Goal: Task Accomplishment & Management: Manage account settings

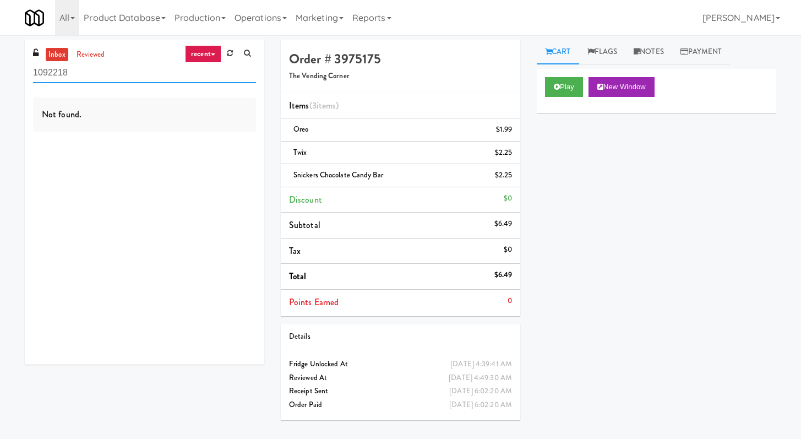
click at [176, 70] on input "1092218" at bounding box center [144, 73] width 223 height 20
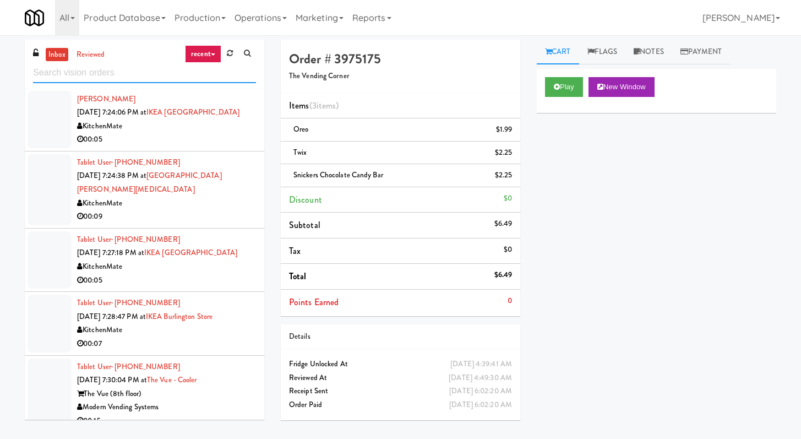
scroll to position [1480, 0]
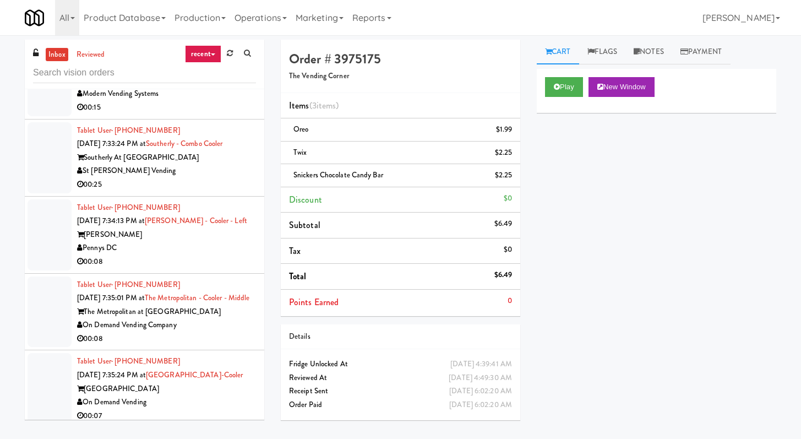
click at [192, 255] on div "Pennys DC" at bounding box center [166, 248] width 179 height 14
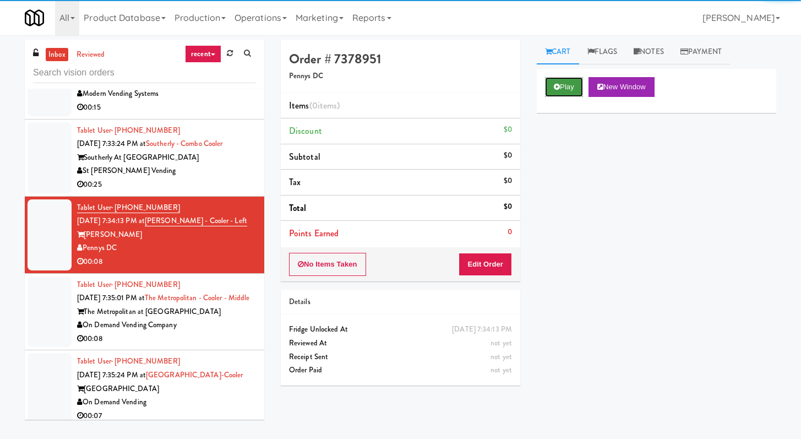
click at [396, 88] on button "Play" at bounding box center [564, 87] width 38 height 20
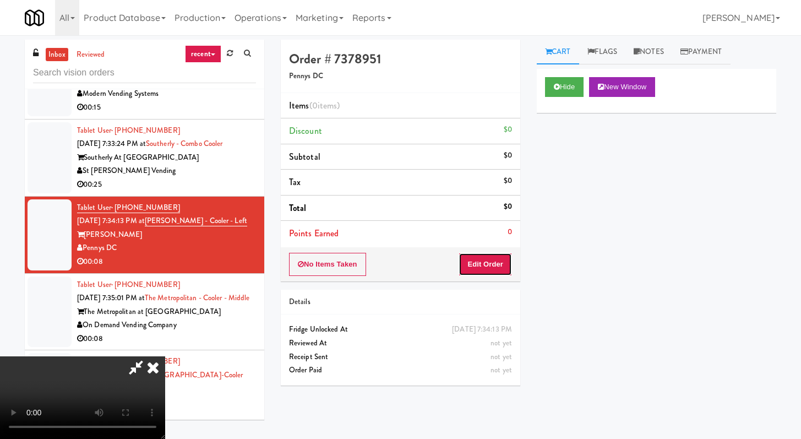
click at [396, 258] on button "Edit Order" at bounding box center [485, 264] width 53 height 23
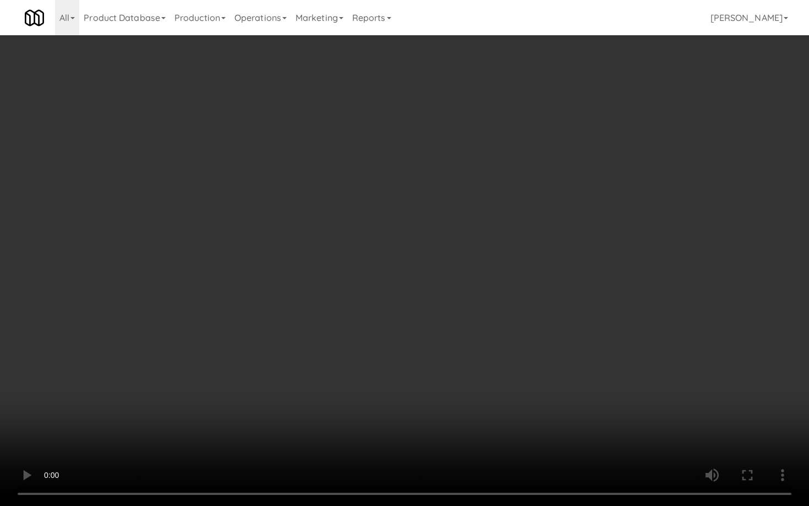
click at [396, 389] on video at bounding box center [404, 253] width 809 height 506
click at [396, 392] on video at bounding box center [404, 253] width 809 height 506
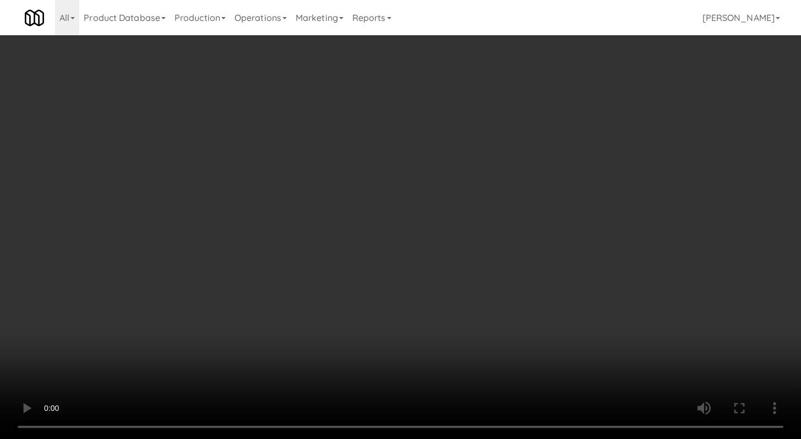
scroll to position [211, 0]
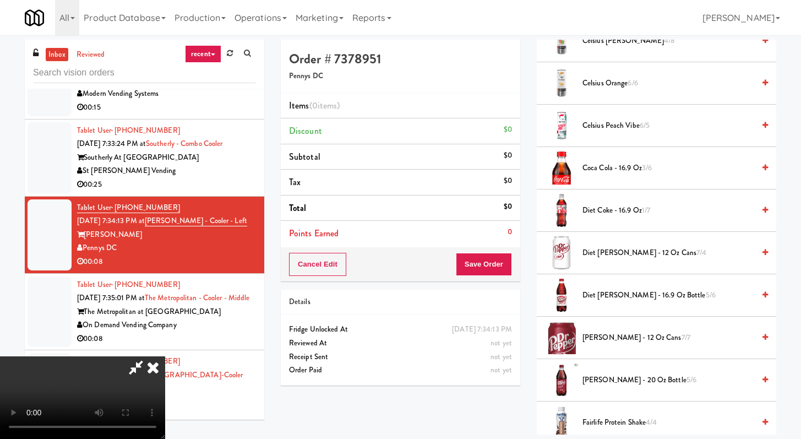
click at [396, 214] on span "Diet Coke - 16.9 oz 1/7" at bounding box center [668, 211] width 172 height 14
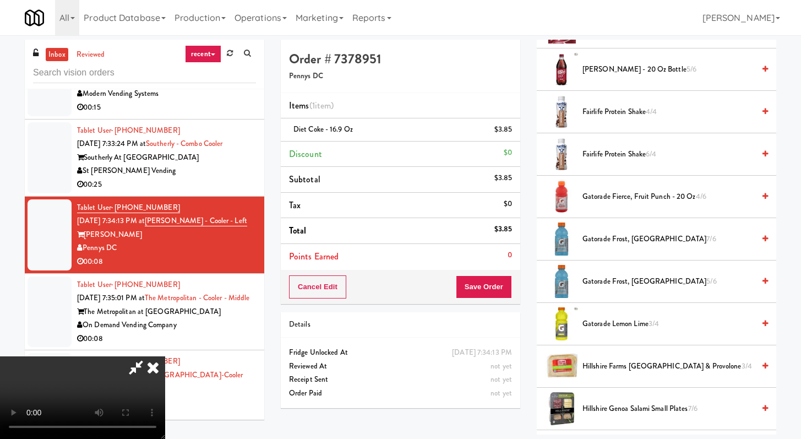
scroll to position [397, 0]
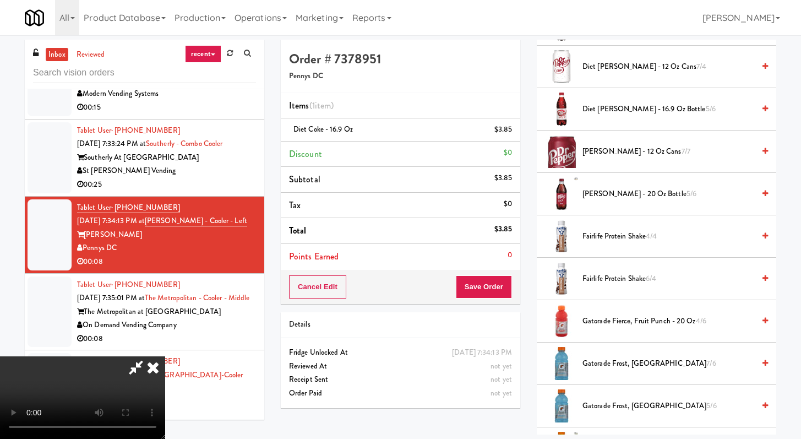
drag, startPoint x: 606, startPoint y: 315, endPoint x: 580, endPoint y: 317, distance: 26.5
click at [396, 315] on span "Gatorade Fierce, Fruit Punch - 20 oz 4/6" at bounding box center [668, 321] width 172 height 14
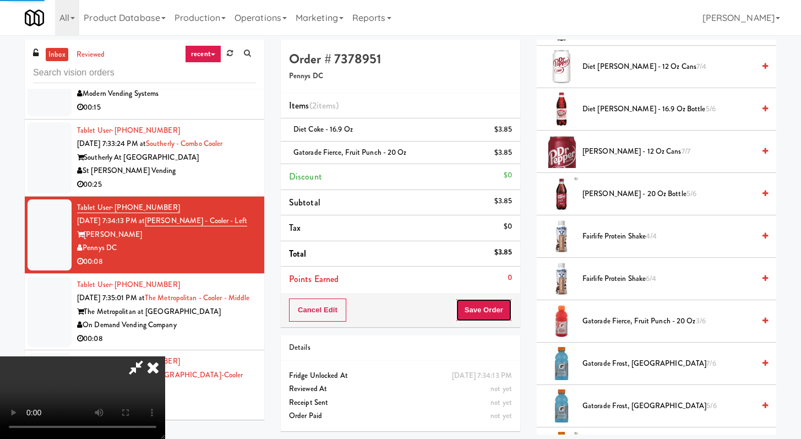
click at [396, 305] on button "Save Order" at bounding box center [484, 309] width 56 height 23
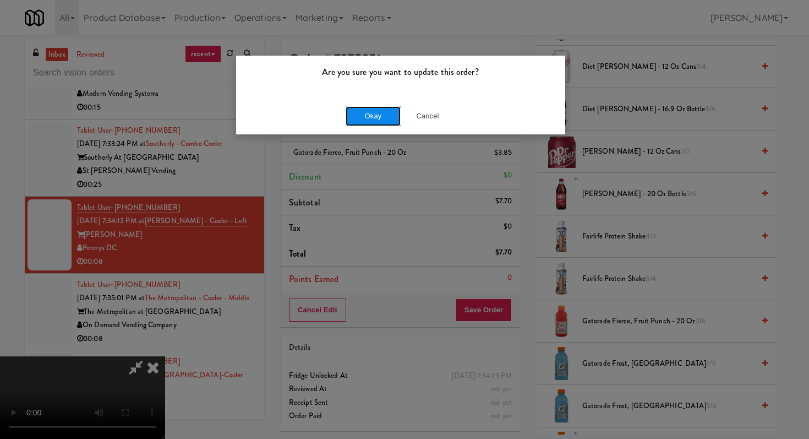
drag, startPoint x: 348, startPoint y: 111, endPoint x: 361, endPoint y: 117, distance: 14.3
click at [350, 113] on button "Okay" at bounding box center [373, 116] width 55 height 20
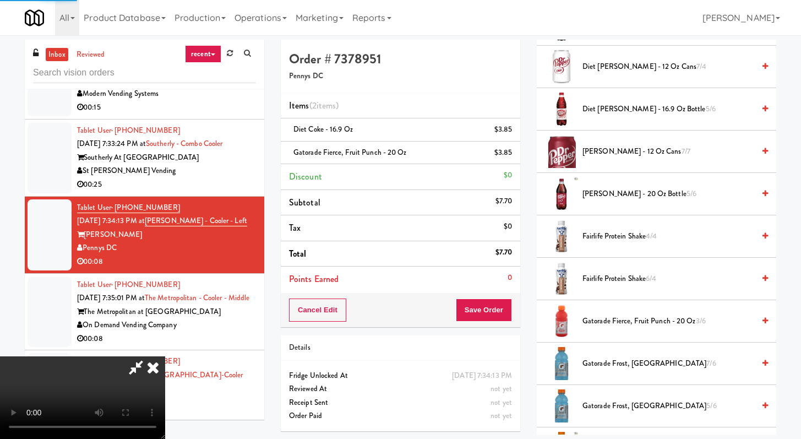
scroll to position [47, 0]
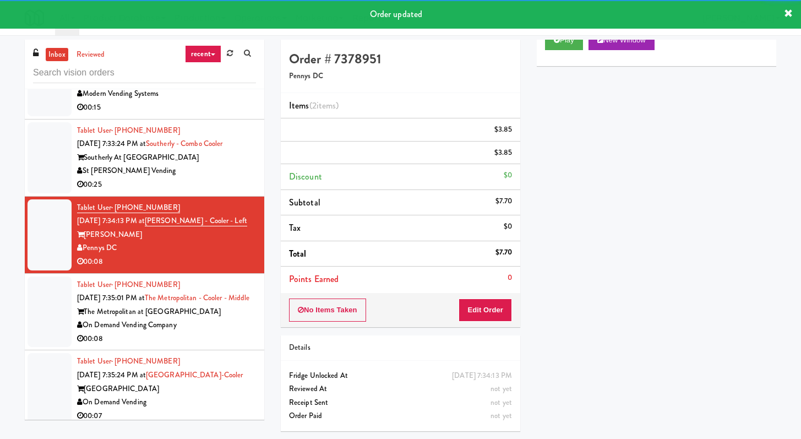
click at [232, 346] on div "Tablet User · (352) 816-5017 [DATE] 7:35:01 PM at The [GEOGRAPHIC_DATA] - Middl…" at bounding box center [166, 312] width 179 height 68
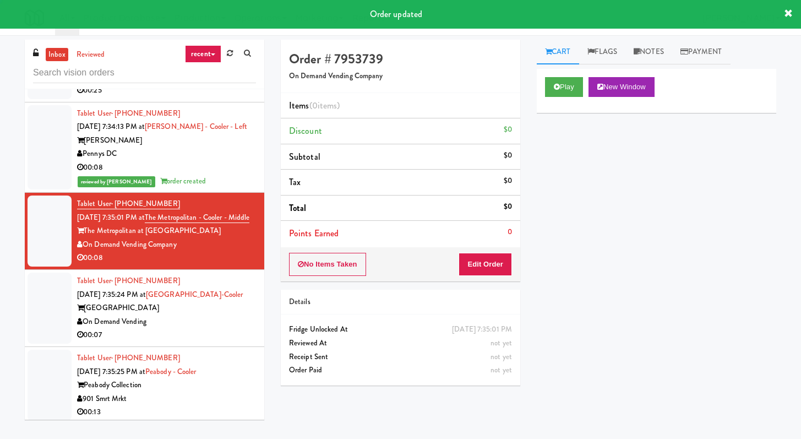
scroll to position [1574, 0]
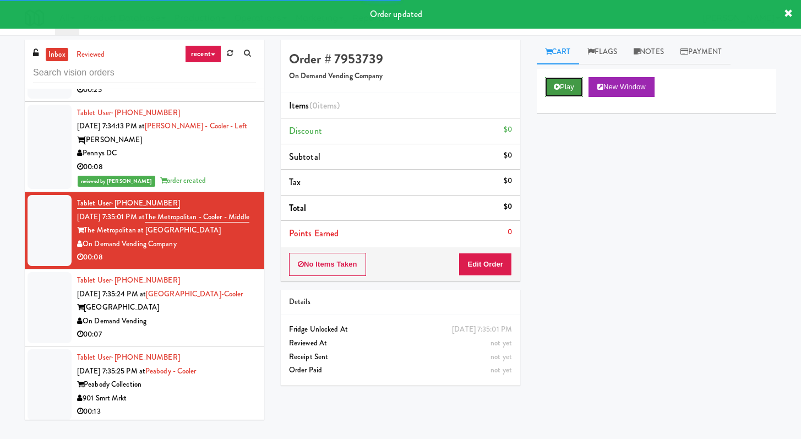
click at [396, 78] on button "Play" at bounding box center [564, 87] width 38 height 20
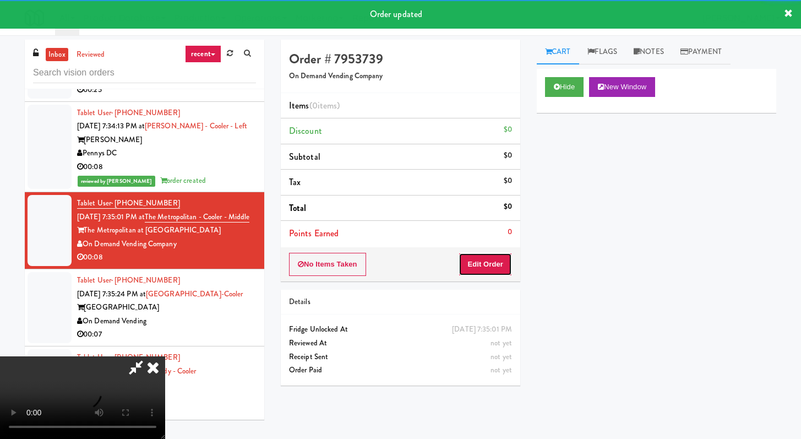
click at [396, 275] on button "Edit Order" at bounding box center [485, 264] width 53 height 23
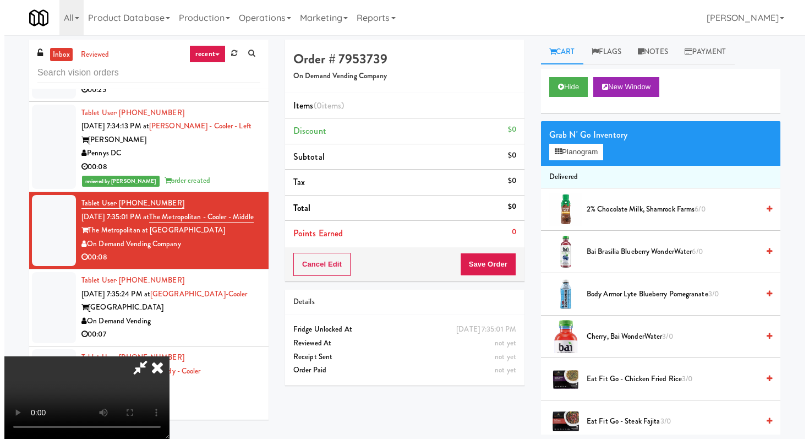
scroll to position [0, 0]
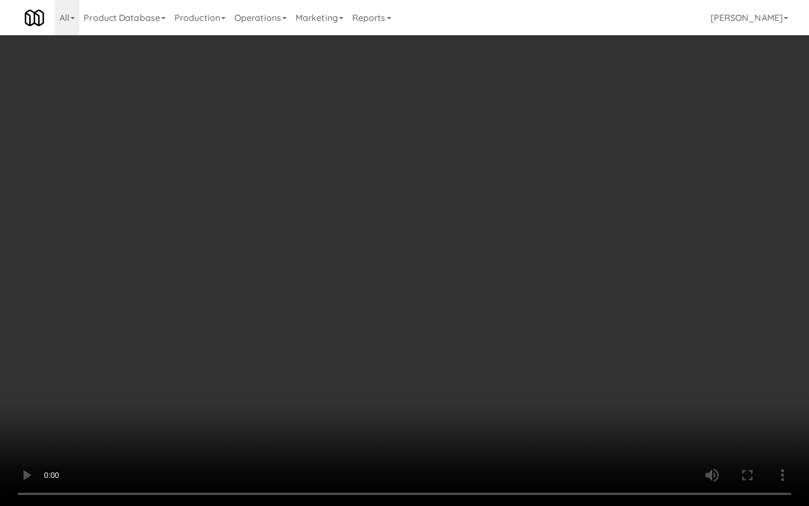
click at [396, 392] on video at bounding box center [404, 253] width 809 height 506
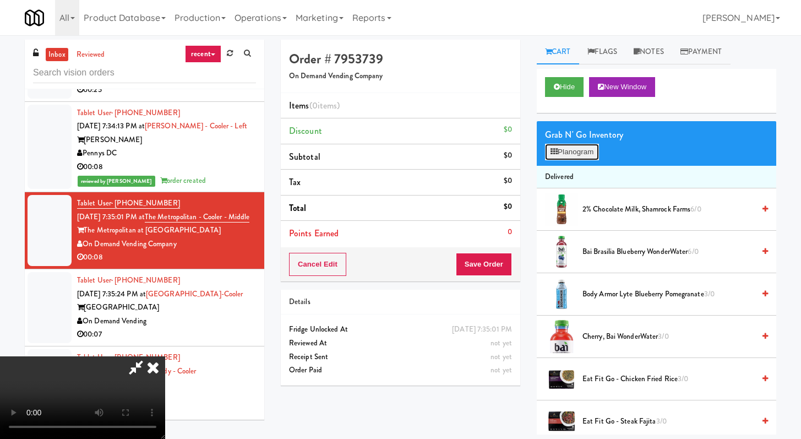
click at [396, 156] on button "Planogram" at bounding box center [572, 152] width 54 height 17
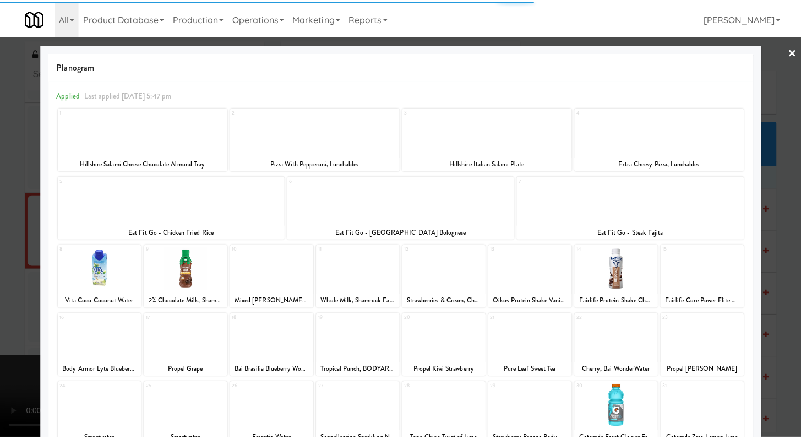
scroll to position [35, 0]
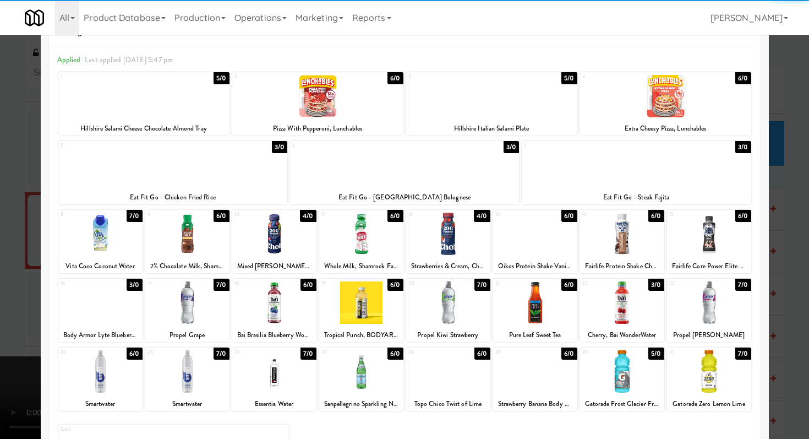
click at [396, 298] on div at bounding box center [535, 302] width 84 height 42
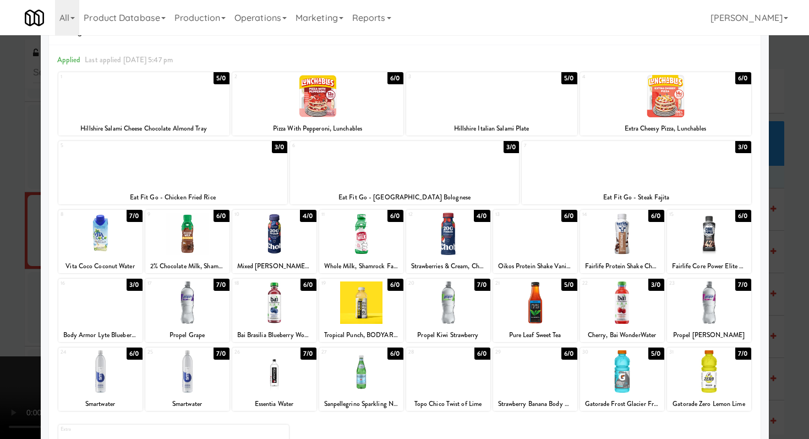
click at [0, 232] on div at bounding box center [404, 219] width 809 height 439
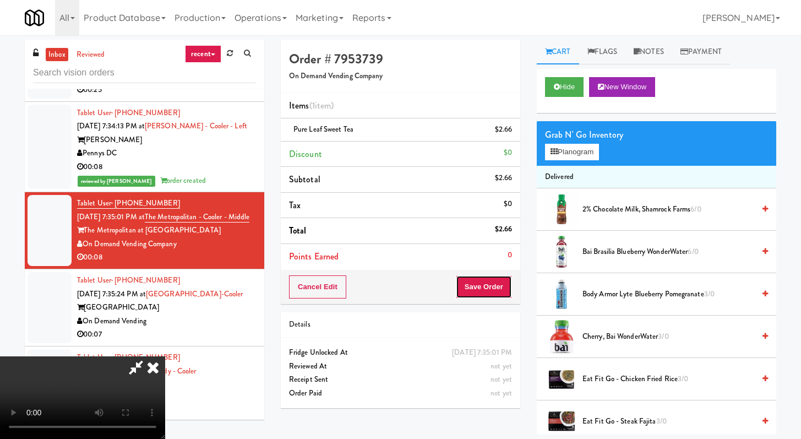
click at [396, 280] on button "Save Order" at bounding box center [484, 286] width 56 height 23
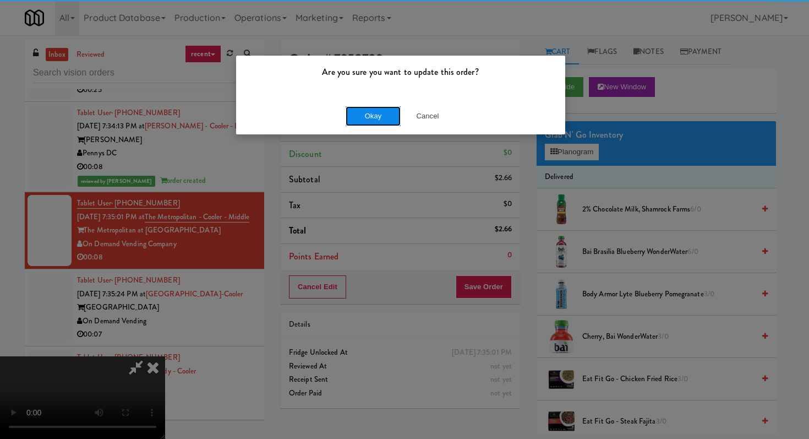
click at [381, 115] on button "Okay" at bounding box center [373, 116] width 55 height 20
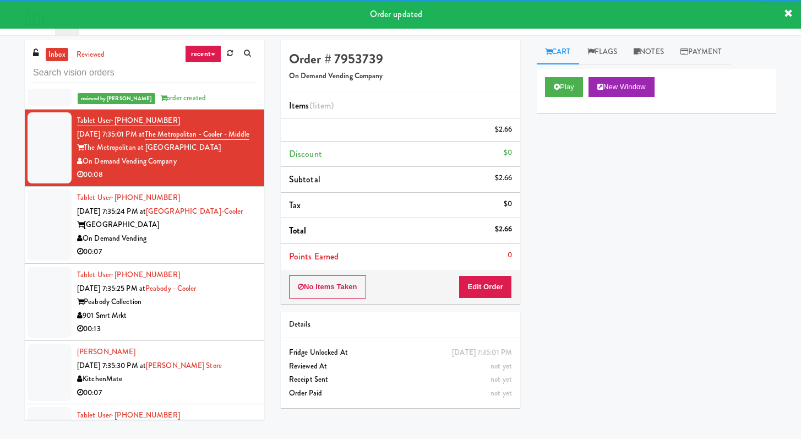
scroll to position [1721, 0]
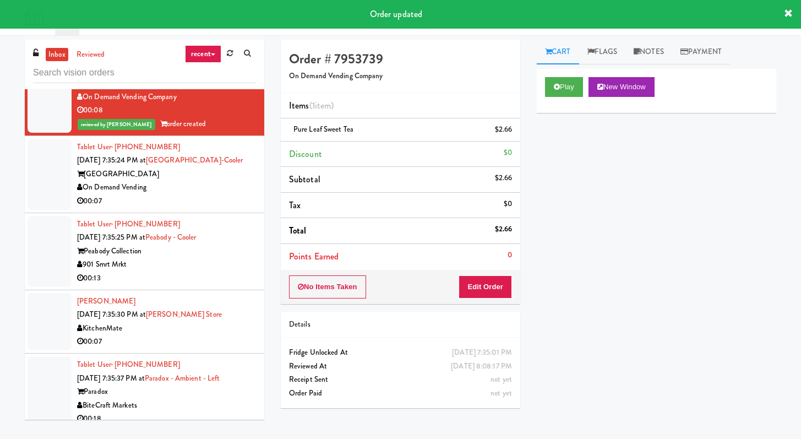
click at [202, 194] on div "On Demand Vending" at bounding box center [166, 188] width 179 height 14
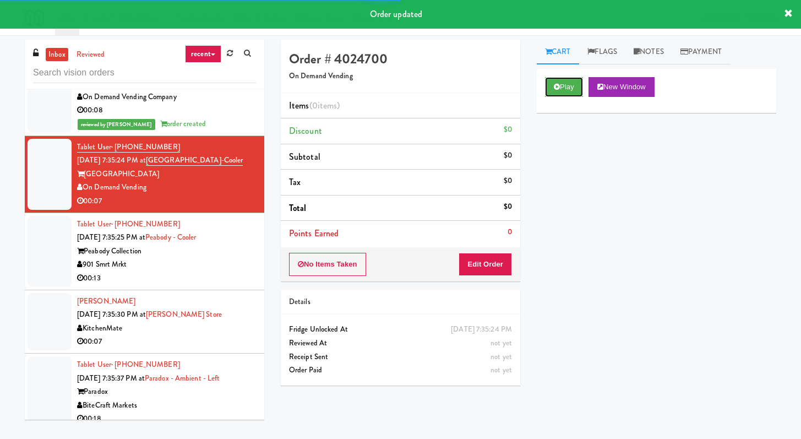
drag, startPoint x: 570, startPoint y: 83, endPoint x: 545, endPoint y: 148, distance: 69.5
click at [396, 83] on button "Play" at bounding box center [564, 87] width 38 height 20
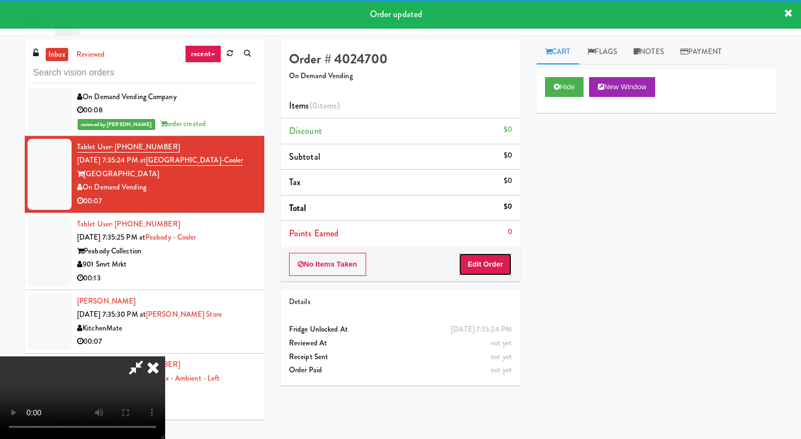
click at [396, 272] on button "Edit Order" at bounding box center [485, 264] width 53 height 23
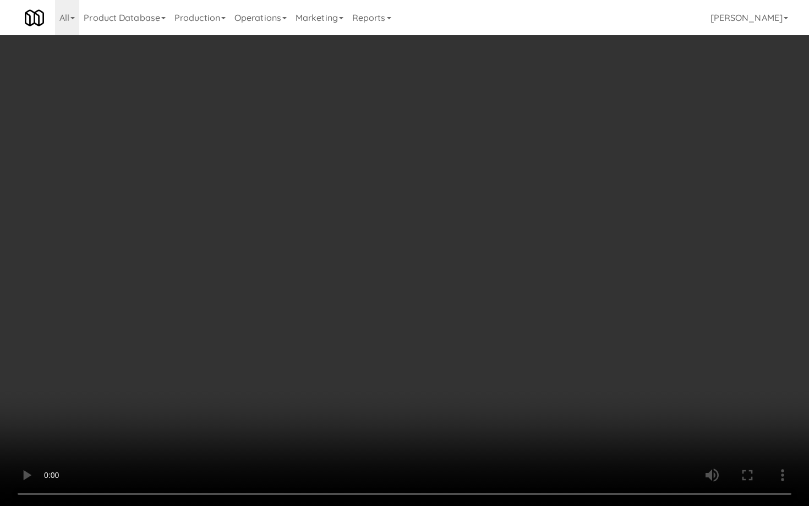
click at [396, 373] on video at bounding box center [404, 253] width 809 height 506
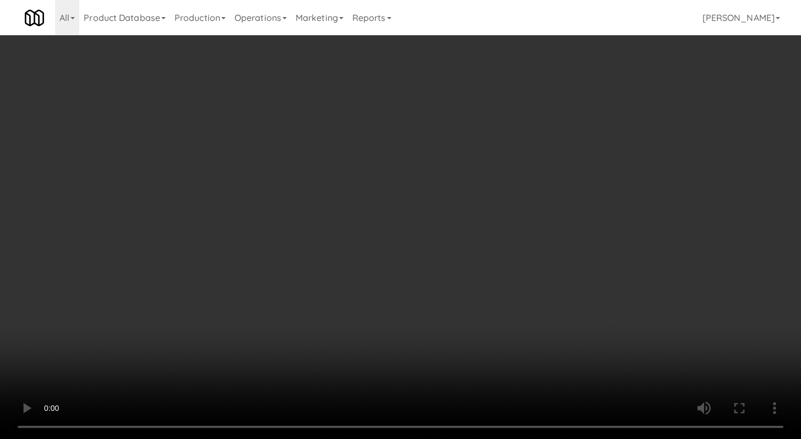
scroll to position [454, 0]
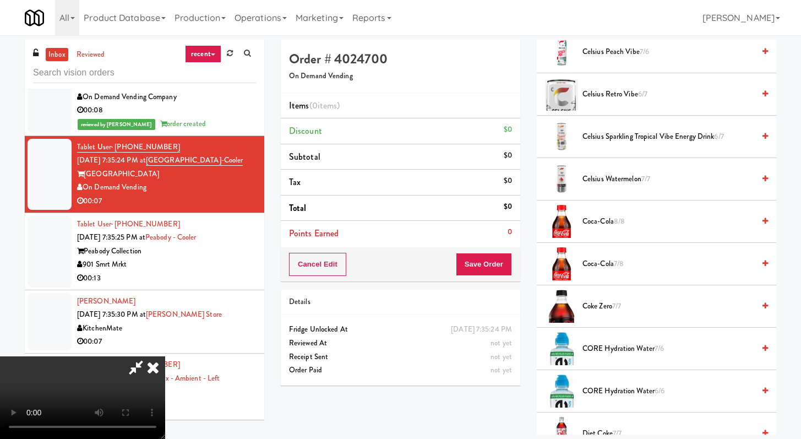
click at [396, 220] on span "Coca-Cola 8/8" at bounding box center [668, 222] width 172 height 14
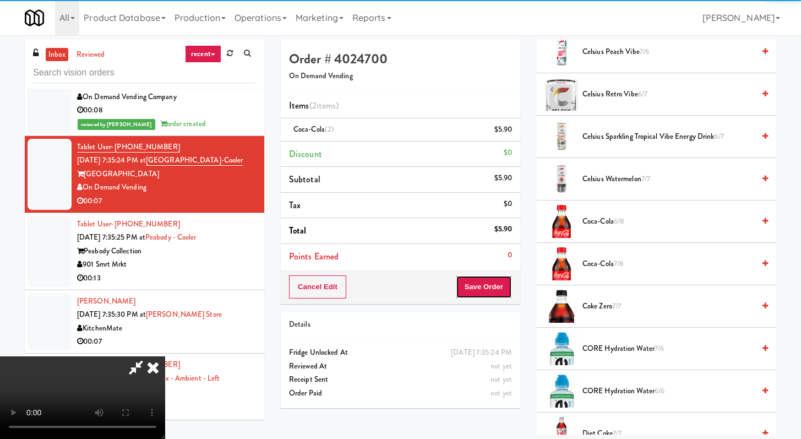
click at [396, 285] on button "Save Order" at bounding box center [484, 286] width 56 height 23
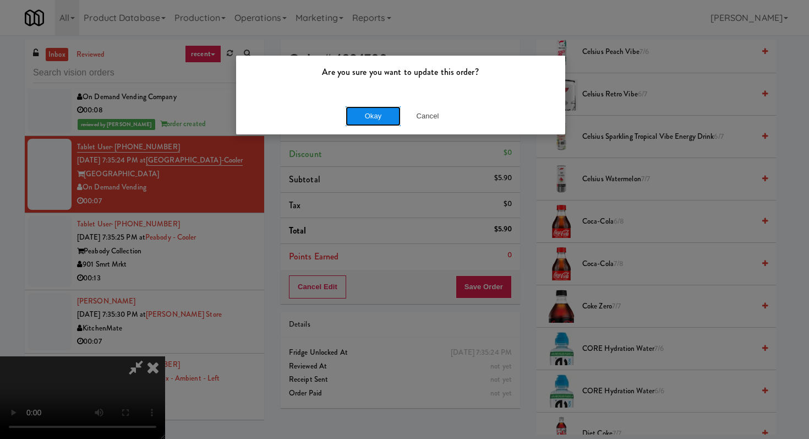
click at [385, 113] on button "Okay" at bounding box center [373, 116] width 55 height 20
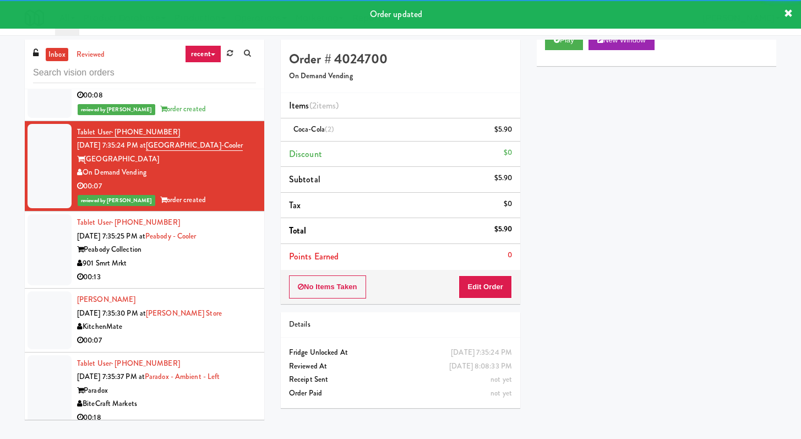
scroll to position [1754, 0]
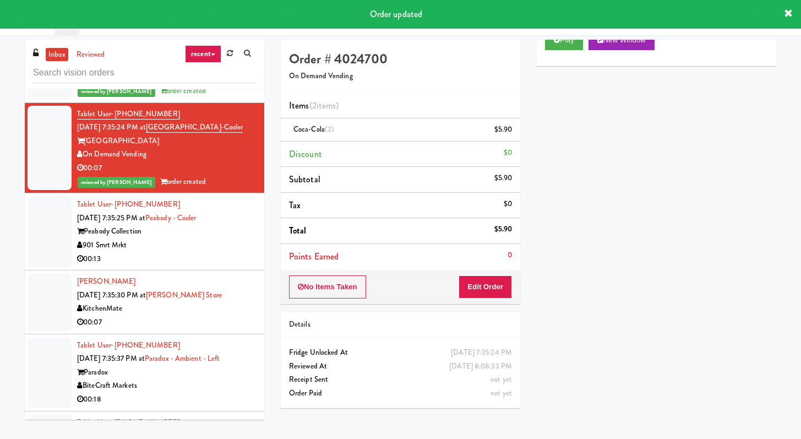
click at [228, 252] on div "901 Smrt Mrkt" at bounding box center [166, 245] width 179 height 14
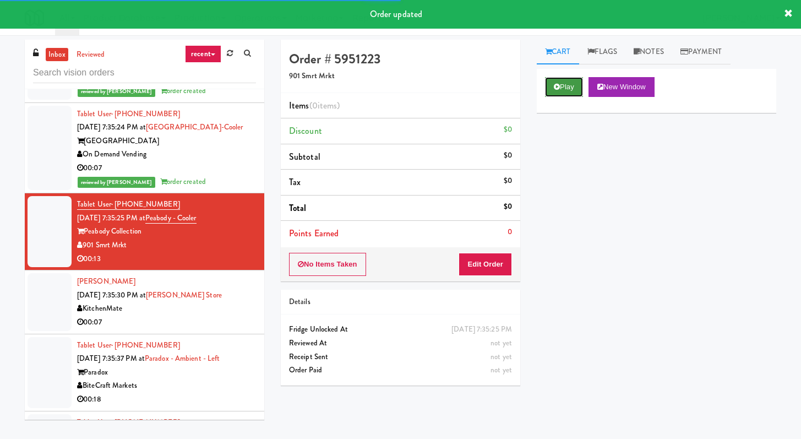
click at [396, 86] on button "Play" at bounding box center [564, 87] width 38 height 20
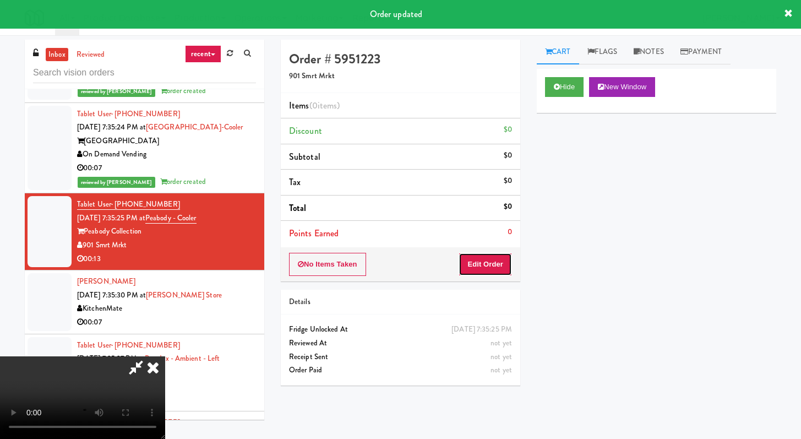
click at [396, 260] on button "Edit Order" at bounding box center [485, 264] width 53 height 23
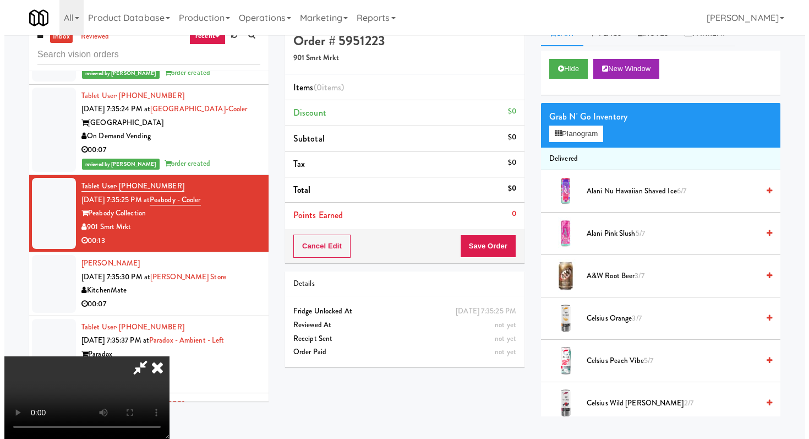
scroll to position [35, 0]
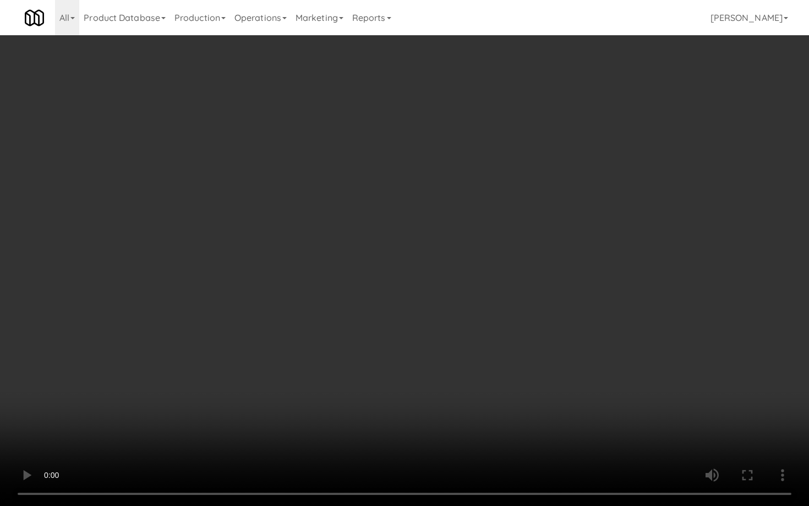
click at [396, 385] on video at bounding box center [404, 253] width 809 height 506
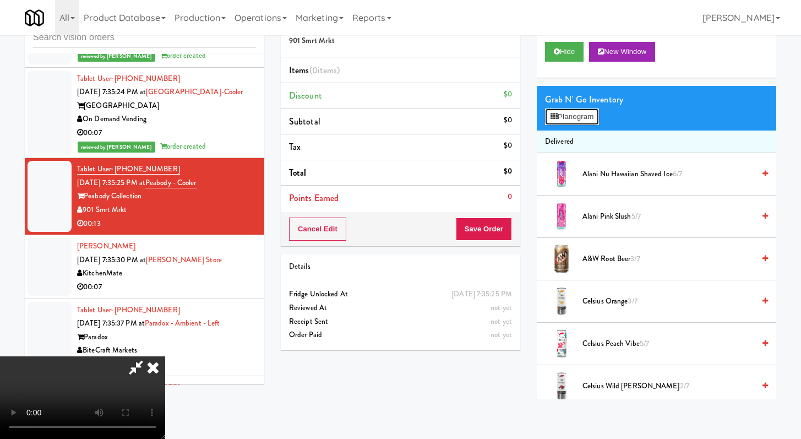
click at [396, 121] on button "Planogram" at bounding box center [572, 116] width 54 height 17
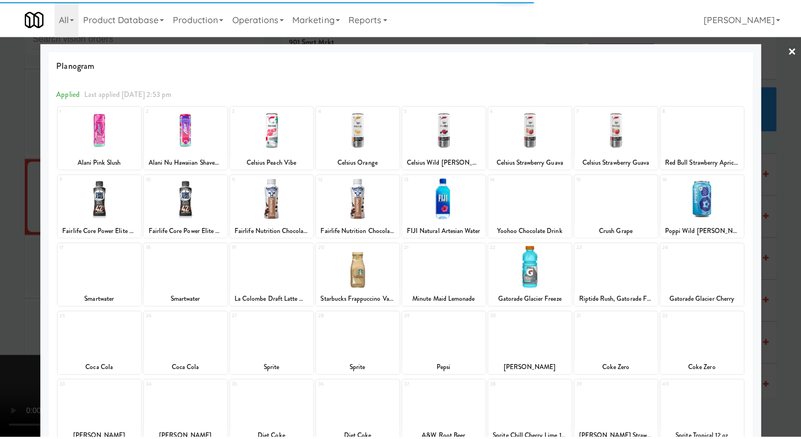
scroll to position [2, 0]
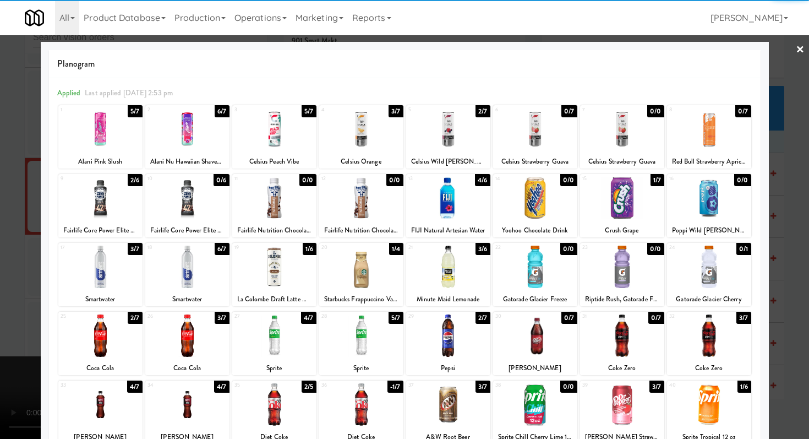
click at [106, 339] on div at bounding box center [100, 335] width 84 height 42
click at [396, 265] on div at bounding box center [448, 266] width 84 height 42
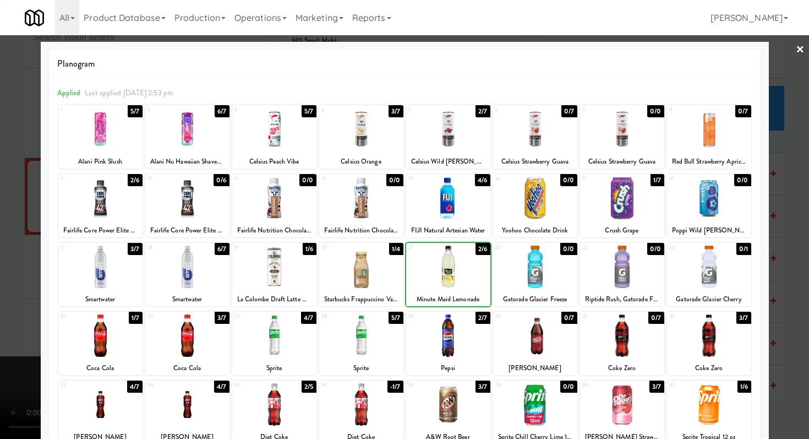
click at [0, 290] on div at bounding box center [404, 219] width 809 height 439
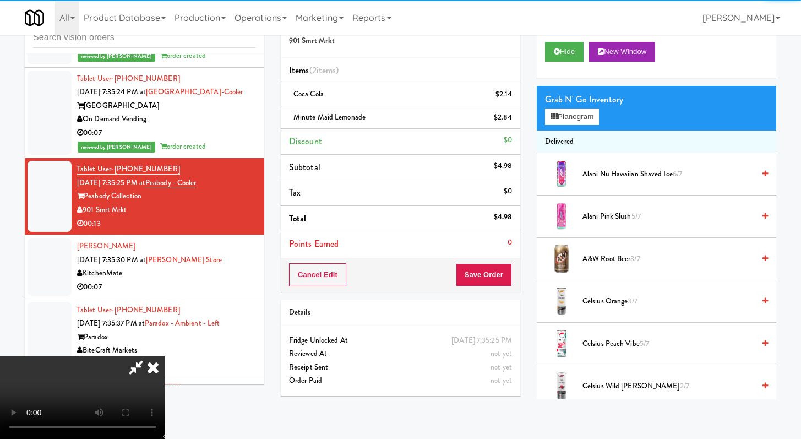
click at [396, 289] on div "Cancel Edit Save Order" at bounding box center [400, 275] width 239 height 34
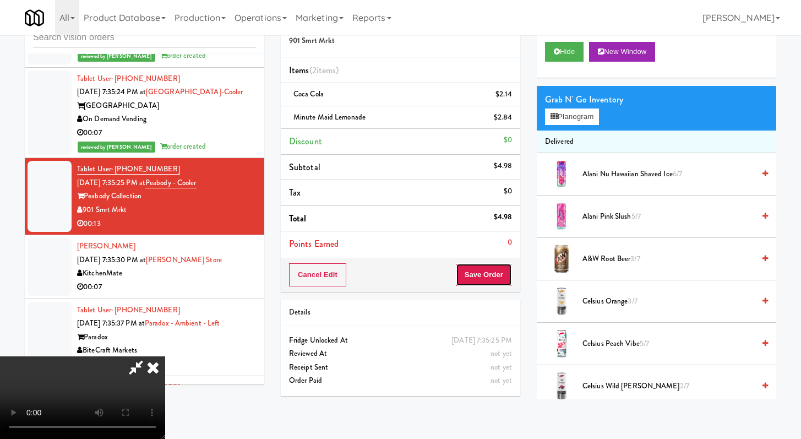
click at [396, 279] on button "Save Order" at bounding box center [484, 274] width 56 height 23
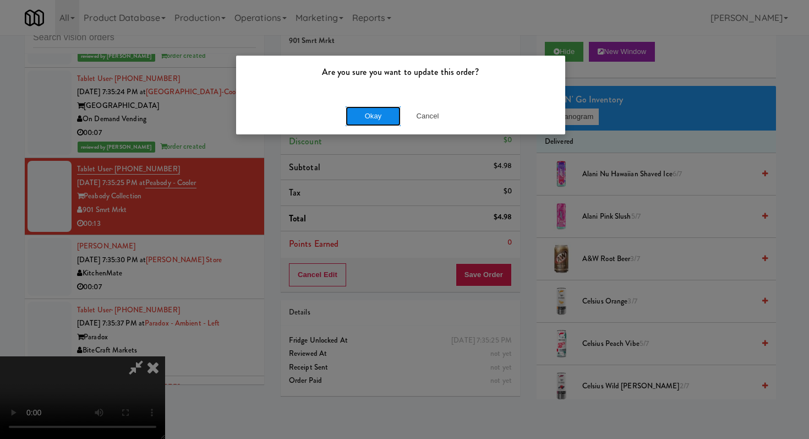
click at [361, 115] on button "Okay" at bounding box center [373, 116] width 55 height 20
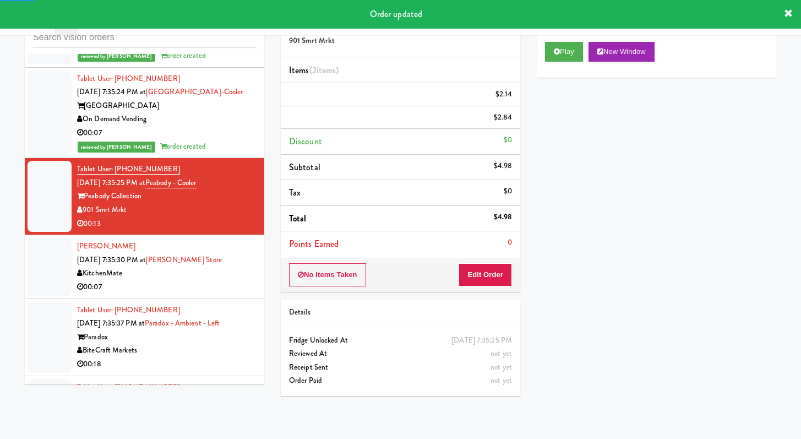
scroll to position [1900, 0]
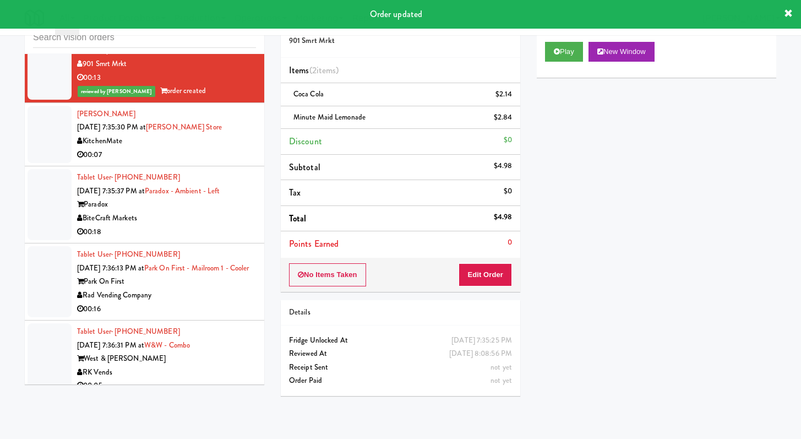
click at [223, 225] on div "BiteCraft Markets" at bounding box center [166, 218] width 179 height 14
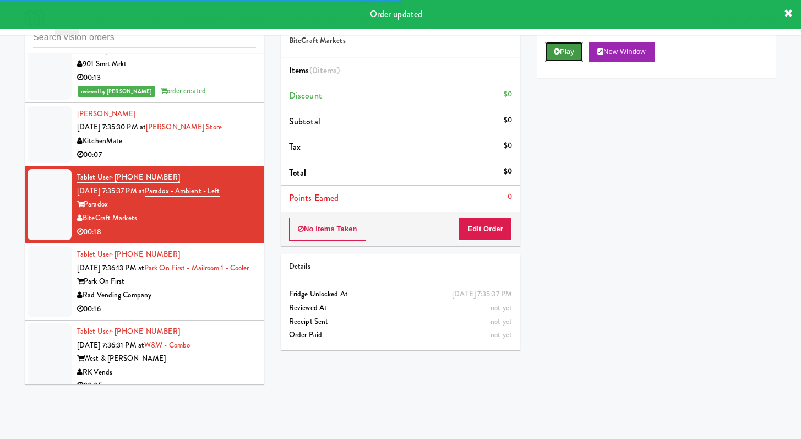
click at [396, 54] on button "Play" at bounding box center [564, 52] width 38 height 20
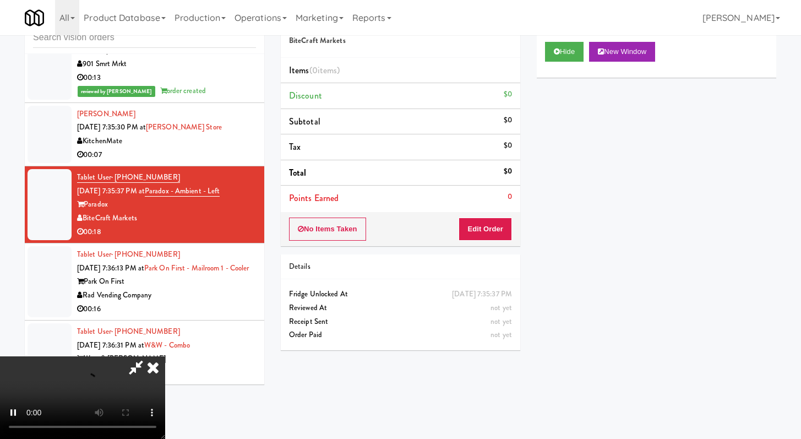
click at [396, 244] on div "No Items Taken Edit Order" at bounding box center [400, 229] width 239 height 34
click at [396, 236] on button "Edit Order" at bounding box center [485, 228] width 53 height 23
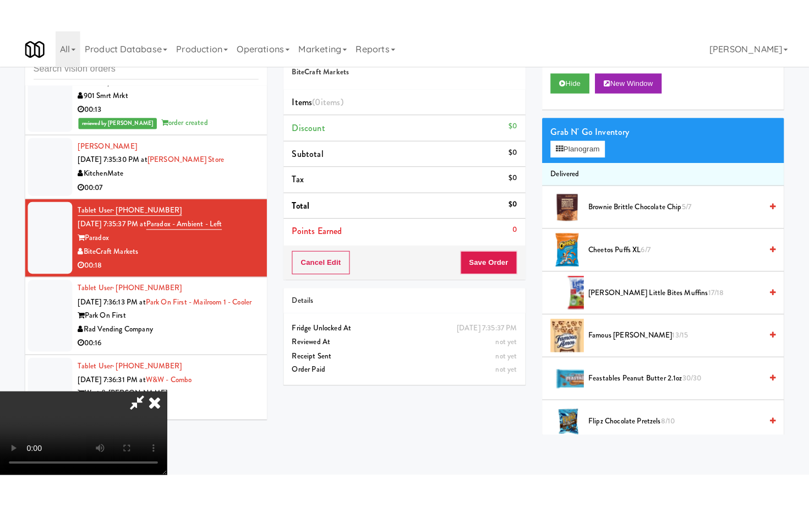
scroll to position [95, 0]
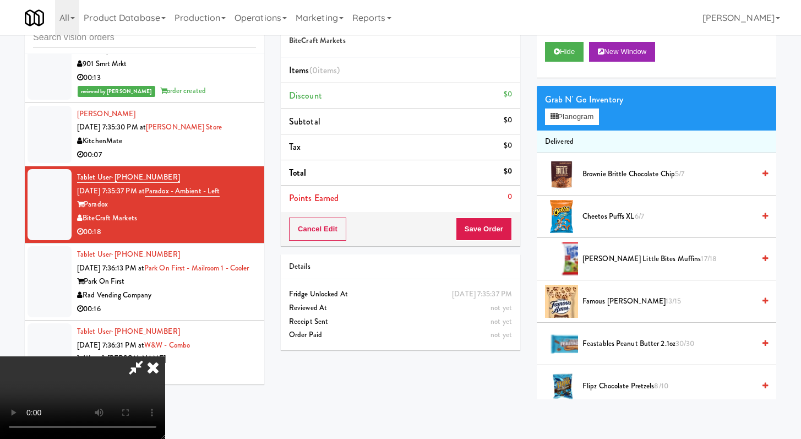
click at [165, 356] on video at bounding box center [82, 397] width 165 height 83
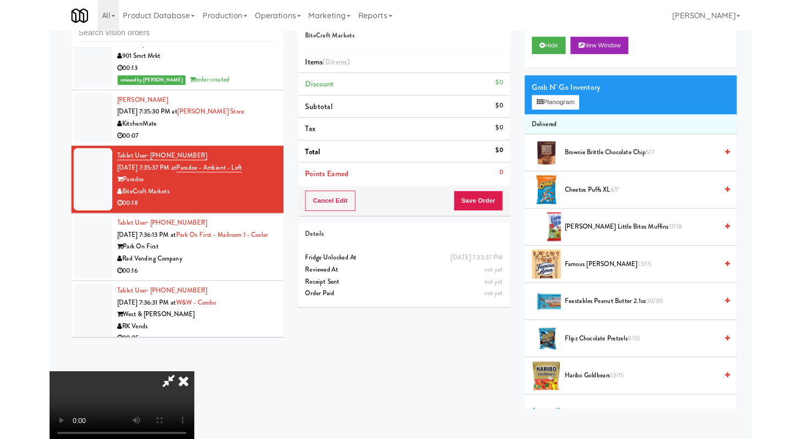
scroll to position [0, 0]
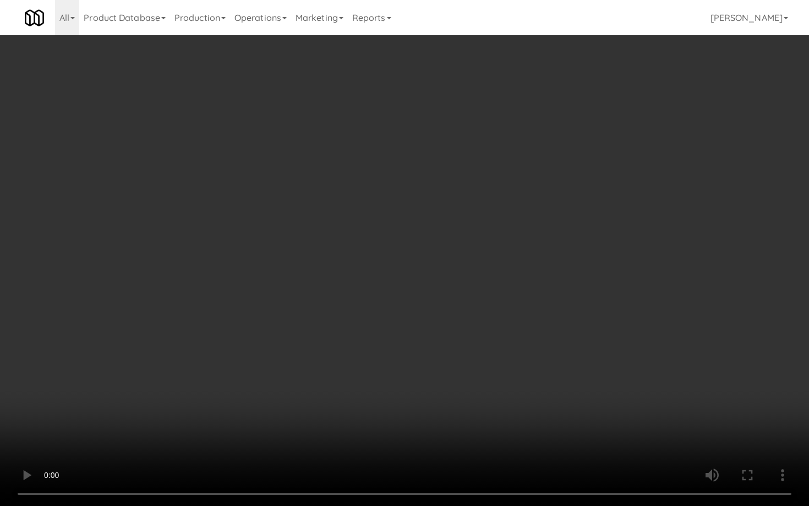
click at [396, 378] on video at bounding box center [404, 253] width 809 height 506
click at [396, 376] on video at bounding box center [404, 253] width 809 height 506
click at [396, 370] on video at bounding box center [404, 253] width 809 height 506
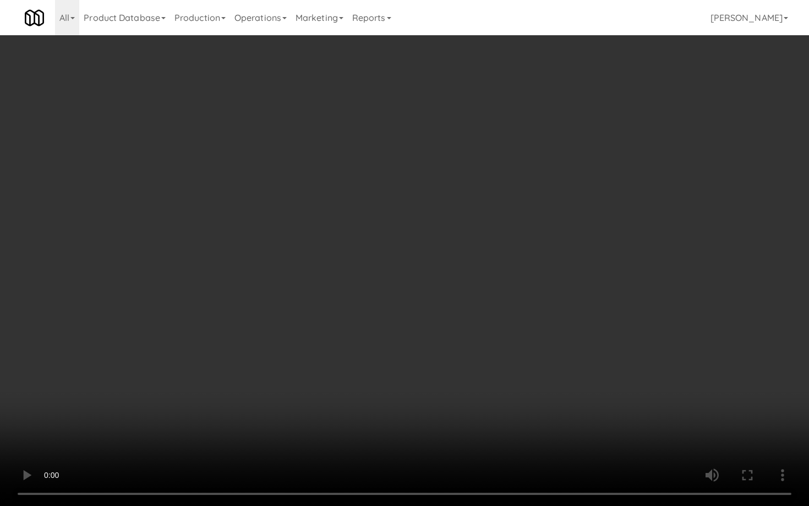
click at [396, 368] on video at bounding box center [404, 253] width 809 height 506
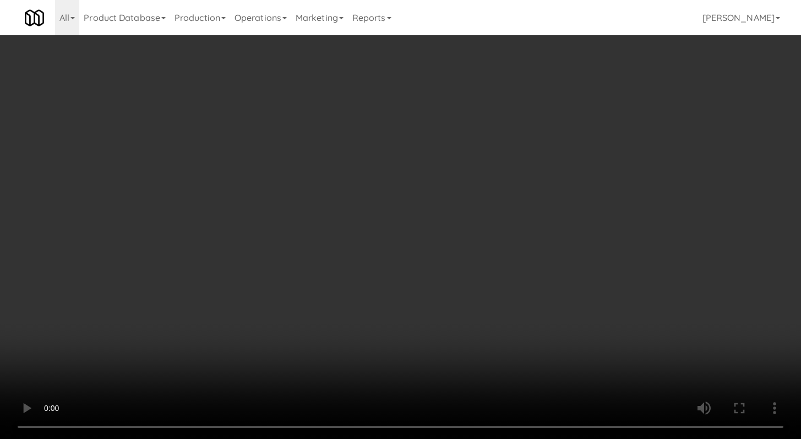
scroll to position [909, 0]
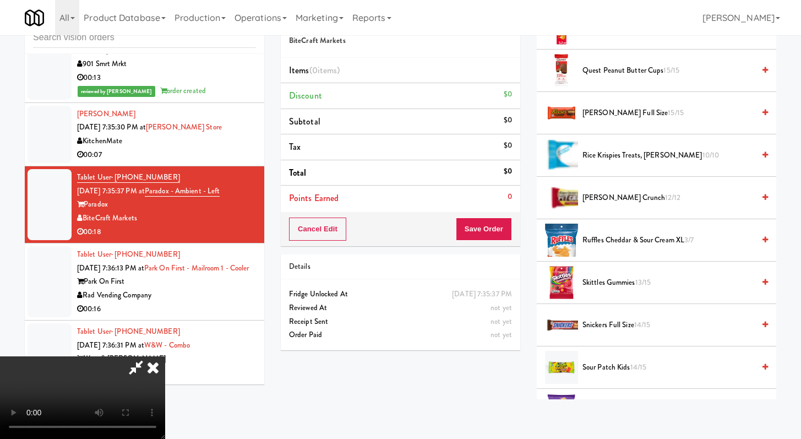
click at [396, 359] on li "Sour Patch Kids 14/15" at bounding box center [656, 367] width 239 height 42
click at [396, 362] on span "Sour Patch Kids 14/15" at bounding box center [668, 368] width 172 height 14
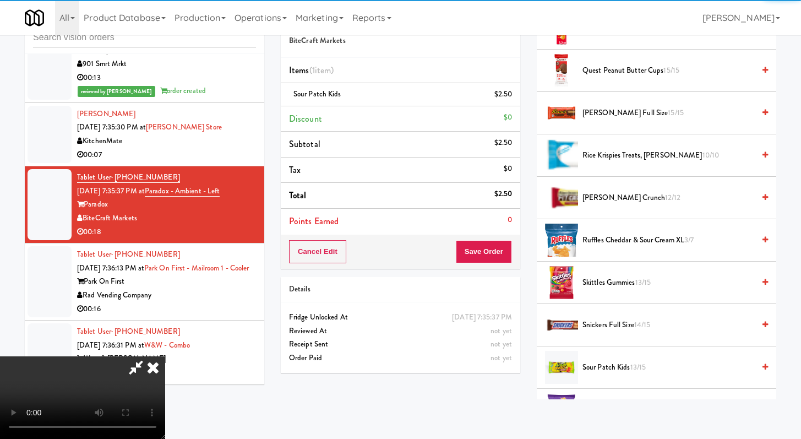
click at [396, 254] on div "Cancel Edit Save Order" at bounding box center [400, 251] width 239 height 34
click at [396, 254] on button "Save Order" at bounding box center [484, 251] width 56 height 23
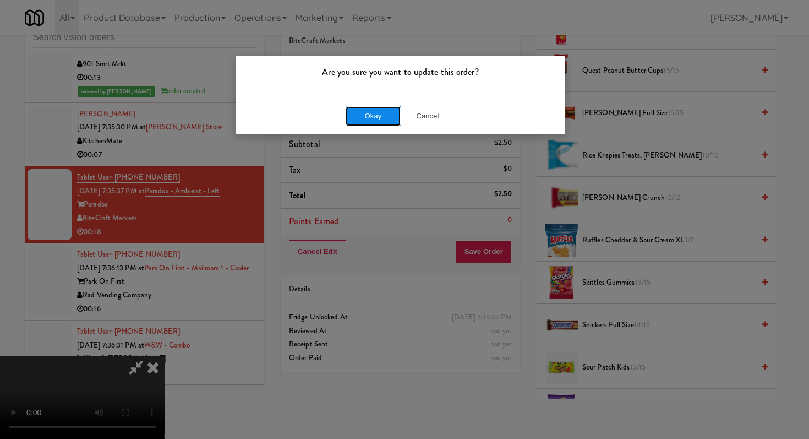
click at [377, 108] on button "Okay" at bounding box center [373, 116] width 55 height 20
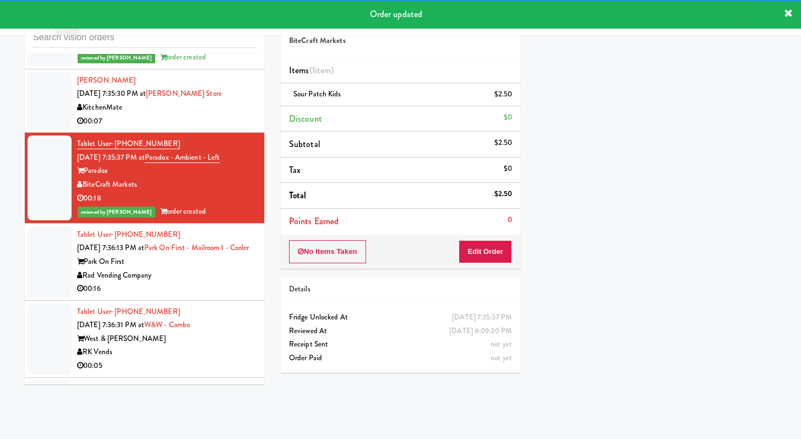
scroll to position [1934, 0]
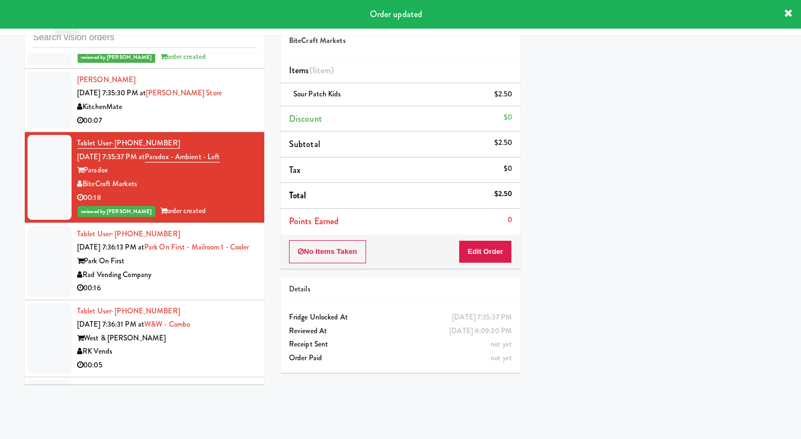
drag, startPoint x: 219, startPoint y: 328, endPoint x: 218, endPoint y: 321, distance: 7.2
click at [219, 282] on div "Rad Vending Company" at bounding box center [166, 275] width 179 height 14
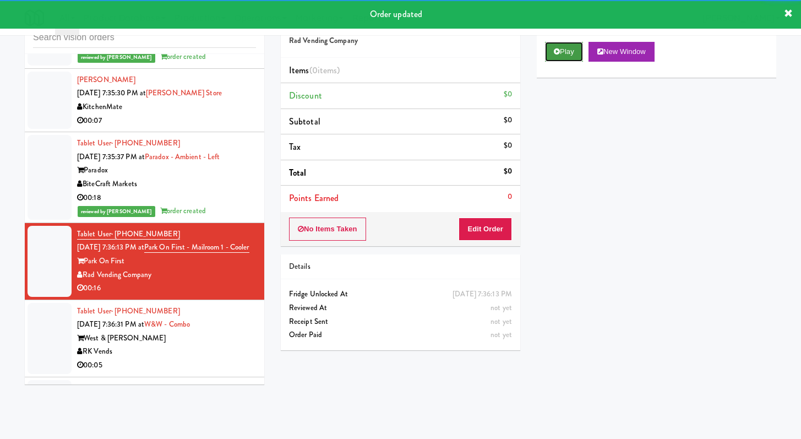
click at [396, 45] on button "Play" at bounding box center [564, 52] width 38 height 20
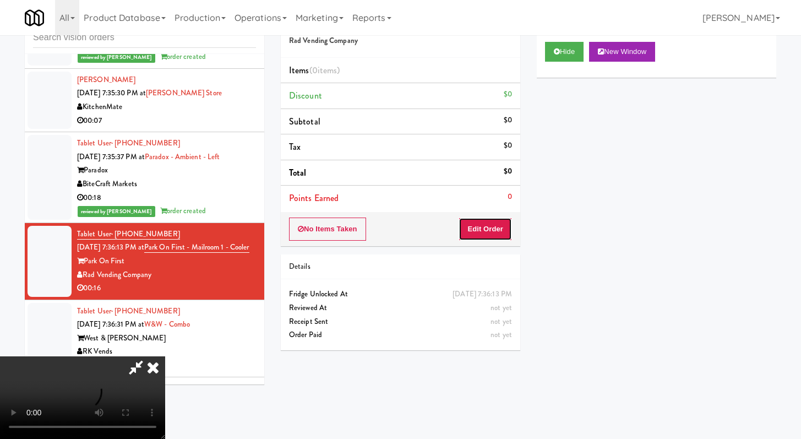
click at [396, 227] on button "Edit Order" at bounding box center [485, 228] width 53 height 23
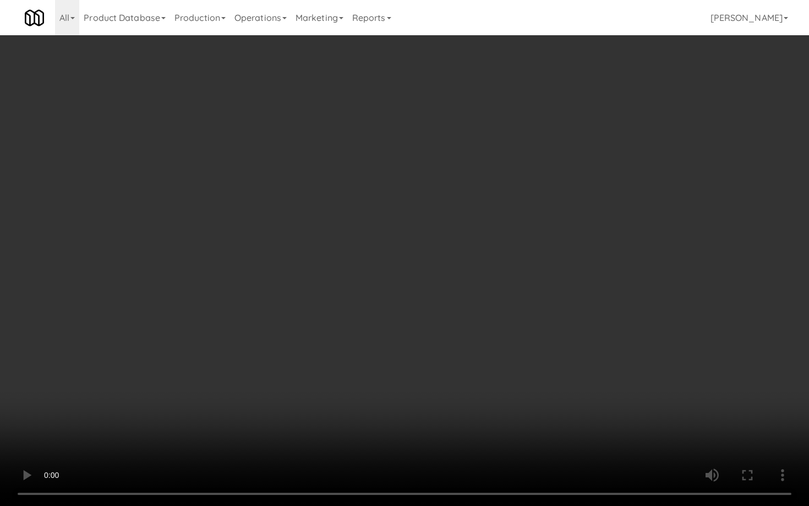
click at [396, 365] on video at bounding box center [404, 253] width 809 height 506
click at [396, 363] on video at bounding box center [404, 253] width 809 height 506
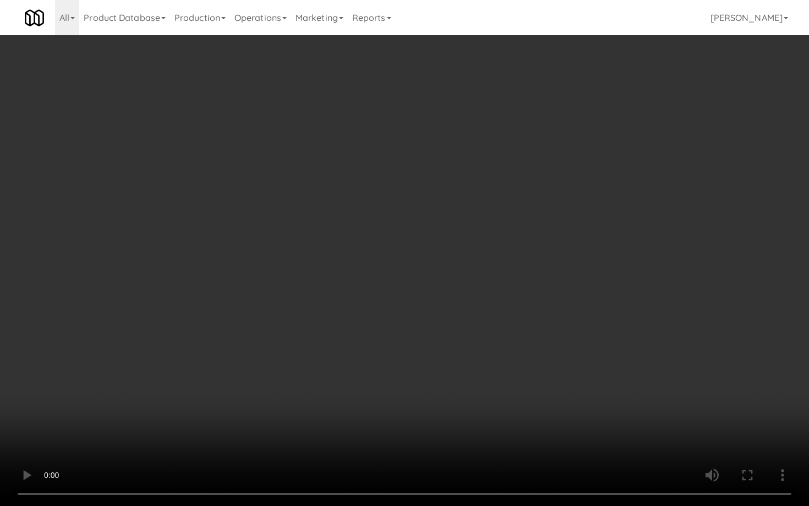
click at [396, 363] on video at bounding box center [404, 253] width 809 height 506
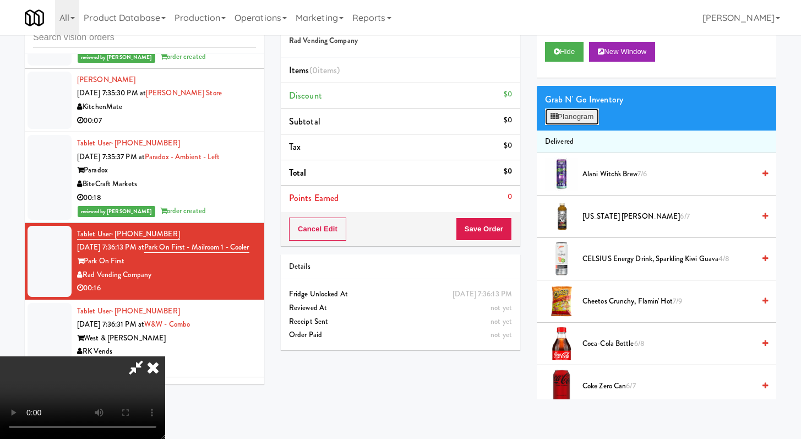
click at [396, 123] on button "Planogram" at bounding box center [572, 116] width 54 height 17
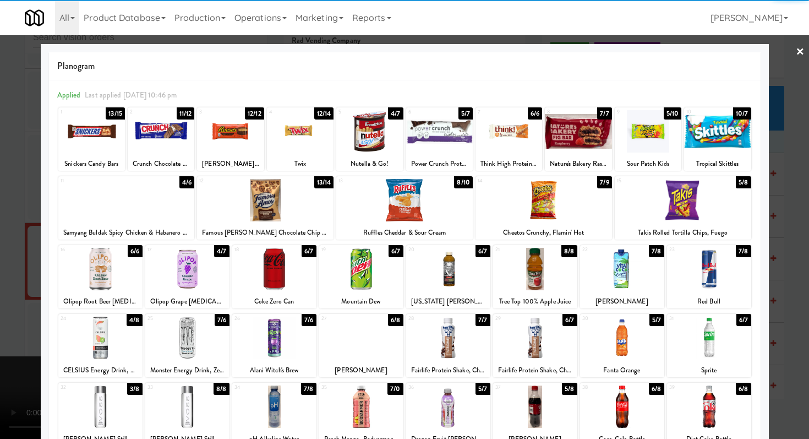
click at [280, 277] on div at bounding box center [274, 269] width 84 height 42
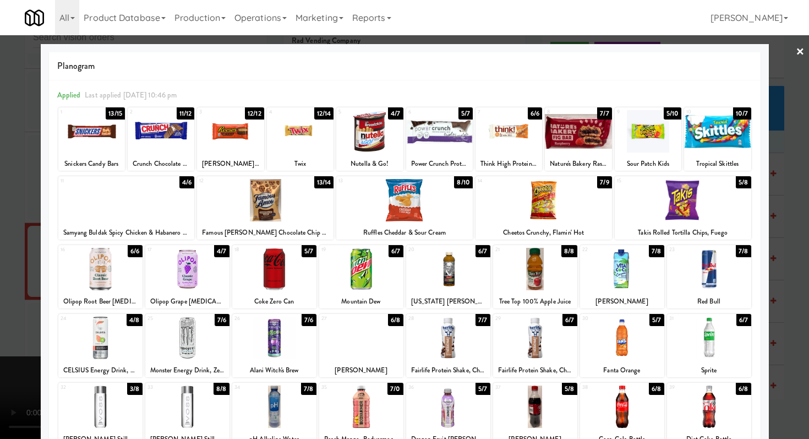
click at [396, 140] on div at bounding box center [439, 131] width 67 height 42
click at [396, 134] on div at bounding box center [509, 131] width 67 height 42
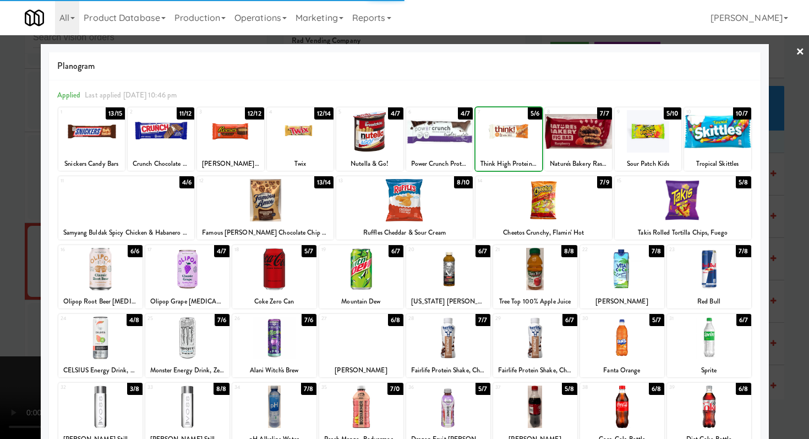
click at [0, 247] on div at bounding box center [404, 219] width 809 height 439
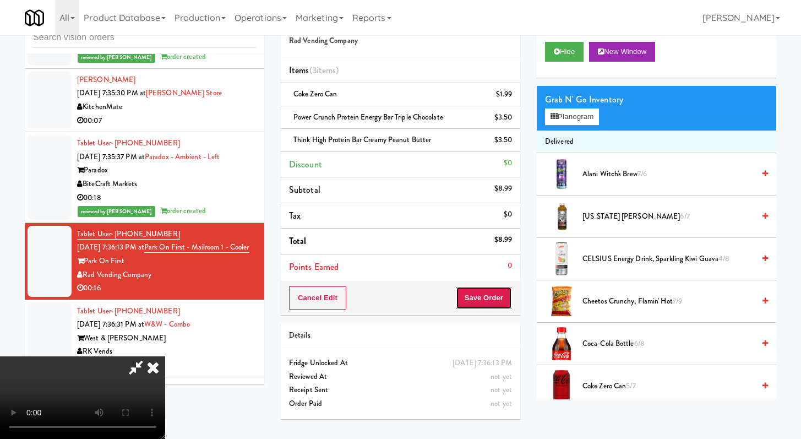
click at [396, 290] on button "Save Order" at bounding box center [484, 297] width 56 height 23
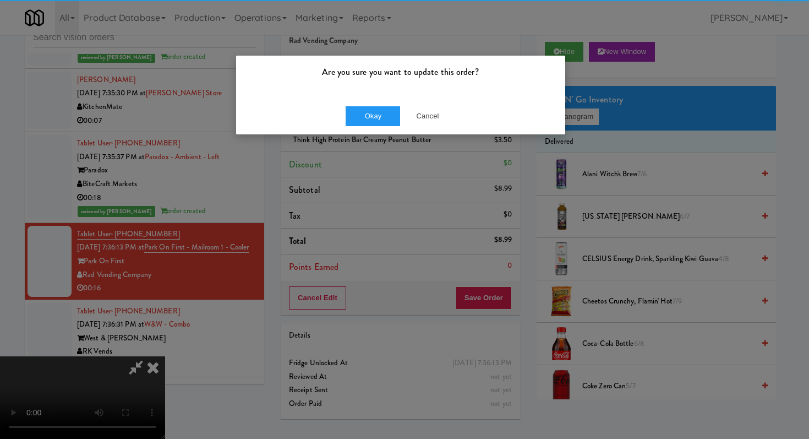
click at [339, 108] on div "Okay Cancel" at bounding box center [400, 115] width 329 height 37
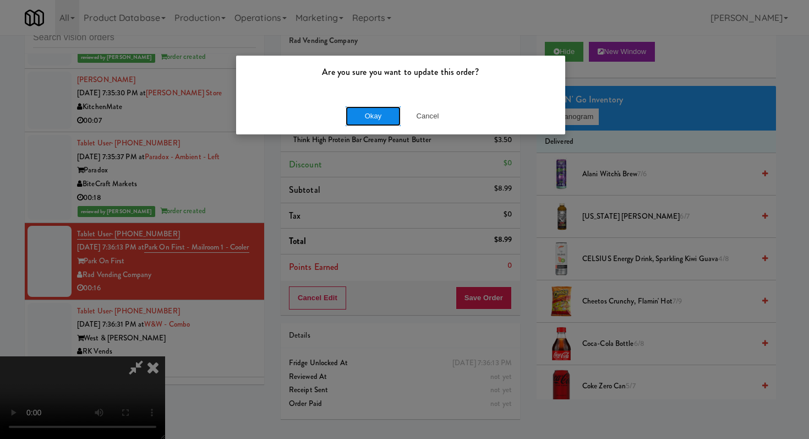
click at [351, 114] on button "Okay" at bounding box center [373, 116] width 55 height 20
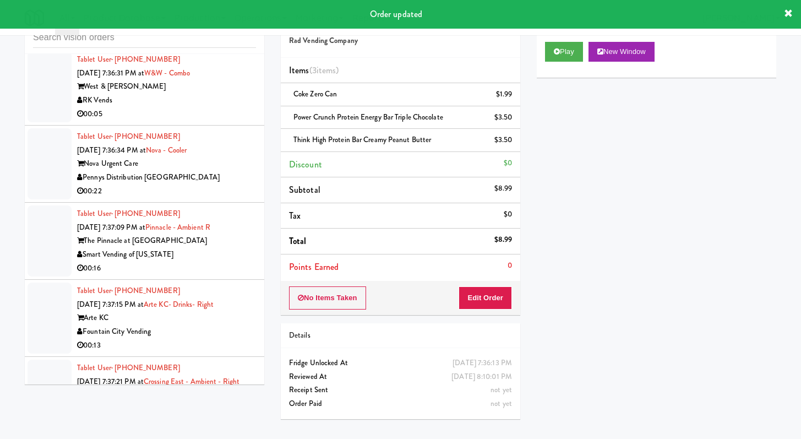
scroll to position [2205, 0]
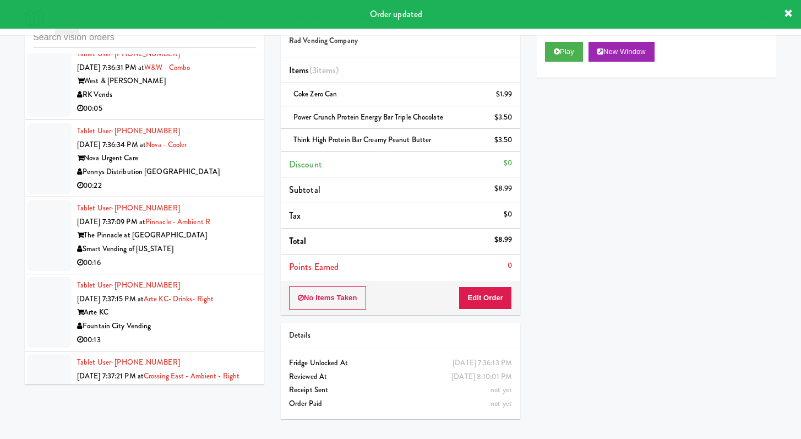
click at [209, 116] on div "00:05" at bounding box center [166, 109] width 179 height 14
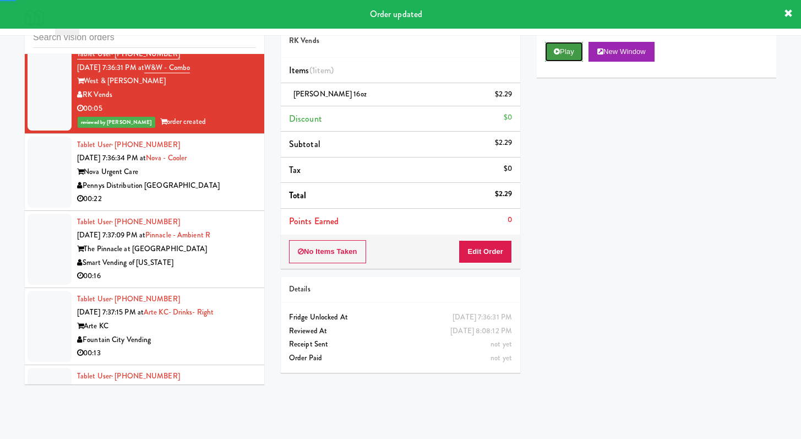
click at [396, 60] on button "Play" at bounding box center [564, 52] width 38 height 20
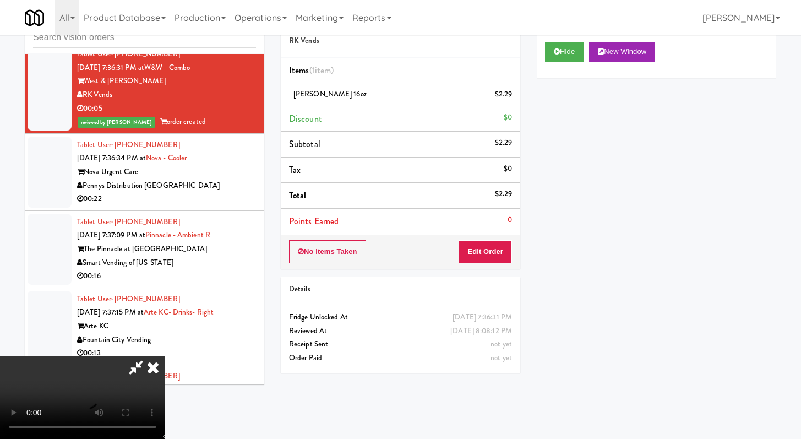
click at [236, 193] on div "Pennys Distribution [GEOGRAPHIC_DATA]" at bounding box center [166, 186] width 179 height 14
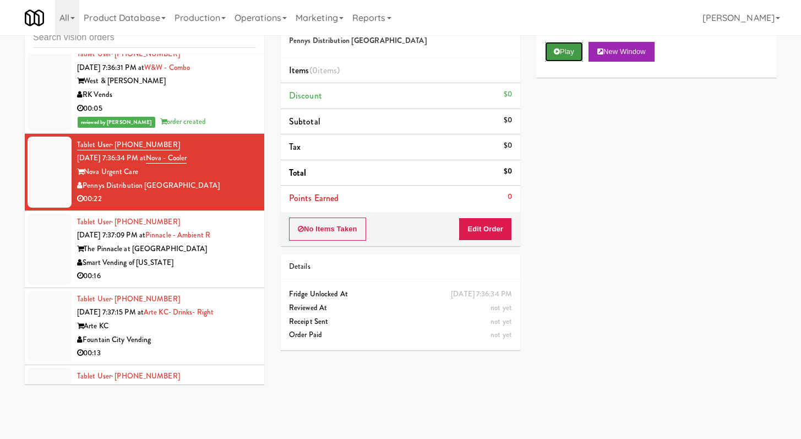
click at [396, 55] on button "Play" at bounding box center [564, 52] width 38 height 20
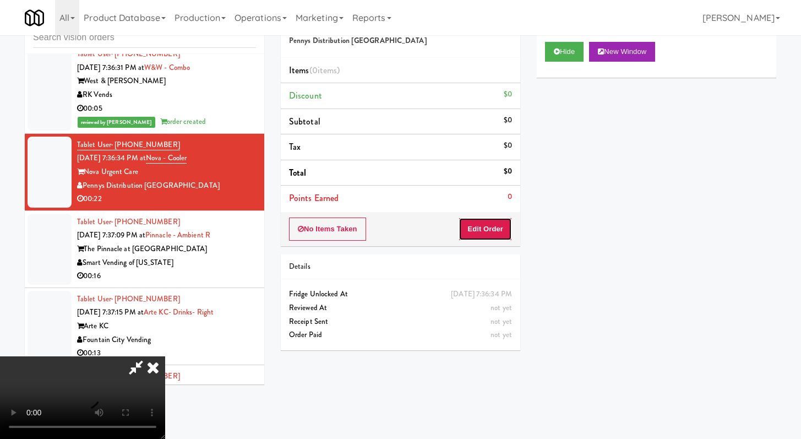
click at [396, 228] on button "Edit Order" at bounding box center [485, 228] width 53 height 23
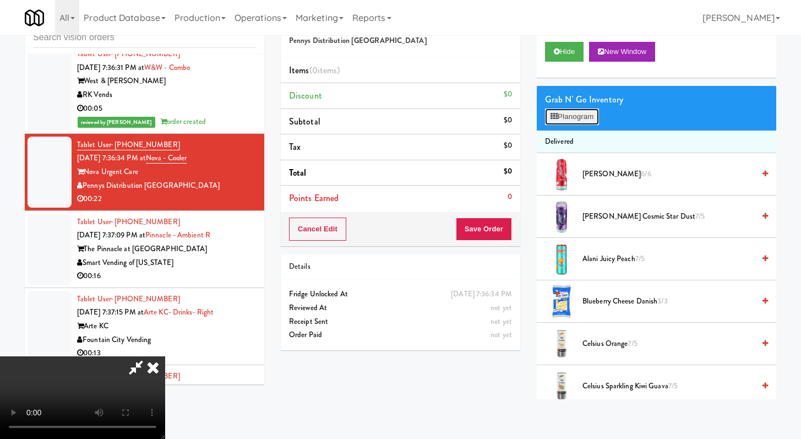
click at [396, 124] on button "Planogram" at bounding box center [572, 116] width 54 height 17
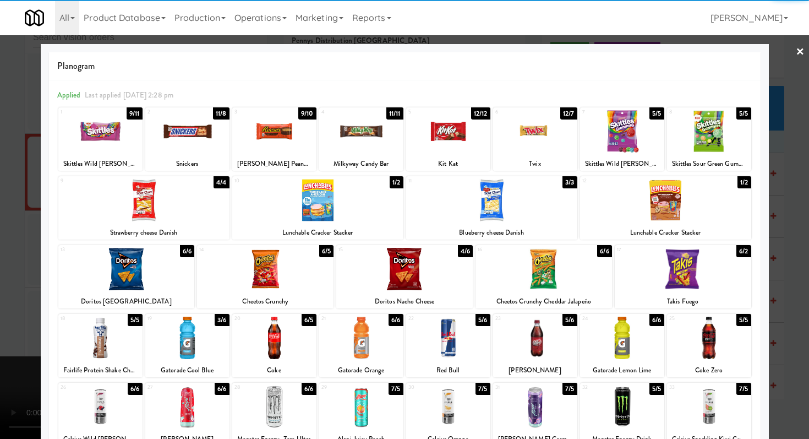
click at [396, 206] on div at bounding box center [665, 200] width 171 height 42
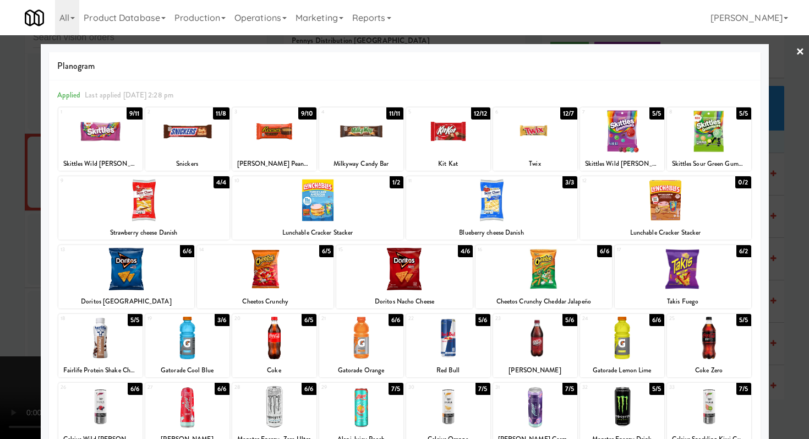
click at [396, 202] on div at bounding box center [404, 219] width 809 height 439
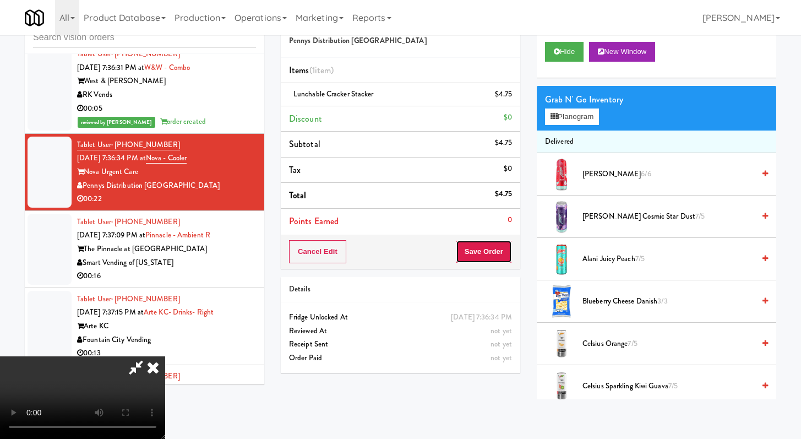
click at [396, 259] on button "Save Order" at bounding box center [484, 251] width 56 height 23
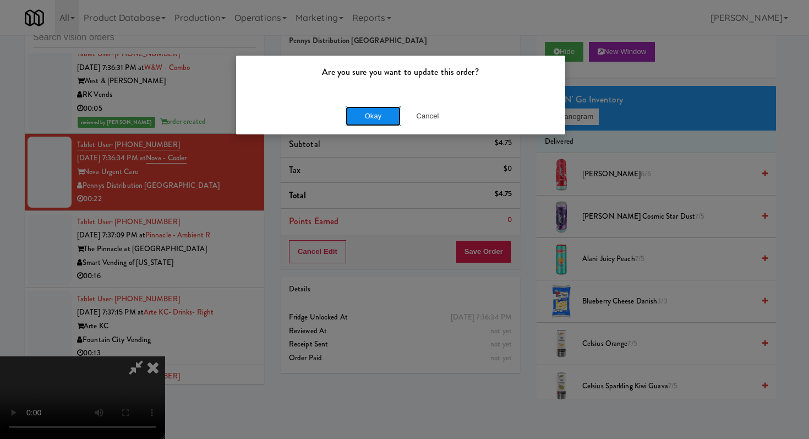
click at [361, 118] on button "Okay" at bounding box center [373, 116] width 55 height 20
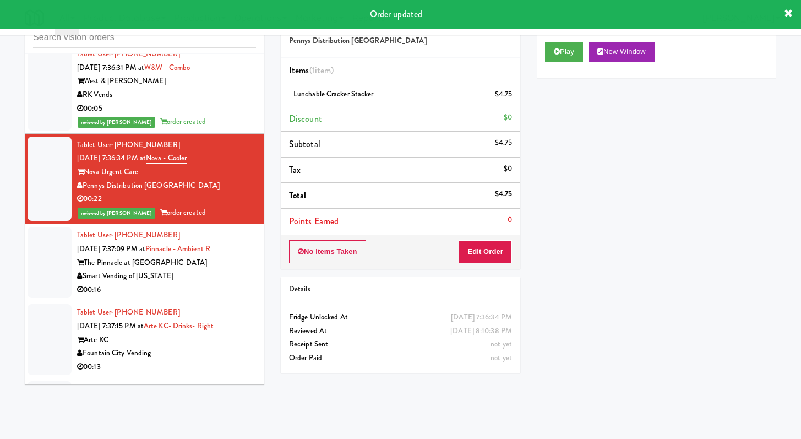
click at [215, 297] on div "00:16" at bounding box center [166, 290] width 179 height 14
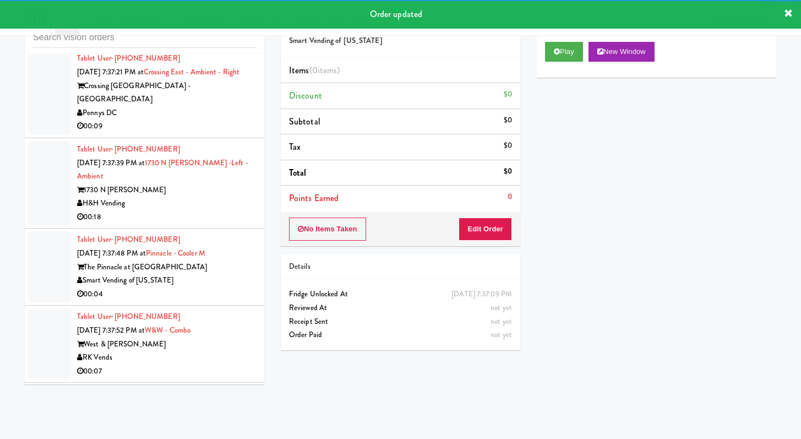
scroll to position [2478, 0]
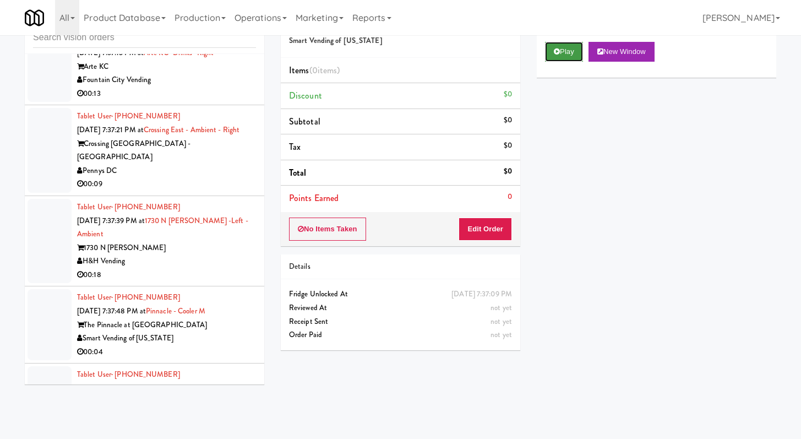
click at [396, 57] on button "Play" at bounding box center [564, 52] width 38 height 20
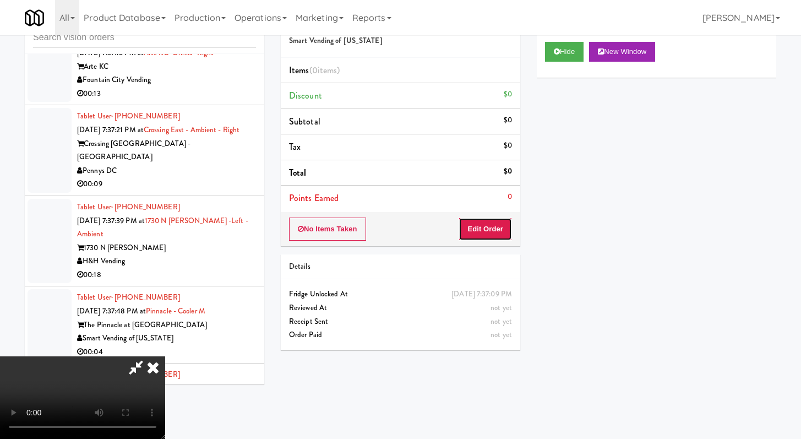
click at [396, 236] on button "Edit Order" at bounding box center [485, 228] width 53 height 23
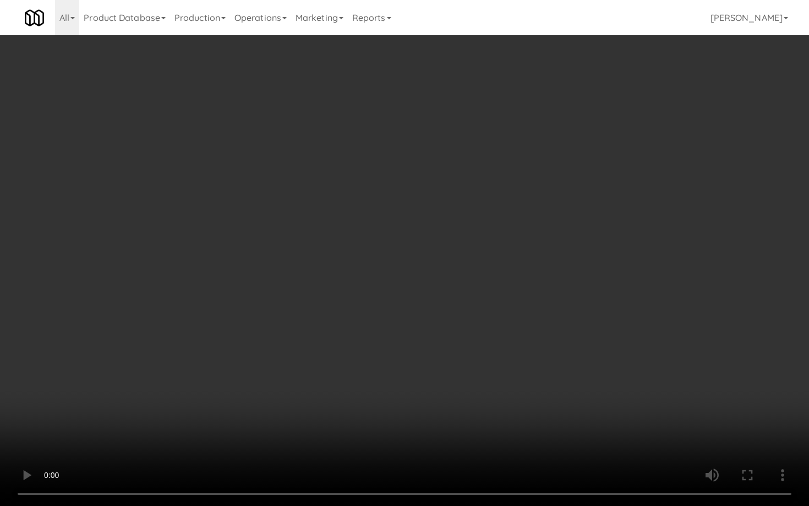
click at [396, 392] on video at bounding box center [404, 253] width 809 height 506
click at [396, 367] on video at bounding box center [404, 253] width 809 height 506
click at [396, 363] on video at bounding box center [404, 253] width 809 height 506
click at [396, 359] on video at bounding box center [404, 253] width 809 height 506
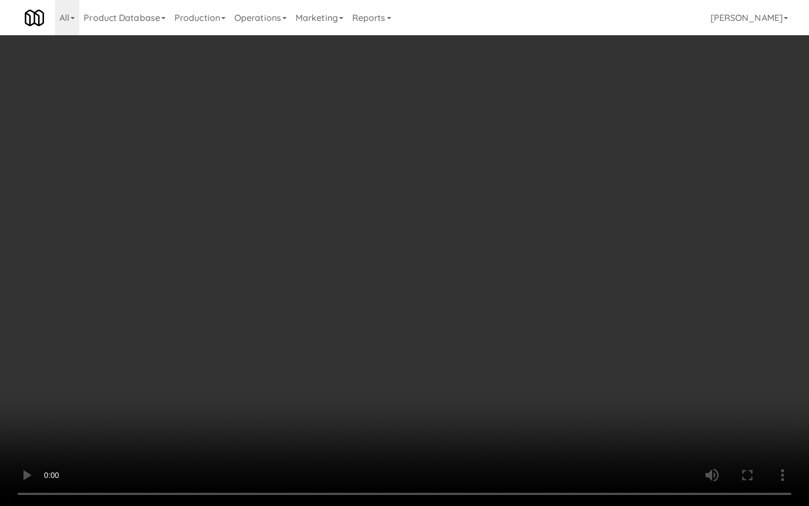
click at [396, 359] on video at bounding box center [404, 253] width 809 height 506
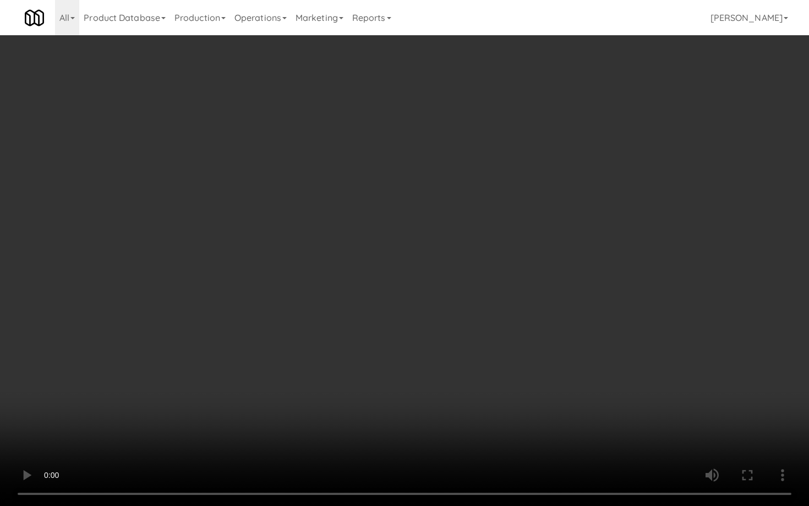
click at [396, 359] on video at bounding box center [404, 253] width 809 height 506
click at [396, 343] on video at bounding box center [404, 253] width 809 height 506
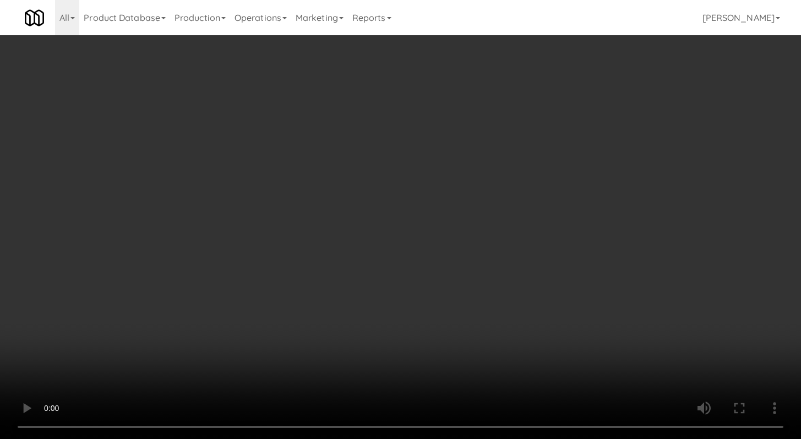
scroll to position [408, 0]
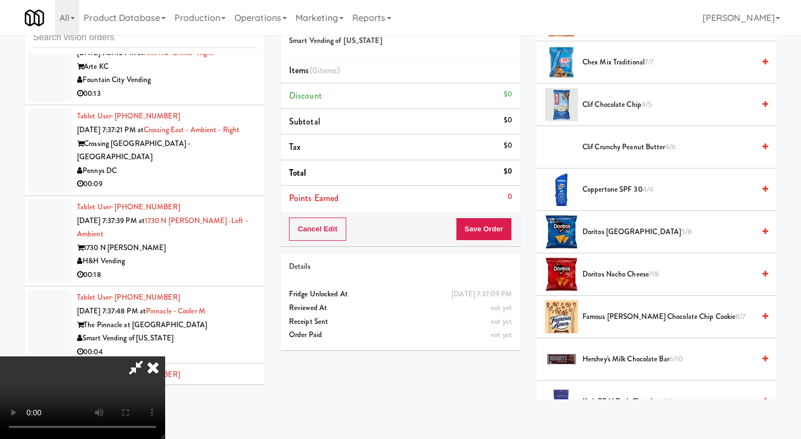
click at [396, 319] on span "Famous [PERSON_NAME] Chocolate Chip Cookie 8/7" at bounding box center [668, 317] width 172 height 14
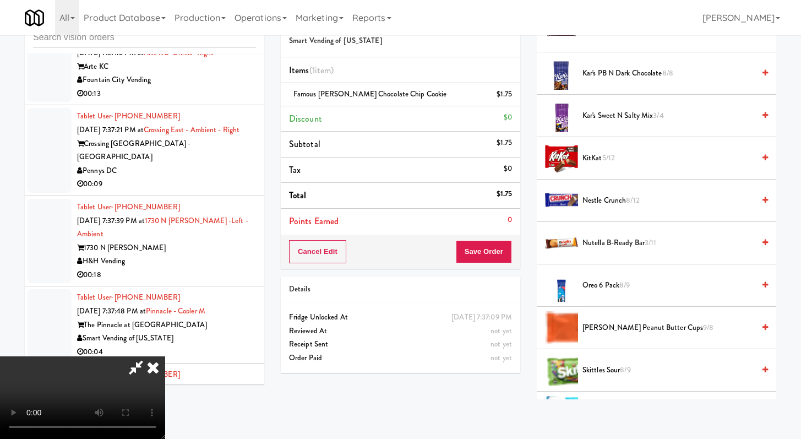
scroll to position [737, 0]
click at [396, 200] on span "Nestle Crunch 8/12" at bounding box center [668, 200] width 172 height 14
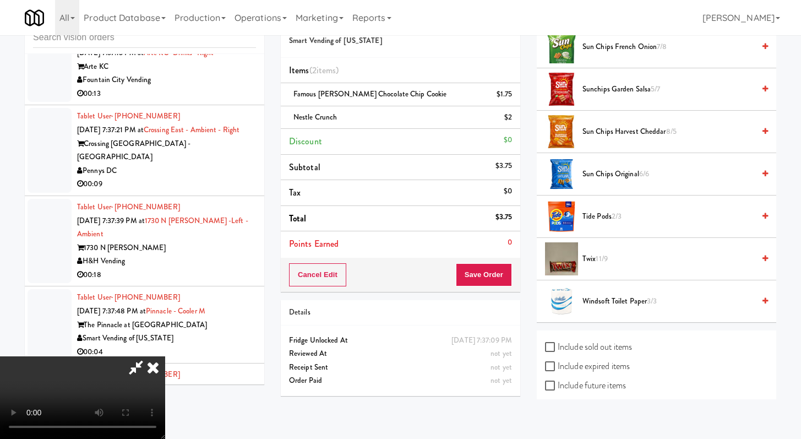
scroll to position [877, 0]
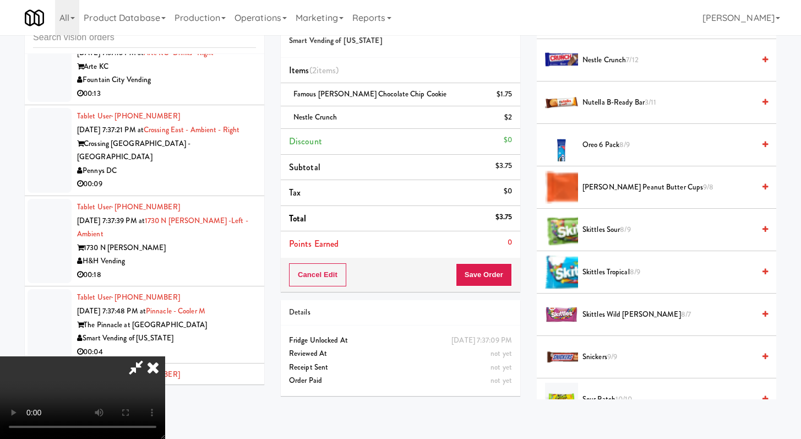
click at [396, 149] on span "Oreo 6 Pack 8/9" at bounding box center [668, 145] width 172 height 14
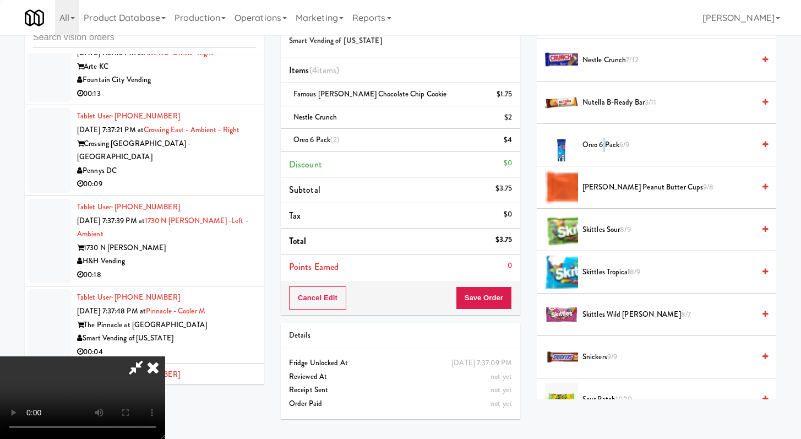
click at [396, 149] on span "Oreo 6 Pack 6/9" at bounding box center [668, 145] width 172 height 14
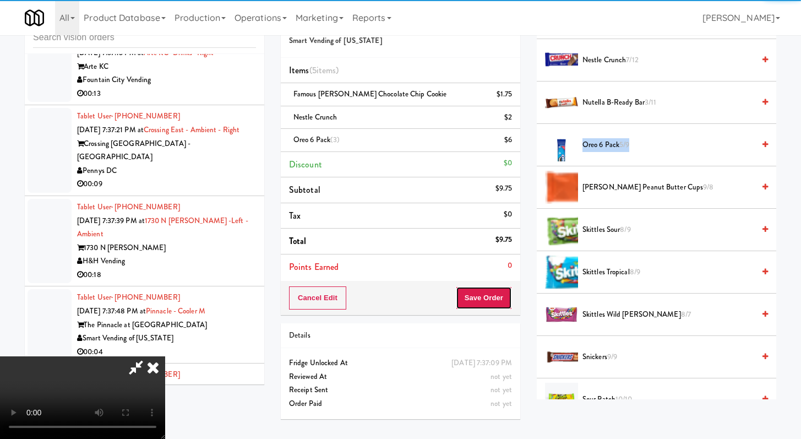
click at [396, 296] on button "Save Order" at bounding box center [484, 297] width 56 height 23
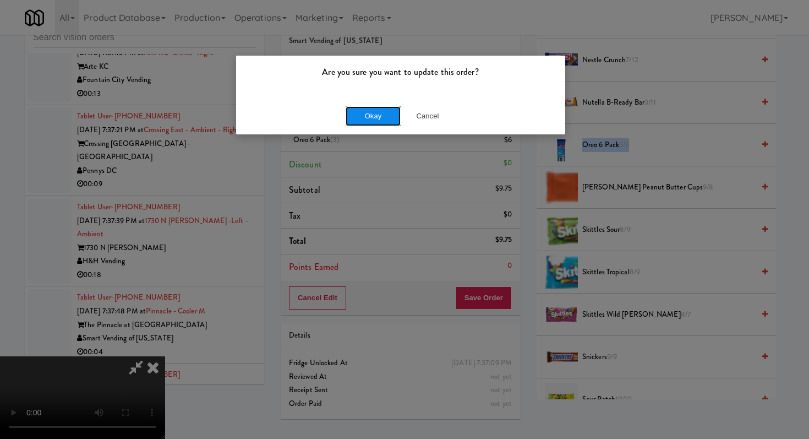
click at [361, 122] on button "Okay" at bounding box center [373, 116] width 55 height 20
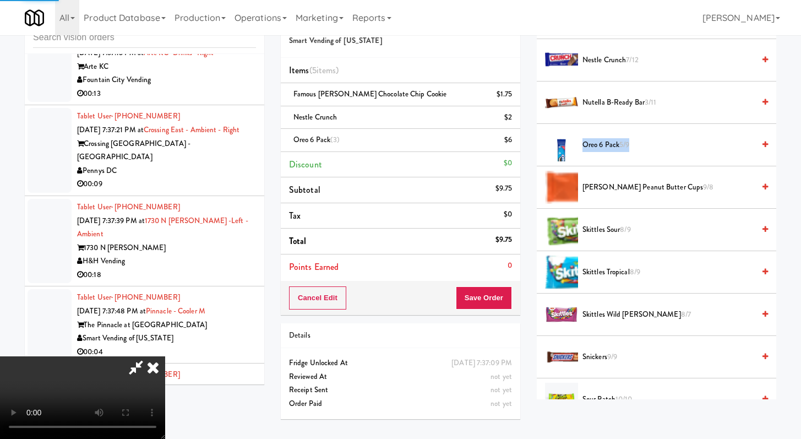
scroll to position [47, 0]
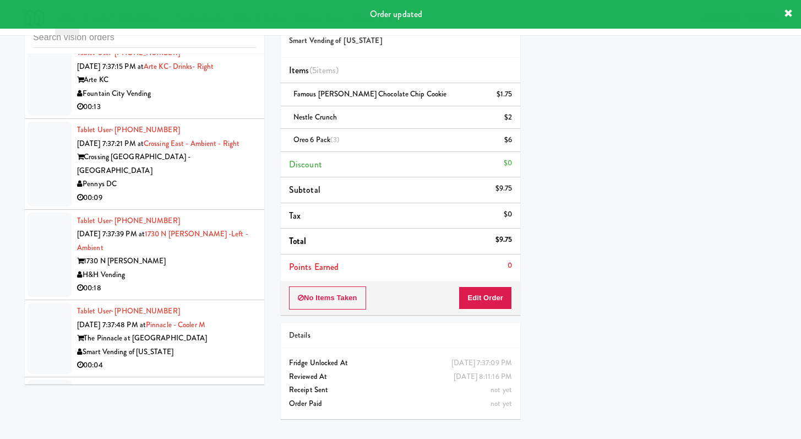
click at [215, 114] on div "00:13" at bounding box center [166, 107] width 179 height 14
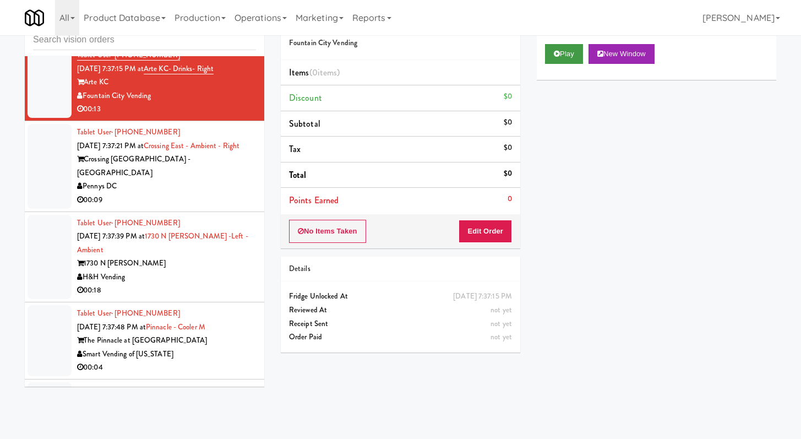
scroll to position [33, 0]
click at [396, 50] on icon at bounding box center [557, 53] width 6 height 7
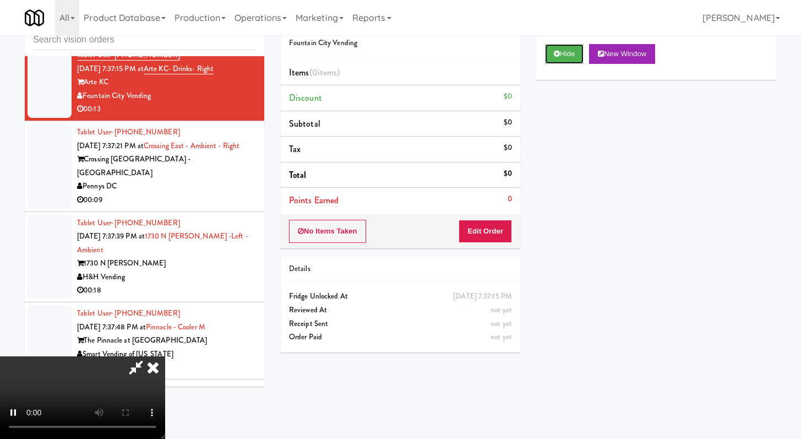
scroll to position [95, 0]
click at [396, 232] on button "Edit Order" at bounding box center [485, 231] width 53 height 23
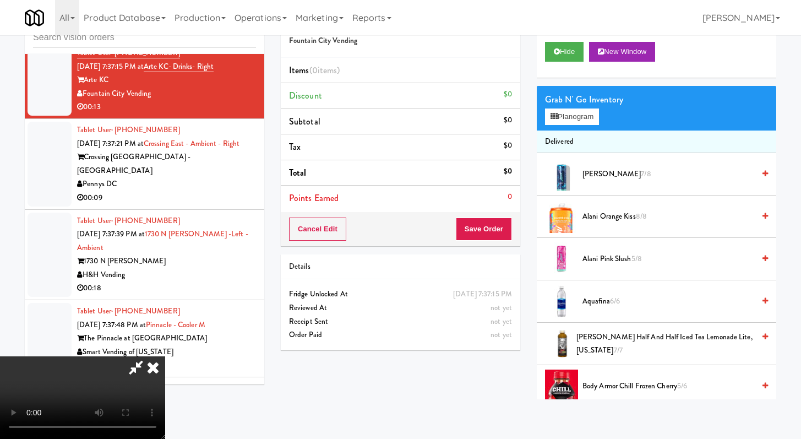
scroll to position [0, 0]
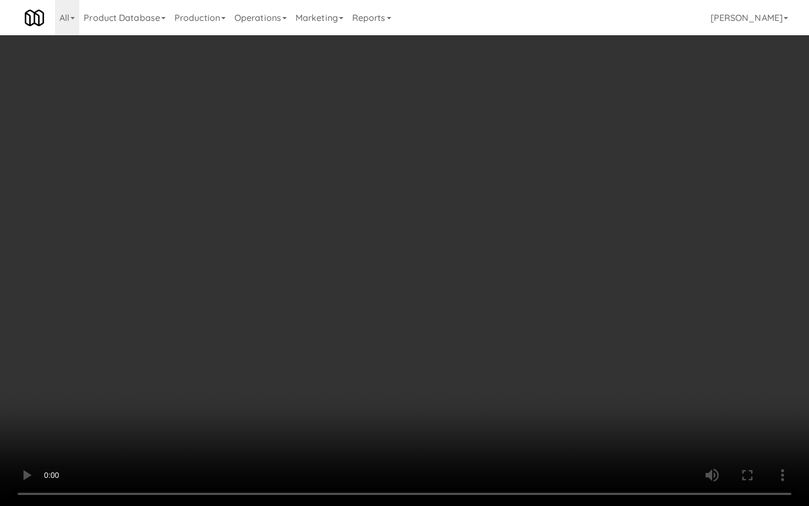
click at [396, 368] on video at bounding box center [404, 253] width 809 height 506
click at [396, 361] on video at bounding box center [404, 253] width 809 height 506
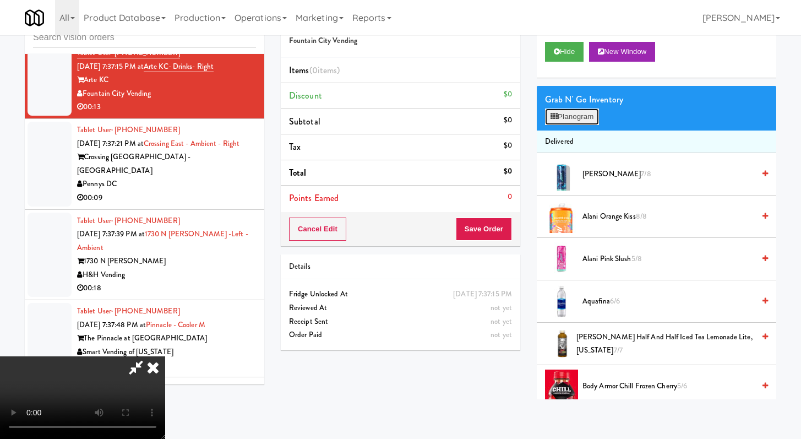
click at [396, 121] on button "Planogram" at bounding box center [572, 116] width 54 height 17
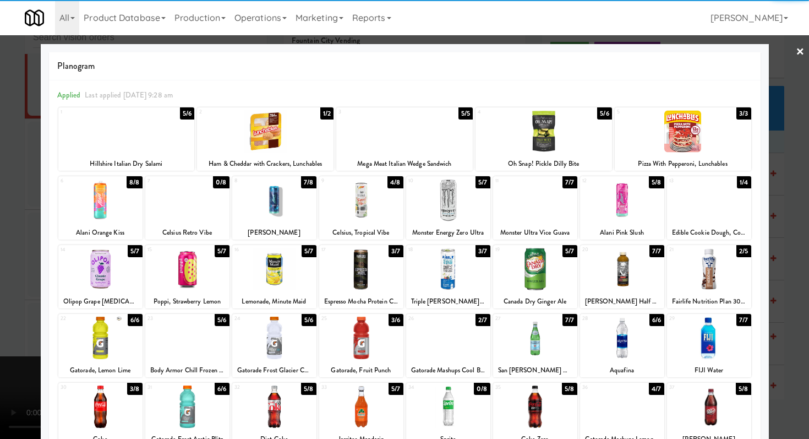
click at [181, 202] on div at bounding box center [187, 200] width 84 height 42
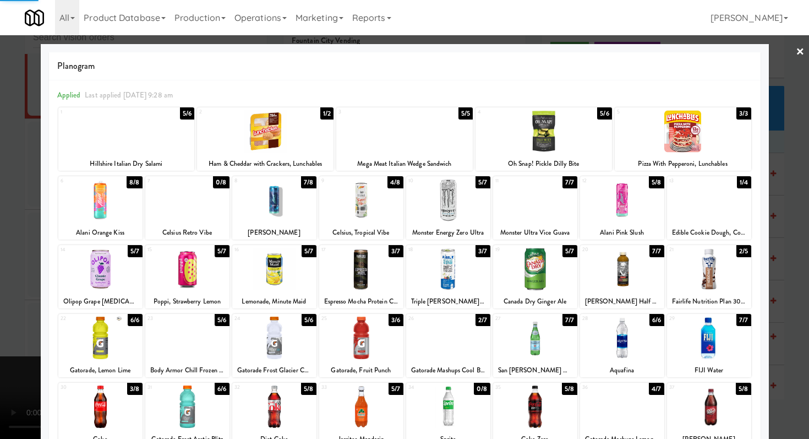
click at [6, 210] on div at bounding box center [404, 219] width 809 height 439
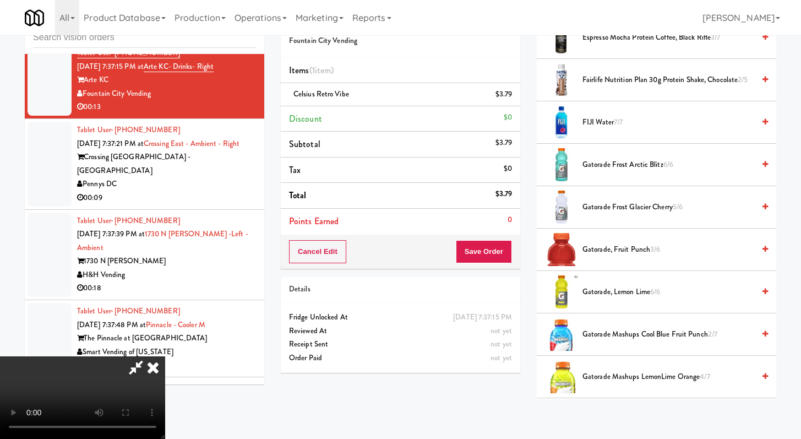
scroll to position [1407, 0]
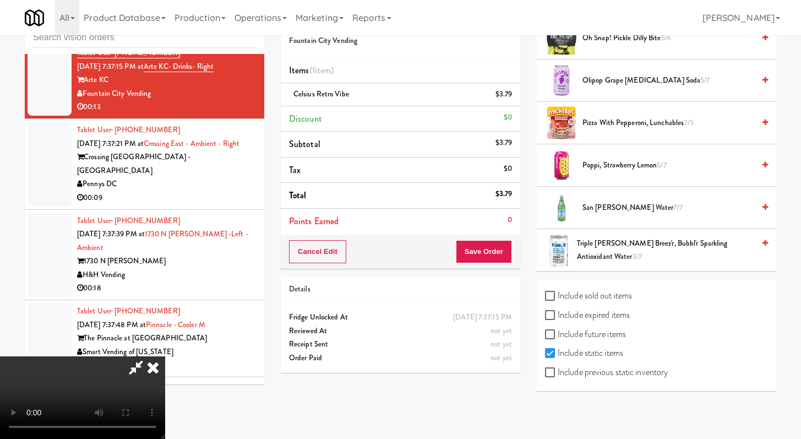
click at [396, 380] on div "Include previous static inventory" at bounding box center [656, 373] width 223 height 19
click at [396, 378] on label "Include previous static inventory" at bounding box center [606, 372] width 123 height 17
click at [396, 377] on input "Include previous static inventory" at bounding box center [551, 372] width 13 height 9
checkbox input "true"
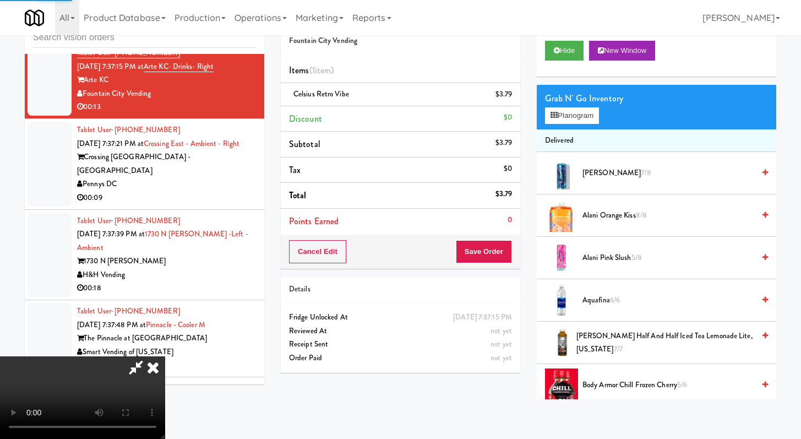
scroll to position [0, 0]
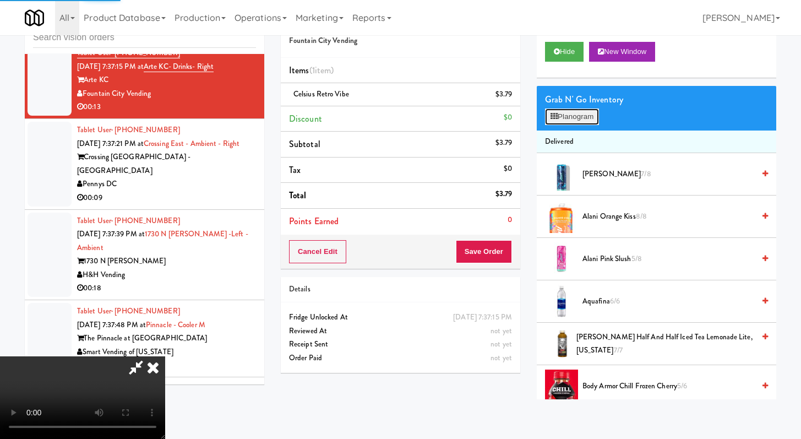
click at [396, 114] on button "Planogram" at bounding box center [572, 116] width 54 height 17
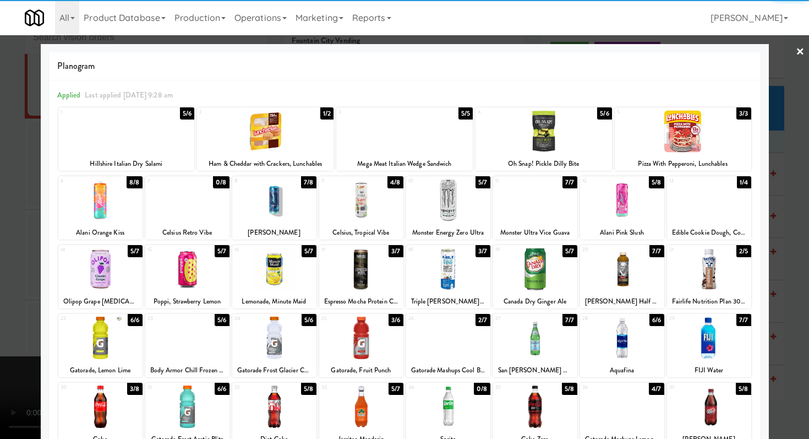
click at [176, 203] on div at bounding box center [187, 200] width 84 height 42
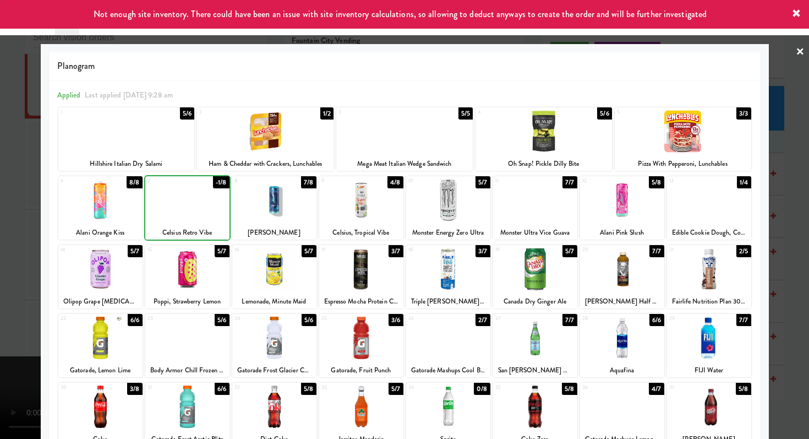
click at [28, 198] on div at bounding box center [404, 219] width 809 height 439
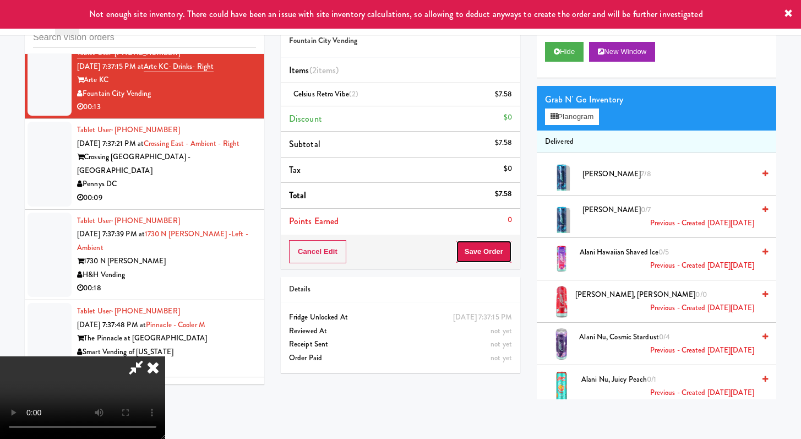
click at [396, 250] on button "Save Order" at bounding box center [484, 251] width 56 height 23
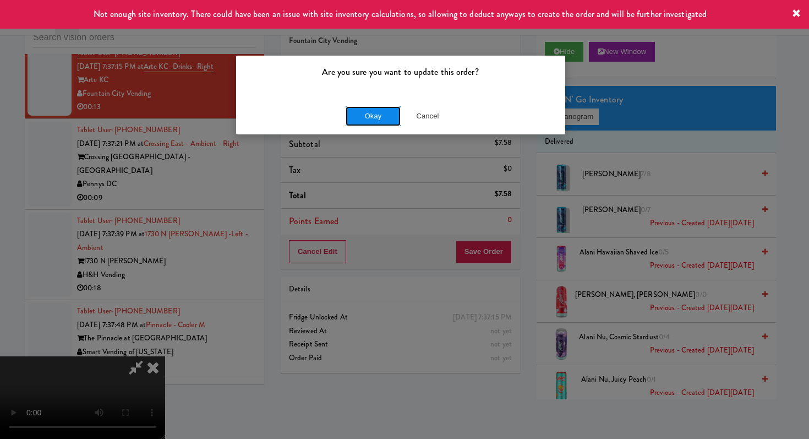
click at [386, 116] on button "Okay" at bounding box center [373, 116] width 55 height 20
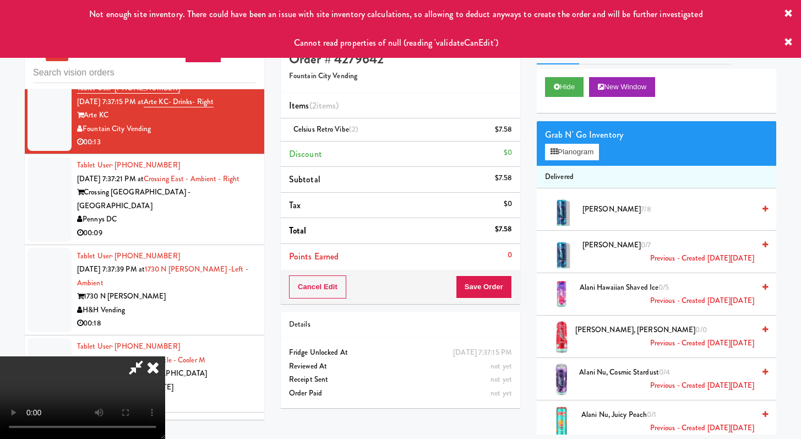
click at [396, 10] on div "Not enough site inventory. There could have been an issue with site inventory c…" at bounding box center [400, 14] width 801 height 29
click at [396, 13] on div "Not enough site inventory. There could have been an issue with site inventory c…" at bounding box center [400, 14] width 801 height 29
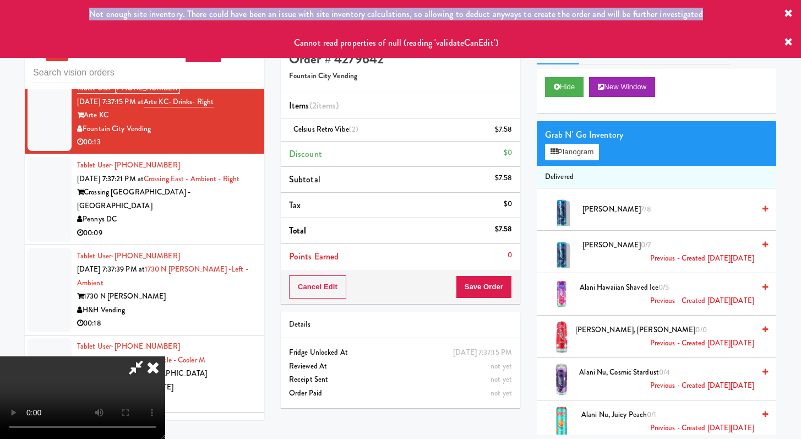
click at [396, 20] on div "Not enough site inventory. There could have been an issue with site inventory c…" at bounding box center [400, 14] width 801 height 29
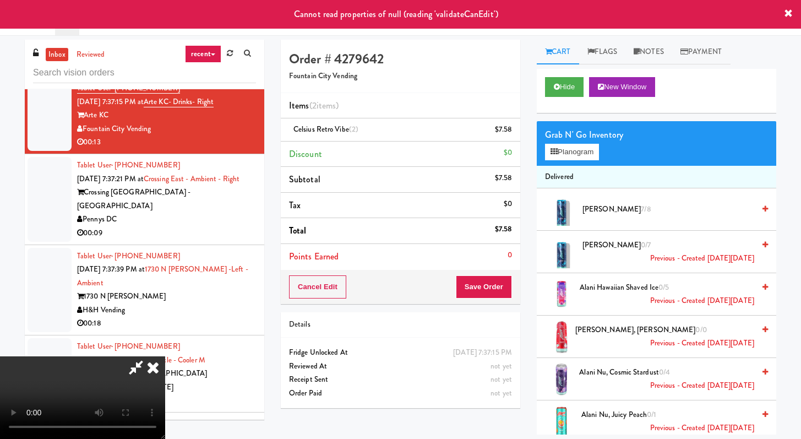
click at [396, 17] on icon at bounding box center [788, 13] width 9 height 9
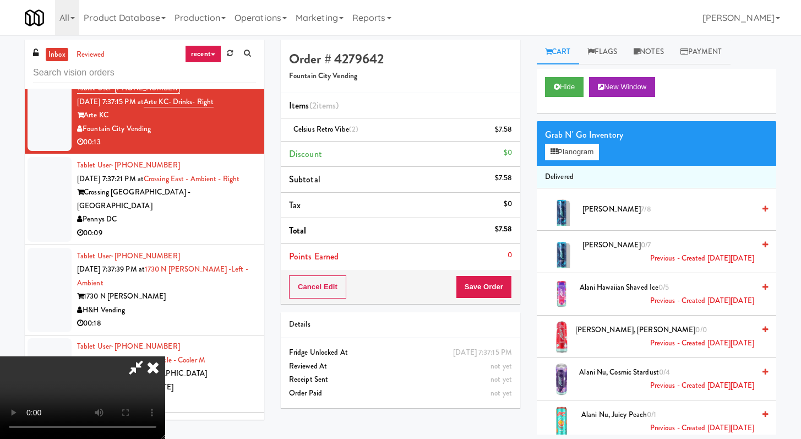
click at [165, 356] on icon at bounding box center [153, 367] width 24 height 22
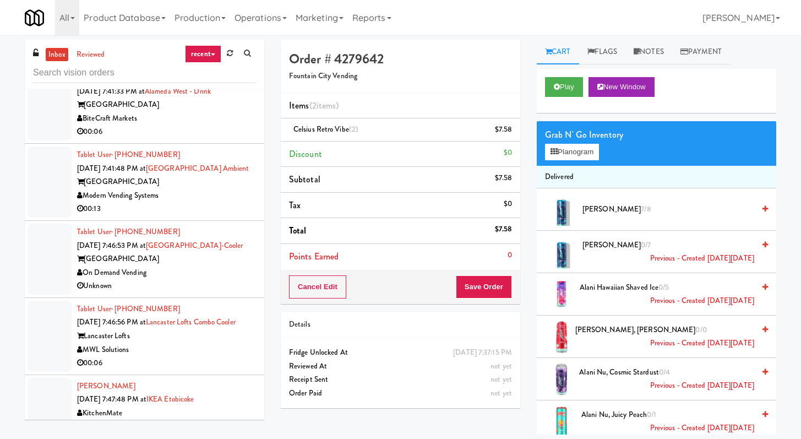
scroll to position [3135, 0]
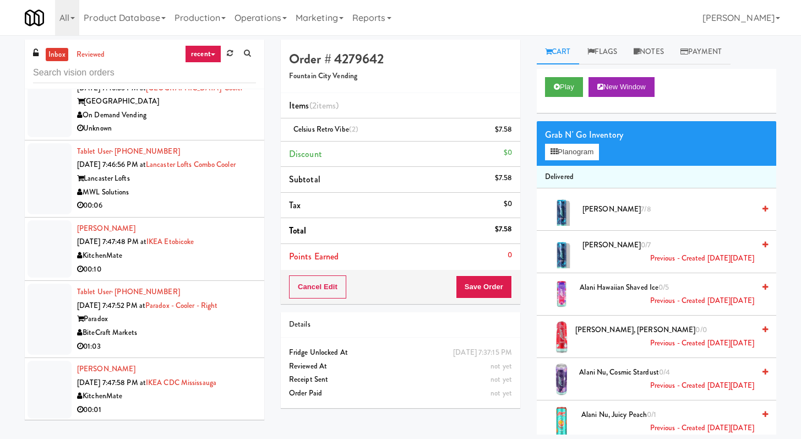
click at [204, 199] on div "MWL Solutions" at bounding box center [166, 192] width 179 height 14
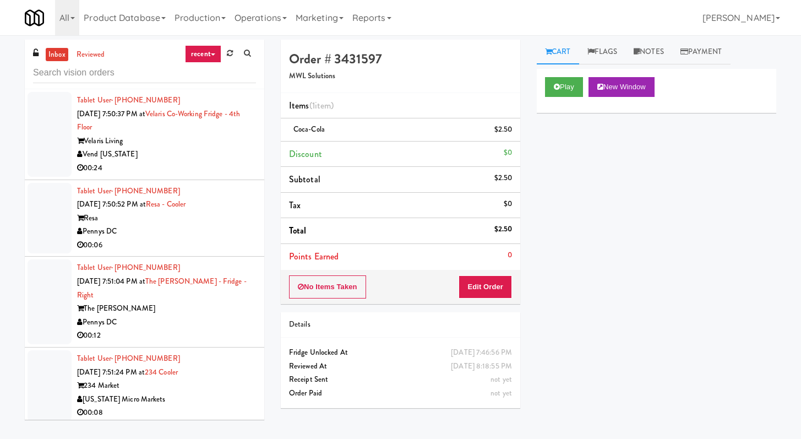
scroll to position [4895, 0]
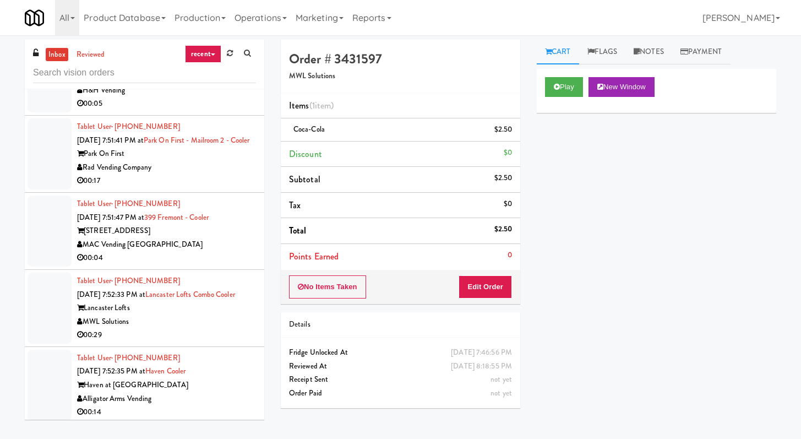
click at [199, 188] on div "00:17" at bounding box center [166, 181] width 179 height 14
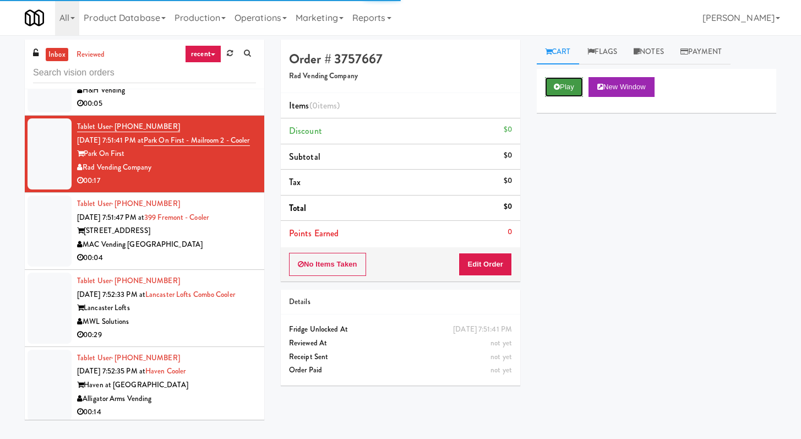
click at [396, 88] on button "Play" at bounding box center [564, 87] width 38 height 20
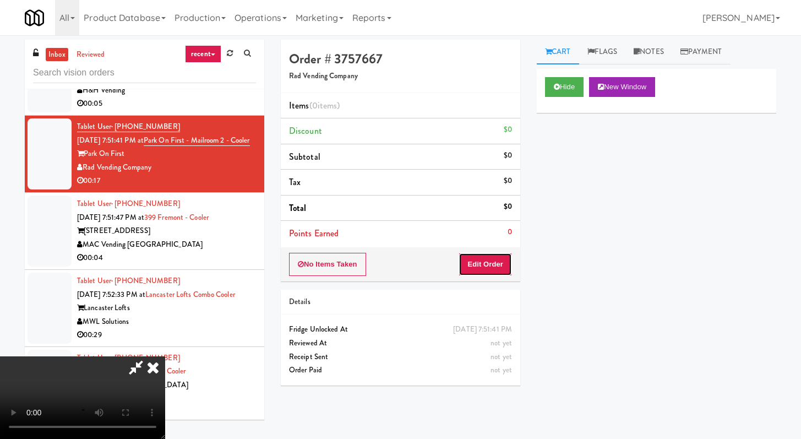
click at [396, 271] on button "Edit Order" at bounding box center [485, 264] width 53 height 23
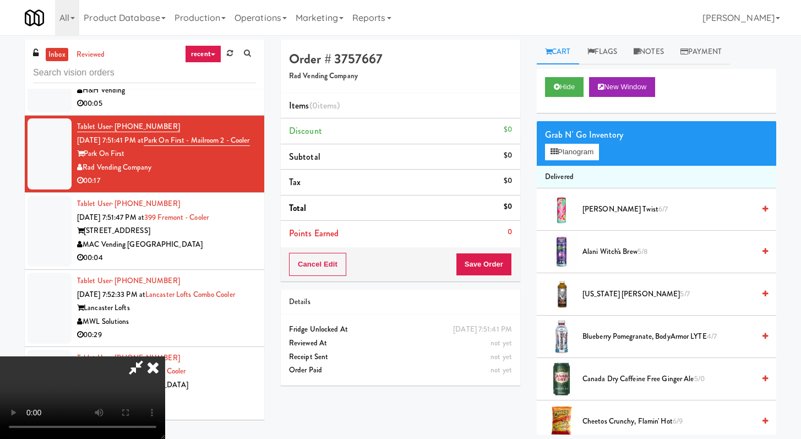
click at [165, 356] on icon at bounding box center [153, 367] width 24 height 22
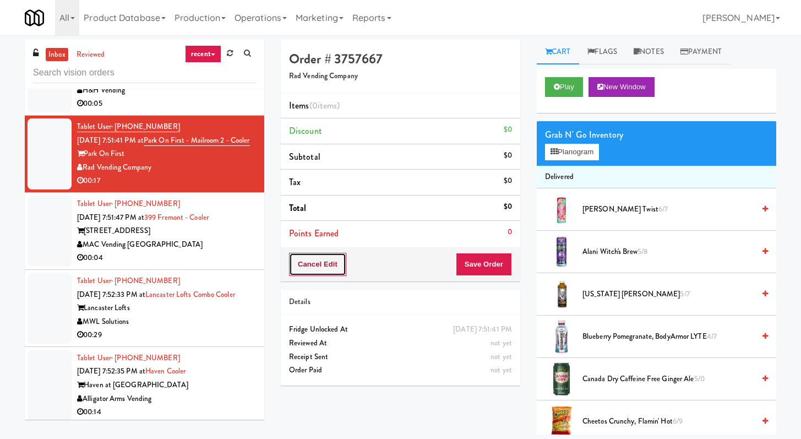
click at [329, 265] on button "Cancel Edit" at bounding box center [317, 264] width 57 height 23
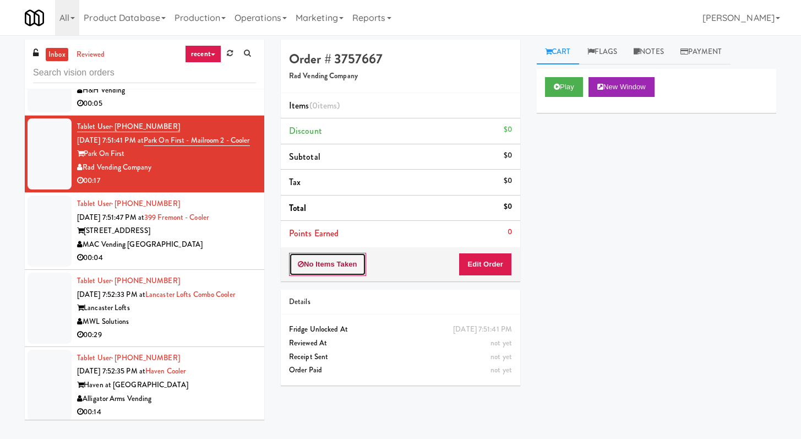
click at [323, 268] on button "No Items Taken" at bounding box center [327, 264] width 77 height 23
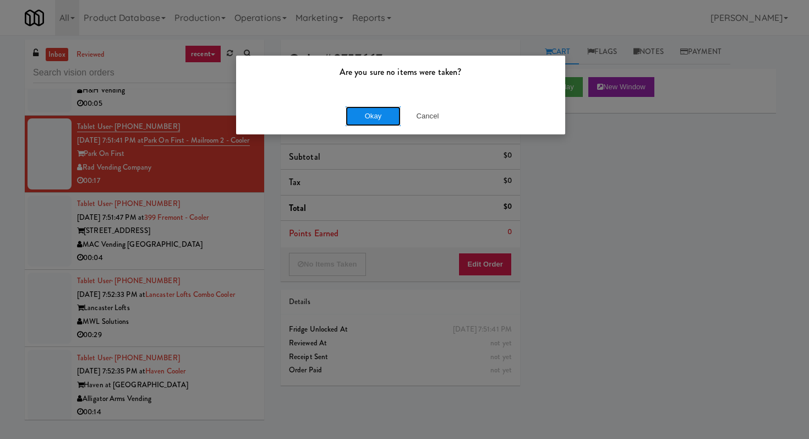
click at [367, 122] on button "Okay" at bounding box center [373, 116] width 55 height 20
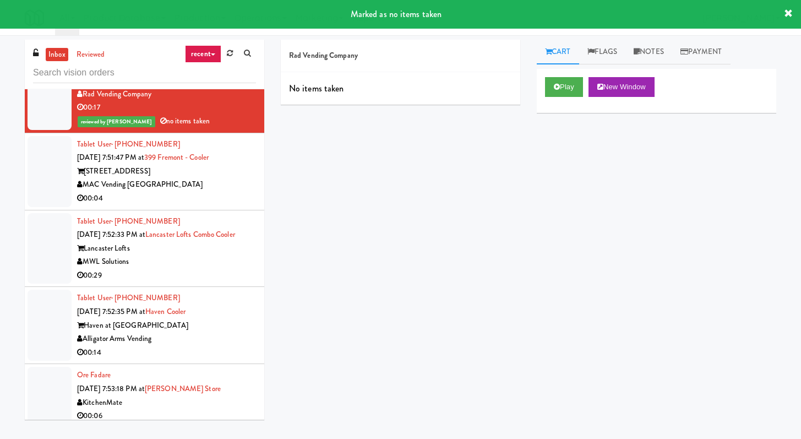
scroll to position [4969, 0]
click at [219, 205] on div "00:04" at bounding box center [166, 198] width 179 height 14
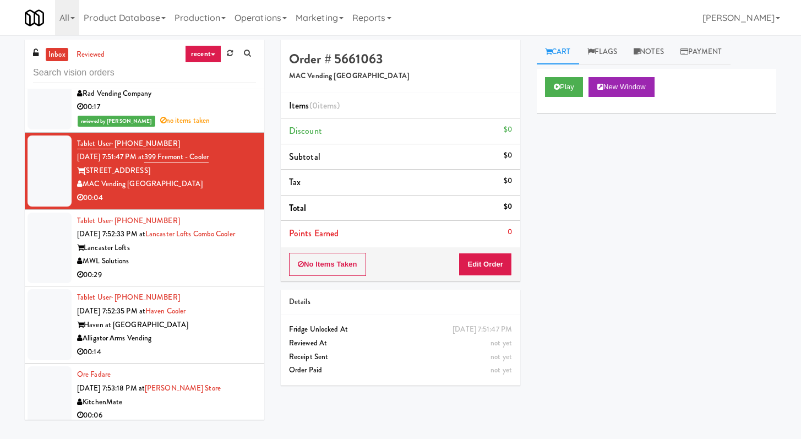
click at [208, 255] on div "Lancaster Lofts" at bounding box center [166, 248] width 179 height 14
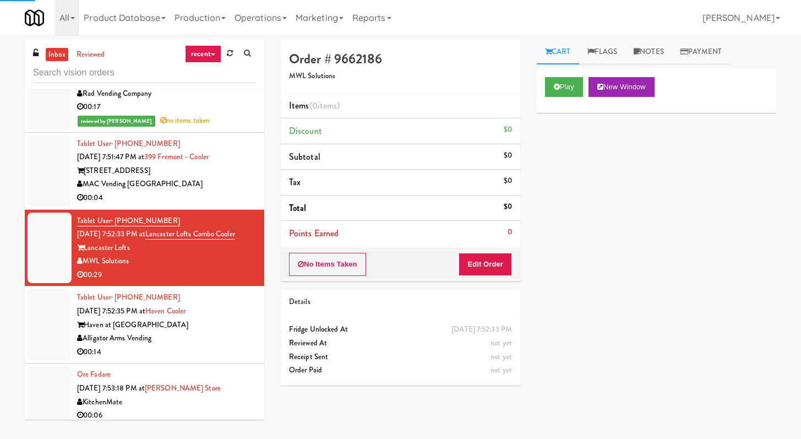
click at [221, 205] on div "00:04" at bounding box center [166, 198] width 179 height 14
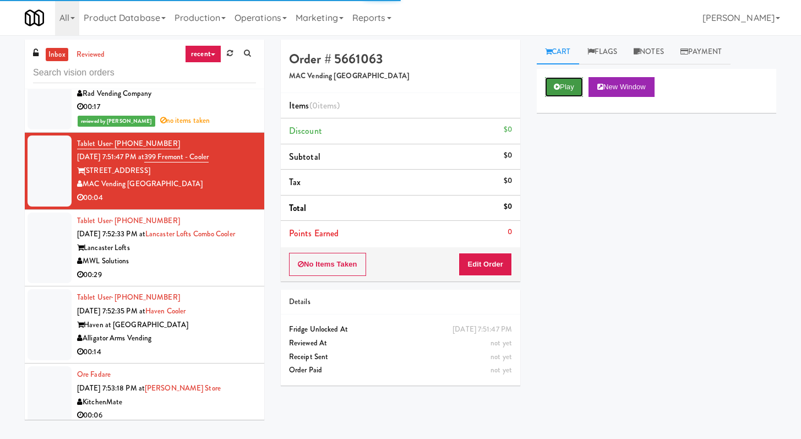
click at [396, 85] on button "Play" at bounding box center [564, 87] width 38 height 20
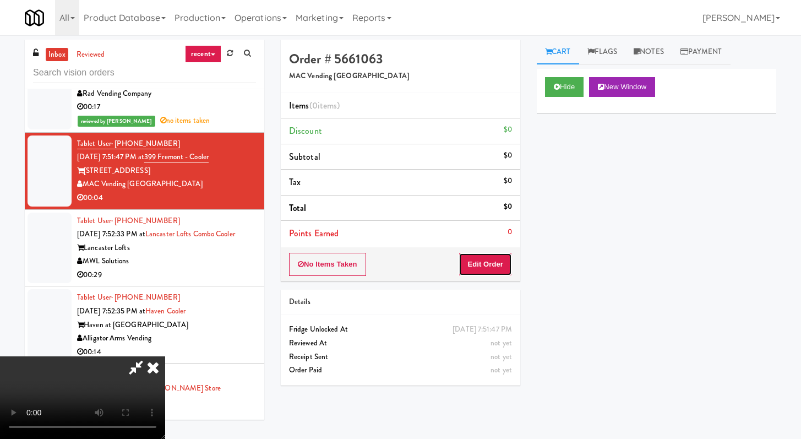
click at [396, 260] on button "Edit Order" at bounding box center [485, 264] width 53 height 23
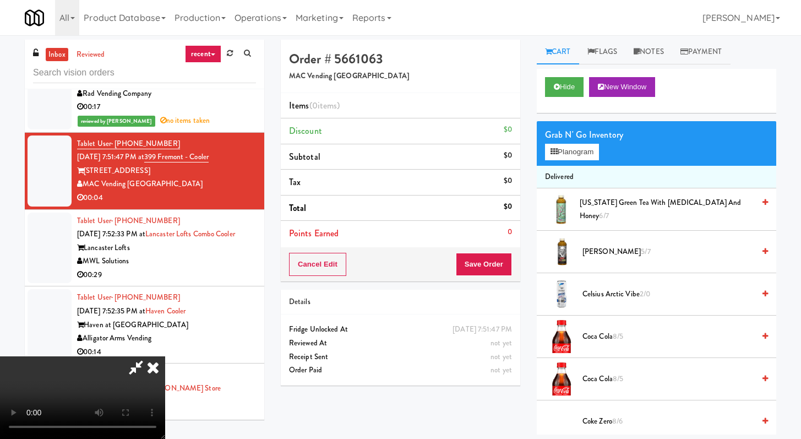
scroll to position [95, 0]
click at [165, 356] on video at bounding box center [82, 397] width 165 height 83
click at [396, 91] on button "Hide" at bounding box center [564, 87] width 39 height 20
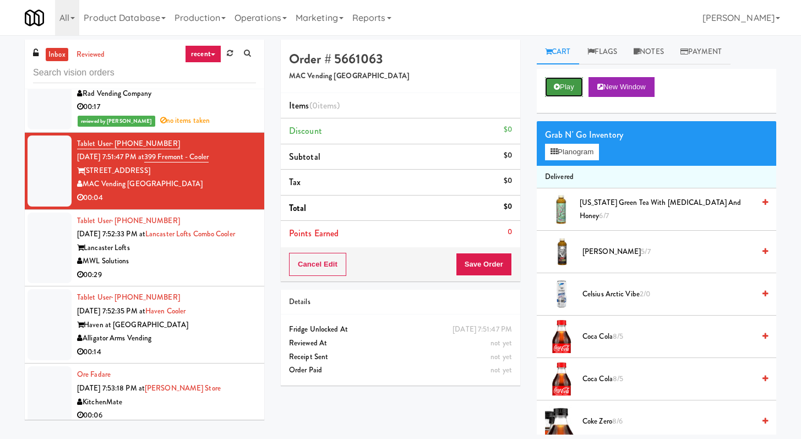
click at [396, 92] on button "Play" at bounding box center [564, 87] width 38 height 20
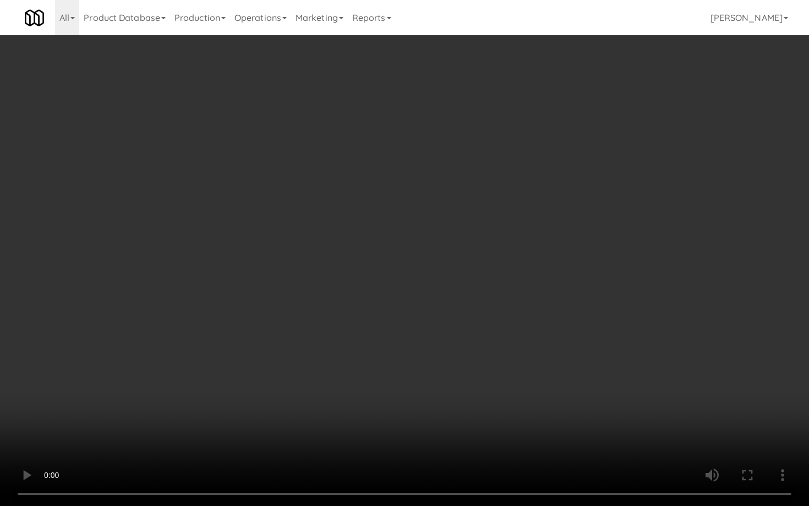
click at [396, 392] on video at bounding box center [404, 253] width 809 height 506
click at [396, 387] on video at bounding box center [404, 253] width 809 height 506
click at [396, 389] on video at bounding box center [404, 253] width 809 height 506
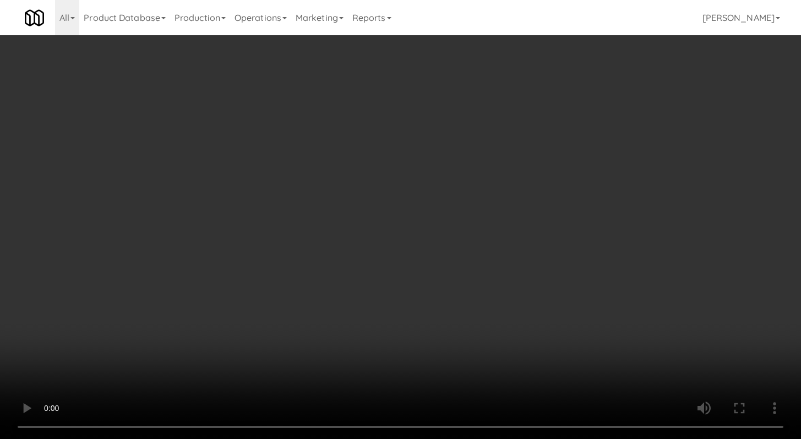
scroll to position [1134, 0]
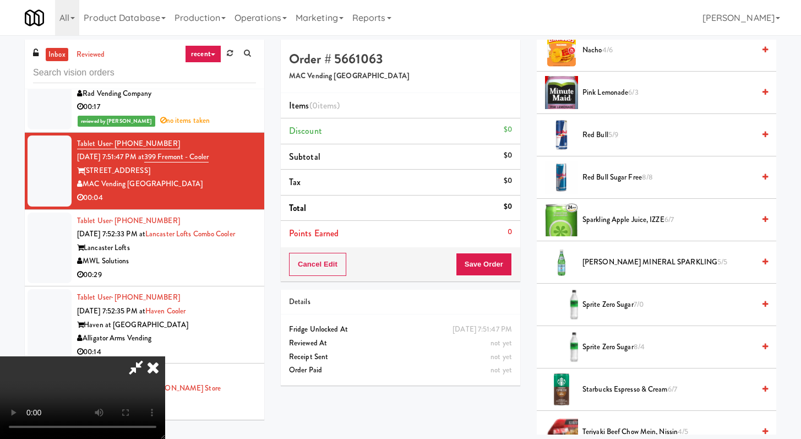
click at [396, 270] on li "[PERSON_NAME] MINERAL SPARKLING 5/5" at bounding box center [656, 262] width 239 height 42
click at [396, 260] on span "[PERSON_NAME] MINERAL SPARKLING 5/5" at bounding box center [668, 262] width 172 height 14
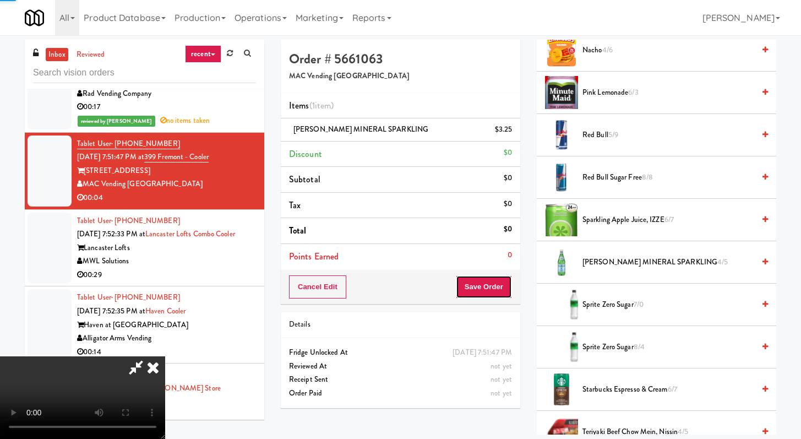
click at [396, 291] on button "Save Order" at bounding box center [484, 286] width 56 height 23
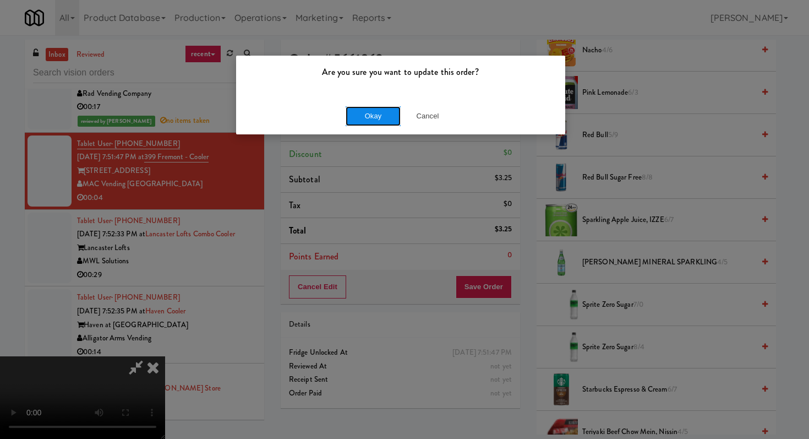
click at [361, 114] on button "Okay" at bounding box center [373, 116] width 55 height 20
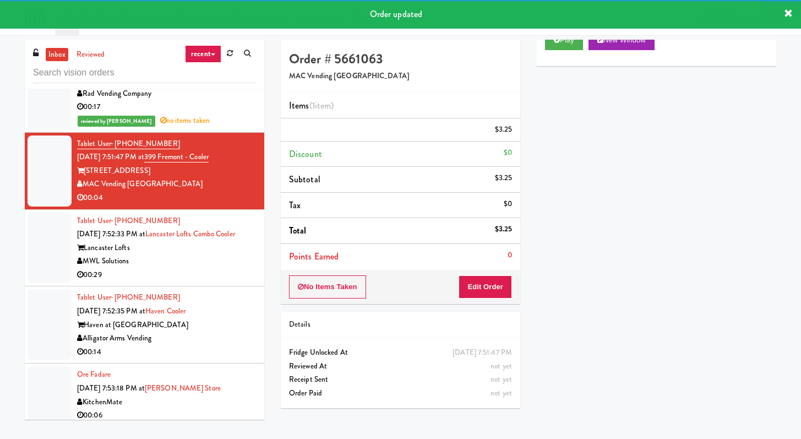
scroll to position [5152, 0]
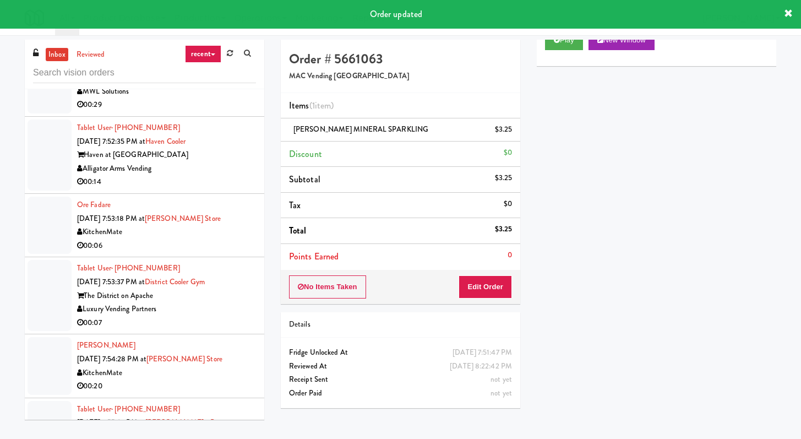
click at [232, 99] on div "MWL Solutions" at bounding box center [166, 92] width 179 height 14
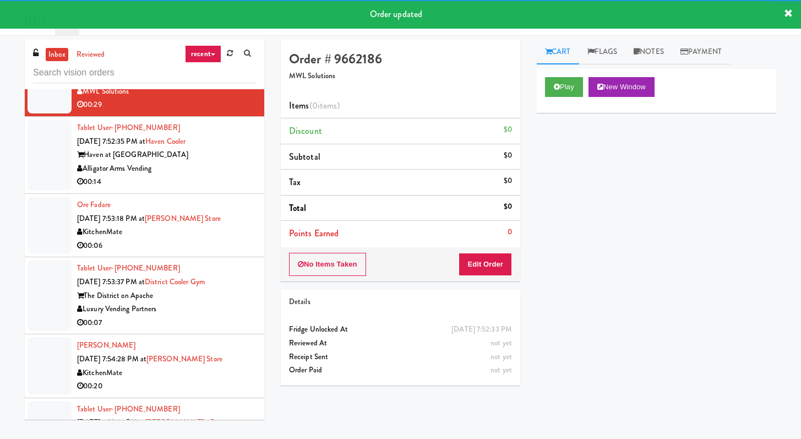
click at [396, 79] on div "Play New Window" at bounding box center [656, 91] width 239 height 44
click at [396, 82] on button "Play" at bounding box center [564, 87] width 38 height 20
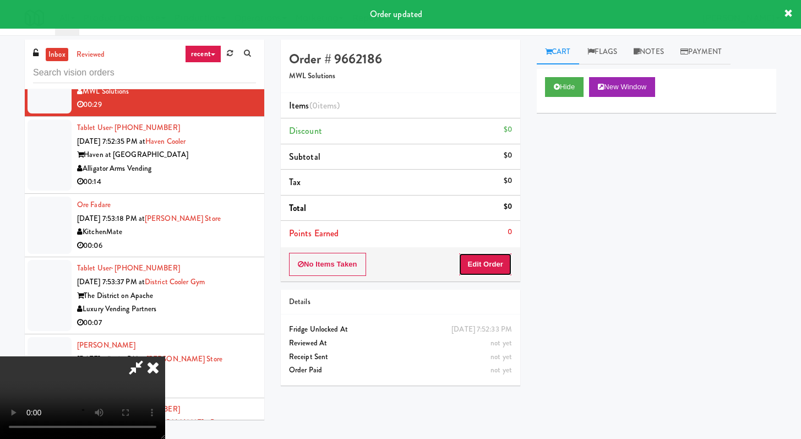
click at [396, 265] on button "Edit Order" at bounding box center [485, 264] width 53 height 23
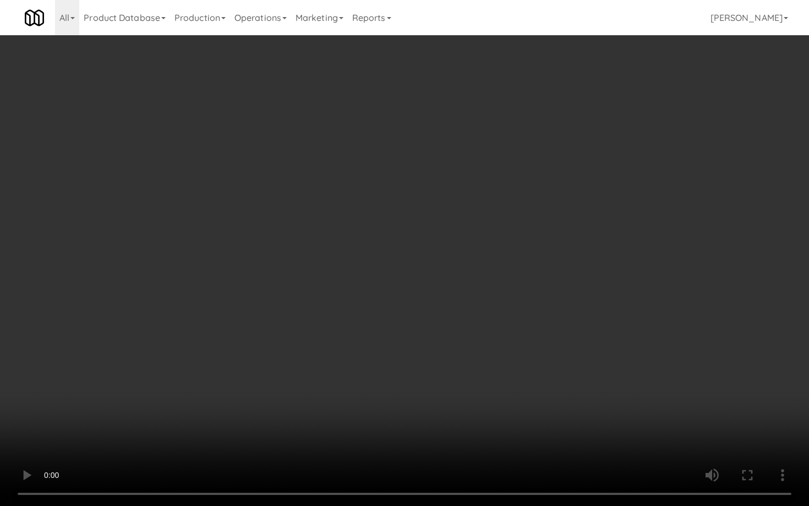
click at [396, 392] on video at bounding box center [404, 253] width 809 height 506
click at [396, 385] on video at bounding box center [404, 253] width 809 height 506
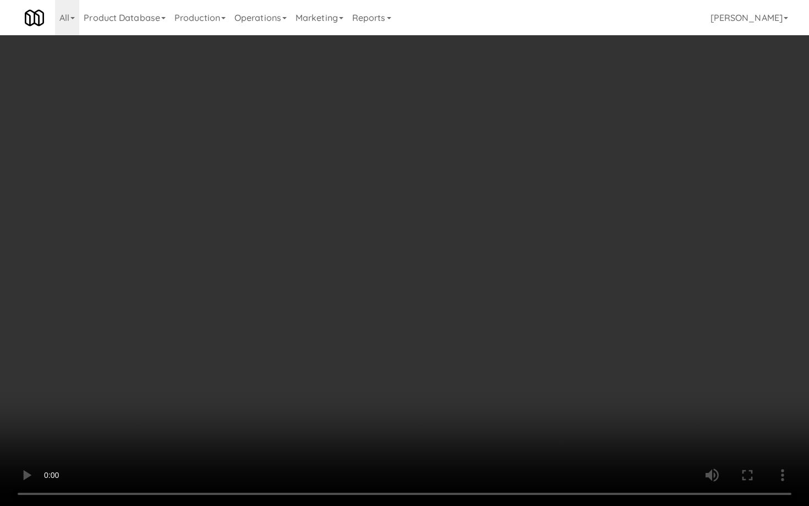
click at [396, 385] on video at bounding box center [404, 253] width 809 height 506
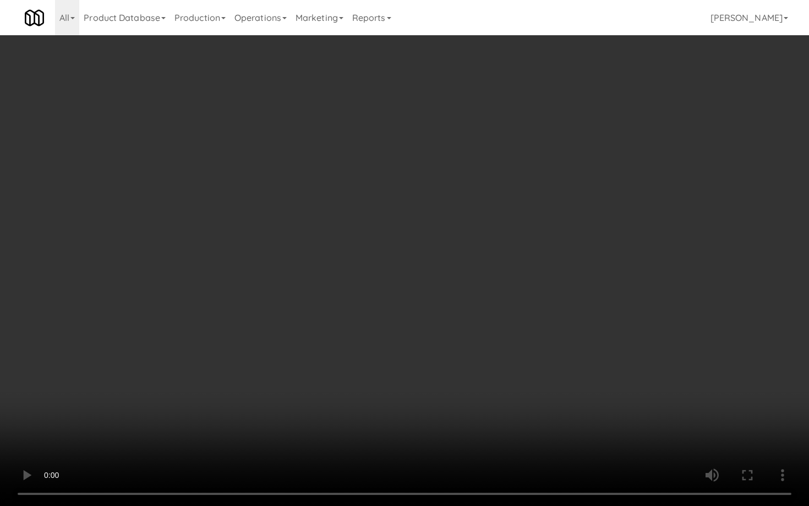
click at [396, 385] on video at bounding box center [404, 253] width 809 height 506
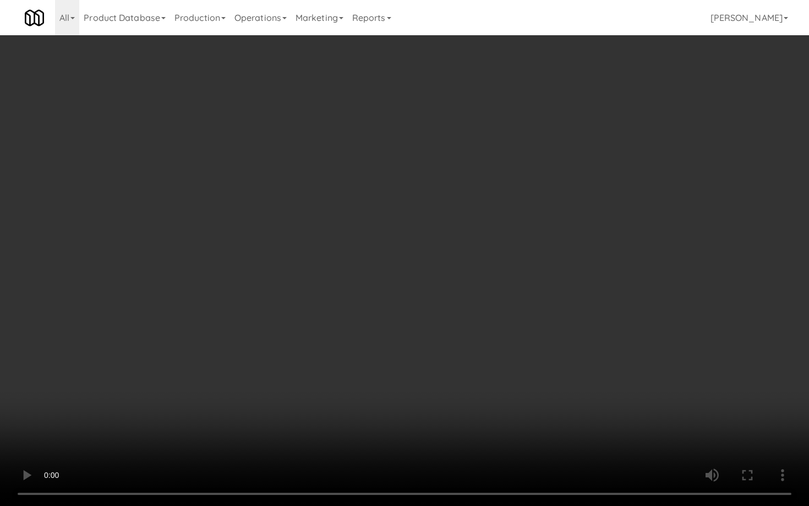
click at [396, 385] on video at bounding box center [404, 253] width 809 height 506
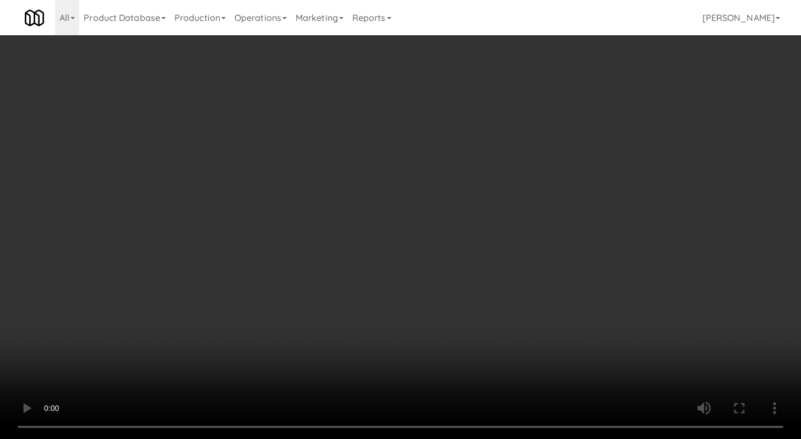
scroll to position [95, 0]
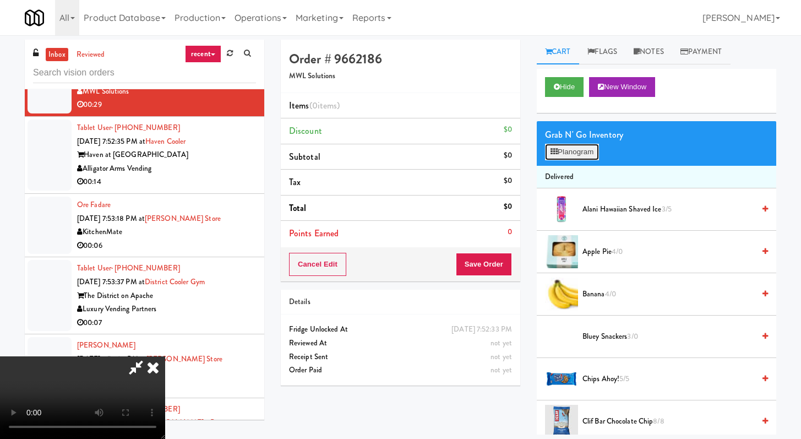
click at [396, 157] on button "Planogram" at bounding box center [572, 152] width 54 height 17
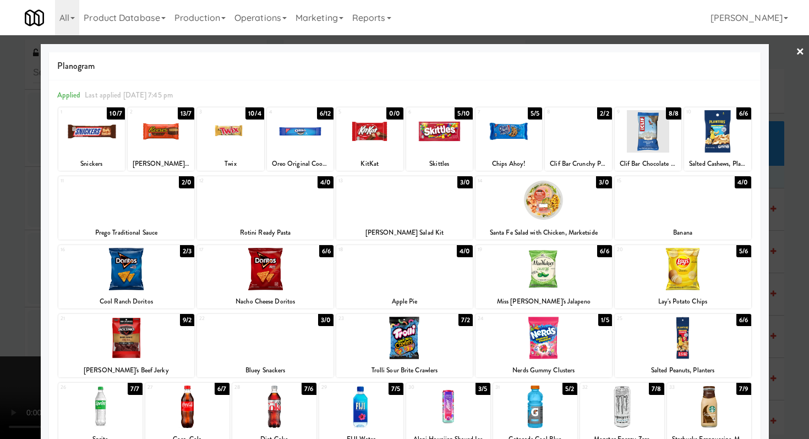
click at [285, 275] on div at bounding box center [265, 269] width 137 height 42
click at [396, 205] on div at bounding box center [404, 200] width 137 height 42
click at [396, 138] on div at bounding box center [439, 131] width 67 height 42
click at [65, 130] on div at bounding box center [91, 131] width 67 height 42
click at [396, 138] on div at bounding box center [509, 131] width 67 height 42
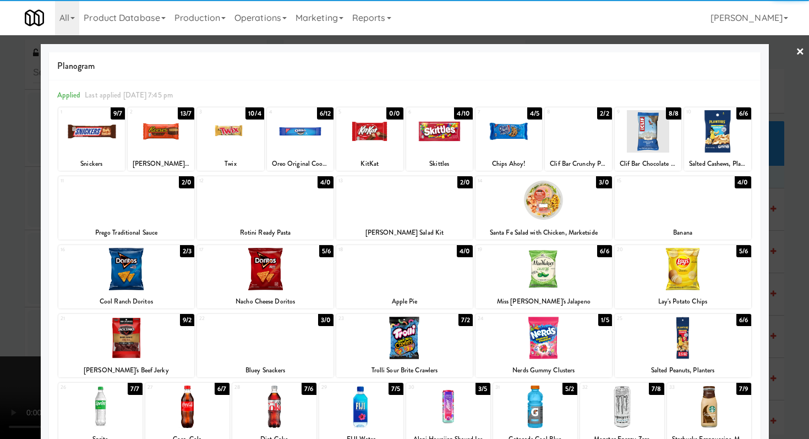
click at [0, 179] on div at bounding box center [404, 219] width 809 height 439
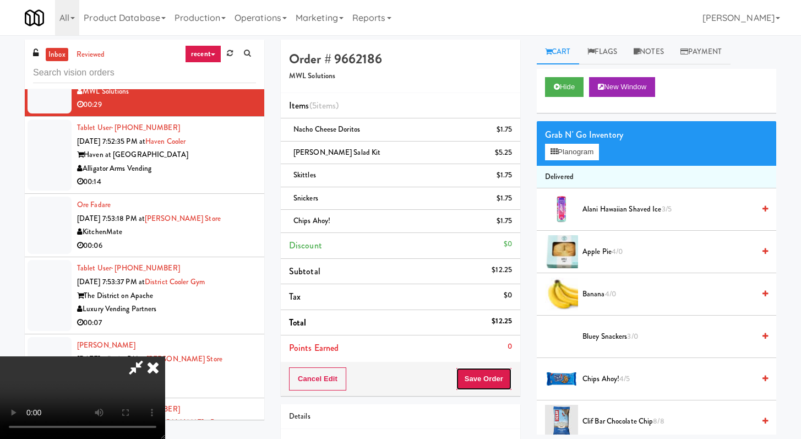
click at [396, 371] on button "Save Order" at bounding box center [484, 378] width 56 height 23
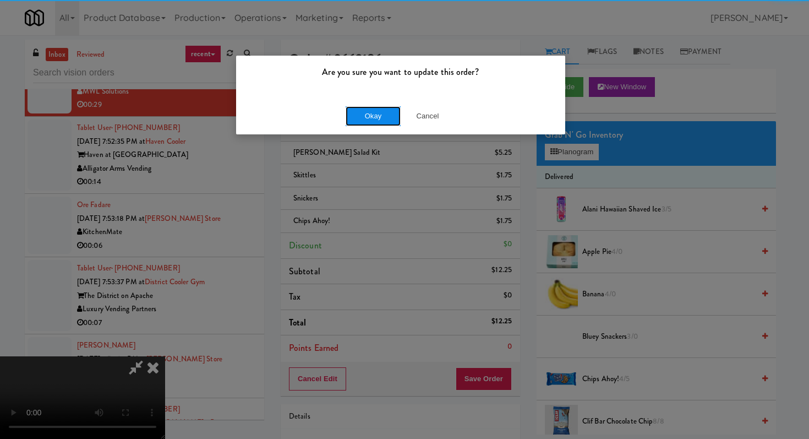
click at [364, 122] on button "Okay" at bounding box center [373, 116] width 55 height 20
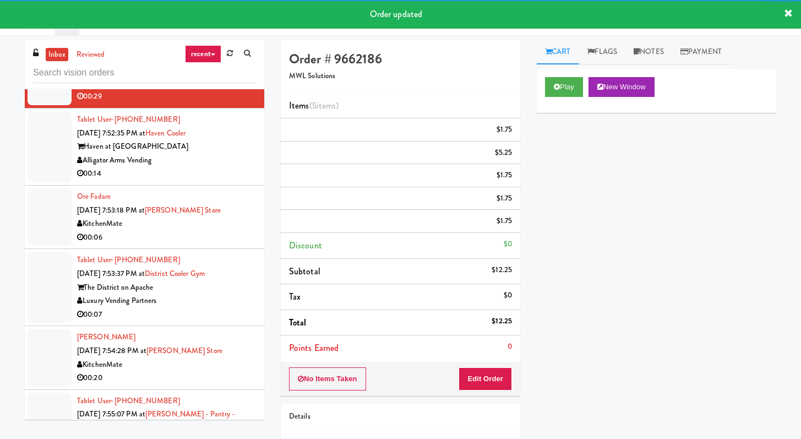
scroll to position [5274, 0]
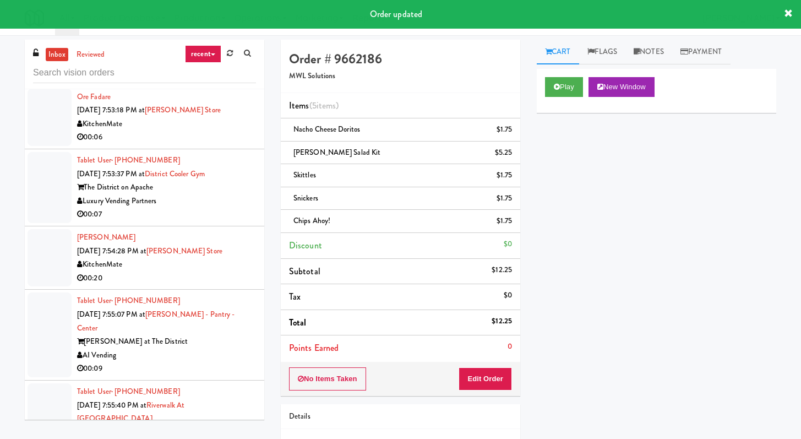
click at [237, 81] on div "00:14" at bounding box center [166, 74] width 179 height 14
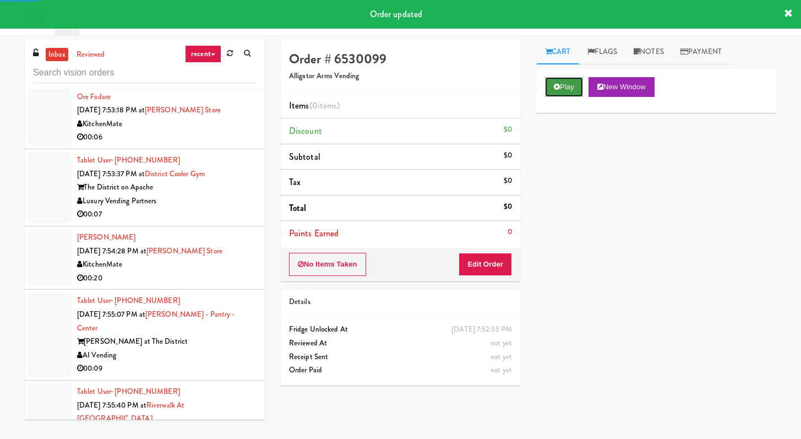
click at [396, 90] on button "Play" at bounding box center [564, 87] width 38 height 20
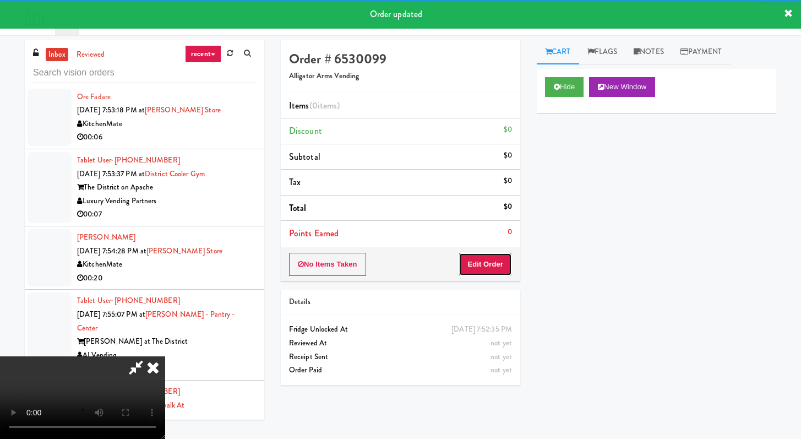
click at [396, 266] on button "Edit Order" at bounding box center [485, 264] width 53 height 23
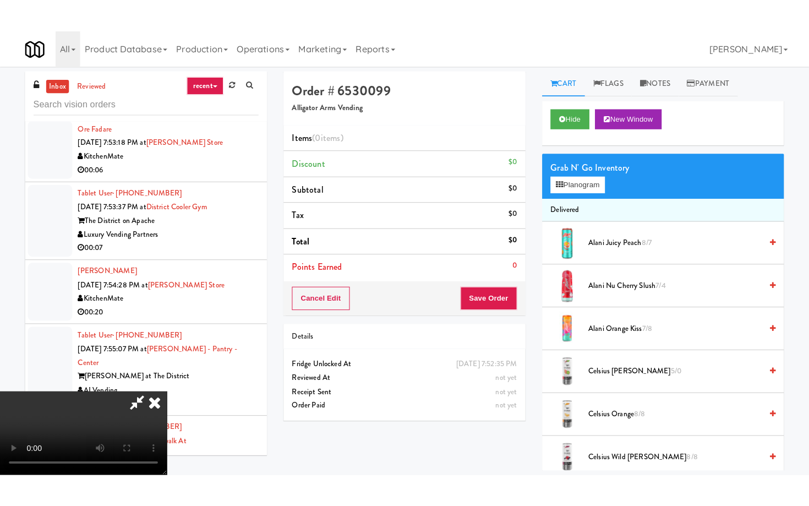
scroll to position [95, 0]
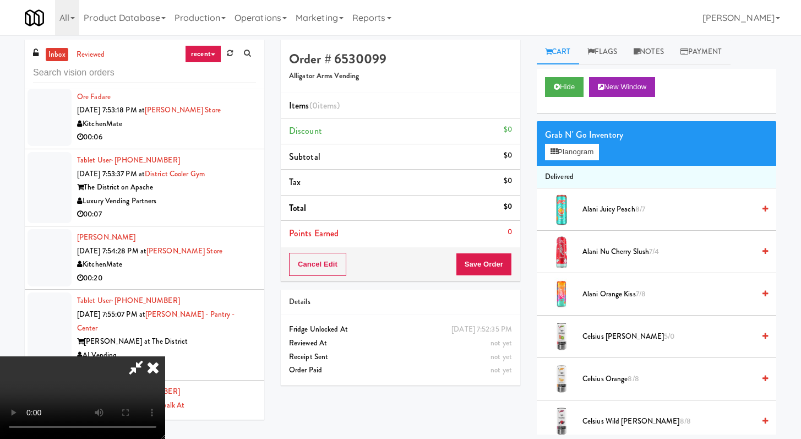
click at [165, 392] on video at bounding box center [82, 397] width 165 height 83
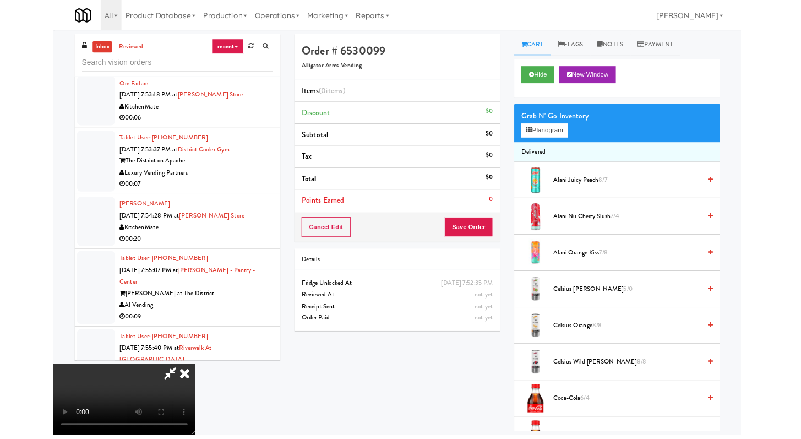
scroll to position [0, 0]
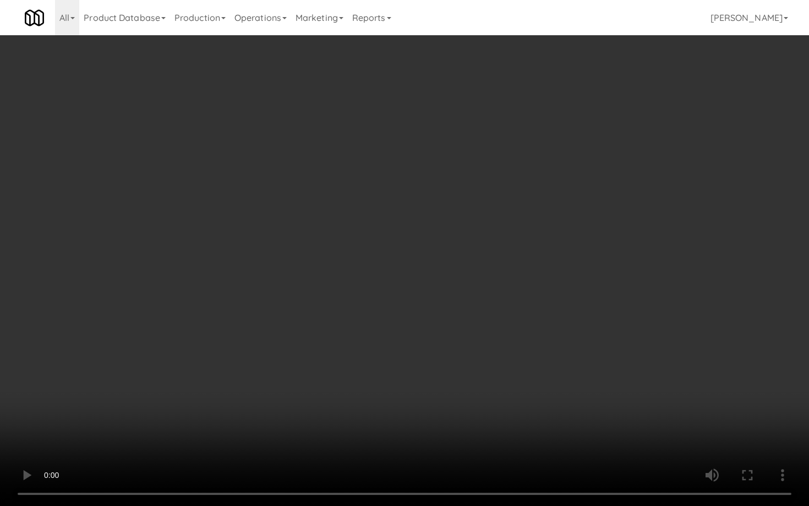
click at [396, 392] on video at bounding box center [404, 253] width 809 height 506
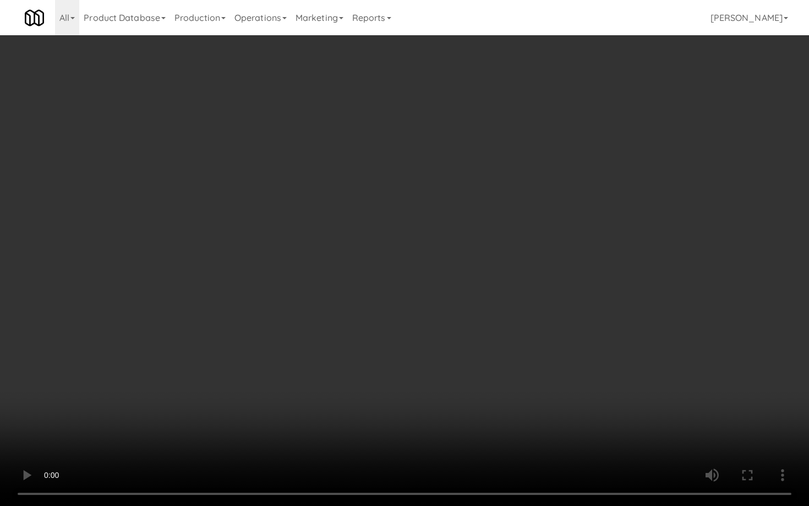
click at [396, 392] on video at bounding box center [404, 253] width 809 height 506
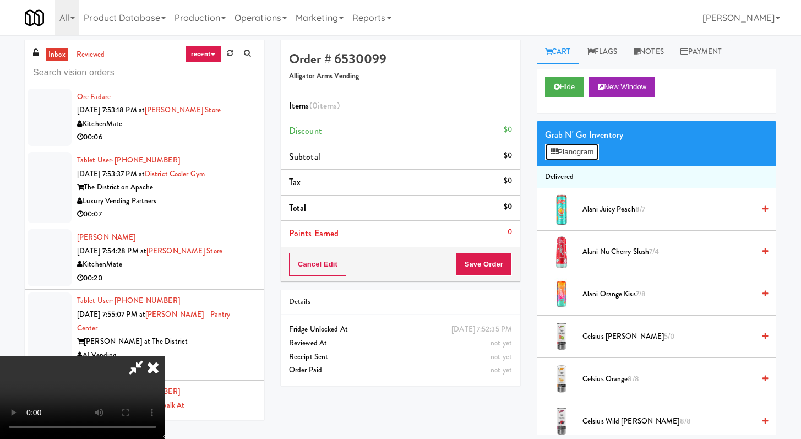
click at [396, 154] on button "Planogram" at bounding box center [572, 152] width 54 height 17
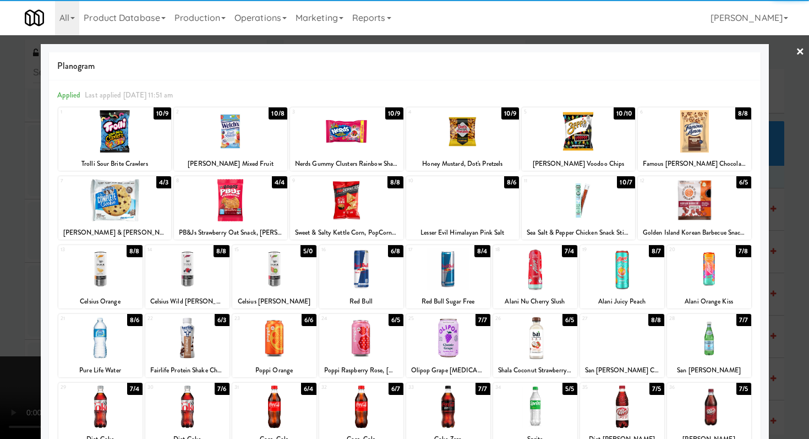
click at [396, 201] on div at bounding box center [694, 200] width 113 height 42
click at [251, 133] on div at bounding box center [230, 131] width 113 height 42
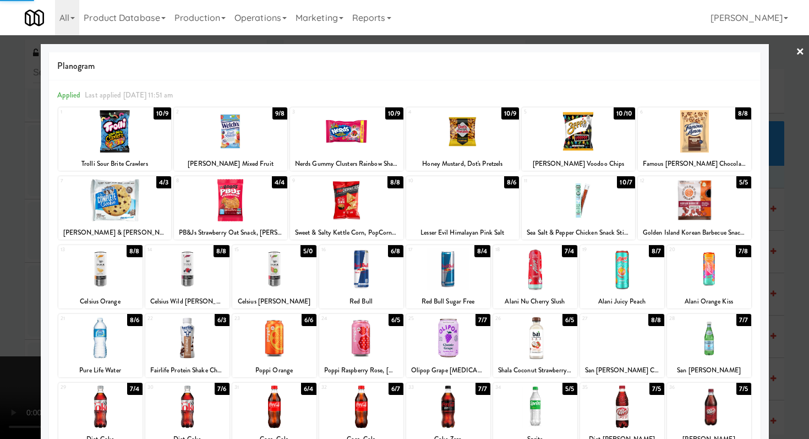
click at [0, 171] on div at bounding box center [404, 219] width 809 height 439
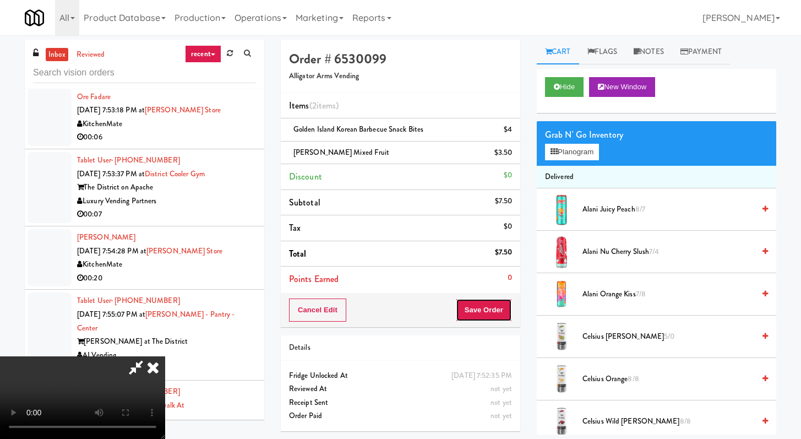
click at [396, 317] on button "Save Order" at bounding box center [484, 309] width 56 height 23
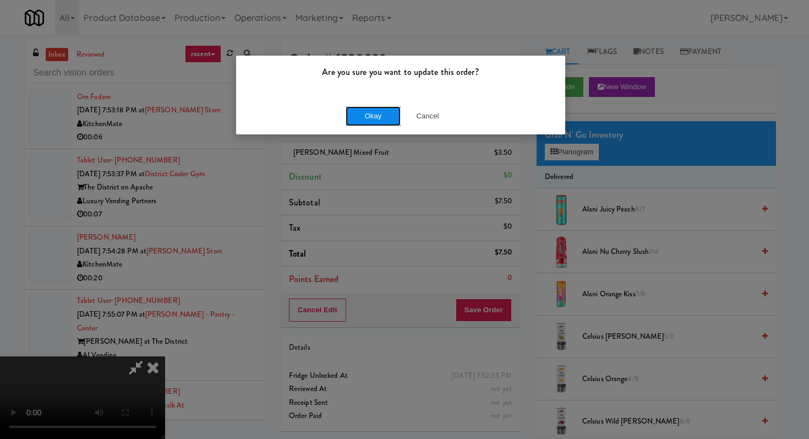
click at [392, 119] on button "Okay" at bounding box center [373, 116] width 55 height 20
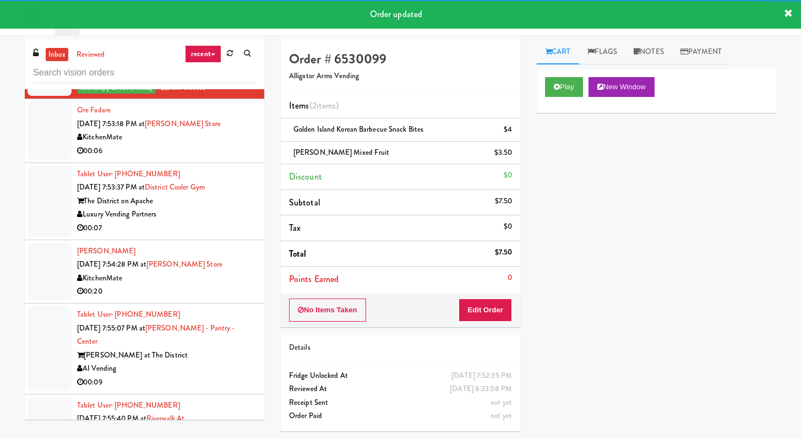
click at [237, 240] on li "Tablet User · (732) 614-3903 [DATE] 7:53:37 PM at [GEOGRAPHIC_DATA] The Distric…" at bounding box center [144, 201] width 239 height 77
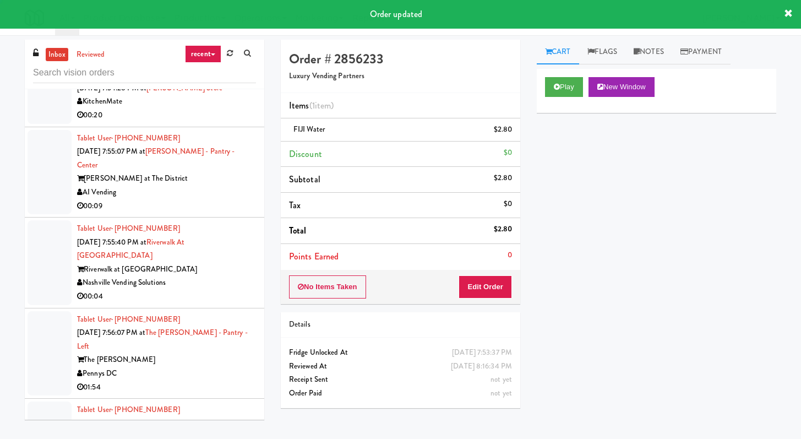
scroll to position [5495, 0]
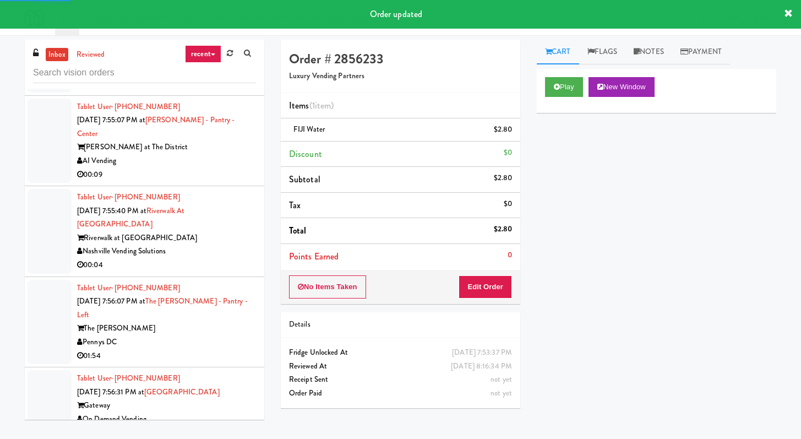
click at [247, 95] on li "[PERSON_NAME] [DATE] 7:54:28 PM at [PERSON_NAME][GEOGRAPHIC_DATA] 00:20" at bounding box center [144, 63] width 239 height 63
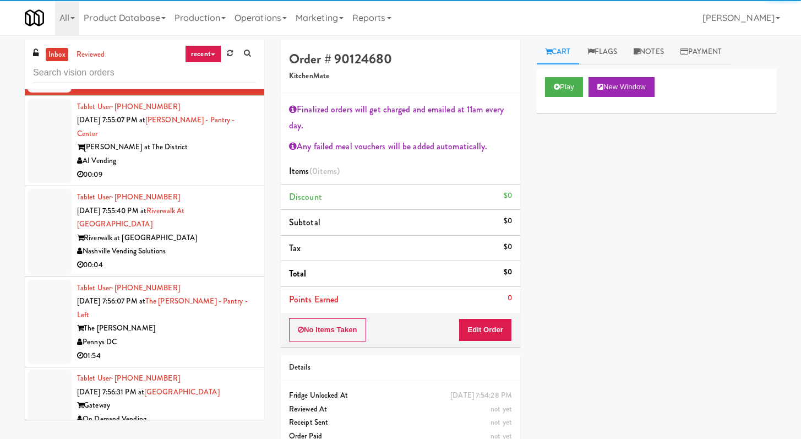
click at [229, 182] on div "00:09" at bounding box center [166, 175] width 179 height 14
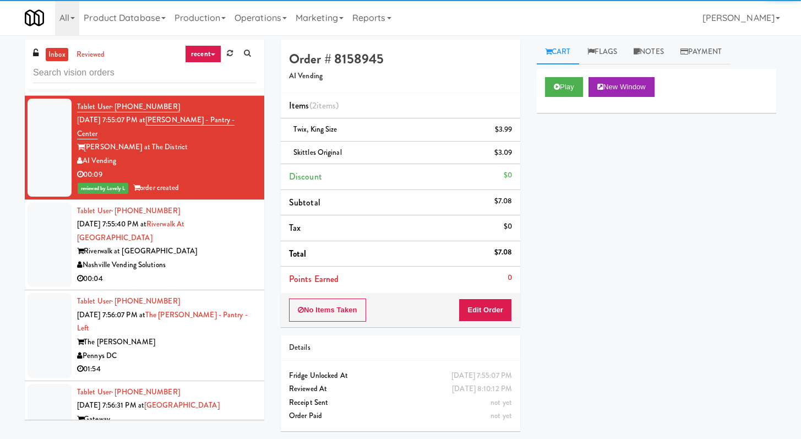
scroll to position [6129, 0]
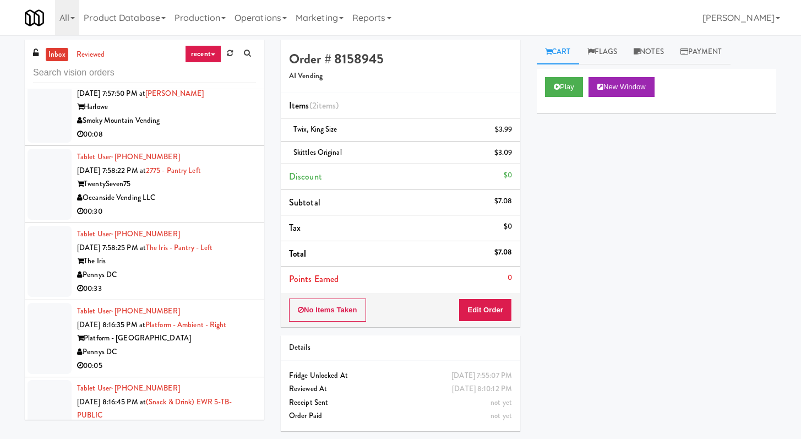
click at [217, 141] on div "00:08" at bounding box center [166, 135] width 179 height 14
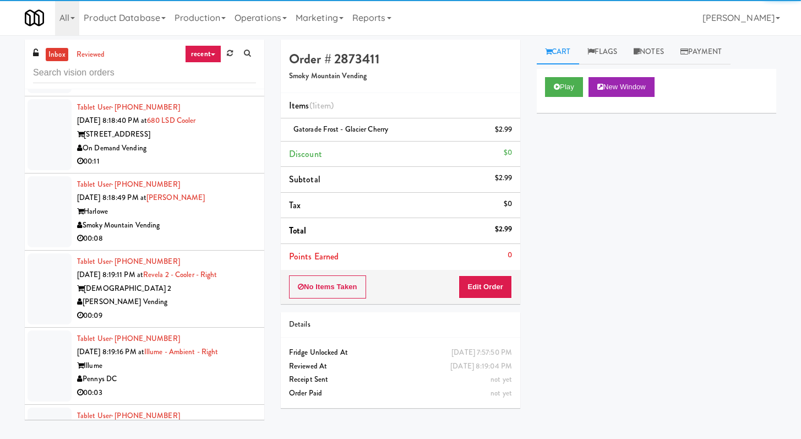
scroll to position [7176, 0]
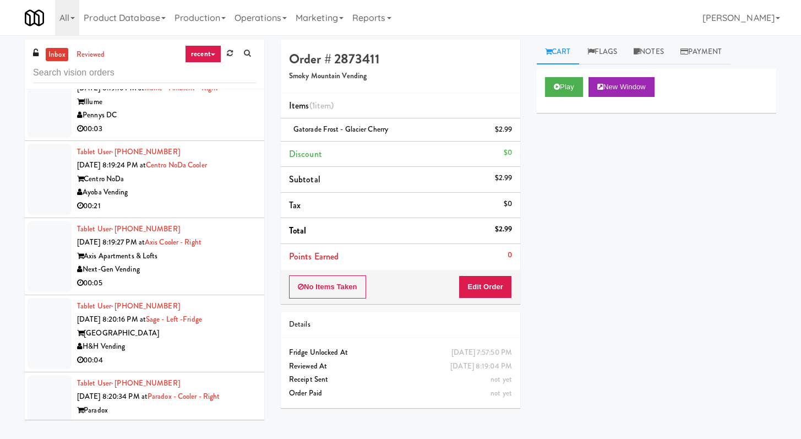
click at [200, 213] on div "00:21" at bounding box center [166, 206] width 179 height 14
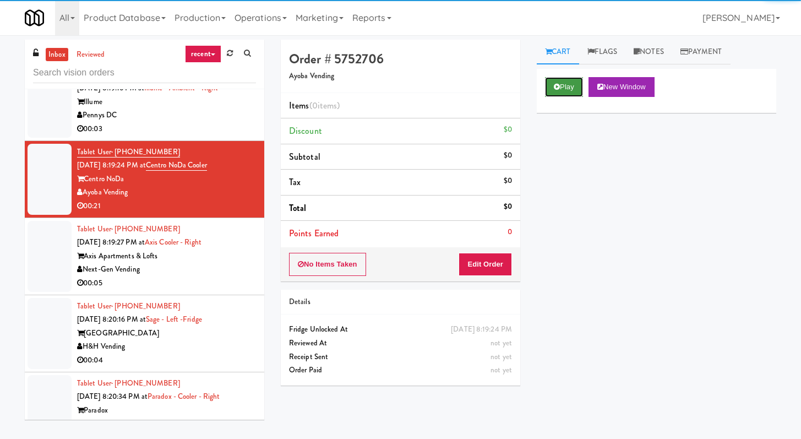
click at [396, 89] on button "Play" at bounding box center [564, 87] width 38 height 20
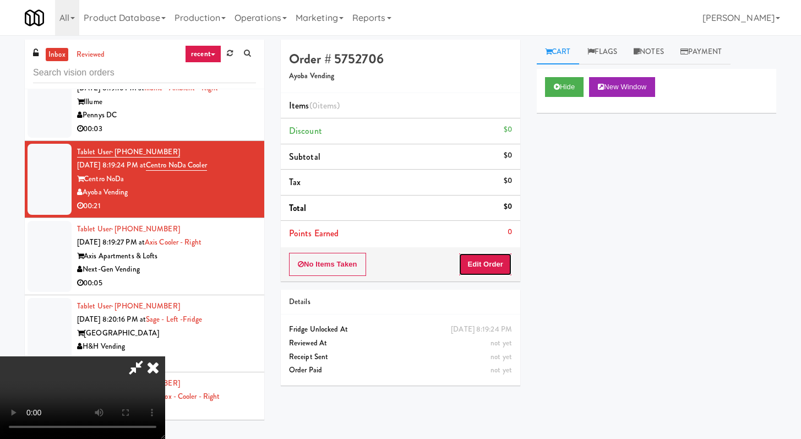
click at [396, 269] on button "Edit Order" at bounding box center [485, 264] width 53 height 23
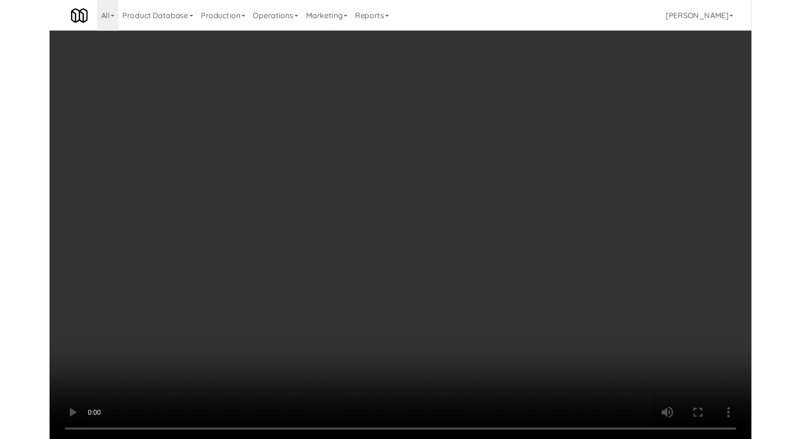
scroll to position [7162, 0]
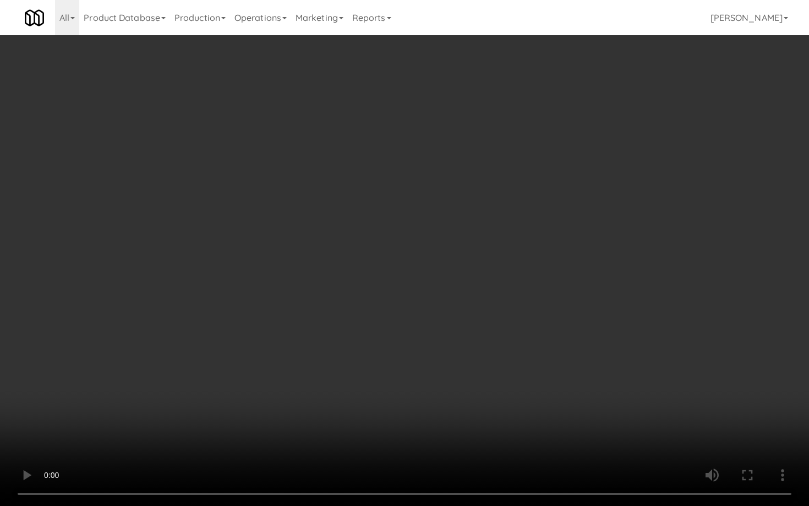
click at [396, 324] on video at bounding box center [404, 253] width 809 height 506
click at [396, 320] on video at bounding box center [404, 253] width 809 height 506
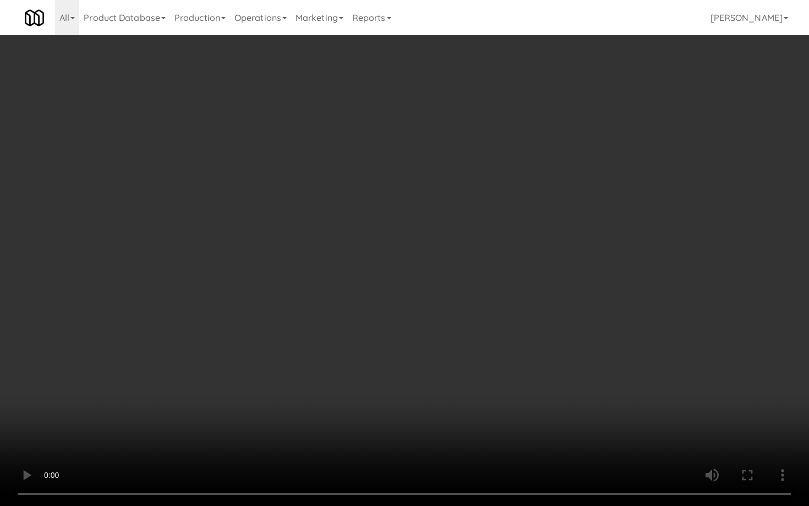
click at [396, 320] on video at bounding box center [404, 253] width 809 height 506
click at [396, 318] on video at bounding box center [404, 253] width 809 height 506
click at [396, 319] on video at bounding box center [404, 253] width 809 height 506
click at [396, 320] on video at bounding box center [404, 253] width 809 height 506
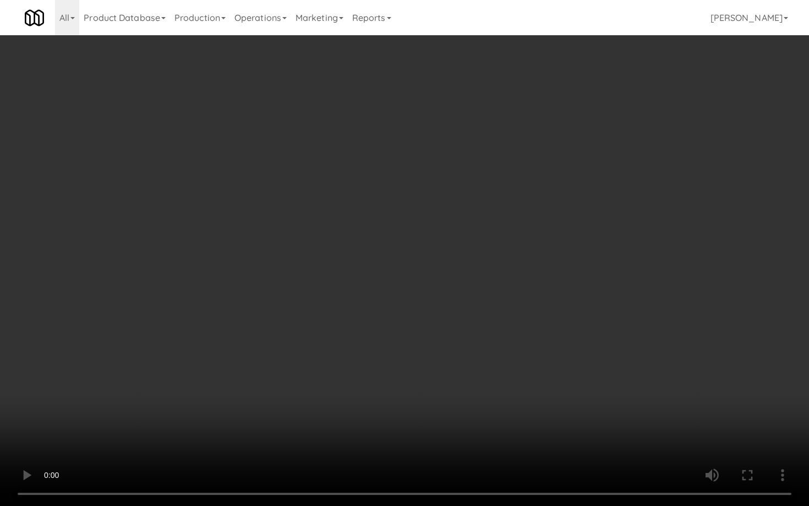
click at [396, 321] on video at bounding box center [404, 253] width 809 height 506
click at [396, 324] on video at bounding box center [404, 253] width 809 height 506
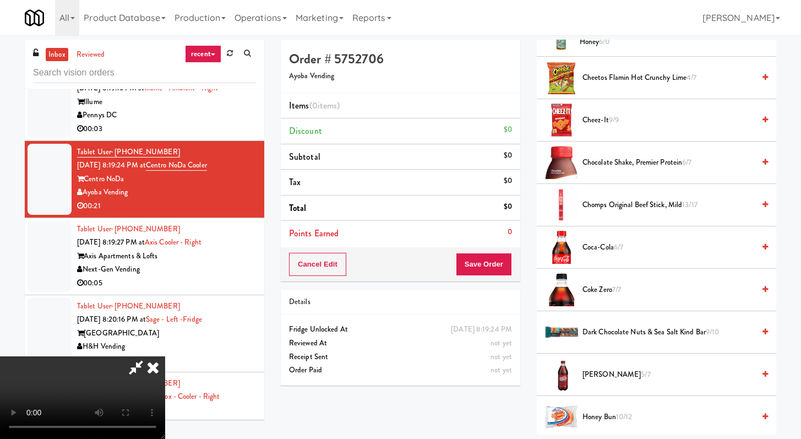
scroll to position [414, 0]
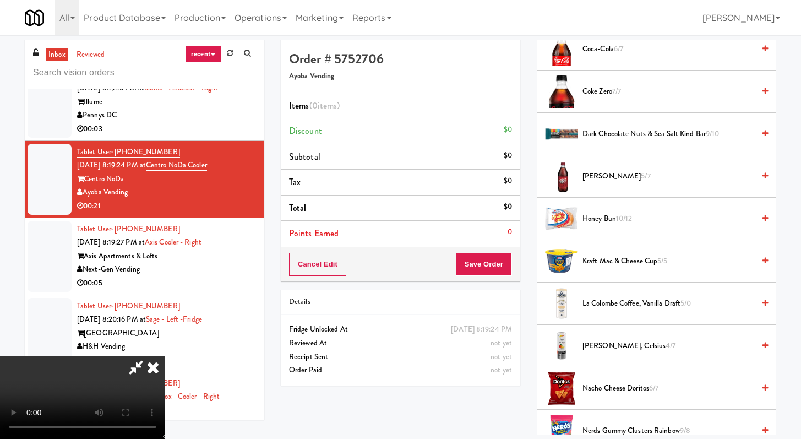
click at [396, 212] on span "Honey Bun 10/12" at bounding box center [668, 219] width 172 height 14
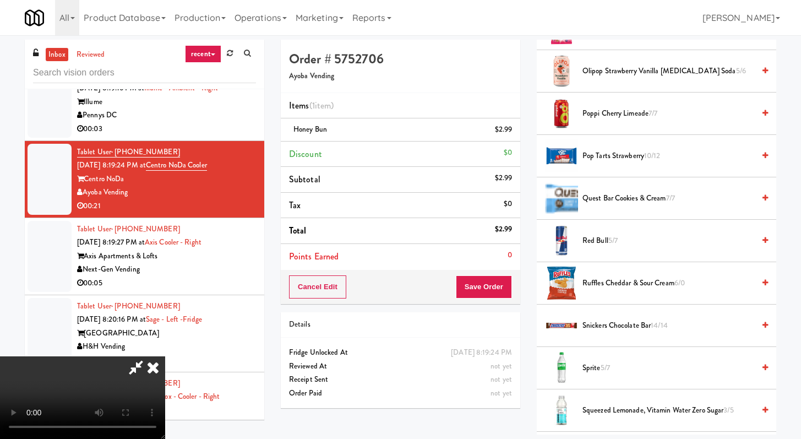
scroll to position [827, 0]
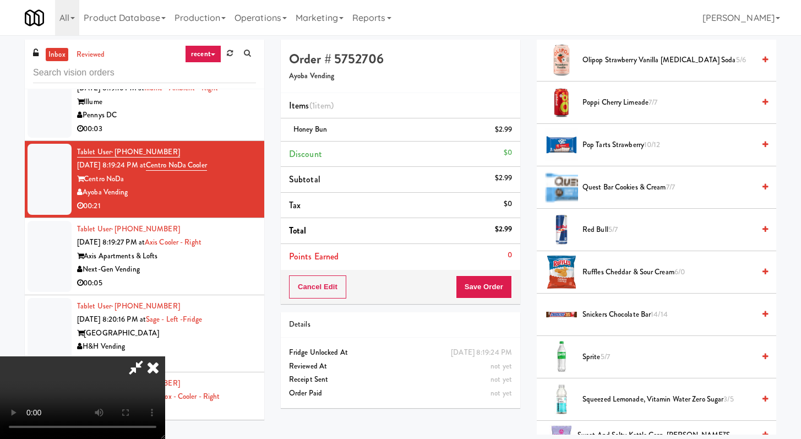
click at [396, 356] on span "Sprite 5/7" at bounding box center [668, 357] width 172 height 14
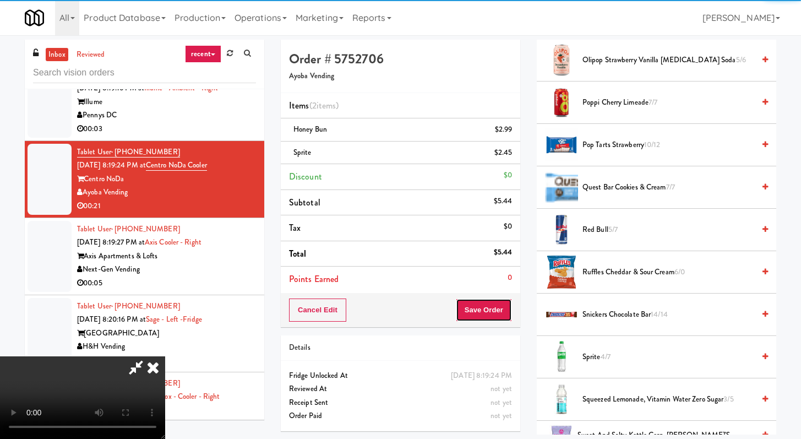
click at [396, 308] on button "Save Order" at bounding box center [484, 309] width 56 height 23
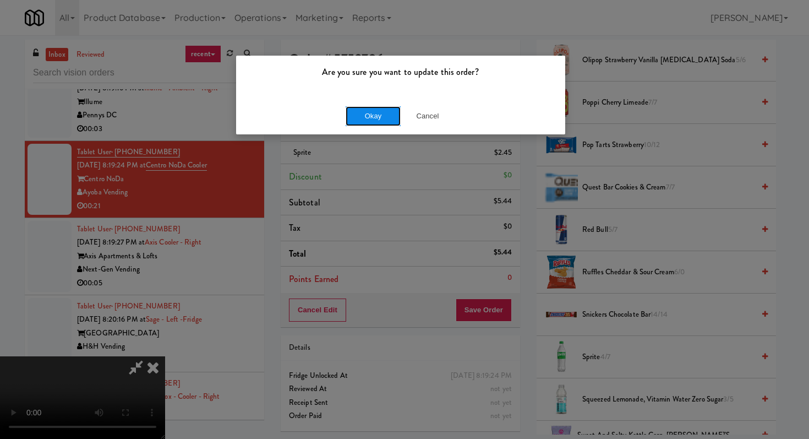
click at [374, 121] on button "Okay" at bounding box center [373, 116] width 55 height 20
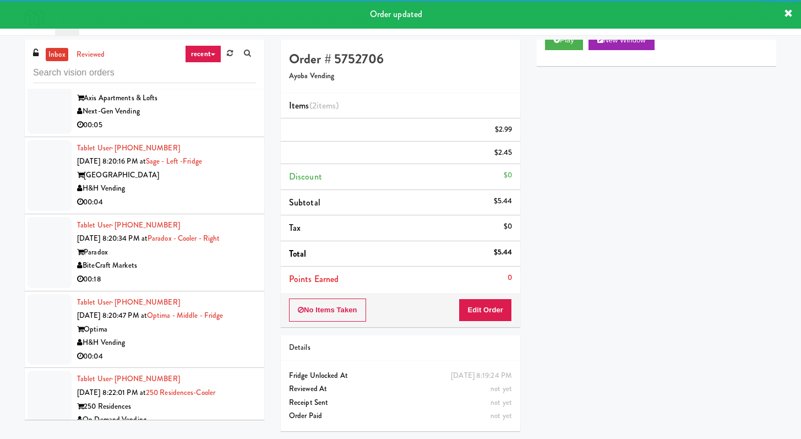
scroll to position [7342, 0]
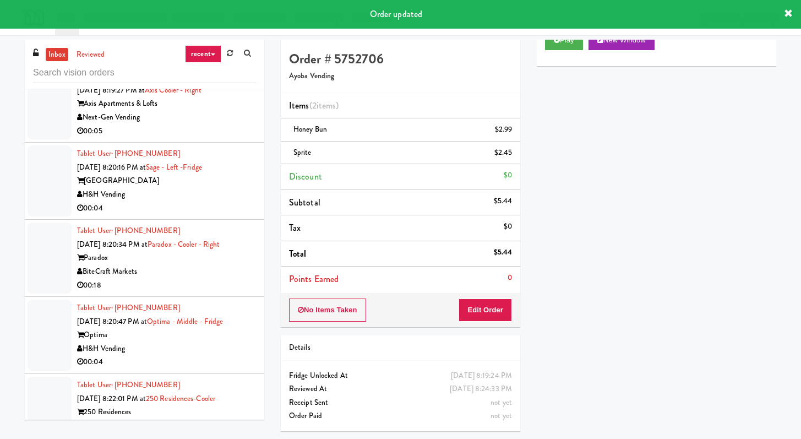
click at [210, 138] on div "00:05" at bounding box center [166, 131] width 179 height 14
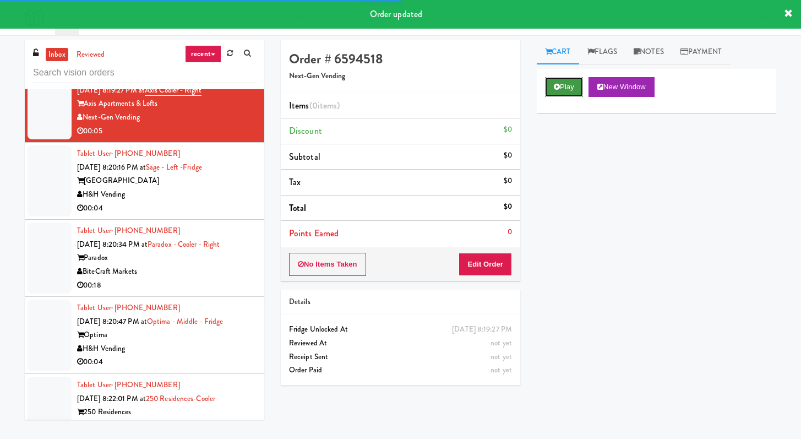
click at [396, 83] on button "Play" at bounding box center [564, 87] width 38 height 20
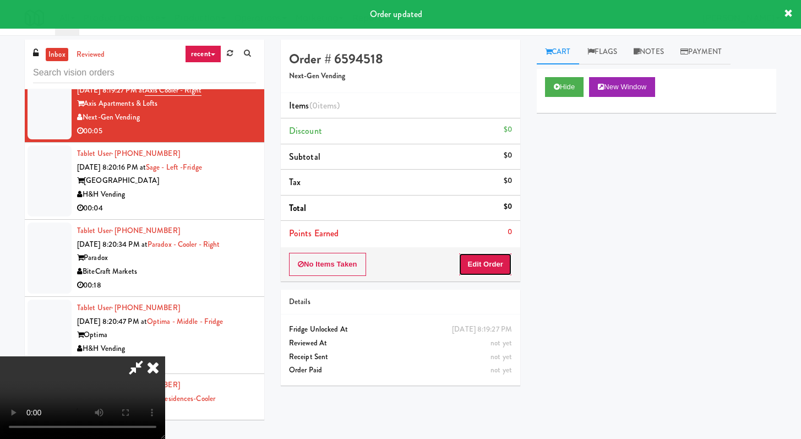
click at [396, 268] on button "Edit Order" at bounding box center [485, 264] width 53 height 23
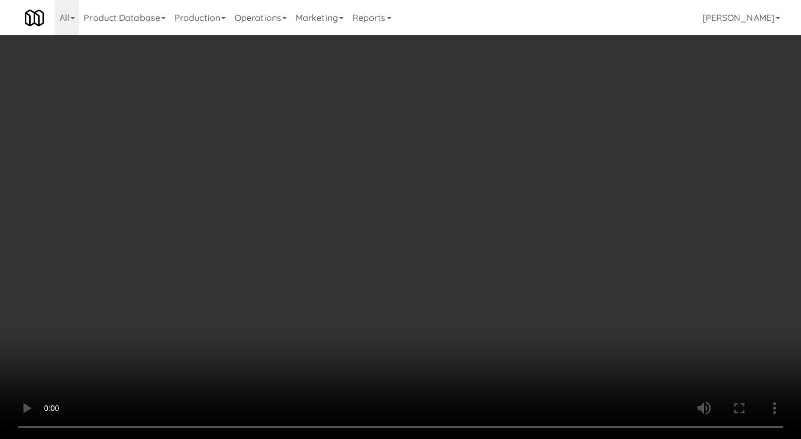
scroll to position [7329, 0]
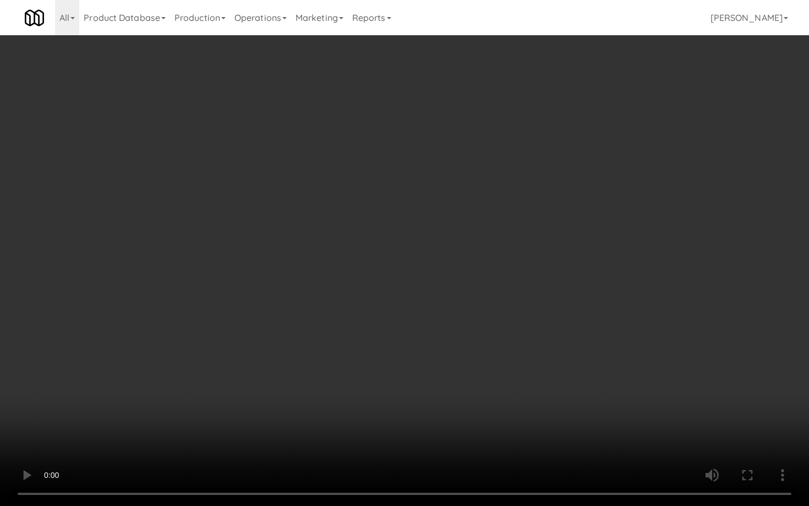
click at [396, 373] on video at bounding box center [404, 253] width 809 height 506
click at [396, 357] on video at bounding box center [404, 253] width 809 height 506
click at [396, 354] on video at bounding box center [404, 253] width 809 height 506
click at [396, 350] on video at bounding box center [404, 253] width 809 height 506
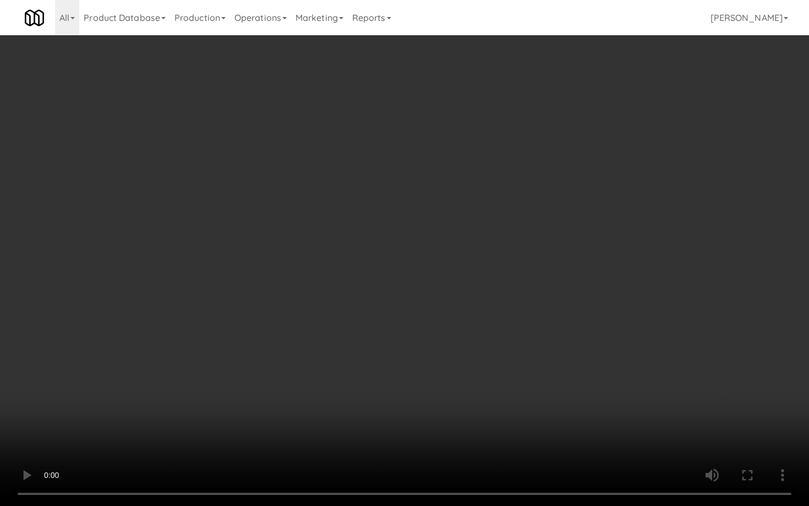
click at [396, 352] on video at bounding box center [404, 253] width 809 height 506
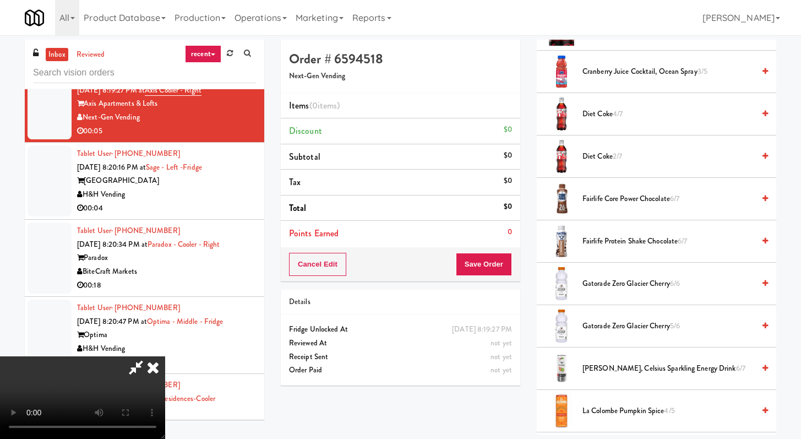
scroll to position [848, 0]
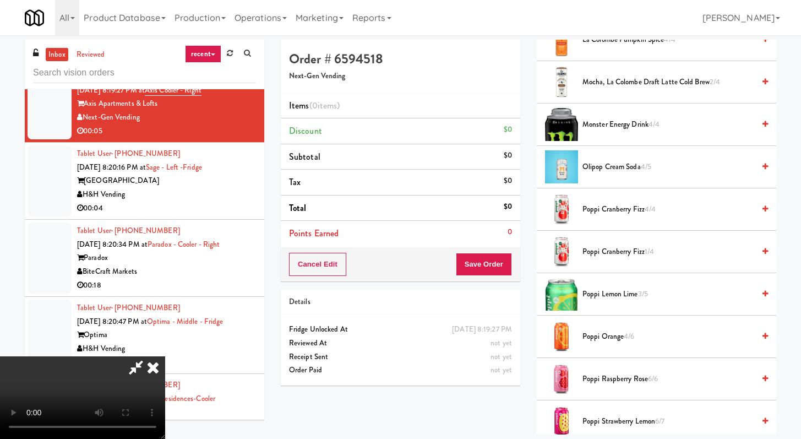
click at [396, 128] on span "Monster Energy Drink 4/4" at bounding box center [668, 125] width 172 height 14
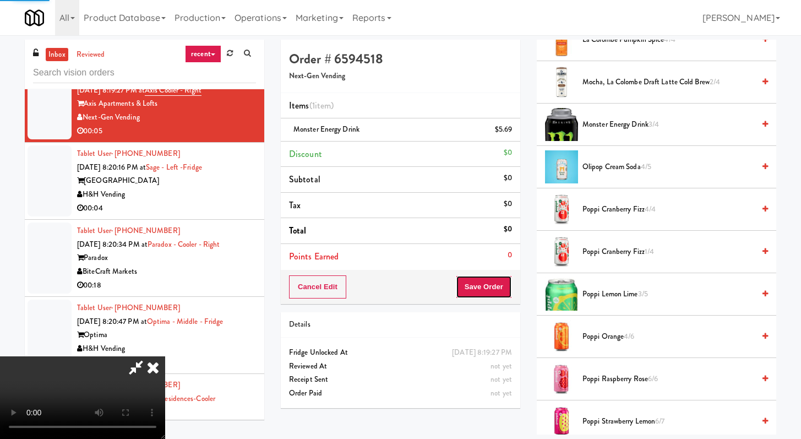
click at [396, 292] on button "Save Order" at bounding box center [484, 286] width 56 height 23
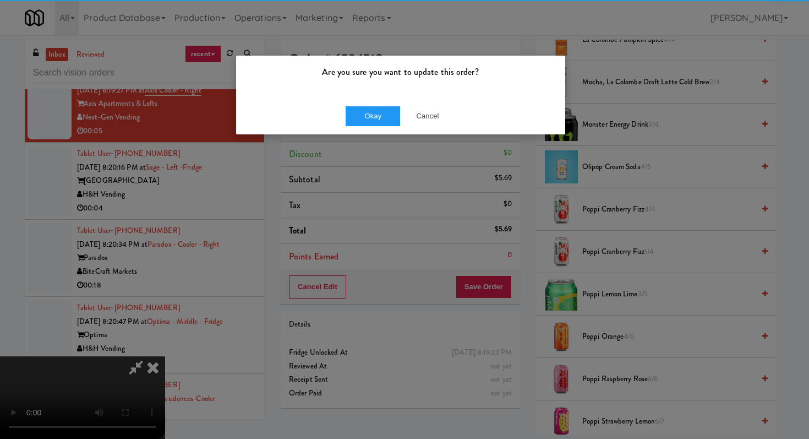
click at [362, 105] on div "Okay Cancel" at bounding box center [400, 115] width 329 height 37
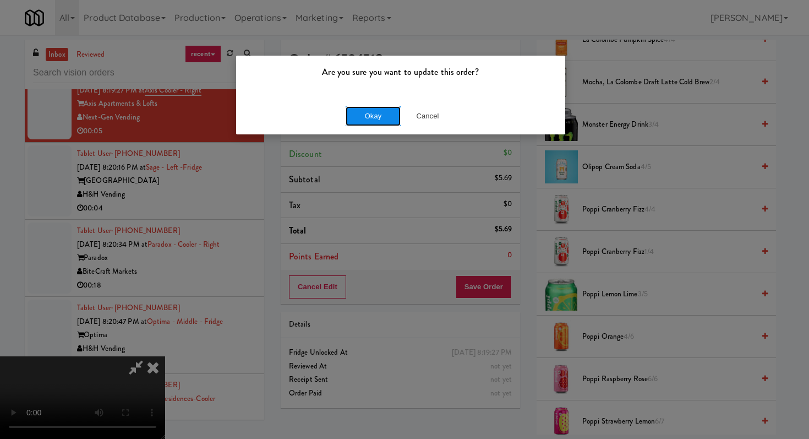
click at [364, 108] on button "Okay" at bounding box center [373, 116] width 55 height 20
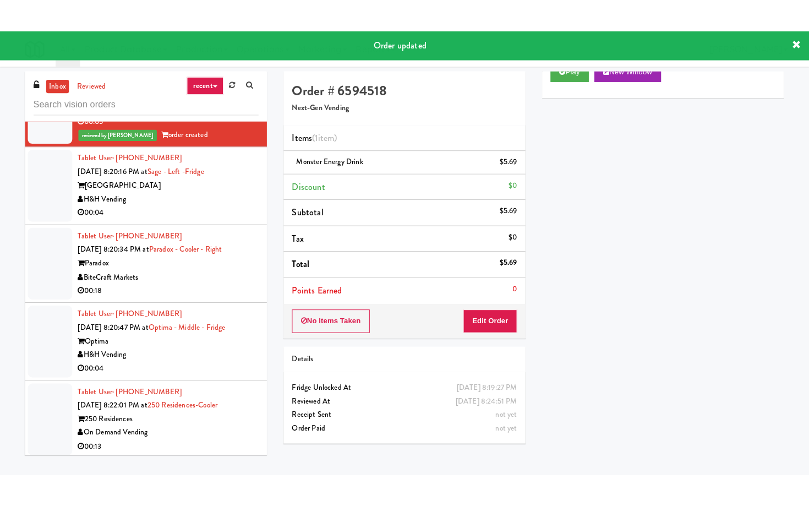
scroll to position [7402, 0]
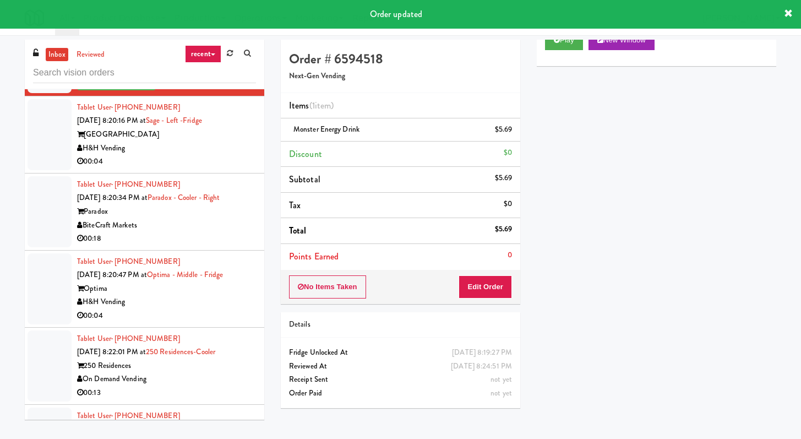
click at [244, 168] on div "00:04" at bounding box center [166, 162] width 179 height 14
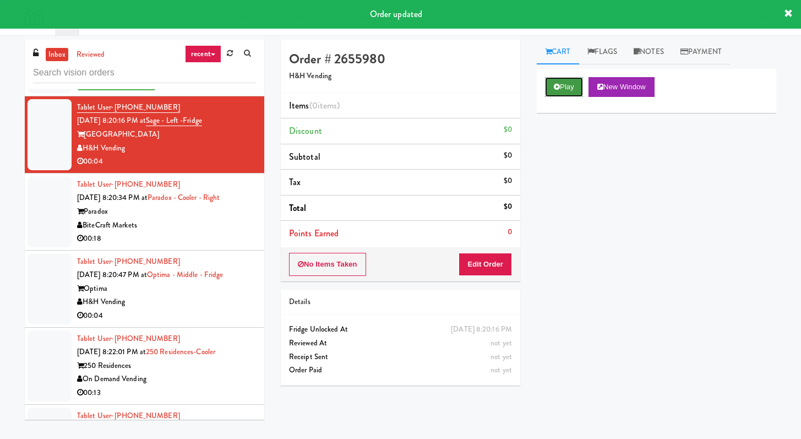
click at [396, 95] on button "Play" at bounding box center [564, 87] width 38 height 20
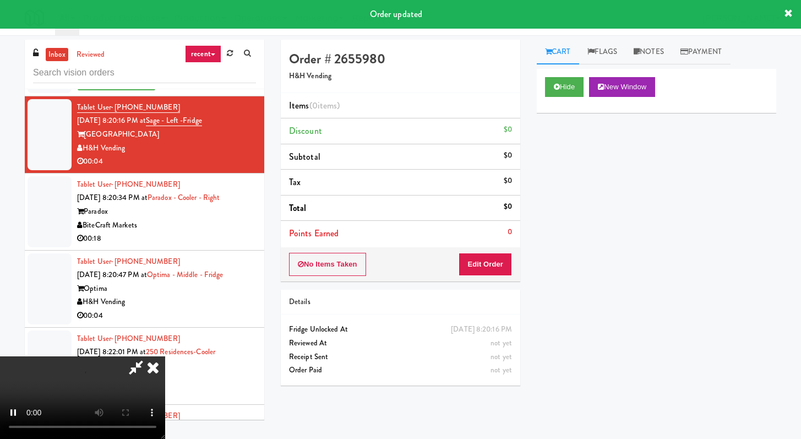
click at [396, 248] on div "No Items Taken Edit Order" at bounding box center [400, 264] width 239 height 34
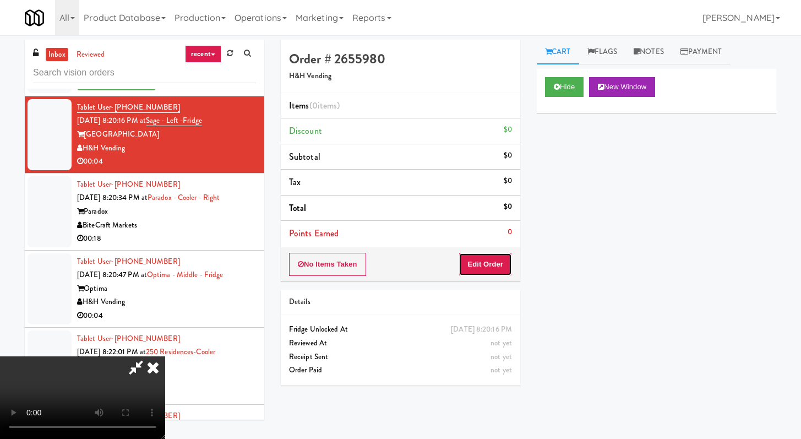
click at [396, 260] on button "Edit Order" at bounding box center [485, 264] width 53 height 23
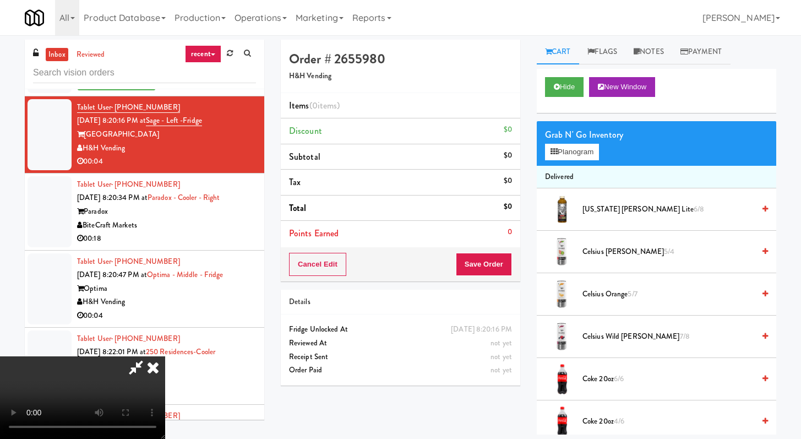
scroll to position [7388, 0]
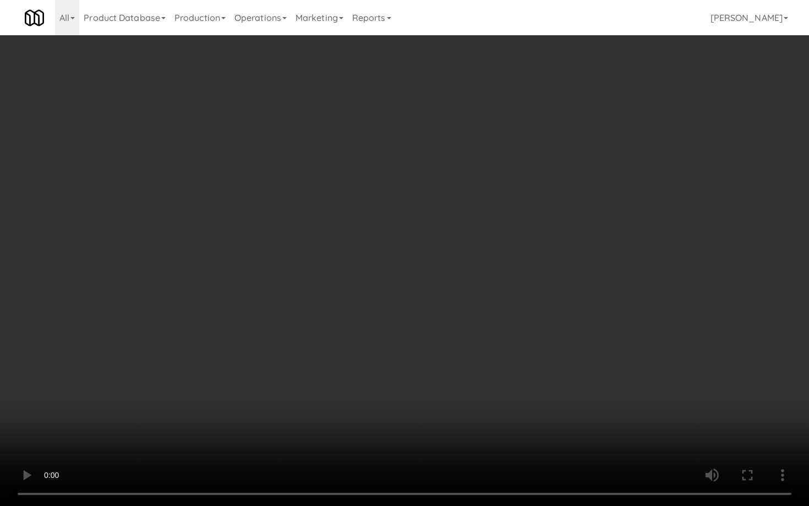
click at [363, 326] on video at bounding box center [404, 253] width 809 height 506
click at [396, 305] on video at bounding box center [404, 253] width 809 height 506
click at [396, 302] on video at bounding box center [404, 253] width 809 height 506
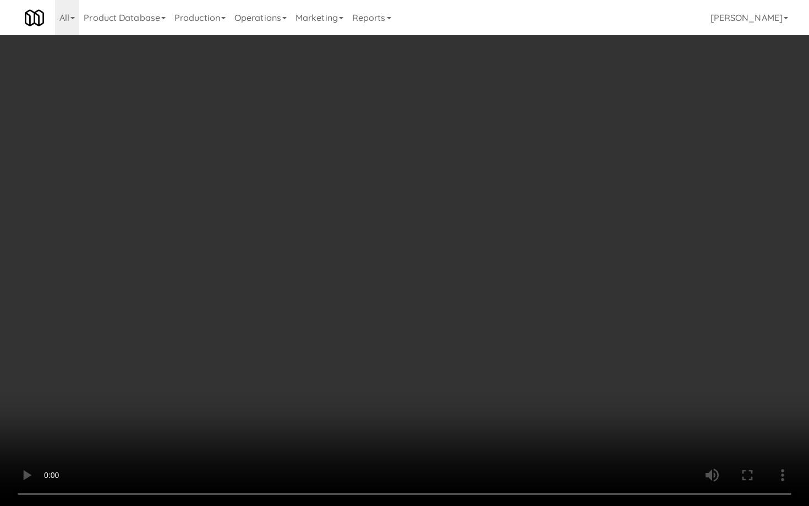
click at [396, 302] on video at bounding box center [404, 253] width 809 height 506
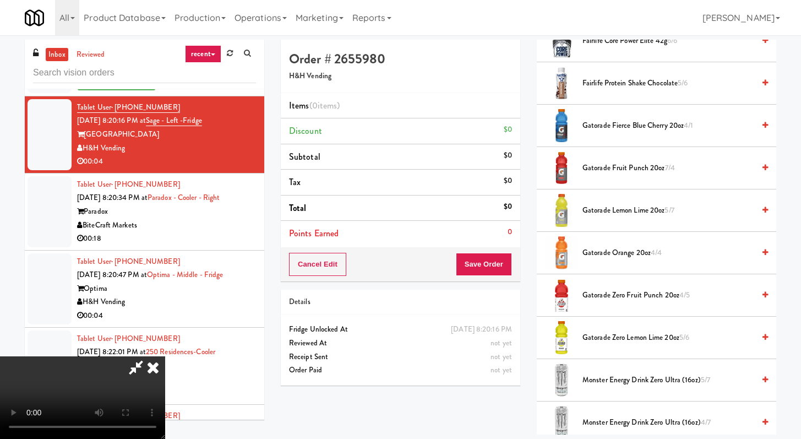
scroll to position [785, 0]
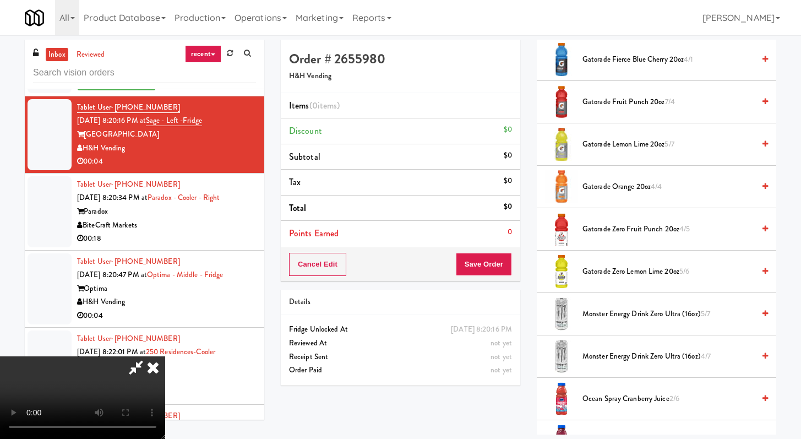
click at [396, 318] on span "Monster Energy Drink Zero Ultra (16oz) 5/7" at bounding box center [668, 314] width 172 height 14
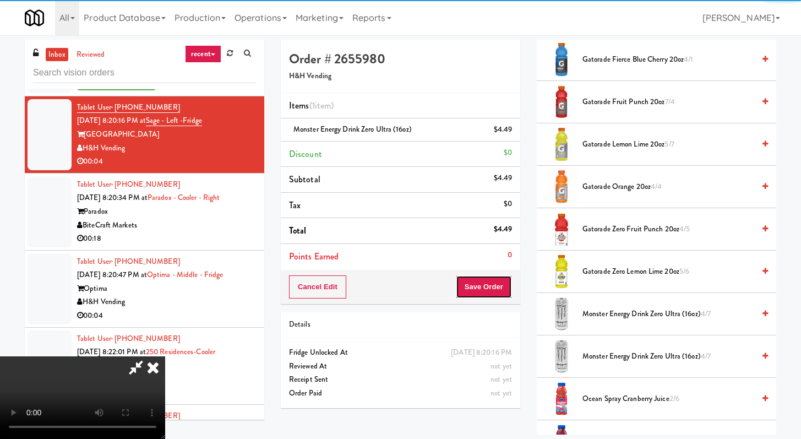
click at [396, 287] on button "Save Order" at bounding box center [484, 286] width 56 height 23
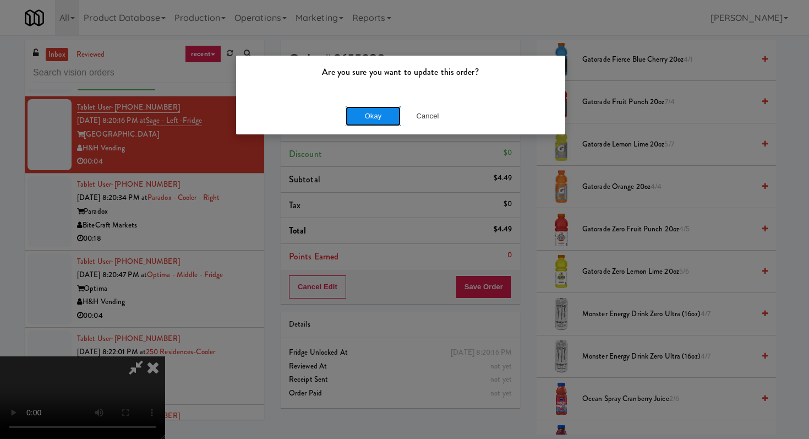
click at [361, 112] on button "Okay" at bounding box center [373, 116] width 55 height 20
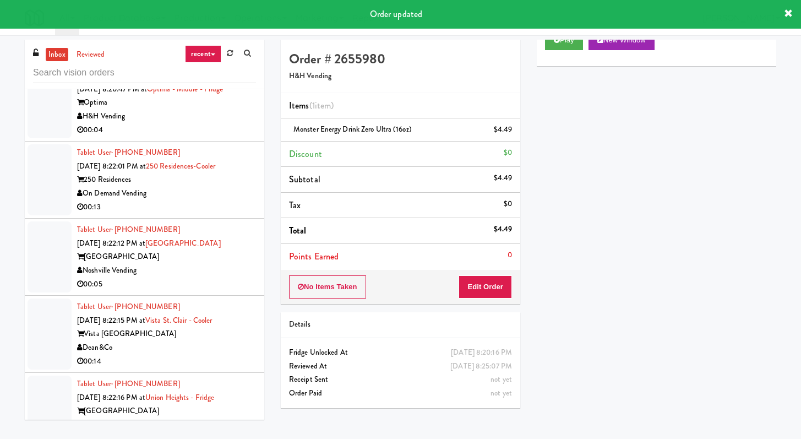
scroll to position [7565, 0]
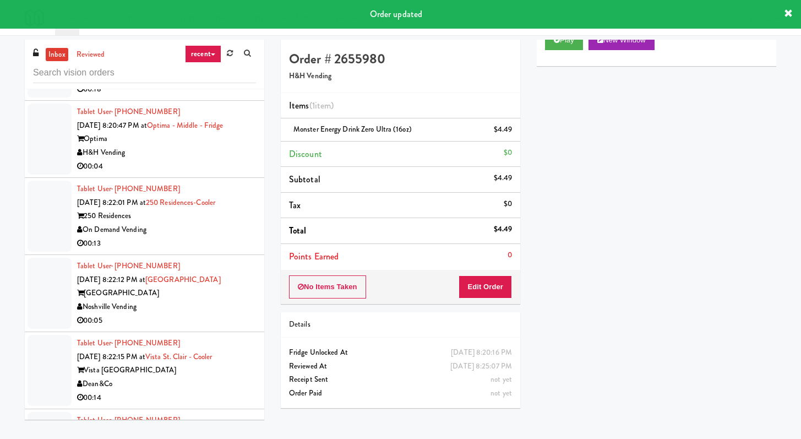
click at [227, 96] on div "00:18" at bounding box center [166, 90] width 179 height 14
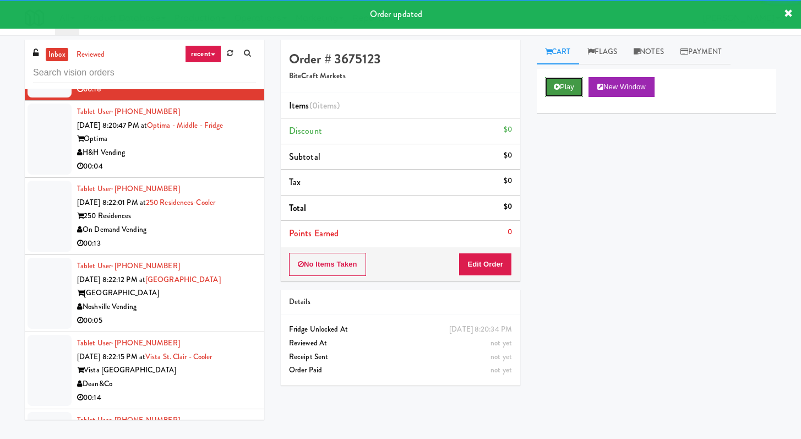
click at [396, 91] on button "Play" at bounding box center [564, 87] width 38 height 20
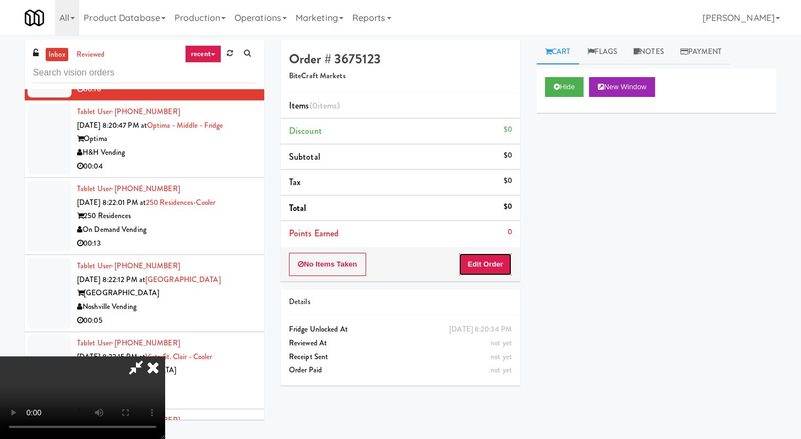
click at [396, 265] on button "Edit Order" at bounding box center [485, 264] width 53 height 23
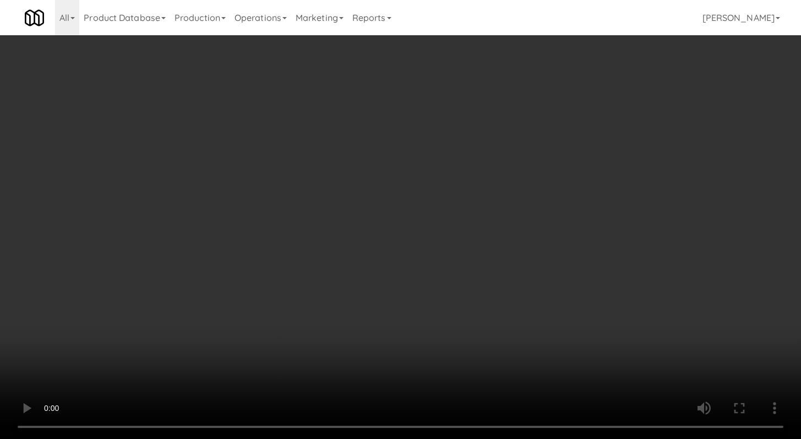
scroll to position [7551, 0]
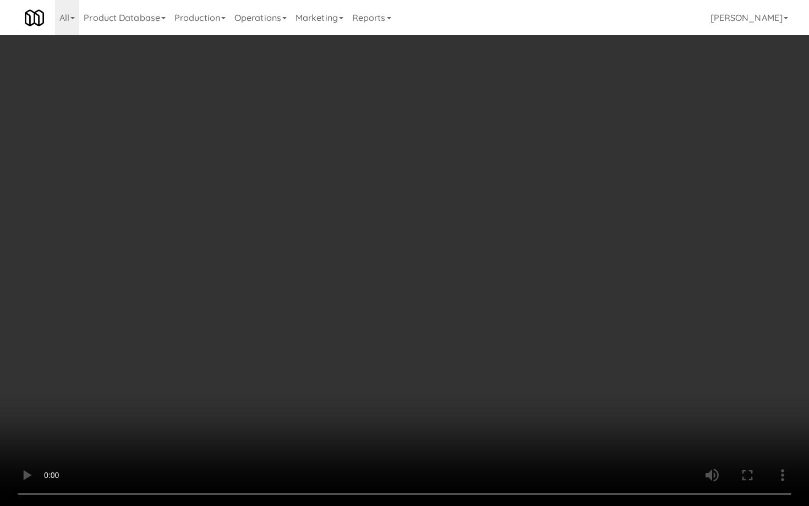
click at [396, 392] on video at bounding box center [404, 253] width 809 height 506
click at [396, 386] on video at bounding box center [404, 253] width 809 height 506
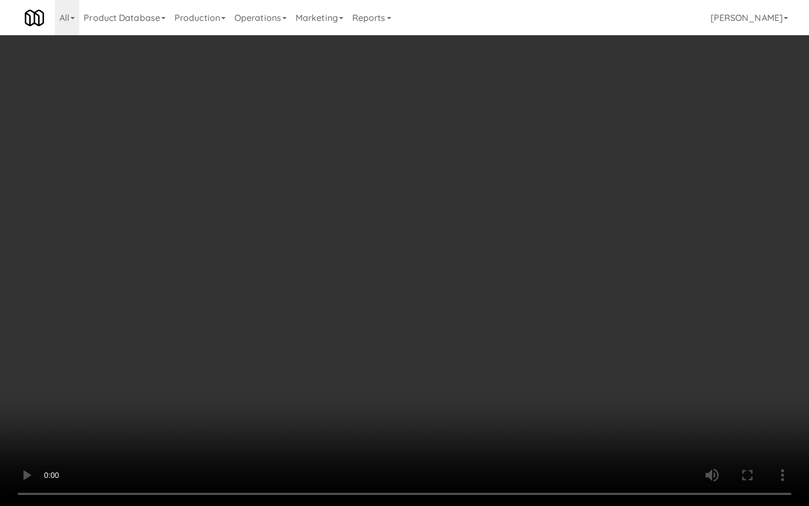
click at [396, 386] on video at bounding box center [404, 253] width 809 height 506
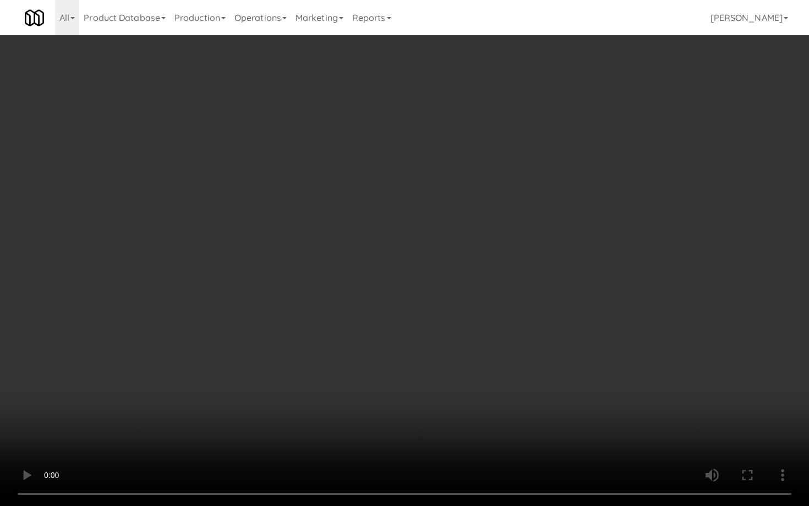
click at [396, 383] on video at bounding box center [404, 253] width 809 height 506
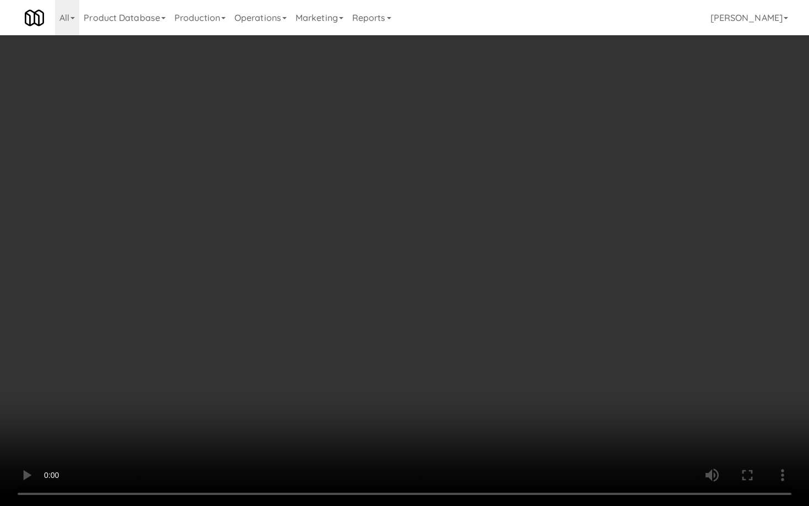
click at [396, 383] on video at bounding box center [404, 253] width 809 height 506
click at [396, 384] on video at bounding box center [404, 253] width 809 height 506
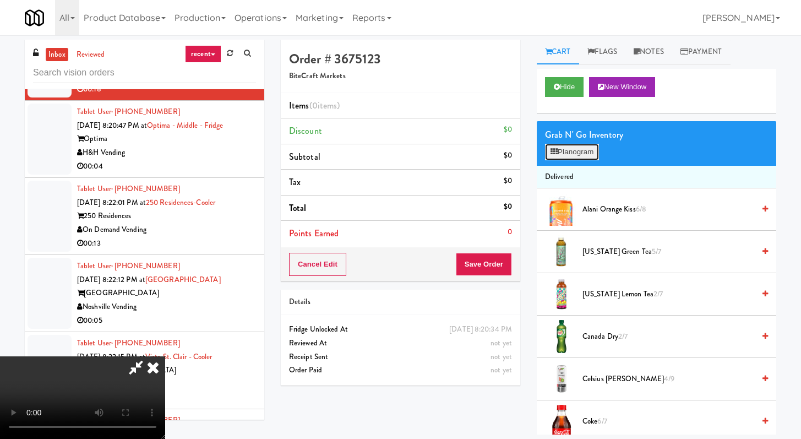
click at [396, 156] on button "Planogram" at bounding box center [572, 152] width 54 height 17
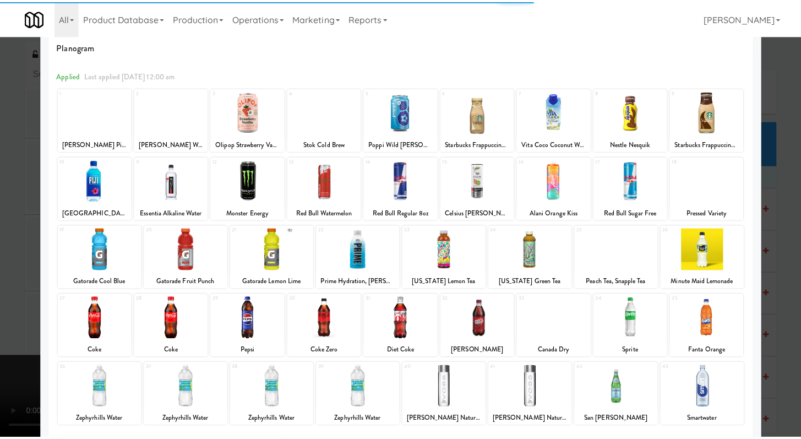
scroll to position [32, 0]
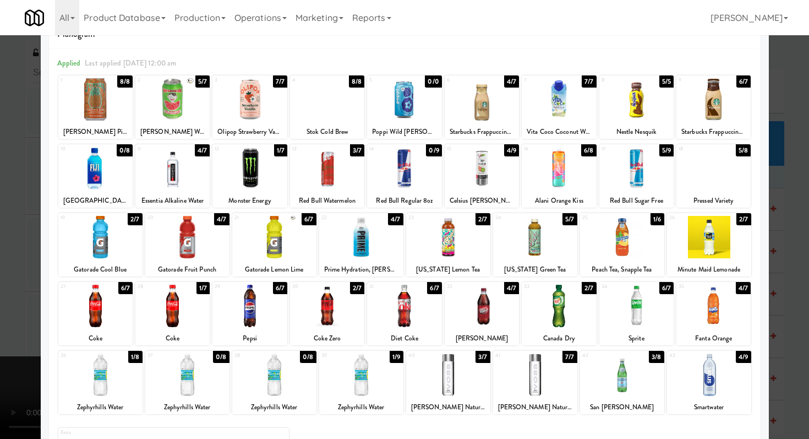
click at [396, 375] on div at bounding box center [448, 374] width 84 height 42
click at [355, 232] on div at bounding box center [361, 237] width 84 height 42
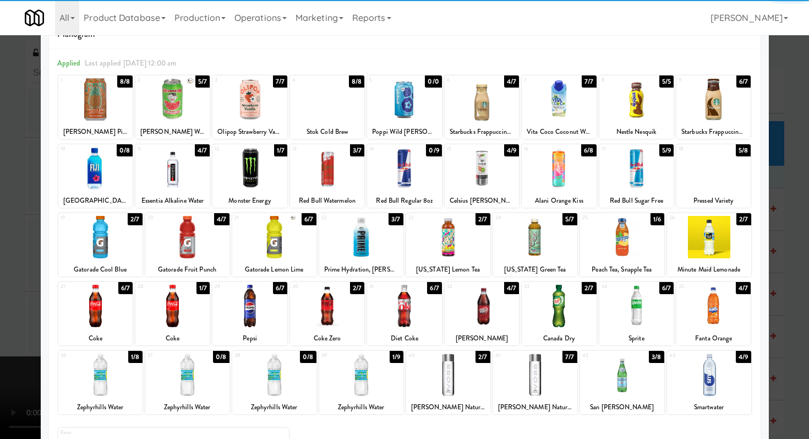
click at [179, 181] on div at bounding box center [172, 168] width 74 height 42
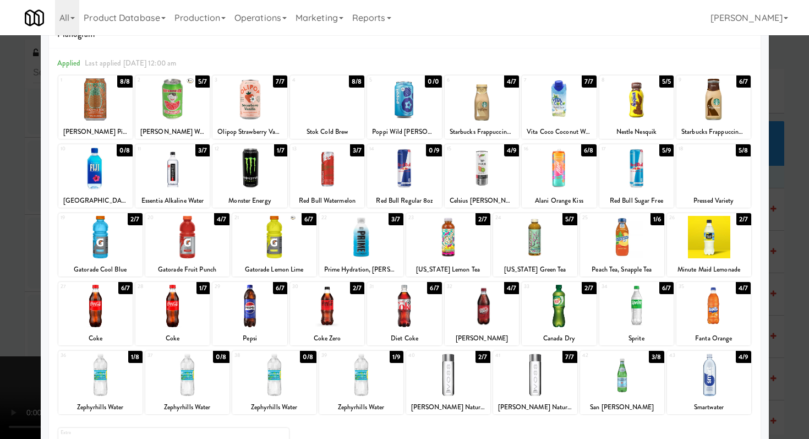
click at [0, 250] on div at bounding box center [404, 219] width 809 height 439
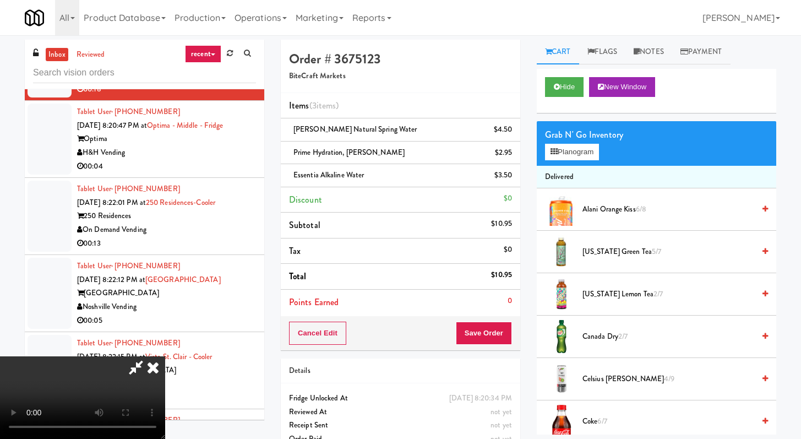
scroll to position [95, 0]
click at [165, 356] on video at bounding box center [82, 397] width 165 height 83
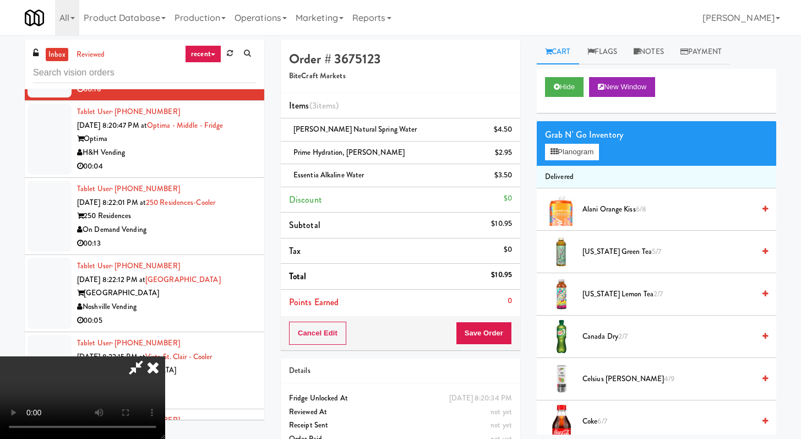
click at [165, 356] on video at bounding box center [82, 397] width 165 height 83
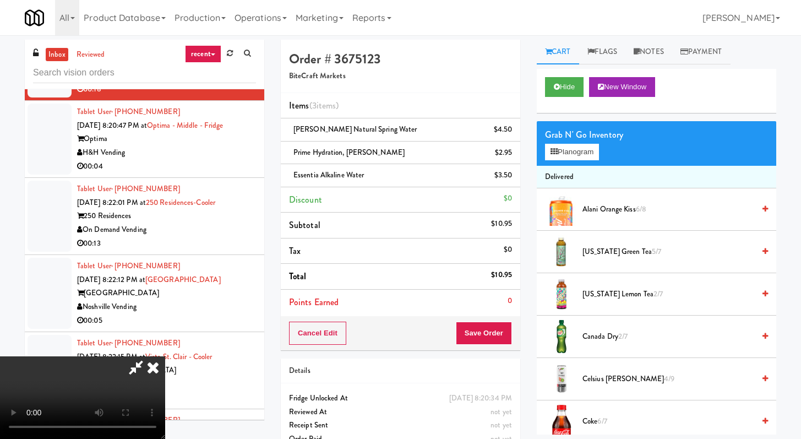
click at [165, 356] on video at bounding box center [82, 397] width 165 height 83
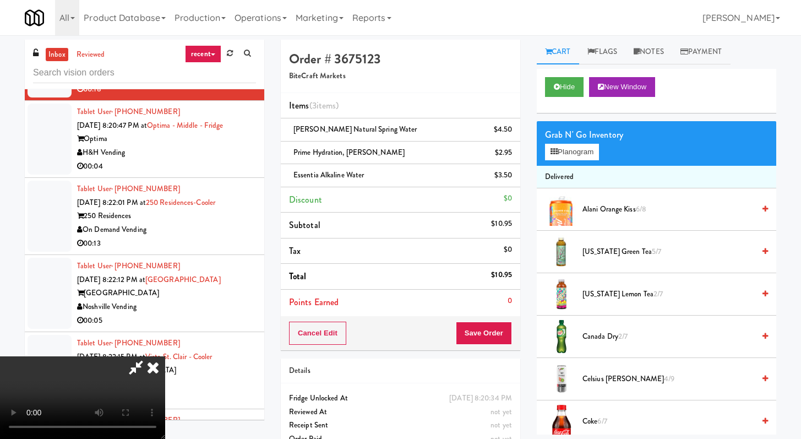
click at [165, 356] on video at bounding box center [82, 397] width 165 height 83
click at [149, 356] on icon at bounding box center [135, 367] width 25 height 22
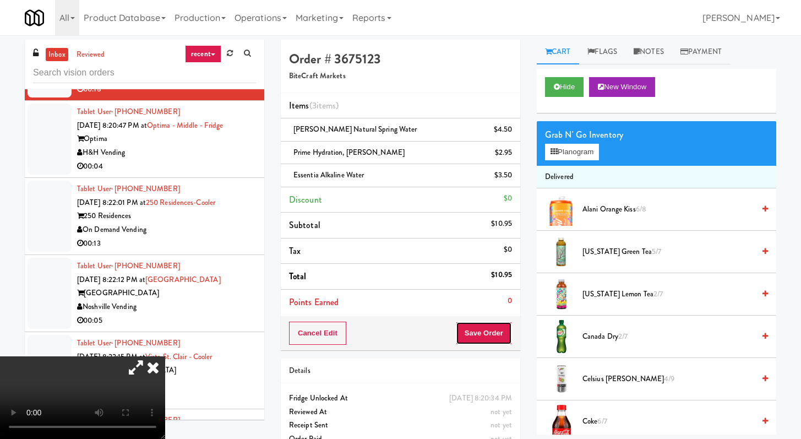
click at [396, 342] on button "Save Order" at bounding box center [484, 332] width 56 height 23
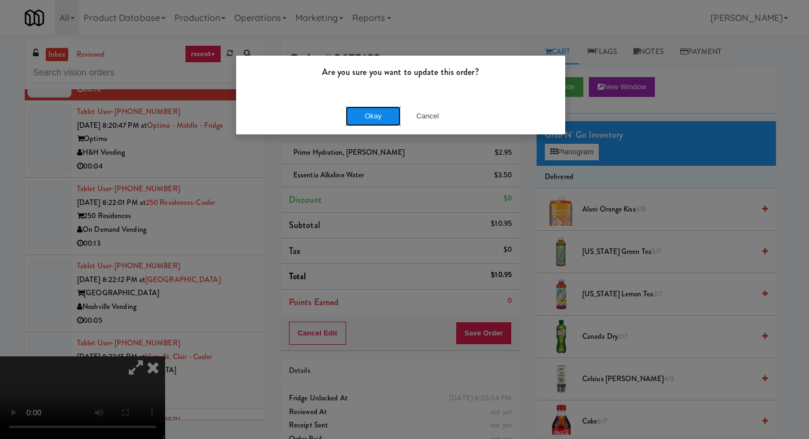
click at [359, 119] on button "Okay" at bounding box center [373, 116] width 55 height 20
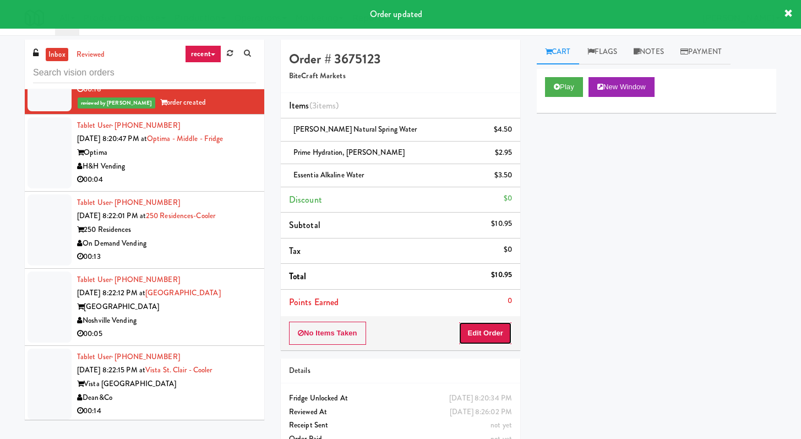
click at [396, 336] on button "Edit Order" at bounding box center [485, 332] width 53 height 23
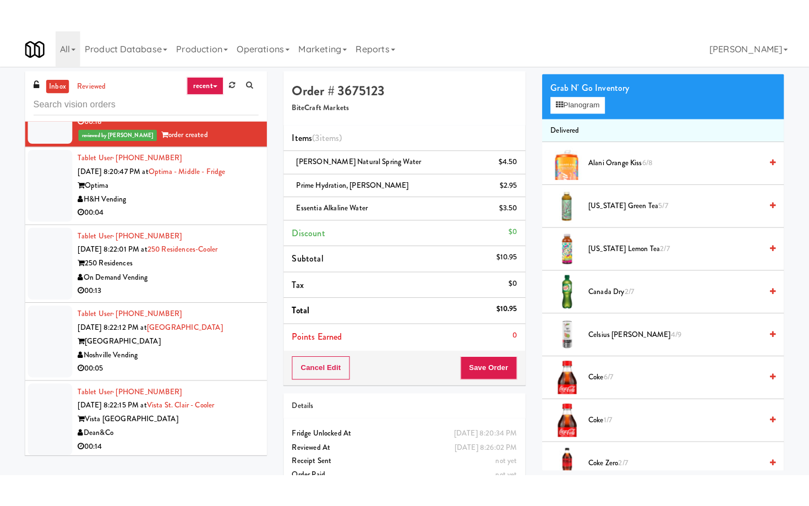
scroll to position [67, 0]
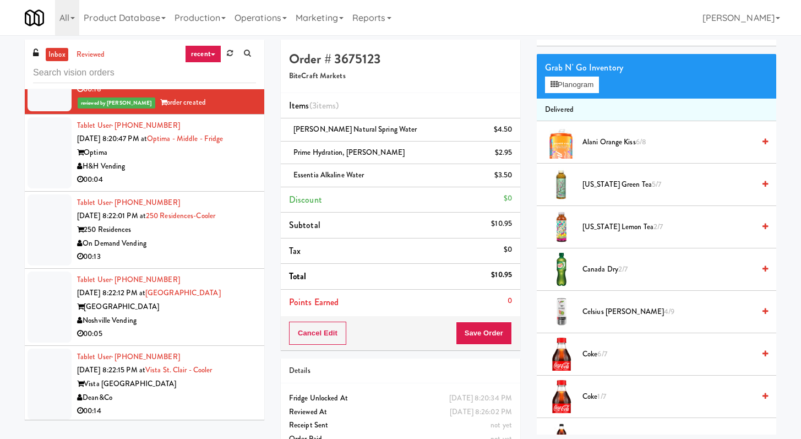
click at [210, 173] on div "H&H Vending" at bounding box center [166, 167] width 179 height 14
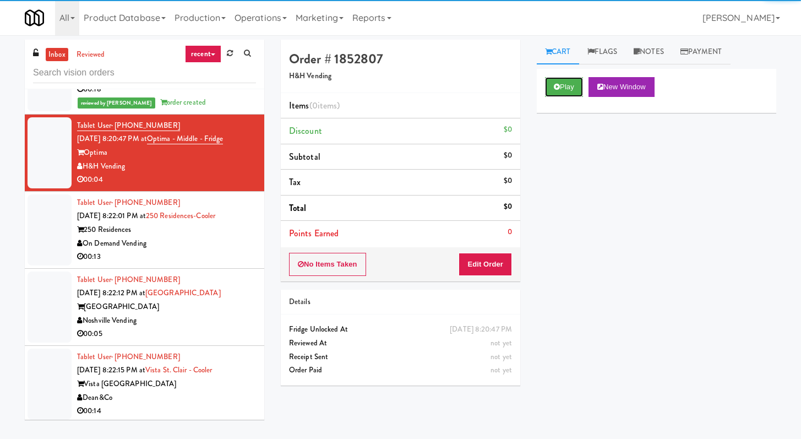
drag, startPoint x: 564, startPoint y: 88, endPoint x: 525, endPoint y: 101, distance: 40.9
click at [396, 88] on button "Play" at bounding box center [564, 87] width 38 height 20
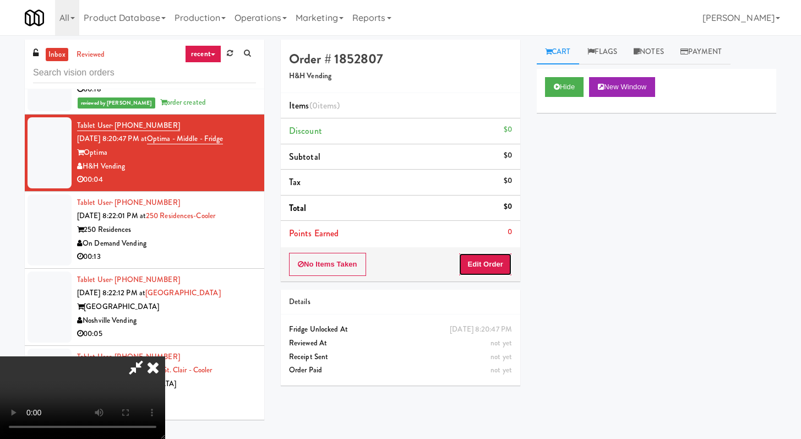
click at [396, 264] on button "Edit Order" at bounding box center [485, 264] width 53 height 23
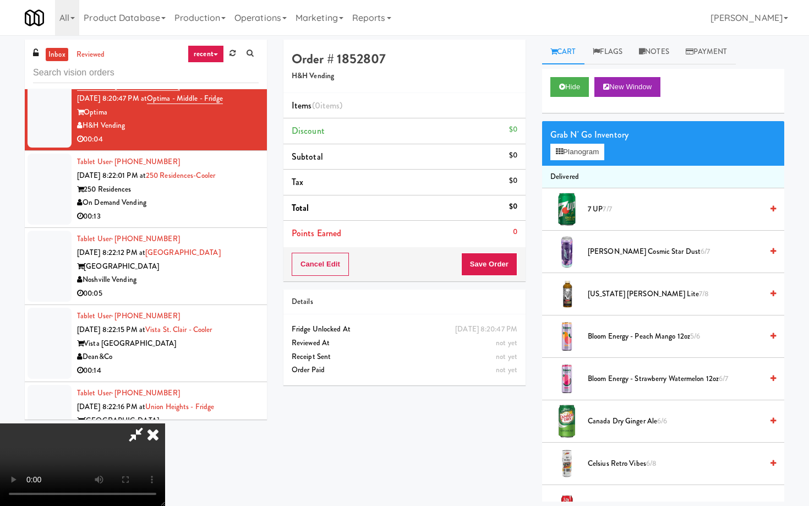
scroll to position [7565, 0]
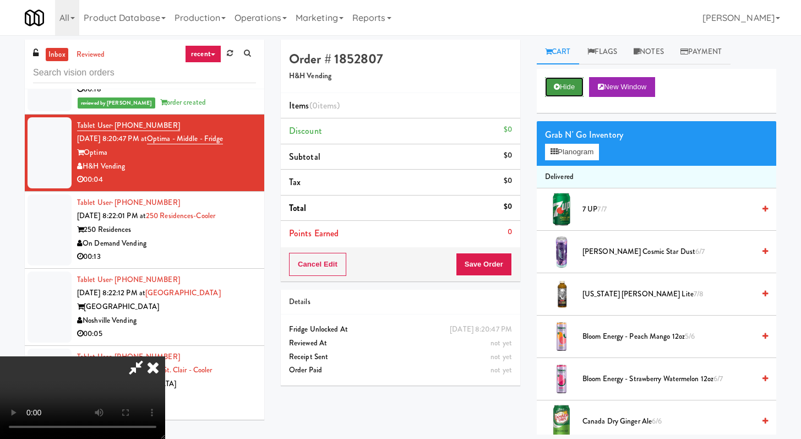
click at [396, 82] on button "Hide" at bounding box center [564, 87] width 39 height 20
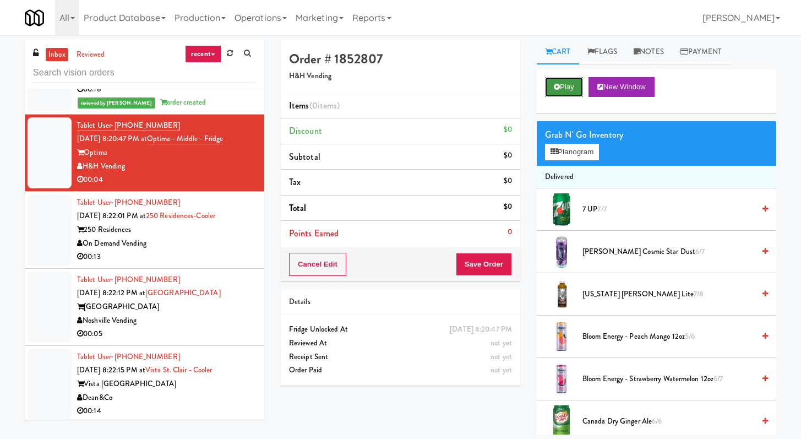
click at [396, 82] on button "Play" at bounding box center [564, 87] width 38 height 20
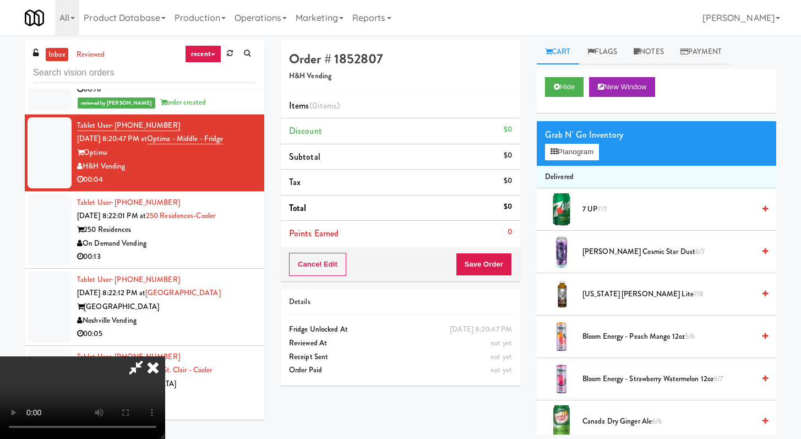
scroll to position [7551, 0]
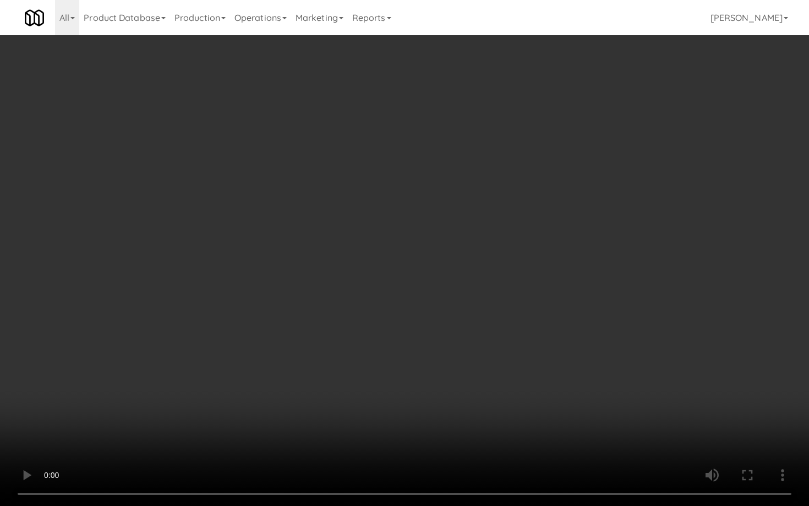
click at [396, 391] on video at bounding box center [404, 253] width 809 height 506
click at [396, 392] on video at bounding box center [404, 253] width 809 height 506
drag, startPoint x: 572, startPoint y: 394, endPoint x: 579, endPoint y: 394, distance: 7.2
click at [396, 392] on video at bounding box center [404, 253] width 809 height 506
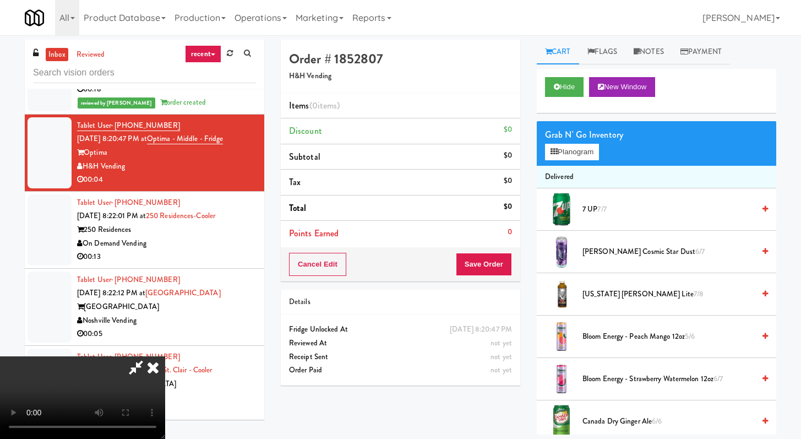
scroll to position [434, 0]
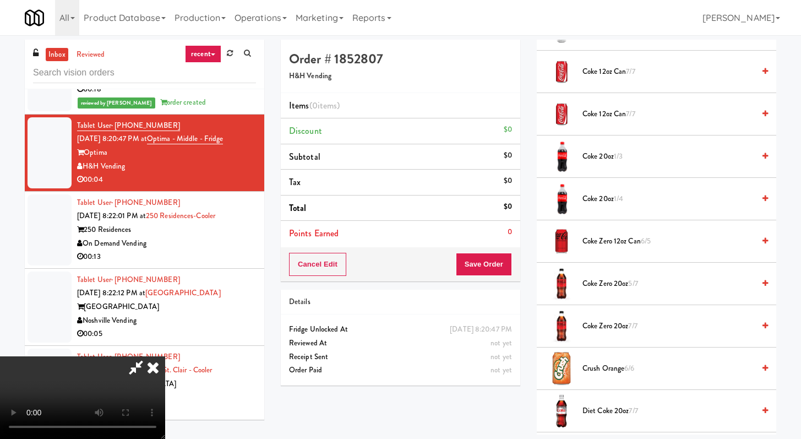
click at [396, 278] on span "Coke Zero 20oz 5/7" at bounding box center [668, 284] width 172 height 14
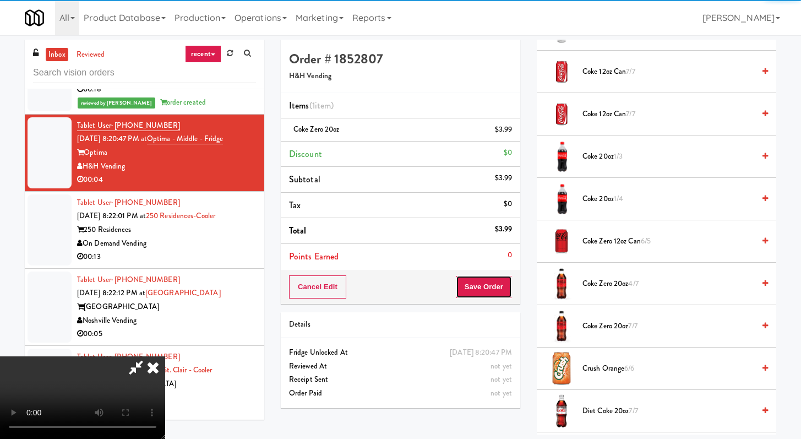
click at [396, 290] on button "Save Order" at bounding box center [484, 286] width 56 height 23
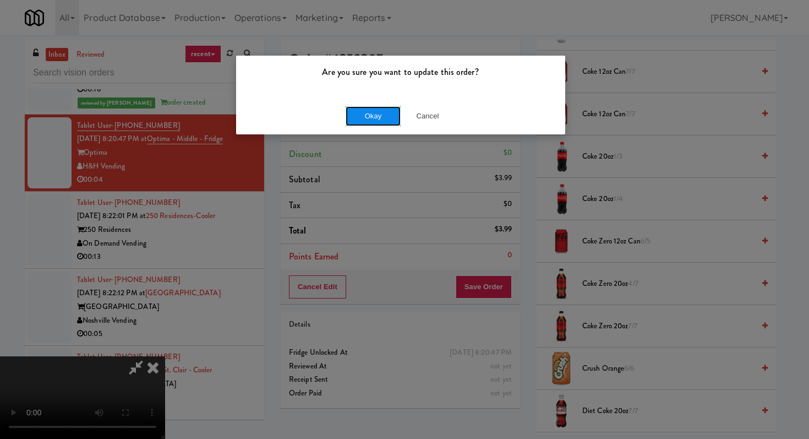
click at [380, 111] on button "Okay" at bounding box center [373, 116] width 55 height 20
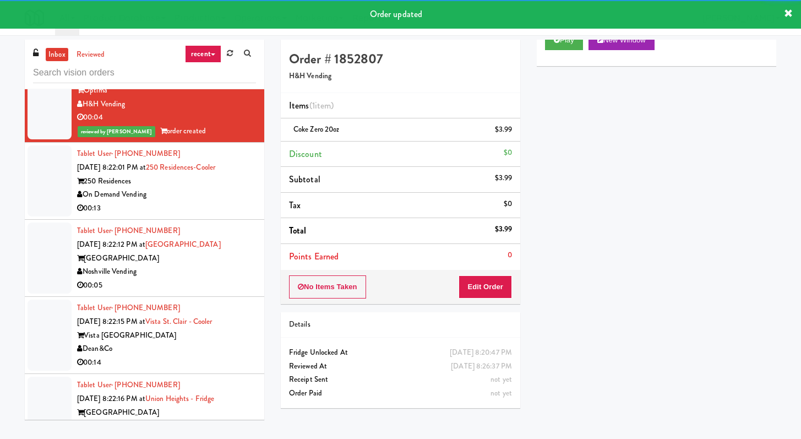
scroll to position [7627, 0]
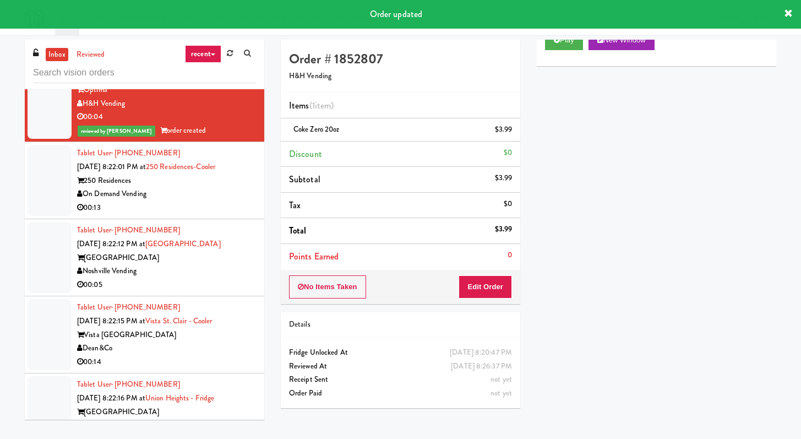
click at [234, 201] on div "On Demand Vending" at bounding box center [166, 194] width 179 height 14
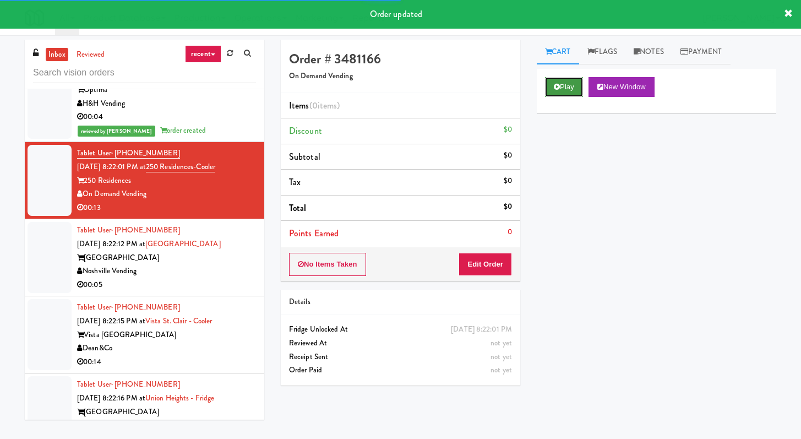
click at [396, 79] on button "Play" at bounding box center [564, 87] width 38 height 20
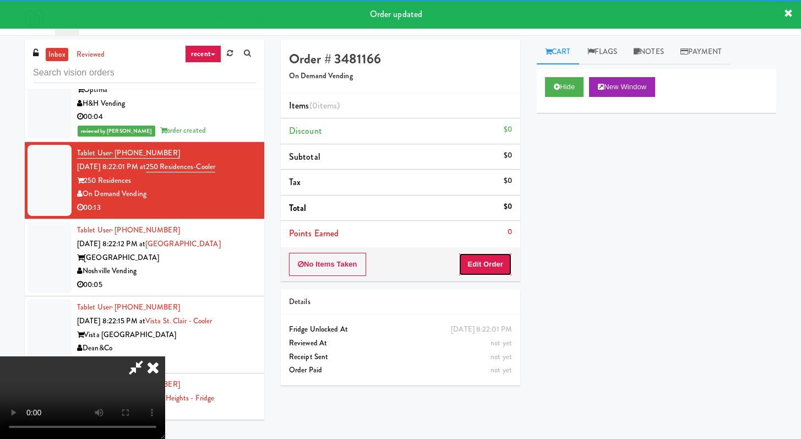
click at [396, 268] on button "Edit Order" at bounding box center [485, 264] width 53 height 23
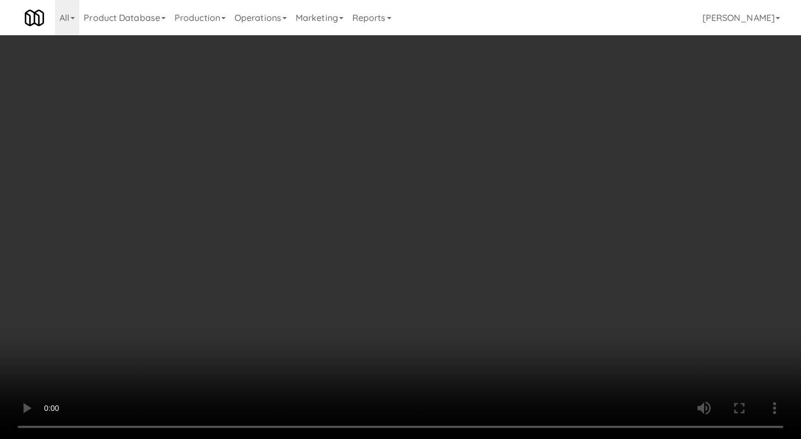
scroll to position [7614, 0]
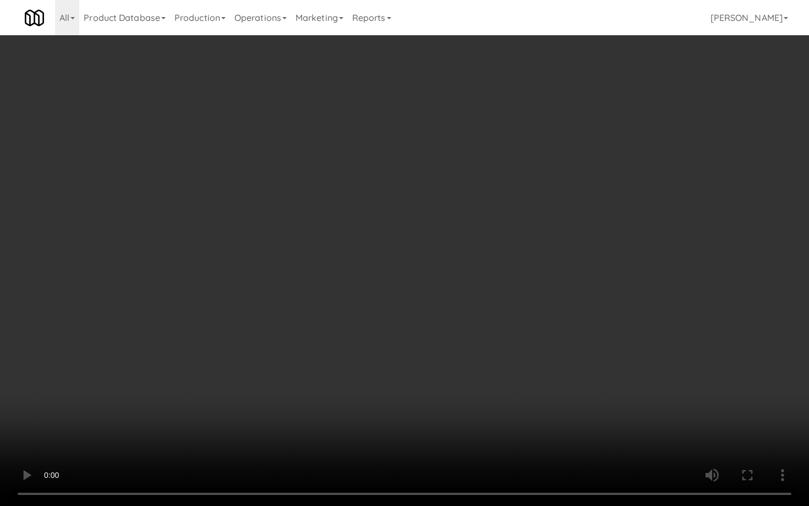
click at [396, 392] on video at bounding box center [404, 253] width 809 height 506
click at [396, 390] on video at bounding box center [404, 253] width 809 height 506
click at [396, 389] on video at bounding box center [404, 253] width 809 height 506
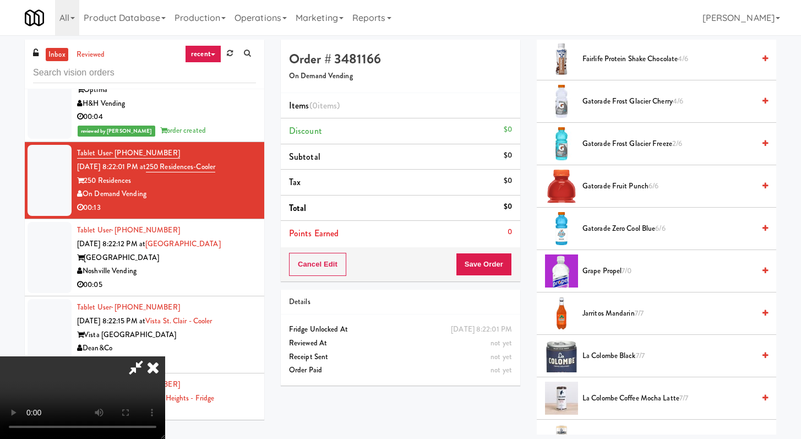
scroll to position [925, 0]
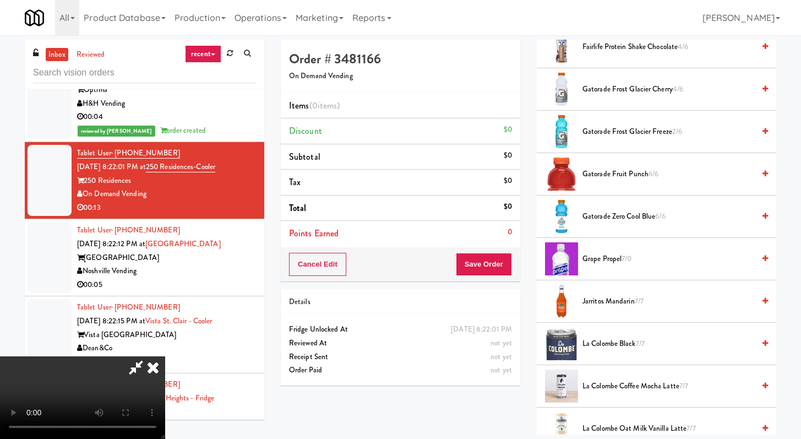
click at [396, 178] on span "Gatorade Fruit Punch 6/6" at bounding box center [668, 174] width 172 height 14
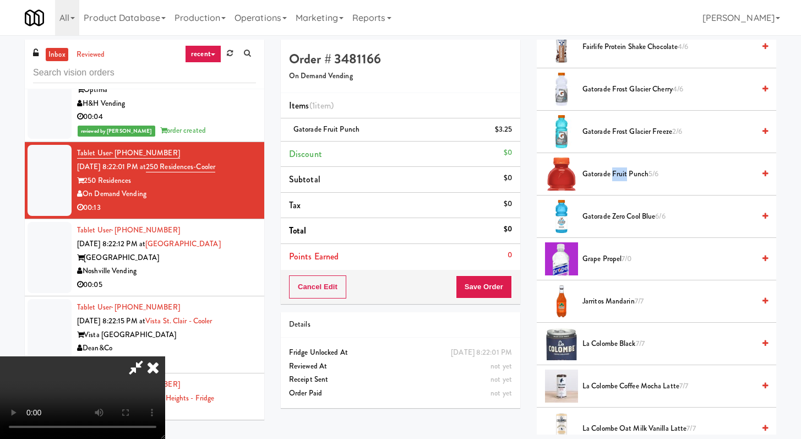
click at [396, 178] on span "Gatorade Fruit Punch 5/6" at bounding box center [668, 174] width 172 height 14
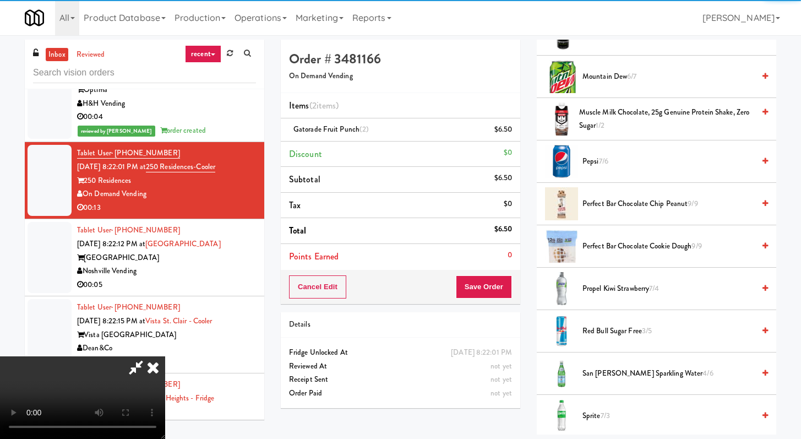
scroll to position [1535, 0]
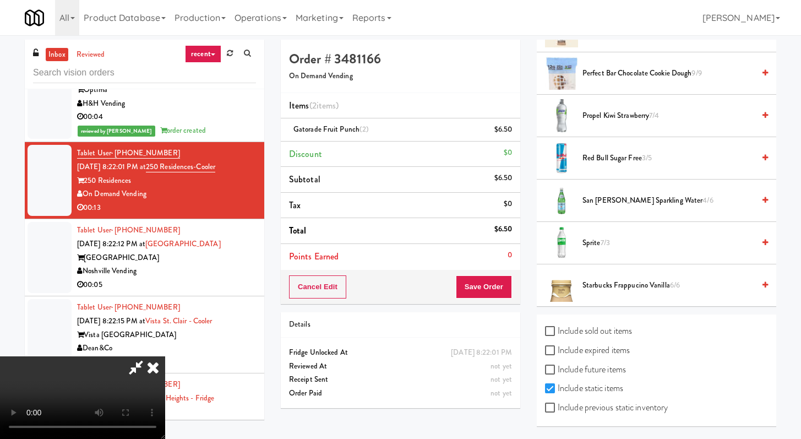
click at [396, 199] on span "San [PERSON_NAME] Sparkling Water 4/6" at bounding box center [668, 201] width 172 height 14
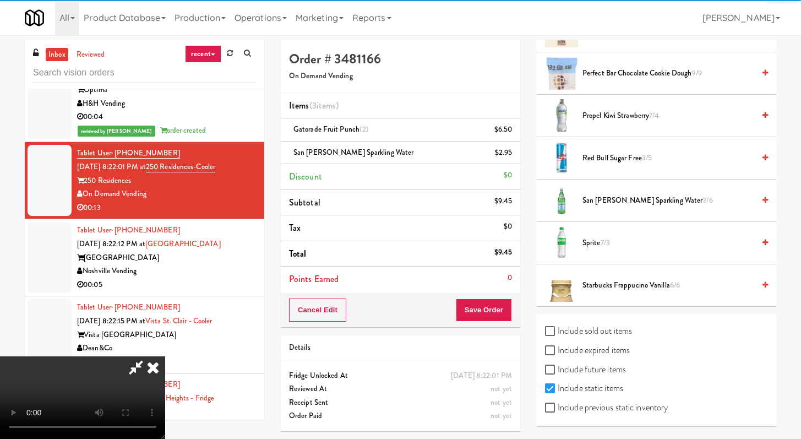
click at [396, 305] on div "Order # 3481166 On Demand Vending Items (3 items ) Gatorade Fruit Punch (2) $6.…" at bounding box center [400, 240] width 256 height 400
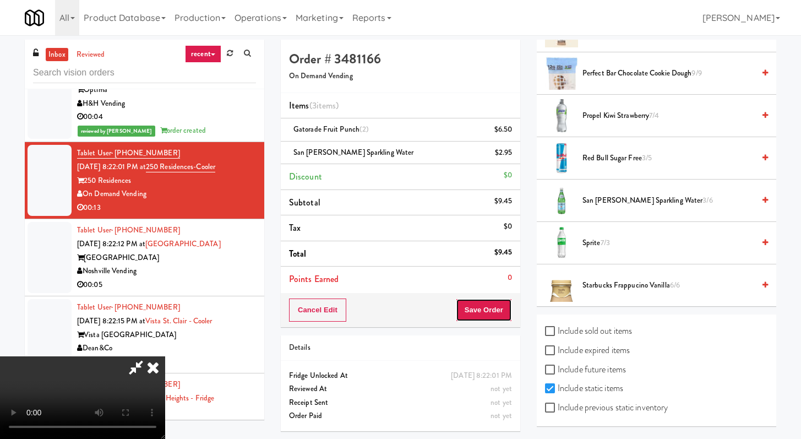
click at [396, 313] on button "Save Order" at bounding box center [484, 309] width 56 height 23
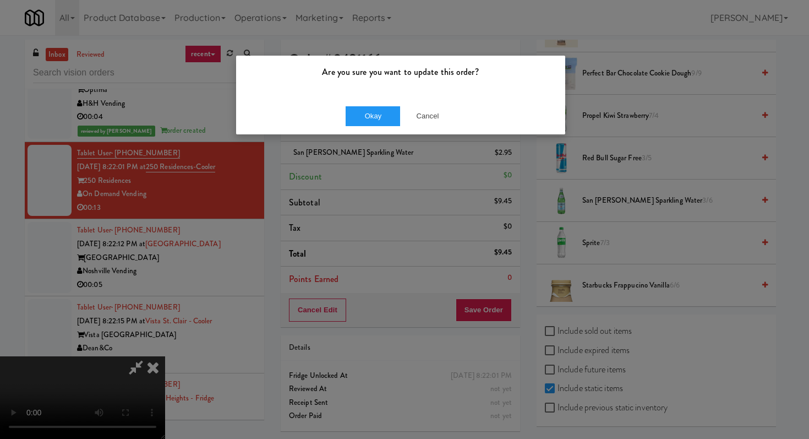
click at [362, 99] on div "Okay Cancel" at bounding box center [400, 115] width 329 height 37
click at [361, 107] on button "Okay" at bounding box center [373, 116] width 55 height 20
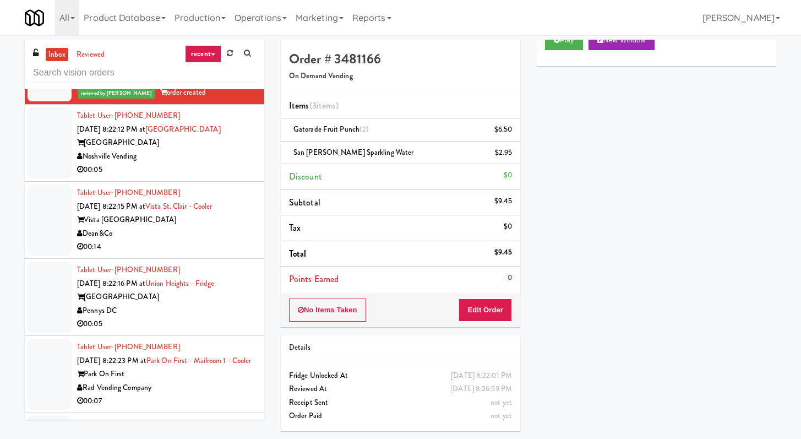
scroll to position [7811, 0]
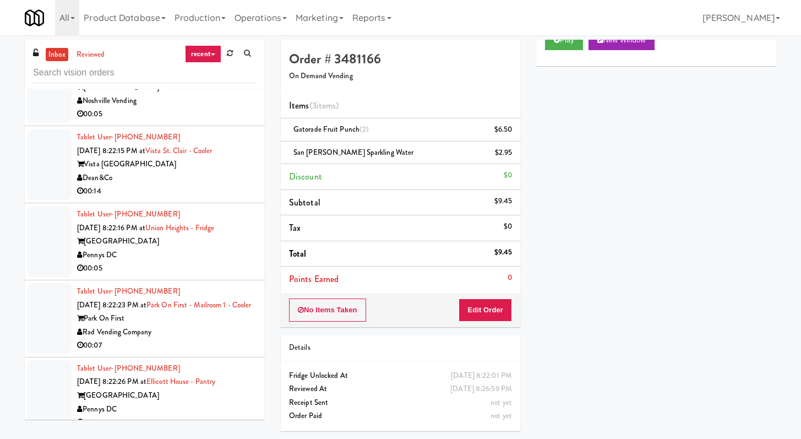
click at [248, 126] on li "Tablet User · (662) 415-4129 [DATE] 8:22:12 PM at [GEOGRAPHIC_DATA] [GEOGRAPHIC…" at bounding box center [144, 87] width 239 height 77
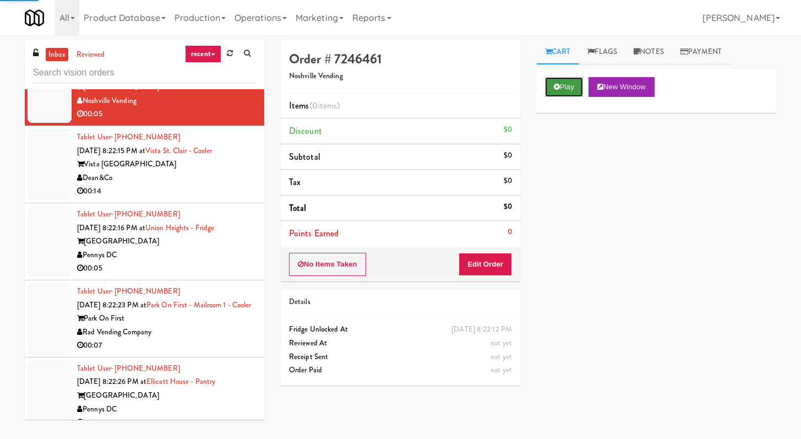
click at [396, 83] on button "Play" at bounding box center [564, 87] width 38 height 20
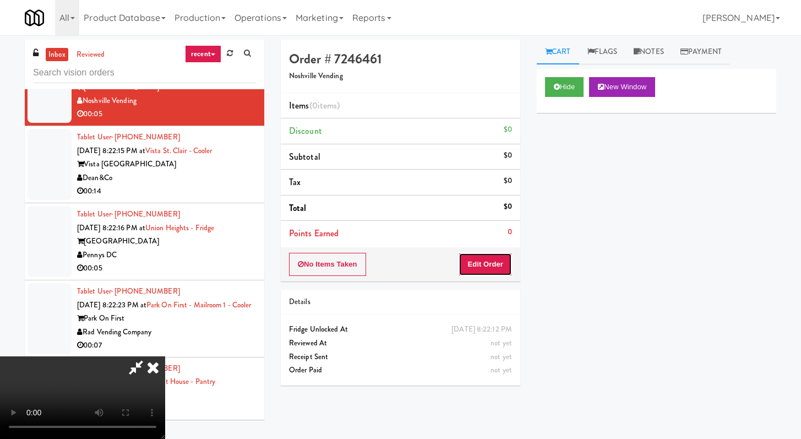
click at [396, 259] on button "Edit Order" at bounding box center [485, 264] width 53 height 23
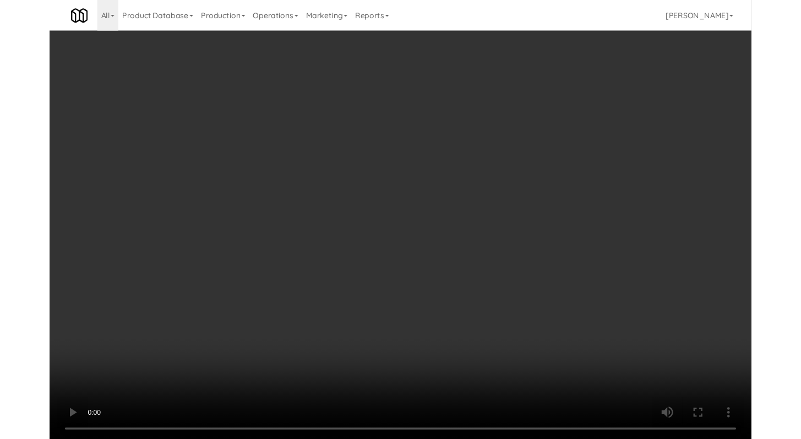
scroll to position [7798, 0]
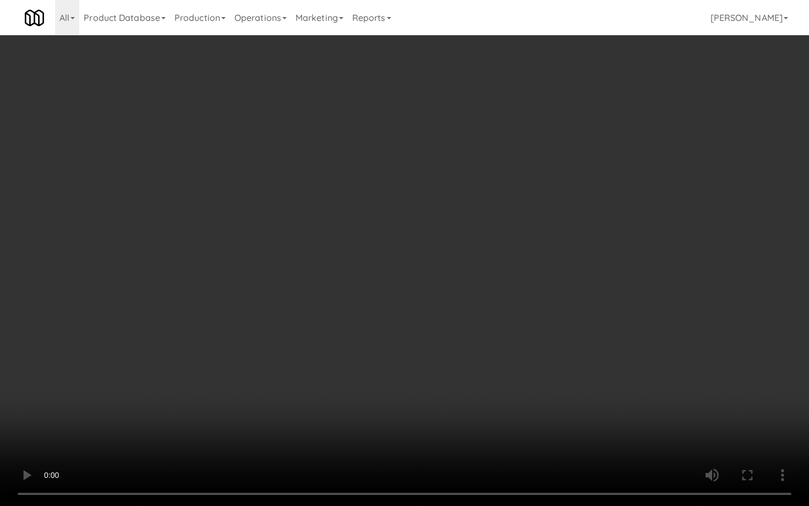
click at [396, 365] on video at bounding box center [404, 253] width 809 height 506
click at [396, 364] on video at bounding box center [404, 253] width 809 height 506
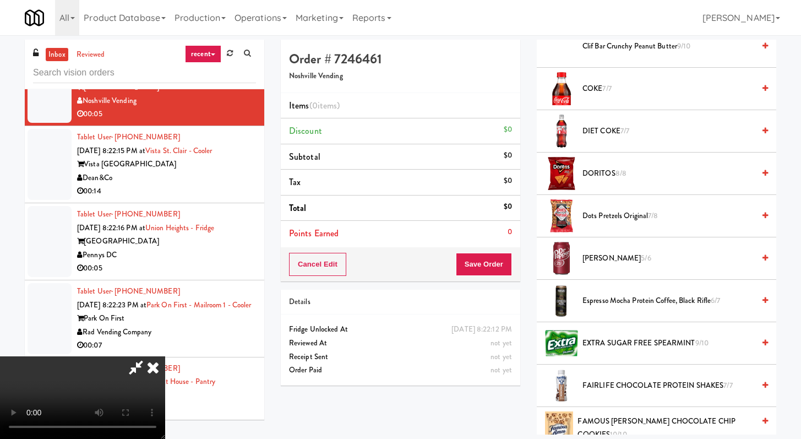
scroll to position [444, 0]
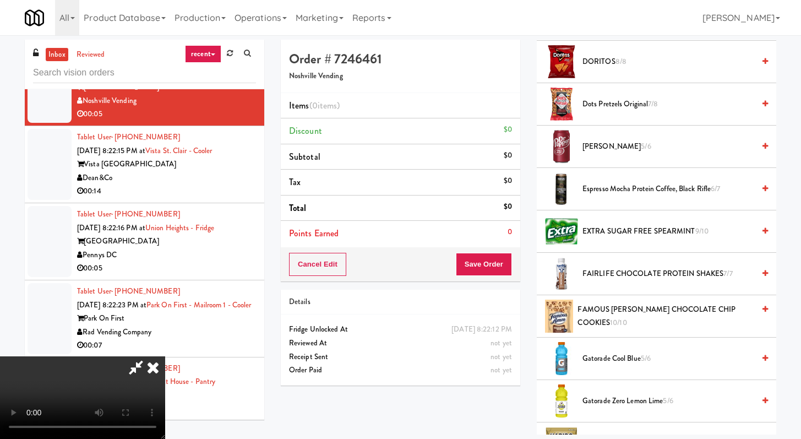
click at [396, 356] on span "Gatorade Cool Blue 5/6" at bounding box center [668, 359] width 172 height 14
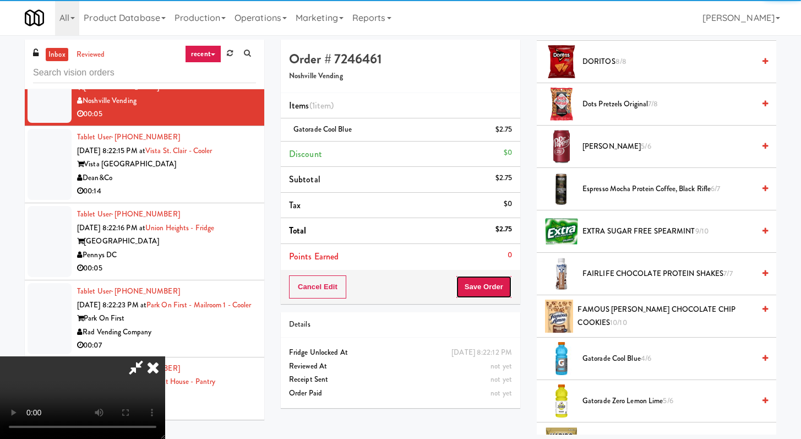
click at [396, 285] on button "Save Order" at bounding box center [484, 286] width 56 height 23
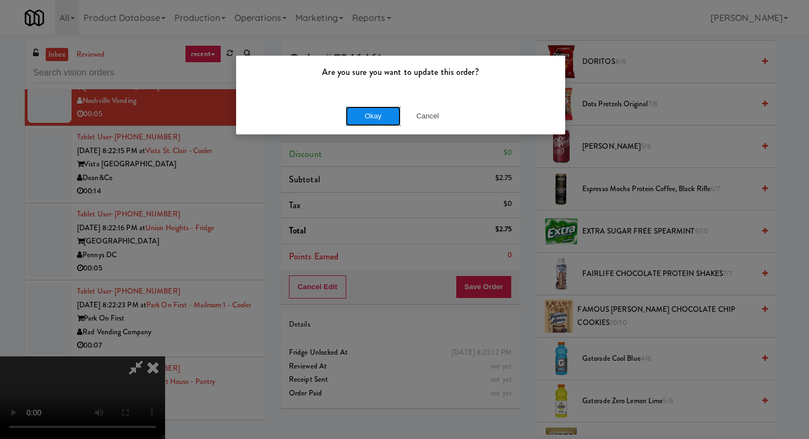
click at [378, 113] on button "Okay" at bounding box center [373, 116] width 55 height 20
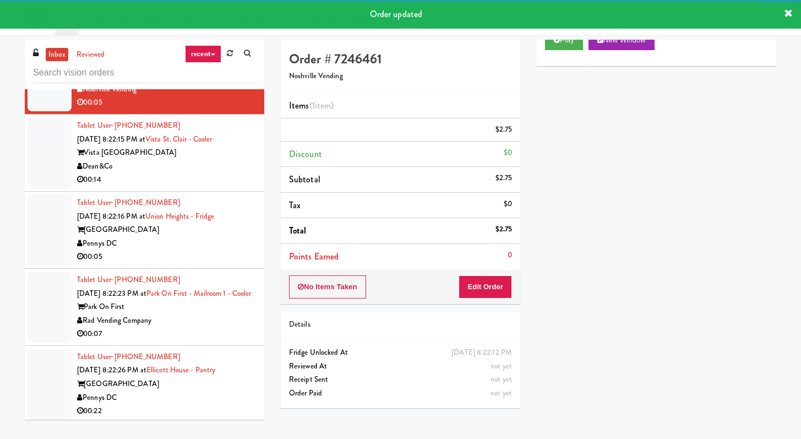
scroll to position [7841, 0]
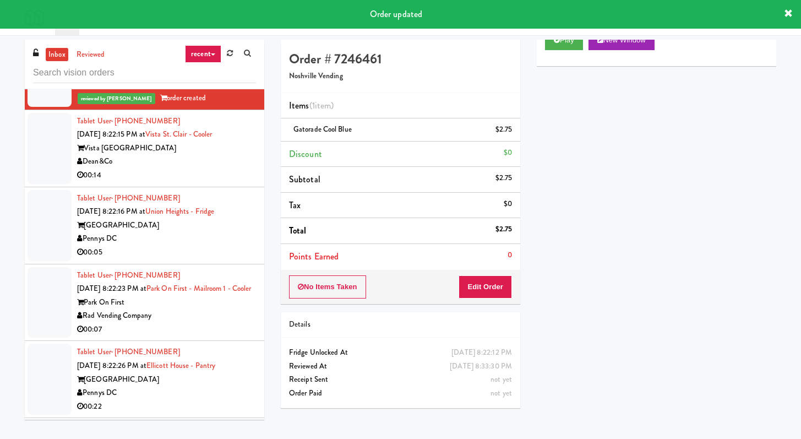
click at [218, 182] on div "00:14" at bounding box center [166, 175] width 179 height 14
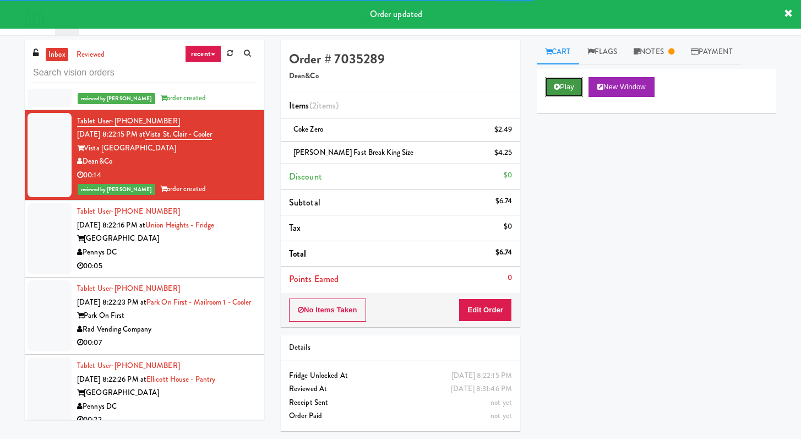
click at [396, 89] on button "Play" at bounding box center [564, 87] width 38 height 20
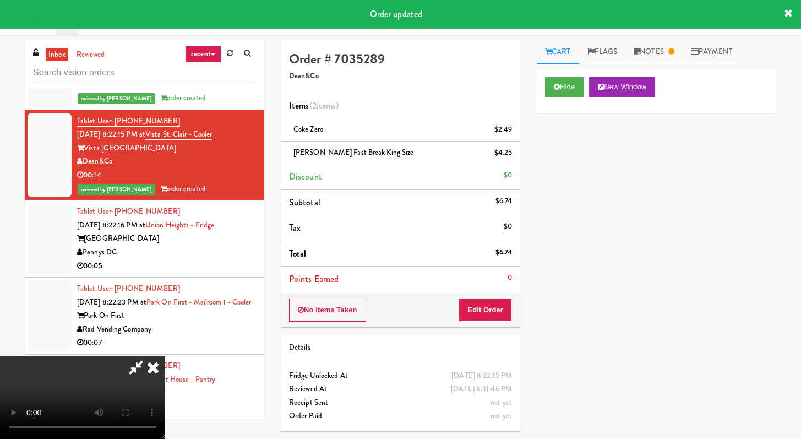
click at [151, 365] on icon at bounding box center [153, 367] width 24 height 22
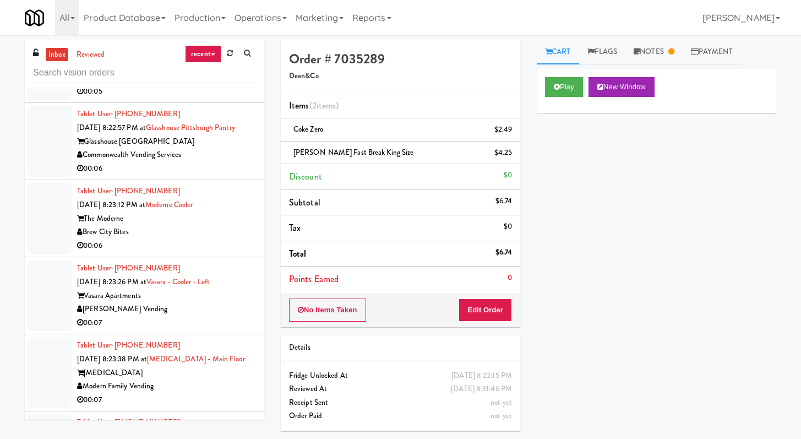
scroll to position [8947, 0]
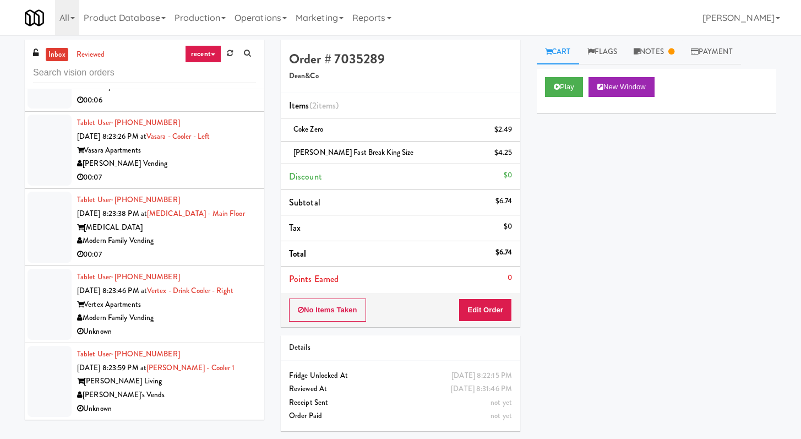
drag, startPoint x: 219, startPoint y: 232, endPoint x: 255, endPoint y: 233, distance: 35.8
click at [219, 234] on div "Modern Family Vending" at bounding box center [166, 241] width 179 height 14
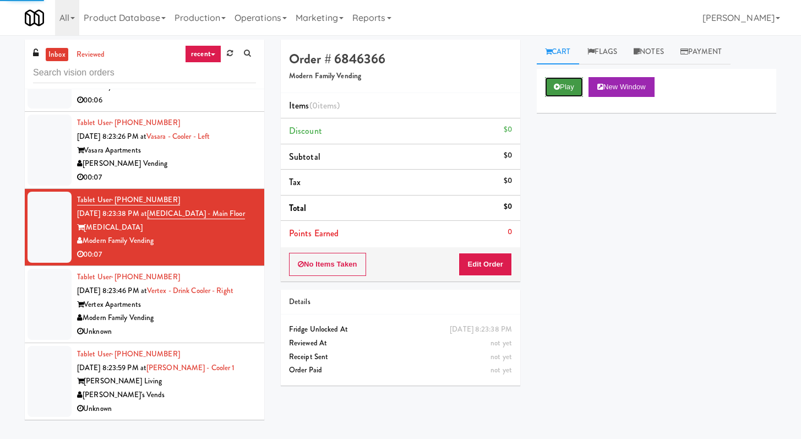
click at [396, 84] on button "Play" at bounding box center [564, 87] width 38 height 20
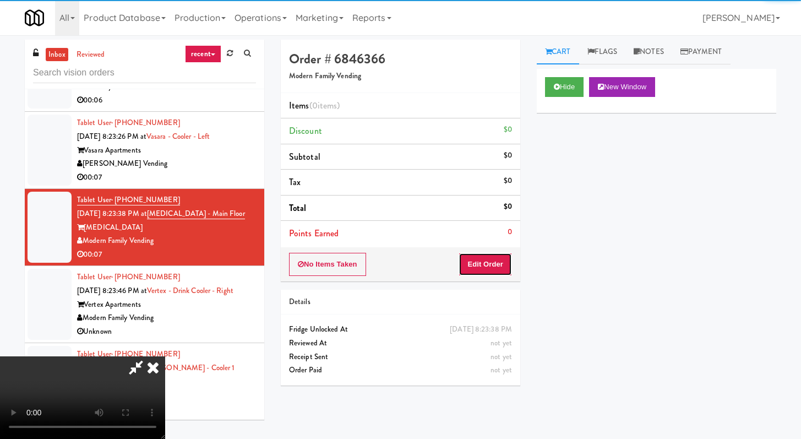
click at [396, 263] on button "Edit Order" at bounding box center [485, 264] width 53 height 23
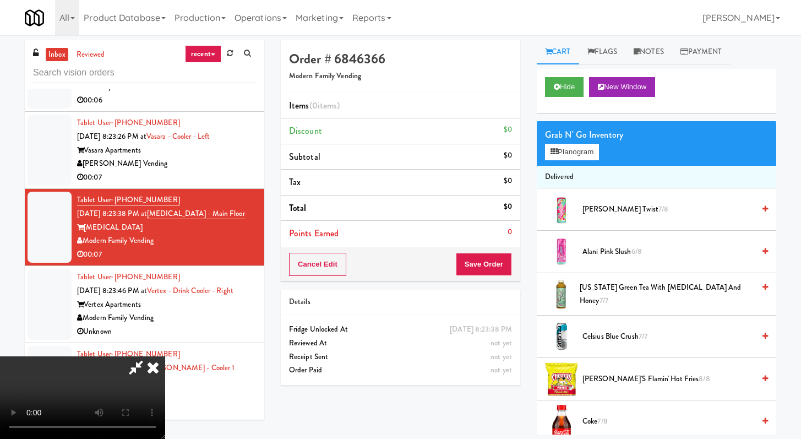
scroll to position [95, 0]
click at [165, 356] on video at bounding box center [82, 397] width 165 height 83
click at [396, 85] on button "Hide" at bounding box center [564, 87] width 39 height 20
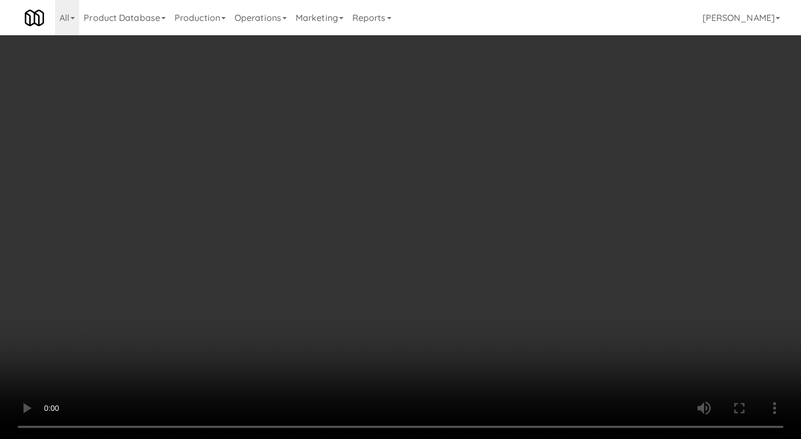
scroll to position [8920, 0]
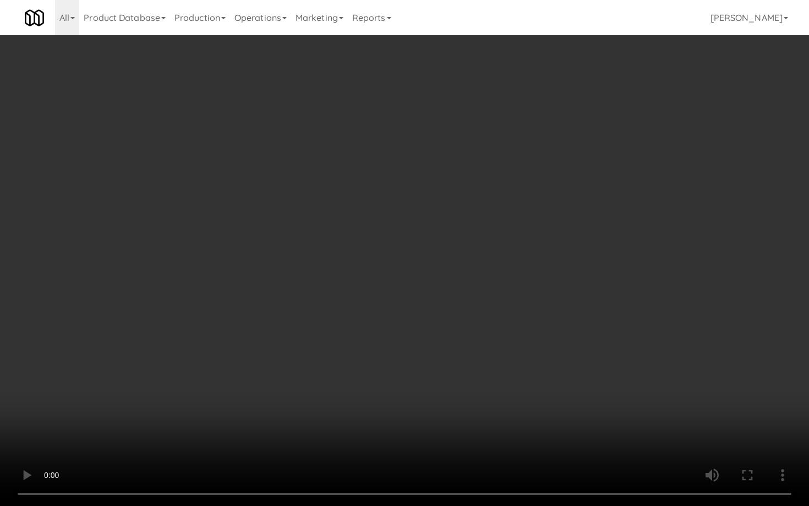
click at [396, 392] on video at bounding box center [404, 253] width 809 height 506
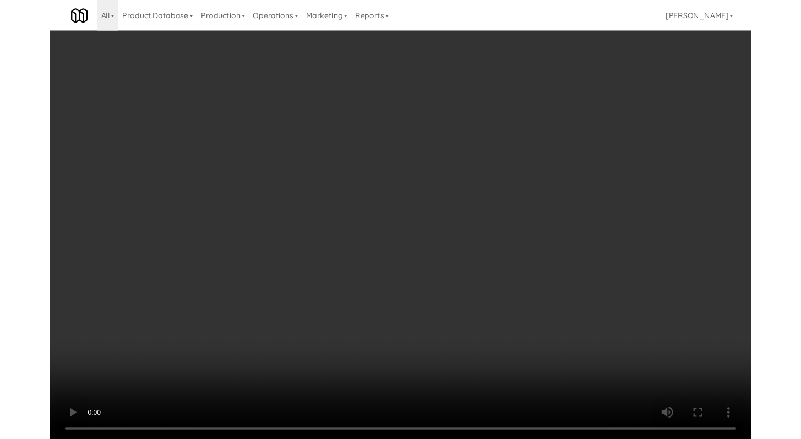
scroll to position [8947, 0]
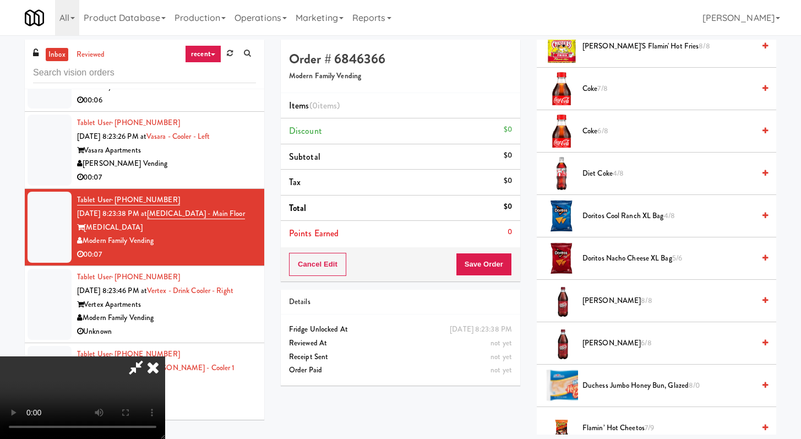
click at [396, 178] on span "Diet Coke 4/8" at bounding box center [668, 174] width 172 height 14
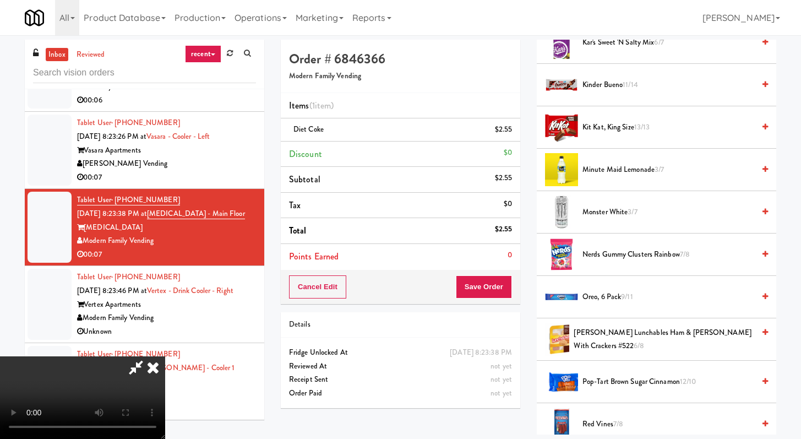
scroll to position [889, 0]
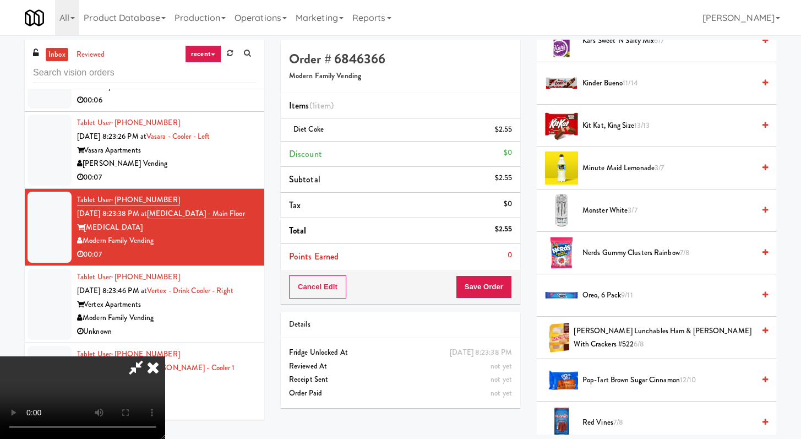
click at [396, 294] on span "Oreo, 6 Pack 9/11" at bounding box center [668, 295] width 172 height 14
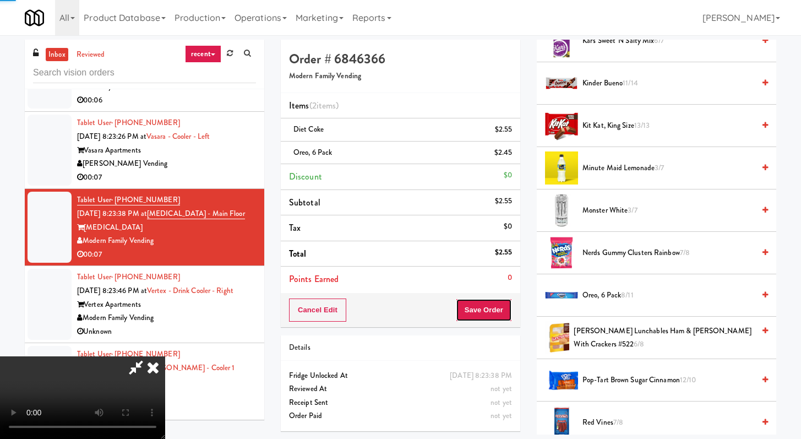
click at [396, 313] on button "Save Order" at bounding box center [484, 309] width 56 height 23
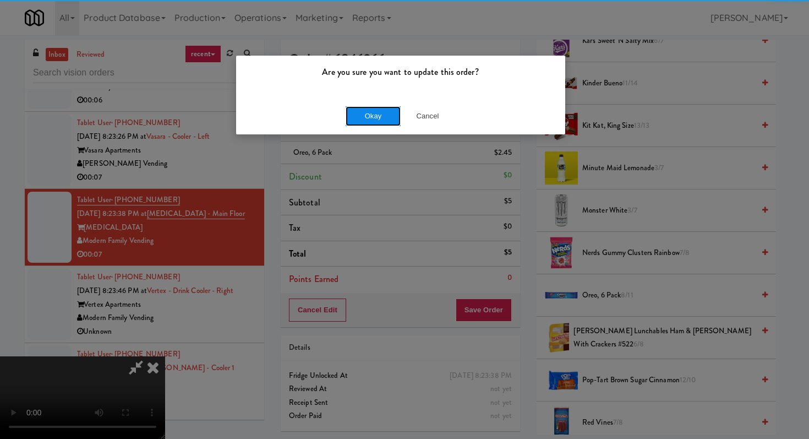
click at [368, 113] on button "Okay" at bounding box center [373, 116] width 55 height 20
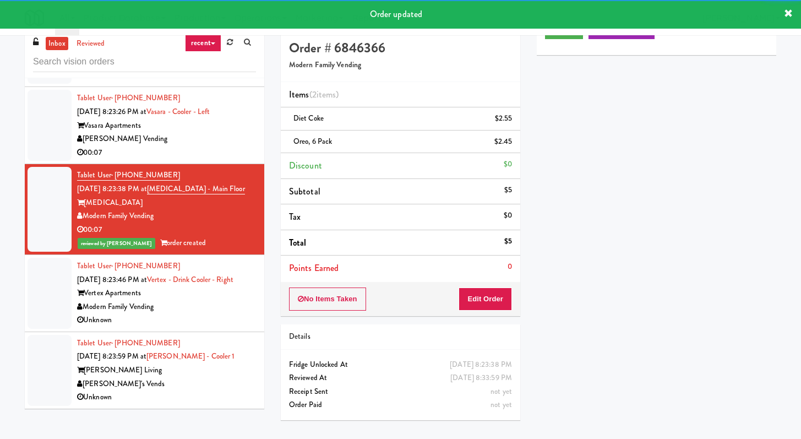
scroll to position [27, 0]
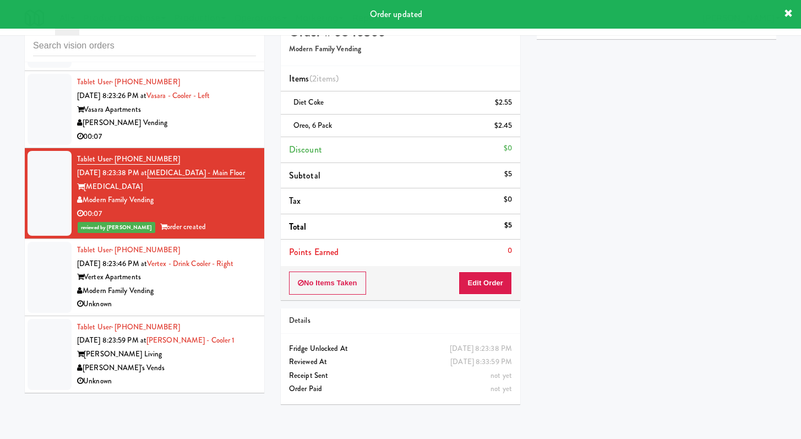
click at [210, 310] on div "Unknown" at bounding box center [166, 304] width 179 height 14
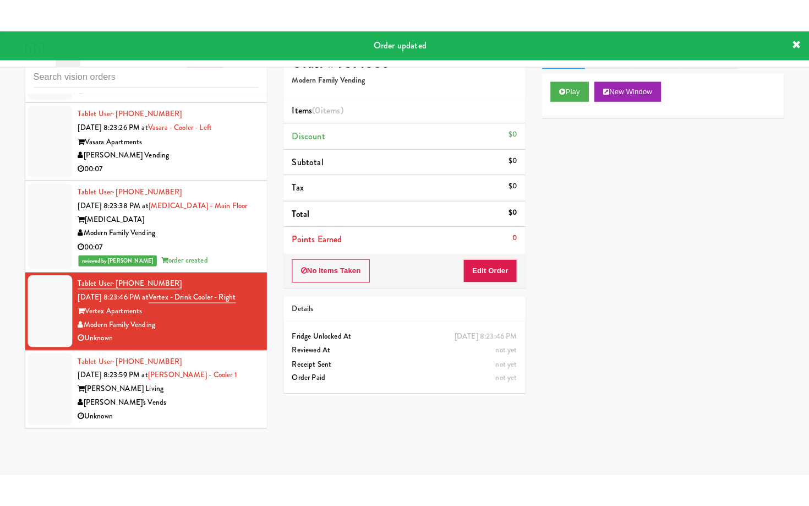
scroll to position [8961, 0]
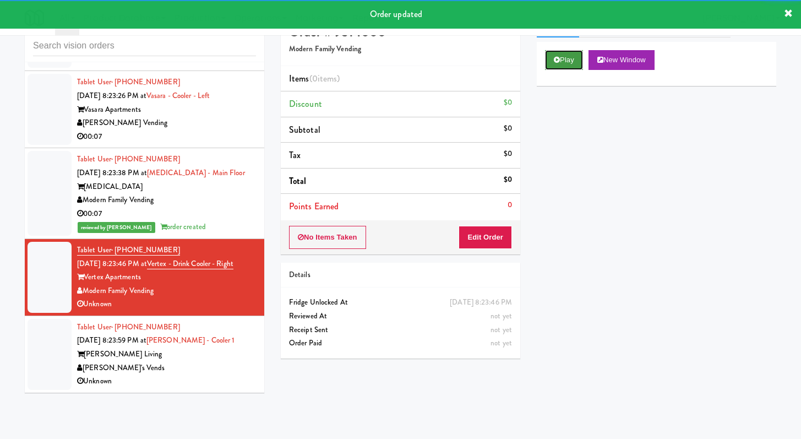
click at [396, 61] on button "Play" at bounding box center [564, 60] width 38 height 20
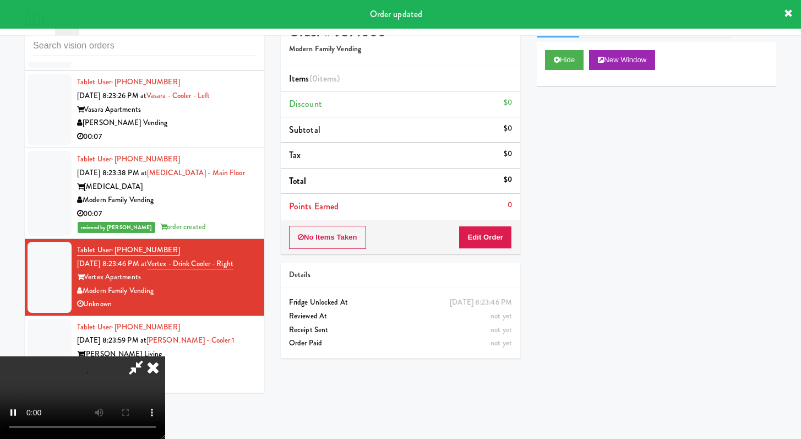
click at [396, 250] on div "No Items Taken Edit Order" at bounding box center [400, 237] width 239 height 34
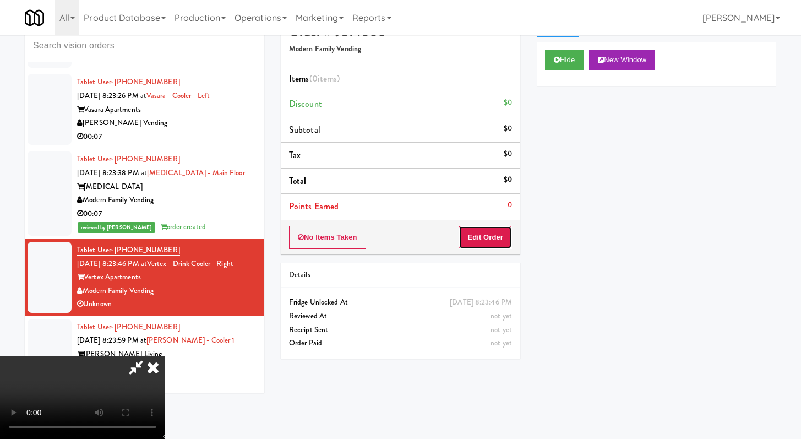
click at [396, 234] on button "Edit Order" at bounding box center [485, 237] width 53 height 23
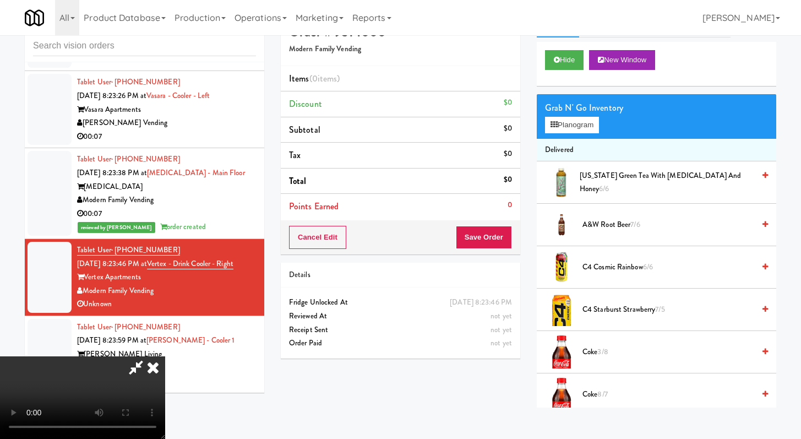
scroll to position [8934, 0]
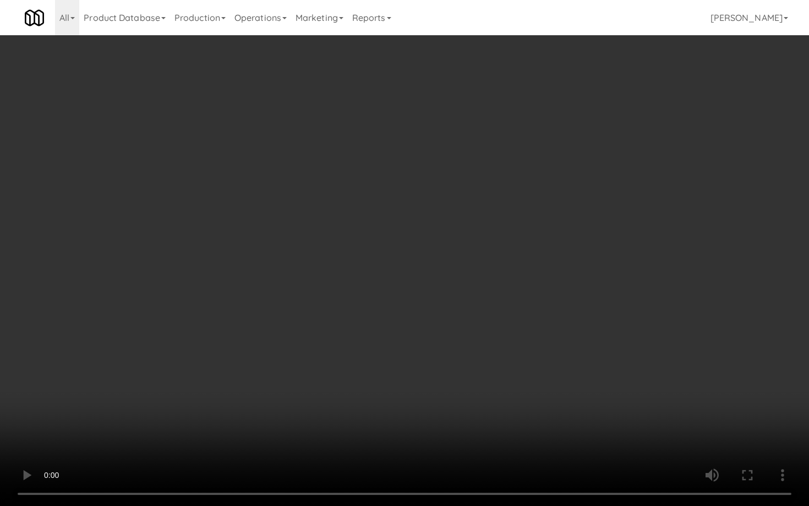
click at [396, 377] on video at bounding box center [404, 253] width 809 height 506
click at [396, 372] on video at bounding box center [404, 253] width 809 height 506
click at [396, 376] on video at bounding box center [404, 253] width 809 height 506
click at [396, 390] on video at bounding box center [404, 253] width 809 height 506
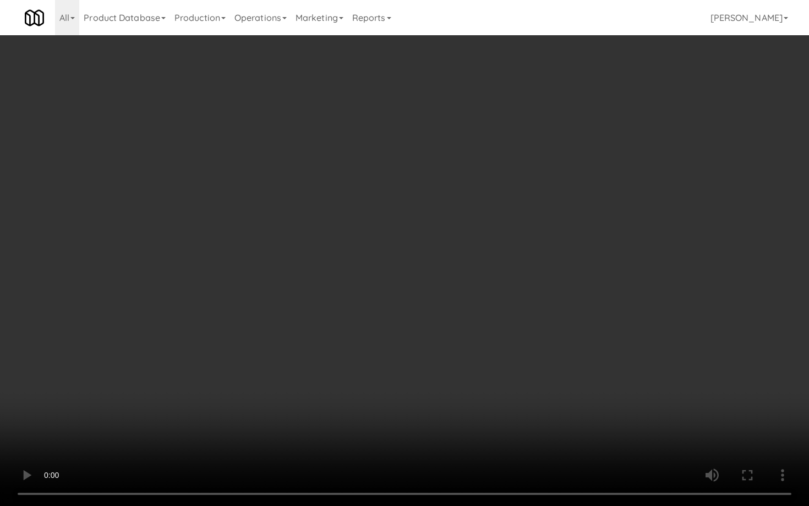
click at [396, 390] on video at bounding box center [404, 253] width 809 height 506
click at [396, 392] on video at bounding box center [404, 253] width 809 height 506
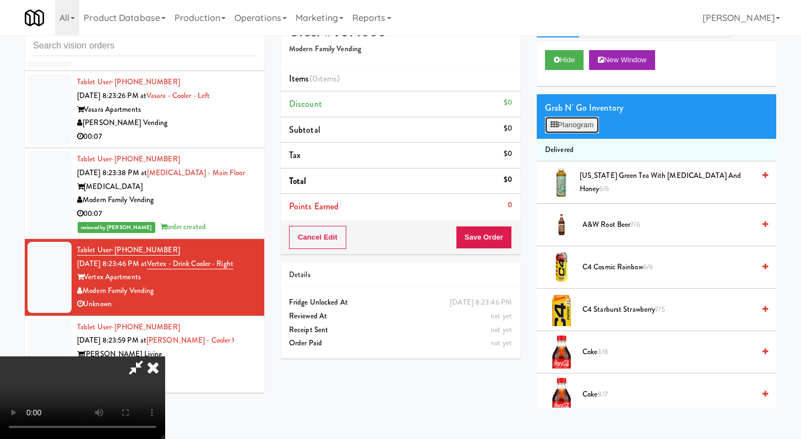
click at [396, 130] on button "Planogram" at bounding box center [572, 125] width 54 height 17
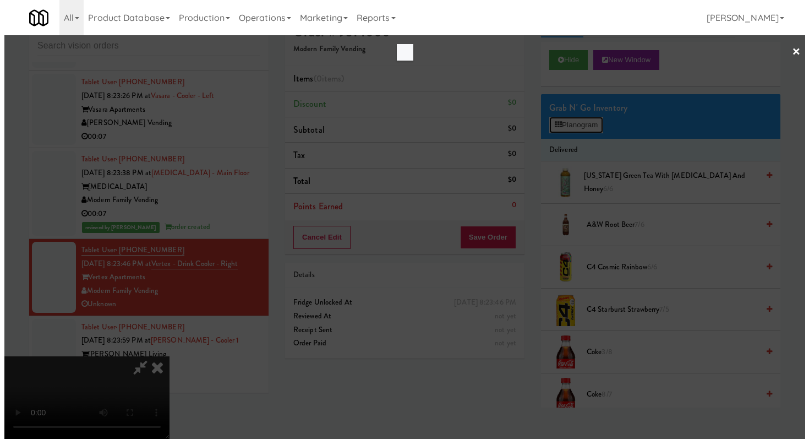
scroll to position [8934, 0]
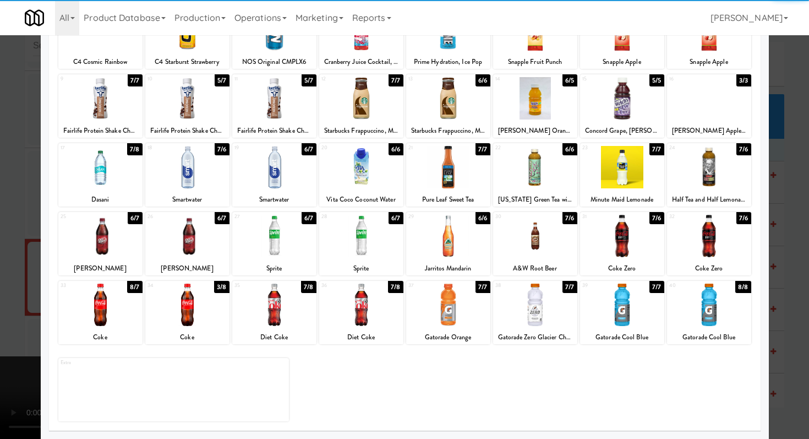
click at [396, 323] on div at bounding box center [622, 304] width 84 height 42
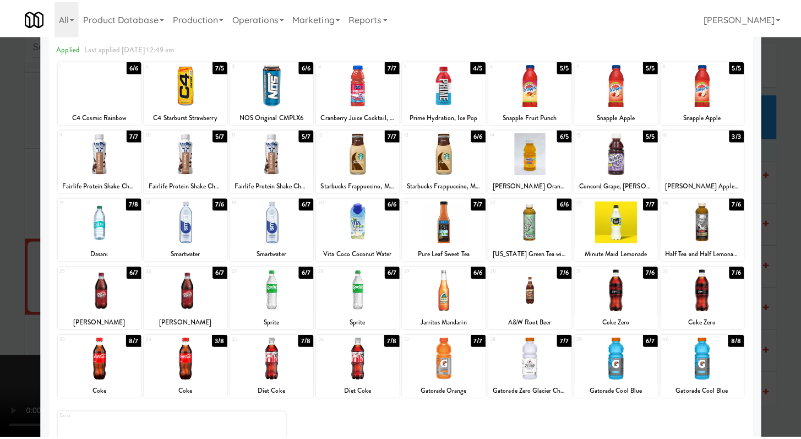
scroll to position [0, 0]
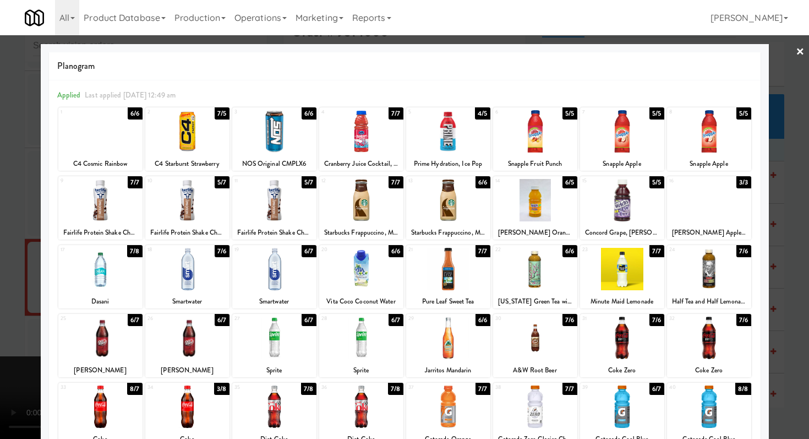
click at [396, 128] on div at bounding box center [622, 131] width 84 height 42
click at [0, 224] on div at bounding box center [404, 219] width 809 height 439
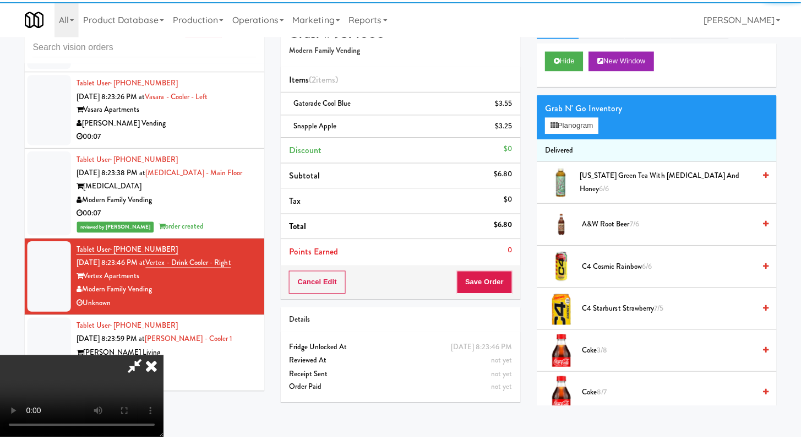
scroll to position [8961, 0]
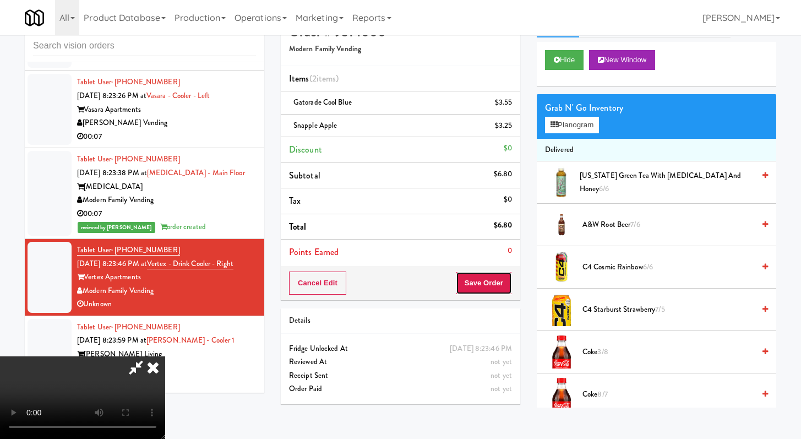
drag, startPoint x: 485, startPoint y: 287, endPoint x: 484, endPoint y: 279, distance: 8.3
click at [396, 287] on button "Save Order" at bounding box center [484, 282] width 56 height 23
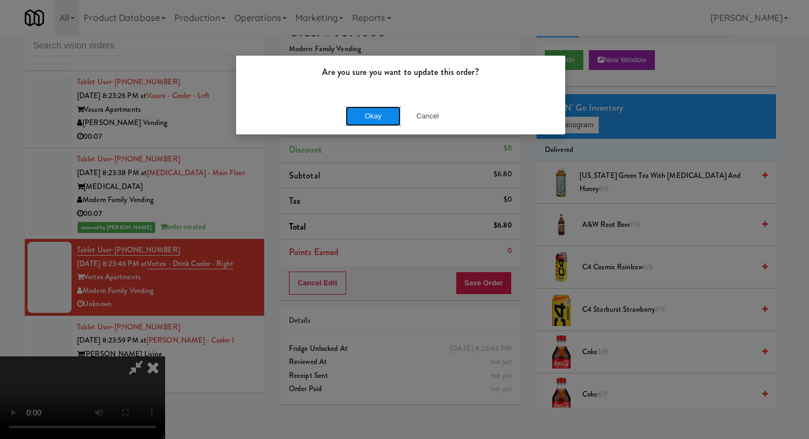
click at [396, 114] on button "Okay" at bounding box center [373, 116] width 55 height 20
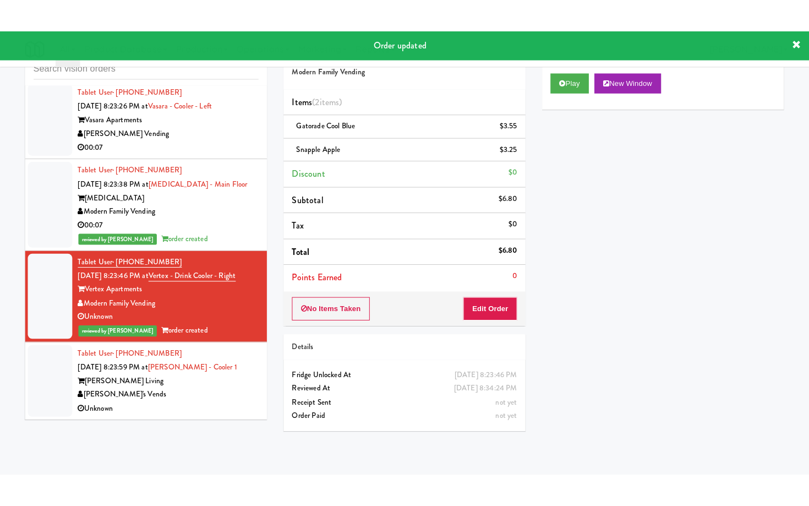
scroll to position [8974, 0]
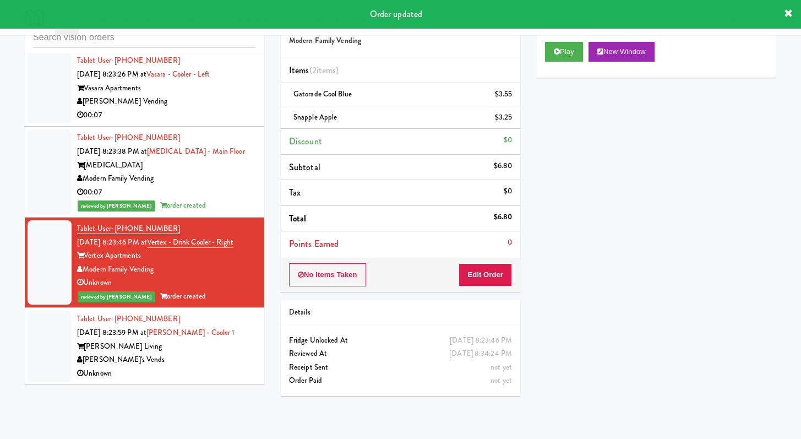
click at [215, 378] on div "Unknown" at bounding box center [166, 374] width 179 height 14
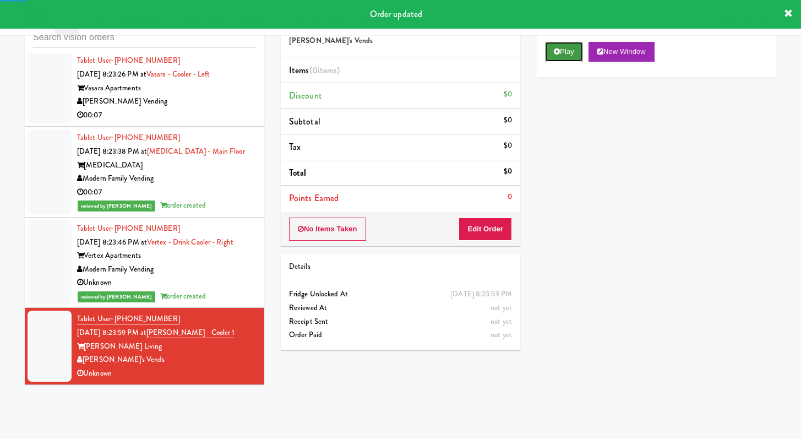
click at [396, 46] on button "Play" at bounding box center [564, 52] width 38 height 20
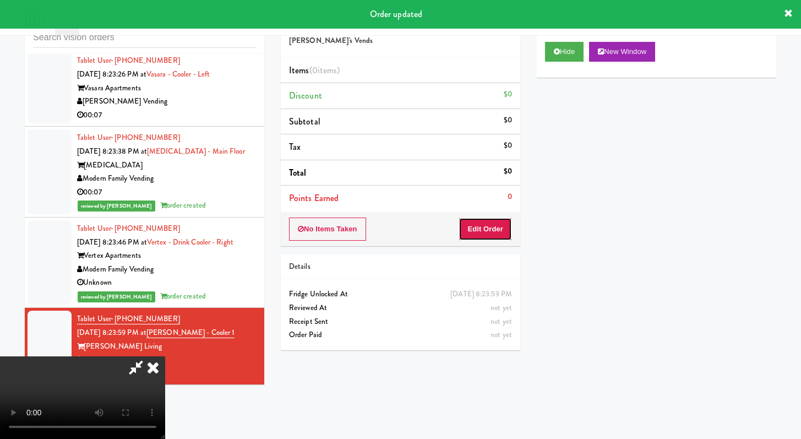
click at [396, 227] on button "Edit Order" at bounding box center [485, 228] width 53 height 23
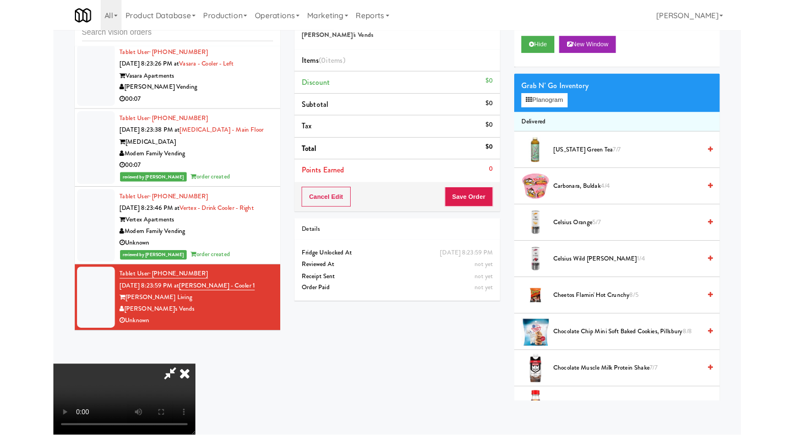
scroll to position [8947, 0]
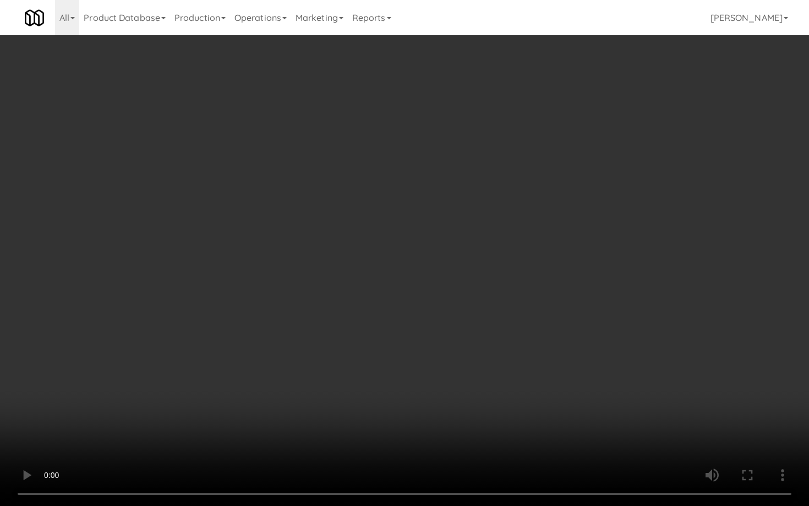
click at [396, 392] on video at bounding box center [404, 253] width 809 height 506
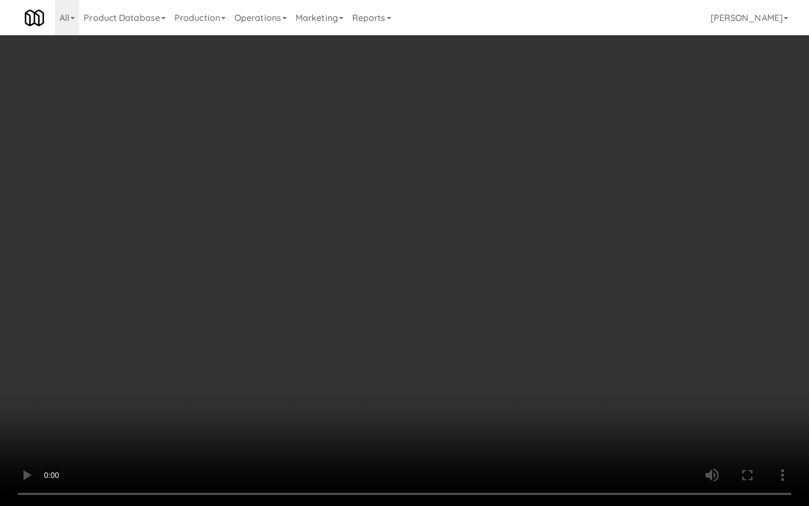
click at [396, 392] on video at bounding box center [404, 253] width 809 height 506
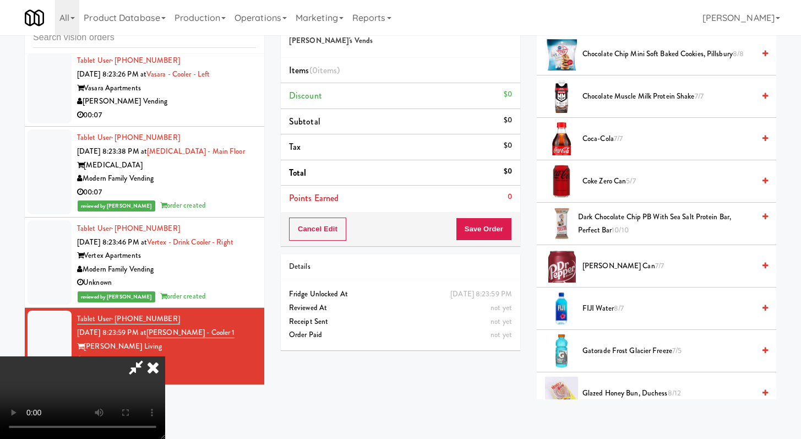
scroll to position [430, 0]
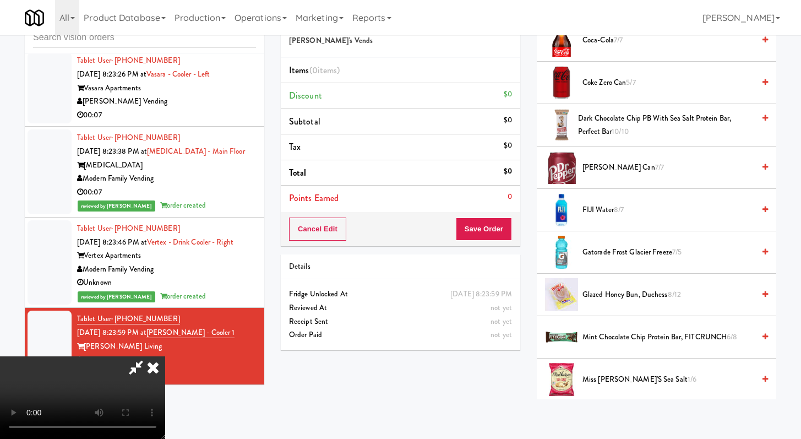
click at [396, 210] on span "FIJI Water 8/7" at bounding box center [668, 210] width 172 height 14
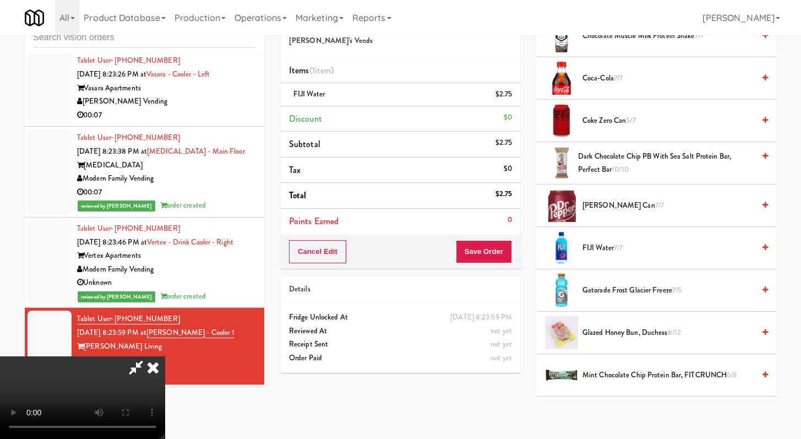
click at [396, 122] on span "Coke Zero Can 5/7" at bounding box center [668, 121] width 172 height 14
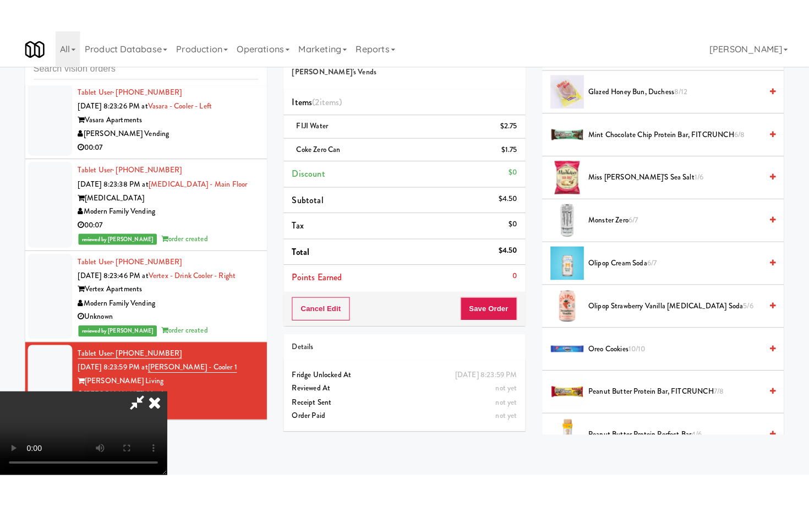
scroll to position [670, 0]
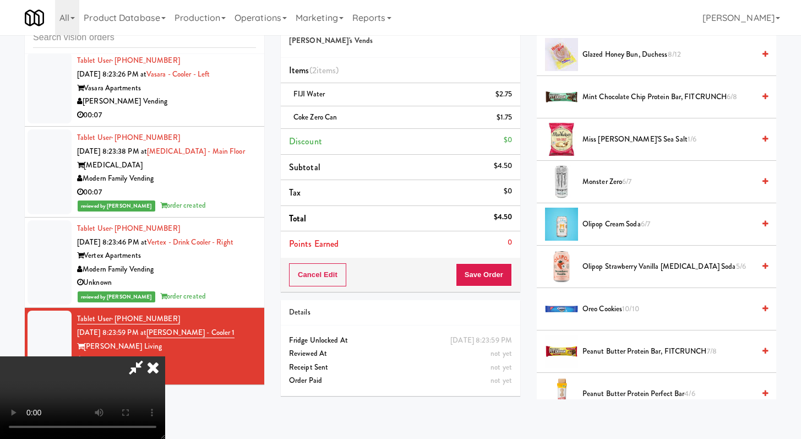
click at [165, 356] on video at bounding box center [82, 397] width 165 height 83
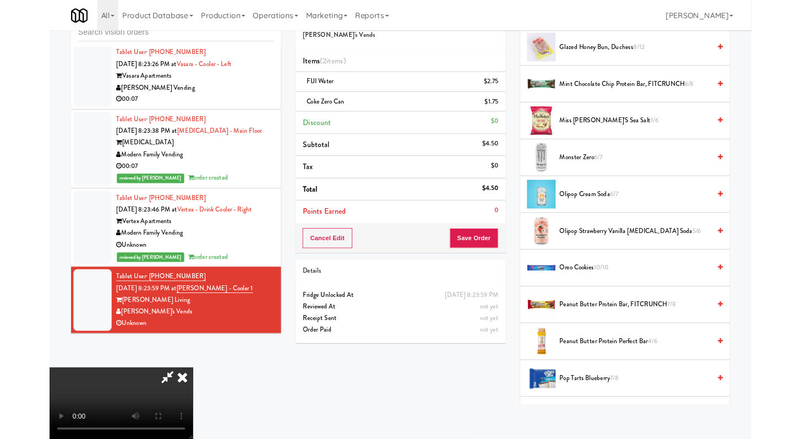
scroll to position [8974, 0]
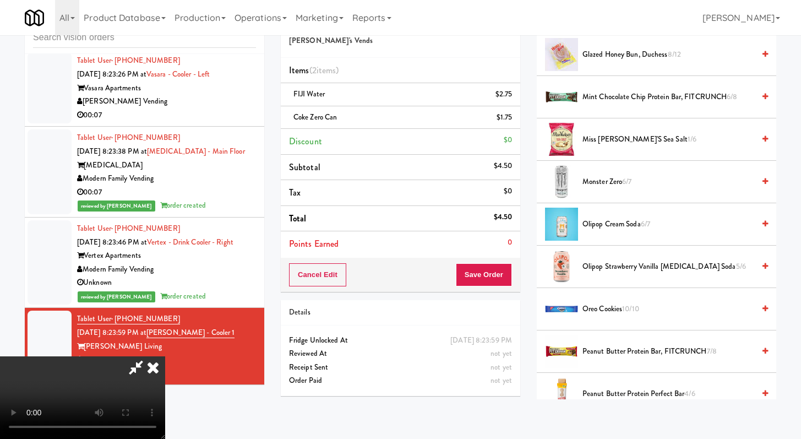
click at [165, 356] on video at bounding box center [82, 397] width 165 height 83
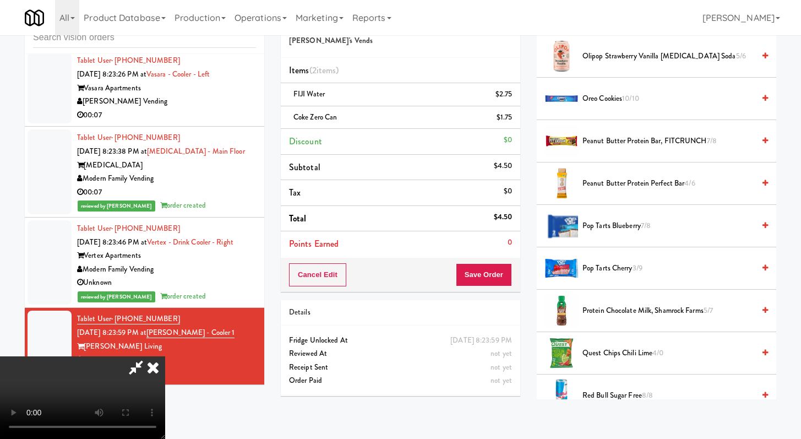
drag, startPoint x: 621, startPoint y: 310, endPoint x: 620, endPoint y: 303, distance: 6.7
click at [396, 310] on span "Protein Chocolate Milk, Shamrock Farms 5/7" at bounding box center [668, 311] width 172 height 14
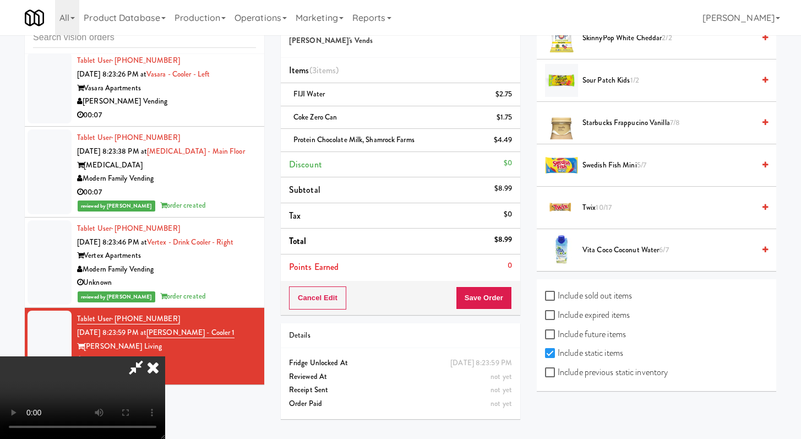
scroll to position [1205, 0]
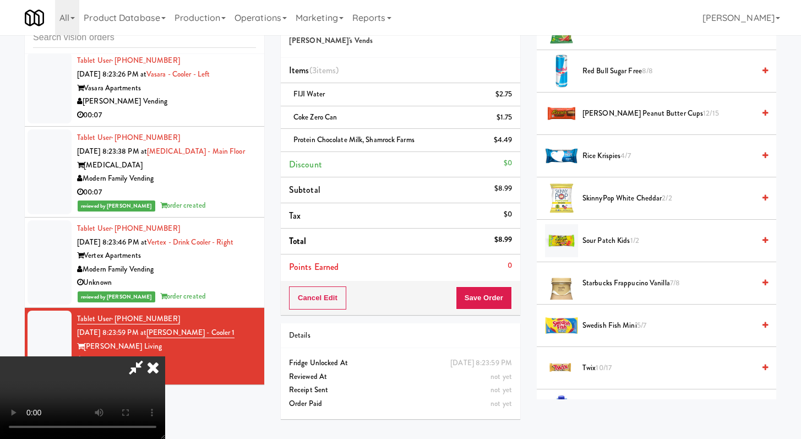
click at [396, 194] on span "SkinnyPop White Cheddar 2/2" at bounding box center [668, 199] width 172 height 14
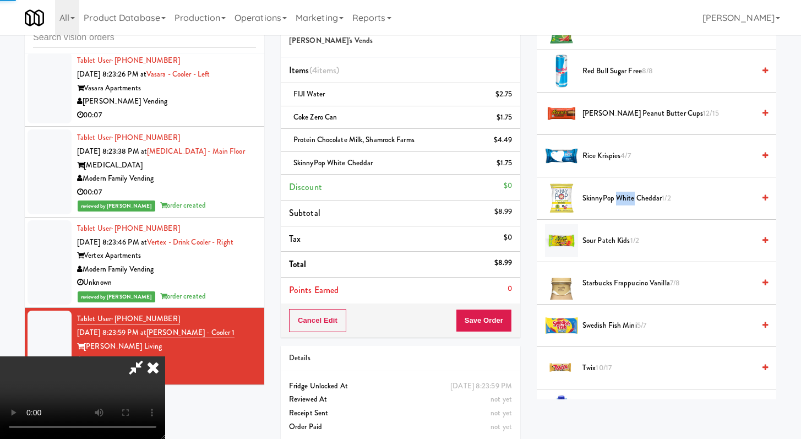
click at [396, 194] on span "SkinnyPop White Cheddar 1/2" at bounding box center [668, 199] width 172 height 14
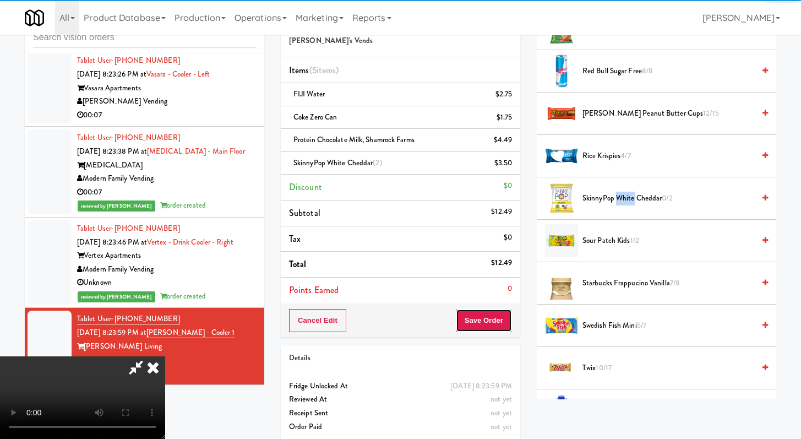
click at [396, 314] on button "Save Order" at bounding box center [484, 320] width 56 height 23
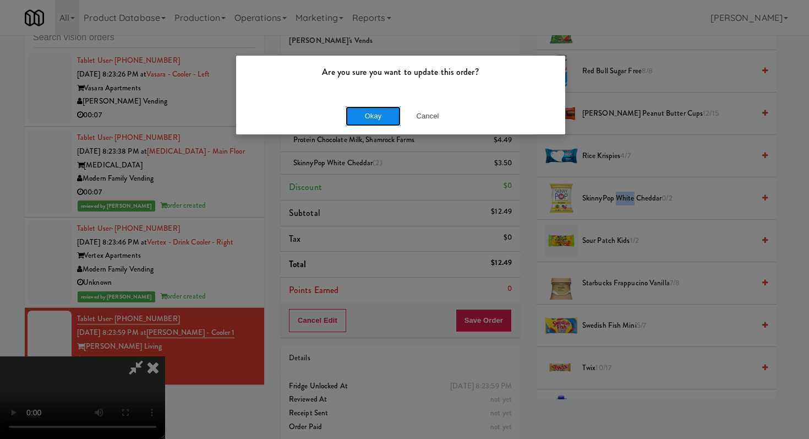
click at [367, 122] on button "Okay" at bounding box center [373, 116] width 55 height 20
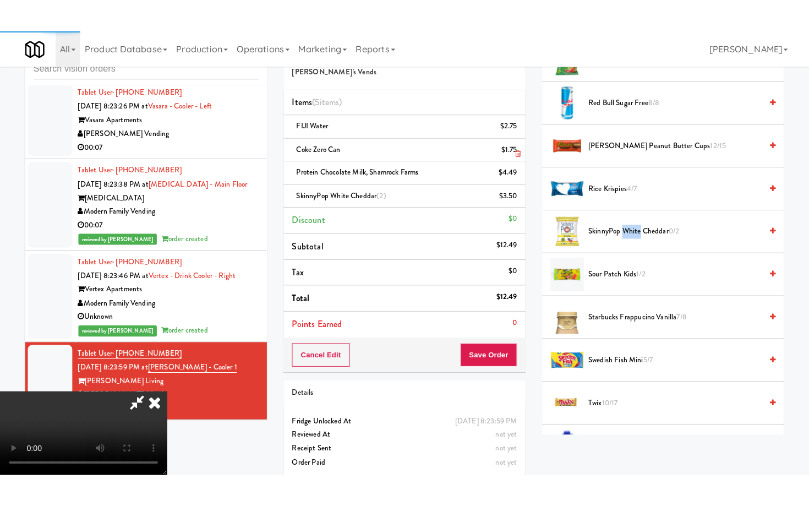
scroll to position [47, 0]
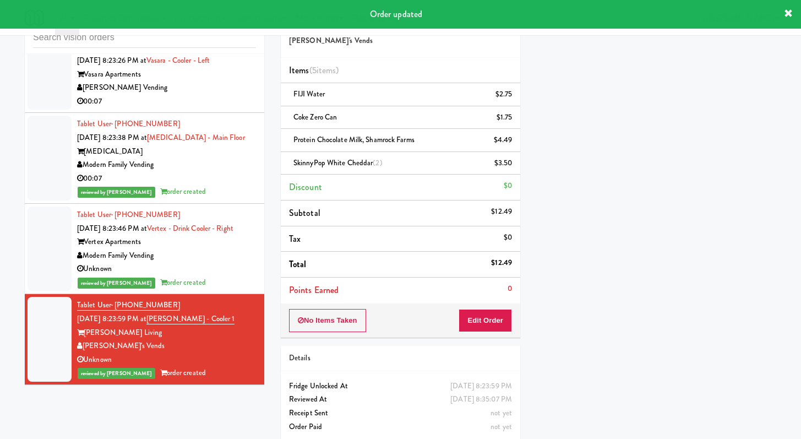
click at [169, 95] on div "00:07" at bounding box center [166, 102] width 179 height 14
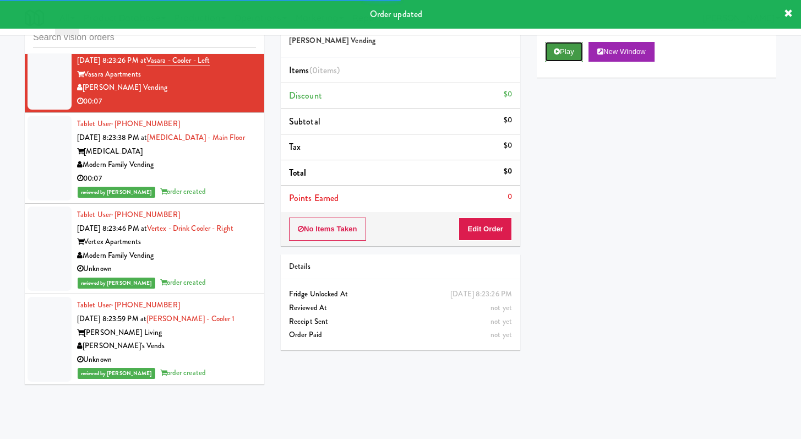
click at [396, 48] on button "Play" at bounding box center [564, 52] width 38 height 20
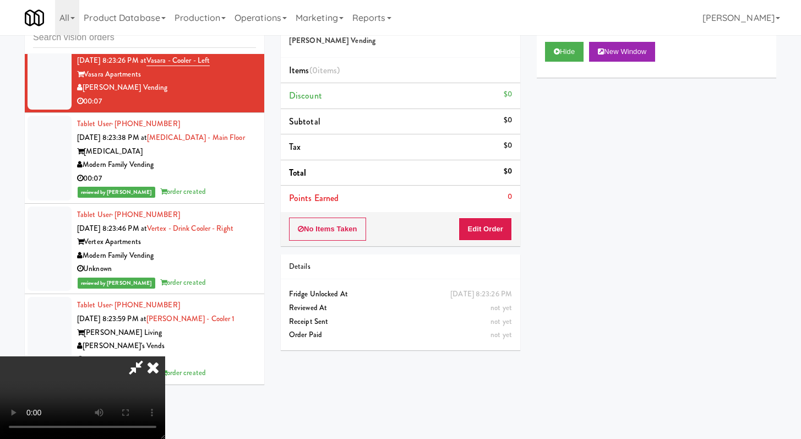
scroll to position [8947, 0]
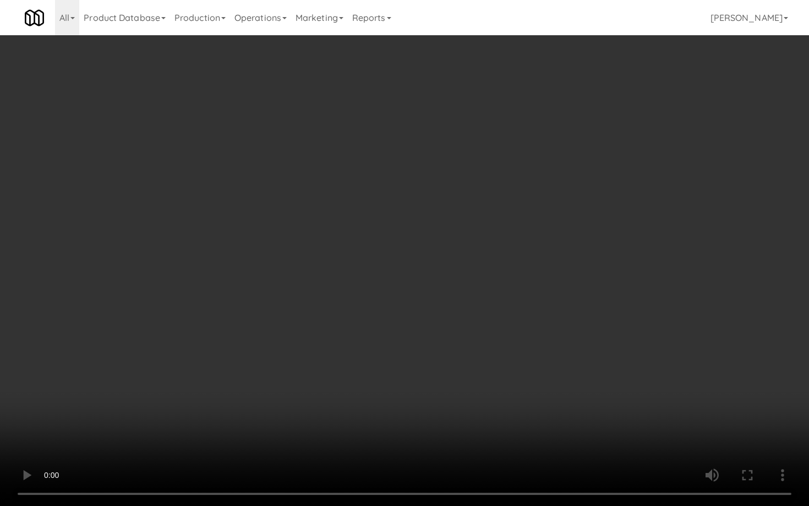
click at [396, 392] on video at bounding box center [404, 253] width 809 height 506
click at [396, 383] on video at bounding box center [404, 253] width 809 height 506
click at [396, 384] on video at bounding box center [404, 253] width 809 height 506
click at [396, 383] on video at bounding box center [404, 253] width 809 height 506
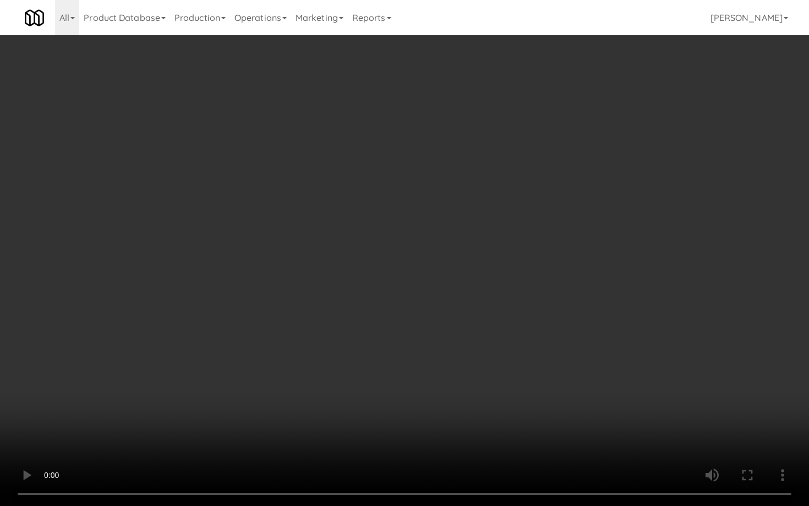
click at [396, 383] on video at bounding box center [404, 253] width 809 height 506
click at [396, 378] on video at bounding box center [404, 253] width 809 height 506
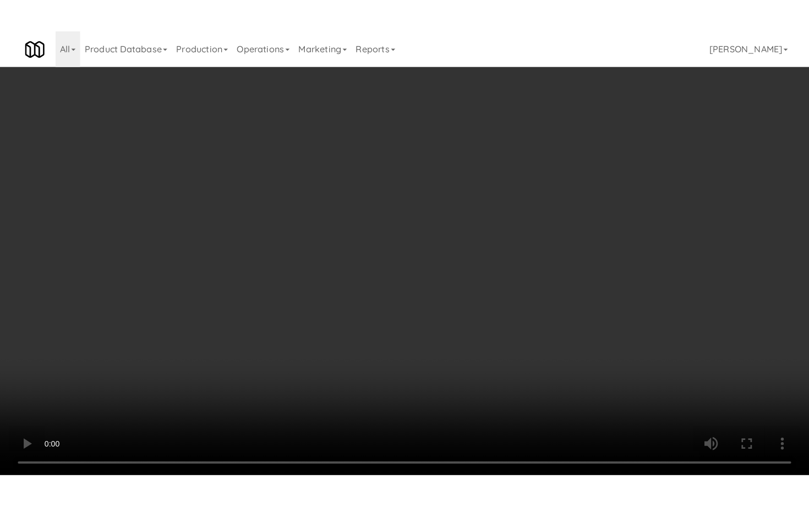
scroll to position [8974, 0]
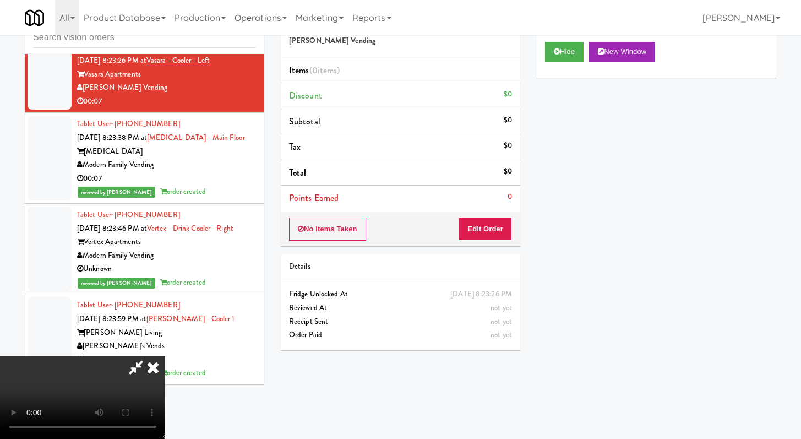
click at [165, 357] on video at bounding box center [82, 397] width 165 height 83
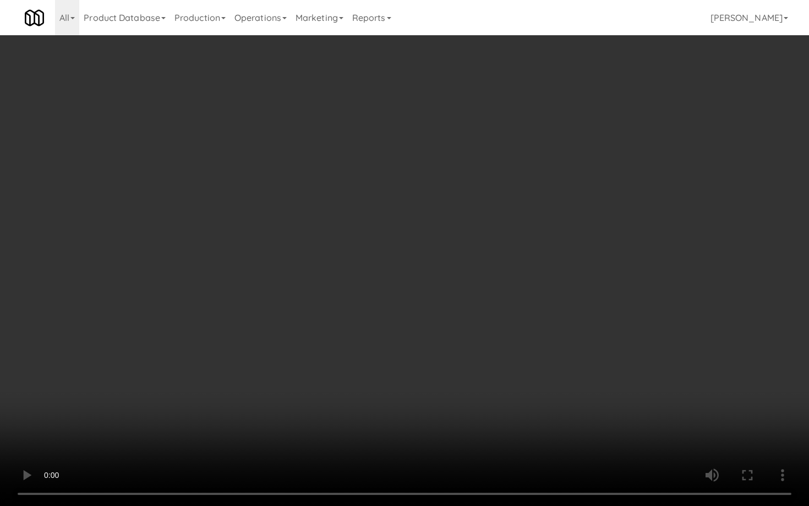
click at [396, 392] on video at bounding box center [404, 253] width 809 height 506
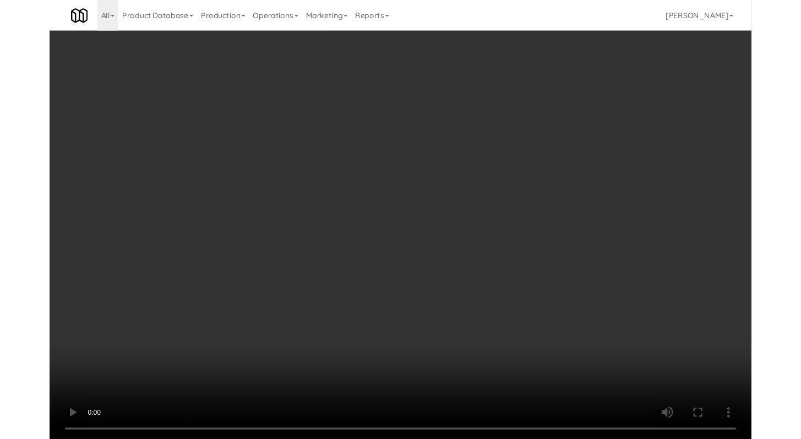
scroll to position [8974, 0]
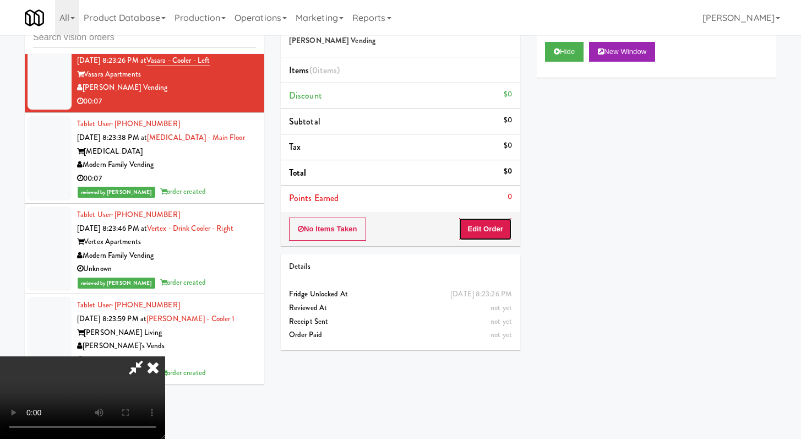
click at [396, 227] on button "Edit Order" at bounding box center [485, 228] width 53 height 23
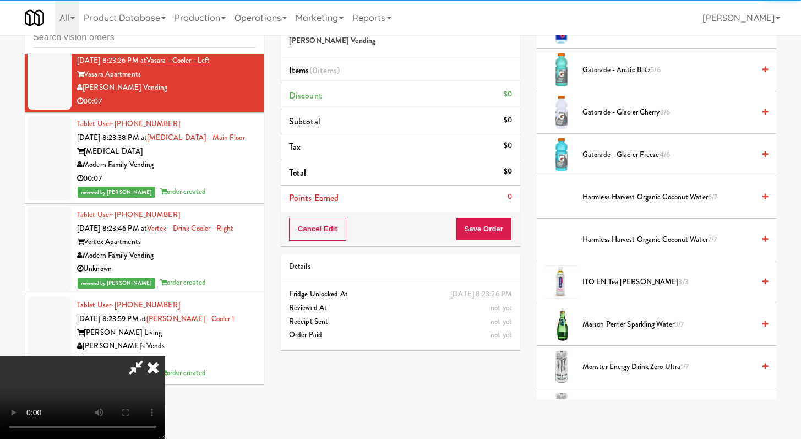
scroll to position [1021, 0]
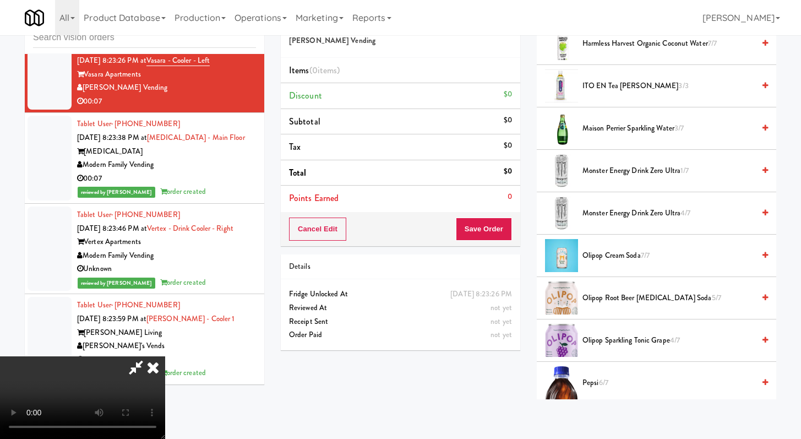
click at [396, 345] on span "Olipop Sparkling Tonic Grape 4/7" at bounding box center [668, 341] width 172 height 14
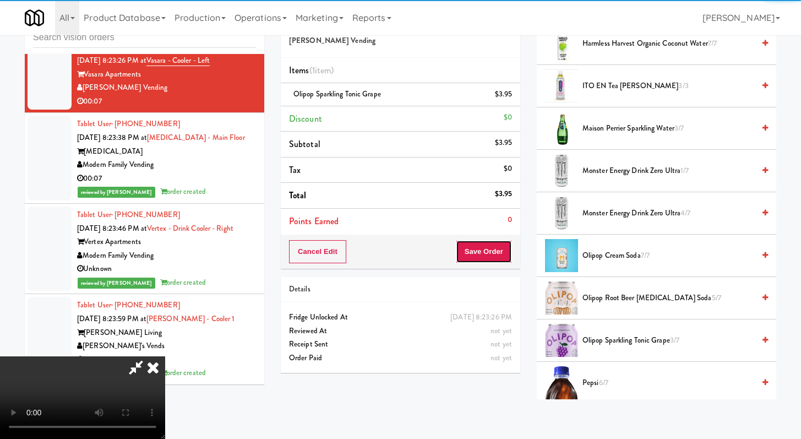
click at [396, 259] on button "Save Order" at bounding box center [484, 251] width 56 height 23
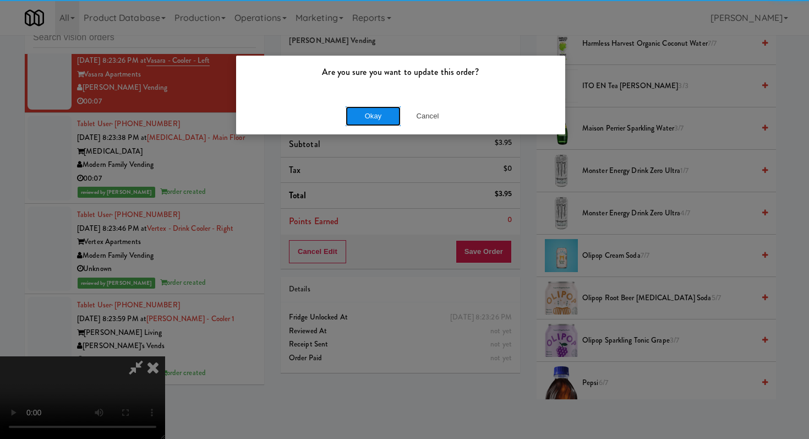
click at [378, 117] on button "Okay" at bounding box center [373, 116] width 55 height 20
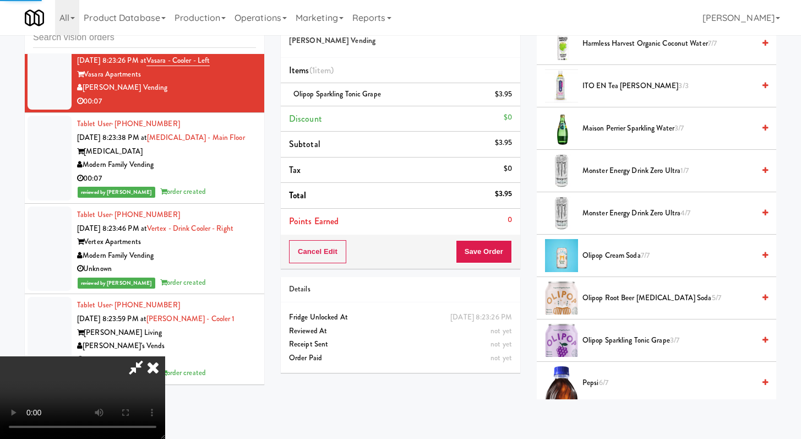
scroll to position [47, 0]
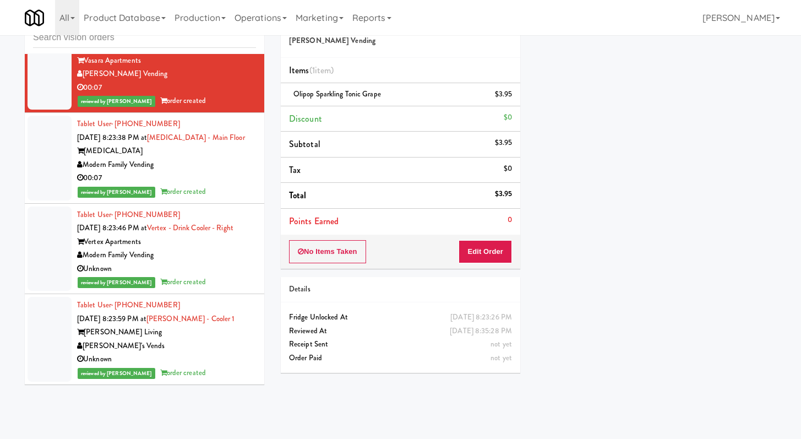
click at [378, 117] on li "Discount $0" at bounding box center [400, 119] width 239 height 26
click at [207, 43] on input "text" at bounding box center [144, 38] width 223 height 20
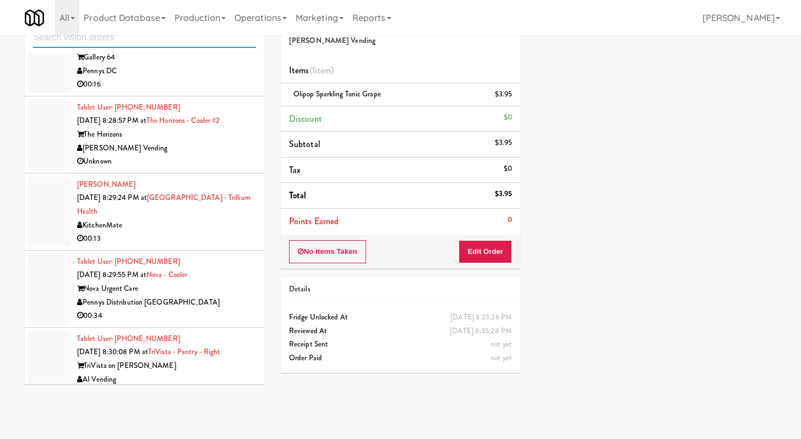
scroll to position [2113, 0]
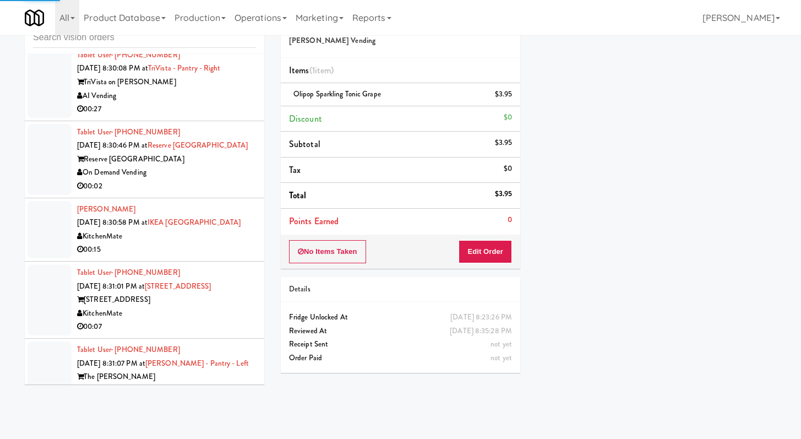
click at [213, 116] on div "00:27" at bounding box center [166, 109] width 179 height 14
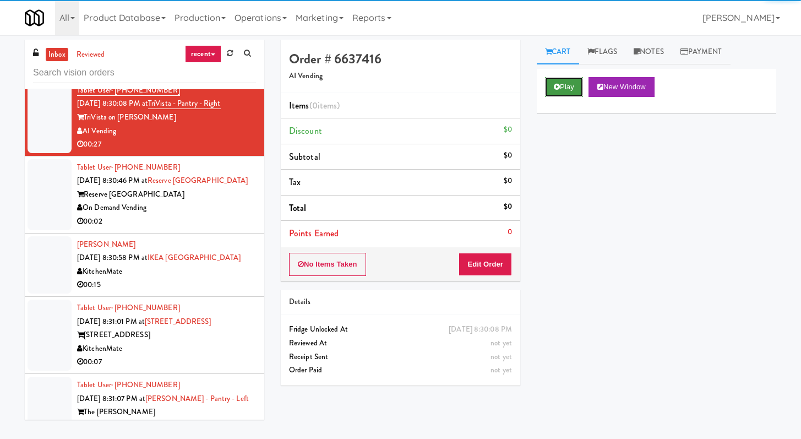
click at [396, 81] on button "Play" at bounding box center [564, 87] width 38 height 20
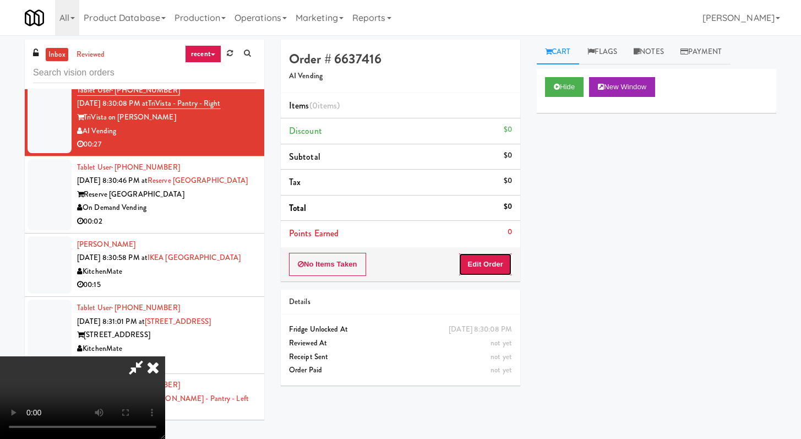
click at [396, 259] on button "Edit Order" at bounding box center [485, 264] width 53 height 23
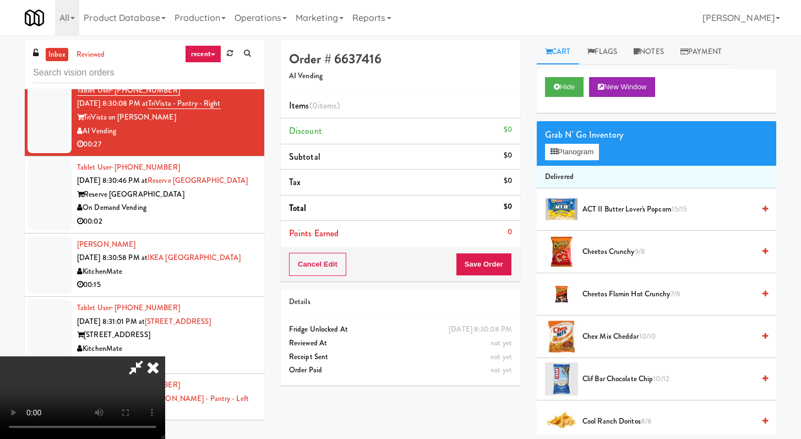
scroll to position [95, 0]
click at [396, 90] on button "Hide" at bounding box center [564, 87] width 39 height 20
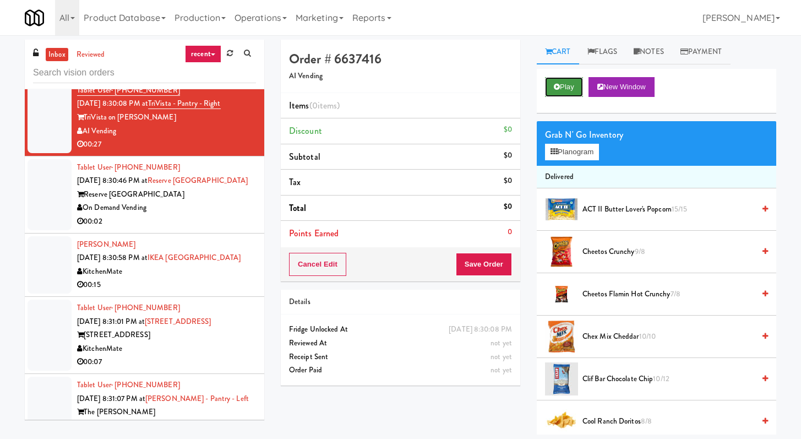
click at [396, 83] on button "Play" at bounding box center [564, 87] width 38 height 20
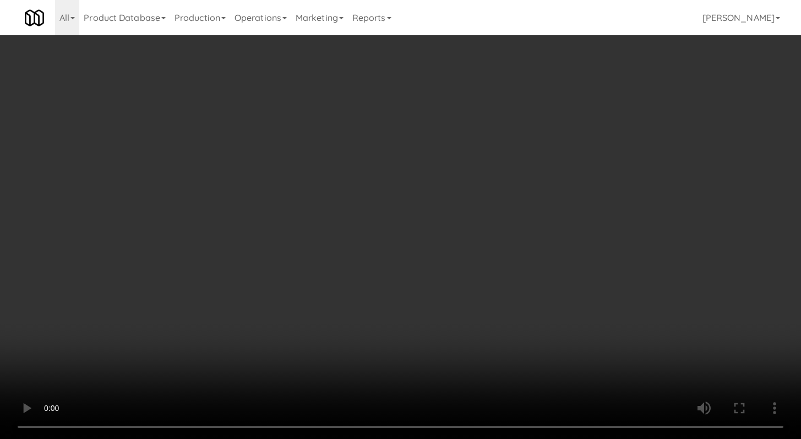
scroll to position [2099, 0]
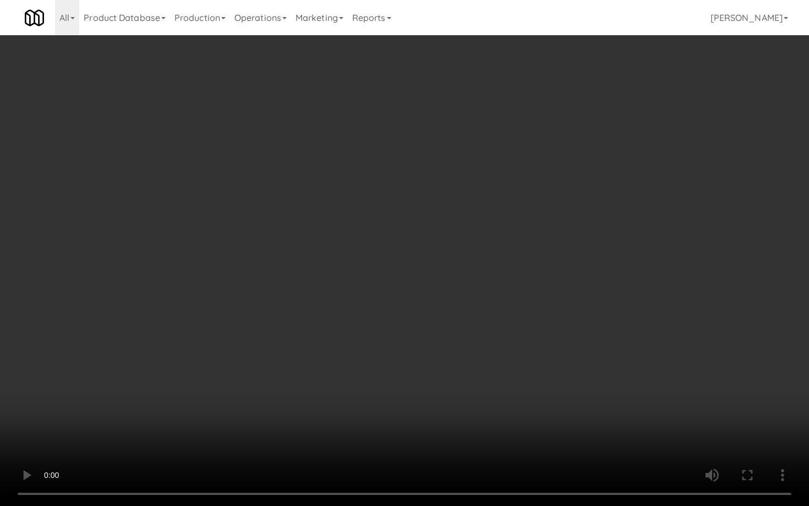
click at [396, 392] on video at bounding box center [404, 253] width 809 height 506
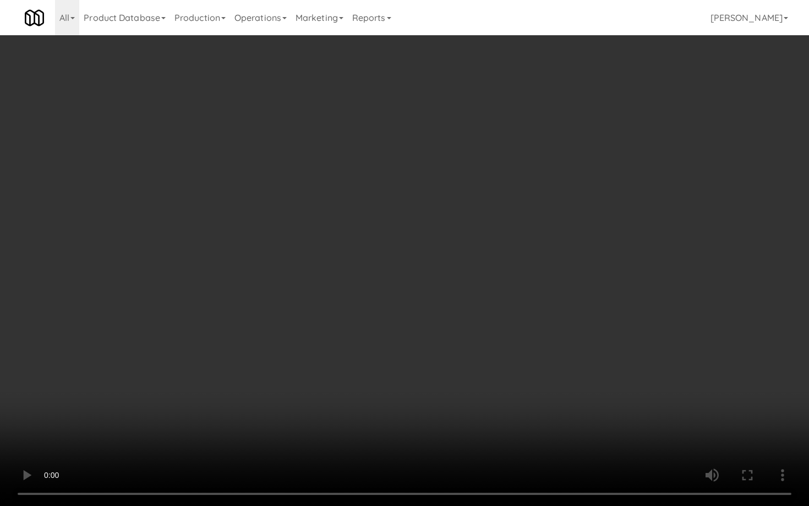
click at [396, 392] on video at bounding box center [404, 253] width 809 height 506
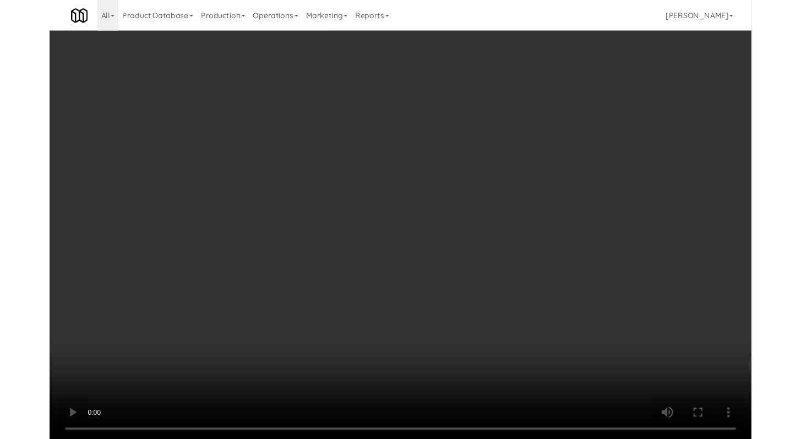
scroll to position [2113, 0]
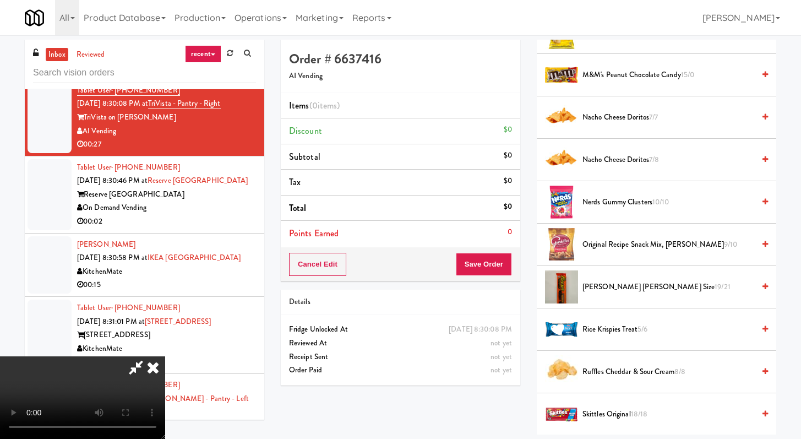
click at [396, 250] on span "Original Recipe Snack Mix, [PERSON_NAME] 9/10" at bounding box center [668, 245] width 172 height 14
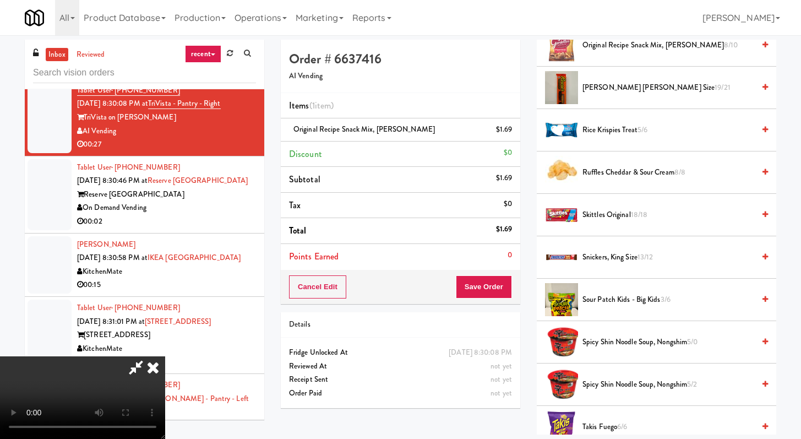
scroll to position [929, 0]
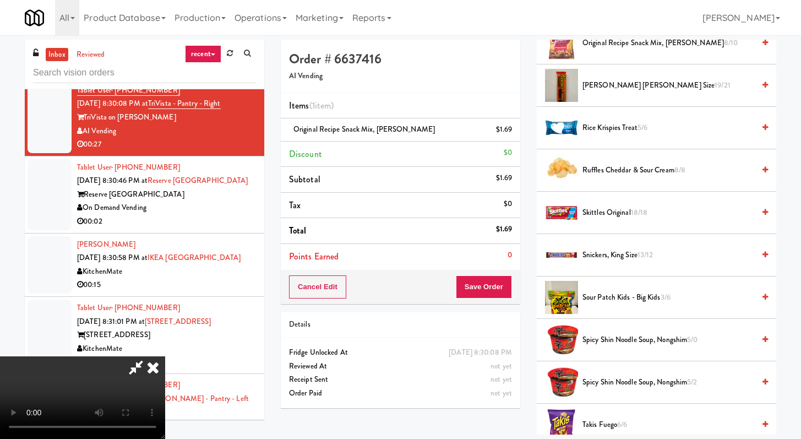
click at [396, 341] on span "Spicy Shin Noodle Soup, Nongshim 5/0" at bounding box center [668, 340] width 172 height 14
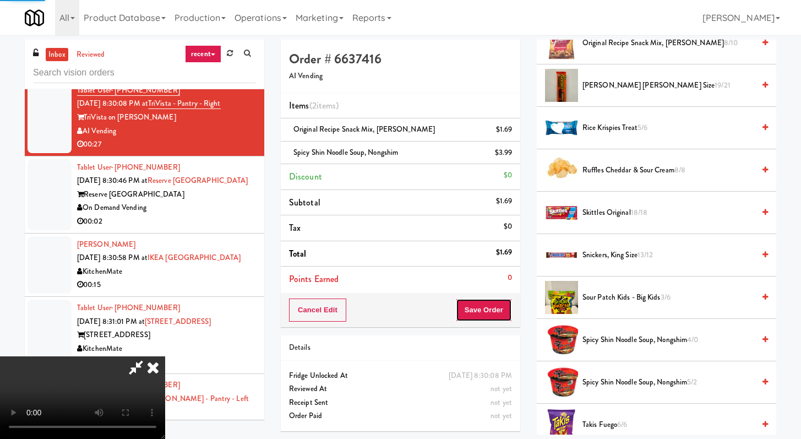
click at [396, 312] on button "Save Order" at bounding box center [484, 309] width 56 height 23
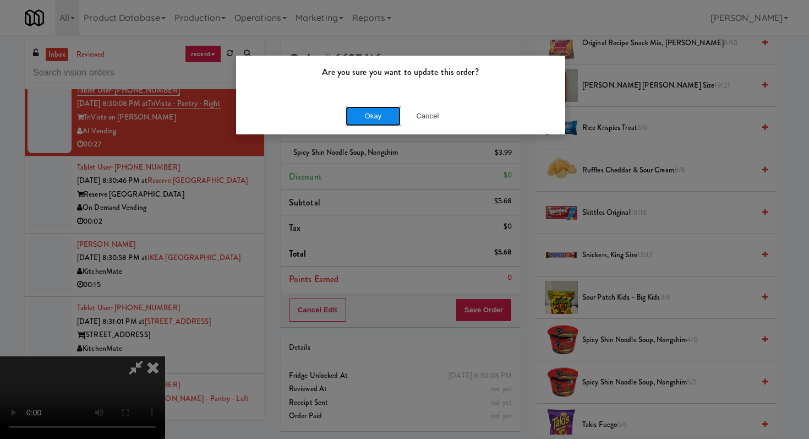
click at [382, 111] on button "Okay" at bounding box center [373, 116] width 55 height 20
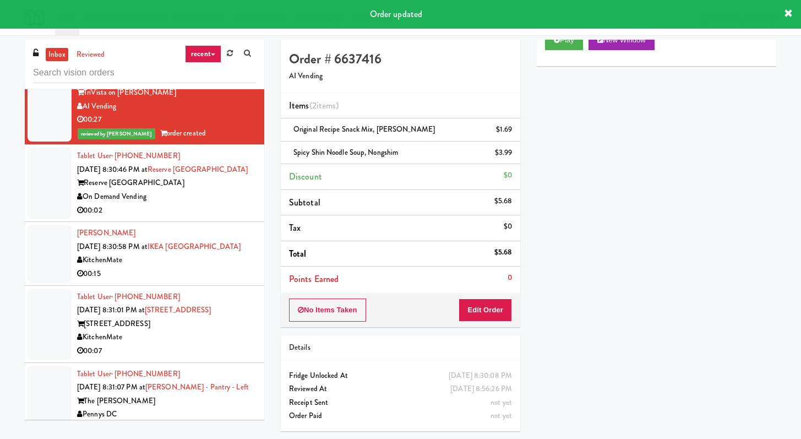
scroll to position [2149, 0]
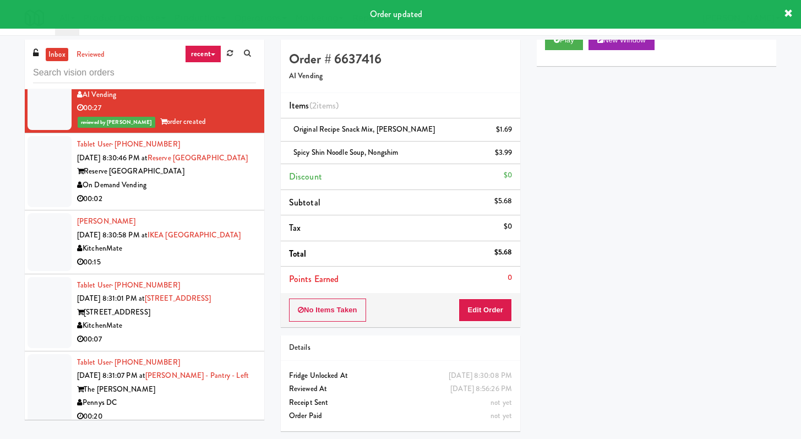
click at [244, 274] on li "[PERSON_NAME] [DATE] 8:30:58 PM at [GEOGRAPHIC_DATA] KitchenMate 00:15" at bounding box center [144, 241] width 239 height 63
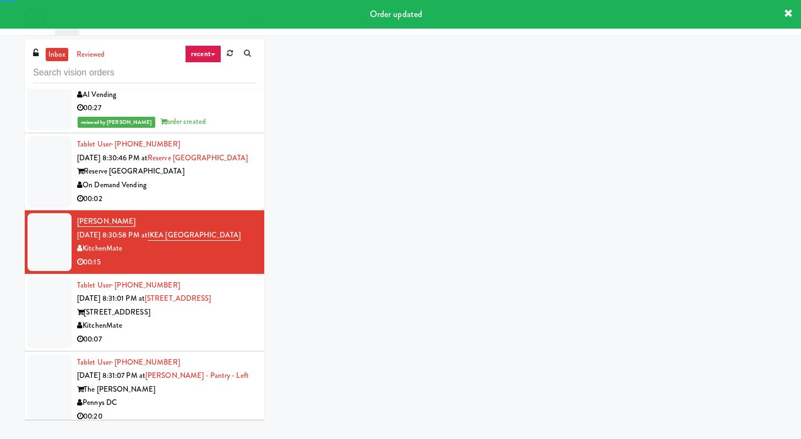
click at [244, 206] on div "00:02" at bounding box center [166, 199] width 179 height 14
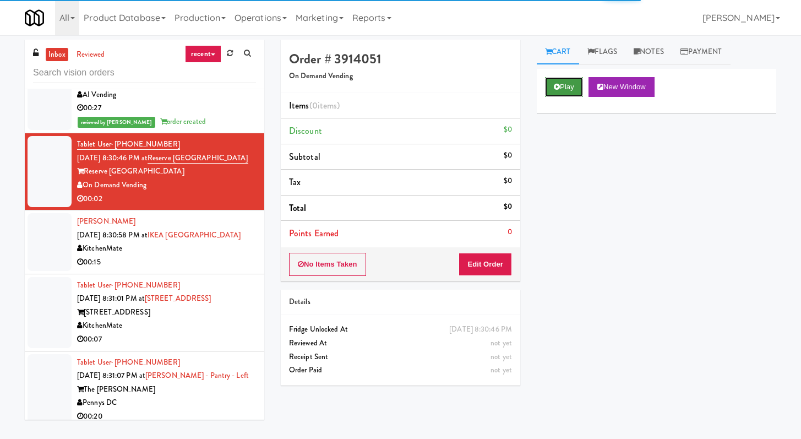
click at [396, 80] on button "Play" at bounding box center [564, 87] width 38 height 20
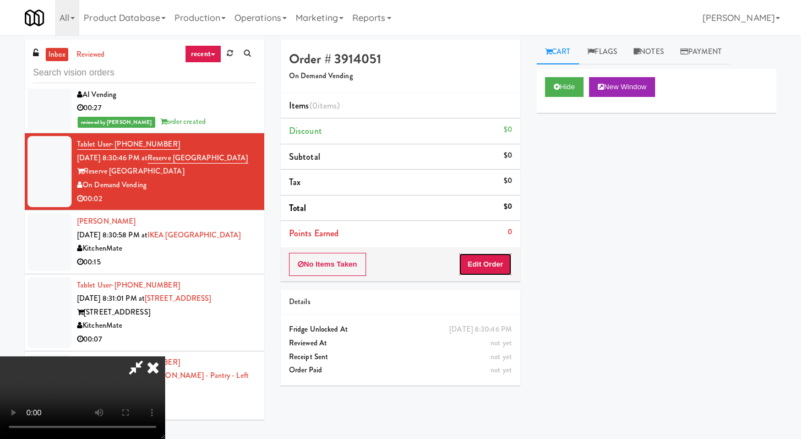
click at [396, 268] on button "Edit Order" at bounding box center [485, 264] width 53 height 23
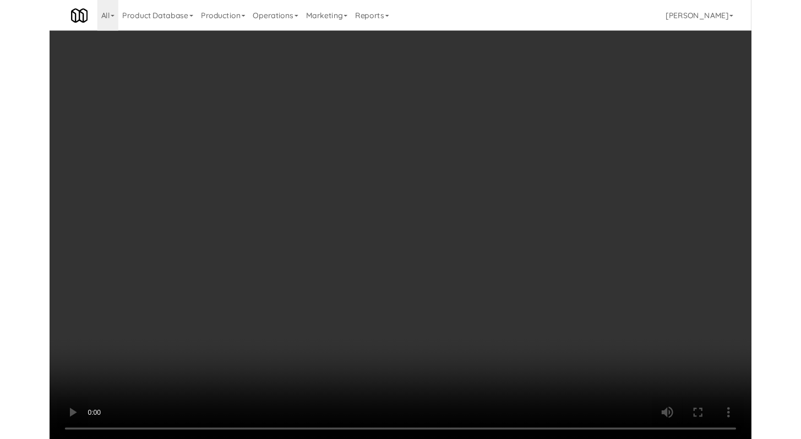
scroll to position [2136, 0]
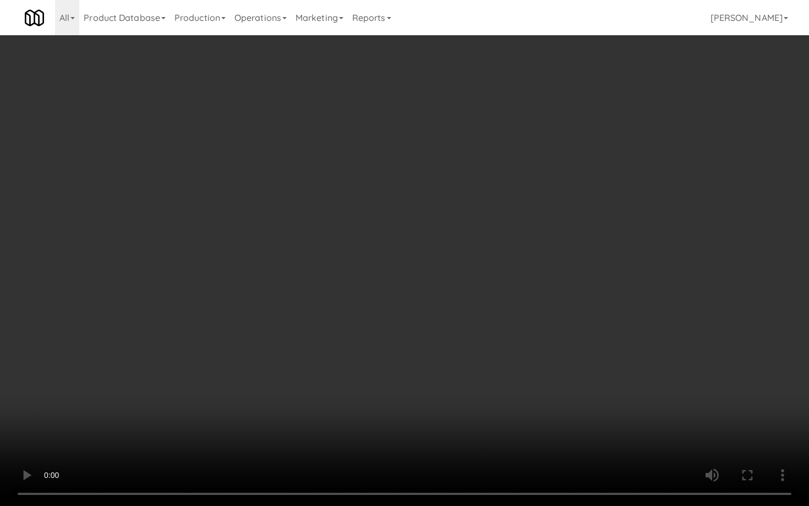
click at [396, 392] on video at bounding box center [404, 253] width 809 height 506
click at [396, 315] on video at bounding box center [404, 253] width 809 height 506
click at [396, 307] on video at bounding box center [404, 253] width 809 height 506
click at [396, 298] on video at bounding box center [404, 253] width 809 height 506
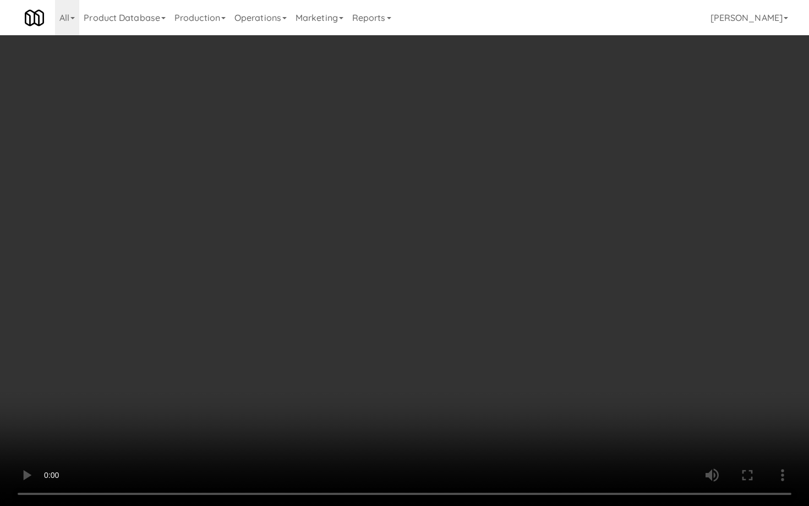
click at [396, 298] on video at bounding box center [404, 253] width 809 height 506
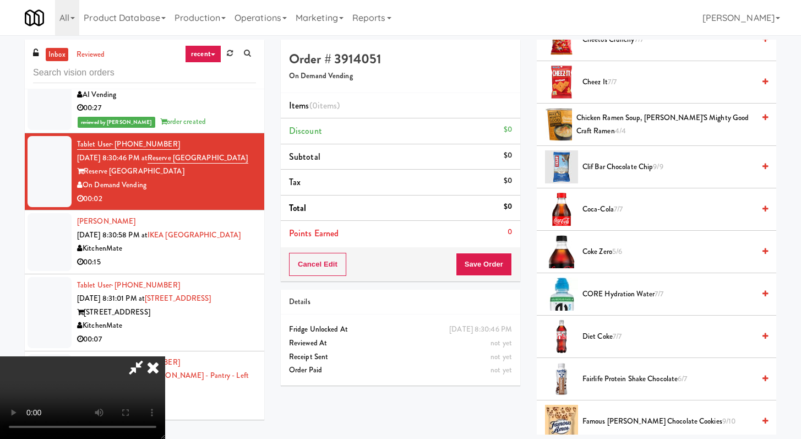
scroll to position [400, 0]
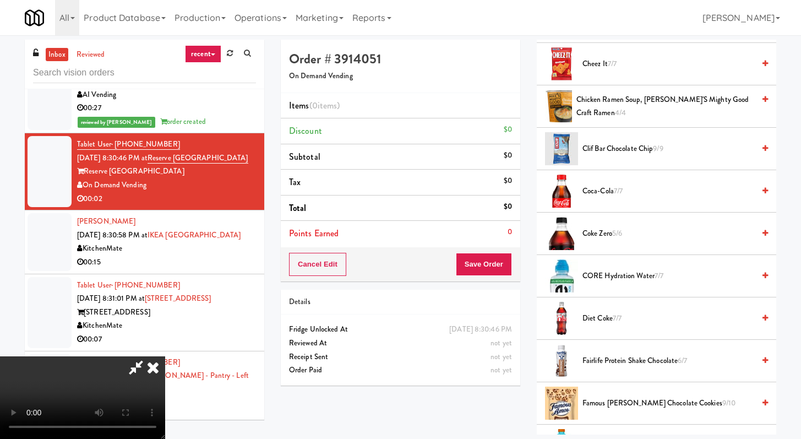
click at [396, 392] on span "Famous [PERSON_NAME] Chocolate Cookies 9/10" at bounding box center [668, 403] width 172 height 14
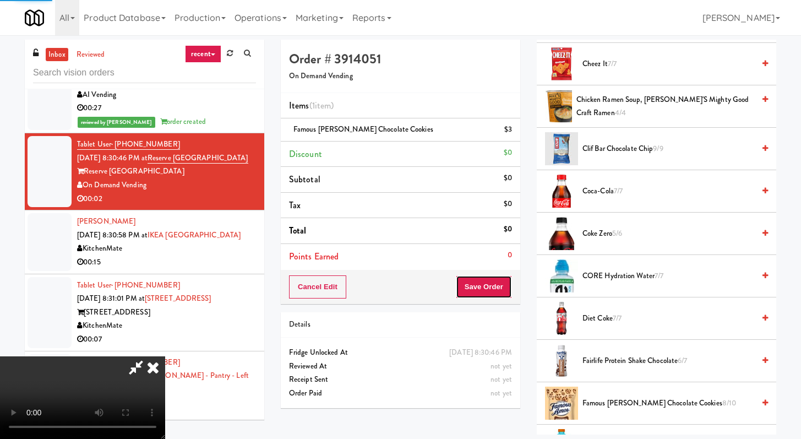
click at [396, 294] on button "Save Order" at bounding box center [484, 286] width 56 height 23
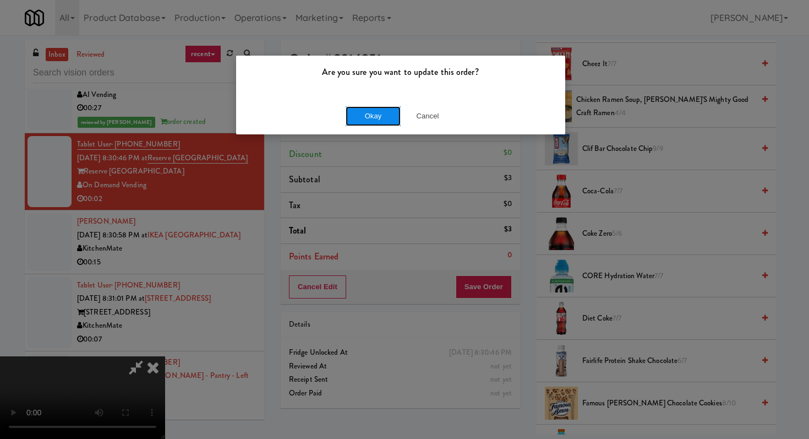
click at [377, 111] on button "Okay" at bounding box center [373, 116] width 55 height 20
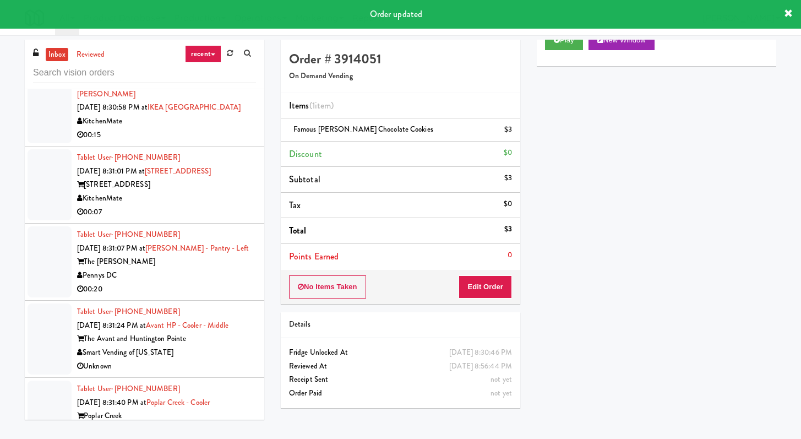
scroll to position [2341, 0]
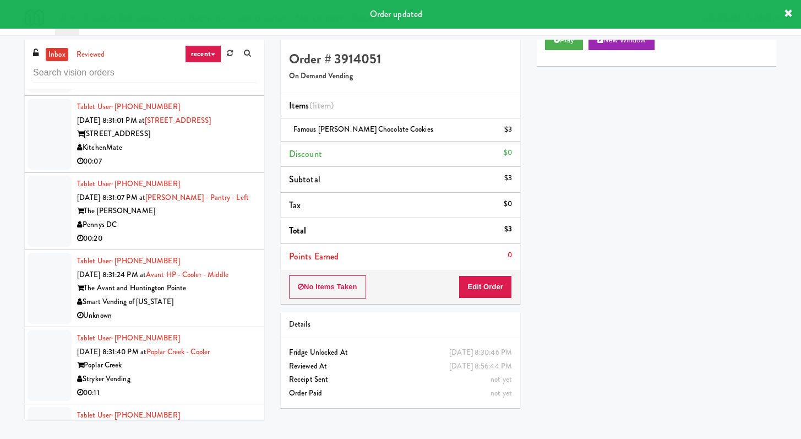
click at [222, 168] on div "00:07" at bounding box center [166, 162] width 179 height 14
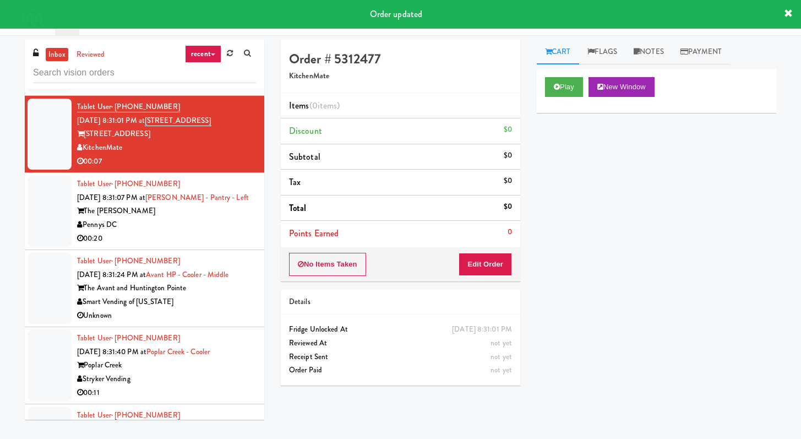
click at [228, 232] on div "Pennys DC" at bounding box center [166, 225] width 179 height 14
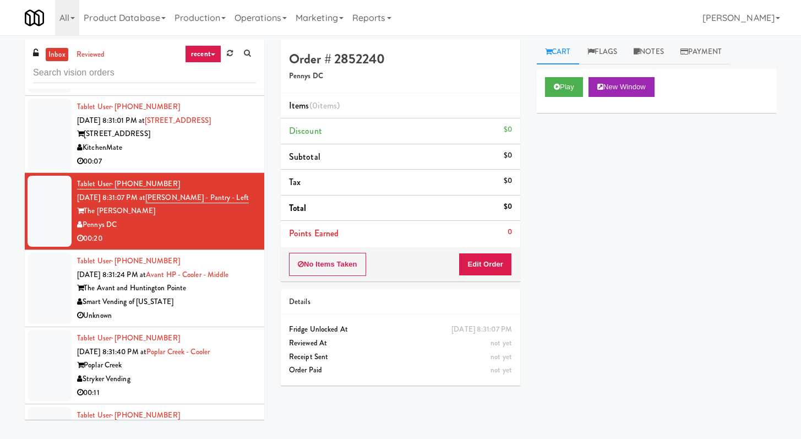
click at [215, 392] on body "Are you sure you want to update this order? Okay Cancel Okay Are you sure you w…" at bounding box center [400, 254] width 801 height 439
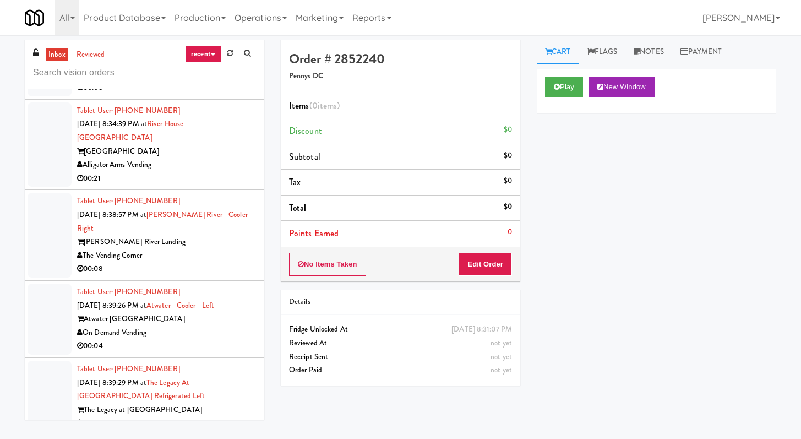
scroll to position [3390, 0]
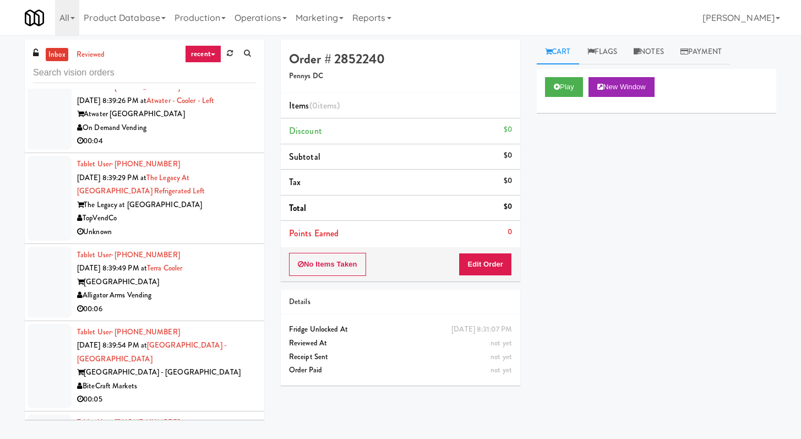
click at [205, 148] on div "00:04" at bounding box center [166, 141] width 179 height 14
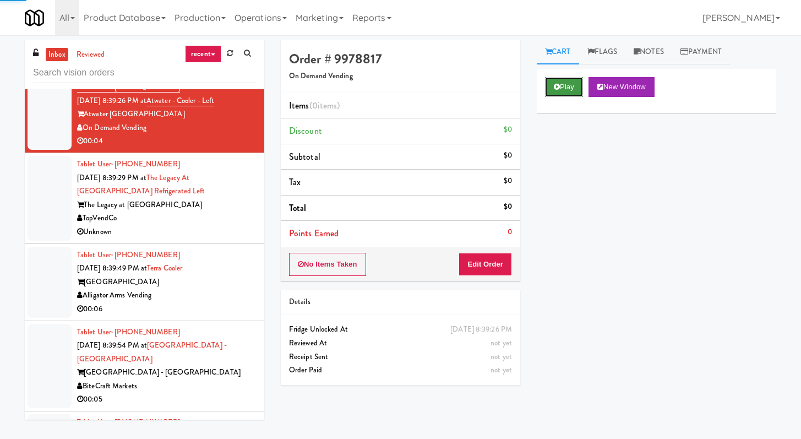
click at [396, 85] on button "Play" at bounding box center [564, 87] width 38 height 20
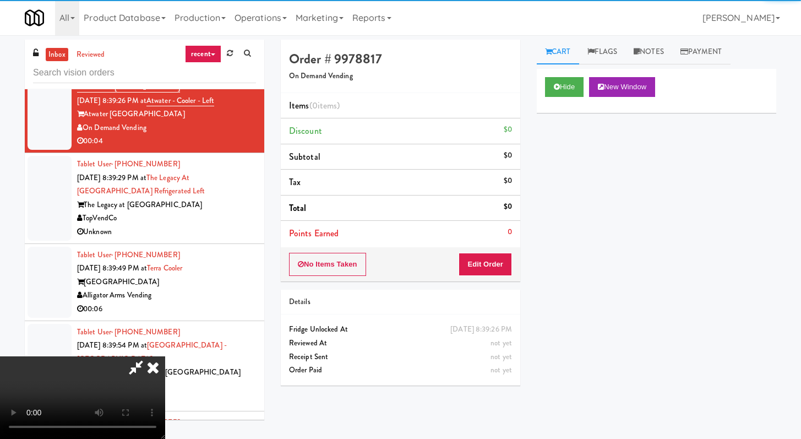
click at [396, 252] on div "No Items Taken Edit Order" at bounding box center [400, 264] width 239 height 34
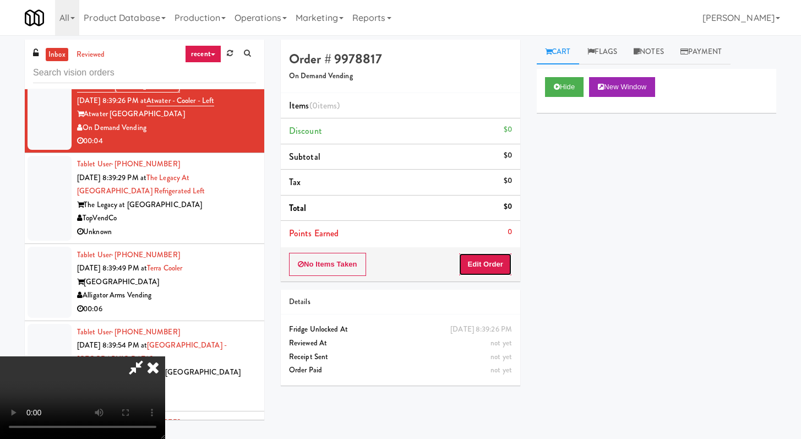
click at [396, 268] on button "Edit Order" at bounding box center [485, 264] width 53 height 23
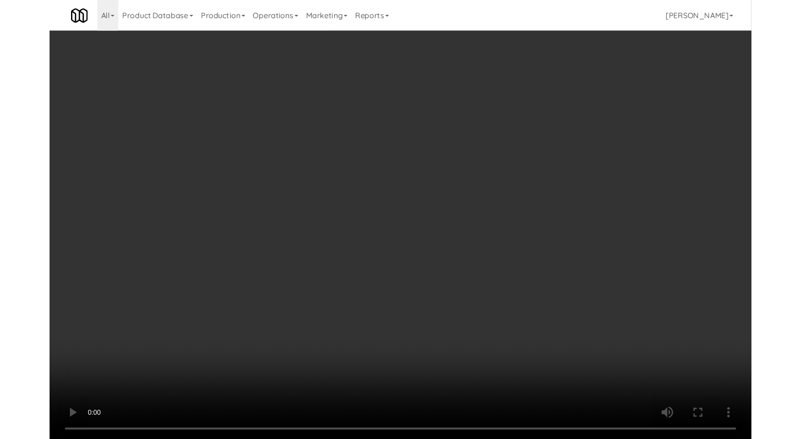
scroll to position [3390, 0]
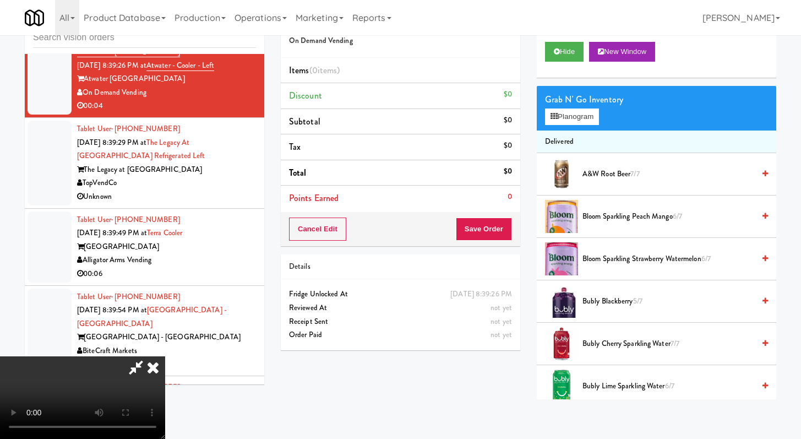
click at [165, 377] on video at bounding box center [82, 397] width 165 height 83
click at [165, 391] on video at bounding box center [82, 397] width 165 height 83
click at [165, 373] on video at bounding box center [82, 397] width 165 height 83
click at [165, 367] on video at bounding box center [82, 397] width 165 height 83
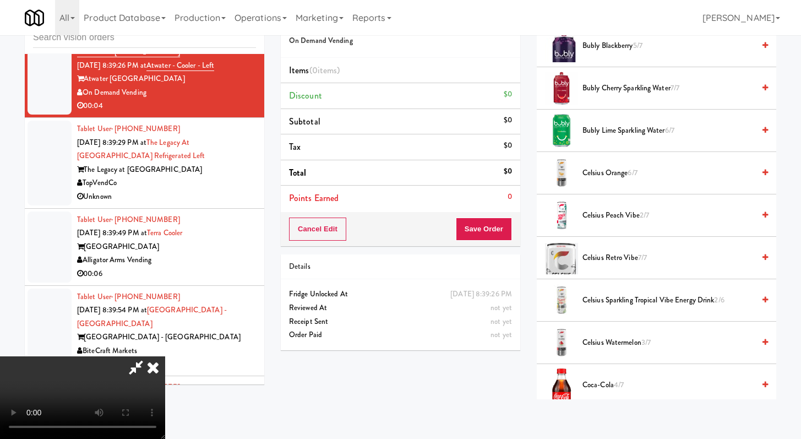
scroll to position [436, 0]
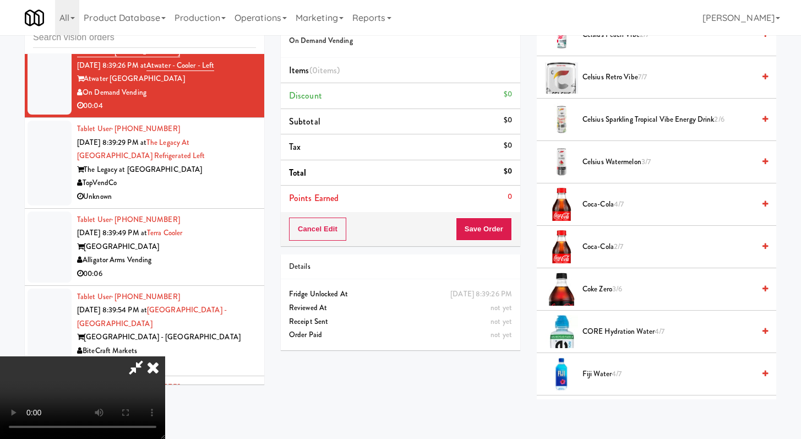
click at [396, 217] on li "Coca-Cola 4/7" at bounding box center [656, 204] width 239 height 42
click at [396, 208] on span "Coca-Cola 4/7" at bounding box center [668, 205] width 172 height 14
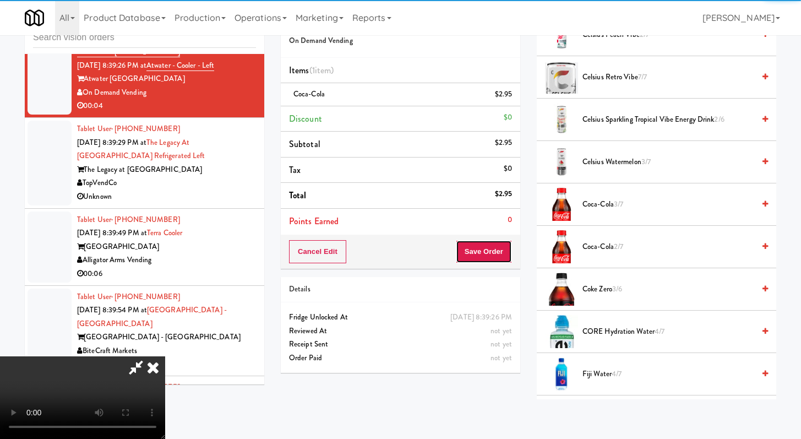
click at [396, 251] on button "Save Order" at bounding box center [484, 251] width 56 height 23
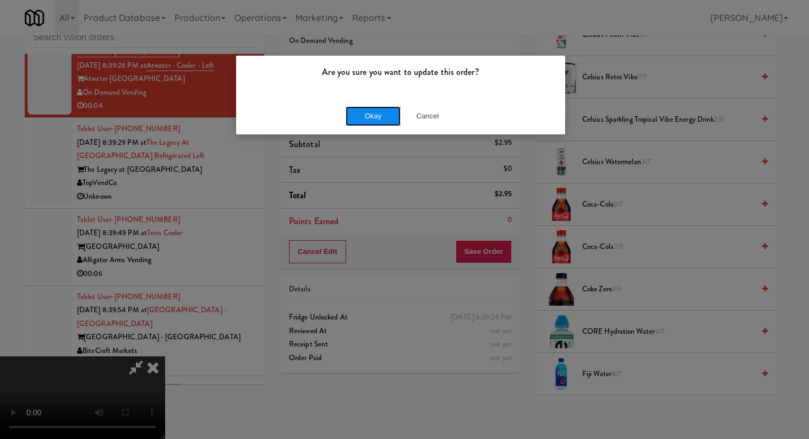
click at [373, 122] on button "Okay" at bounding box center [373, 116] width 55 height 20
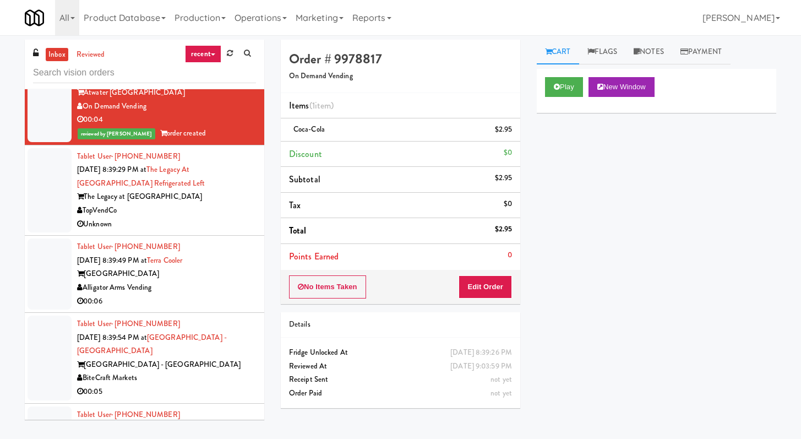
scroll to position [3412, 0]
click at [209, 217] on div "TopVendCo" at bounding box center [166, 210] width 179 height 14
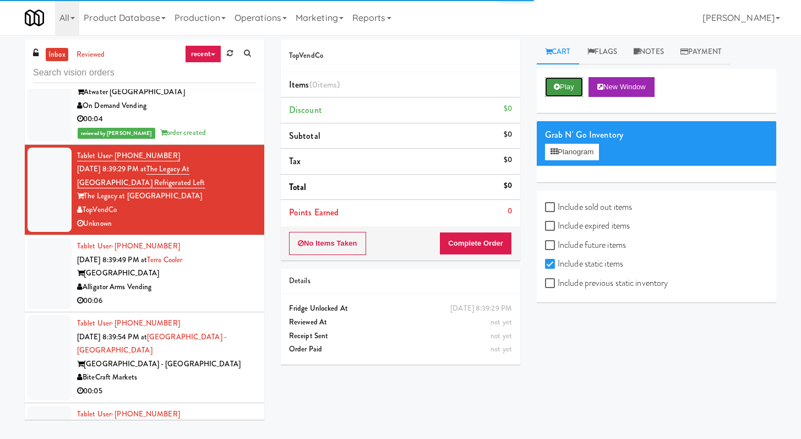
click at [396, 86] on button "Play" at bounding box center [564, 87] width 38 height 20
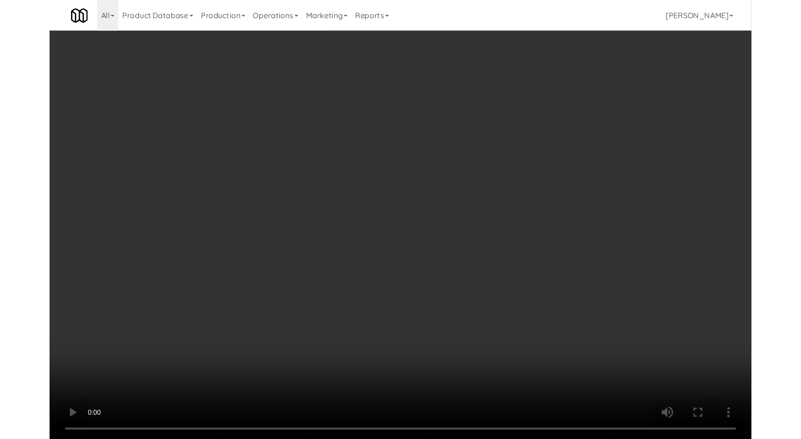
scroll to position [3412, 0]
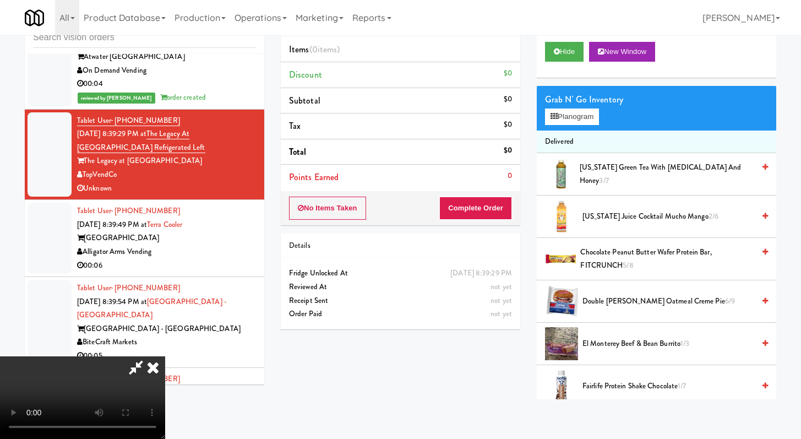
click at [165, 356] on icon at bounding box center [153, 367] width 24 height 22
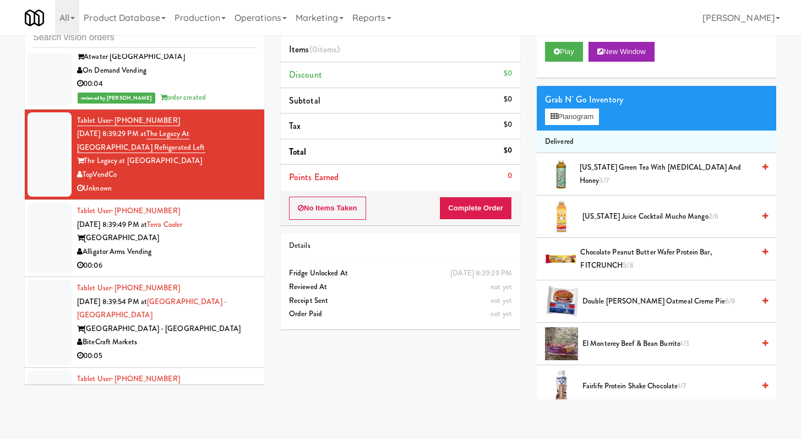
click at [344, 220] on div "No Items Taken Complete Order" at bounding box center [400, 208] width 239 height 34
click at [356, 210] on button "No Items Taken" at bounding box center [327, 208] width 77 height 23
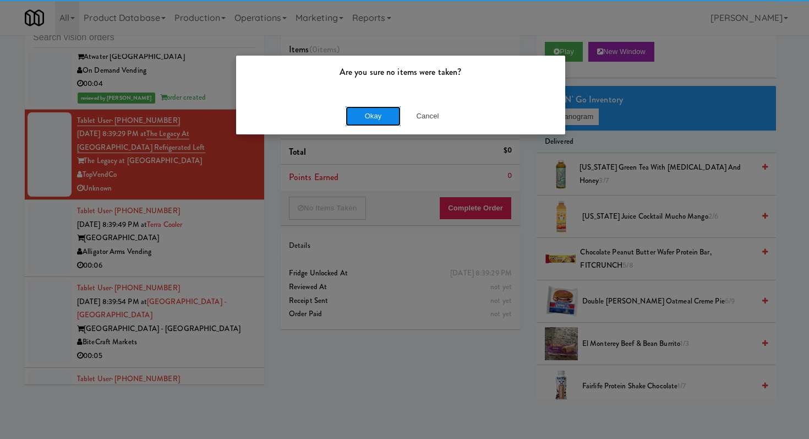
click at [358, 116] on button "Okay" at bounding box center [373, 116] width 55 height 20
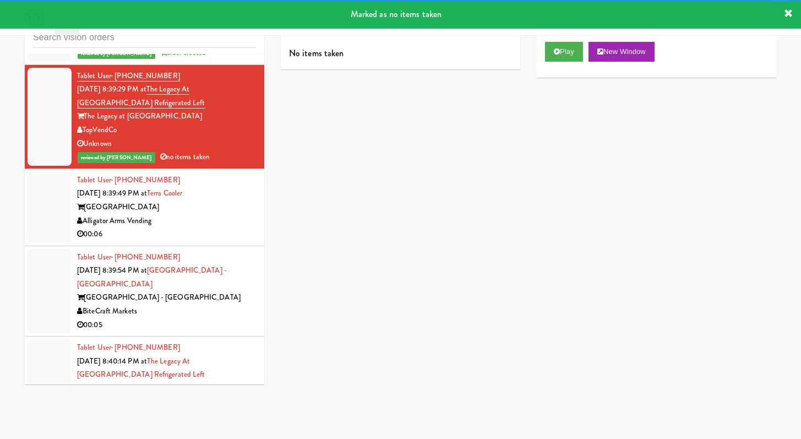
scroll to position [3474, 0]
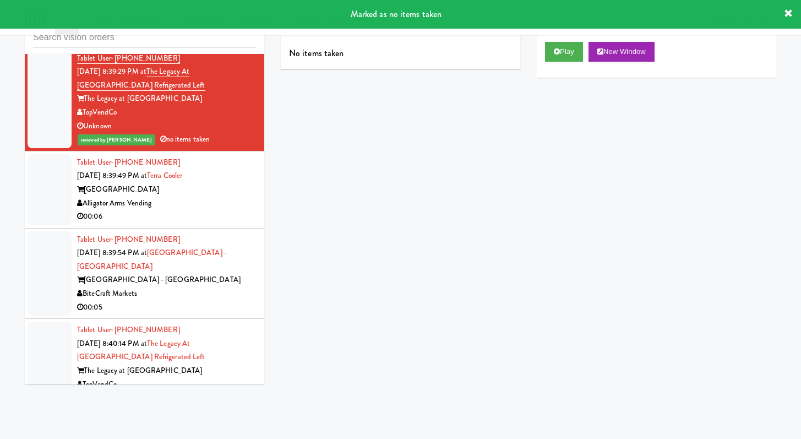
click at [231, 210] on div "Alligator Arms Vending" at bounding box center [166, 204] width 179 height 14
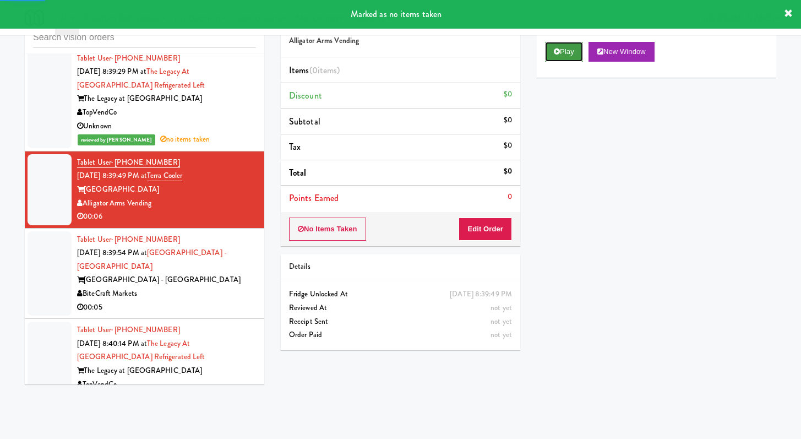
click at [396, 61] on button "Play" at bounding box center [564, 52] width 38 height 20
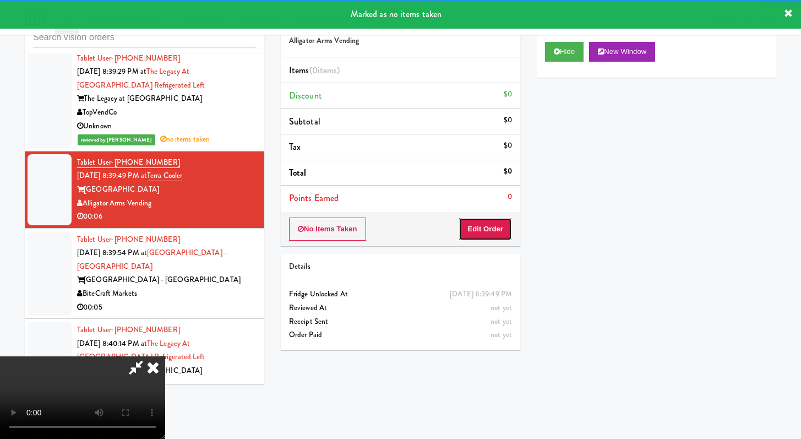
click at [396, 232] on button "Edit Order" at bounding box center [485, 228] width 53 height 23
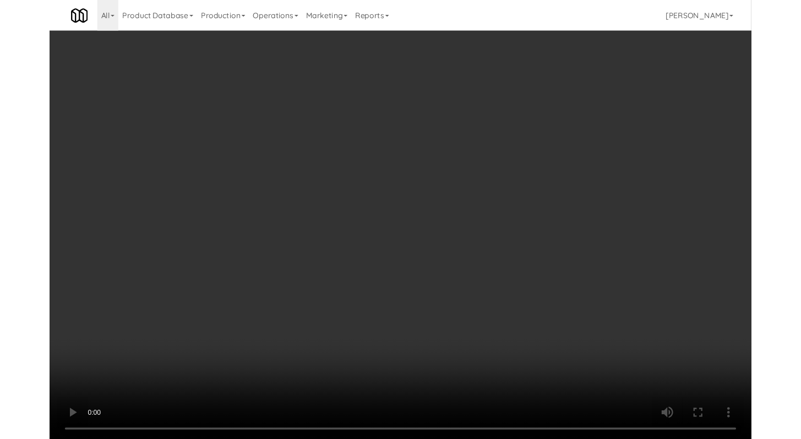
scroll to position [3461, 0]
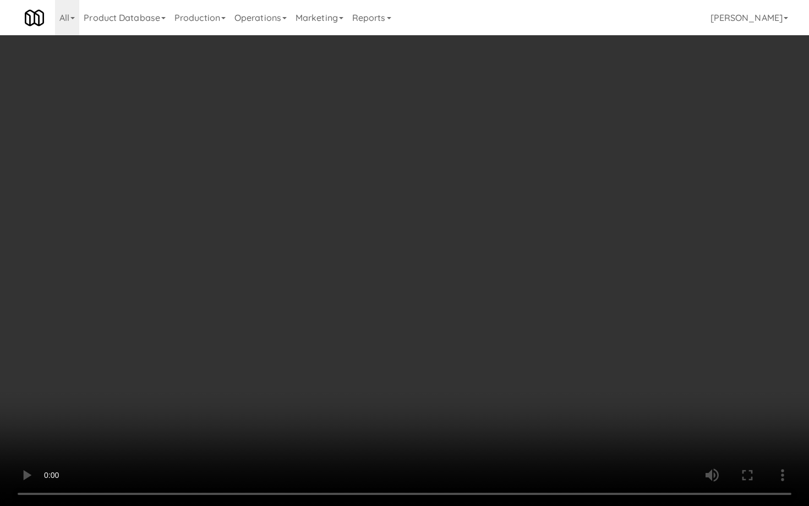
click at [396, 392] on video at bounding box center [404, 253] width 809 height 506
click at [396, 384] on video at bounding box center [404, 253] width 809 height 506
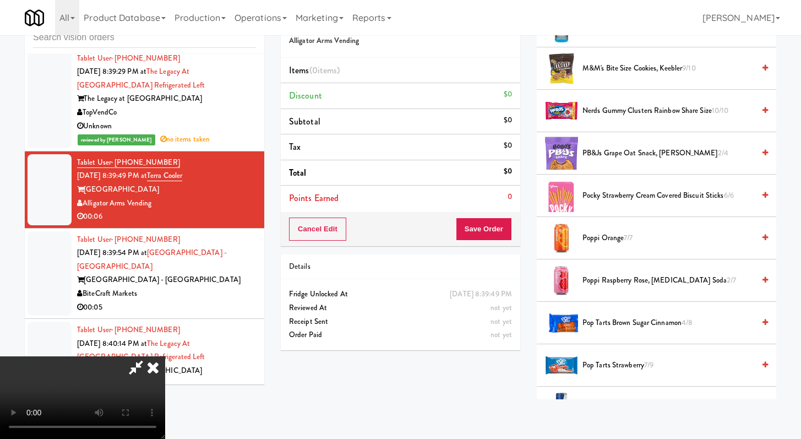
scroll to position [803, 0]
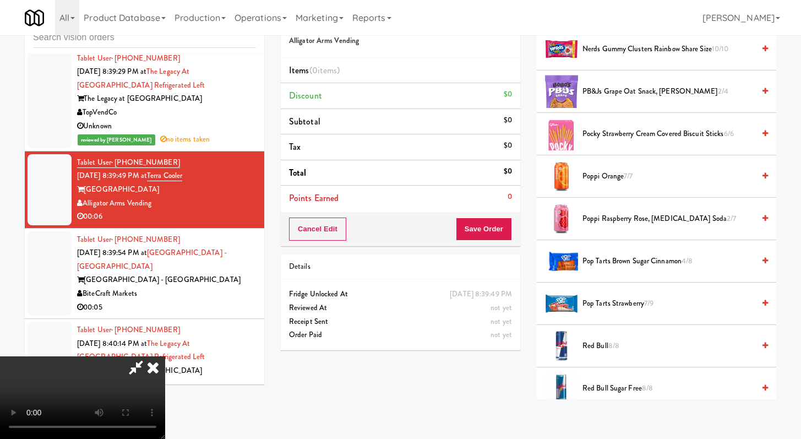
drag, startPoint x: 617, startPoint y: 217, endPoint x: 599, endPoint y: 232, distance: 23.0
click at [396, 218] on span "Poppi Raspberry Rose, [MEDICAL_DATA] Soda 2/7" at bounding box center [668, 219] width 172 height 14
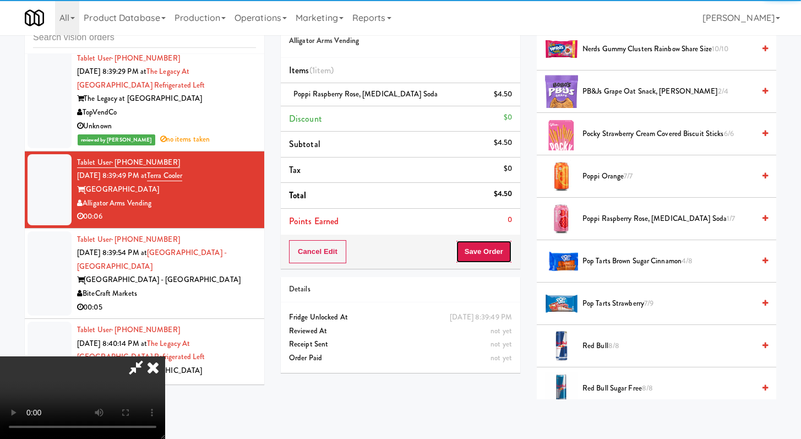
click at [396, 254] on button "Save Order" at bounding box center [484, 251] width 56 height 23
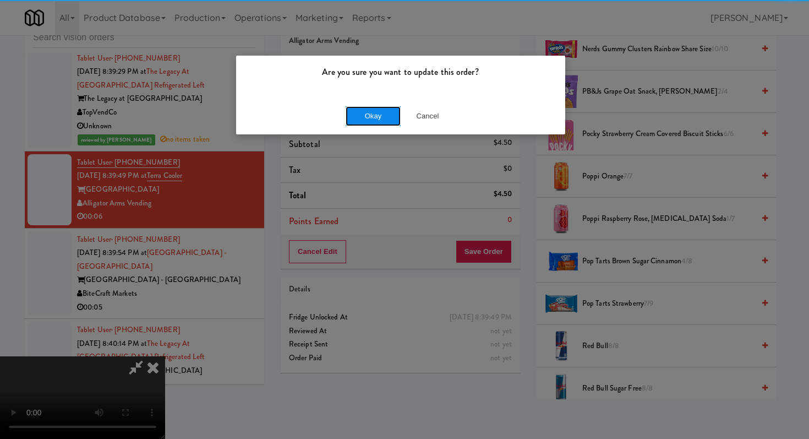
click at [365, 115] on button "Okay" at bounding box center [373, 116] width 55 height 20
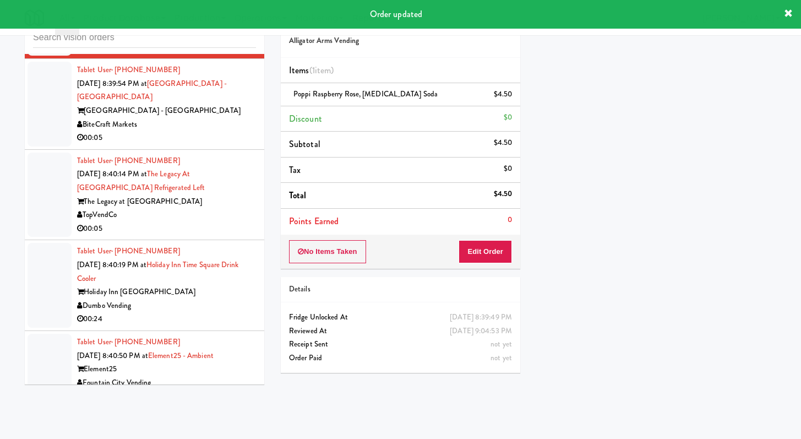
scroll to position [3665, 0]
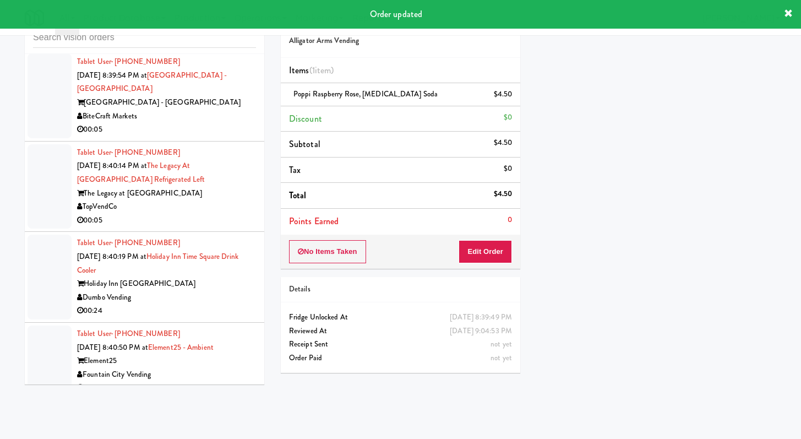
click at [240, 137] on div "00:05" at bounding box center [166, 130] width 179 height 14
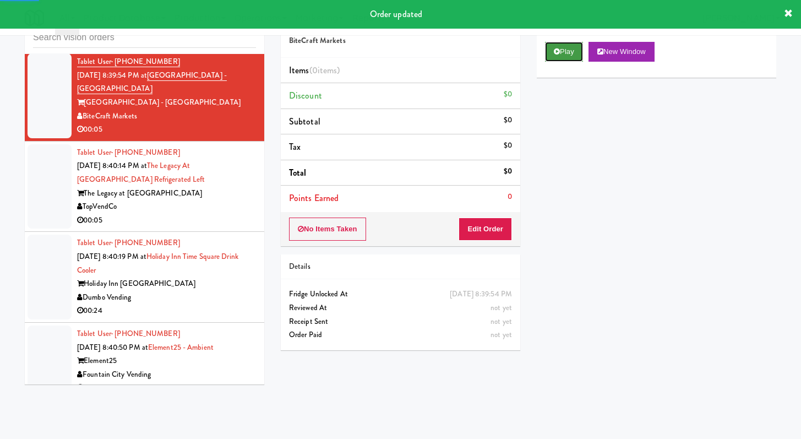
click at [396, 58] on button "Play" at bounding box center [564, 52] width 38 height 20
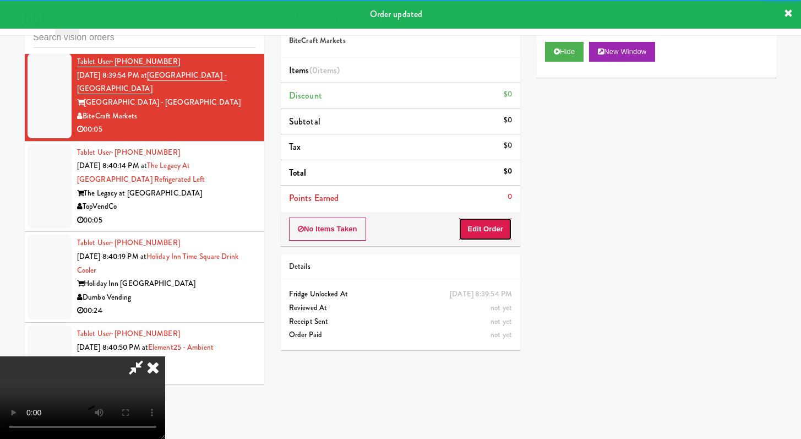
click at [396, 224] on button "Edit Order" at bounding box center [485, 228] width 53 height 23
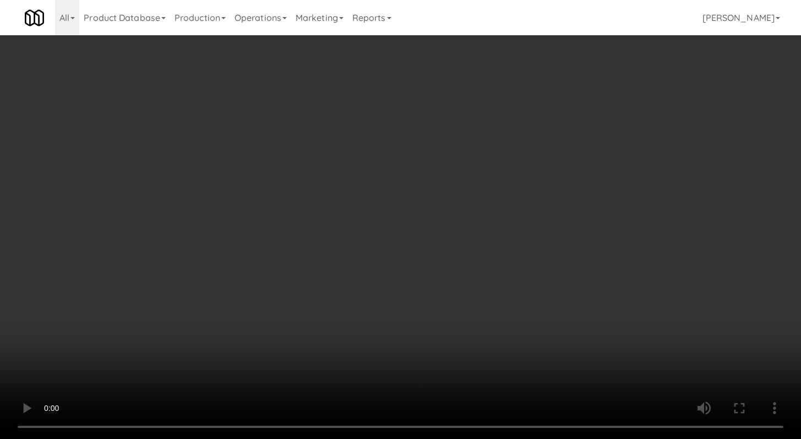
scroll to position [3651, 0]
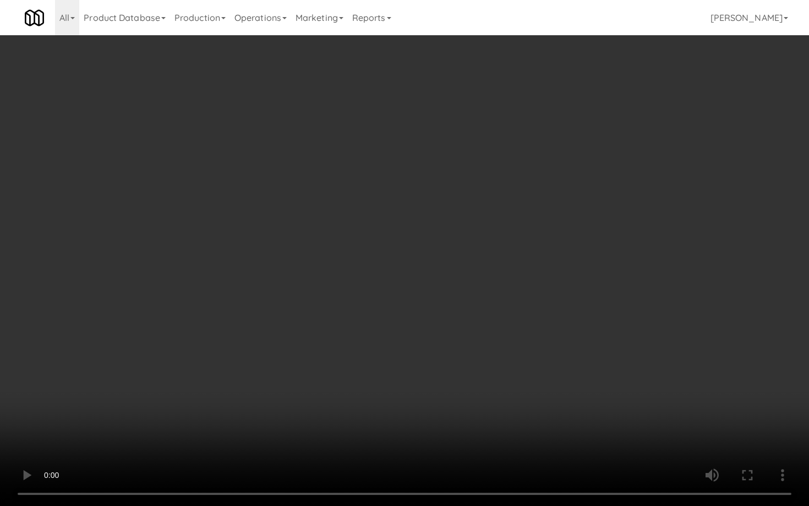
click at [396, 369] on video at bounding box center [404, 253] width 809 height 506
click at [396, 309] on video at bounding box center [404, 253] width 809 height 506
click at [396, 308] on video at bounding box center [404, 253] width 809 height 506
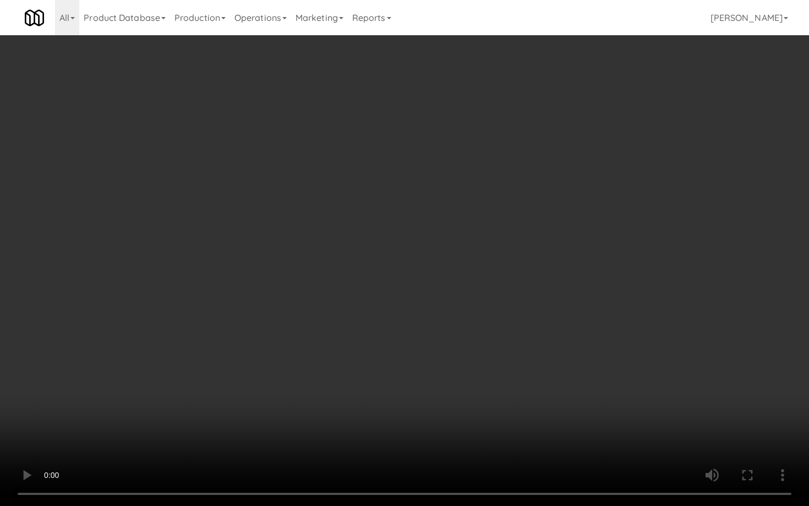
click at [396, 308] on video at bounding box center [404, 253] width 809 height 506
click at [396, 256] on video at bounding box center [404, 253] width 809 height 506
click at [396, 255] on video at bounding box center [404, 253] width 809 height 506
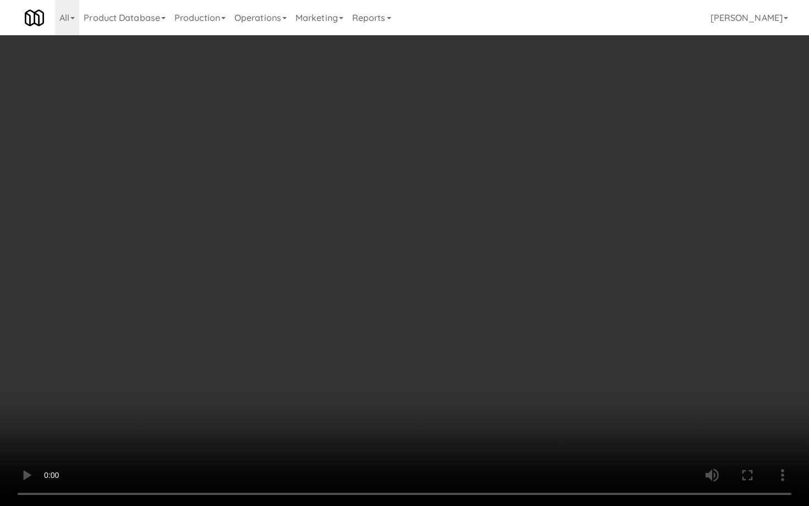
click at [396, 253] on video at bounding box center [404, 253] width 809 height 506
click at [396, 248] on video at bounding box center [404, 253] width 809 height 506
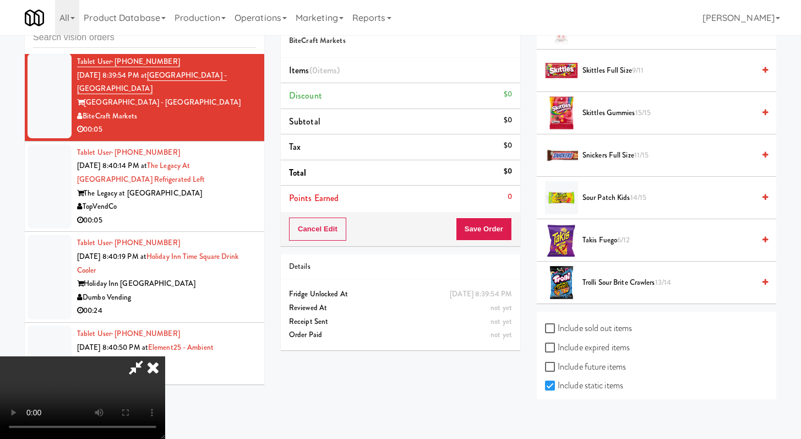
scroll to position [1153, 0]
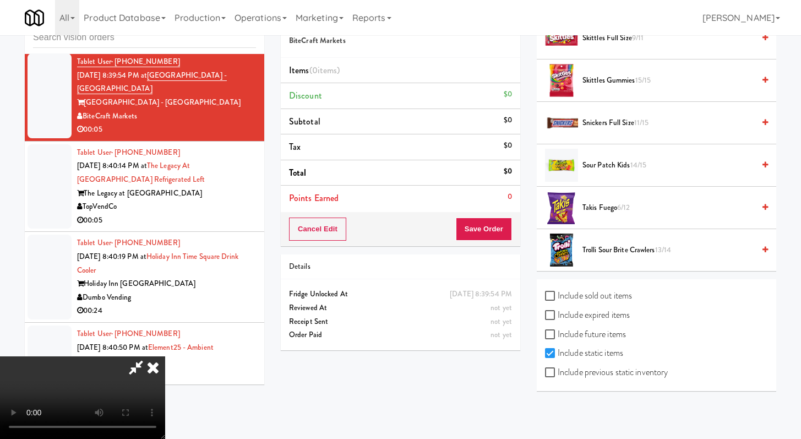
click at [396, 211] on span "Takis Fuego 6/12" at bounding box center [668, 208] width 172 height 14
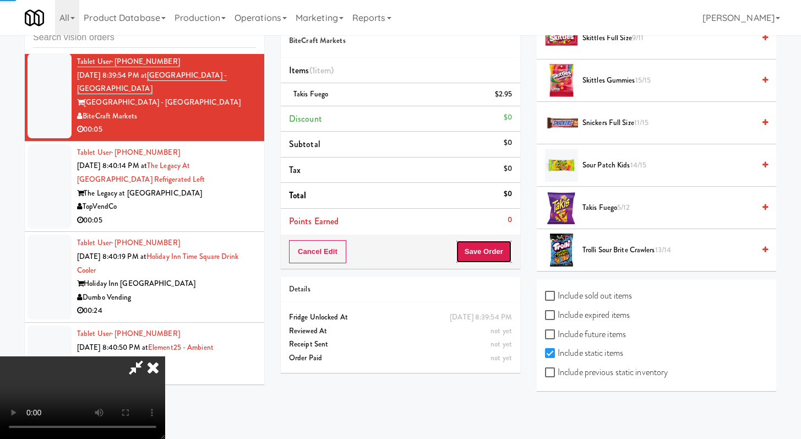
click at [396, 257] on button "Save Order" at bounding box center [484, 251] width 56 height 23
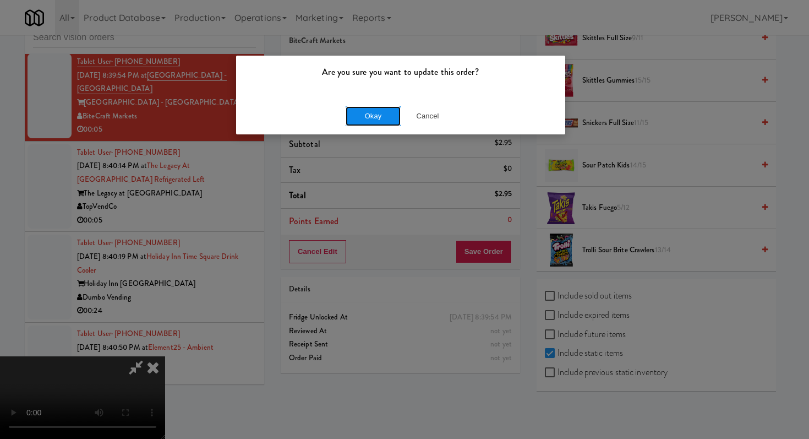
click at [360, 114] on button "Okay" at bounding box center [373, 116] width 55 height 20
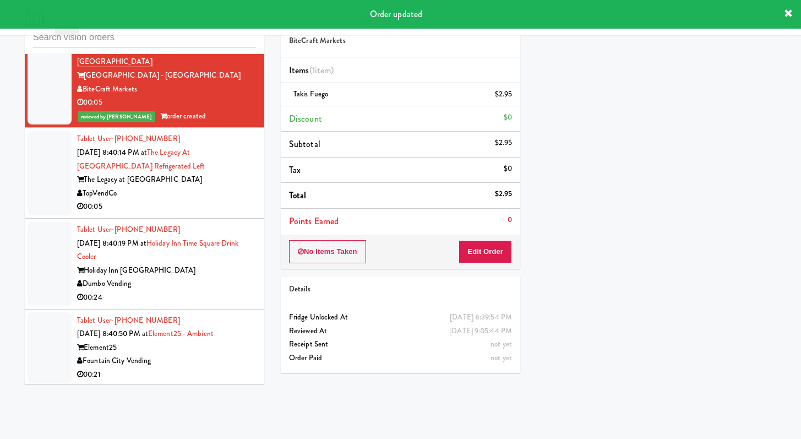
scroll to position [3692, 0]
click at [235, 214] on div "00:05" at bounding box center [166, 207] width 179 height 14
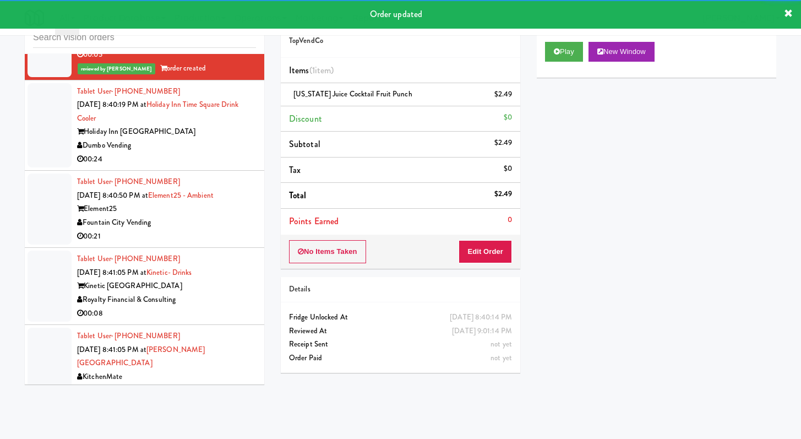
scroll to position [3878, 0]
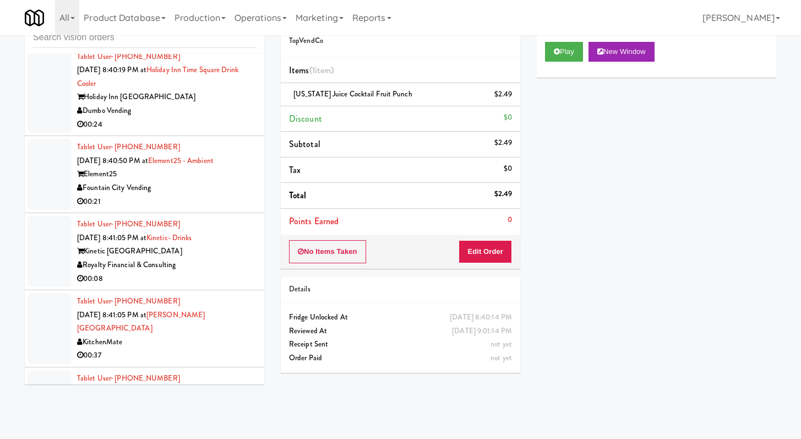
click at [197, 132] on div "00:24" at bounding box center [166, 125] width 179 height 14
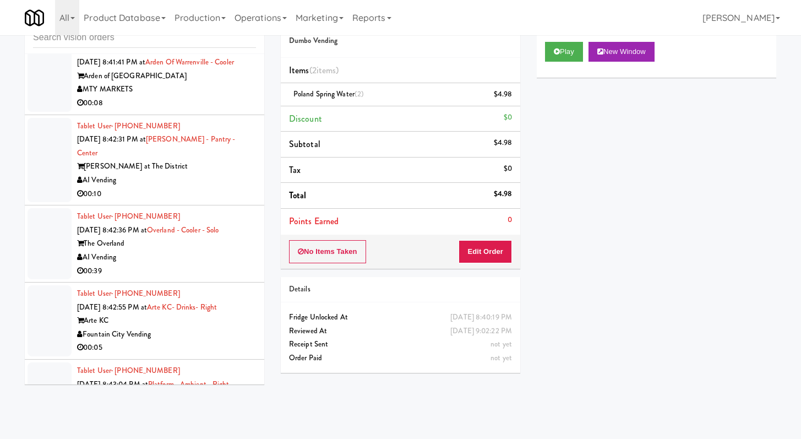
scroll to position [4482, 0]
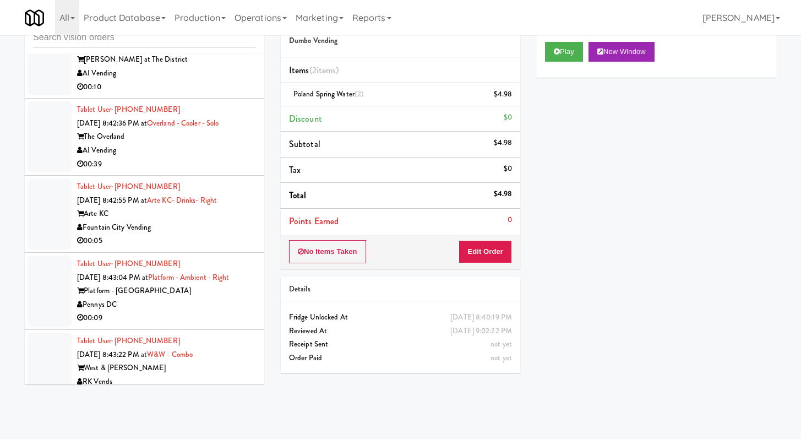
click at [210, 221] on div "Arte KC" at bounding box center [166, 214] width 179 height 14
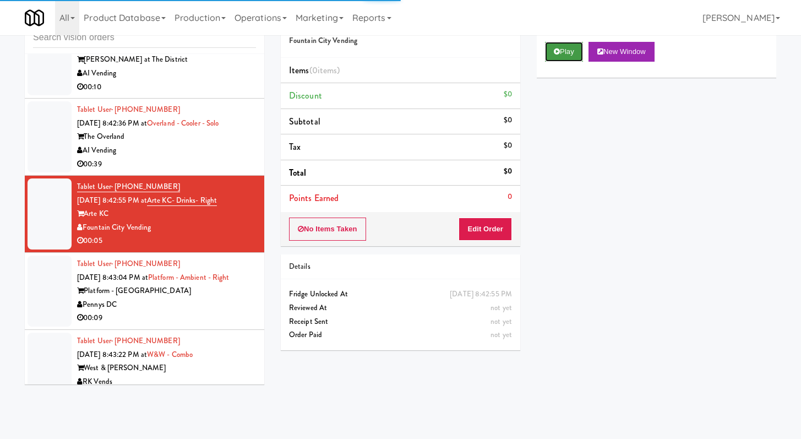
click at [396, 56] on button "Play" at bounding box center [564, 52] width 38 height 20
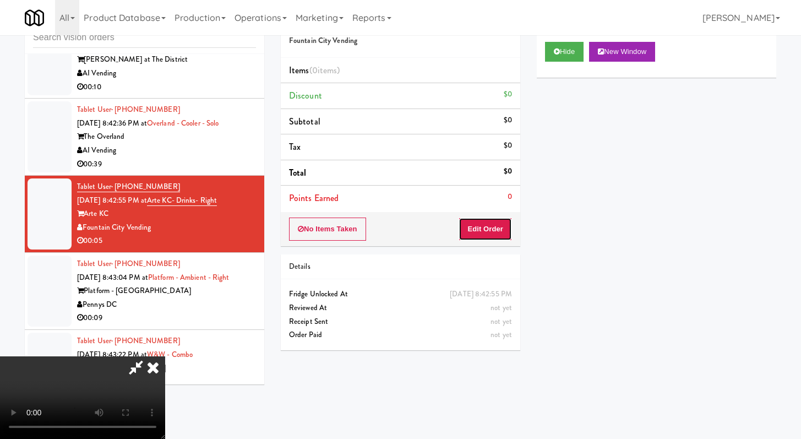
click at [396, 232] on button "Edit Order" at bounding box center [485, 228] width 53 height 23
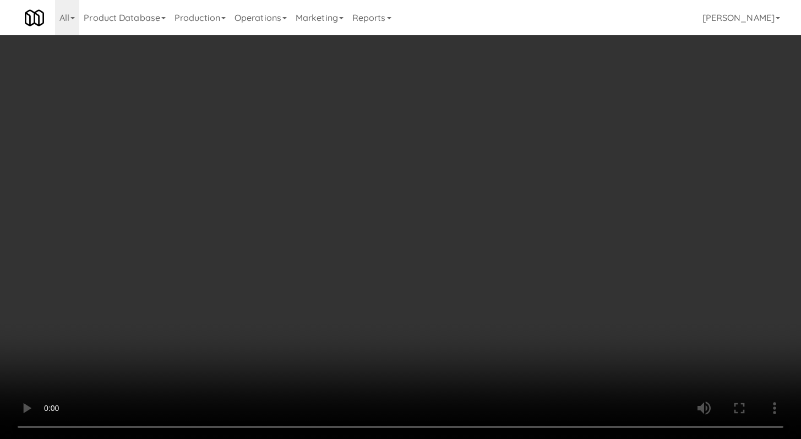
scroll to position [4469, 0]
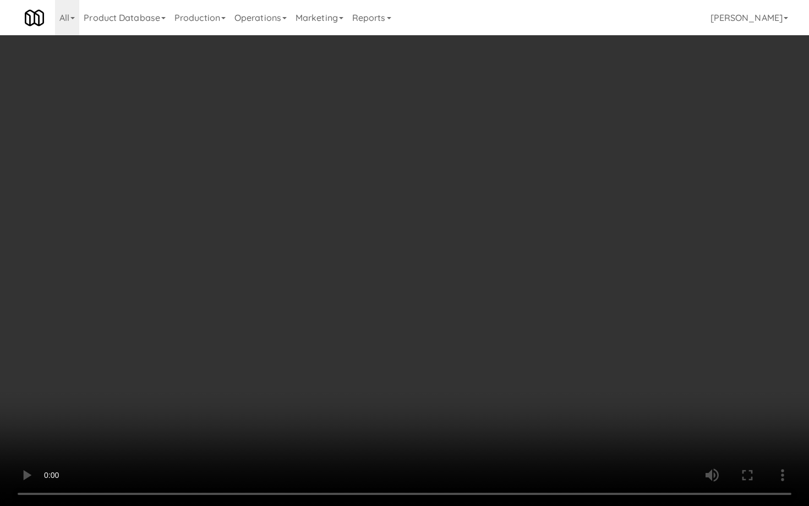
click at [396, 392] on video at bounding box center [404, 253] width 809 height 506
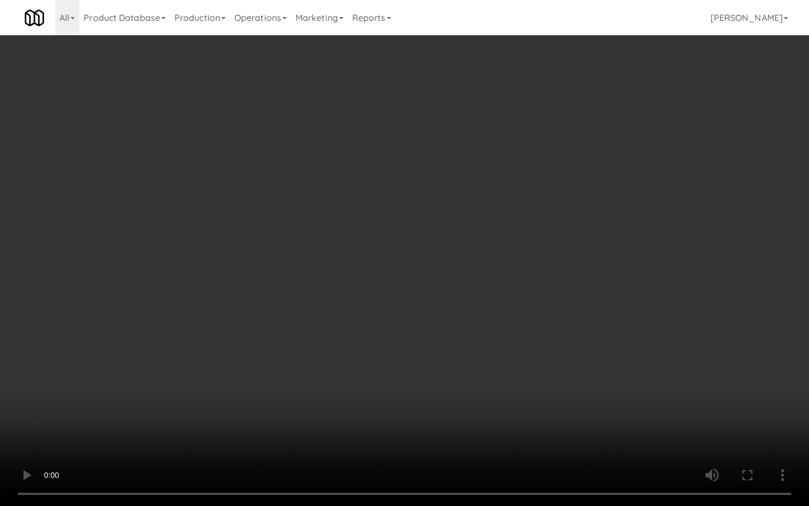
click at [396, 392] on video at bounding box center [404, 253] width 809 height 506
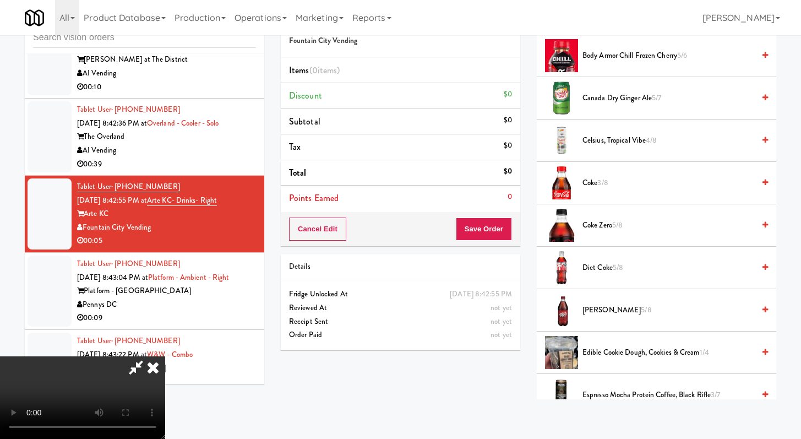
scroll to position [331, 0]
click at [396, 312] on span "5/8" at bounding box center [646, 309] width 10 height 10
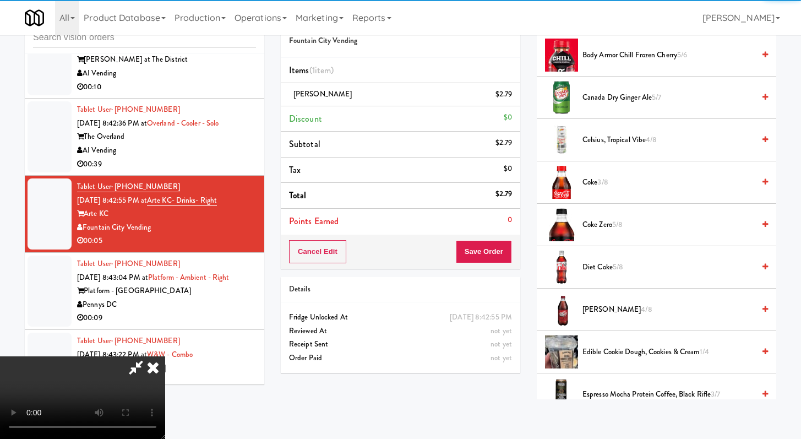
click at [396, 264] on div "Cancel Edit Save Order" at bounding box center [400, 251] width 239 height 34
click at [396, 255] on button "Save Order" at bounding box center [484, 251] width 56 height 23
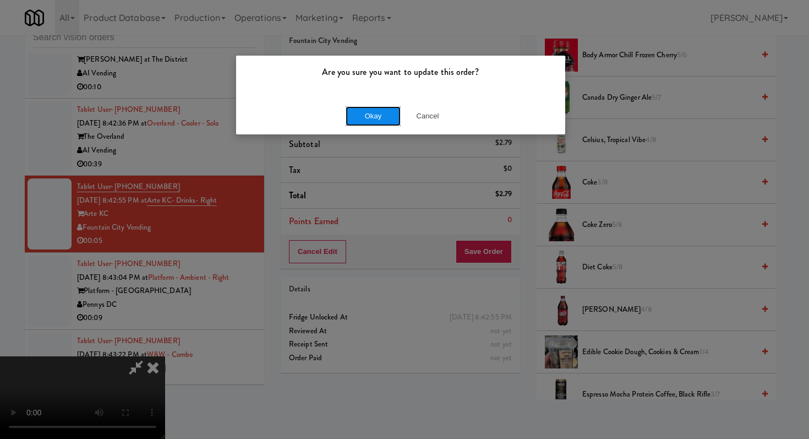
click at [365, 106] on button "Okay" at bounding box center [373, 116] width 55 height 20
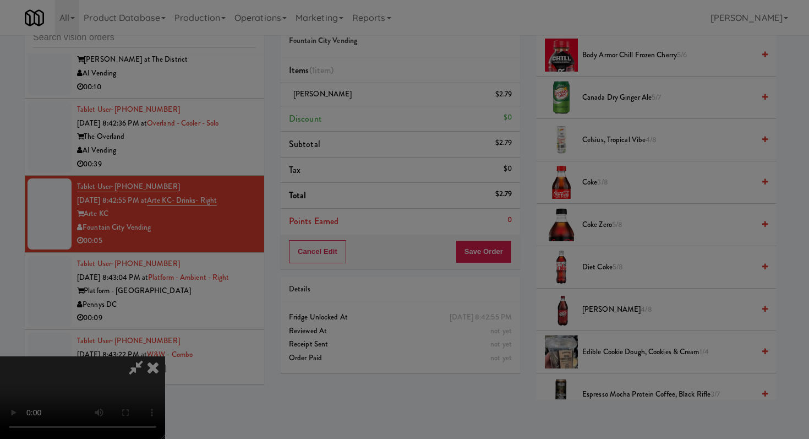
click at [364, 112] on div at bounding box center [404, 219] width 809 height 439
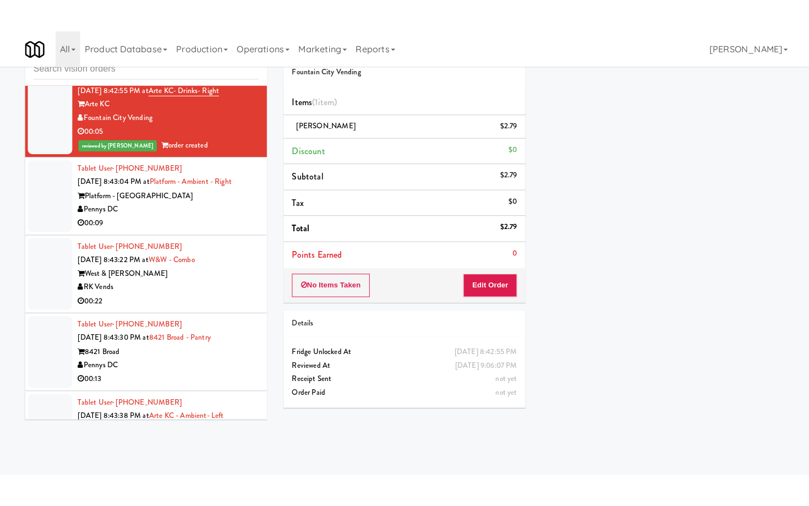
scroll to position [4682, 0]
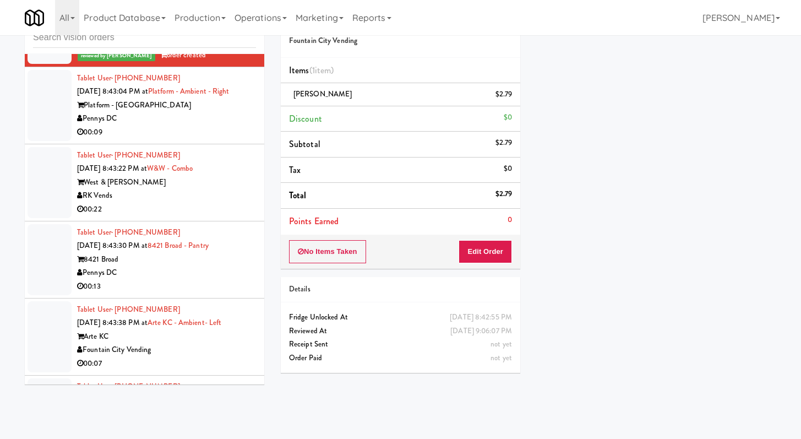
click at [184, 139] on div "00:09" at bounding box center [166, 133] width 179 height 14
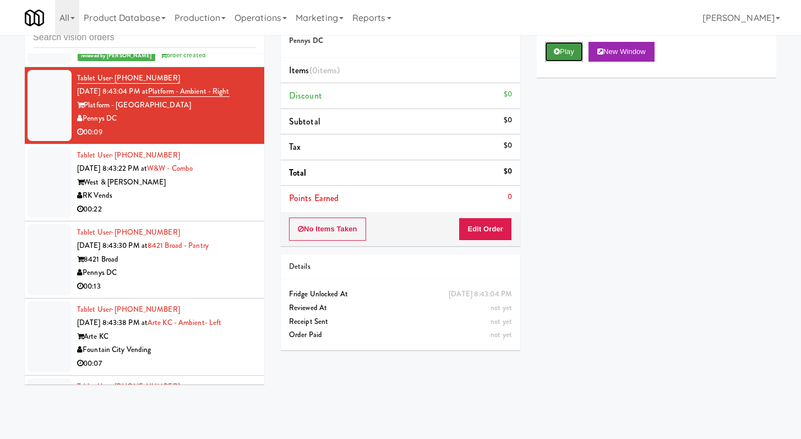
click at [396, 51] on icon at bounding box center [557, 51] width 6 height 7
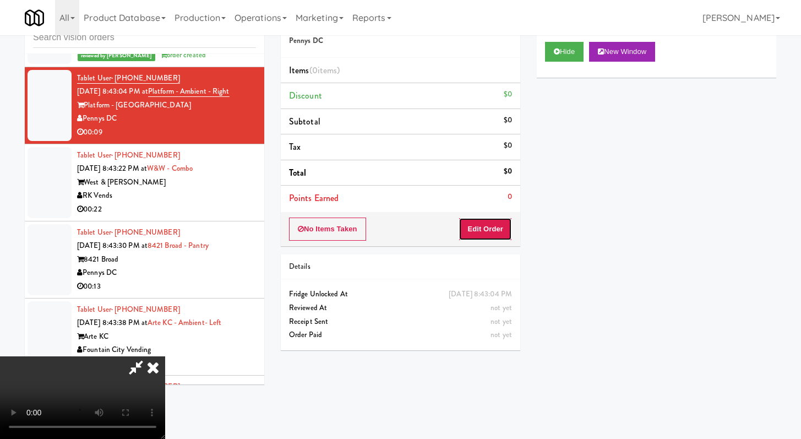
click at [396, 225] on button "Edit Order" at bounding box center [485, 228] width 53 height 23
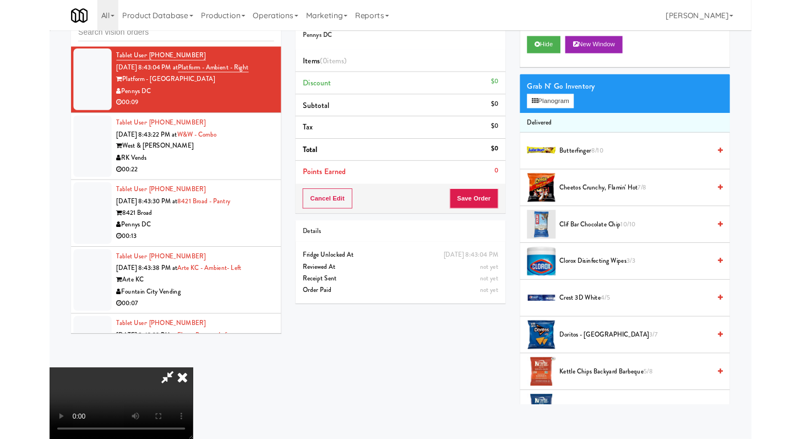
scroll to position [4668, 0]
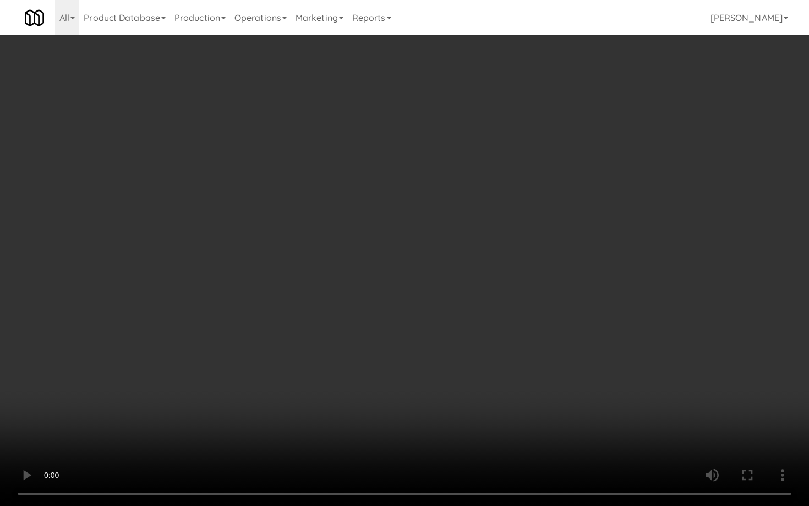
click at [396, 392] on video at bounding box center [404, 253] width 809 height 506
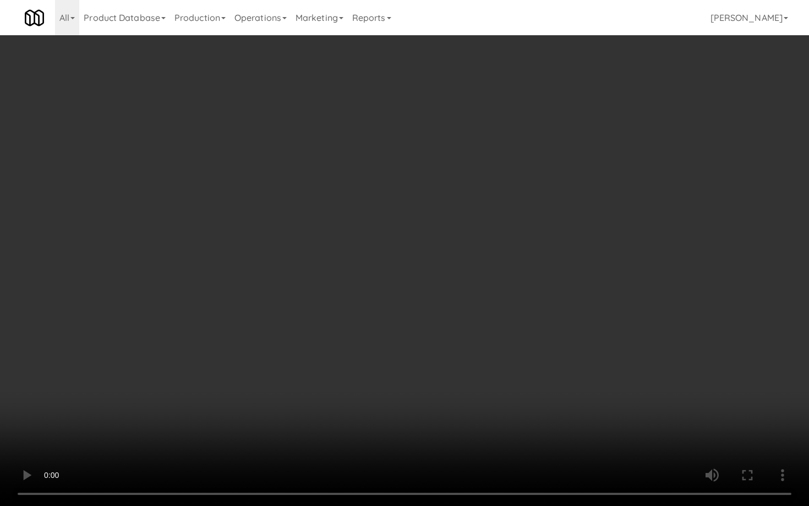
click at [396, 392] on video at bounding box center [404, 253] width 809 height 506
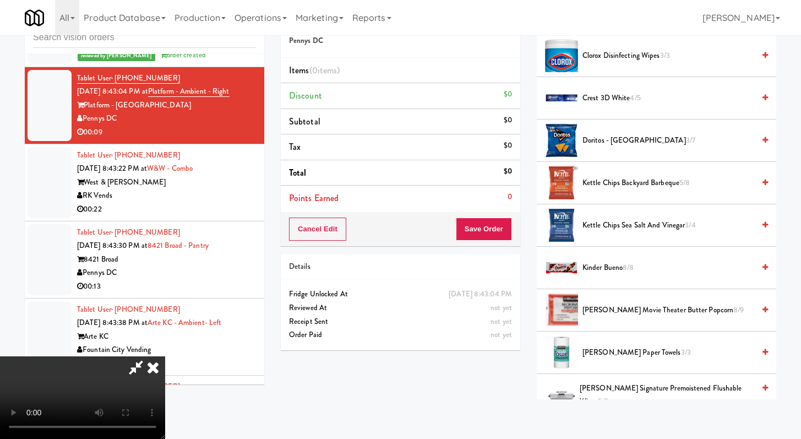
scroll to position [368, 0]
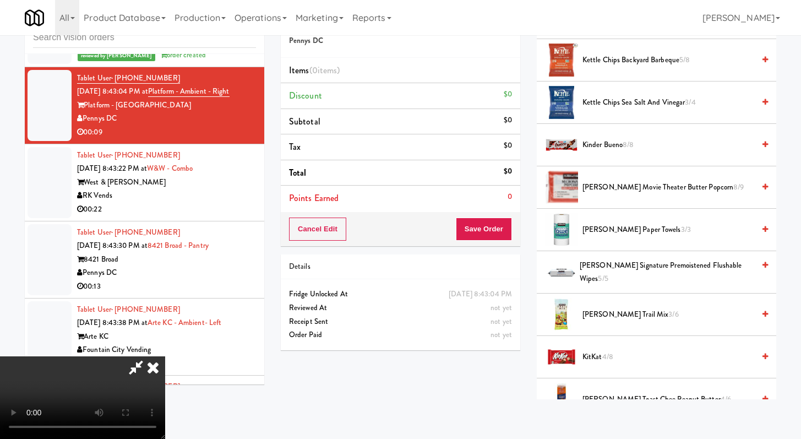
click at [396, 317] on span "[PERSON_NAME] Trail Mix 3/6" at bounding box center [668, 315] width 172 height 14
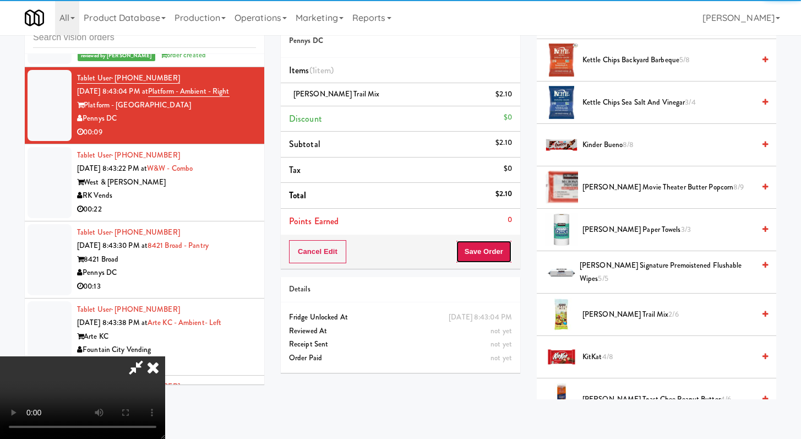
click at [396, 257] on button "Save Order" at bounding box center [484, 251] width 56 height 23
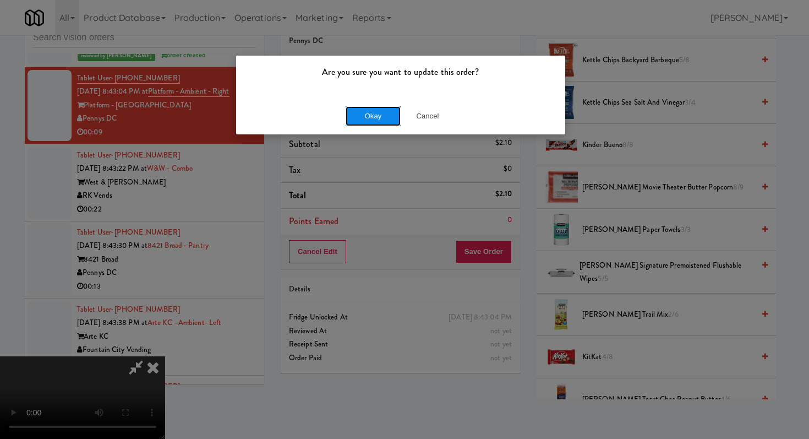
click at [375, 107] on button "Okay" at bounding box center [373, 116] width 55 height 20
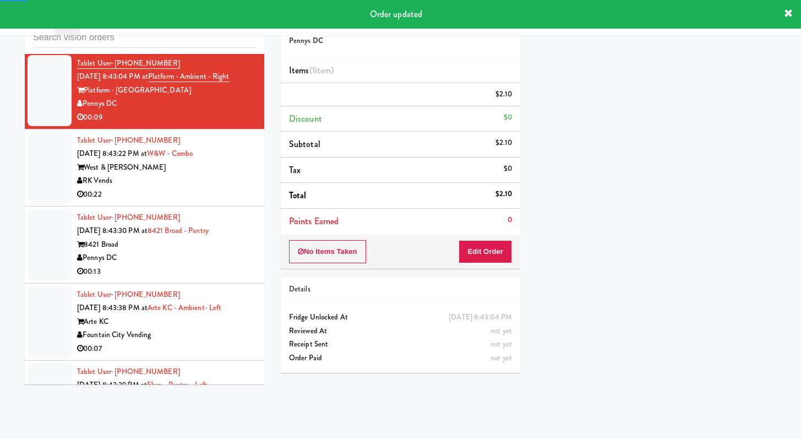
scroll to position [4714, 0]
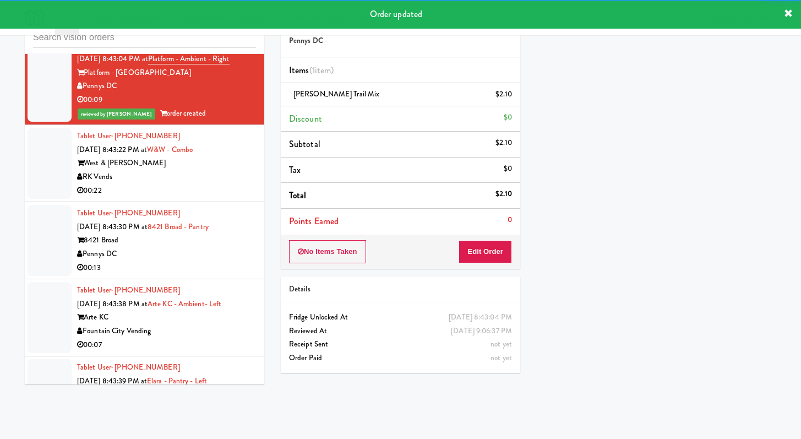
click at [247, 184] on div "RK Vends" at bounding box center [166, 177] width 179 height 14
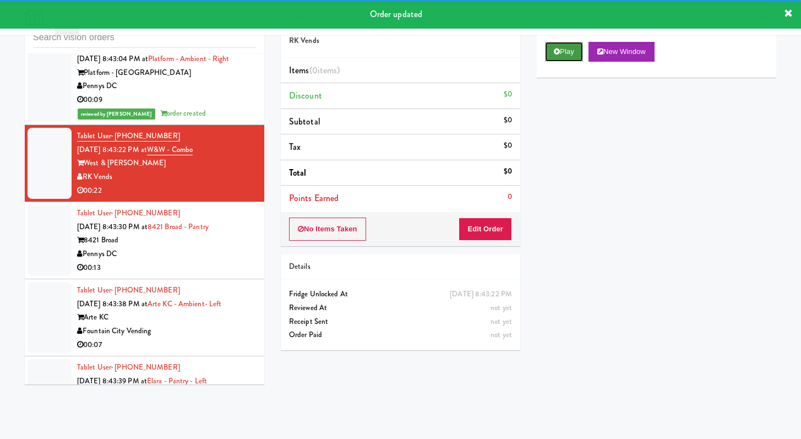
drag, startPoint x: 550, startPoint y: 52, endPoint x: 576, endPoint y: 53, distance: 25.9
click at [396, 52] on button "Play" at bounding box center [564, 52] width 38 height 20
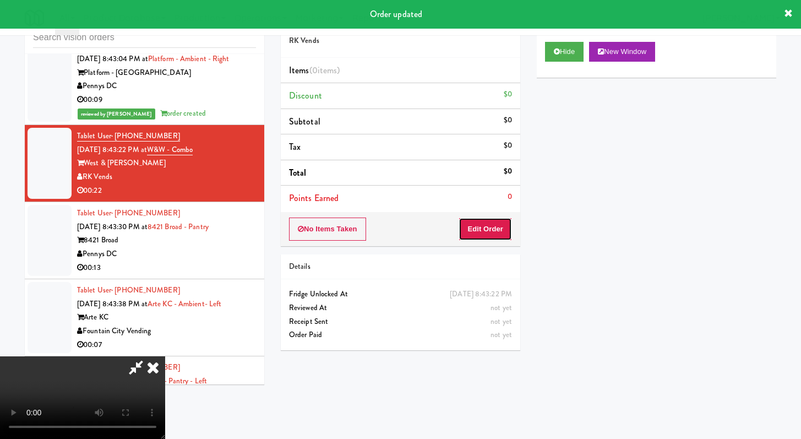
click at [396, 230] on button "Edit Order" at bounding box center [485, 228] width 53 height 23
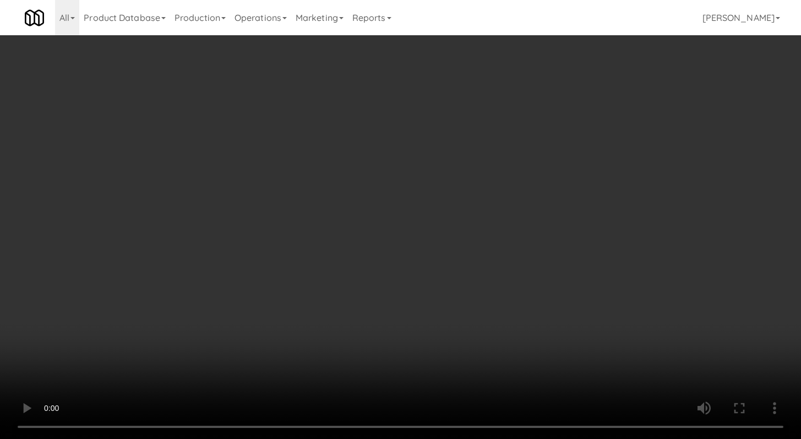
scroll to position [4700, 0]
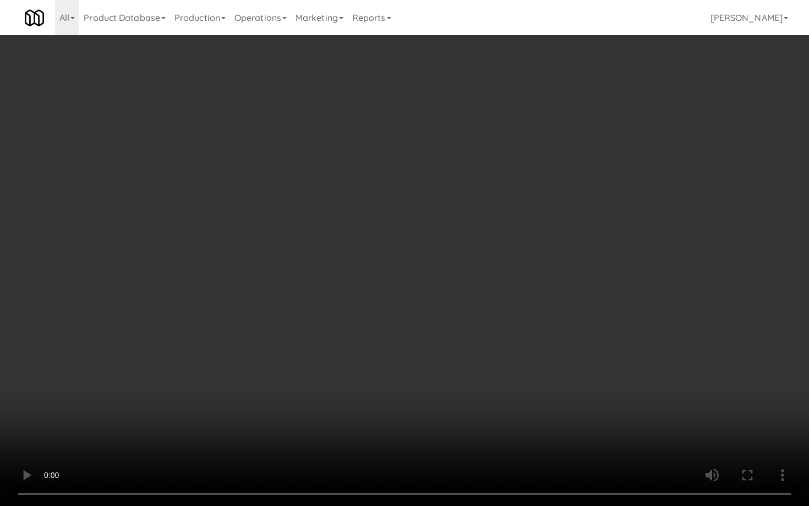
click at [379, 314] on video at bounding box center [404, 253] width 809 height 506
click at [381, 309] on video at bounding box center [404, 253] width 809 height 506
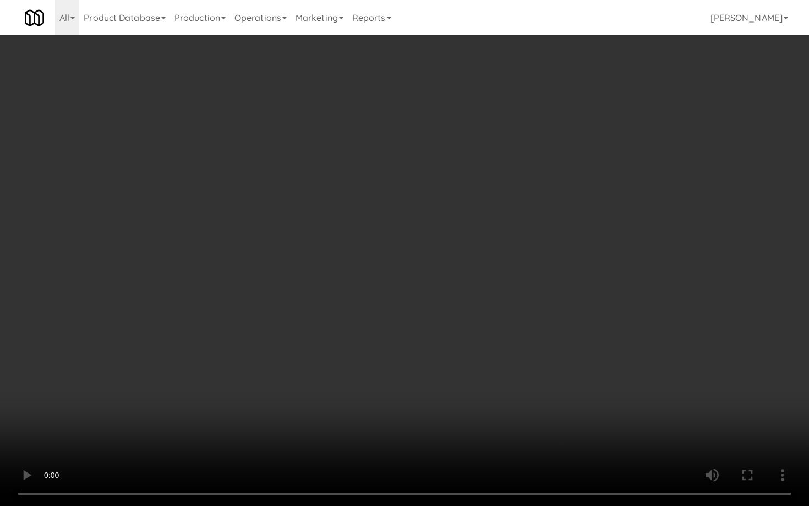
click at [381, 309] on video at bounding box center [404, 253] width 809 height 506
click at [396, 392] on video at bounding box center [404, 253] width 809 height 506
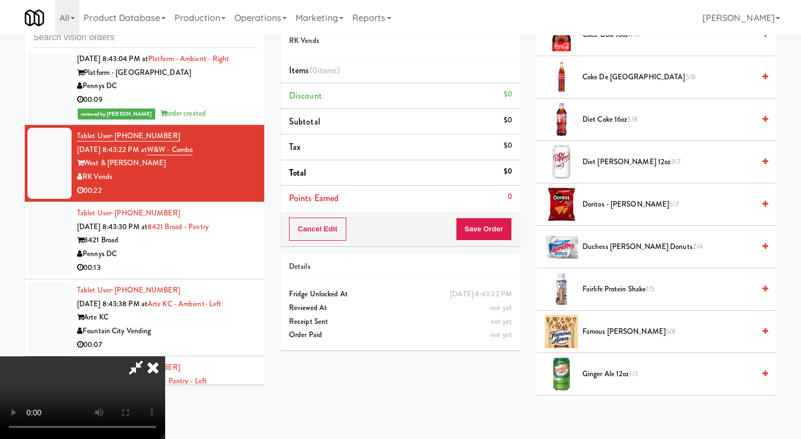
scroll to position [394, 0]
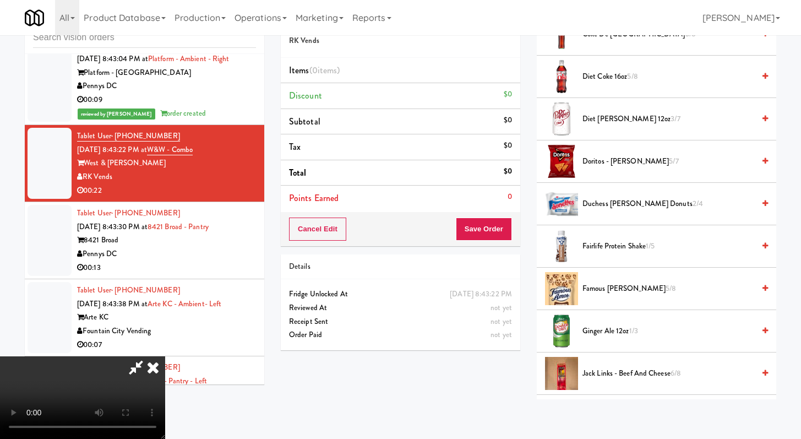
click at [396, 123] on span "Diet [PERSON_NAME] 12oz 3/7" at bounding box center [668, 119] width 172 height 14
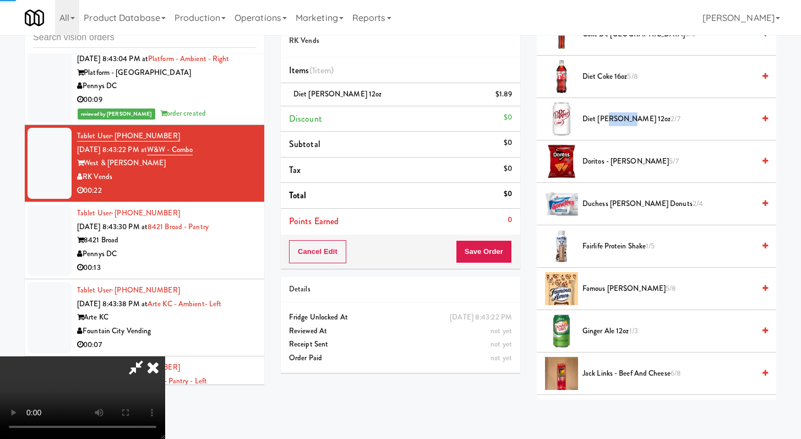
click at [396, 123] on span "Diet [PERSON_NAME] 12oz 2/7" at bounding box center [668, 119] width 172 height 14
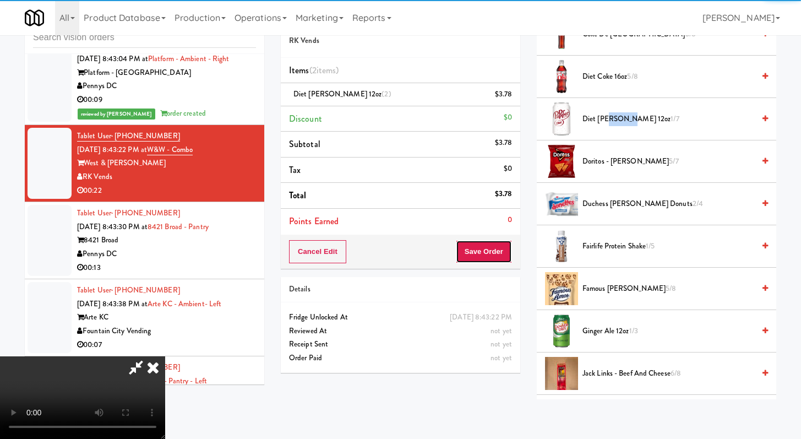
click at [396, 253] on button "Save Order" at bounding box center [484, 251] width 56 height 23
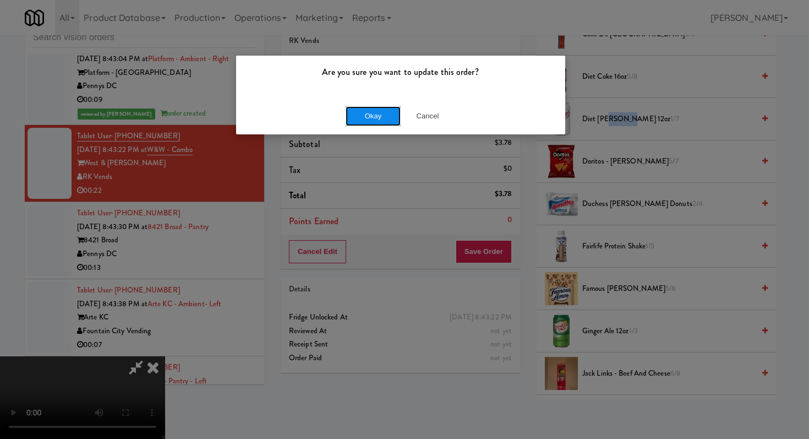
click at [354, 110] on button "Okay" at bounding box center [373, 116] width 55 height 20
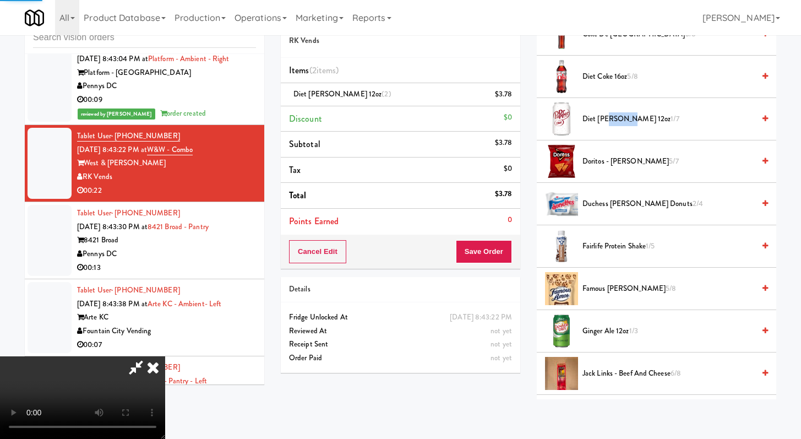
scroll to position [47, 0]
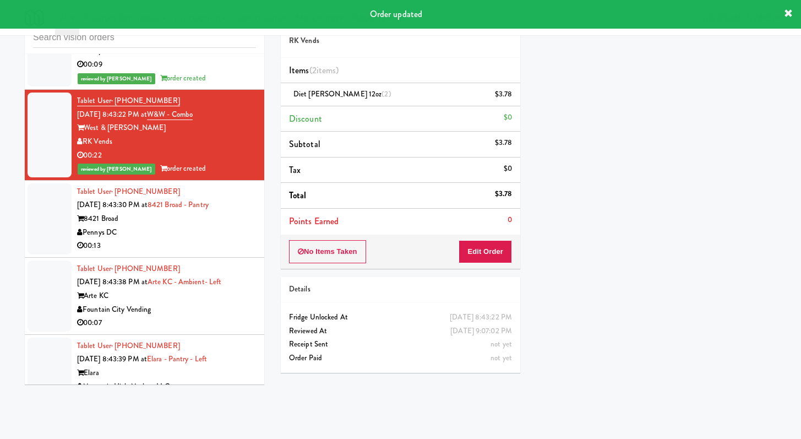
click at [225, 239] on div "Pennys DC" at bounding box center [166, 233] width 179 height 14
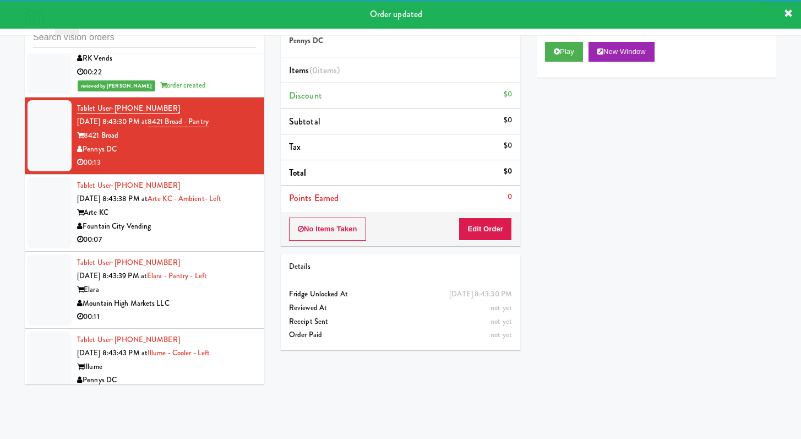
scroll to position [4833, 0]
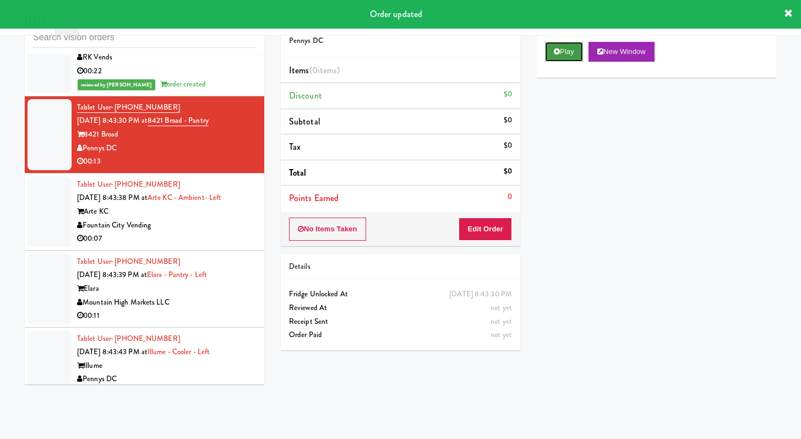
click at [396, 46] on button "Play" at bounding box center [564, 52] width 38 height 20
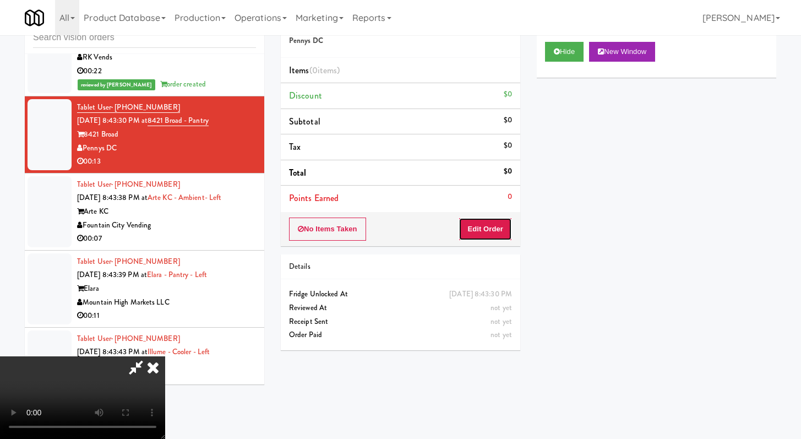
click at [396, 224] on button "Edit Order" at bounding box center [485, 228] width 53 height 23
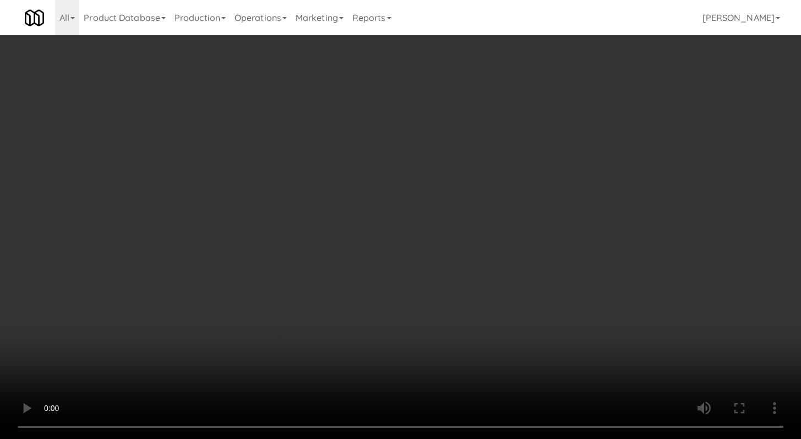
scroll to position [4820, 0]
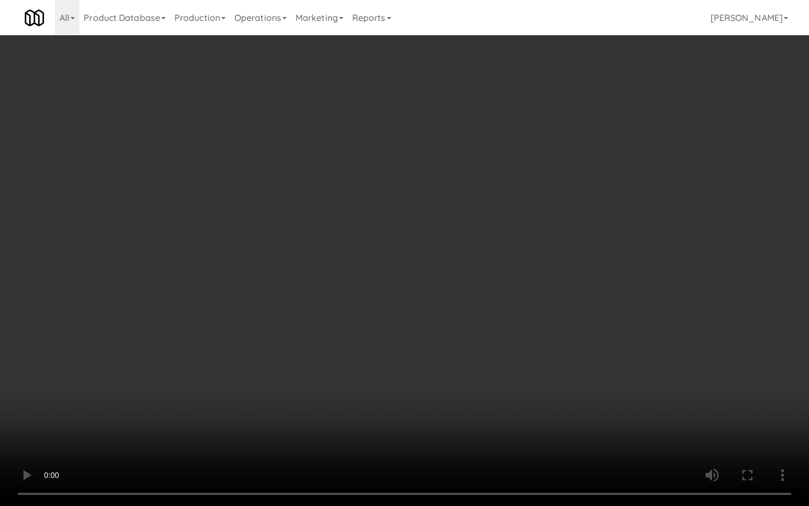
click at [396, 384] on video at bounding box center [404, 253] width 809 height 506
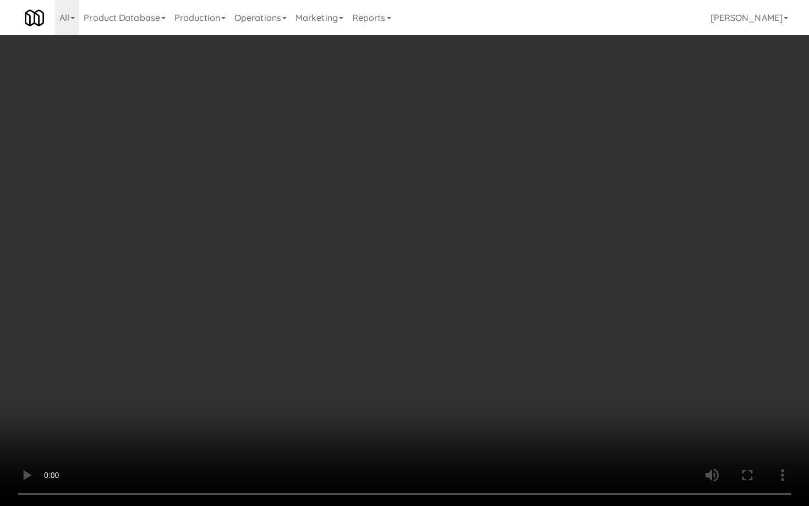
click at [396, 384] on video at bounding box center [404, 253] width 809 height 506
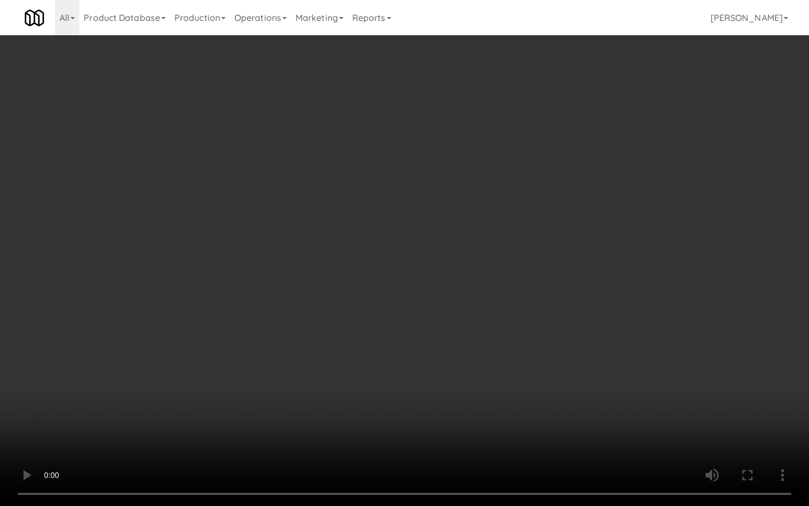
click at [396, 384] on video at bounding box center [404, 253] width 809 height 506
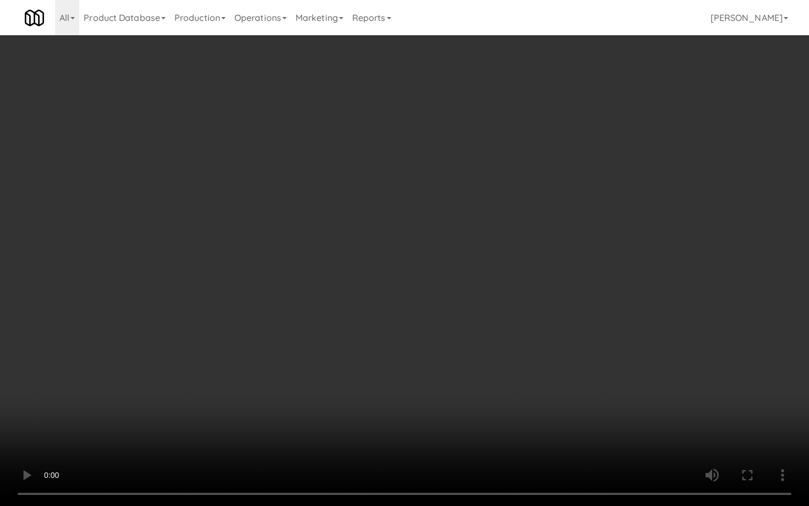
click at [396, 384] on video at bounding box center [404, 253] width 809 height 506
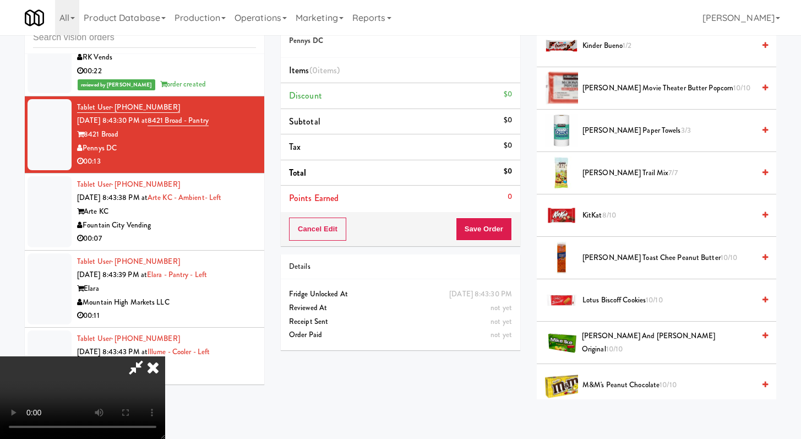
scroll to position [602, 0]
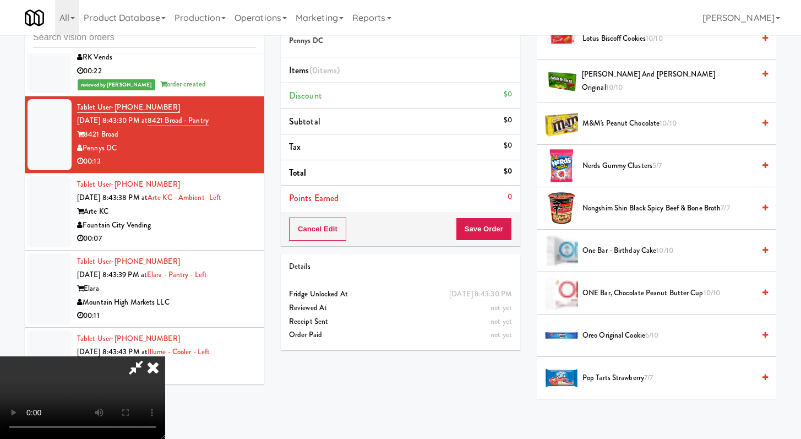
click at [396, 119] on span "M&M's Peanut Chocolate 10/10" at bounding box center [668, 124] width 172 height 14
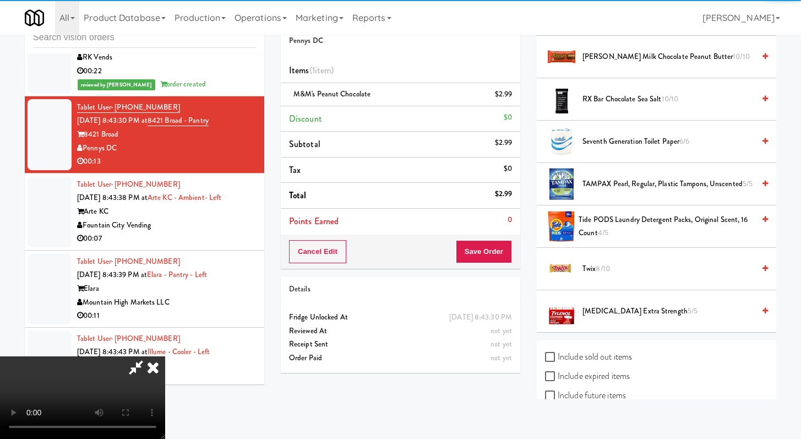
scroll to position [1071, 0]
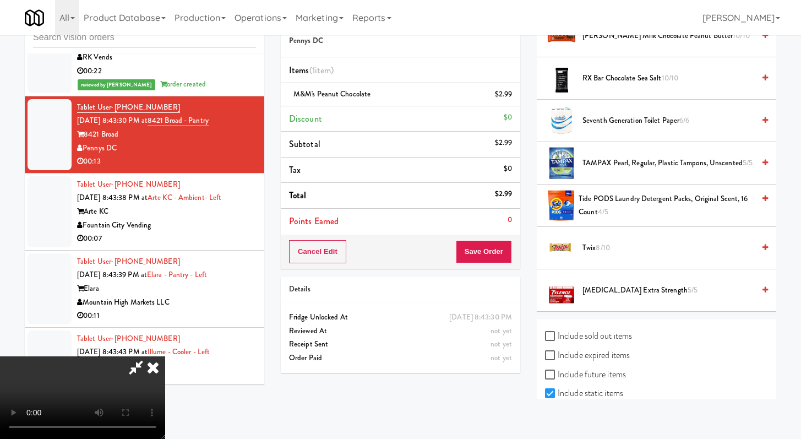
click at [396, 248] on span "8/10" at bounding box center [603, 247] width 14 height 10
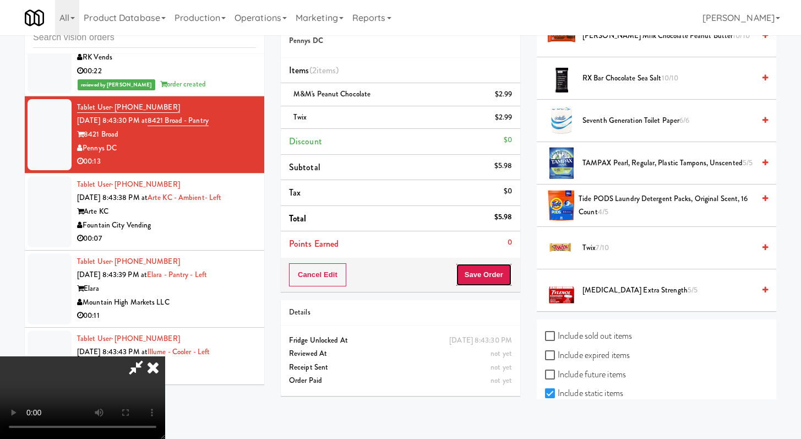
click at [396, 280] on button "Save Order" at bounding box center [484, 274] width 56 height 23
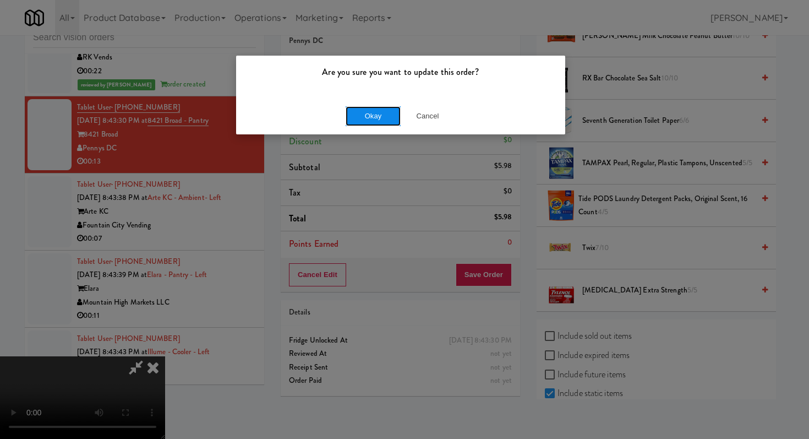
click at [379, 116] on button "Okay" at bounding box center [373, 116] width 55 height 20
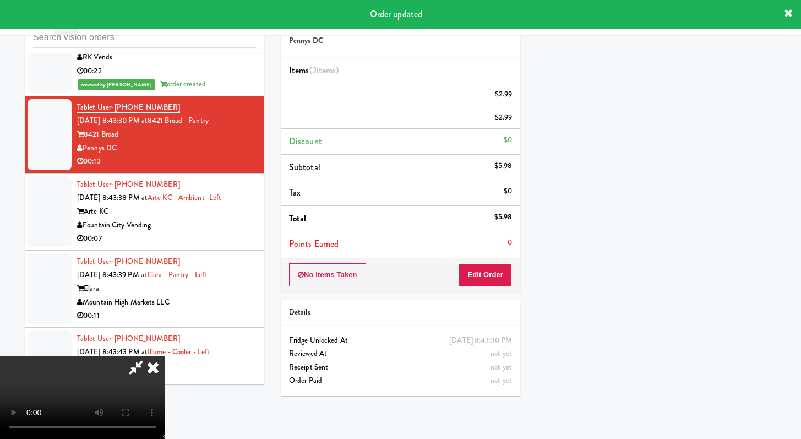
scroll to position [47, 0]
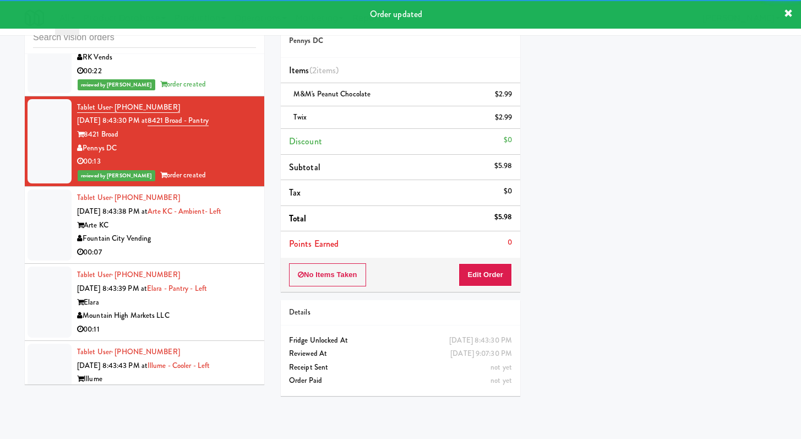
click at [203, 245] on div "Fountain City Vending" at bounding box center [166, 239] width 179 height 14
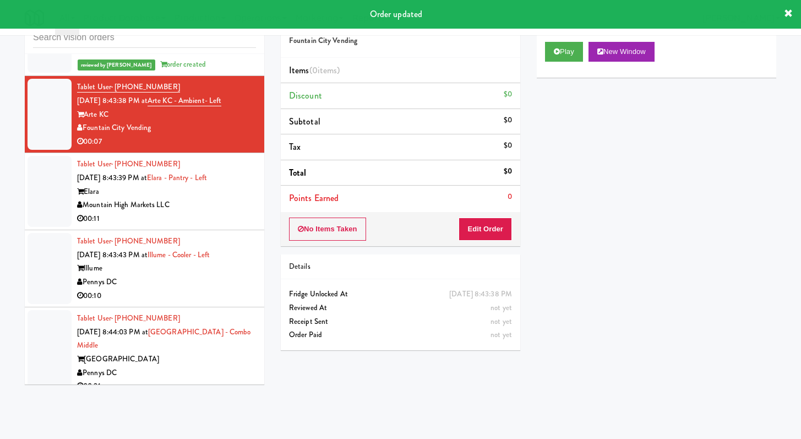
scroll to position [4971, 0]
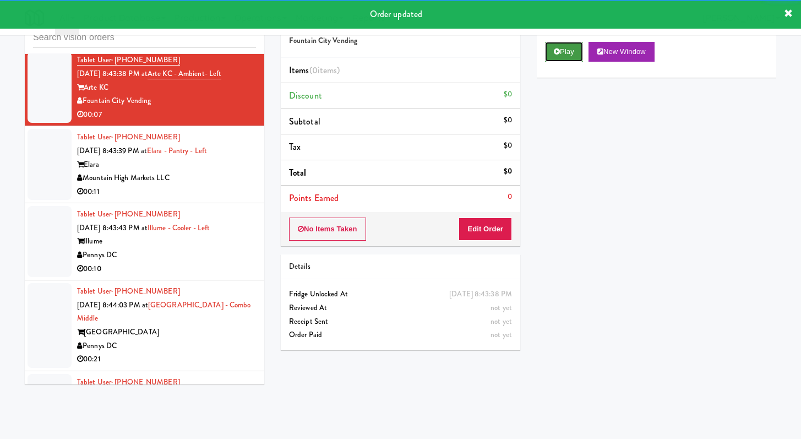
click at [396, 59] on button "Play" at bounding box center [564, 52] width 38 height 20
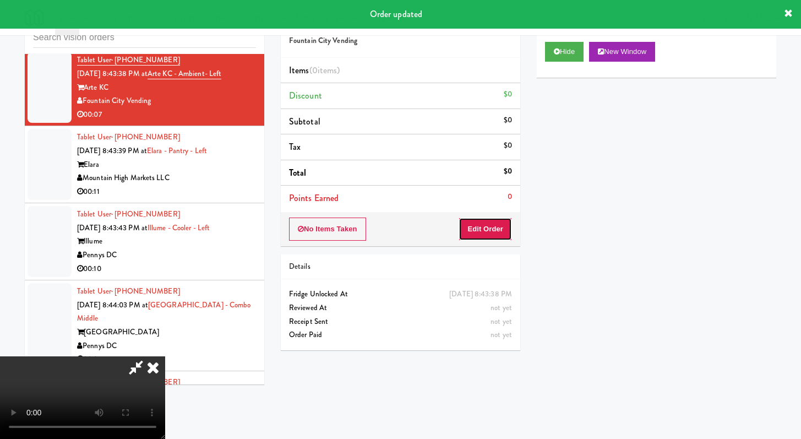
click at [396, 237] on button "Edit Order" at bounding box center [485, 228] width 53 height 23
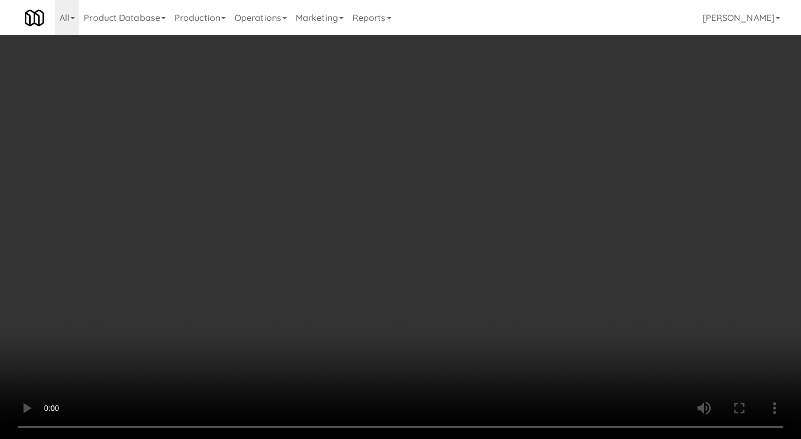
scroll to position [4957, 0]
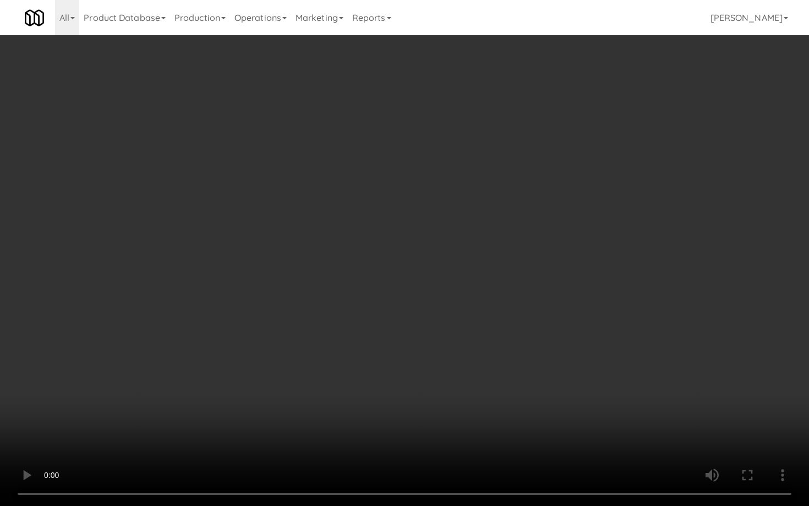
click at [396, 373] on video at bounding box center [404, 253] width 809 height 506
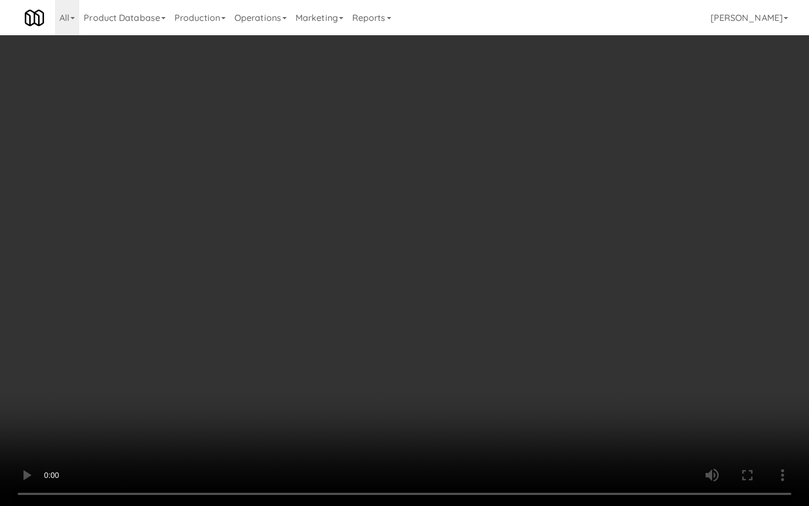
click at [396, 373] on video at bounding box center [404, 253] width 809 height 506
click at [396, 370] on video at bounding box center [404, 253] width 809 height 506
click at [396, 369] on video at bounding box center [404, 253] width 809 height 506
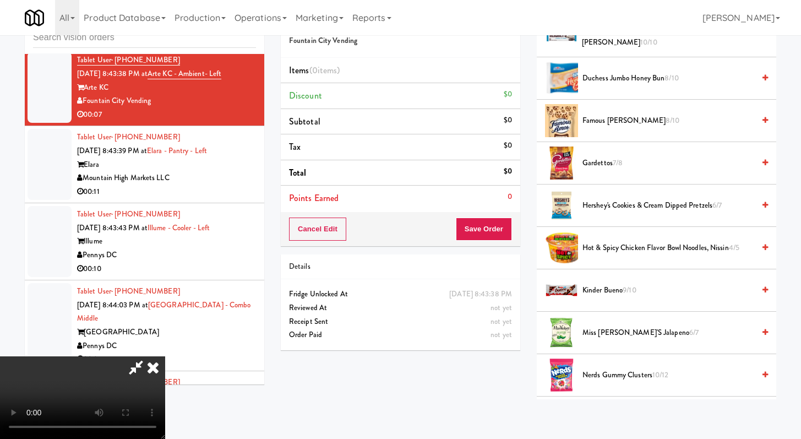
scroll to position [397, 0]
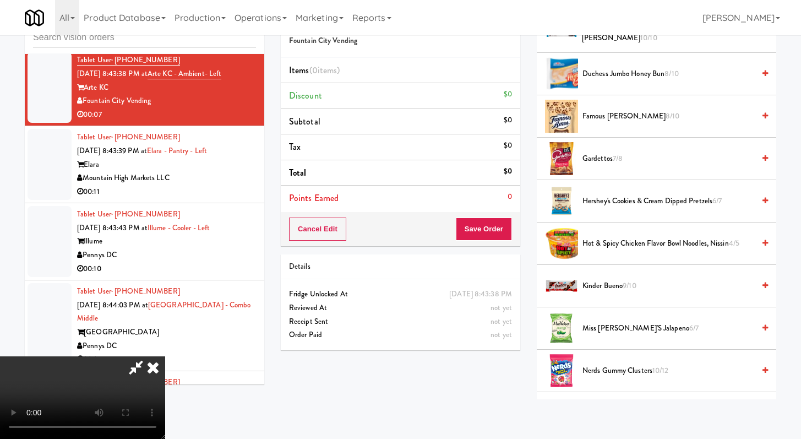
click at [396, 372] on span "Nerds Gummy Clusters 10/12" at bounding box center [668, 371] width 172 height 14
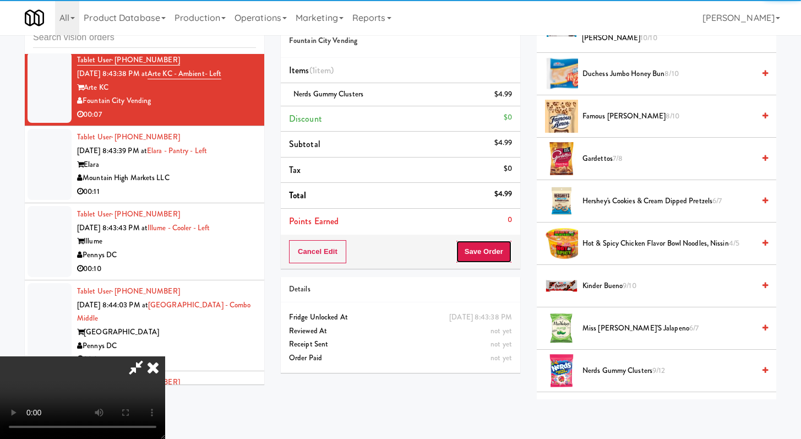
click at [396, 250] on button "Save Order" at bounding box center [484, 251] width 56 height 23
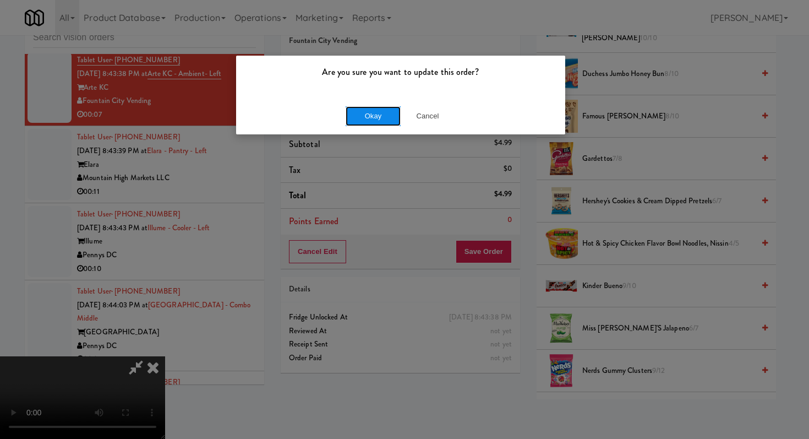
click at [359, 113] on button "Okay" at bounding box center [373, 116] width 55 height 20
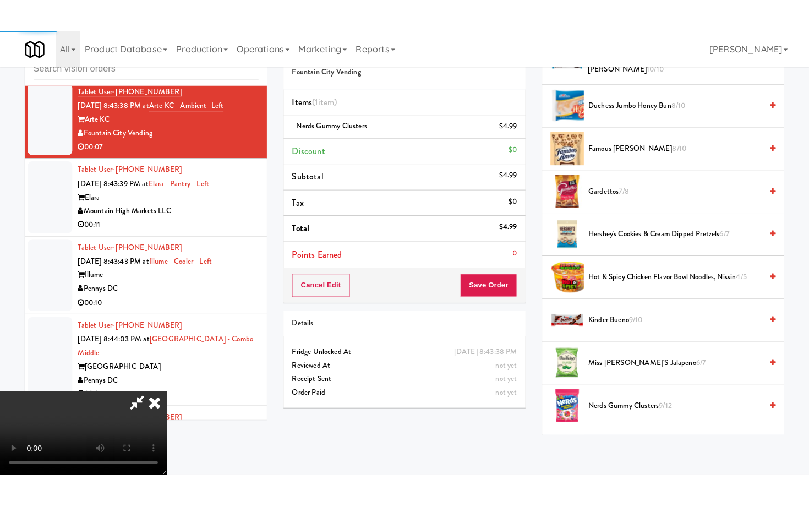
scroll to position [47, 0]
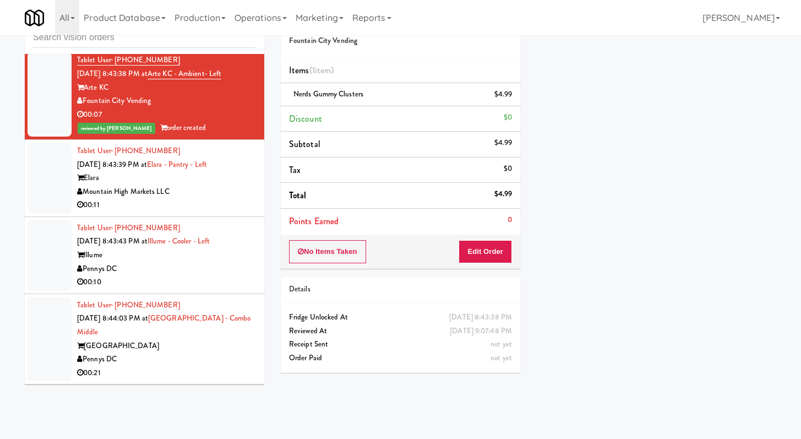
click at [235, 212] on div "00:11" at bounding box center [166, 205] width 179 height 14
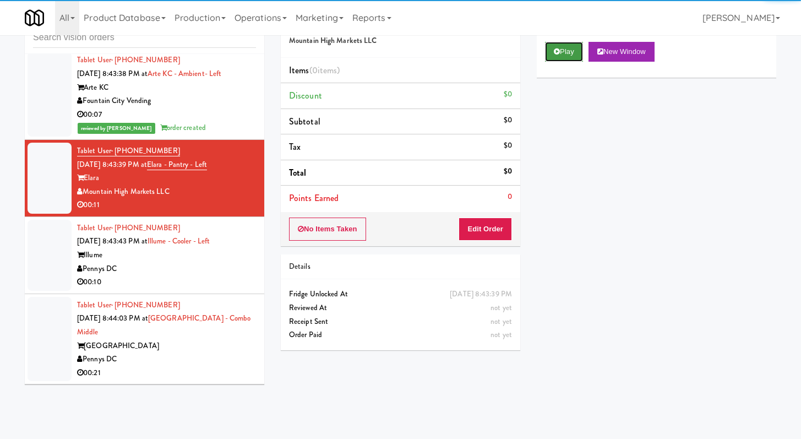
click at [396, 45] on button "Play" at bounding box center [564, 52] width 38 height 20
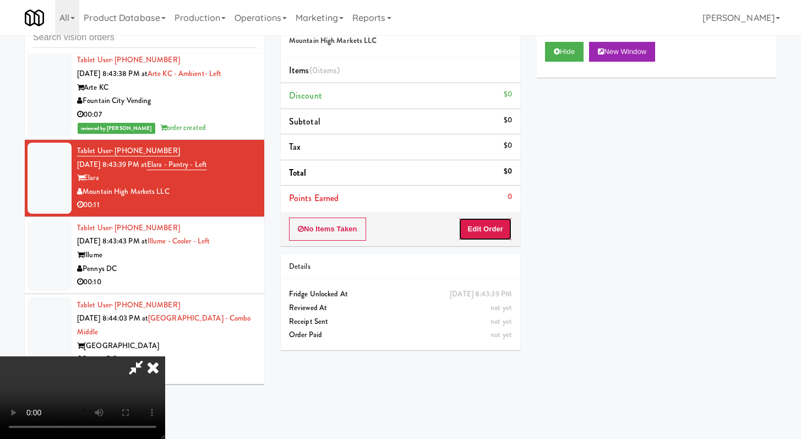
click at [396, 221] on button "Edit Order" at bounding box center [485, 228] width 53 height 23
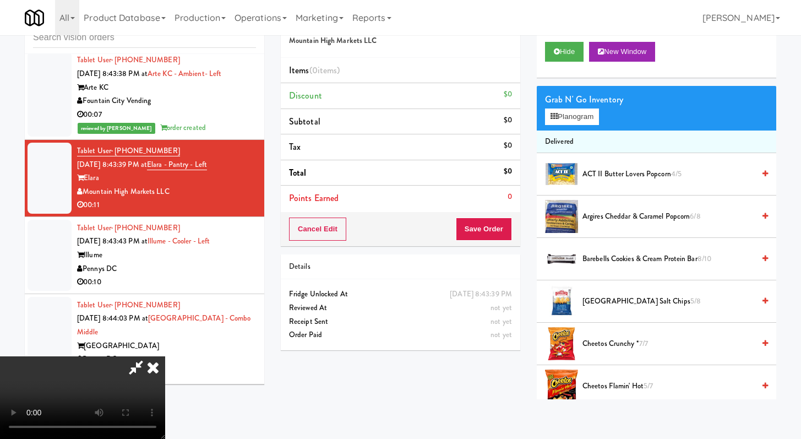
scroll to position [4957, 0]
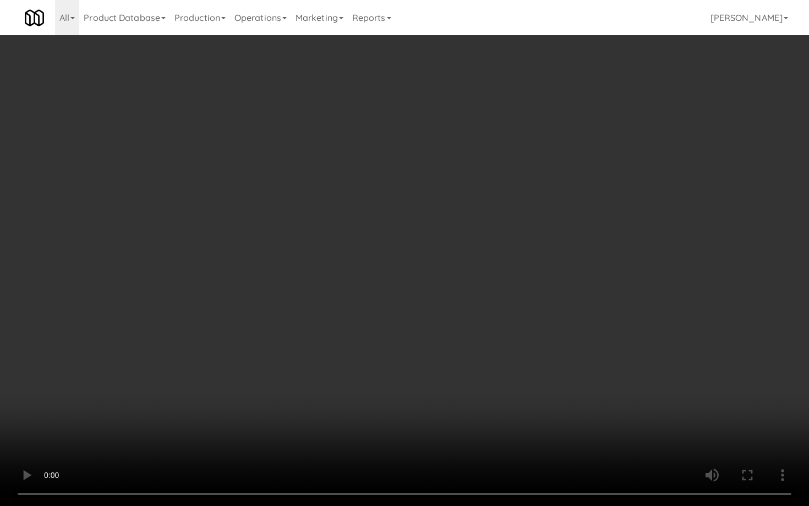
click at [396, 352] on video at bounding box center [404, 253] width 809 height 506
click at [396, 363] on video at bounding box center [404, 253] width 809 height 506
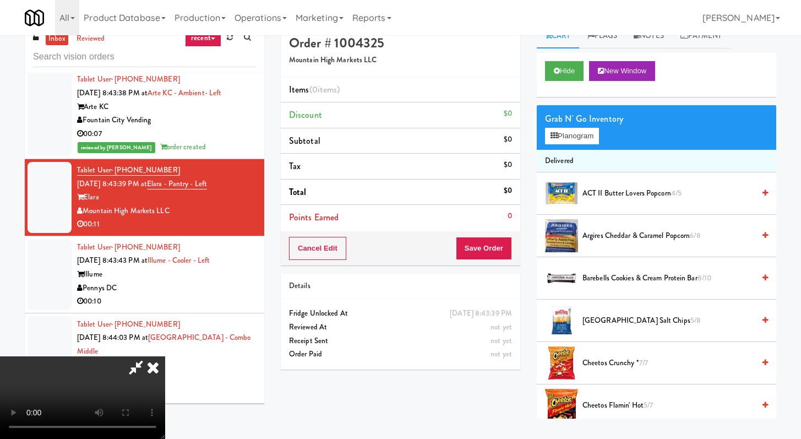
scroll to position [0, 0]
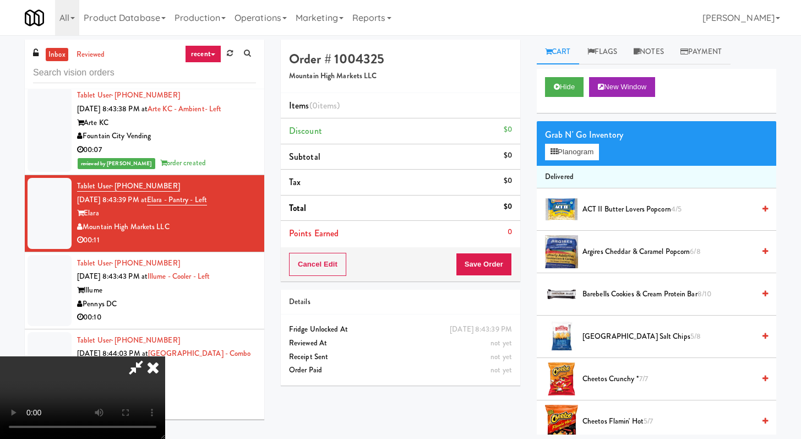
click at [396, 161] on div "Grab N' Go Inventory Planogram" at bounding box center [656, 143] width 239 height 45
click at [396, 158] on button "Planogram" at bounding box center [572, 152] width 54 height 17
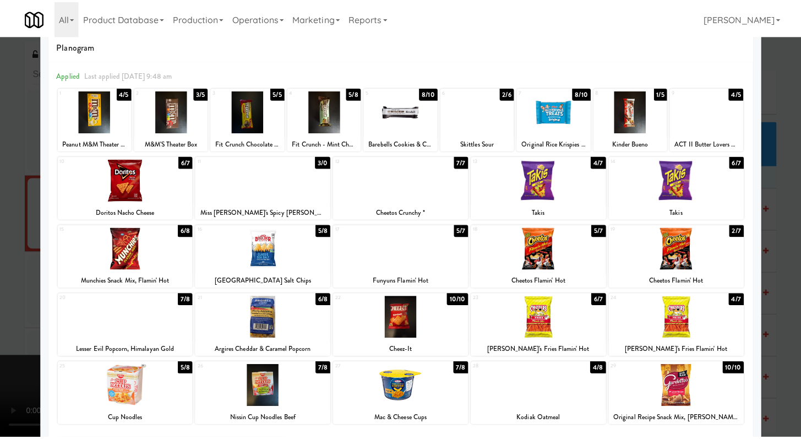
scroll to position [21, 0]
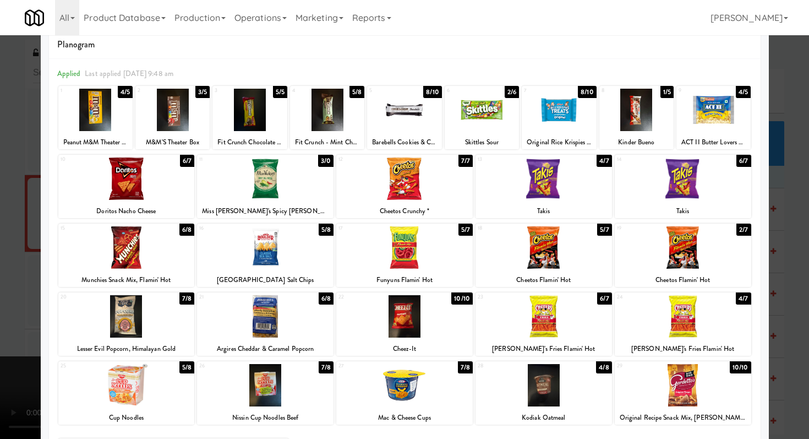
click at [244, 177] on div at bounding box center [265, 178] width 137 height 42
click at [0, 250] on div at bounding box center [404, 219] width 809 height 439
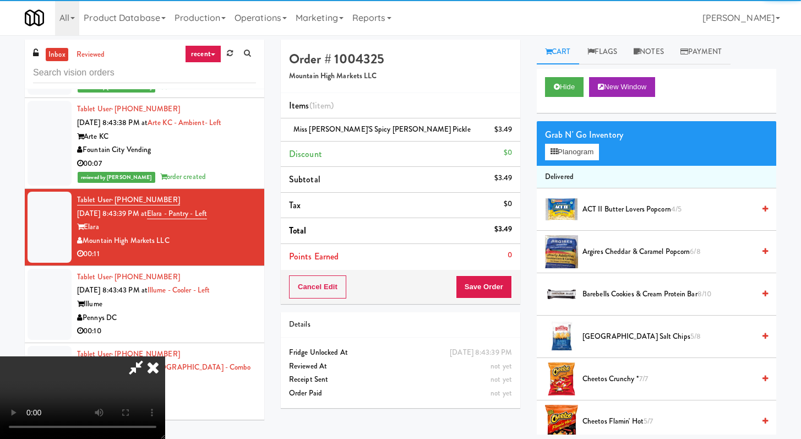
scroll to position [4971, 0]
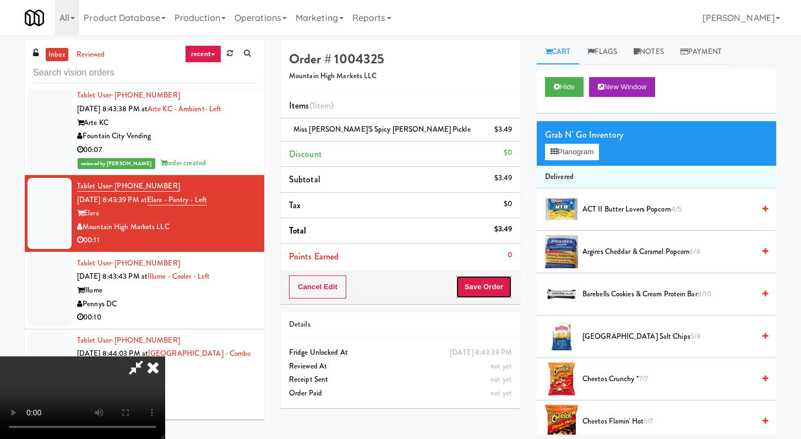
click at [396, 295] on button "Save Order" at bounding box center [484, 286] width 56 height 23
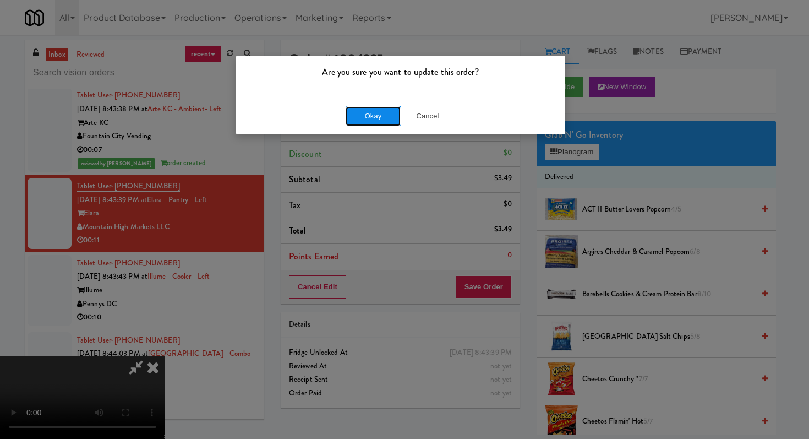
click at [370, 114] on button "Okay" at bounding box center [373, 116] width 55 height 20
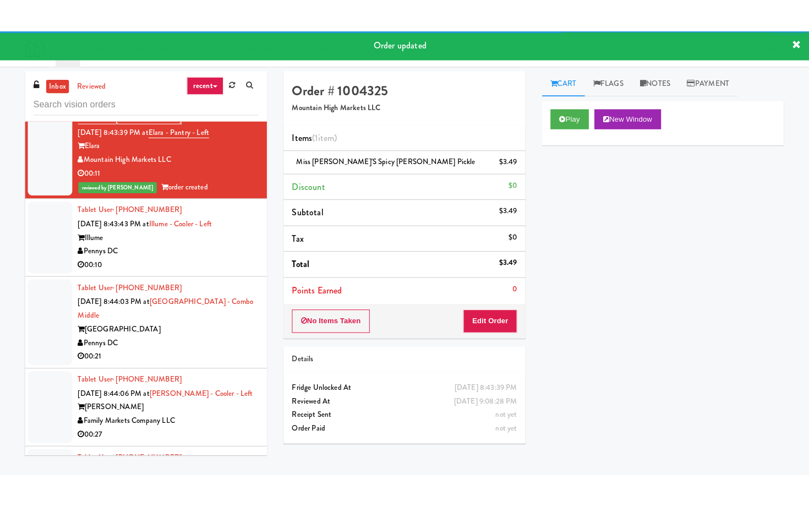
scroll to position [5146, 0]
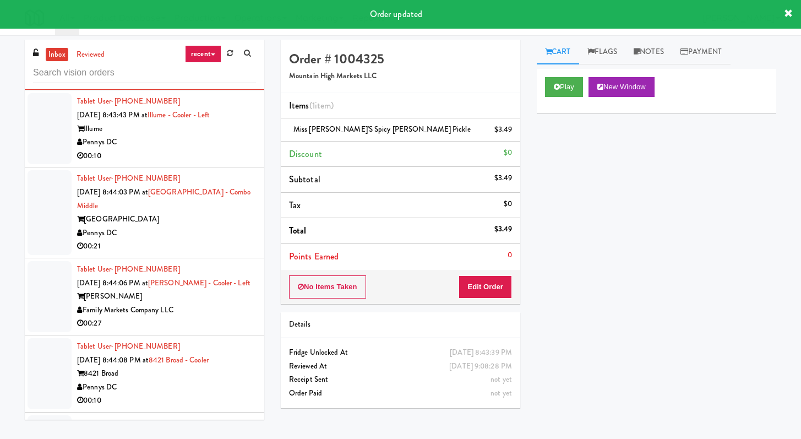
click at [211, 163] on div "00:10" at bounding box center [166, 156] width 179 height 14
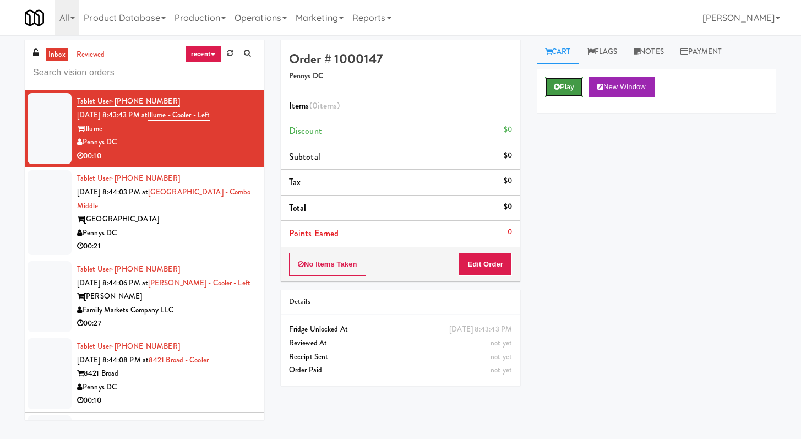
click at [396, 80] on button "Play" at bounding box center [564, 87] width 38 height 20
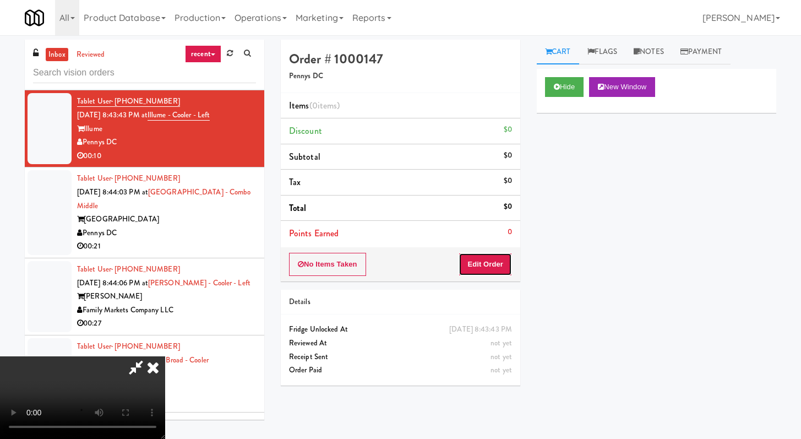
click at [396, 255] on button "Edit Order" at bounding box center [485, 264] width 53 height 23
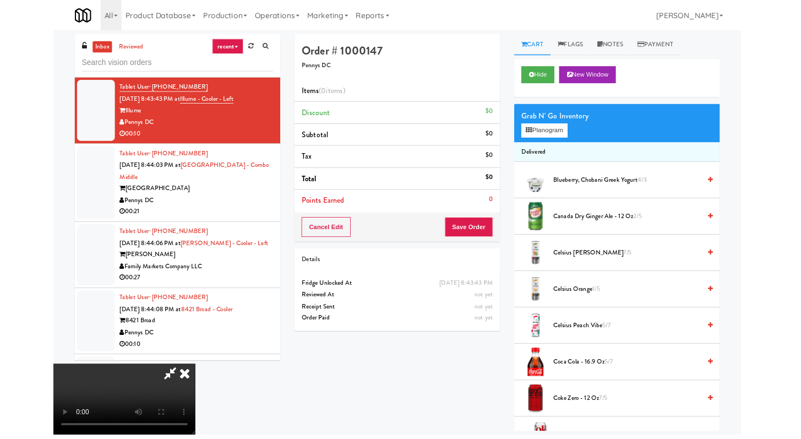
scroll to position [5132, 0]
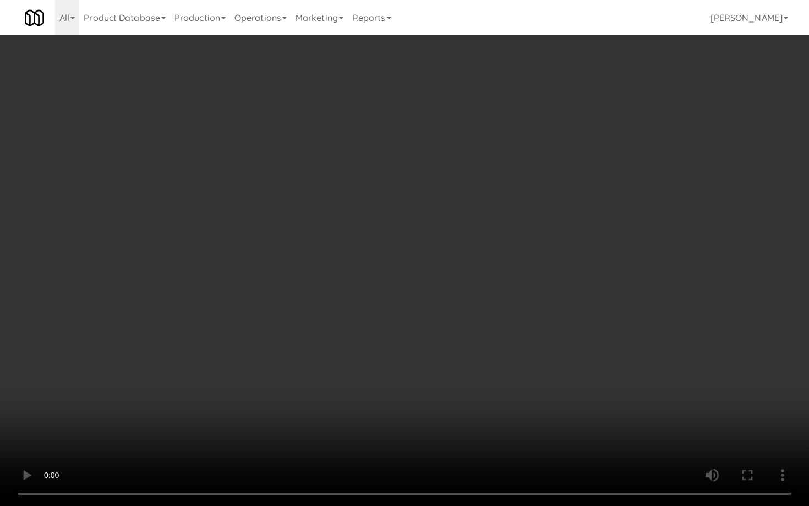
click at [396, 345] on video at bounding box center [404, 253] width 809 height 506
click at [396, 330] on video at bounding box center [404, 253] width 809 height 506
click at [396, 382] on video at bounding box center [404, 253] width 809 height 506
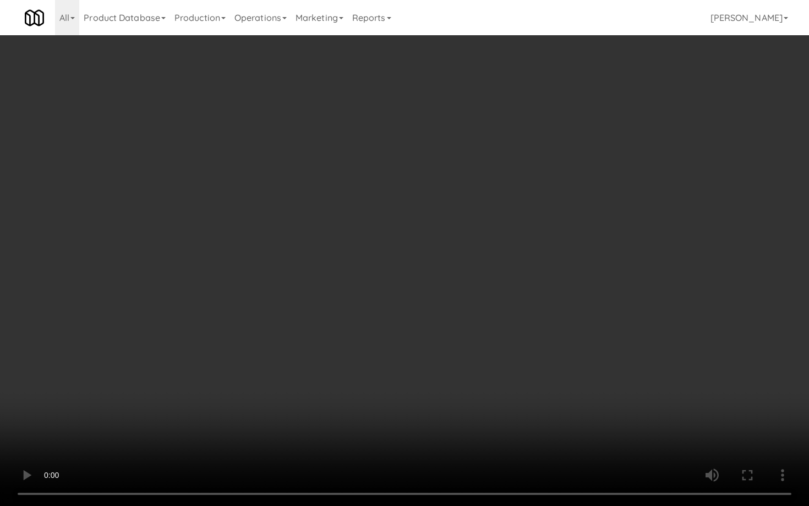
click at [396, 378] on video at bounding box center [404, 253] width 809 height 506
click at [396, 368] on video at bounding box center [404, 253] width 809 height 506
click at [396, 367] on video at bounding box center [404, 253] width 809 height 506
click at [396, 363] on video at bounding box center [404, 253] width 809 height 506
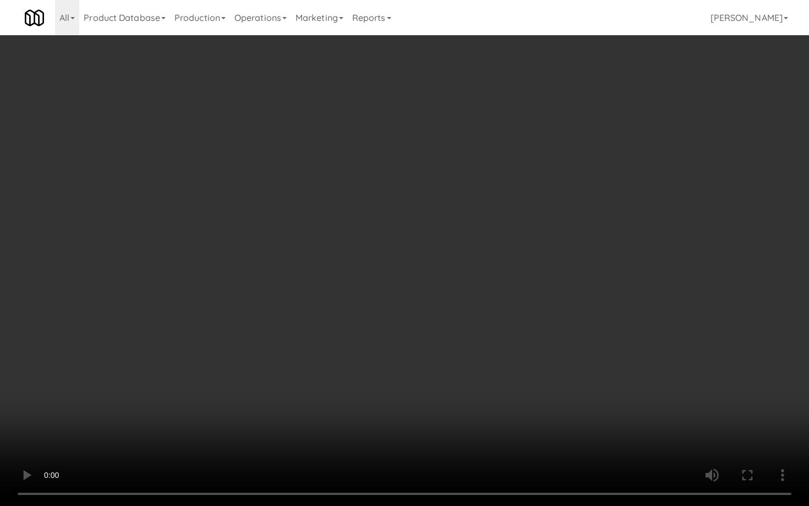
click at [396, 363] on video at bounding box center [404, 253] width 809 height 506
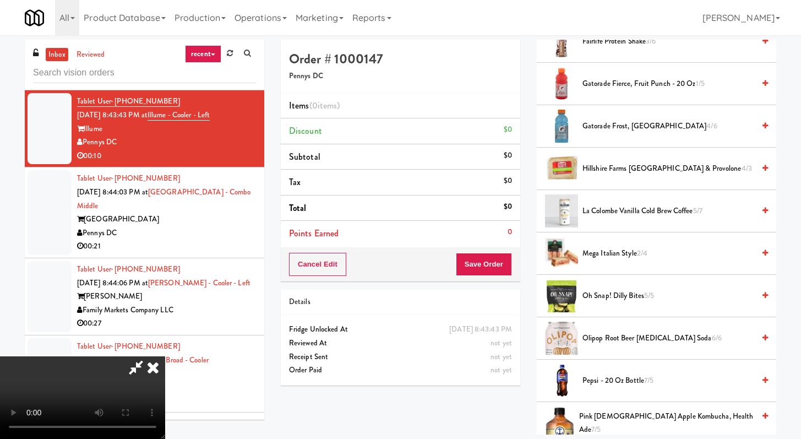
scroll to position [930, 0]
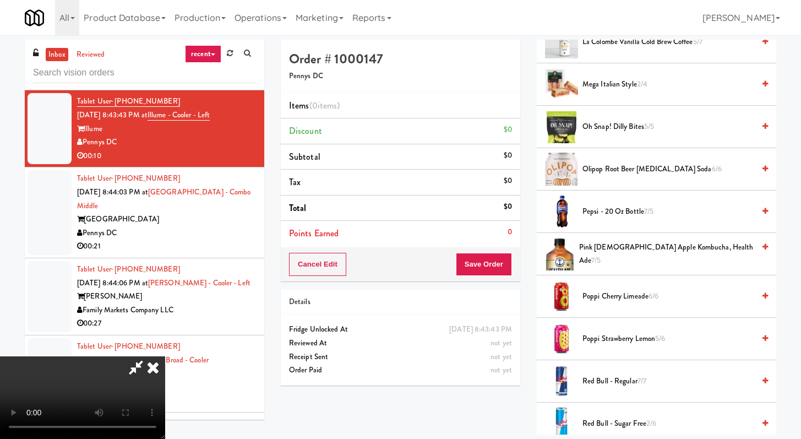
click at [396, 203] on li "Pepsi - 20 oz bottle 7/5" at bounding box center [656, 211] width 239 height 42
click at [396, 214] on span "Pepsi - 20 oz bottle 7/5" at bounding box center [668, 212] width 172 height 14
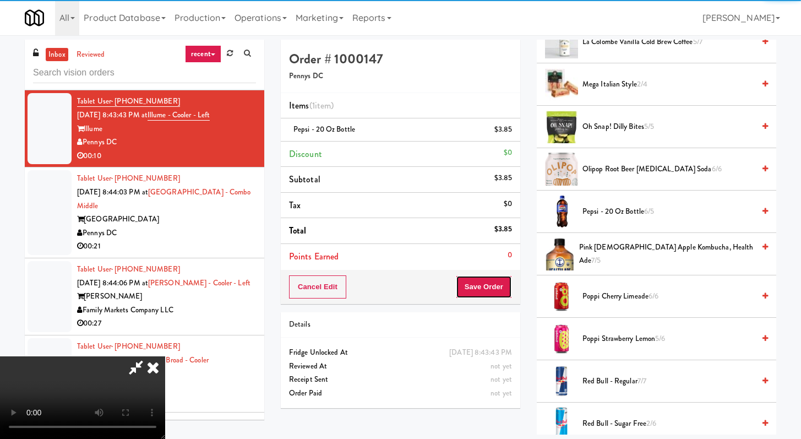
click at [396, 290] on button "Save Order" at bounding box center [484, 286] width 56 height 23
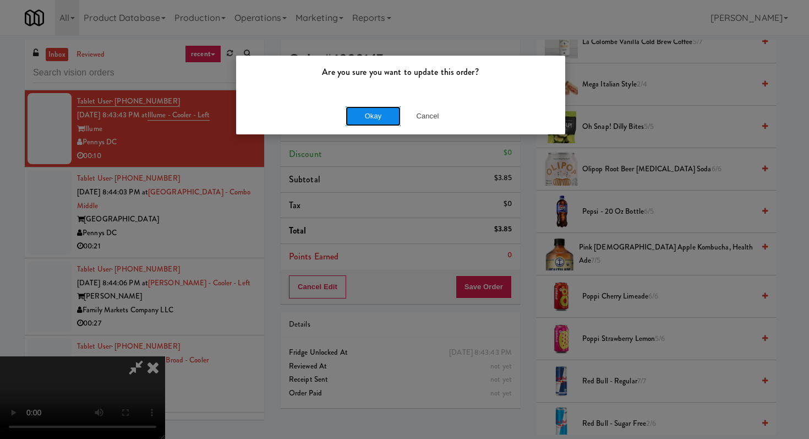
click at [373, 116] on button "Okay" at bounding box center [373, 116] width 55 height 20
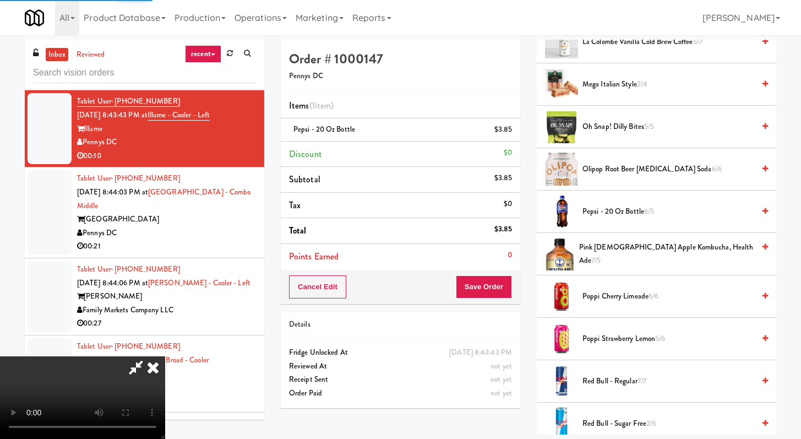
scroll to position [47, 0]
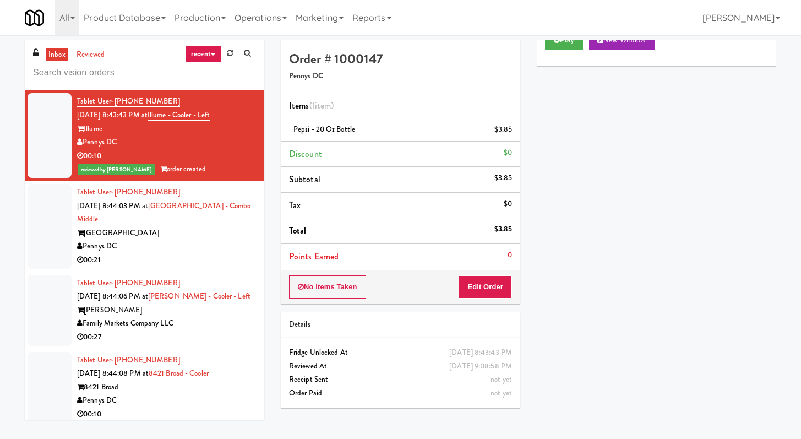
click at [177, 253] on div "Pennys DC" at bounding box center [166, 246] width 179 height 14
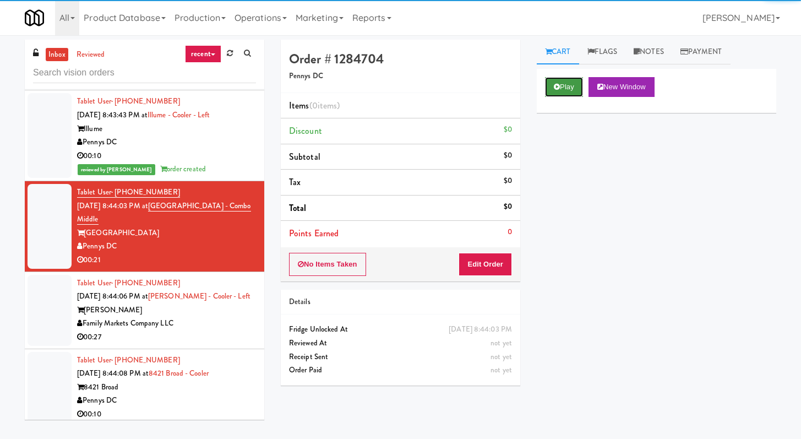
click at [396, 89] on button "Play" at bounding box center [564, 87] width 38 height 20
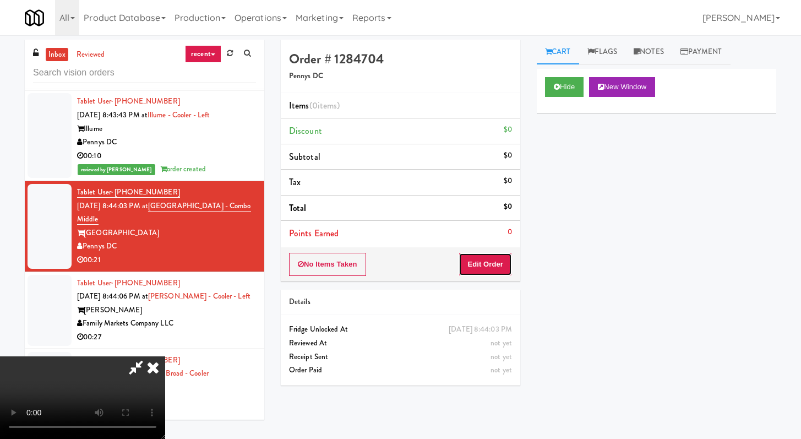
click at [396, 271] on button "Edit Order" at bounding box center [485, 264] width 53 height 23
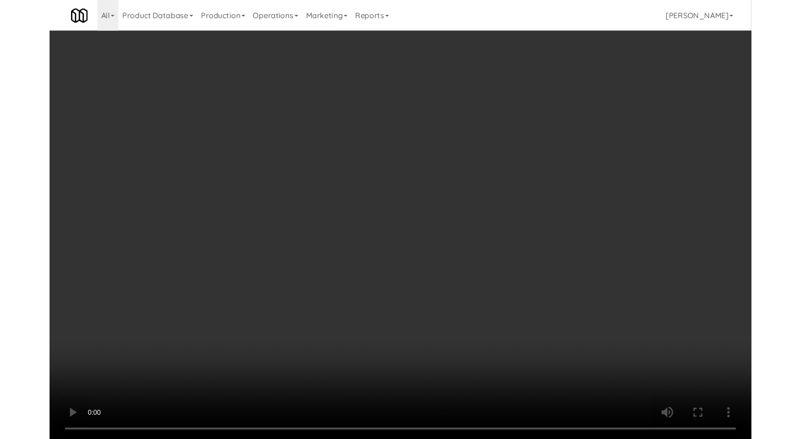
scroll to position [5132, 0]
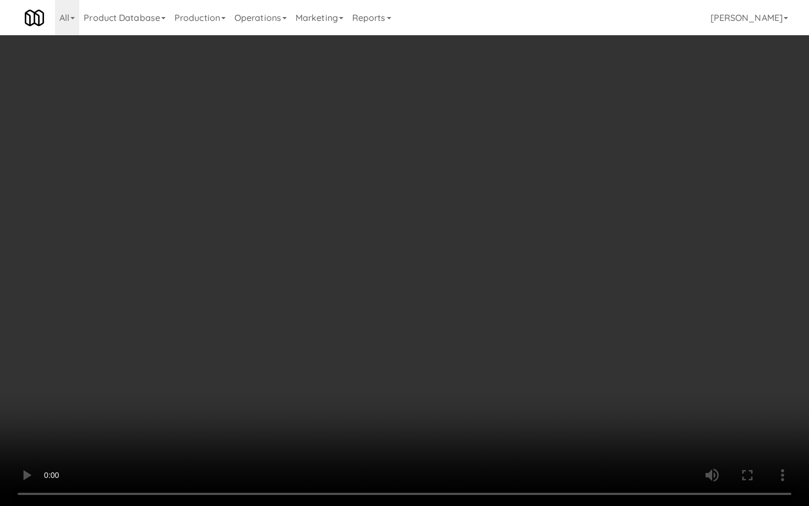
click at [396, 386] on video at bounding box center [404, 253] width 809 height 506
click at [396, 392] on video at bounding box center [404, 253] width 809 height 506
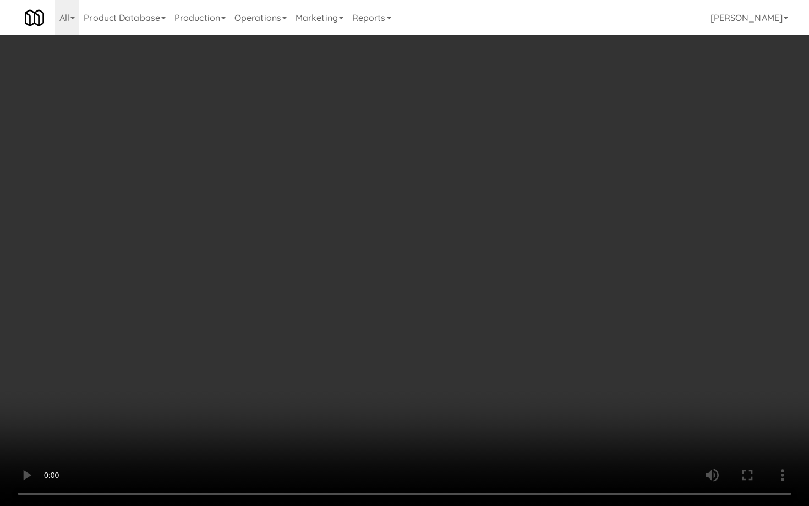
click at [396, 392] on video at bounding box center [404, 253] width 809 height 506
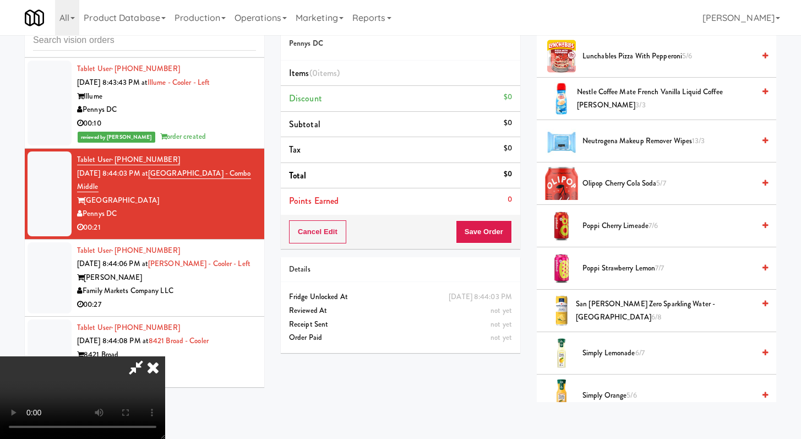
scroll to position [407, 0]
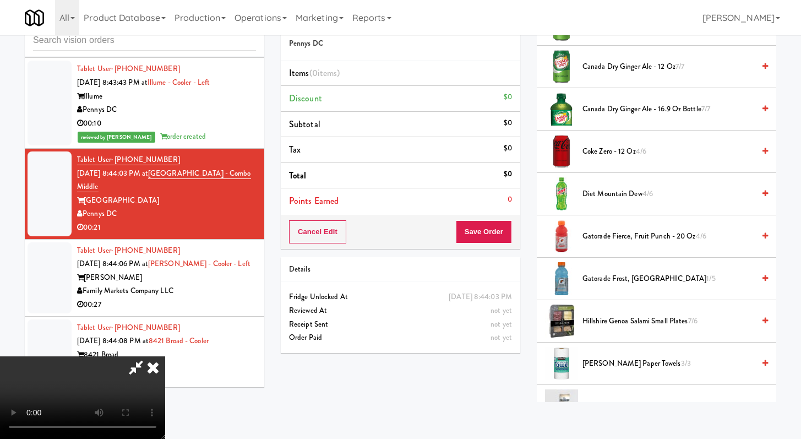
click at [396, 147] on span "Coke Zero - 12 oz 4/6" at bounding box center [668, 152] width 172 height 14
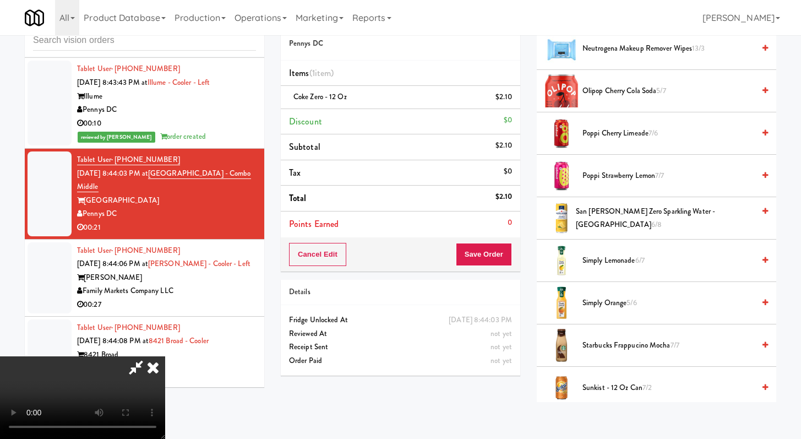
scroll to position [957, 0]
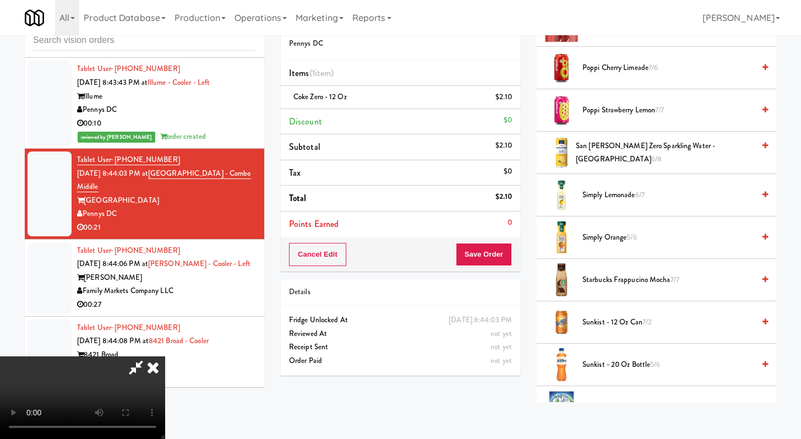
click at [396, 199] on span "Simply Lemonade 6/7" at bounding box center [668, 195] width 172 height 14
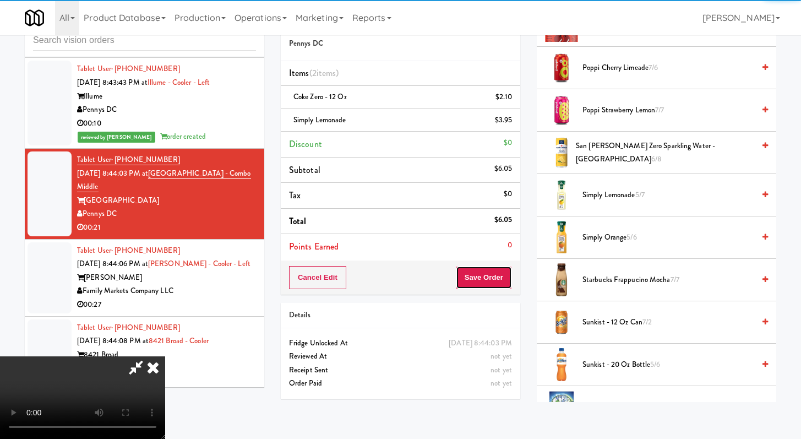
click at [396, 275] on button "Save Order" at bounding box center [484, 277] width 56 height 23
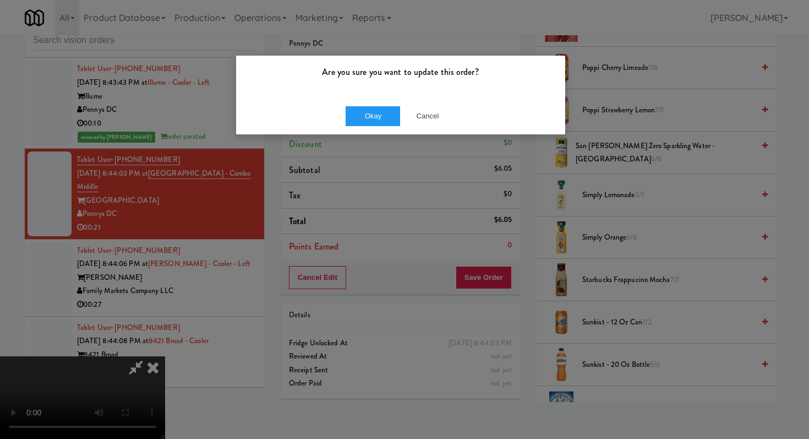
click at [371, 103] on div "Okay Cancel" at bounding box center [400, 115] width 329 height 37
click at [372, 108] on button "Okay" at bounding box center [373, 116] width 55 height 20
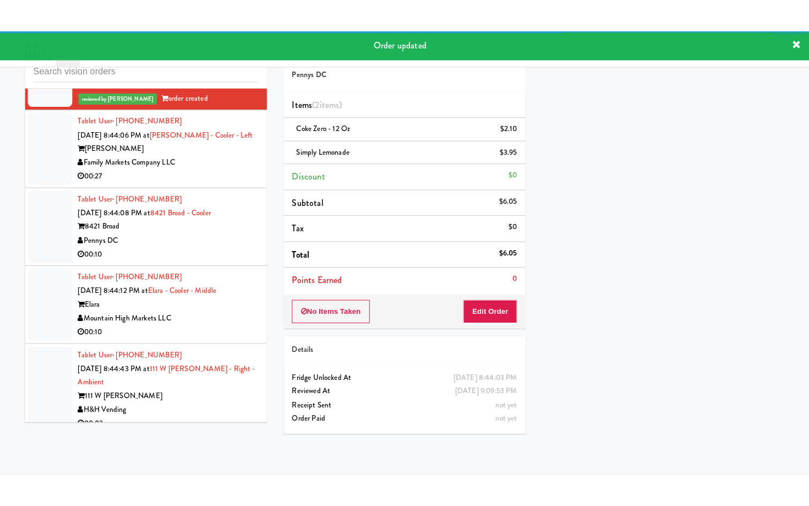
scroll to position [5341, 0]
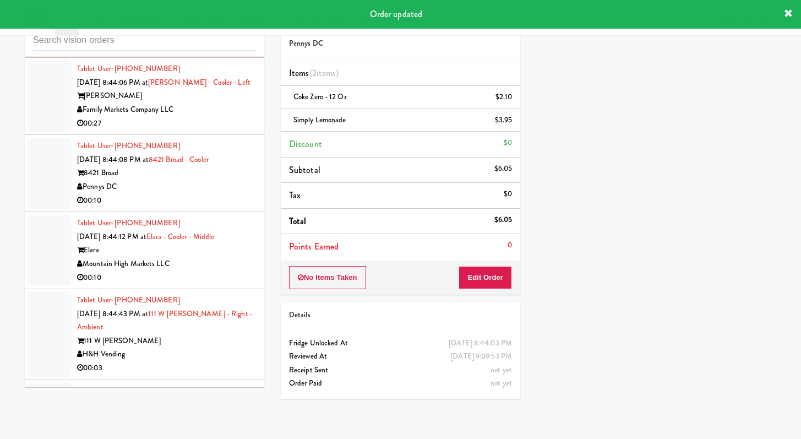
click at [220, 117] on div "Family Markets Company LLC" at bounding box center [166, 110] width 179 height 14
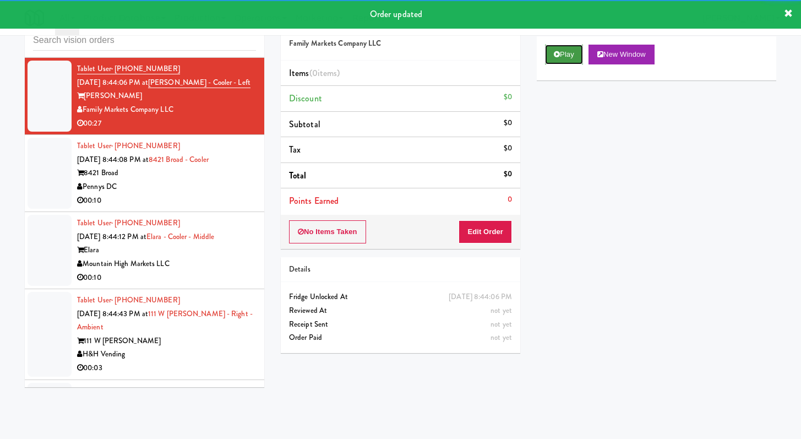
click at [396, 54] on icon at bounding box center [557, 54] width 6 height 7
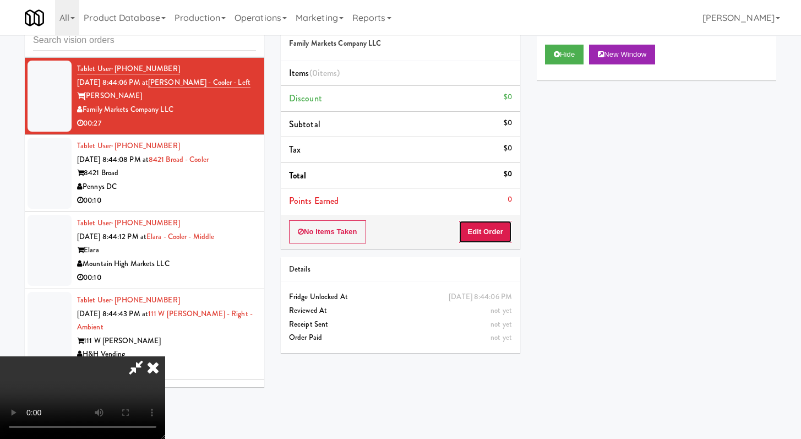
click at [396, 240] on button "Edit Order" at bounding box center [485, 231] width 53 height 23
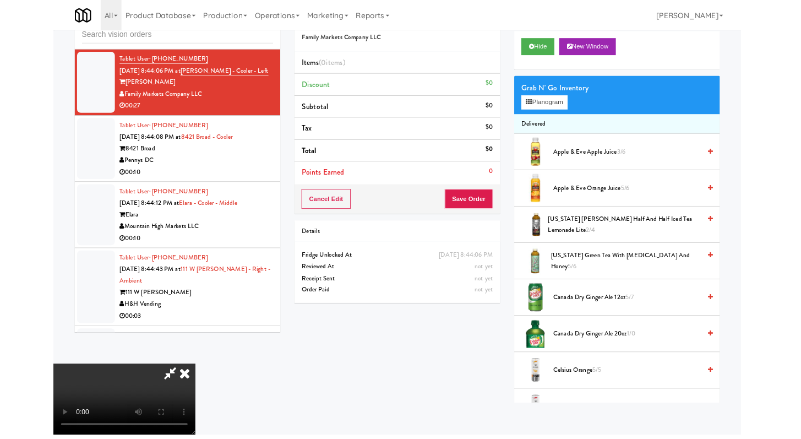
scroll to position [5327, 0]
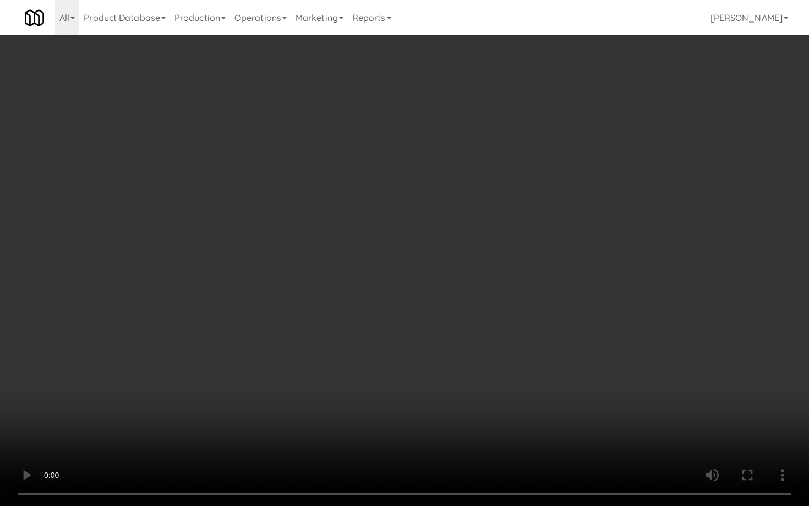
click at [396, 392] on video at bounding box center [404, 253] width 809 height 506
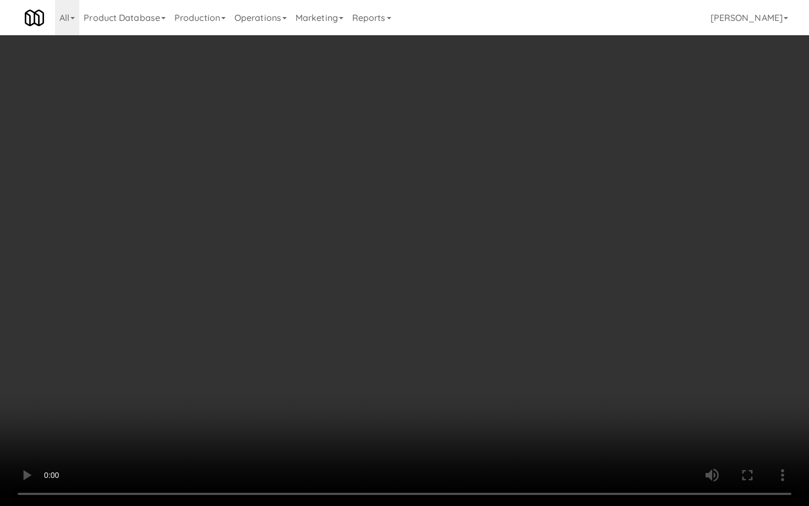
click at [396, 392] on video at bounding box center [404, 253] width 809 height 506
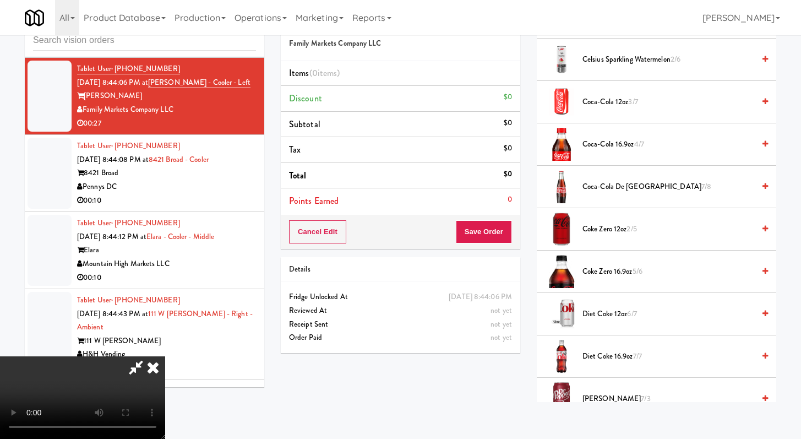
scroll to position [446, 0]
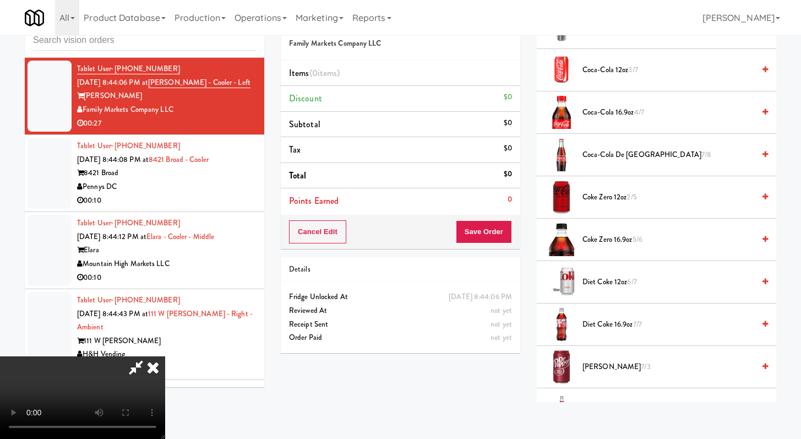
click at [396, 200] on span "Coke Zero 12oz 2/5" at bounding box center [668, 197] width 172 height 14
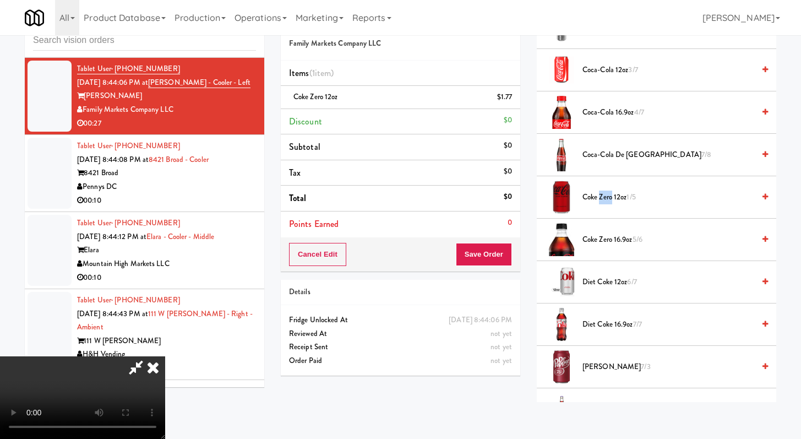
drag, startPoint x: 610, startPoint y: 200, endPoint x: 594, endPoint y: 201, distance: 15.5
click at [396, 200] on span "Coke Zero 12oz 1/5" at bounding box center [668, 197] width 172 height 14
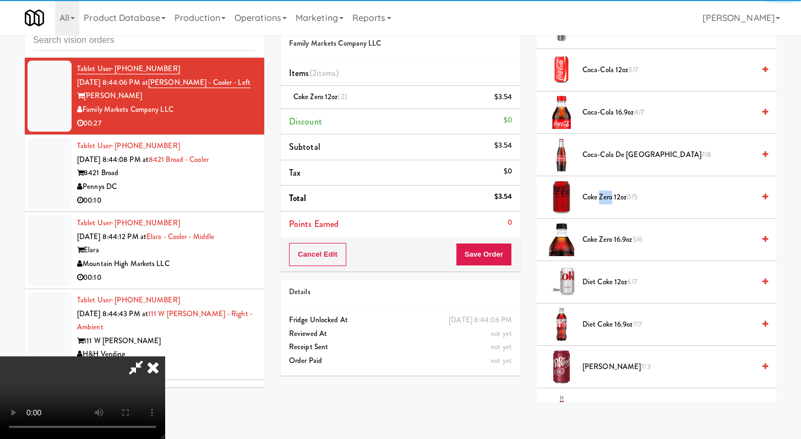
click at [165, 356] on video at bounding box center [82, 397] width 165 height 83
click at [396, 252] on button "Save Order" at bounding box center [484, 254] width 56 height 23
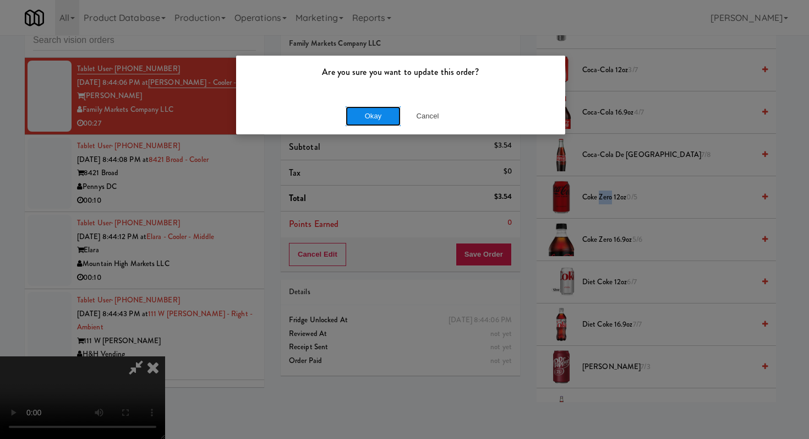
click at [360, 112] on button "Okay" at bounding box center [373, 116] width 55 height 20
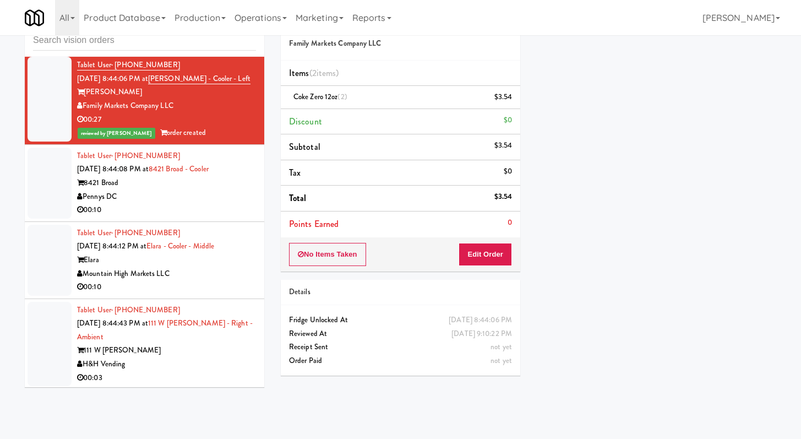
scroll to position [5347, 0]
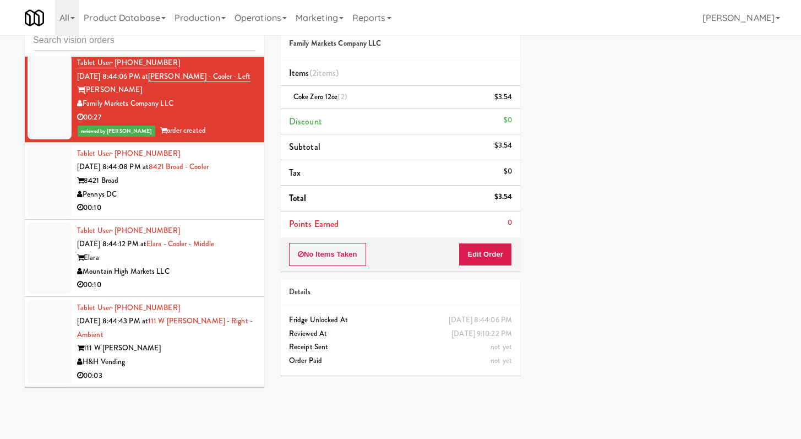
click at [174, 215] on div "00:10" at bounding box center [166, 208] width 179 height 14
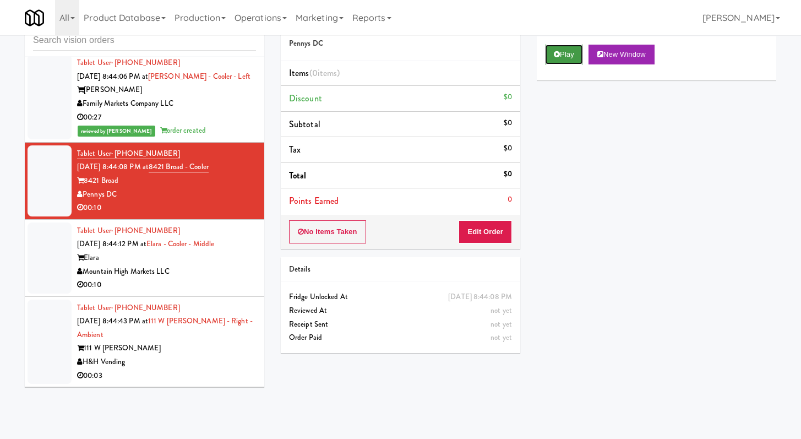
click at [396, 56] on button "Play" at bounding box center [564, 55] width 38 height 20
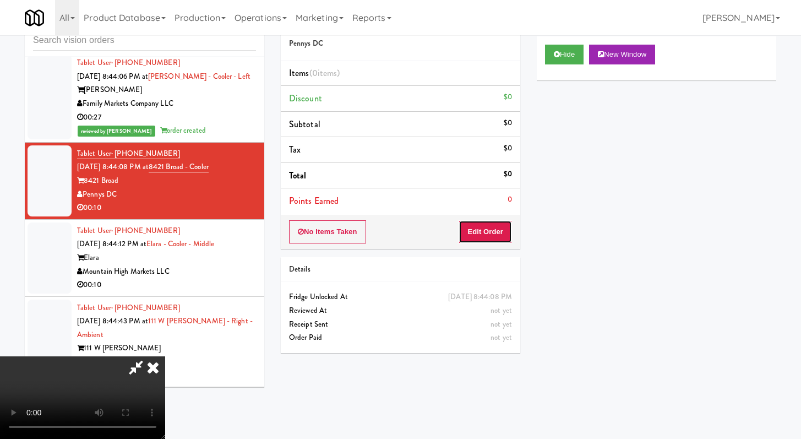
click at [396, 236] on button "Edit Order" at bounding box center [485, 231] width 53 height 23
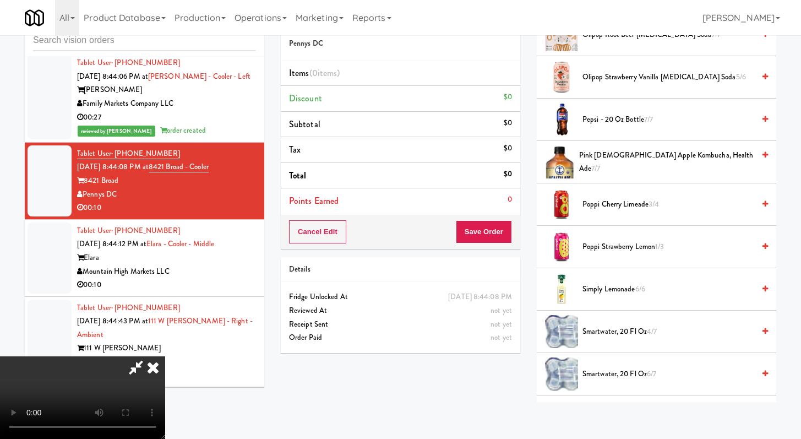
scroll to position [992, 0]
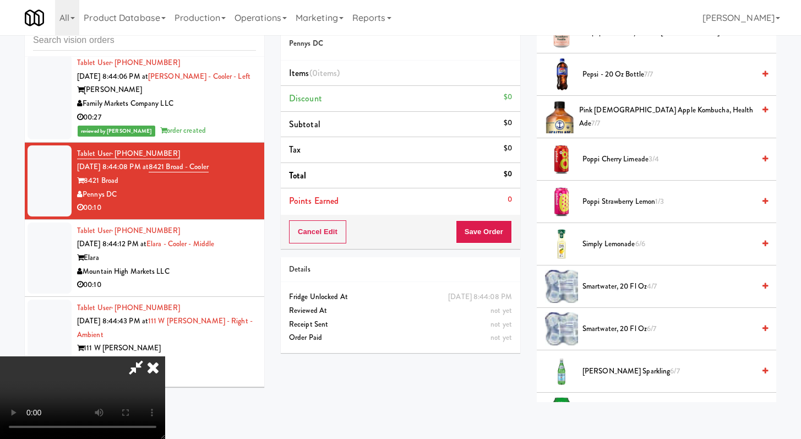
click at [396, 282] on span "smartwater, 20 fl oz 4/7" at bounding box center [668, 287] width 172 height 14
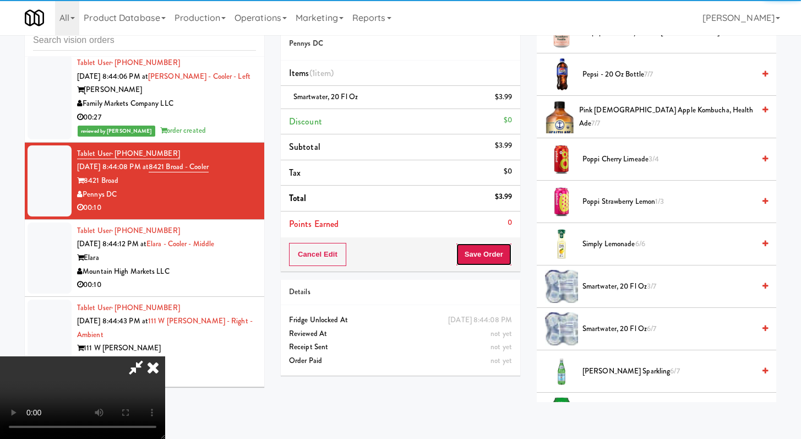
click at [396, 254] on button "Save Order" at bounding box center [484, 254] width 56 height 23
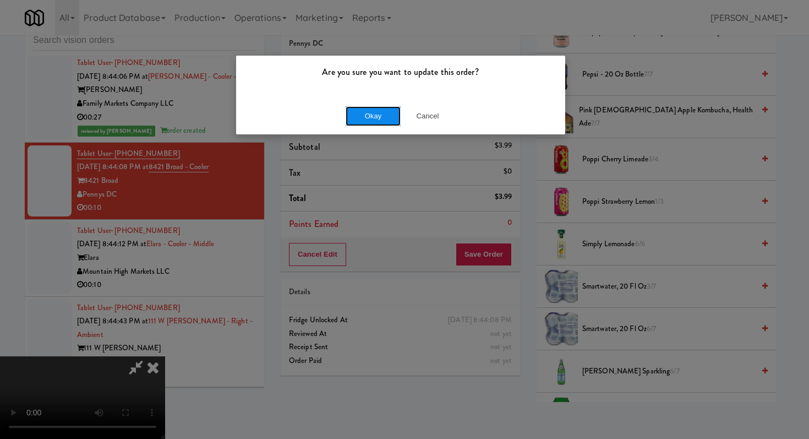
click at [374, 114] on button "Okay" at bounding box center [373, 116] width 55 height 20
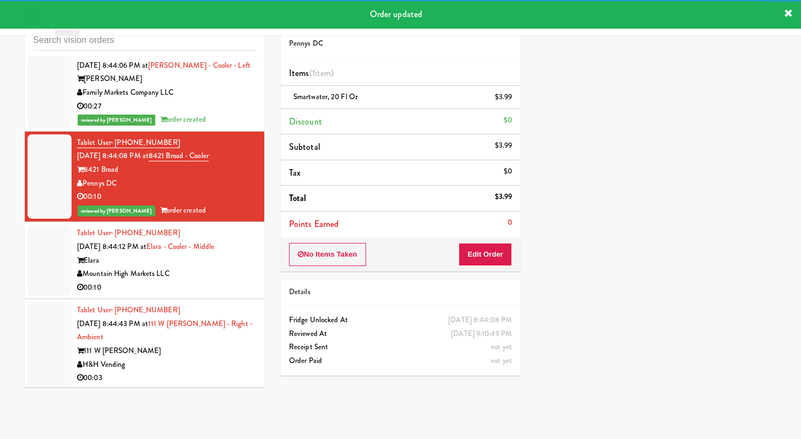
scroll to position [5374, 0]
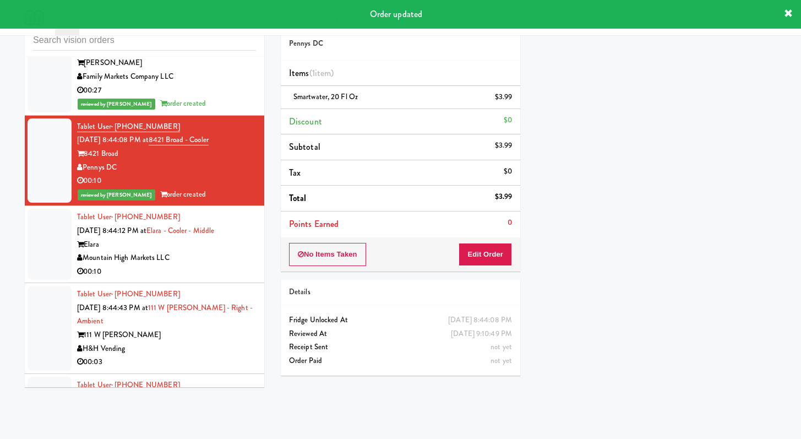
click at [221, 279] on div "00:10" at bounding box center [166, 272] width 179 height 14
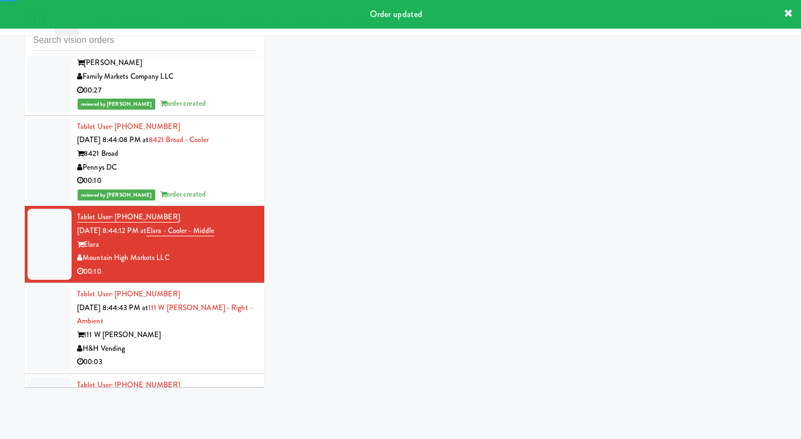
scroll to position [5493, 0]
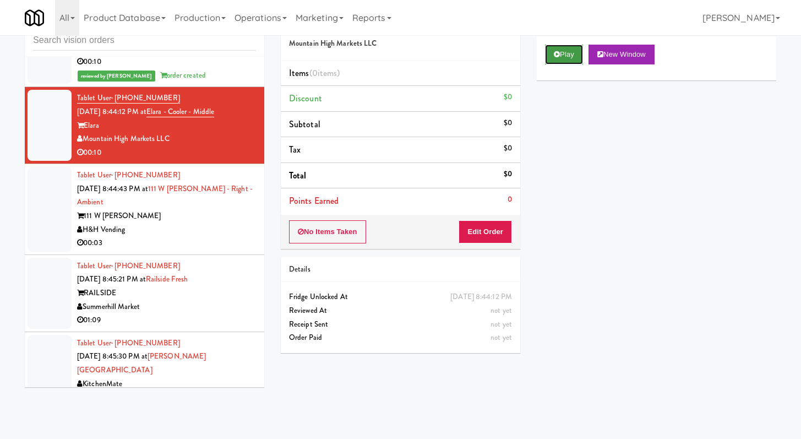
click at [396, 52] on icon at bounding box center [557, 54] width 6 height 7
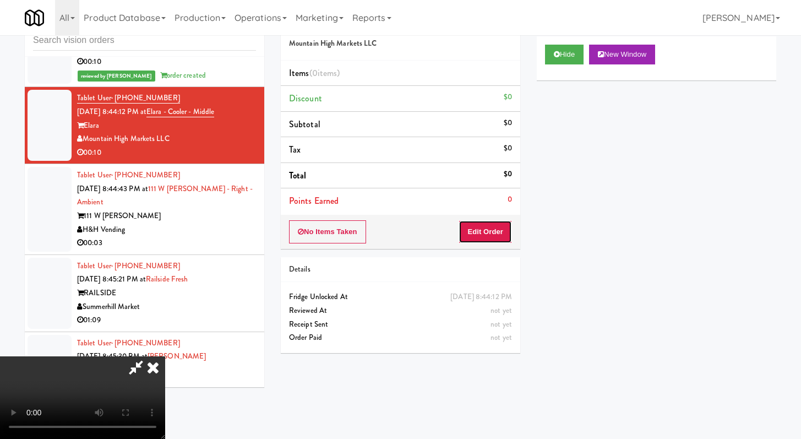
click at [396, 233] on button "Edit Order" at bounding box center [485, 231] width 53 height 23
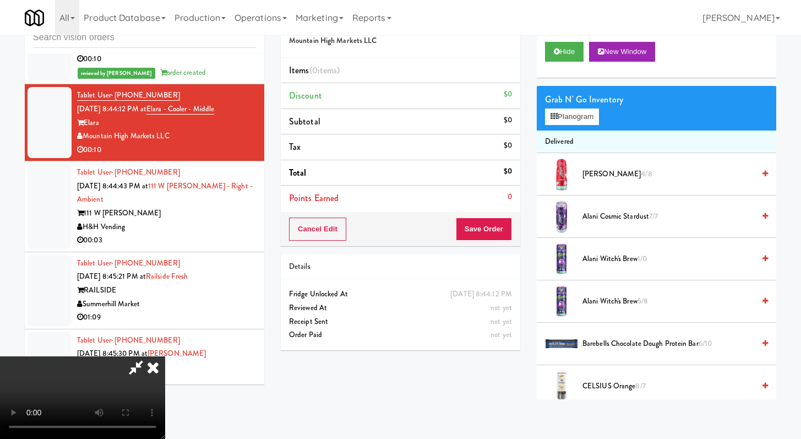
scroll to position [5480, 0]
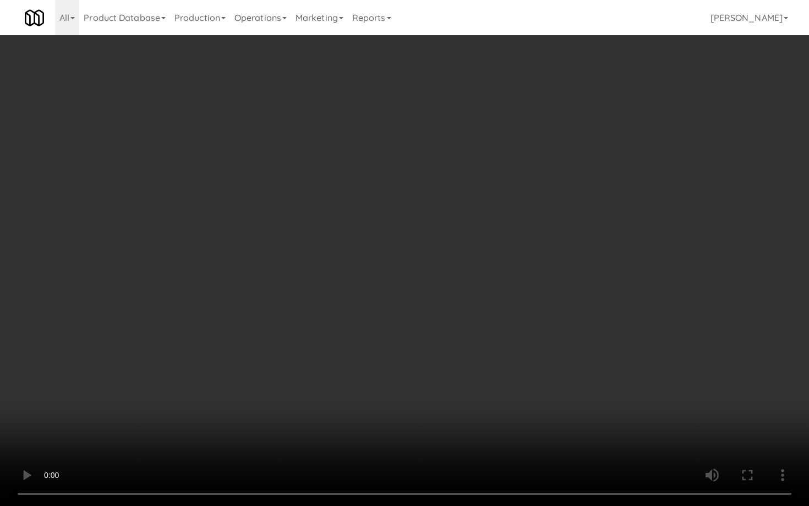
click at [396, 392] on video at bounding box center [404, 253] width 809 height 506
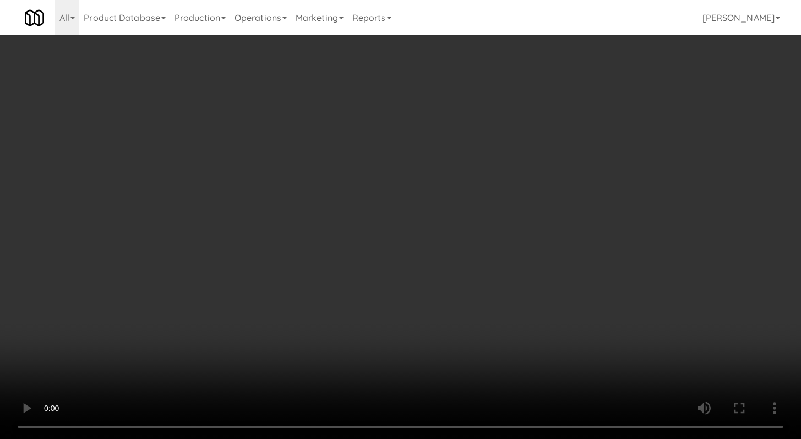
scroll to position [5493, 0]
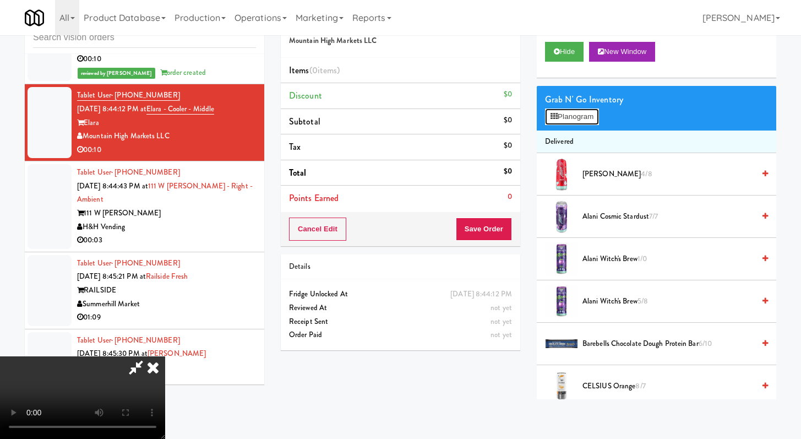
click at [396, 122] on button "Planogram" at bounding box center [572, 116] width 54 height 17
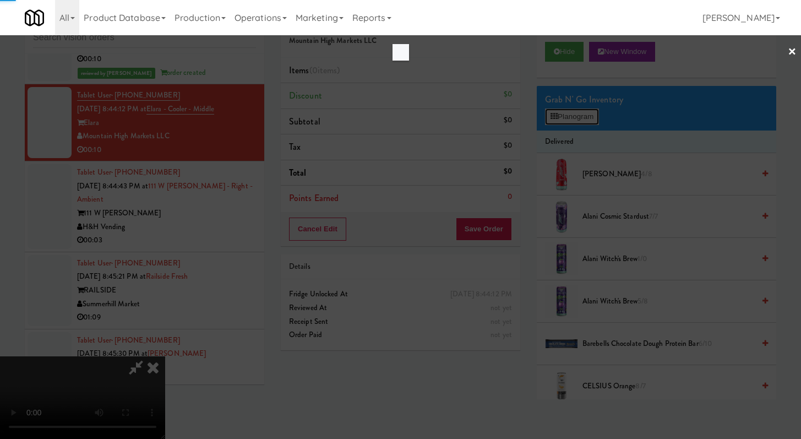
scroll to position [5480, 0]
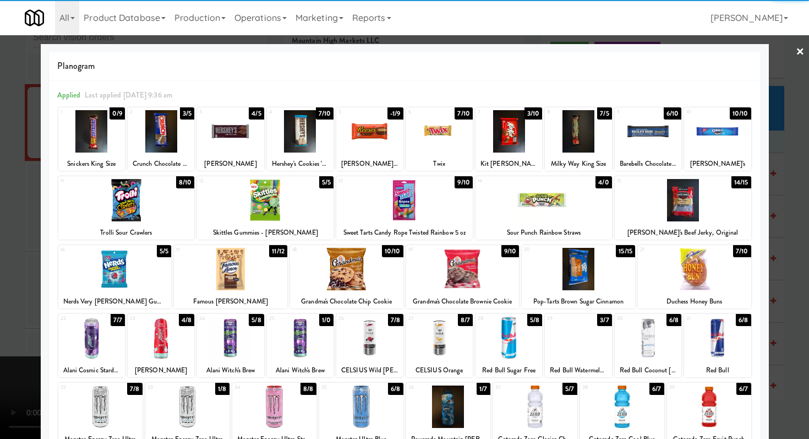
click at [145, 128] on div at bounding box center [161, 131] width 67 height 42
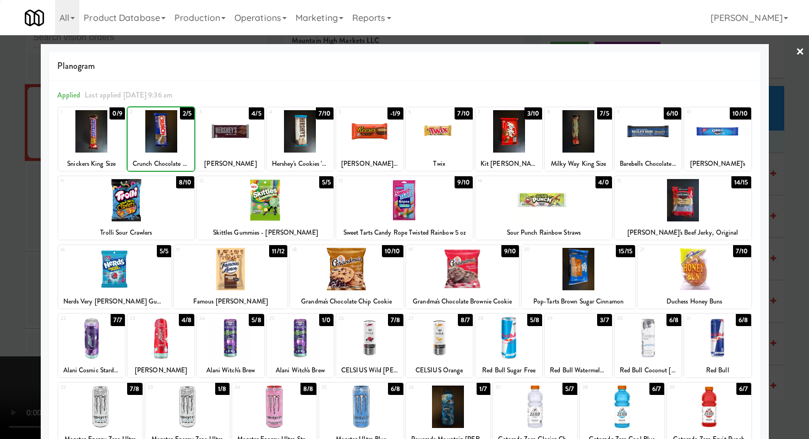
click at [0, 199] on div at bounding box center [404, 219] width 809 height 439
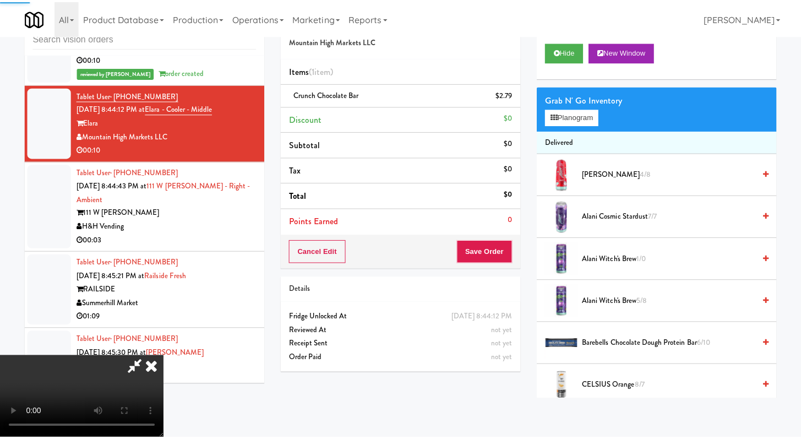
scroll to position [5493, 0]
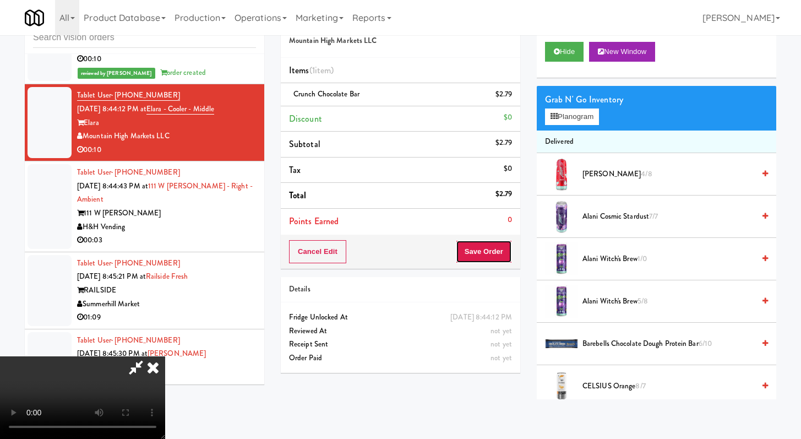
click at [396, 247] on button "Save Order" at bounding box center [484, 251] width 56 height 23
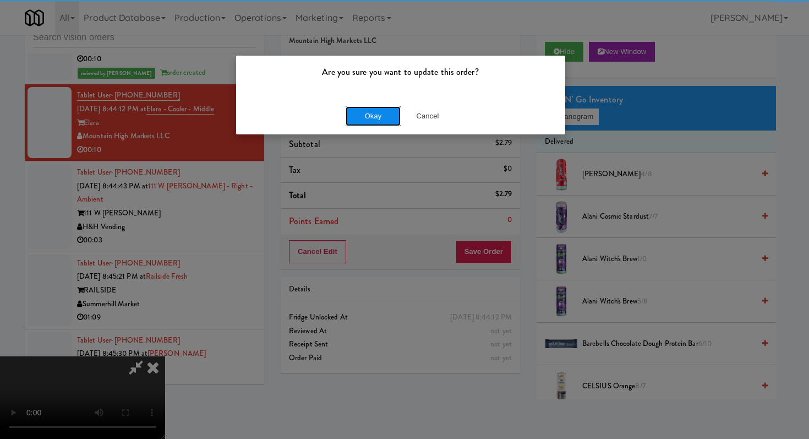
click at [364, 116] on button "Okay" at bounding box center [373, 116] width 55 height 20
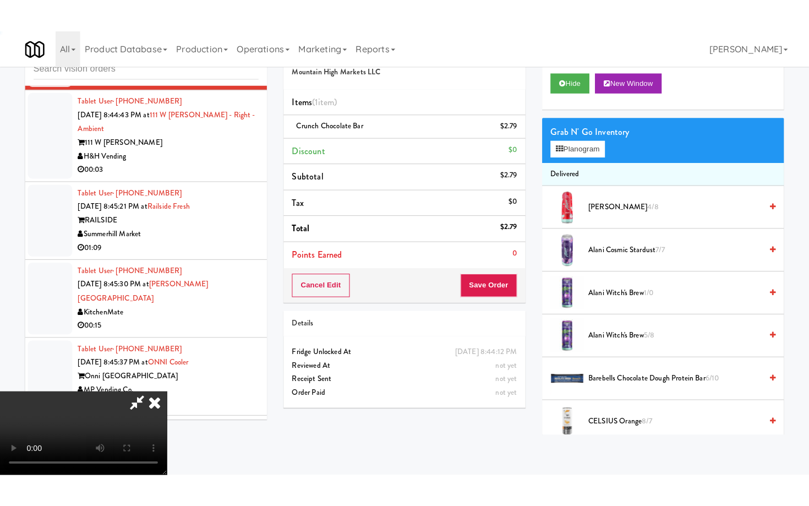
scroll to position [5596, 0]
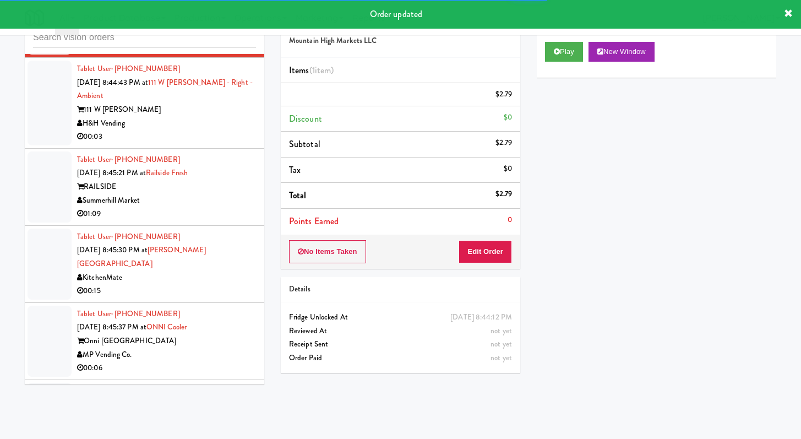
click at [233, 130] on div "H&H Vending" at bounding box center [166, 124] width 179 height 14
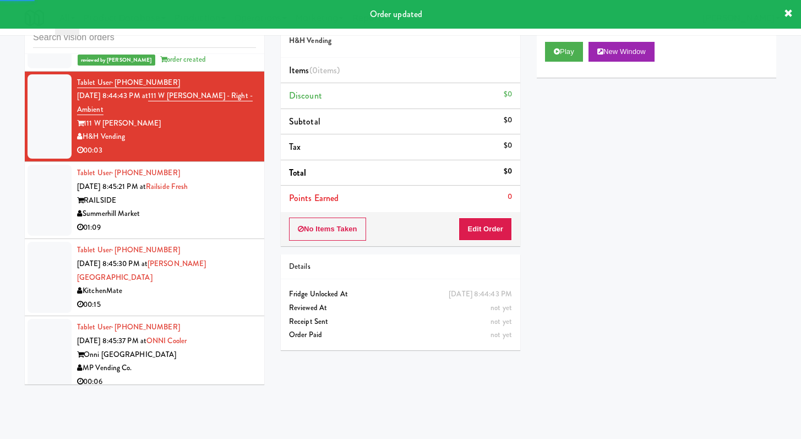
click at [396, 54] on div "Play New Window" at bounding box center [656, 56] width 239 height 44
click at [396, 53] on button "Play" at bounding box center [564, 52] width 38 height 20
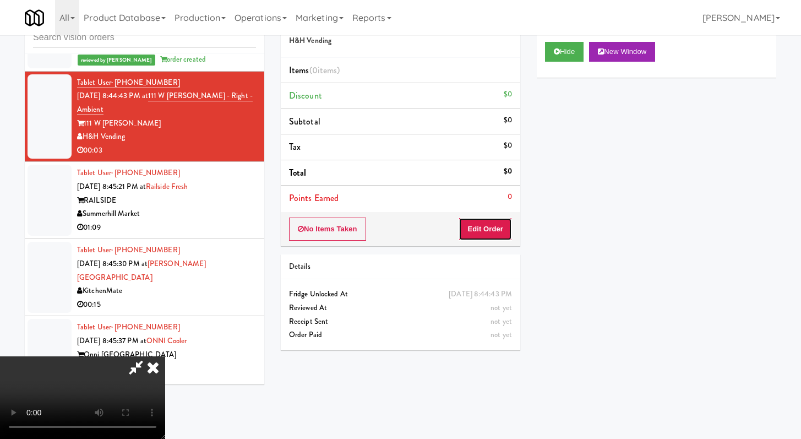
click at [396, 221] on button "Edit Order" at bounding box center [485, 228] width 53 height 23
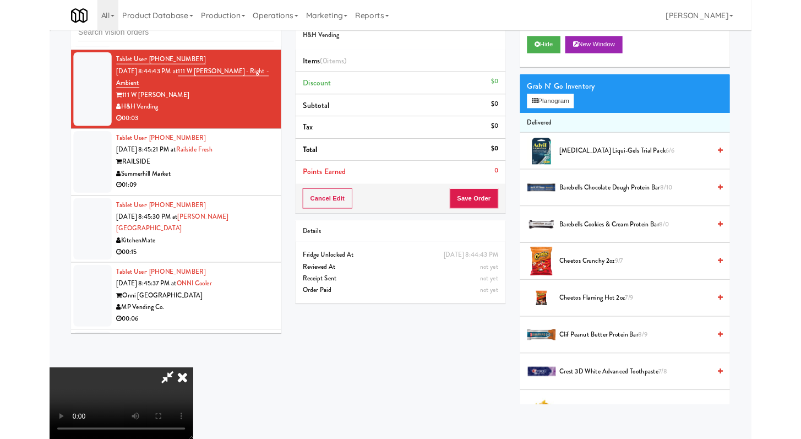
scroll to position [5583, 0]
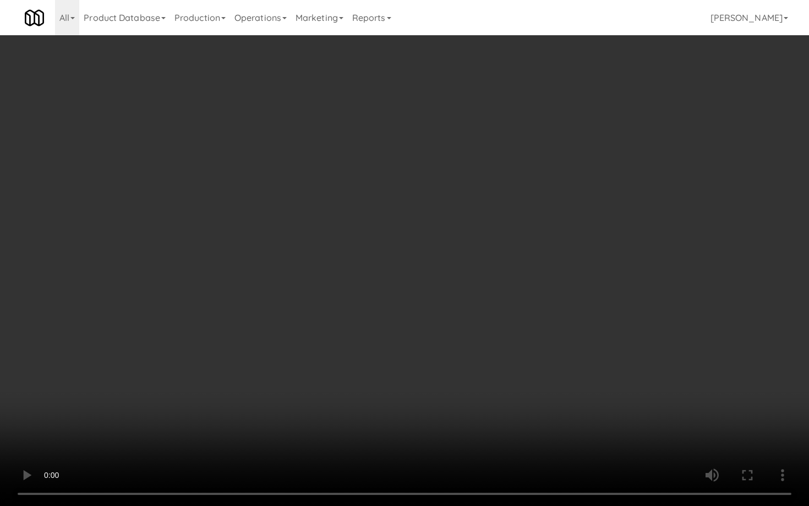
click at [396, 359] on video at bounding box center [404, 253] width 809 height 506
click at [396, 389] on video at bounding box center [404, 253] width 809 height 506
click at [396, 379] on video at bounding box center [404, 253] width 809 height 506
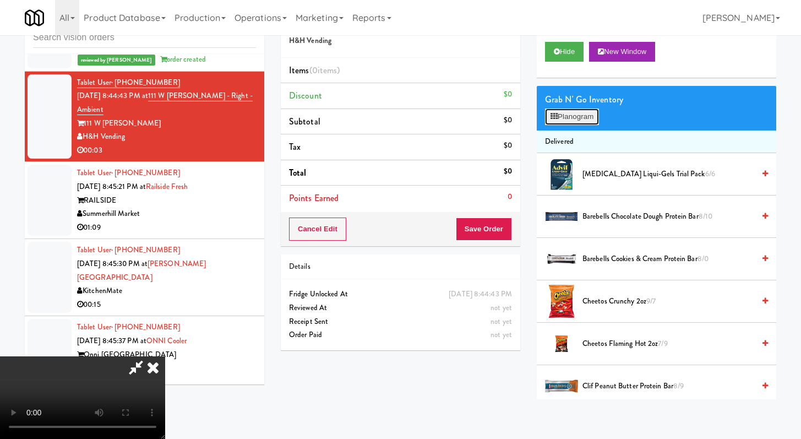
click at [396, 119] on button "Planogram" at bounding box center [572, 116] width 54 height 17
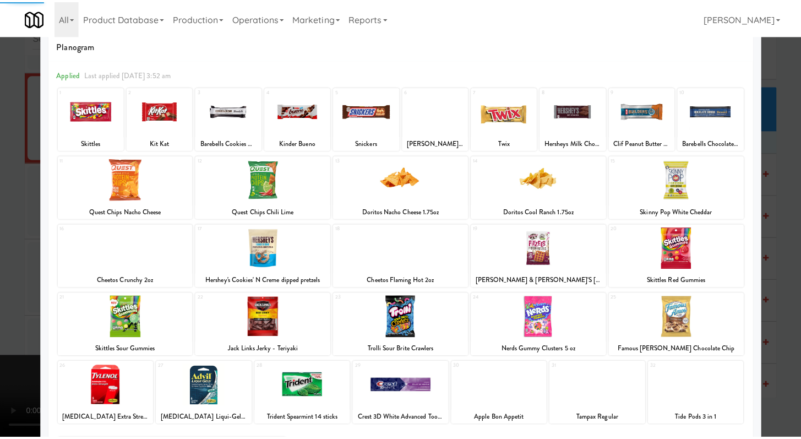
scroll to position [102, 0]
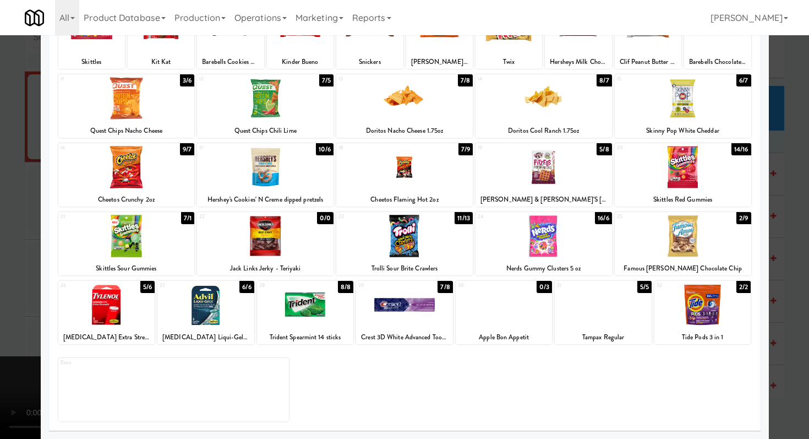
click at [396, 327] on div "31 5/5 Tampax Regular" at bounding box center [603, 312] width 97 height 63
click at [0, 301] on div at bounding box center [404, 219] width 809 height 439
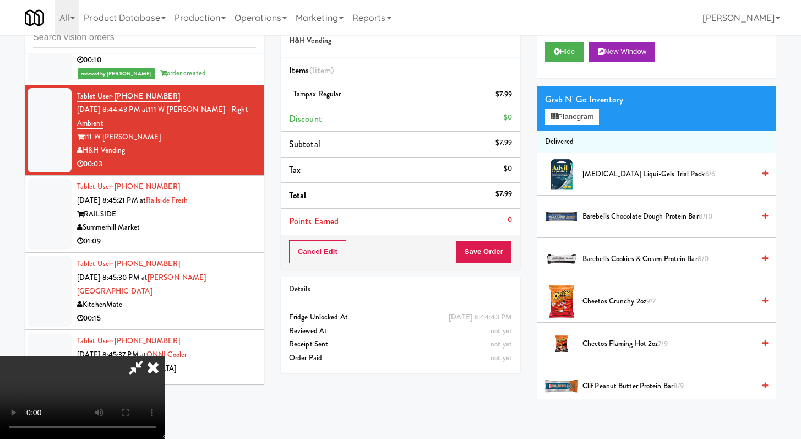
scroll to position [5596, 0]
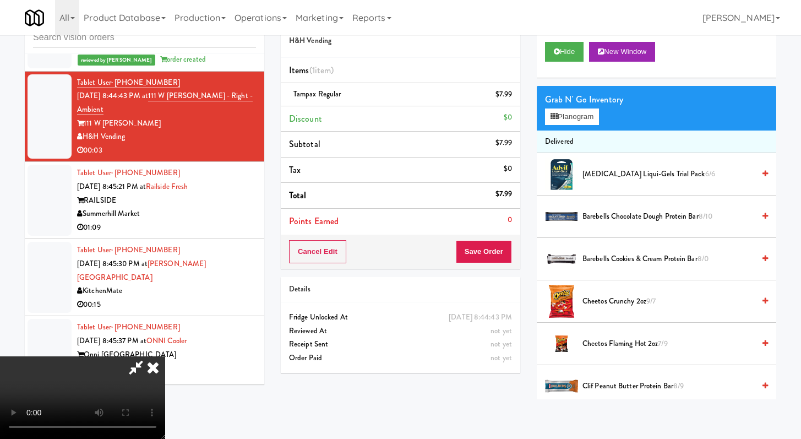
click at [396, 252] on div "Order # 3691334 H&H Vending Items (1 item ) Tampax Regular $7.99 Discount $0 Su…" at bounding box center [400, 192] width 256 height 377
click at [396, 254] on button "Save Order" at bounding box center [484, 251] width 56 height 23
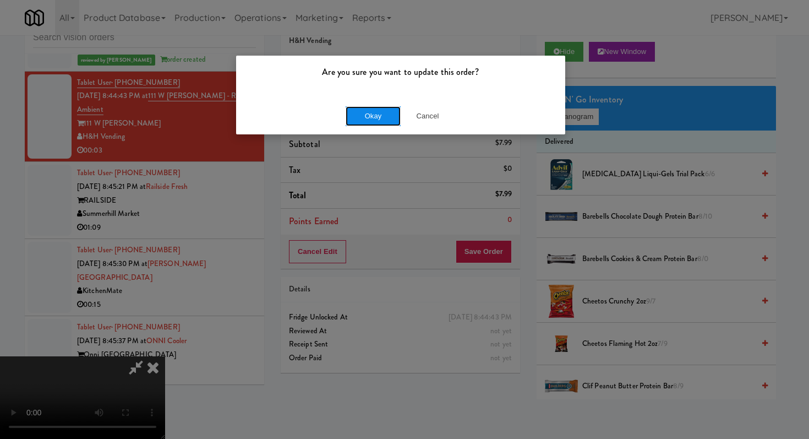
click at [380, 114] on button "Okay" at bounding box center [373, 116] width 55 height 20
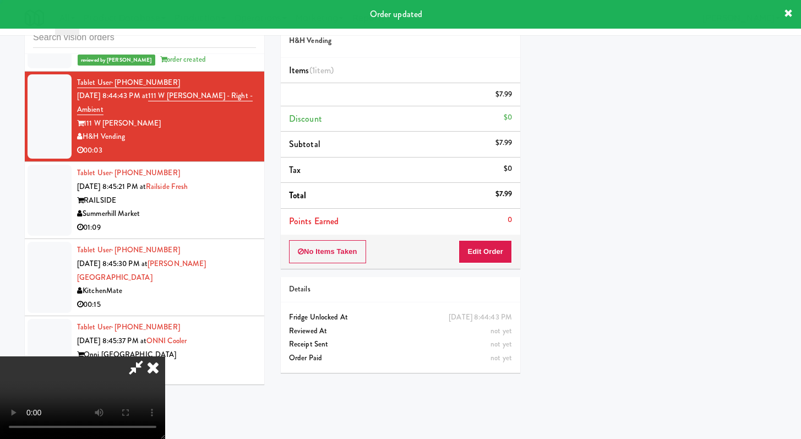
scroll to position [47, 0]
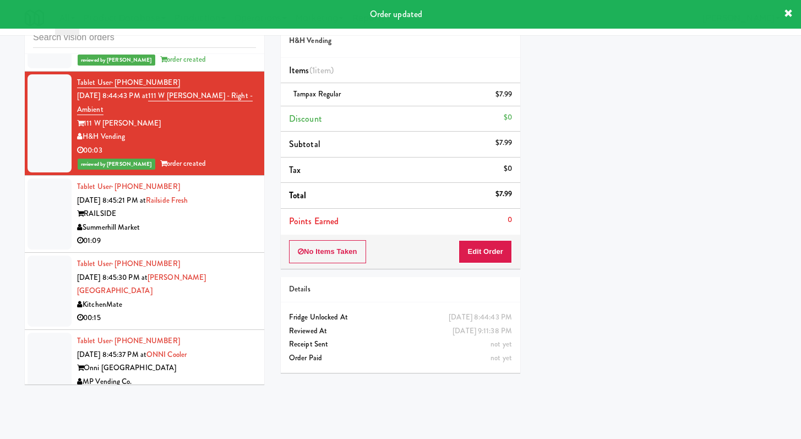
click at [222, 234] on div "Summerhill Market" at bounding box center [166, 228] width 179 height 14
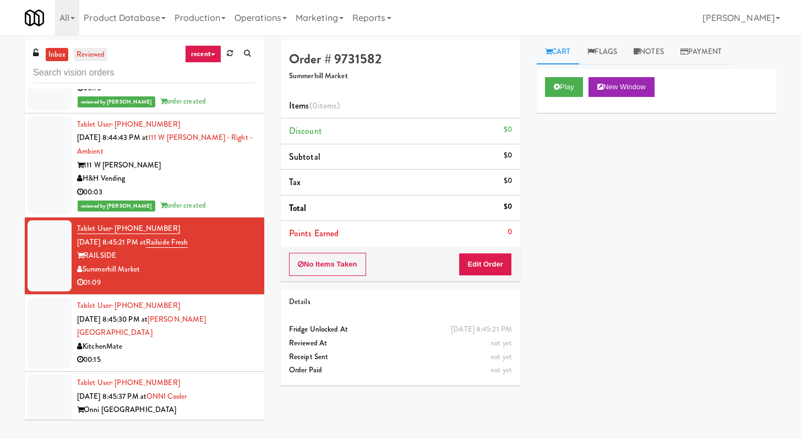
click at [105, 58] on link "reviewed" at bounding box center [91, 55] width 34 height 14
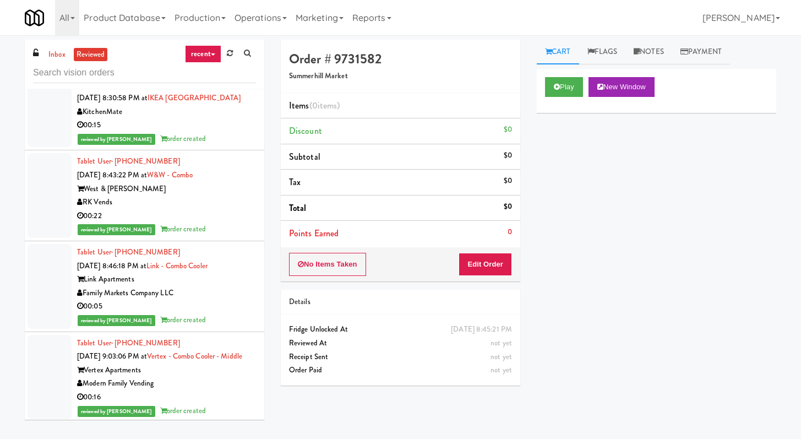
scroll to position [2196, 0]
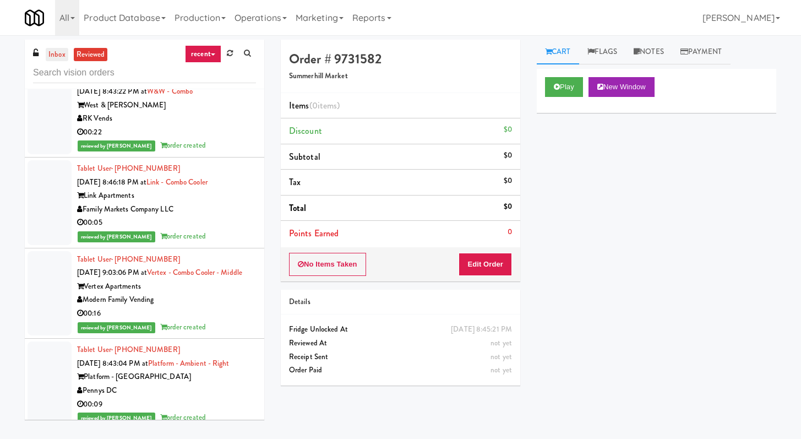
click at [60, 53] on link "inbox" at bounding box center [57, 55] width 23 height 14
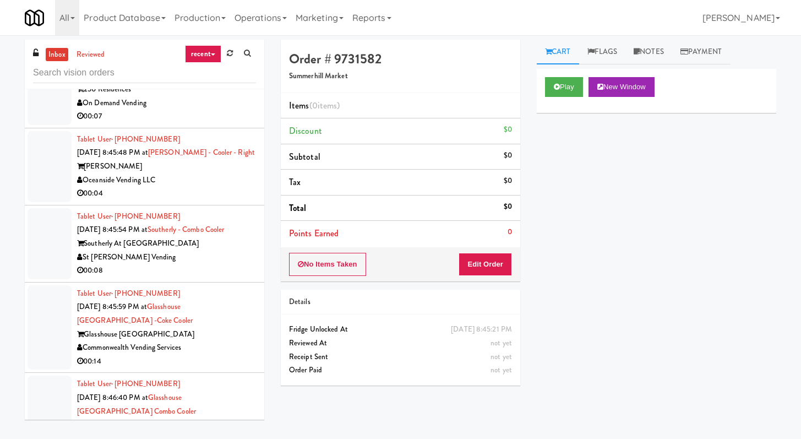
scroll to position [1672, 0]
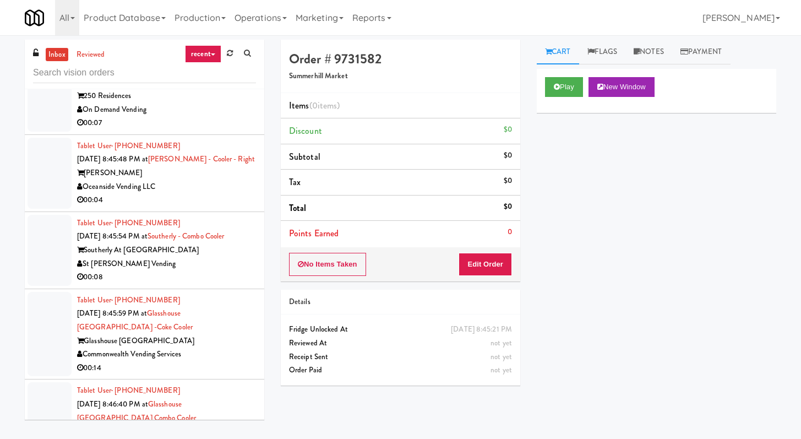
click at [201, 125] on div "00:07" at bounding box center [166, 123] width 179 height 14
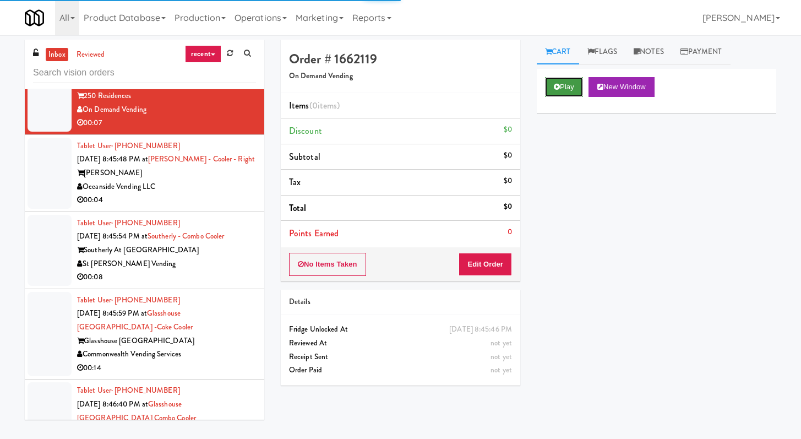
click at [396, 87] on button "Play" at bounding box center [564, 87] width 38 height 20
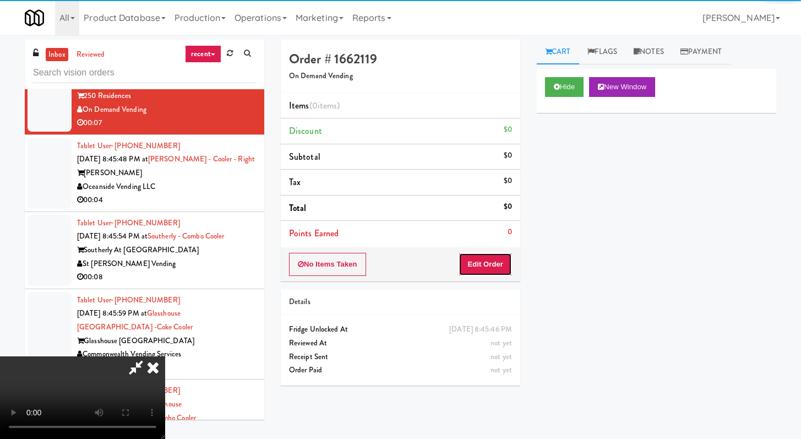
click at [396, 264] on button "Edit Order" at bounding box center [485, 264] width 53 height 23
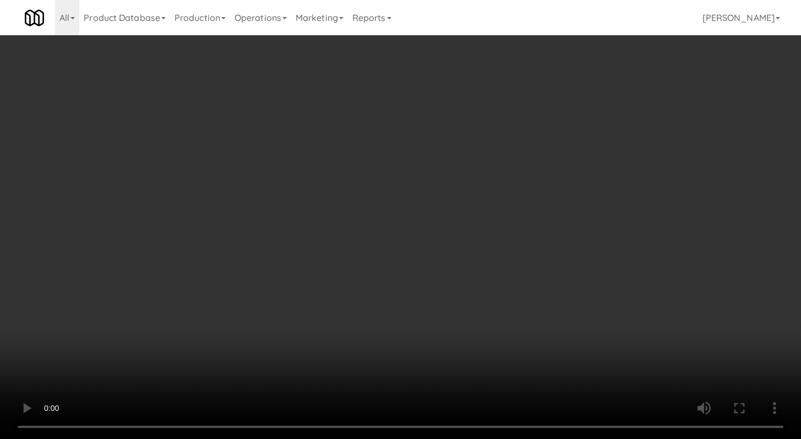
scroll to position [1265, 0]
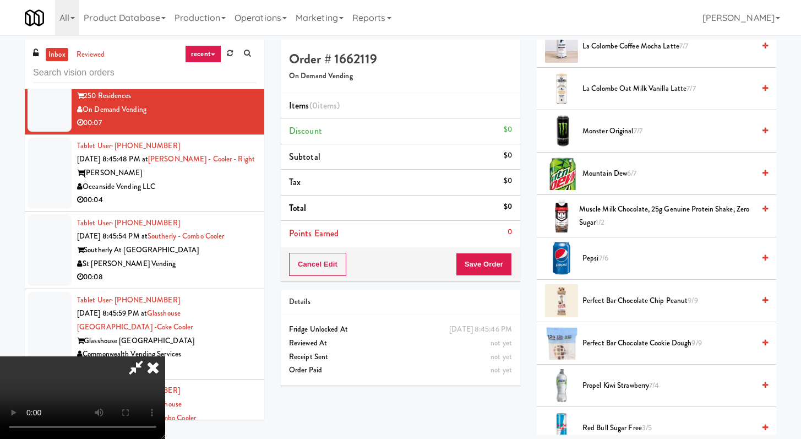
click at [396, 263] on span "Pepsi 7/6" at bounding box center [668, 259] width 172 height 14
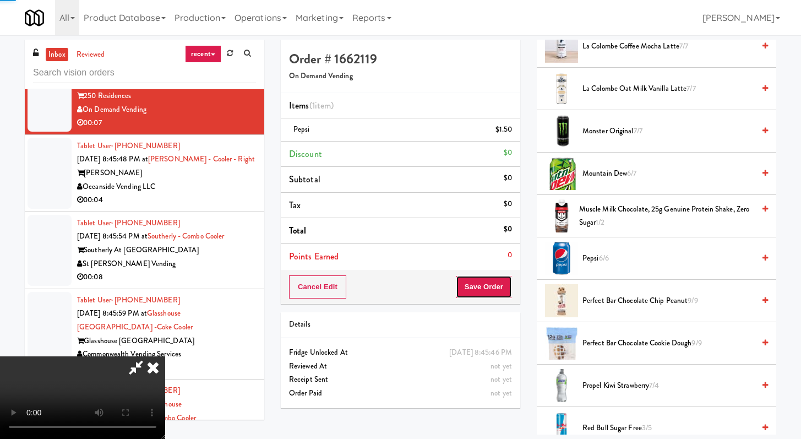
click at [396, 284] on button "Save Order" at bounding box center [484, 286] width 56 height 23
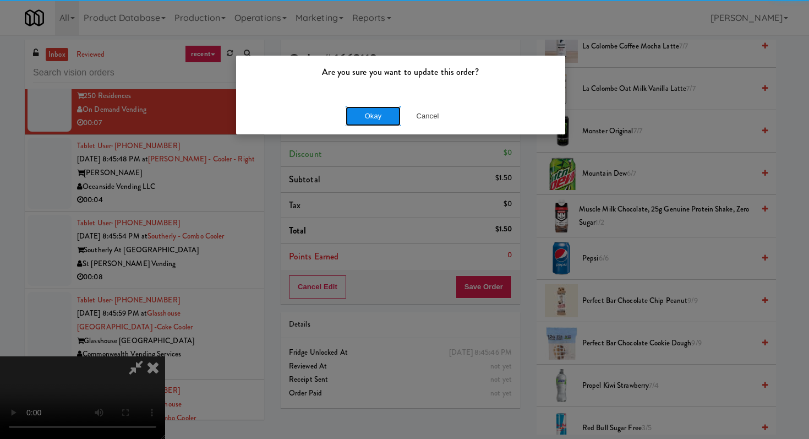
click at [354, 119] on button "Okay" at bounding box center [373, 116] width 55 height 20
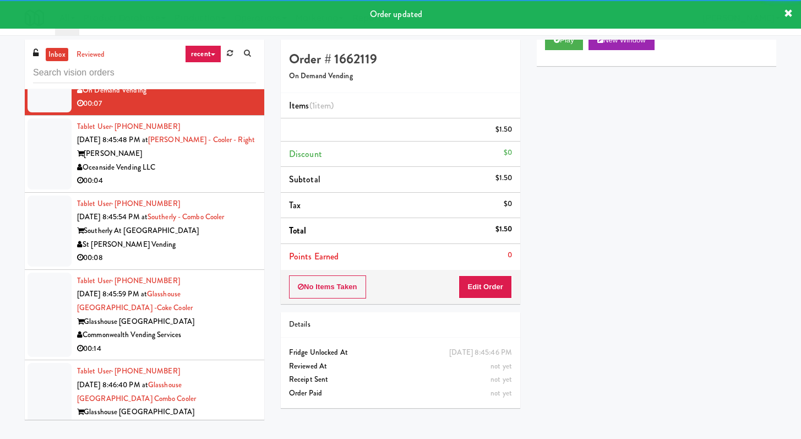
scroll to position [1709, 0]
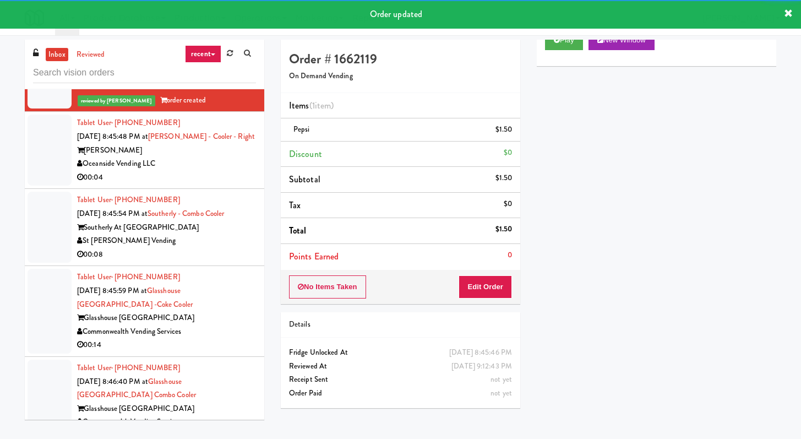
click at [194, 163] on div "Oceanside Vending LLC" at bounding box center [166, 164] width 179 height 14
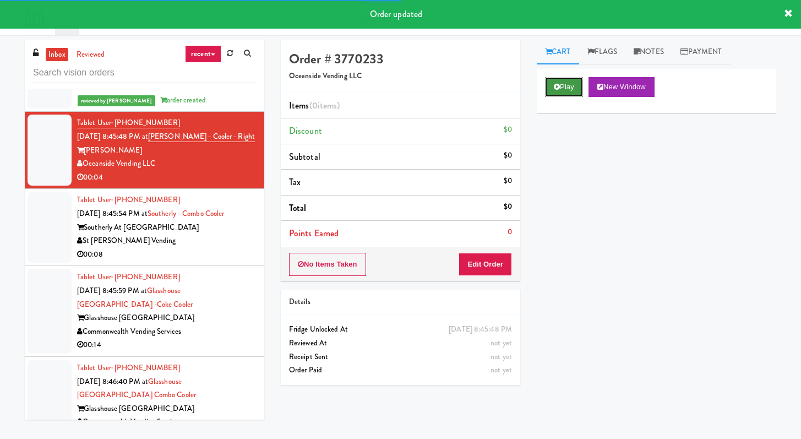
click at [396, 94] on button "Play" at bounding box center [564, 87] width 38 height 20
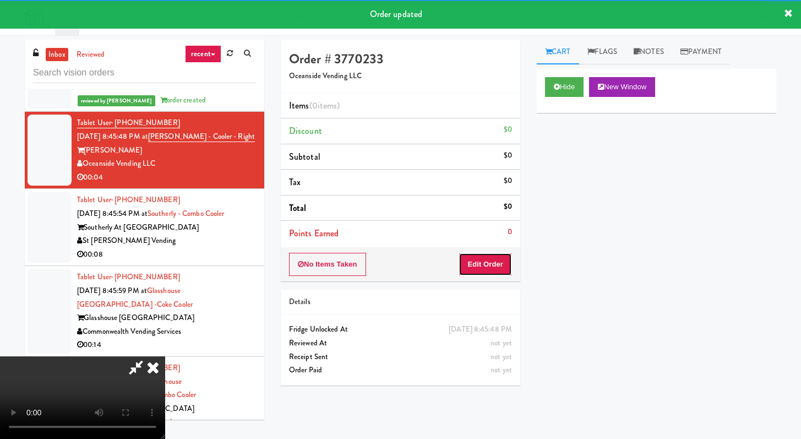
click at [396, 258] on button "Edit Order" at bounding box center [485, 264] width 53 height 23
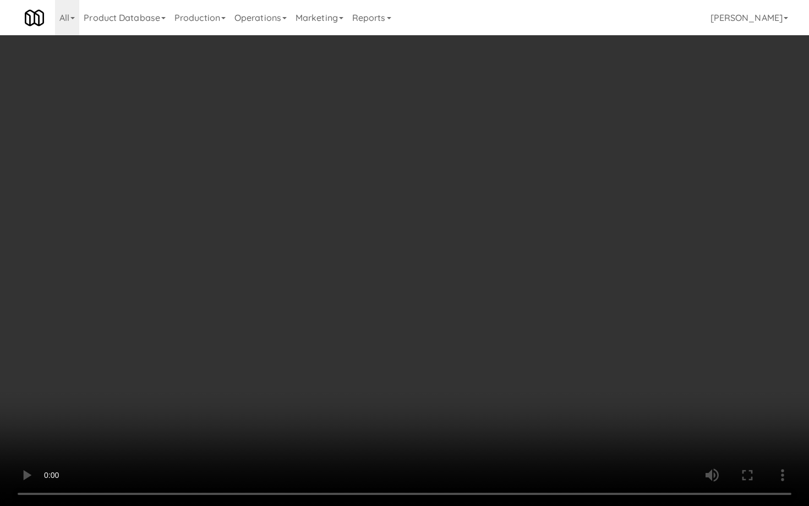
click at [396, 366] on video at bounding box center [404, 253] width 809 height 506
click at [396, 362] on video at bounding box center [404, 253] width 809 height 506
click at [396, 353] on video at bounding box center [404, 253] width 809 height 506
click at [396, 347] on video at bounding box center [404, 253] width 809 height 506
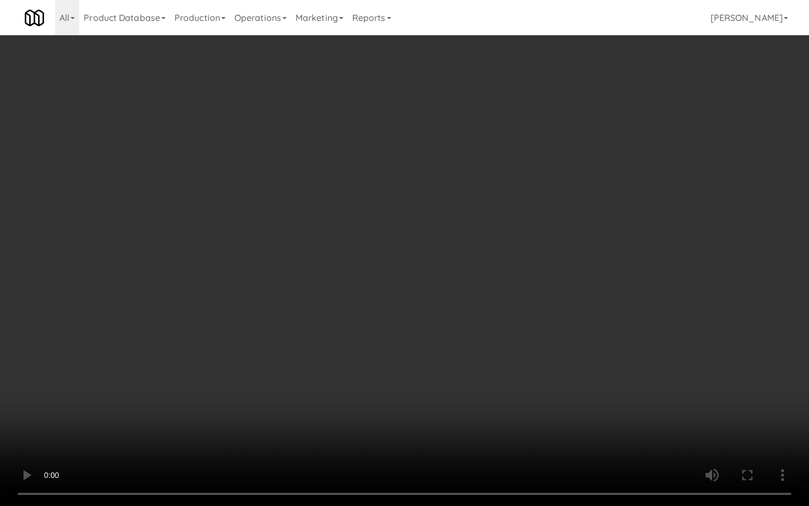
click at [396, 347] on video at bounding box center [404, 253] width 809 height 506
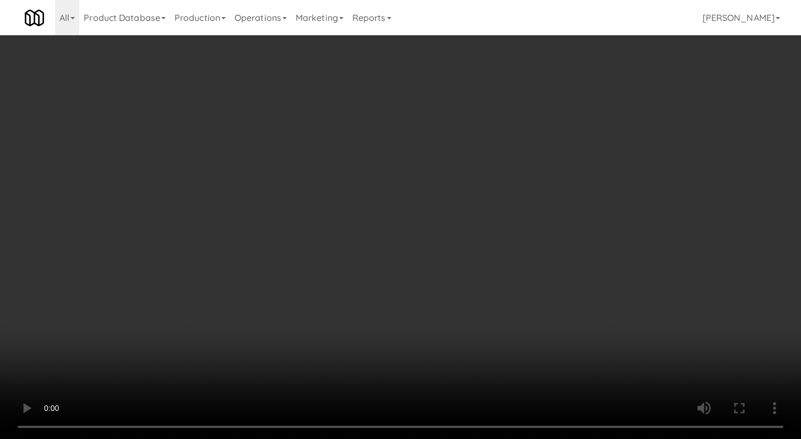
scroll to position [37, 0]
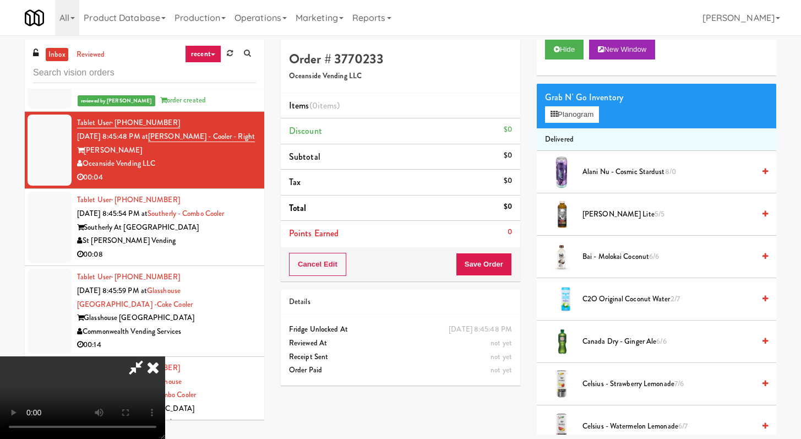
click at [396, 255] on span "Bai - Molokai Coconut 6/6" at bounding box center [668, 257] width 172 height 14
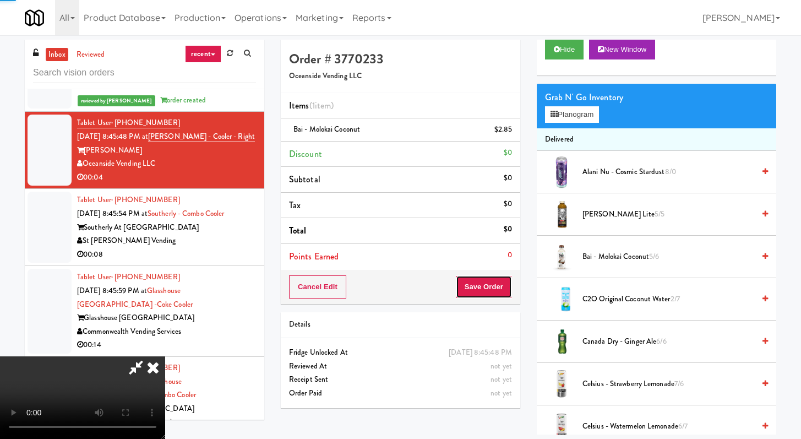
click at [396, 279] on button "Save Order" at bounding box center [484, 286] width 56 height 23
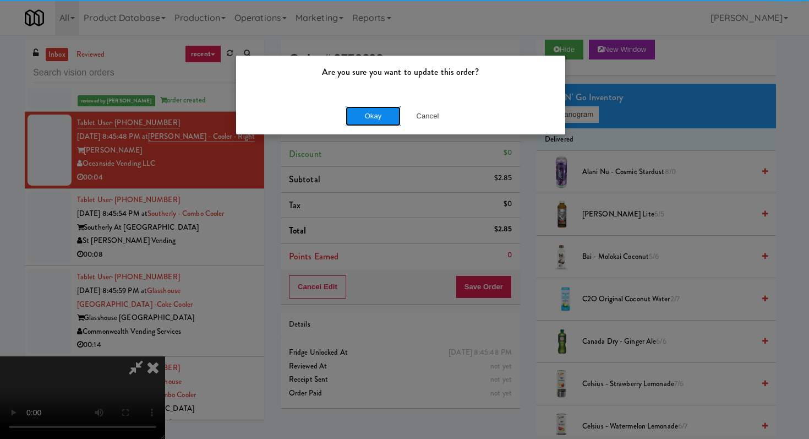
click at [361, 124] on button "Okay" at bounding box center [373, 116] width 55 height 20
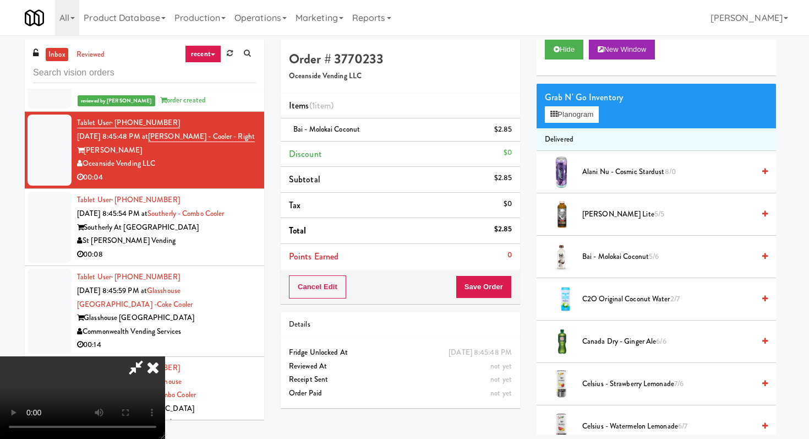
click at [386, 103] on body "Are you sure you want to update this order? Okay Cancel Okay Are you sure you w…" at bounding box center [404, 254] width 809 height 439
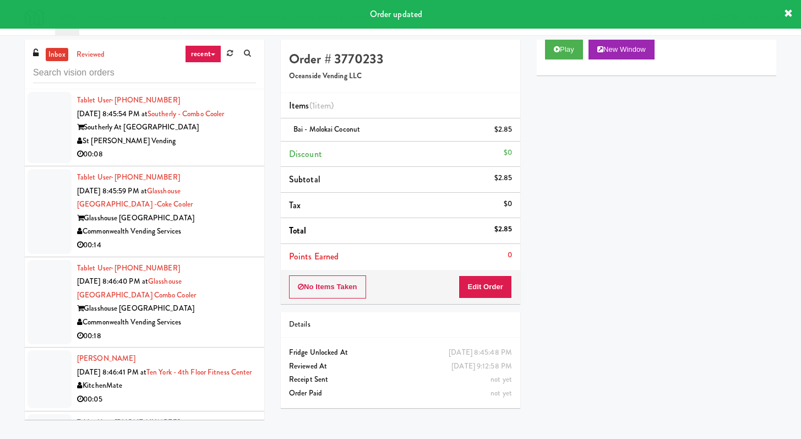
scroll to position [1820, 0]
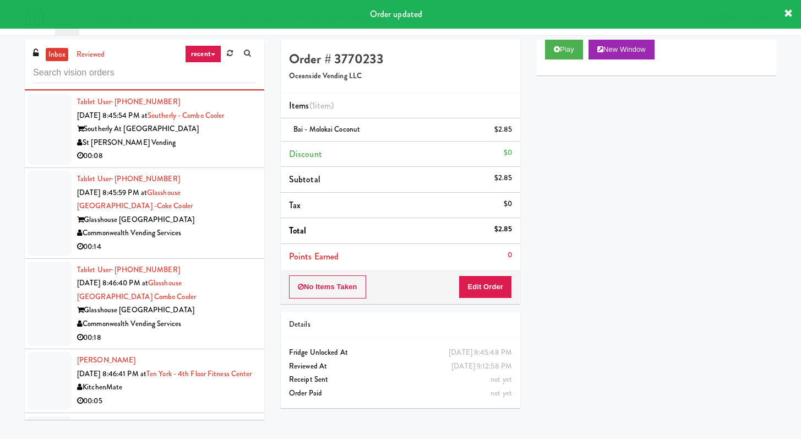
click at [230, 161] on div "00:08" at bounding box center [166, 156] width 179 height 14
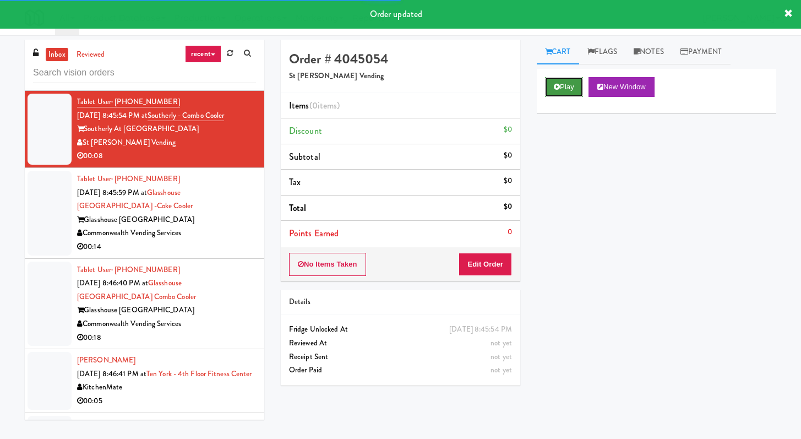
click at [396, 83] on button "Play" at bounding box center [564, 87] width 38 height 20
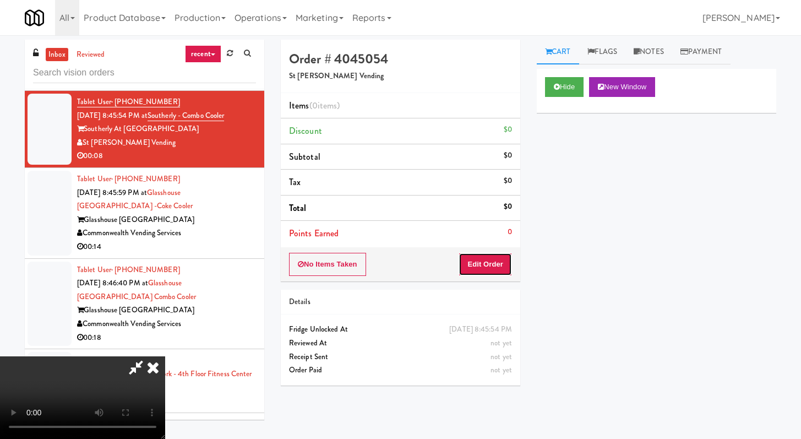
click at [396, 270] on button "Edit Order" at bounding box center [485, 264] width 53 height 23
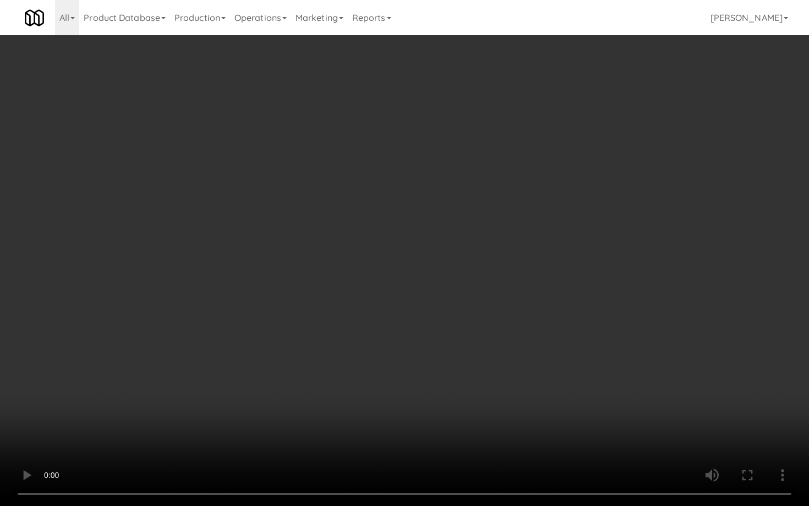
click at [396, 391] on video at bounding box center [404, 253] width 809 height 506
click at [361, 361] on video at bounding box center [404, 253] width 809 height 506
click at [396, 344] on video at bounding box center [404, 253] width 809 height 506
click at [396, 339] on video at bounding box center [404, 253] width 809 height 506
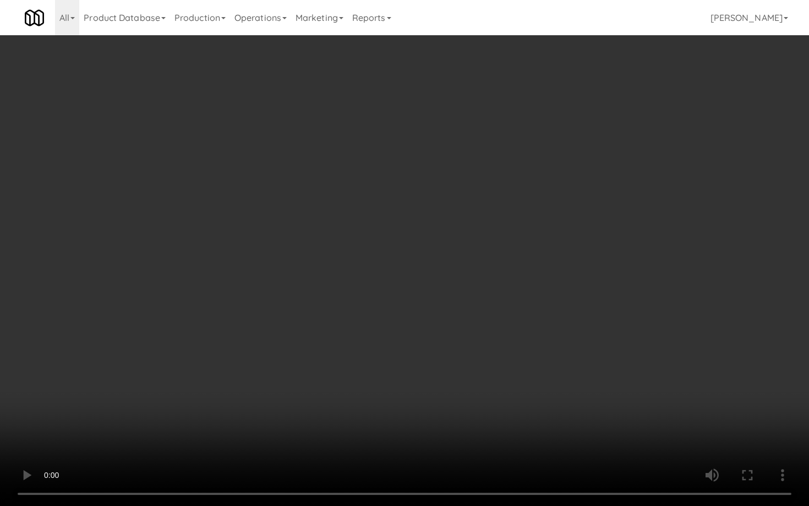
click at [396, 339] on video at bounding box center [404, 253] width 809 height 506
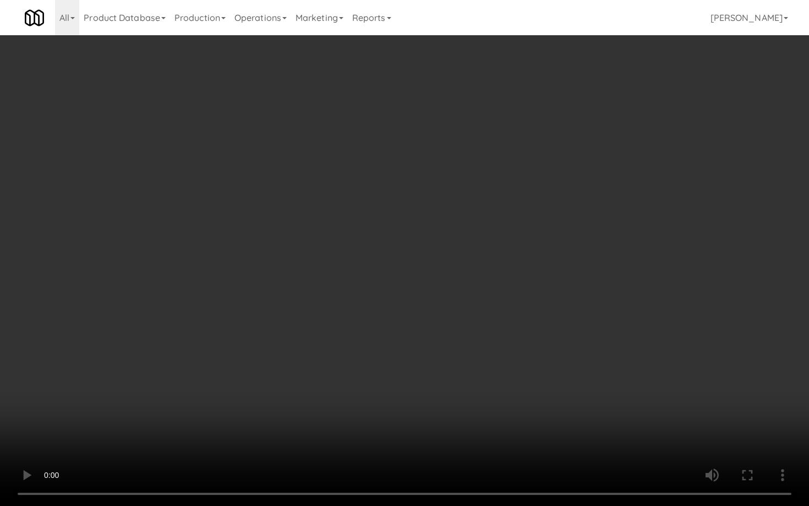
click at [396, 330] on video at bounding box center [404, 253] width 809 height 506
click at [396, 324] on video at bounding box center [404, 253] width 809 height 506
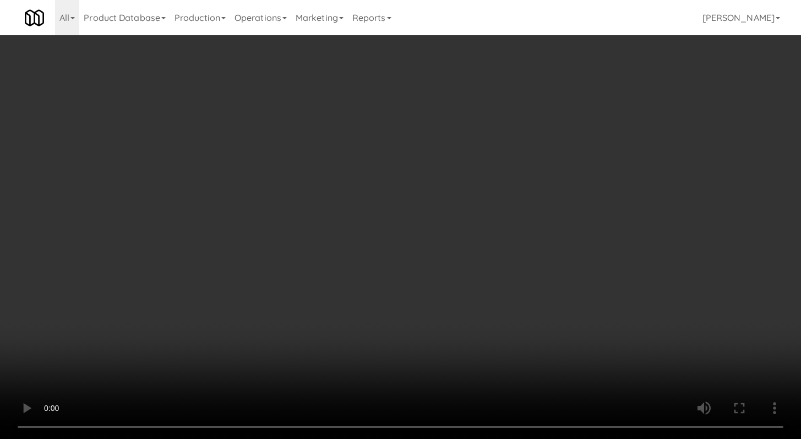
scroll to position [380, 0]
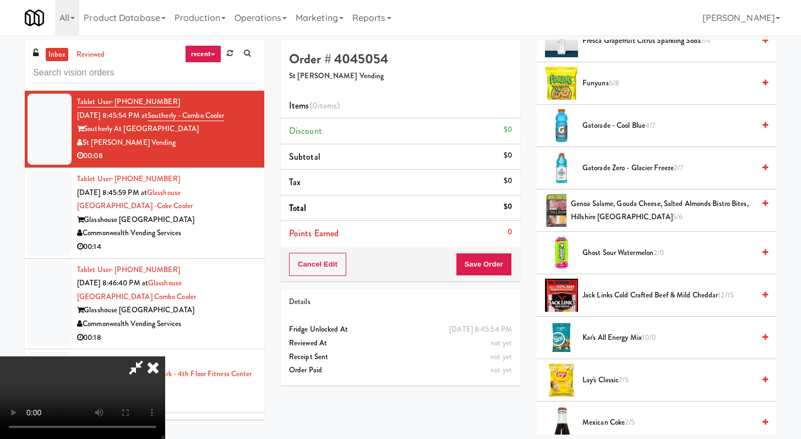
click at [396, 170] on span "Gatorade Zero - Glacier Freeze 2/7" at bounding box center [668, 168] width 172 height 14
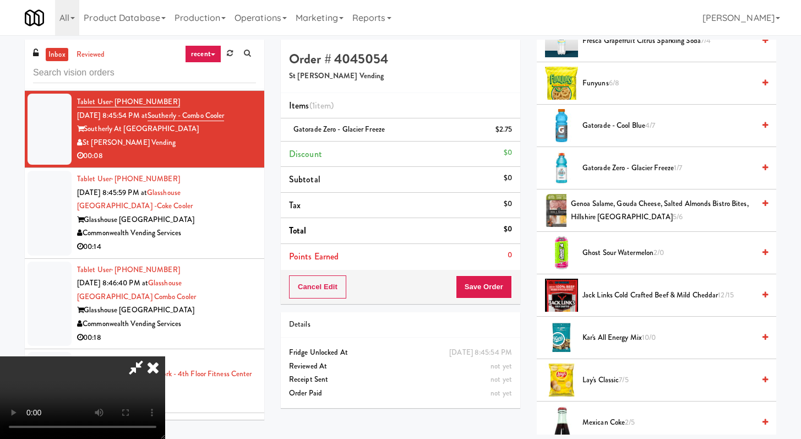
drag, startPoint x: 622, startPoint y: 170, endPoint x: 612, endPoint y: 188, distance: 20.5
click at [396, 170] on span "Gatorade Zero - Glacier Freeze 1/7" at bounding box center [668, 168] width 172 height 14
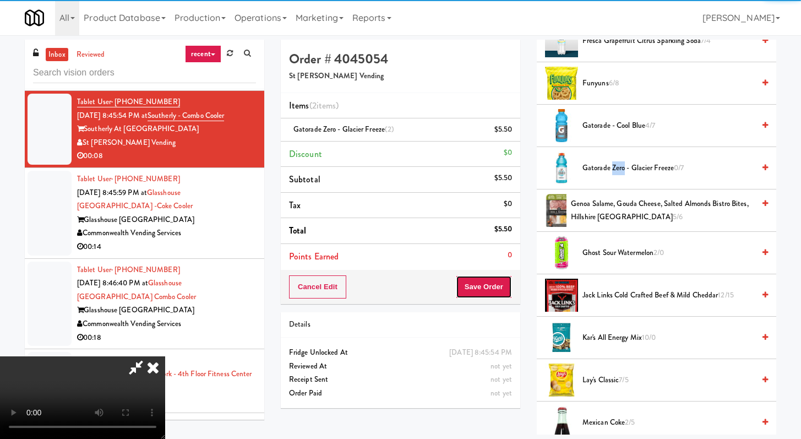
click at [396, 284] on button "Save Order" at bounding box center [484, 286] width 56 height 23
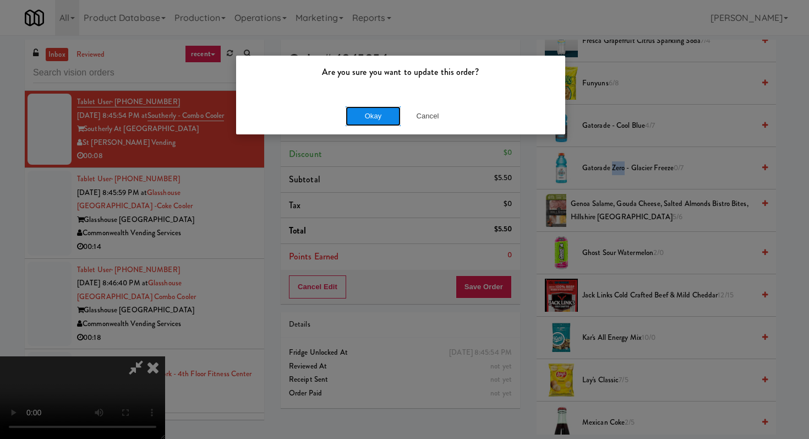
click at [389, 124] on button "Okay" at bounding box center [373, 116] width 55 height 20
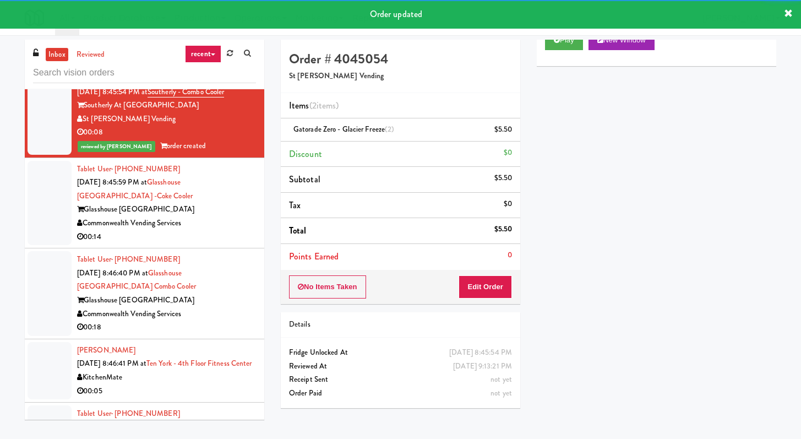
scroll to position [1845, 0]
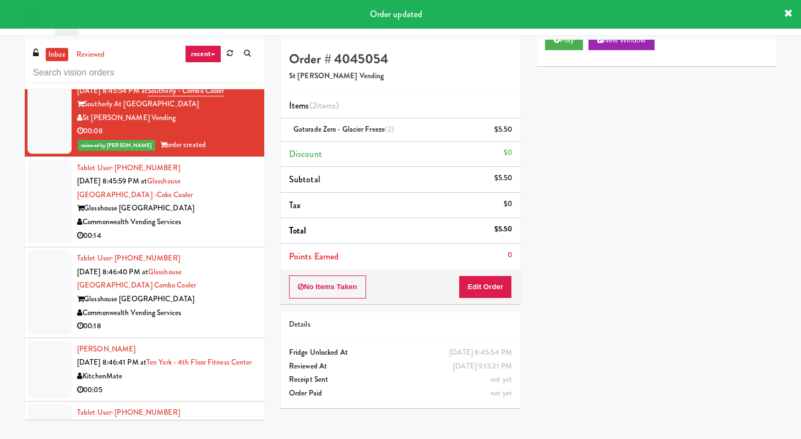
click at [225, 242] on div "00:14" at bounding box center [166, 236] width 179 height 14
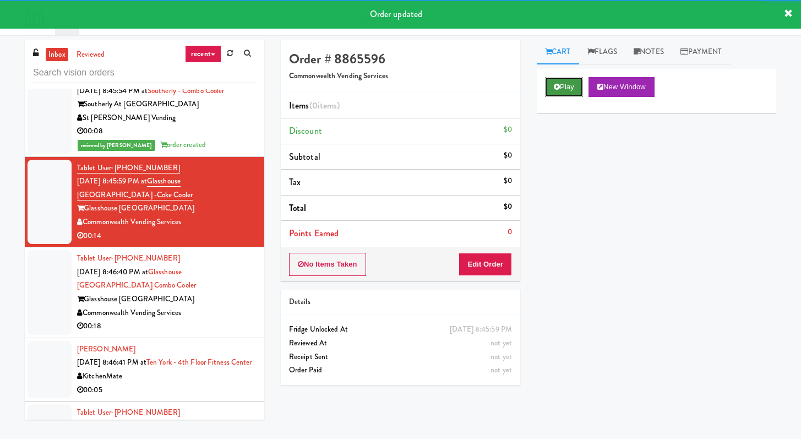
click at [396, 84] on button "Play" at bounding box center [564, 87] width 38 height 20
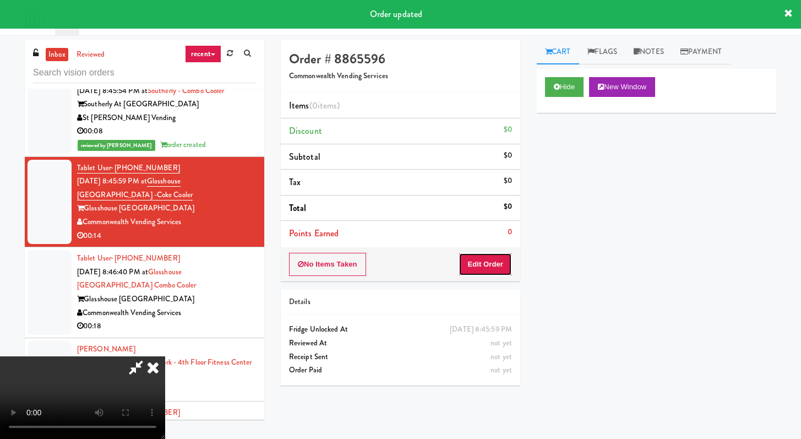
click at [396, 264] on button "Edit Order" at bounding box center [485, 264] width 53 height 23
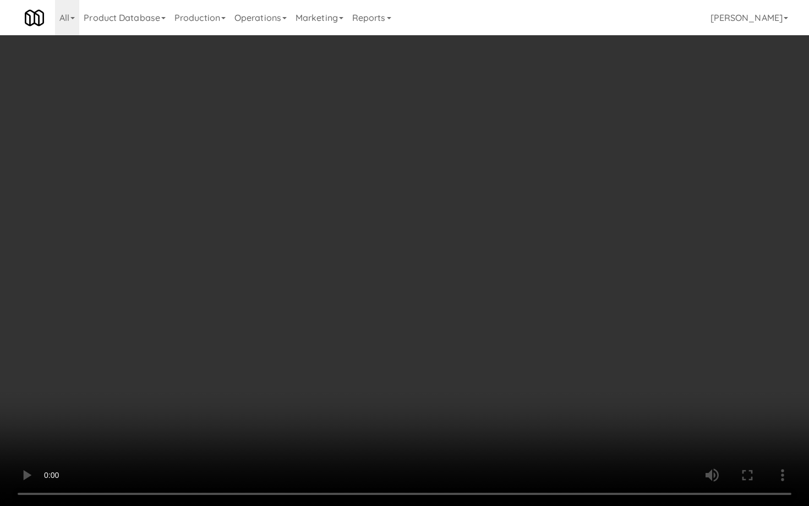
click at [396, 392] on video at bounding box center [404, 253] width 809 height 506
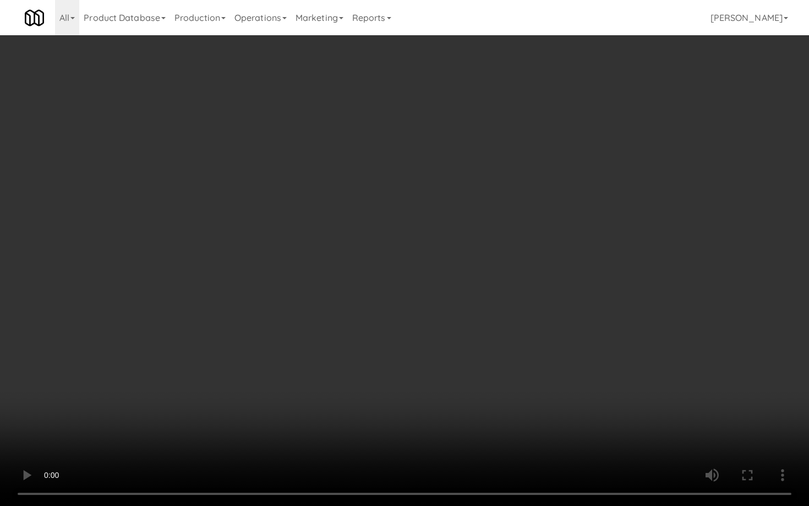
click at [396, 392] on video at bounding box center [404, 253] width 809 height 506
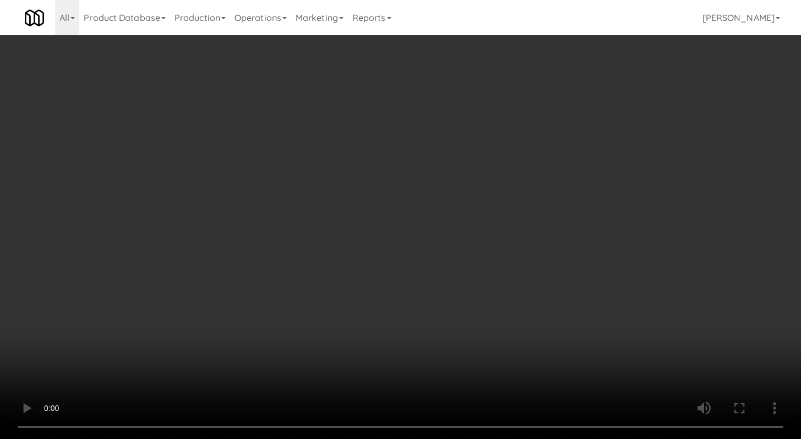
scroll to position [443, 0]
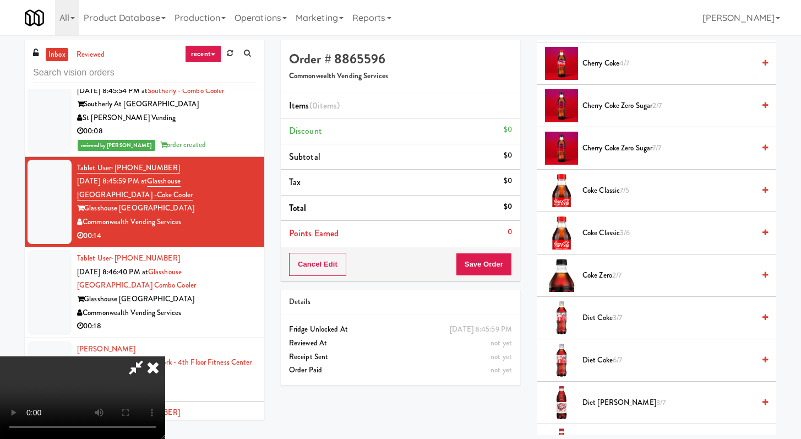
click at [396, 105] on span "Cherry Coke Zero Sugar 2/7" at bounding box center [668, 106] width 172 height 14
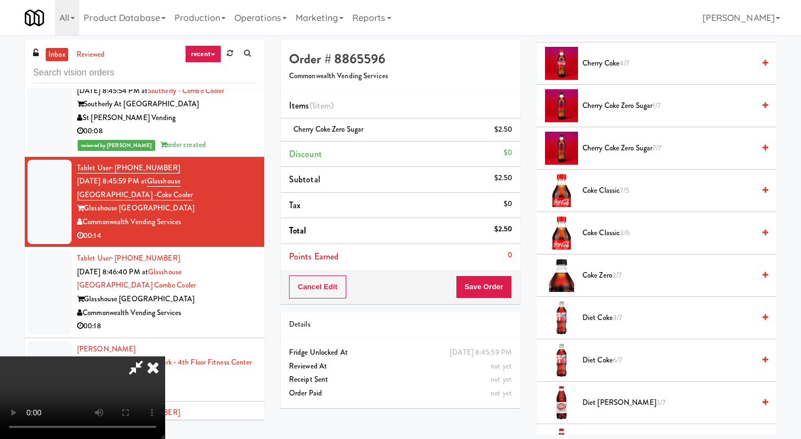
scroll to position [95, 0]
click at [165, 356] on video at bounding box center [82, 397] width 165 height 83
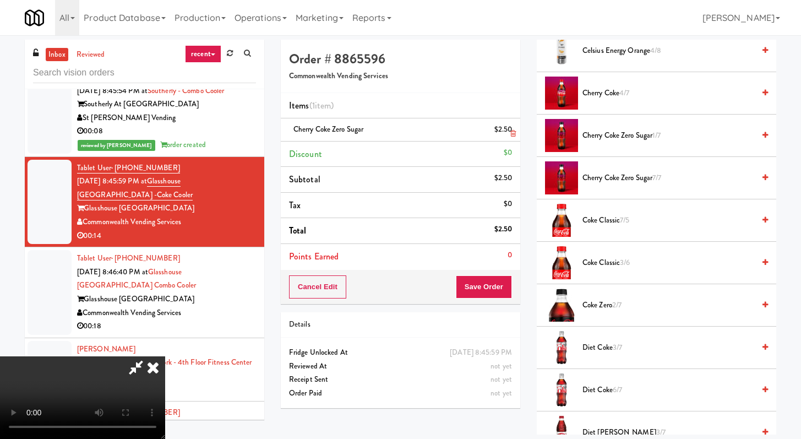
scroll to position [413, 0]
click at [396, 130] on li "Cherry Coke Zero Sugar $2.50" at bounding box center [400, 129] width 239 height 23
click at [396, 133] on icon at bounding box center [513, 133] width 6 height 7
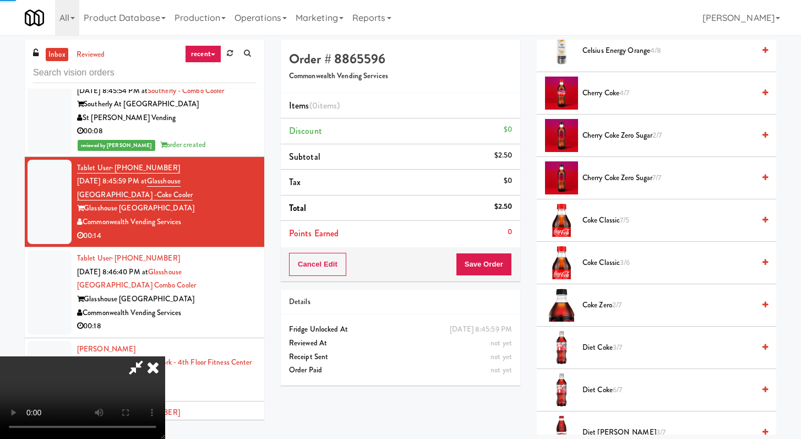
click at [396, 91] on span "Cherry Coke 4/7" at bounding box center [668, 93] width 172 height 14
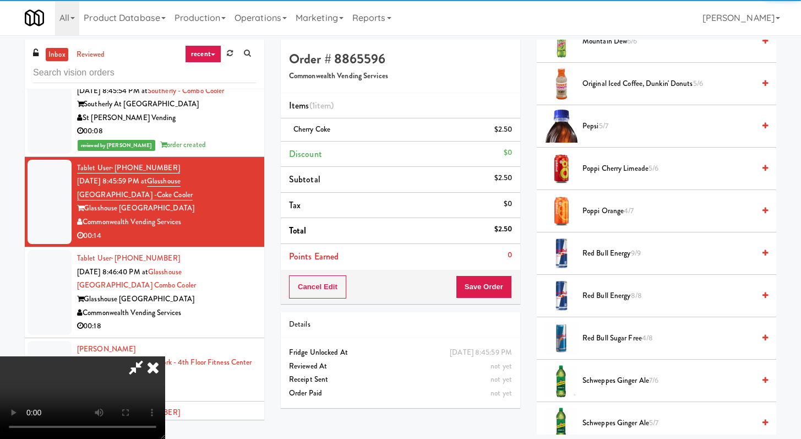
scroll to position [1336, 0]
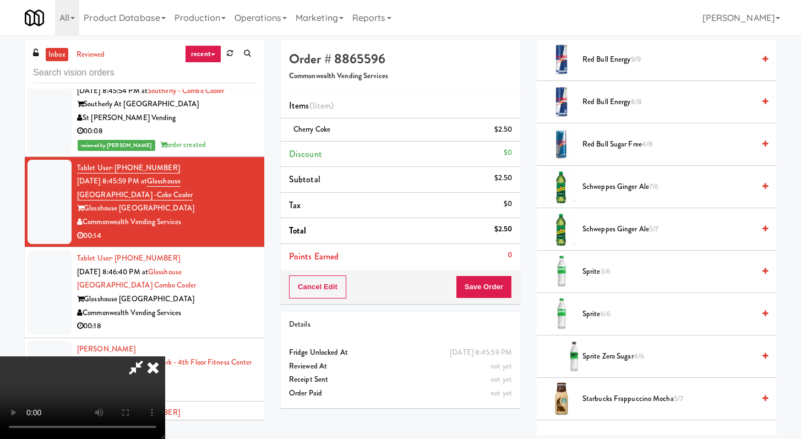
click at [396, 271] on span "3/6" at bounding box center [606, 271] width 10 height 10
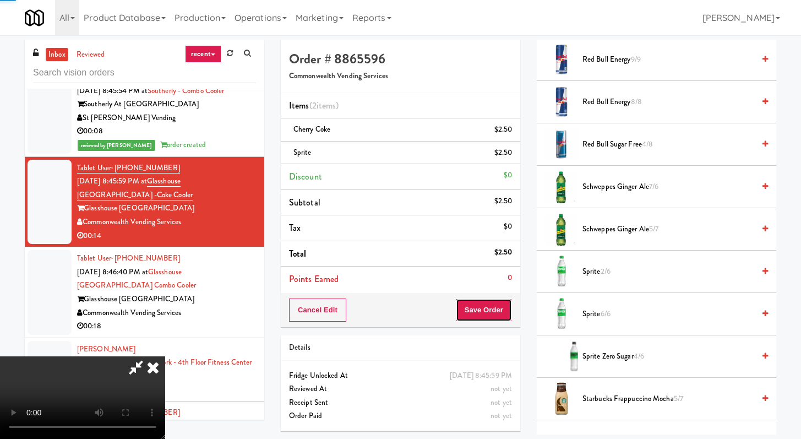
click at [396, 314] on button "Save Order" at bounding box center [484, 309] width 56 height 23
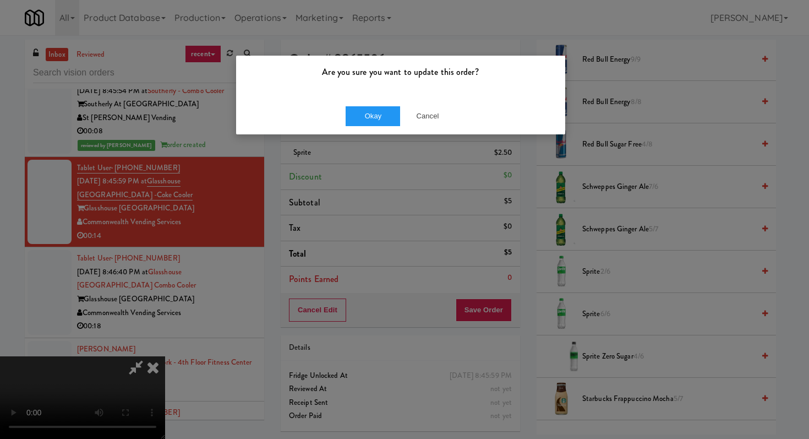
click at [346, 96] on div "Are you sure you want to update this order?" at bounding box center [400, 77] width 329 height 42
click at [360, 116] on button "Okay" at bounding box center [373, 116] width 55 height 20
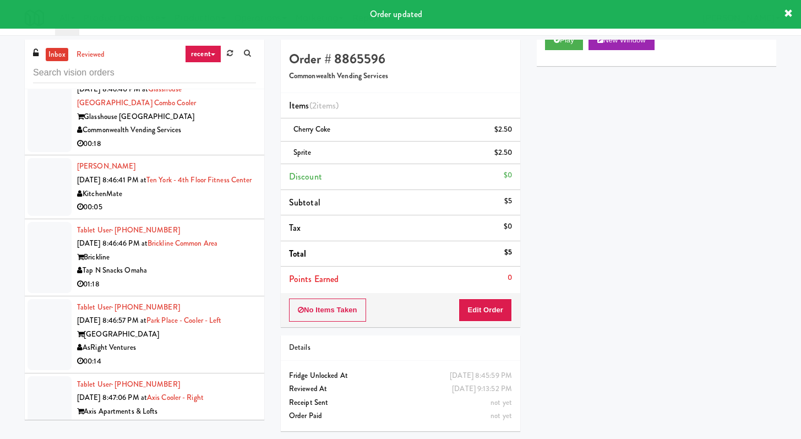
scroll to position [2005, 0]
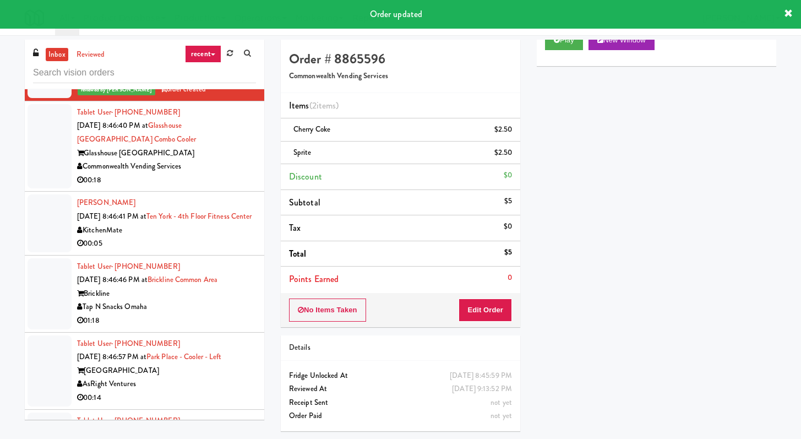
click at [225, 178] on div "00:18" at bounding box center [166, 180] width 179 height 14
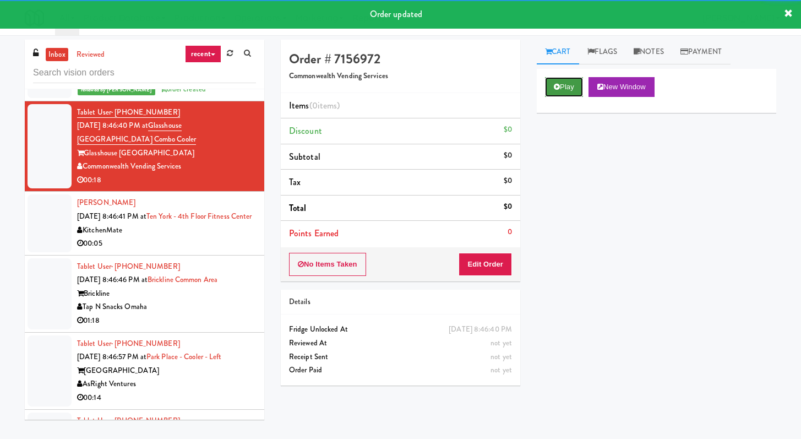
click at [396, 87] on button "Play" at bounding box center [564, 87] width 38 height 20
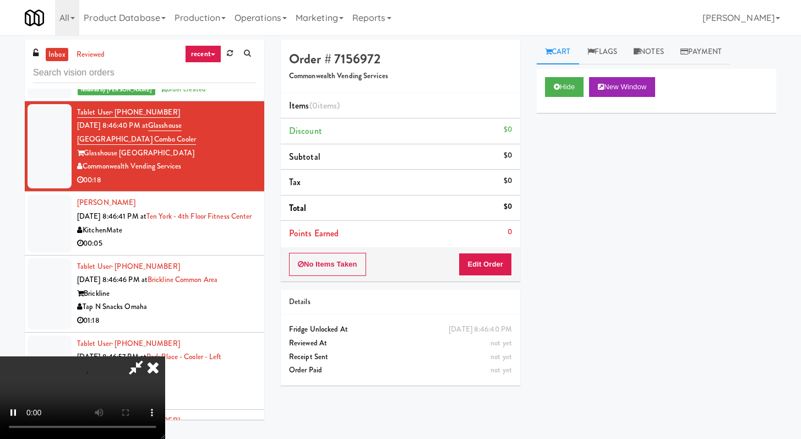
click at [396, 281] on div "Order # 7156972 Commonwealth Vending Services Items (0 items ) Discount $0 Subt…" at bounding box center [400, 217] width 256 height 354
click at [396, 277] on div "No Items Taken Edit Order" at bounding box center [400, 264] width 239 height 34
click at [396, 272] on button "Edit Order" at bounding box center [485, 264] width 53 height 23
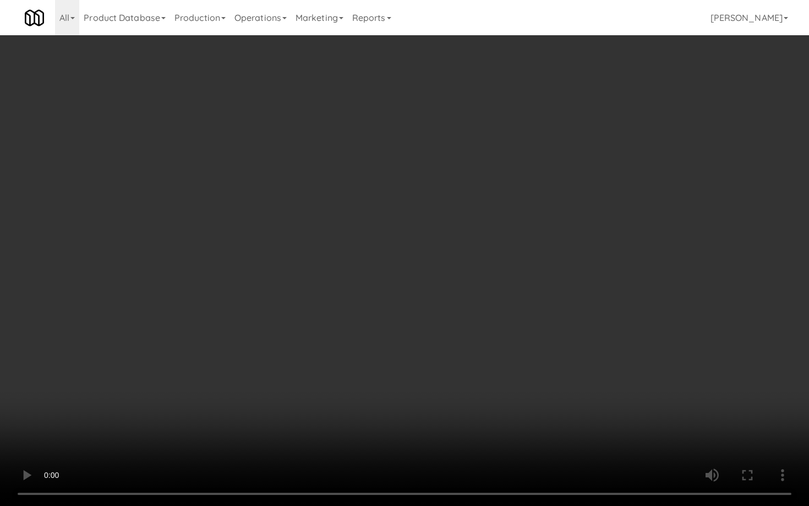
click at [396, 365] on video at bounding box center [404, 253] width 809 height 506
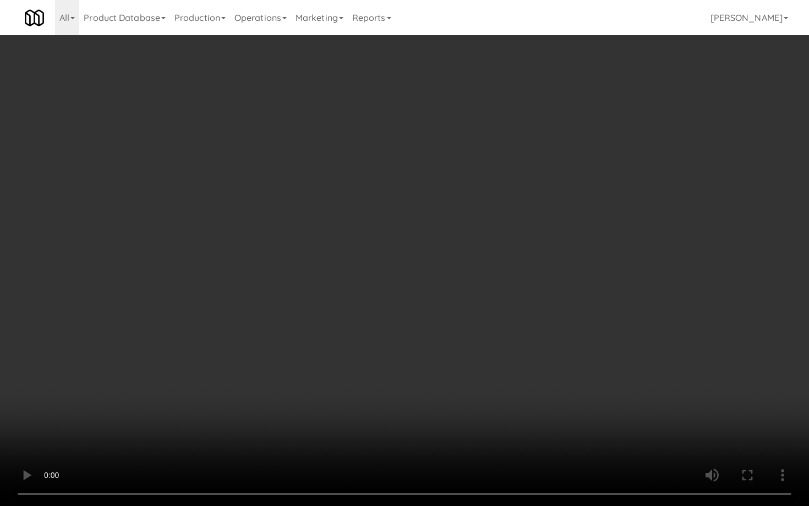
click at [396, 365] on video at bounding box center [404, 253] width 809 height 506
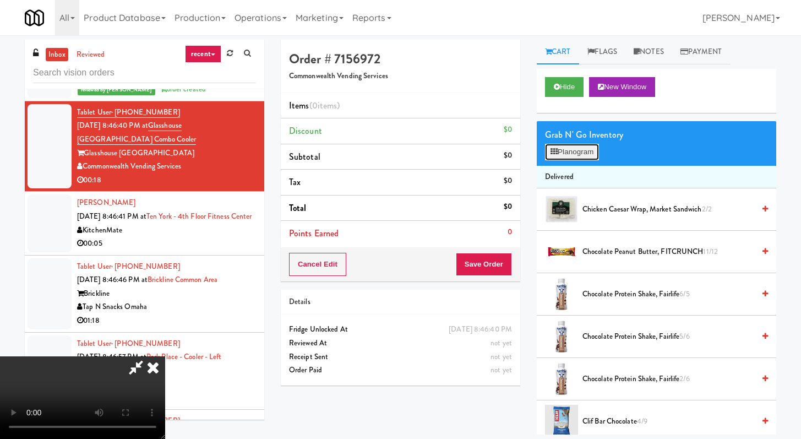
click at [396, 155] on button "Planogram" at bounding box center [572, 152] width 54 height 17
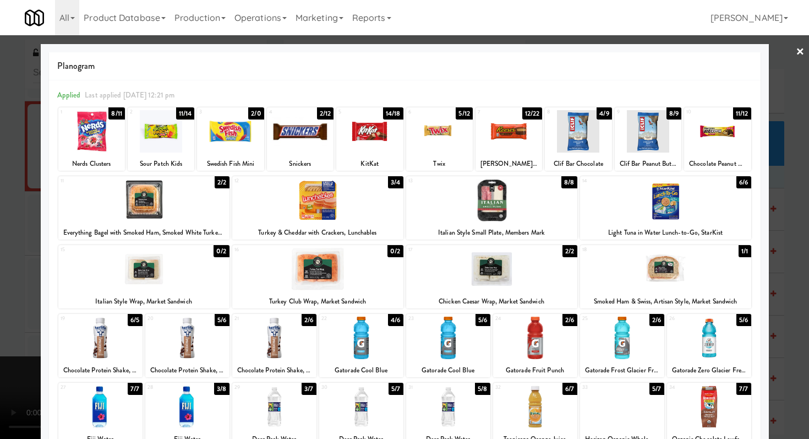
click at [396, 134] on div at bounding box center [439, 131] width 67 height 42
click at [312, 136] on div at bounding box center [300, 131] width 67 height 42
click at [241, 137] on div at bounding box center [230, 131] width 67 height 42
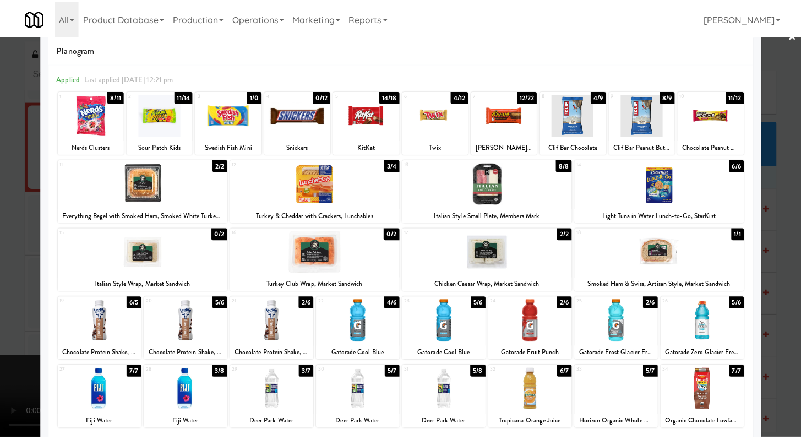
scroll to position [35, 0]
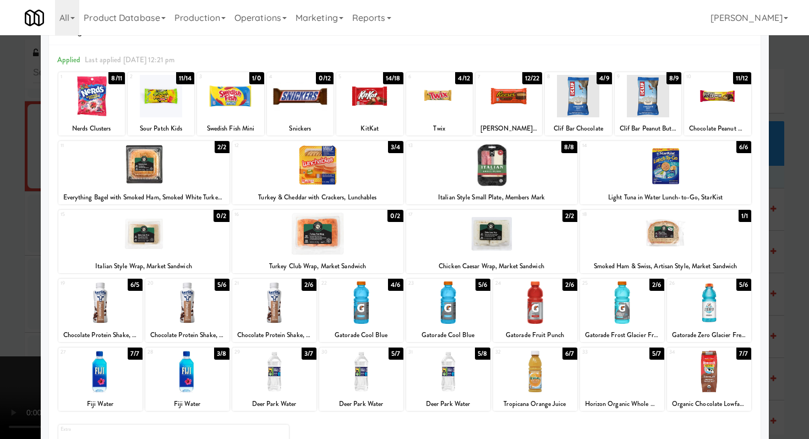
click at [0, 311] on div at bounding box center [404, 219] width 809 height 439
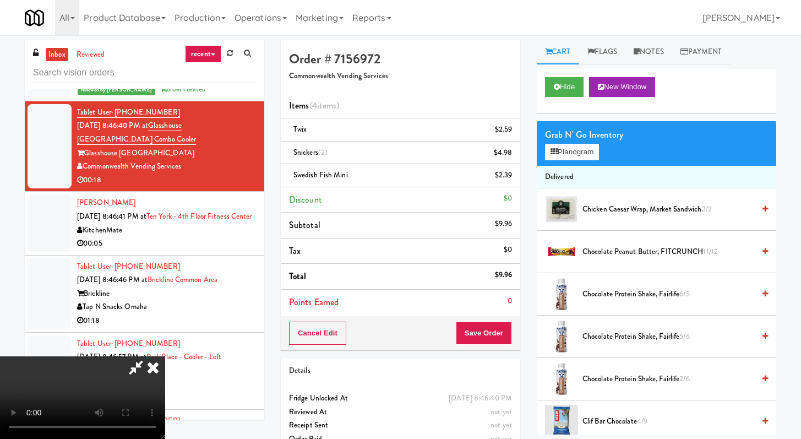
click at [165, 356] on video at bounding box center [82, 397] width 165 height 83
click at [165, 356] on icon at bounding box center [153, 367] width 24 height 22
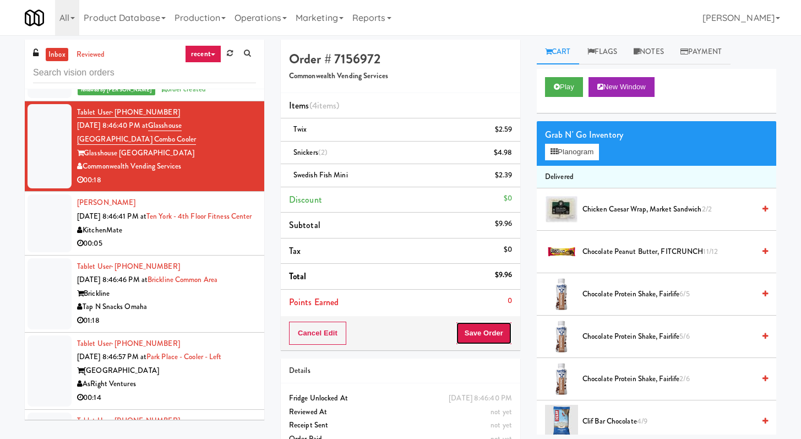
click at [396, 337] on button "Save Order" at bounding box center [484, 332] width 56 height 23
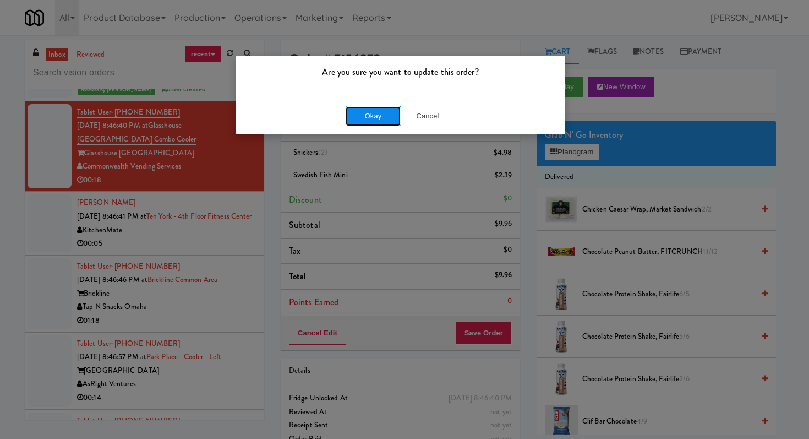
click at [375, 118] on button "Okay" at bounding box center [373, 116] width 55 height 20
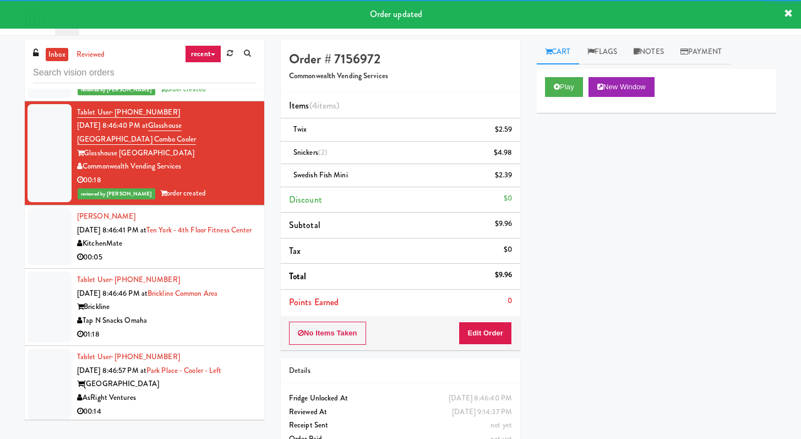
click at [243, 264] on div "00:05" at bounding box center [166, 257] width 179 height 14
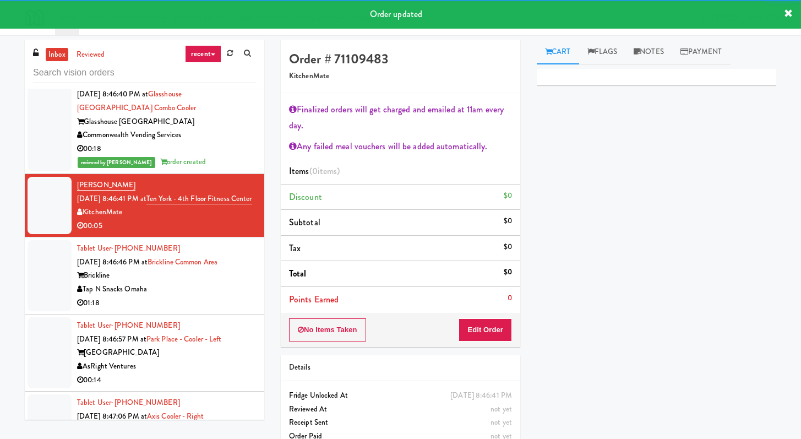
click at [214, 296] on div "Tap N Snacks Omaha" at bounding box center [166, 289] width 179 height 14
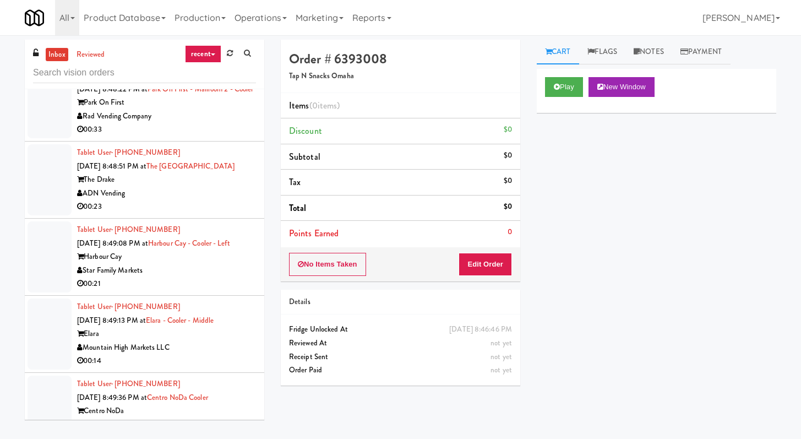
scroll to position [2901, 0]
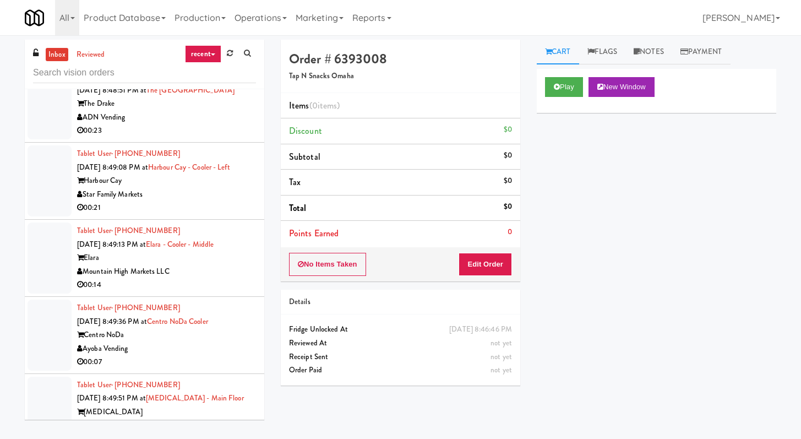
click at [215, 215] on div "00:21" at bounding box center [166, 208] width 179 height 14
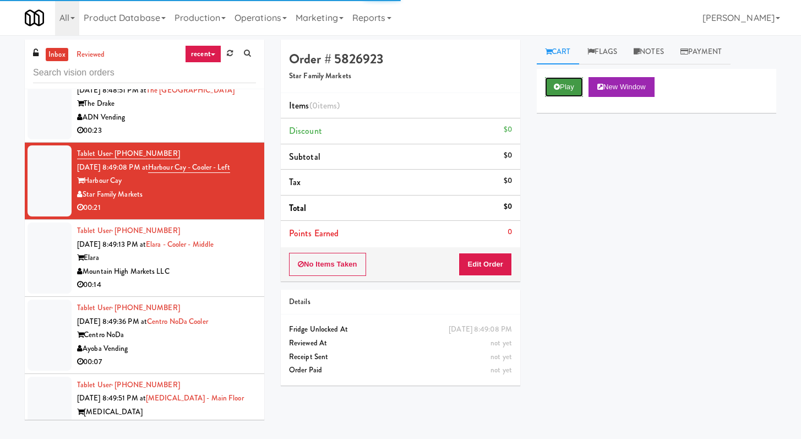
click at [396, 95] on button "Play" at bounding box center [564, 87] width 38 height 20
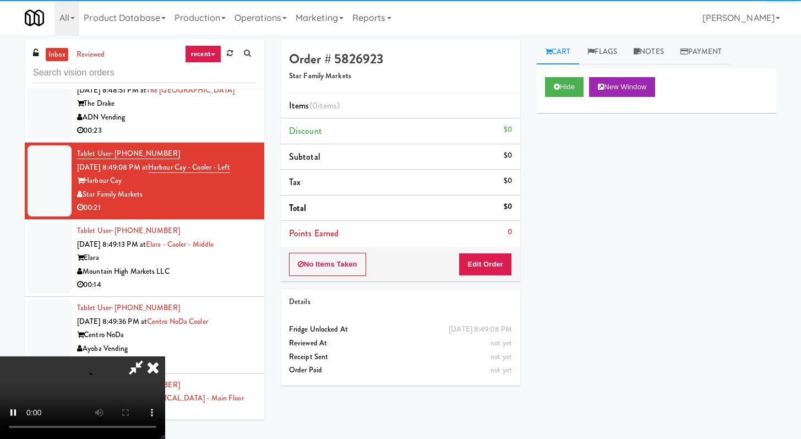
click at [396, 291] on div "Details" at bounding box center [400, 302] width 239 height 25
click at [396, 271] on button "Edit Order" at bounding box center [485, 264] width 53 height 23
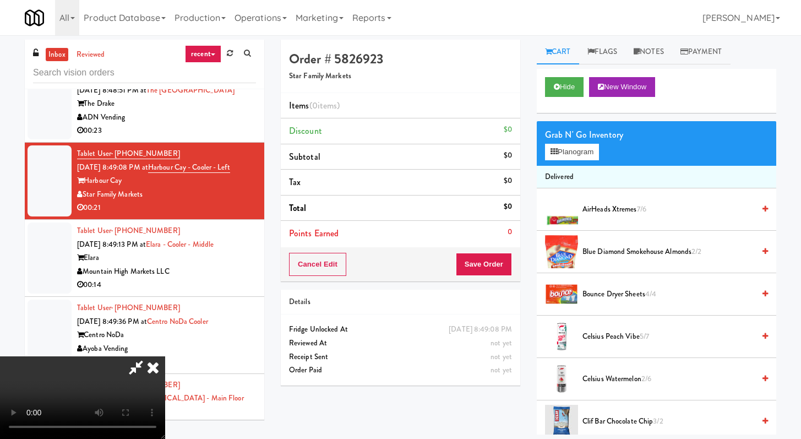
scroll to position [95, 0]
click at [396, 78] on button "Hide" at bounding box center [564, 87] width 39 height 20
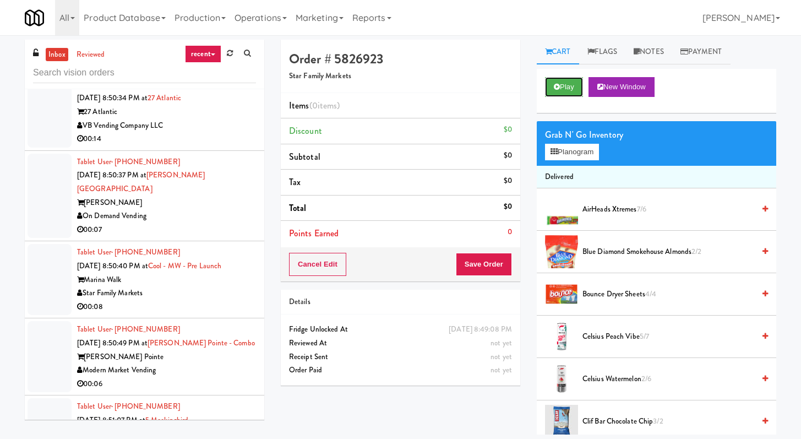
scroll to position [3635, 0]
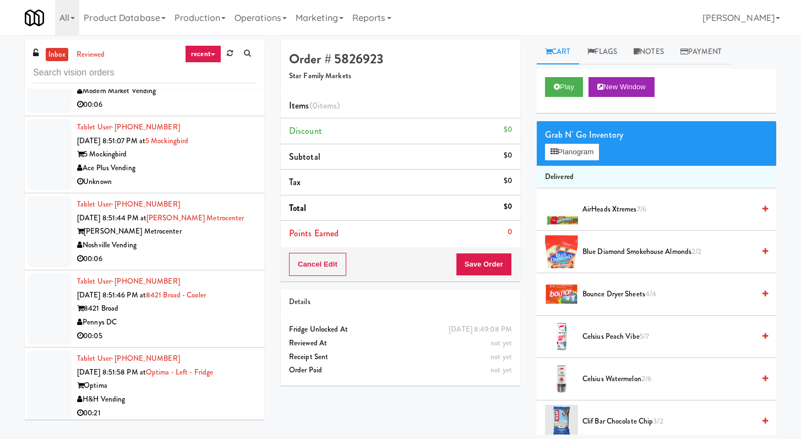
click at [217, 112] on div "00:06" at bounding box center [166, 105] width 179 height 14
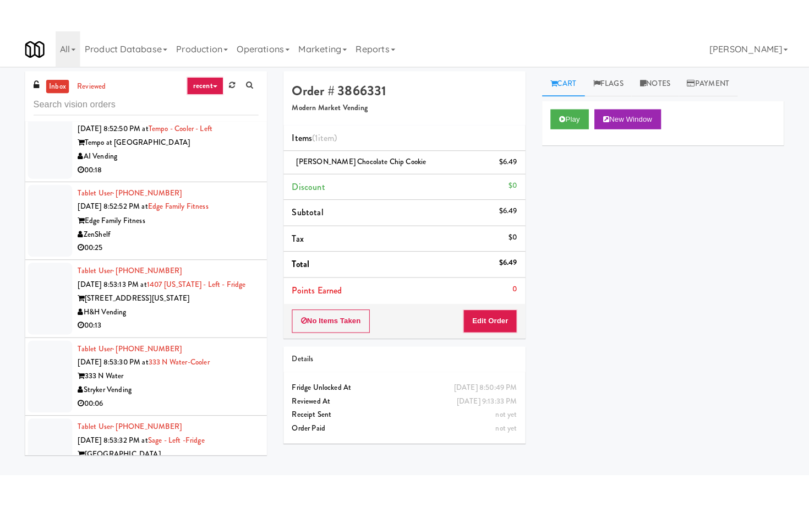
scroll to position [5021, 0]
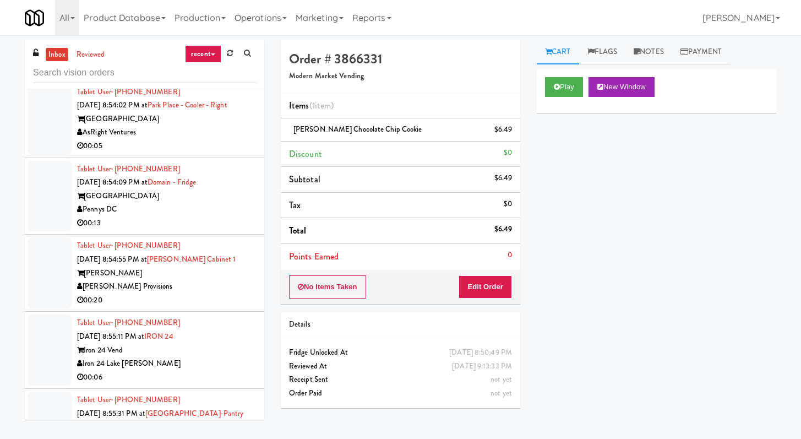
click at [200, 153] on div "00:05" at bounding box center [166, 146] width 179 height 14
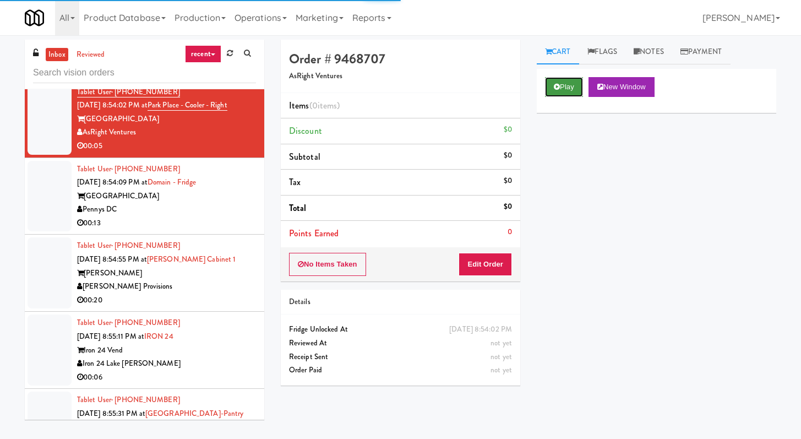
click at [396, 81] on button "Play" at bounding box center [564, 87] width 38 height 20
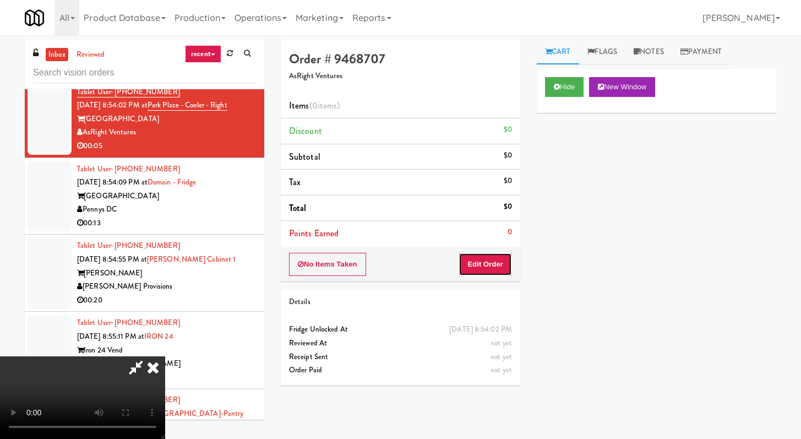
click at [396, 263] on button "Edit Order" at bounding box center [485, 264] width 53 height 23
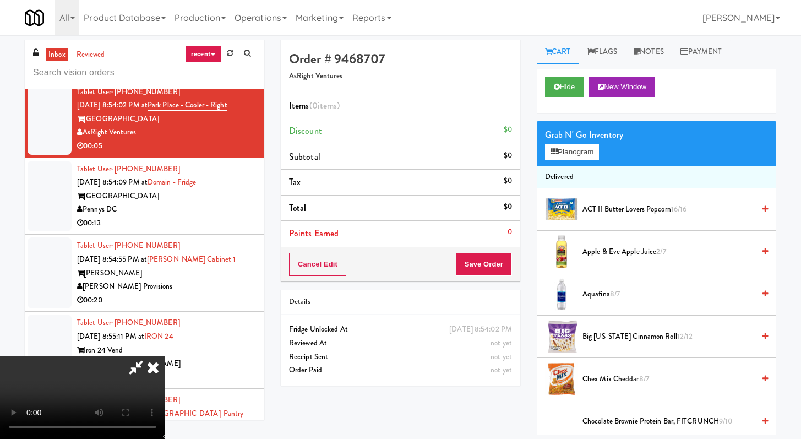
scroll to position [4980, 0]
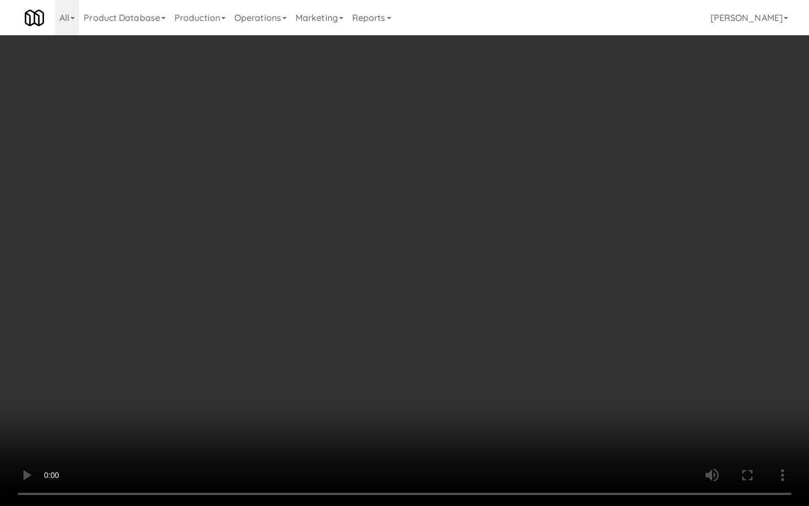
click at [396, 378] on video at bounding box center [404, 253] width 809 height 506
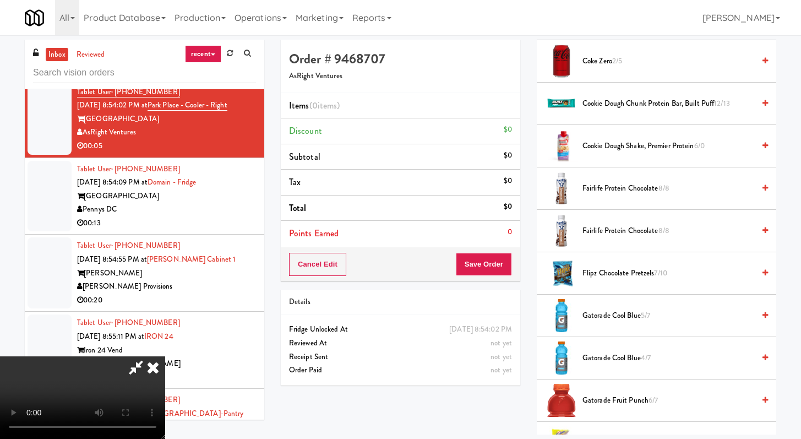
scroll to position [419, 0]
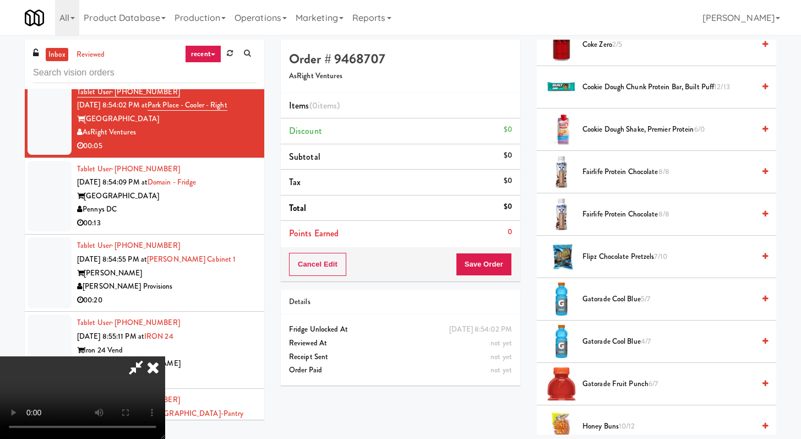
click at [396, 342] on span "Gatorade Cool Blue 4/7" at bounding box center [668, 342] width 172 height 14
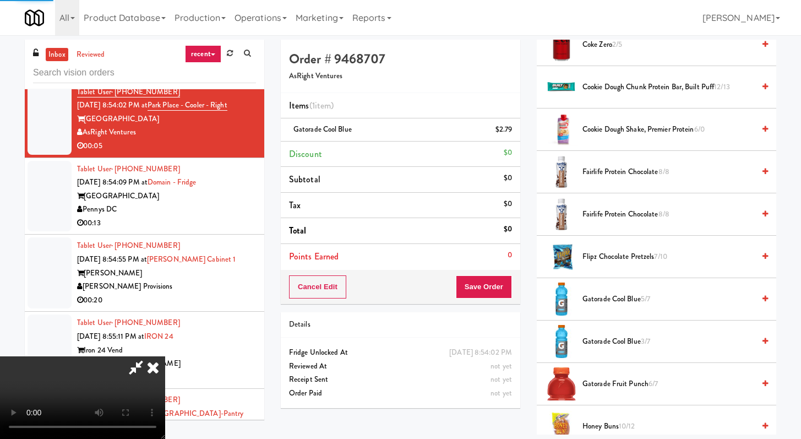
click at [396, 383] on span "Gatorade Fruit Punch 6/7" at bounding box center [668, 384] width 172 height 14
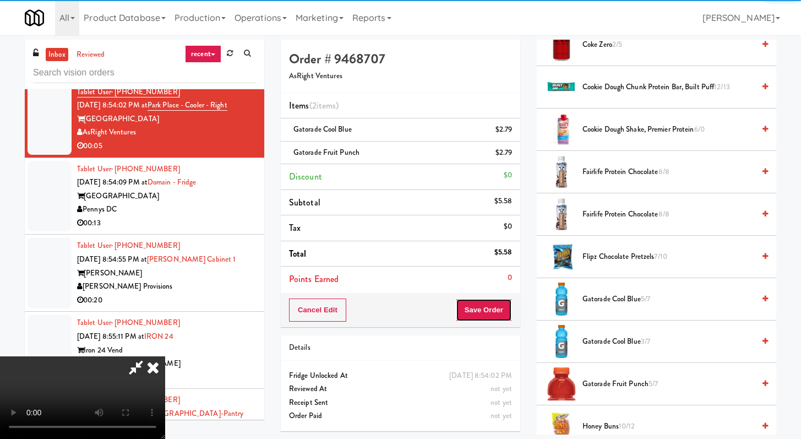
click at [396, 308] on button "Save Order" at bounding box center [484, 309] width 56 height 23
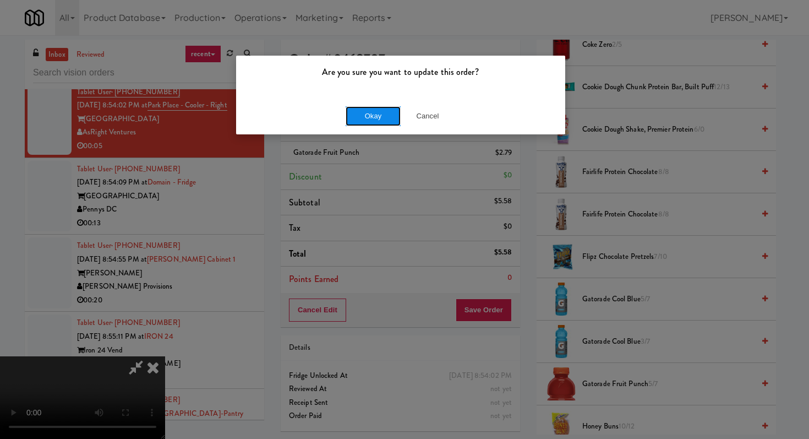
click at [354, 109] on button "Okay" at bounding box center [373, 116] width 55 height 20
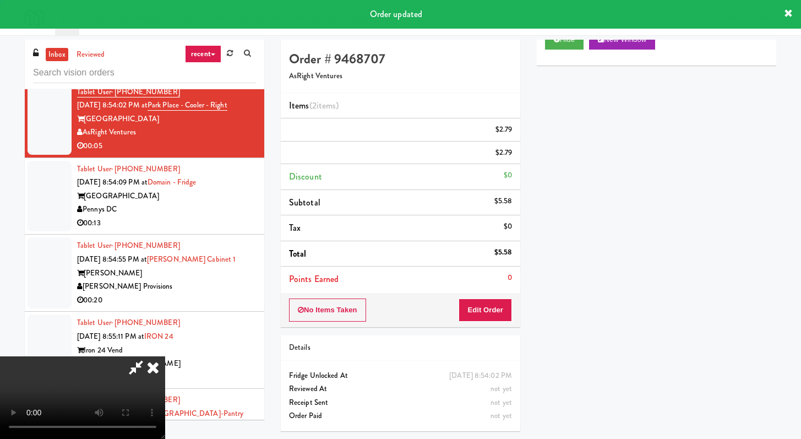
scroll to position [47, 0]
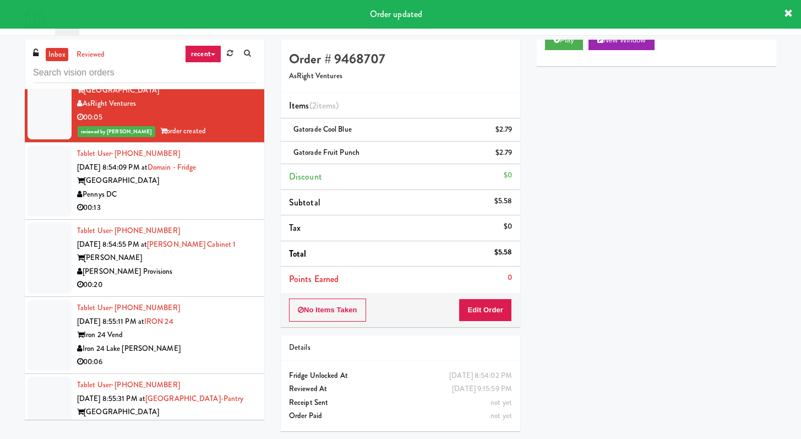
click at [209, 201] on div "Pennys DC" at bounding box center [166, 195] width 179 height 14
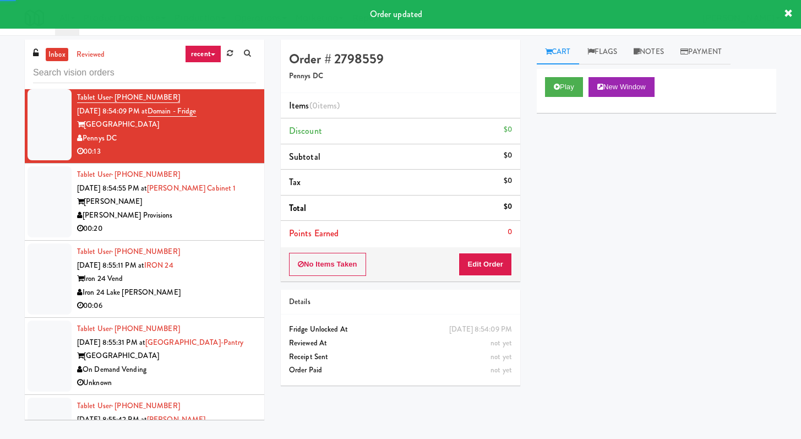
scroll to position [5207, 0]
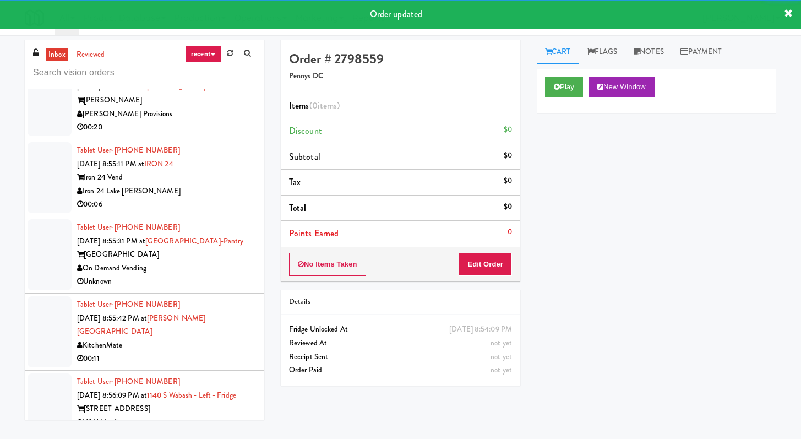
click at [396, 61] on link "Cart" at bounding box center [558, 52] width 42 height 25
click at [396, 90] on button "Play" at bounding box center [564, 87] width 38 height 20
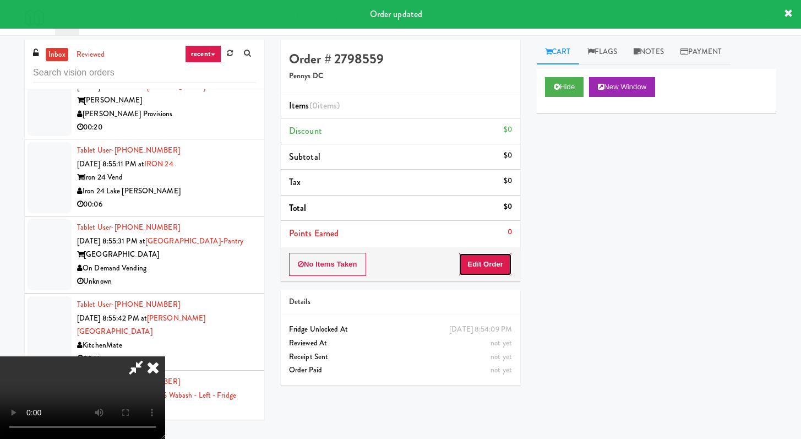
click at [396, 265] on button "Edit Order" at bounding box center [485, 264] width 53 height 23
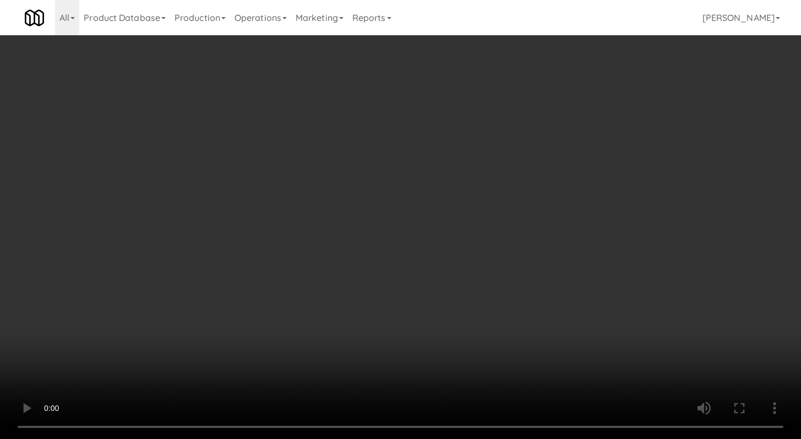
scroll to position [5166, 0]
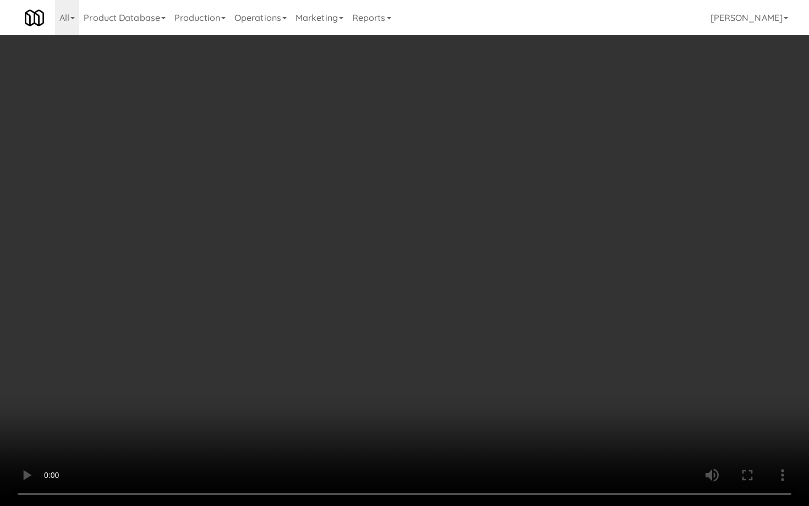
click at [396, 392] on video at bounding box center [404, 253] width 809 height 506
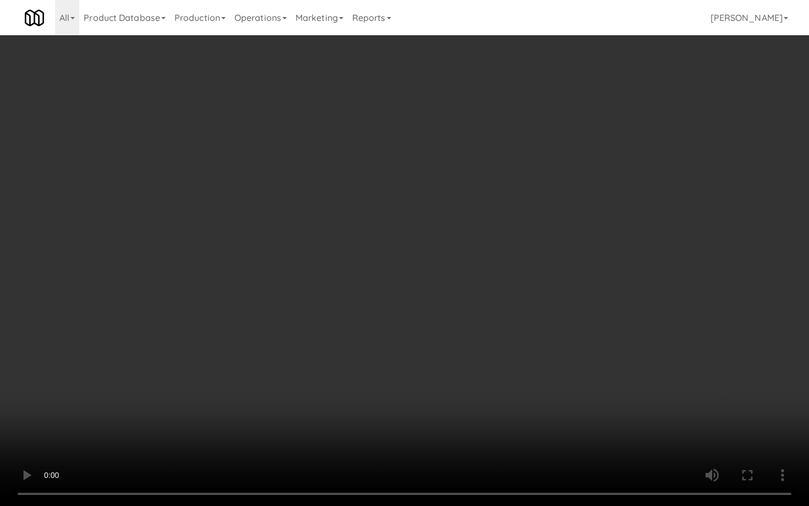
click at [396, 392] on video at bounding box center [404, 253] width 809 height 506
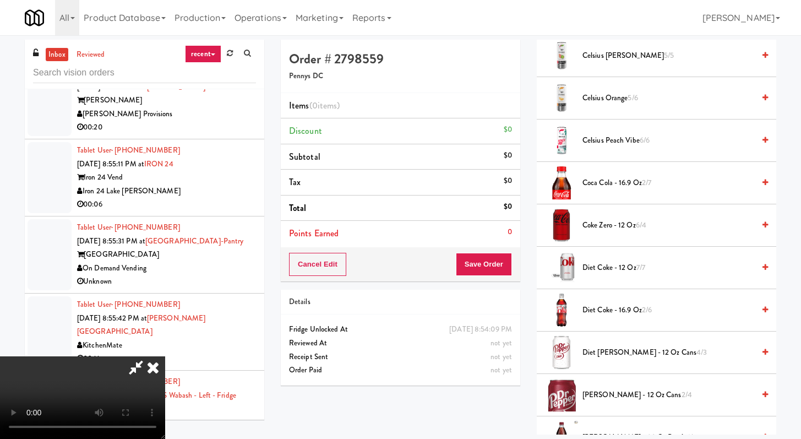
scroll to position [446, 0]
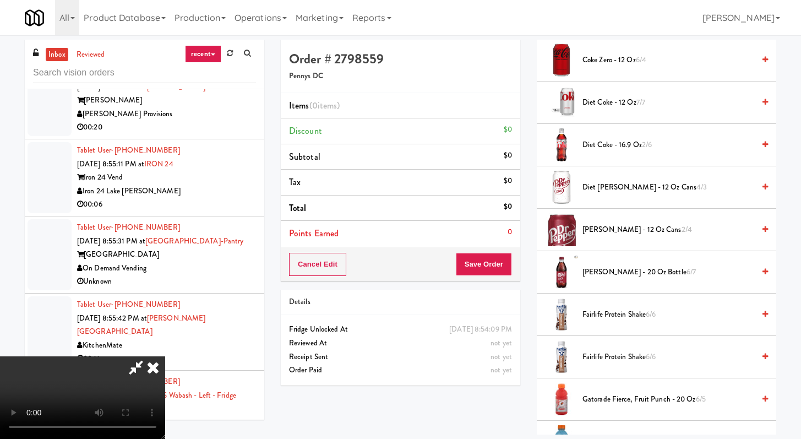
click at [396, 266] on span "[PERSON_NAME] - 20 oz Bottle 6/7" at bounding box center [668, 272] width 172 height 14
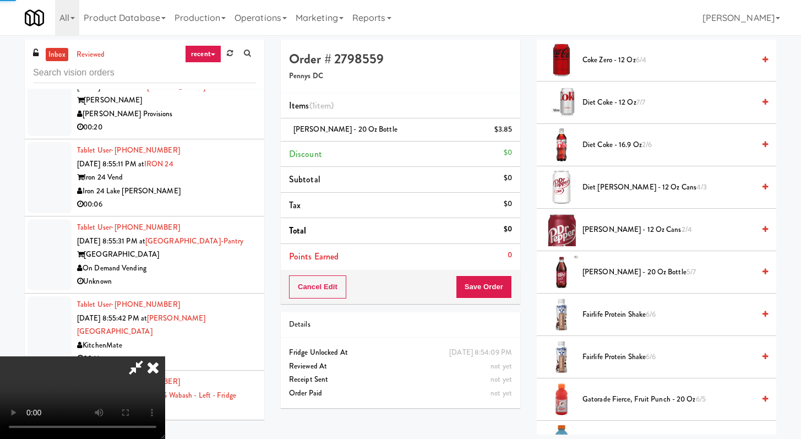
click at [396, 266] on span "[PERSON_NAME] - 20 oz Bottle 5/7" at bounding box center [668, 272] width 172 height 14
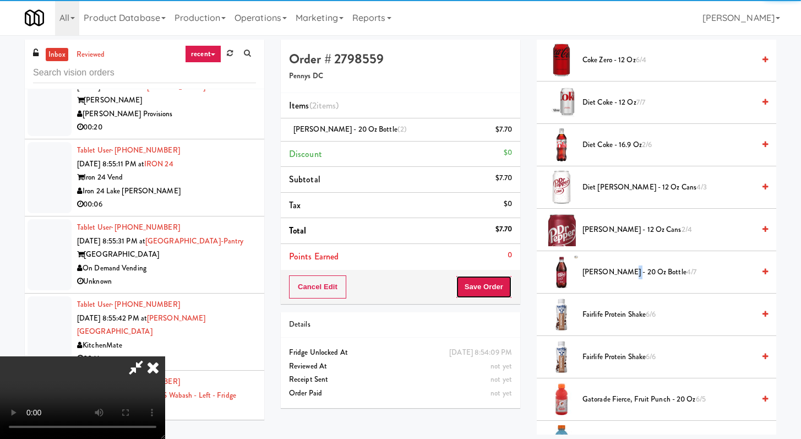
click at [396, 283] on button "Save Order" at bounding box center [484, 286] width 56 height 23
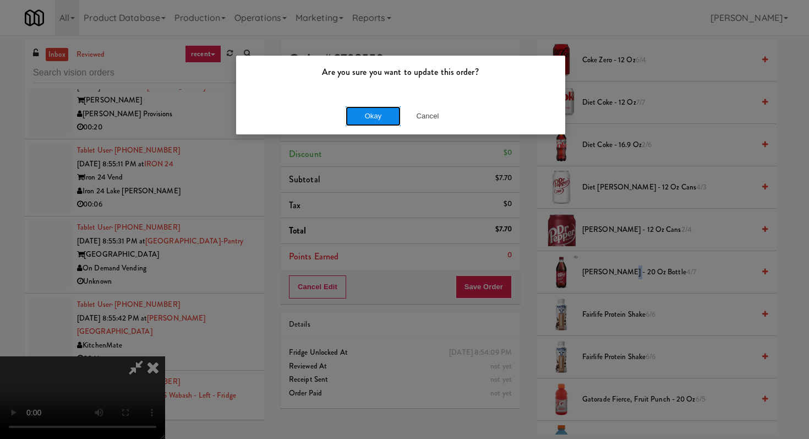
click at [353, 110] on button "Okay" at bounding box center [373, 116] width 55 height 20
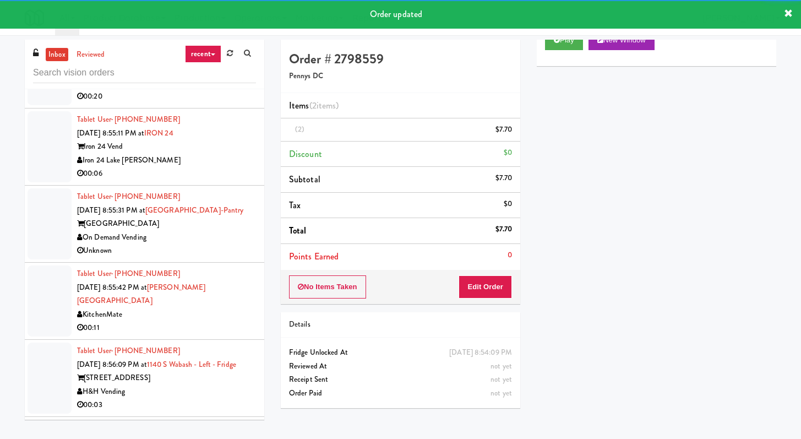
scroll to position [5240, 0]
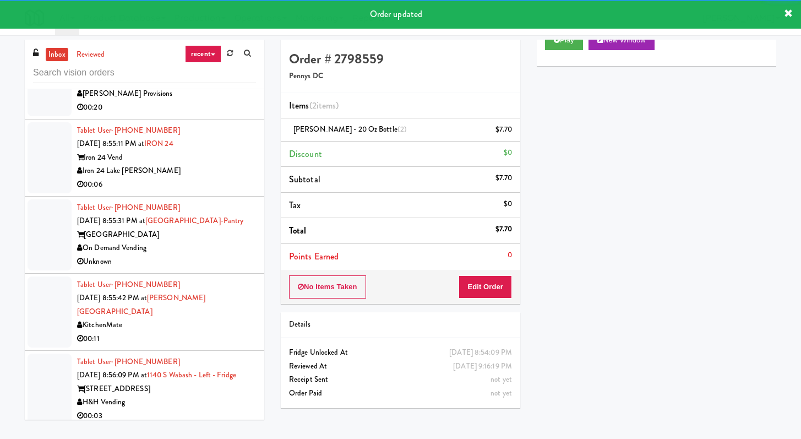
click at [212, 114] on div "00:20" at bounding box center [166, 108] width 179 height 14
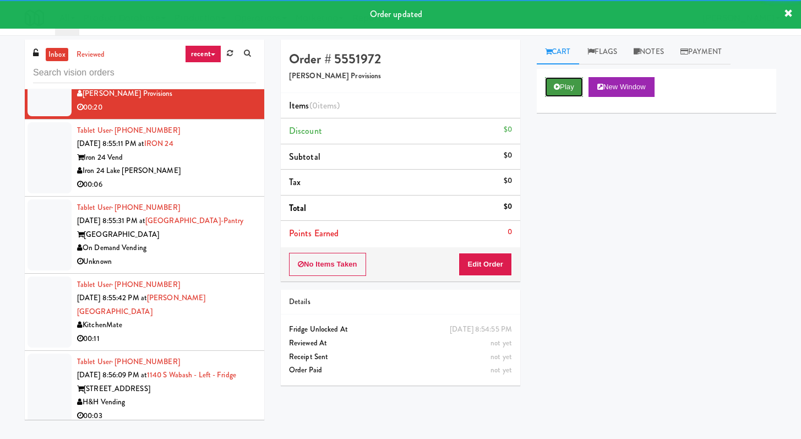
click at [396, 80] on button "Play" at bounding box center [564, 87] width 38 height 20
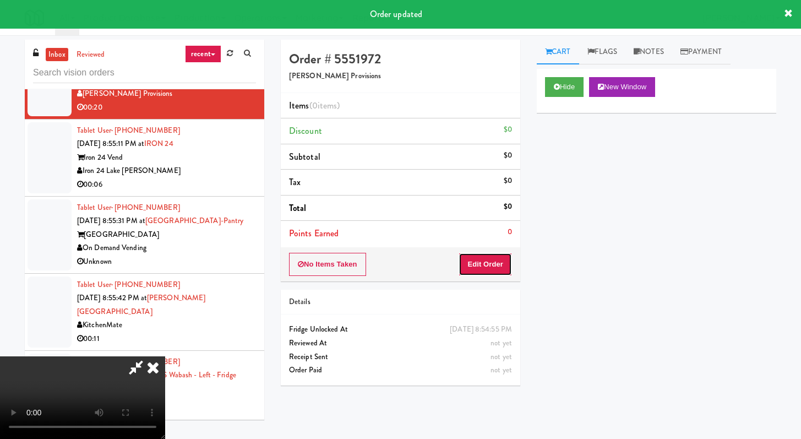
click at [396, 266] on button "Edit Order" at bounding box center [485, 264] width 53 height 23
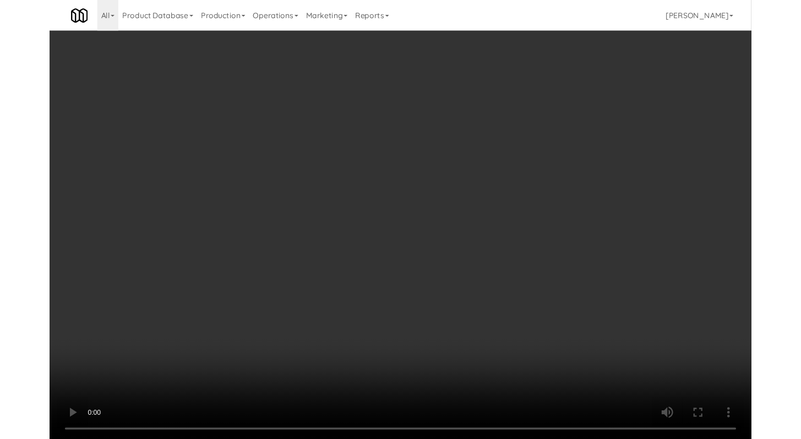
scroll to position [5199, 0]
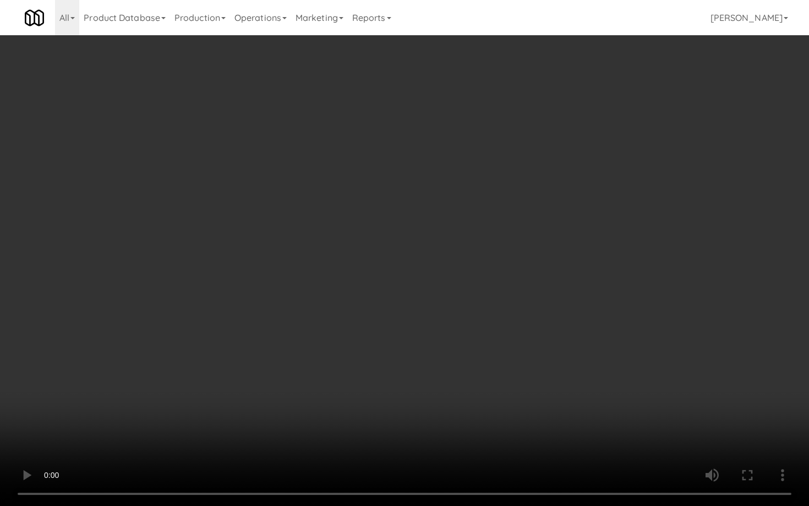
click at [396, 391] on video at bounding box center [404, 253] width 809 height 506
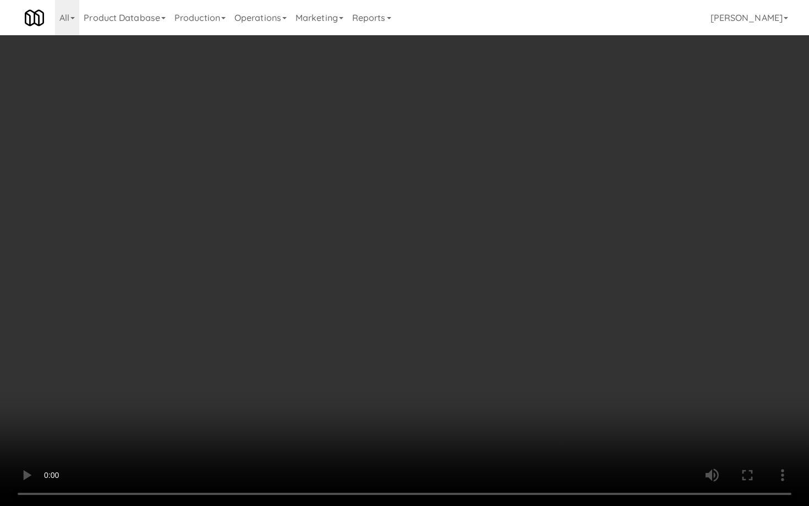
click at [396, 391] on video at bounding box center [404, 253] width 809 height 506
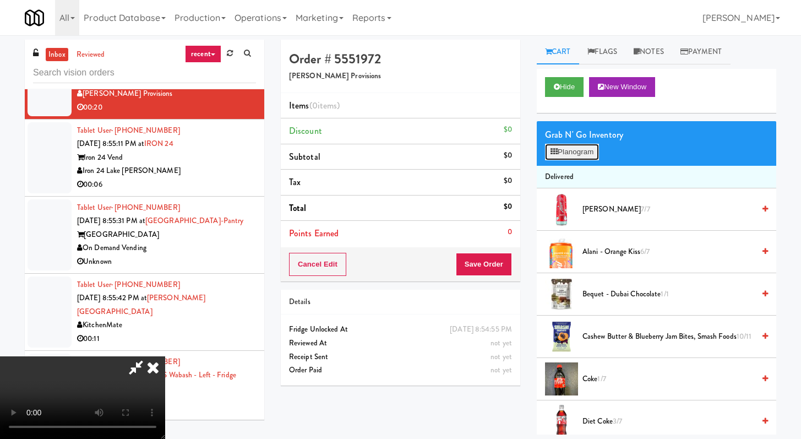
click at [396, 154] on button "Planogram" at bounding box center [572, 152] width 54 height 17
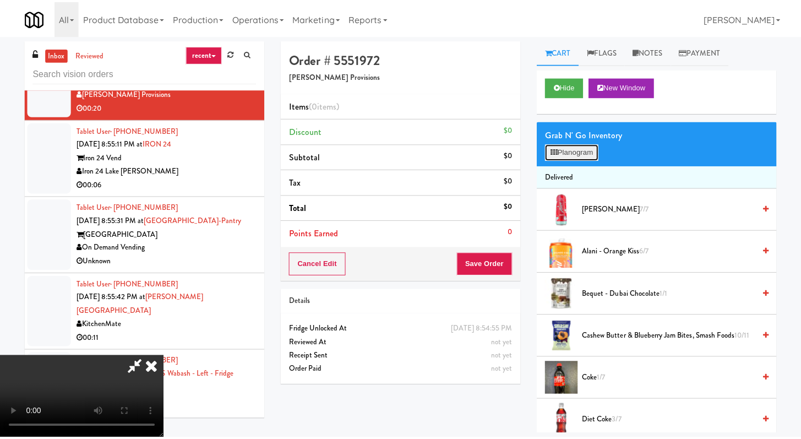
scroll to position [5199, 0]
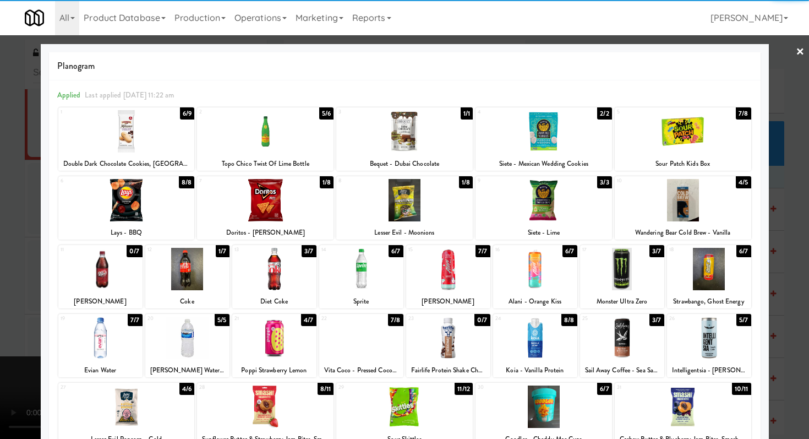
click at [193, 269] on div at bounding box center [187, 269] width 84 height 42
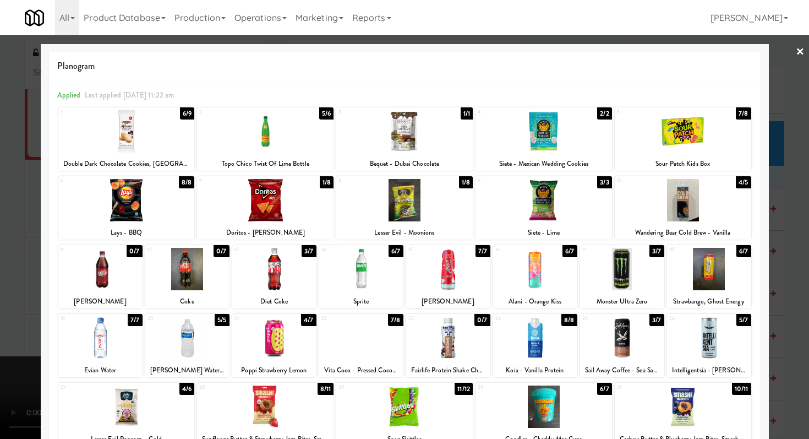
drag, startPoint x: 572, startPoint y: 128, endPoint x: 543, endPoint y: 134, distance: 29.8
click at [396, 128] on div at bounding box center [544, 131] width 137 height 42
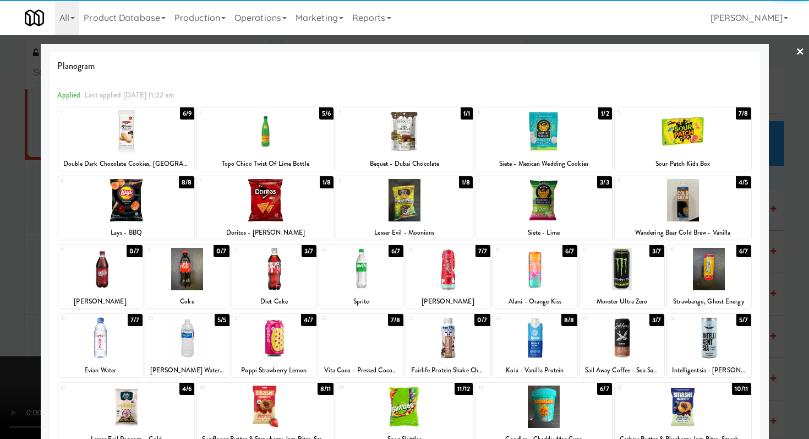
click at [0, 330] on div at bounding box center [404, 219] width 809 height 439
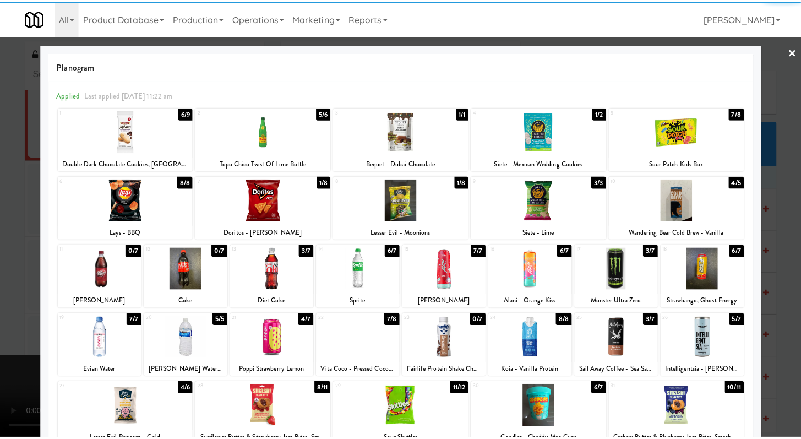
scroll to position [5240, 0]
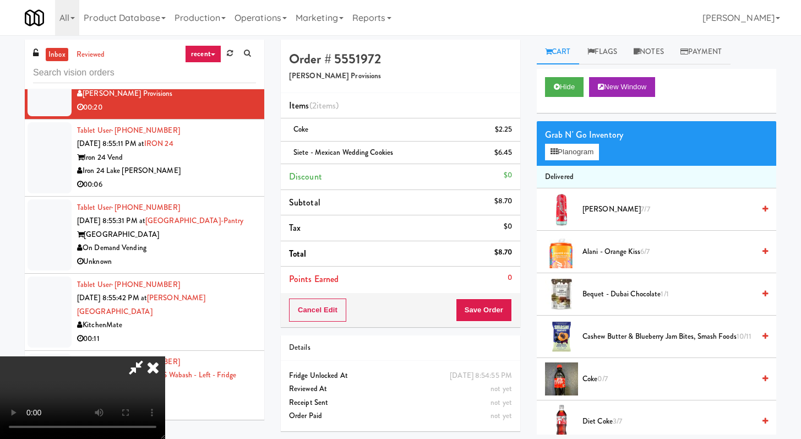
click at [165, 392] on video at bounding box center [82, 397] width 165 height 83
click at [165, 356] on video at bounding box center [82, 397] width 165 height 83
click at [396, 320] on button "Save Order" at bounding box center [484, 309] width 56 height 23
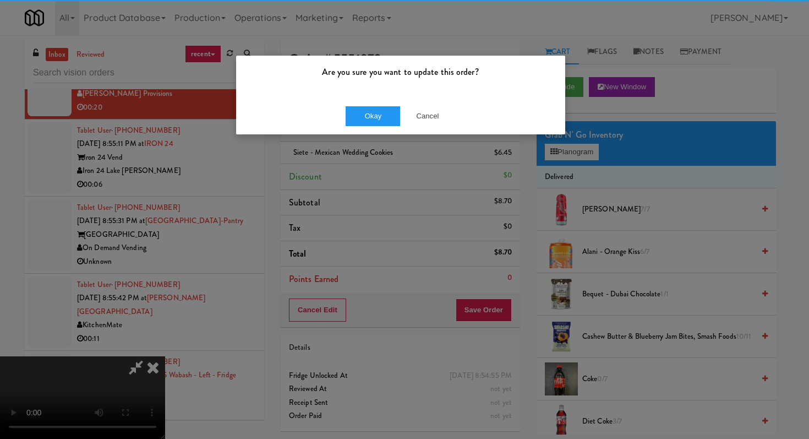
click at [379, 103] on div "Okay Cancel" at bounding box center [400, 115] width 329 height 37
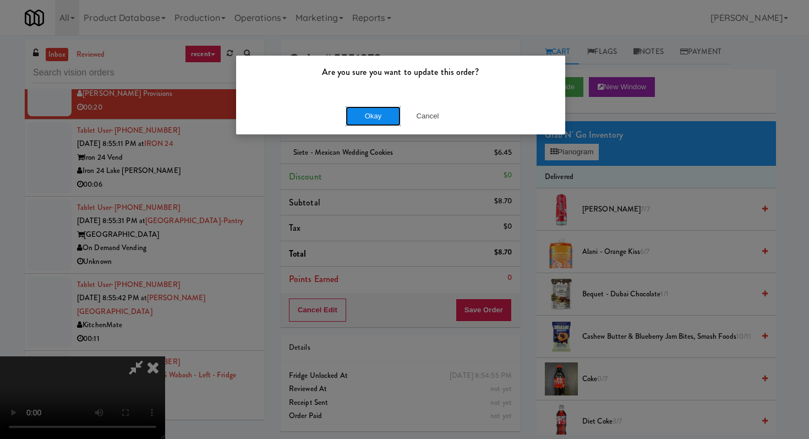
click at [377, 111] on button "Okay" at bounding box center [373, 116] width 55 height 20
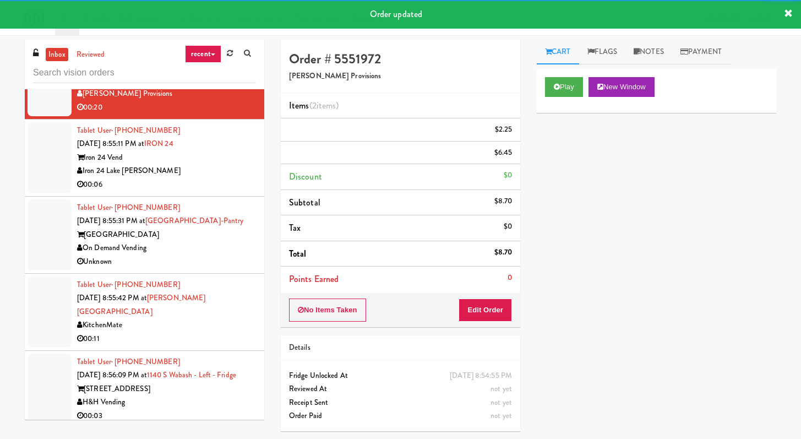
scroll to position [5278, 0]
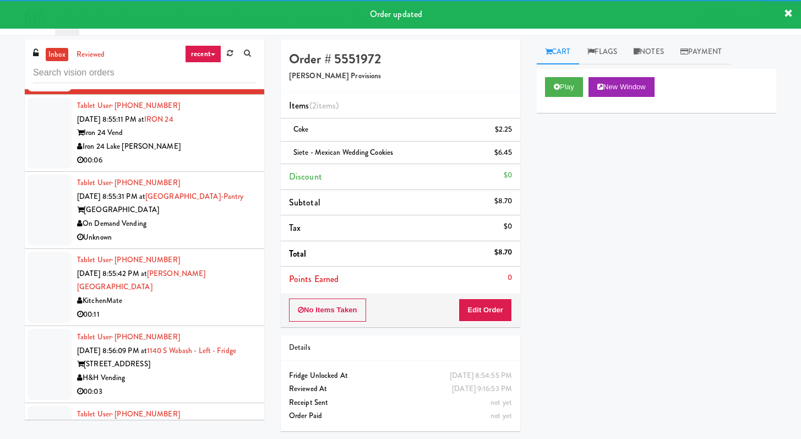
click at [230, 154] on div "Iron 24 Lake [PERSON_NAME]" at bounding box center [166, 147] width 179 height 14
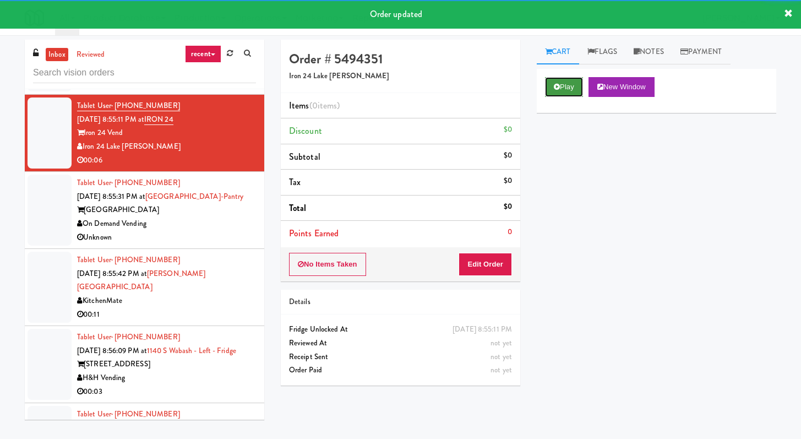
click at [396, 84] on icon at bounding box center [557, 86] width 6 height 7
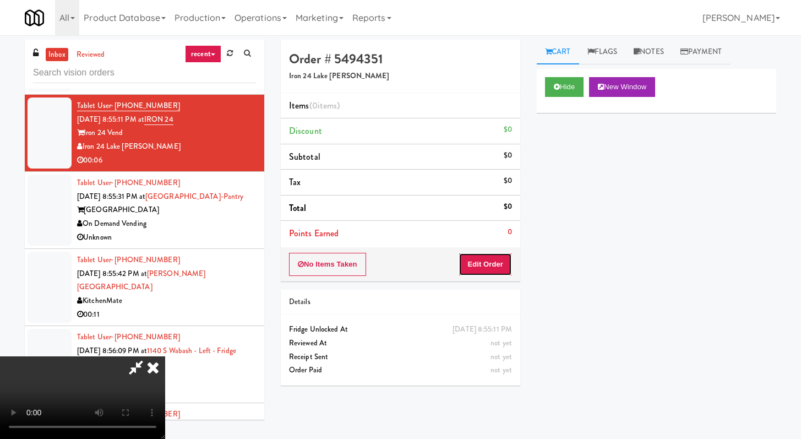
click at [396, 262] on button "Edit Order" at bounding box center [485, 264] width 53 height 23
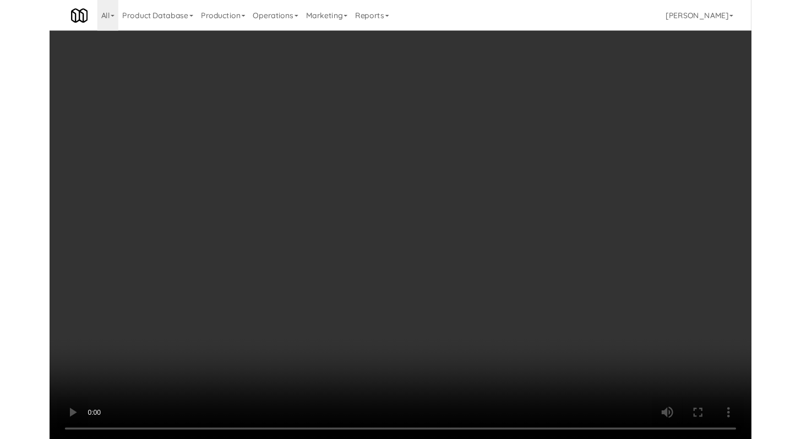
scroll to position [5237, 0]
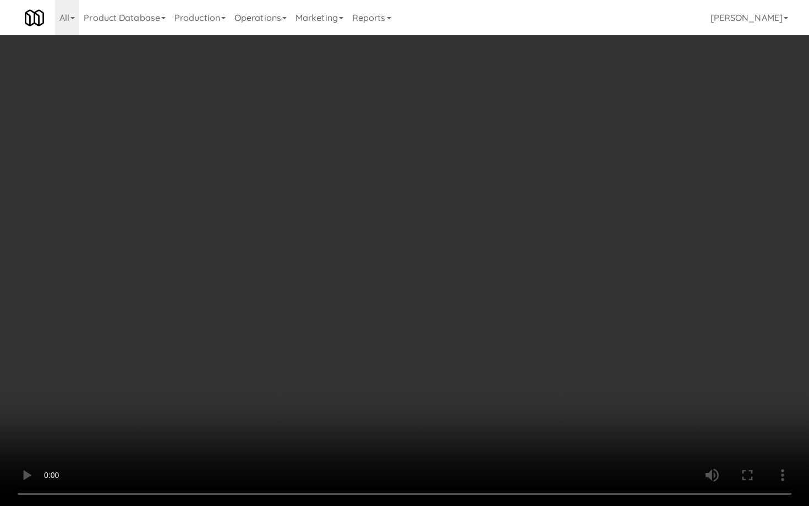
click at [396, 392] on video at bounding box center [404, 253] width 809 height 506
click at [396, 385] on video at bounding box center [404, 253] width 809 height 506
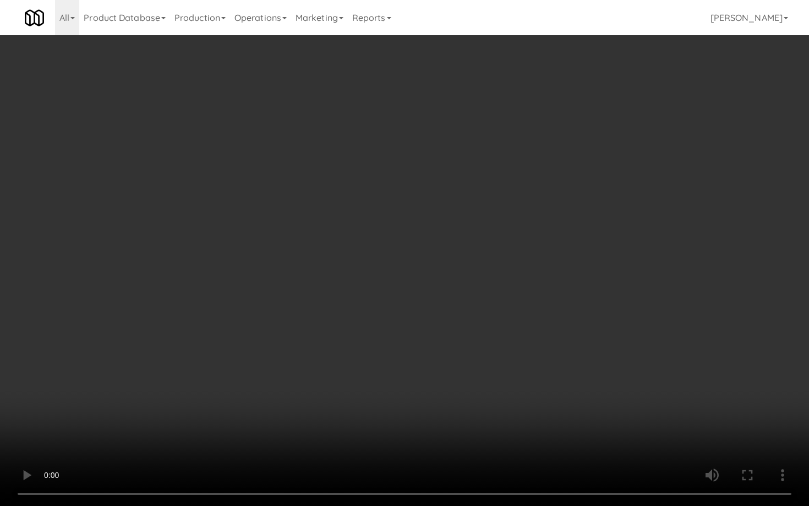
click at [396, 385] on video at bounding box center [404, 253] width 809 height 506
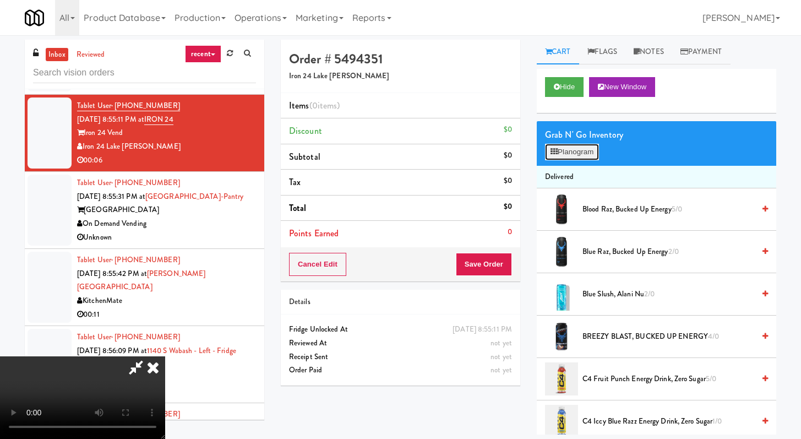
click at [396, 156] on button "Planogram" at bounding box center [572, 152] width 54 height 17
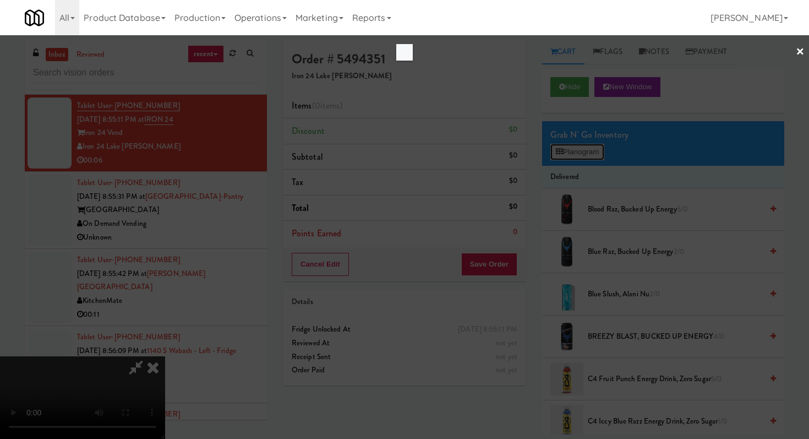
scroll to position [5237, 0]
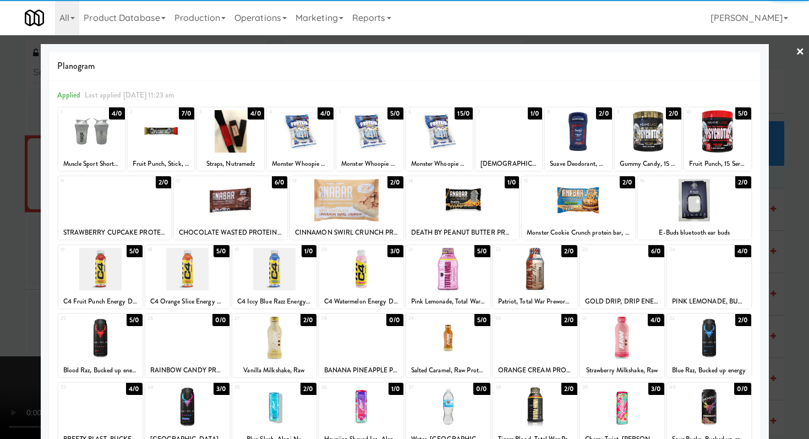
drag, startPoint x: 189, startPoint y: 347, endPoint x: 204, endPoint y: 339, distance: 16.8
click at [189, 347] on div at bounding box center [187, 338] width 84 height 42
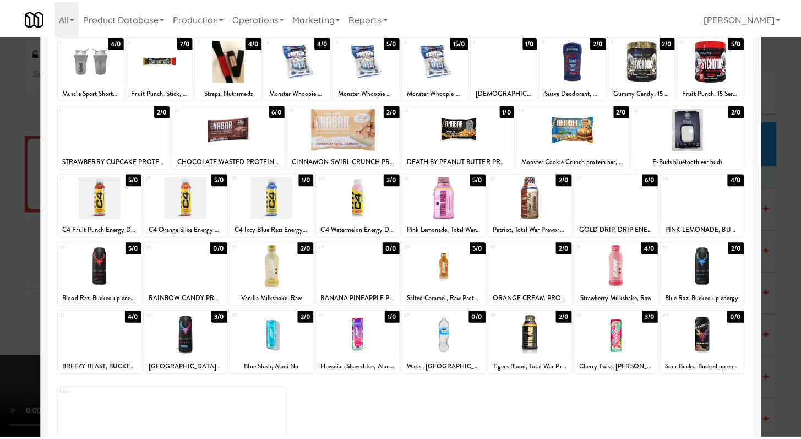
scroll to position [102, 0]
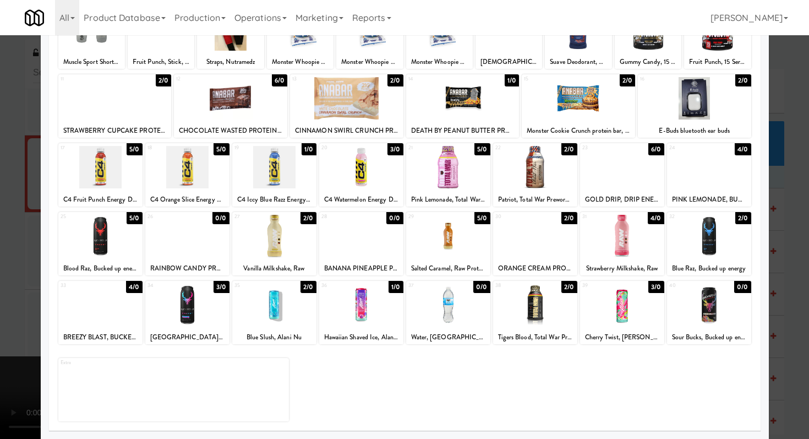
click at [0, 256] on div at bounding box center [404, 219] width 809 height 439
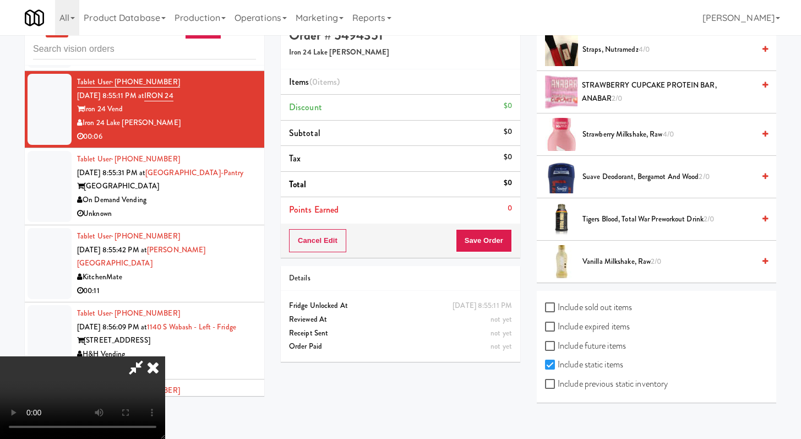
scroll to position [35, 0]
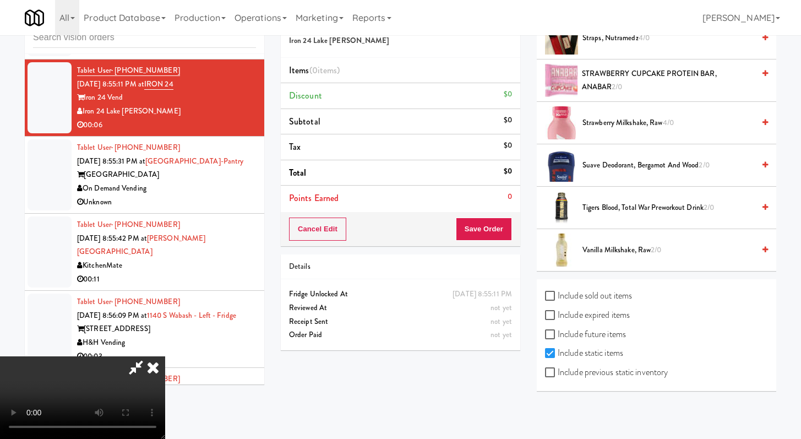
click at [396, 374] on label "Include previous static inventory" at bounding box center [606, 372] width 123 height 17
click at [396, 374] on input "Include previous static inventory" at bounding box center [551, 372] width 13 height 9
checkbox input "true"
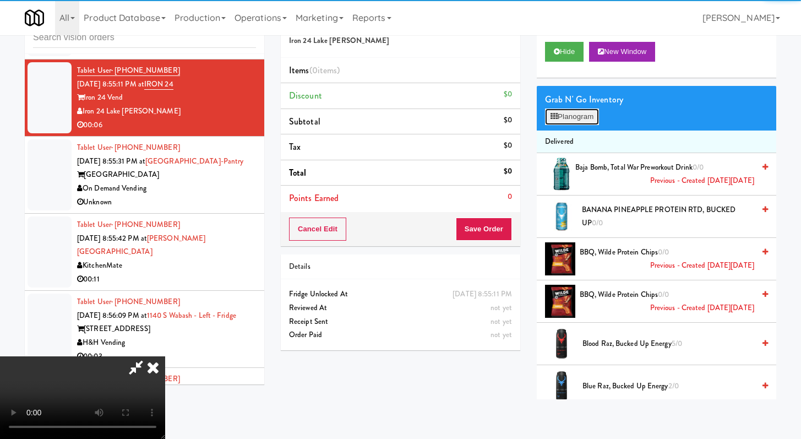
click at [396, 123] on button "Planogram" at bounding box center [572, 116] width 54 height 17
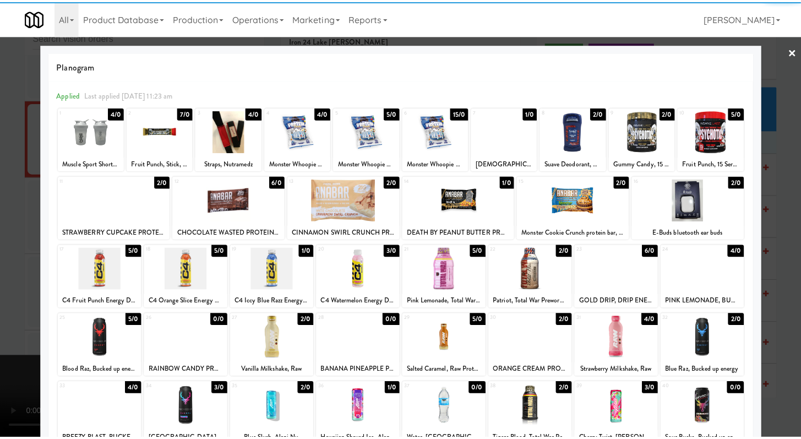
scroll to position [35, 0]
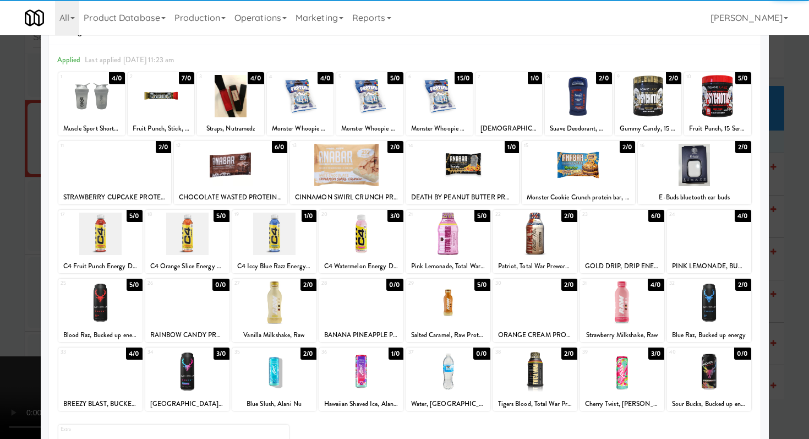
click at [193, 315] on div at bounding box center [187, 302] width 84 height 42
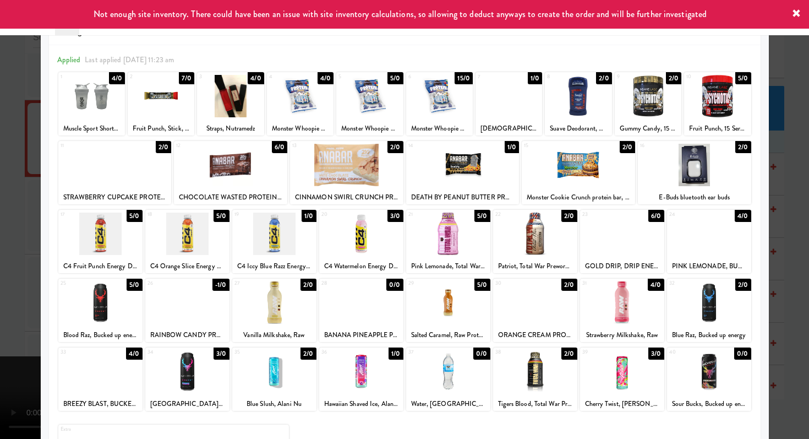
click at [0, 286] on div at bounding box center [404, 219] width 809 height 439
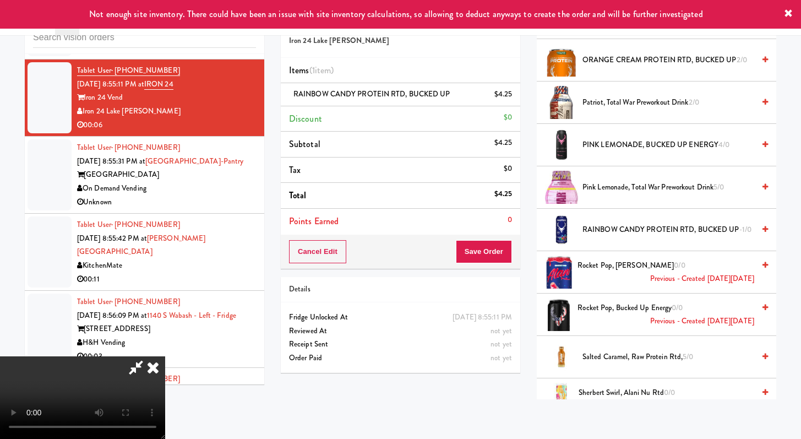
scroll to position [1606, 0]
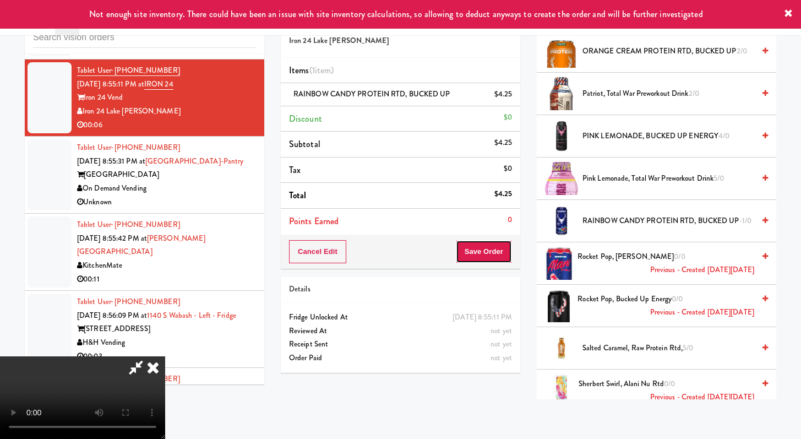
click at [396, 241] on button "Save Order" at bounding box center [484, 251] width 56 height 23
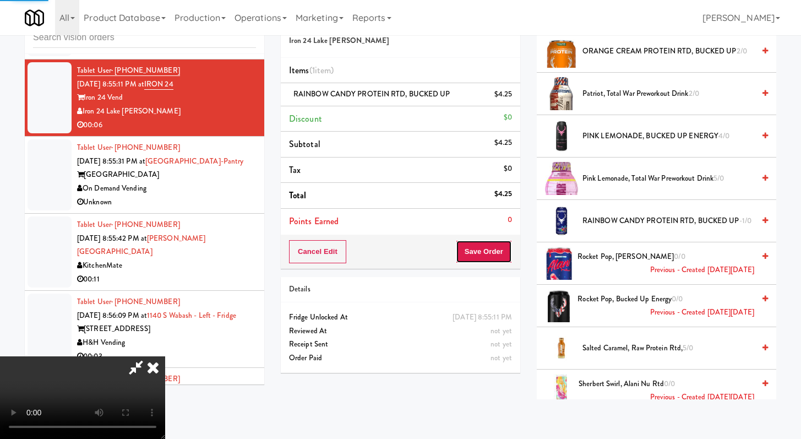
click at [396, 249] on button "Save Order" at bounding box center [484, 251] width 56 height 23
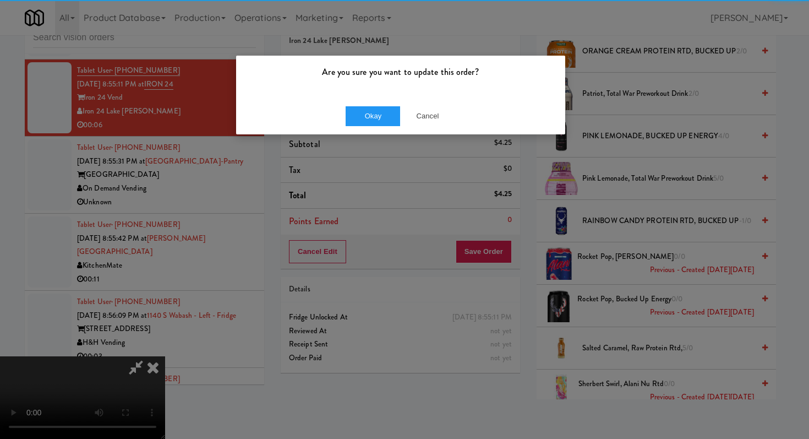
click at [367, 127] on div "Okay Cancel" at bounding box center [400, 115] width 329 height 37
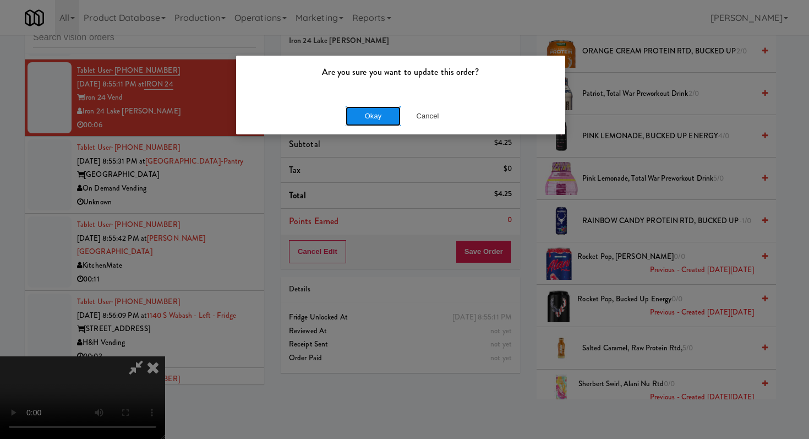
click at [369, 120] on button "Okay" at bounding box center [373, 116] width 55 height 20
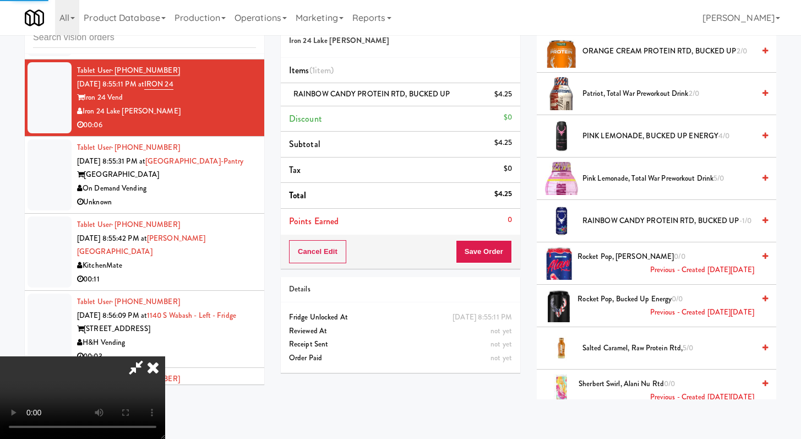
scroll to position [47, 0]
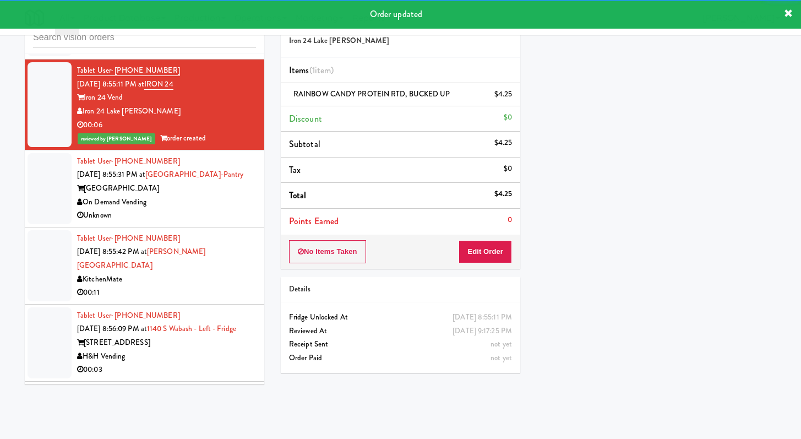
click at [203, 195] on div "[GEOGRAPHIC_DATA]" at bounding box center [166, 189] width 179 height 14
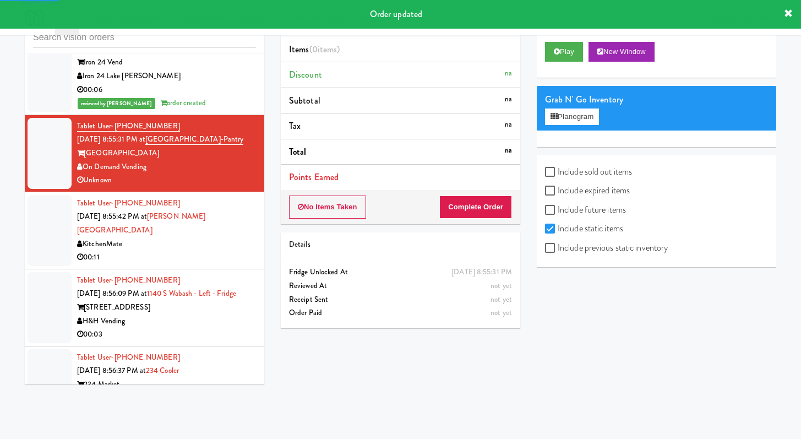
scroll to position [5451, 0]
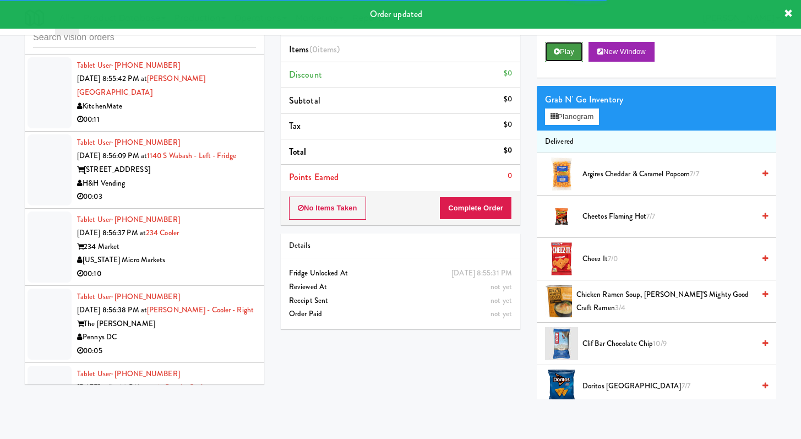
click at [396, 56] on button "Play" at bounding box center [564, 52] width 38 height 20
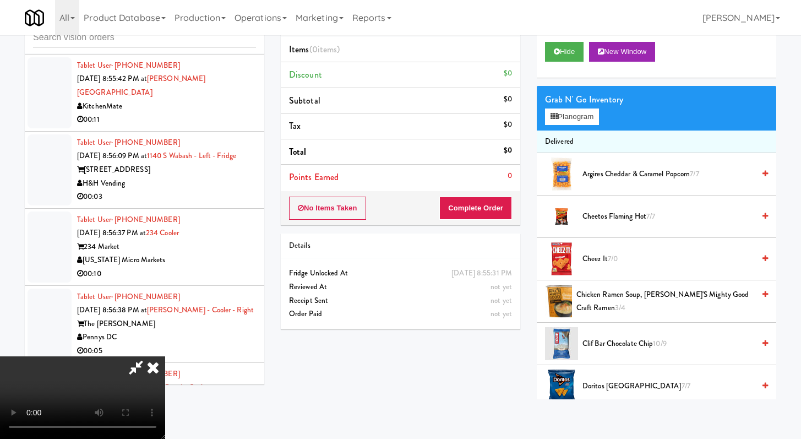
drag, startPoint x: 462, startPoint y: 50, endPoint x: 453, endPoint y: 56, distance: 11.1
click at [165, 356] on icon at bounding box center [153, 367] width 24 height 22
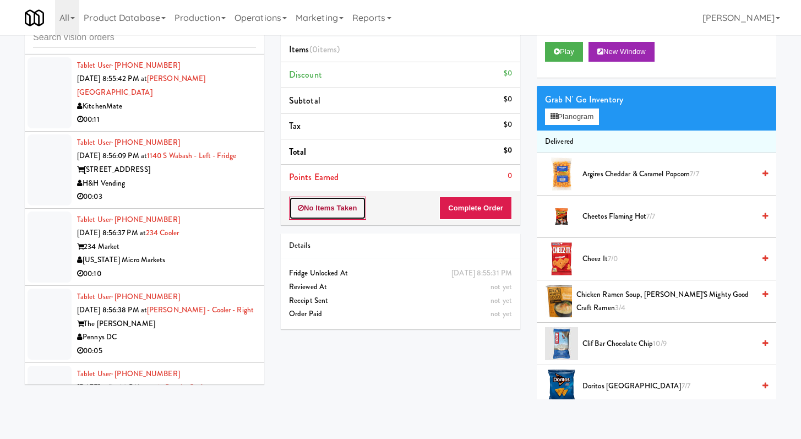
click at [345, 212] on button "No Items Taken" at bounding box center [327, 208] width 77 height 23
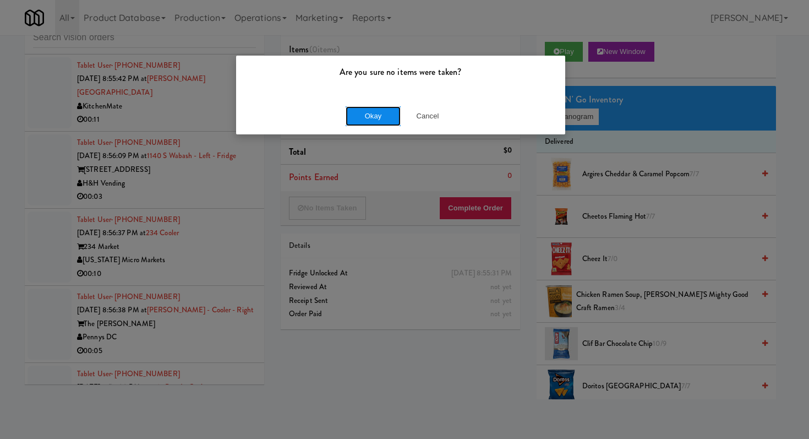
click at [368, 111] on button "Okay" at bounding box center [373, 116] width 55 height 20
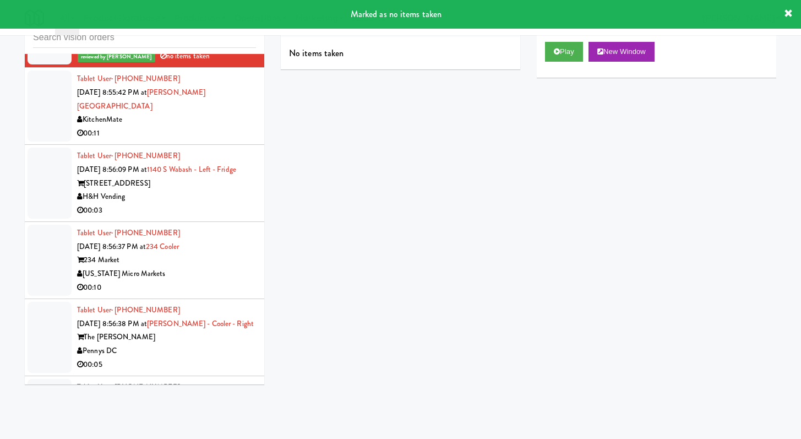
click at [225, 217] on div "00:03" at bounding box center [166, 211] width 179 height 14
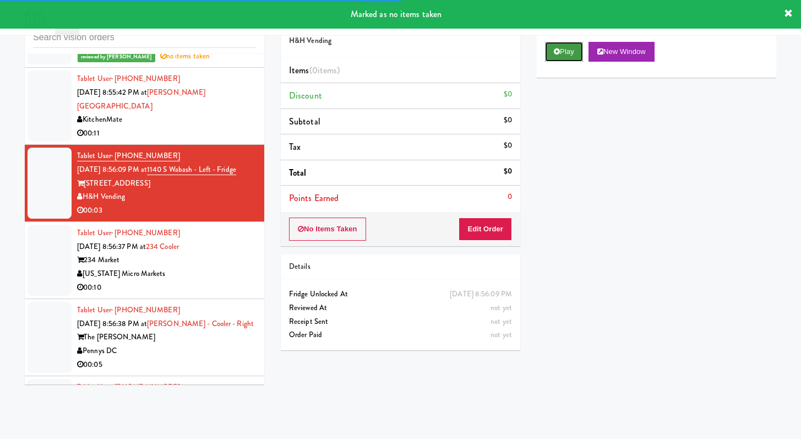
click at [396, 47] on button "Play" at bounding box center [564, 52] width 38 height 20
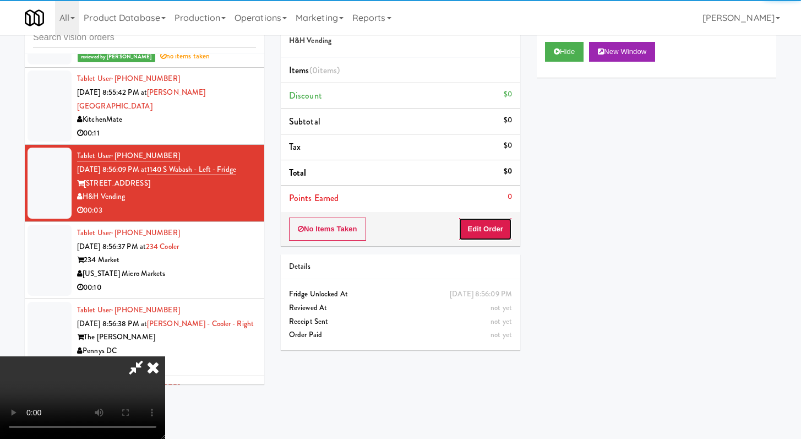
click at [396, 223] on button "Edit Order" at bounding box center [485, 228] width 53 height 23
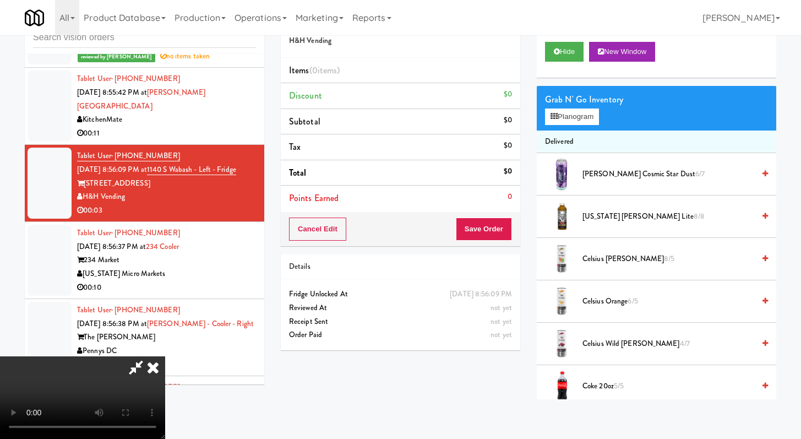
scroll to position [5410, 0]
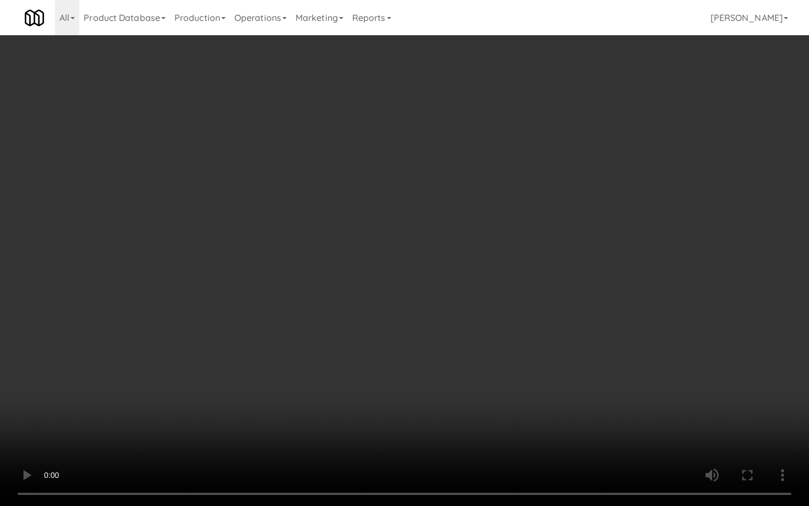
click at [396, 392] on video at bounding box center [404, 253] width 809 height 506
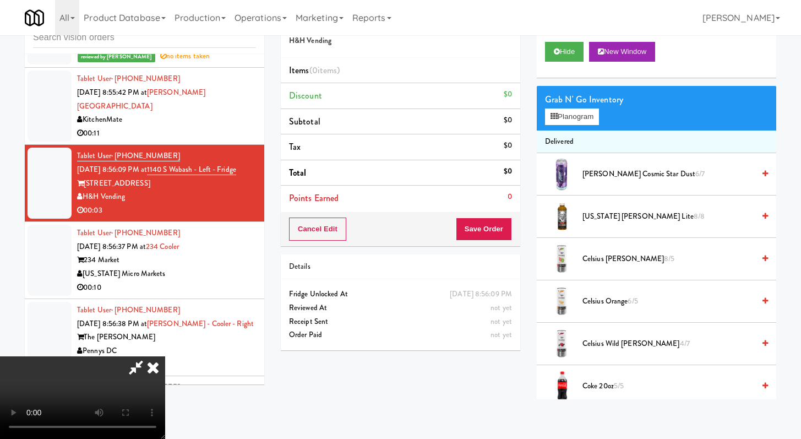
scroll to position [1047, 0]
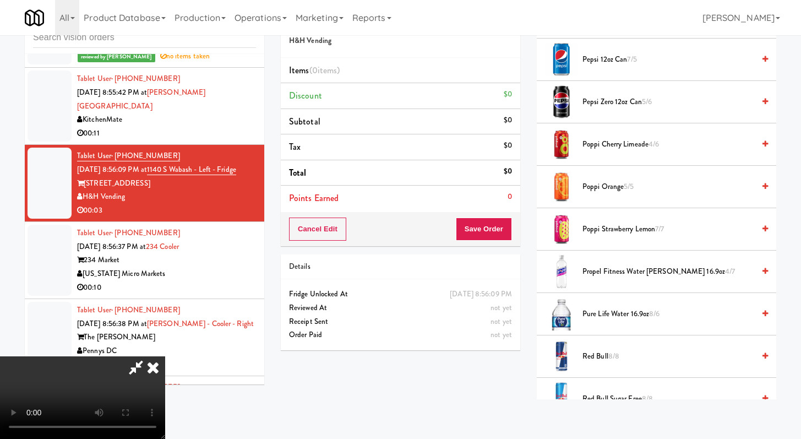
click at [396, 318] on span "Pure Life Water 16.9oz 8/6" at bounding box center [668, 314] width 172 height 14
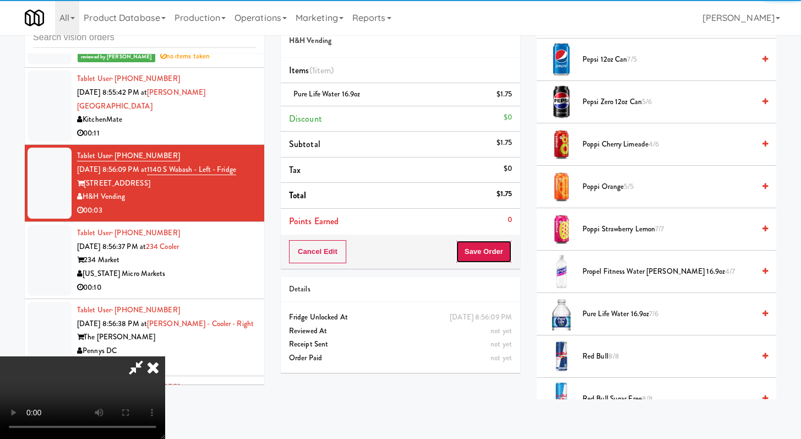
click at [396, 258] on button "Save Order" at bounding box center [484, 251] width 56 height 23
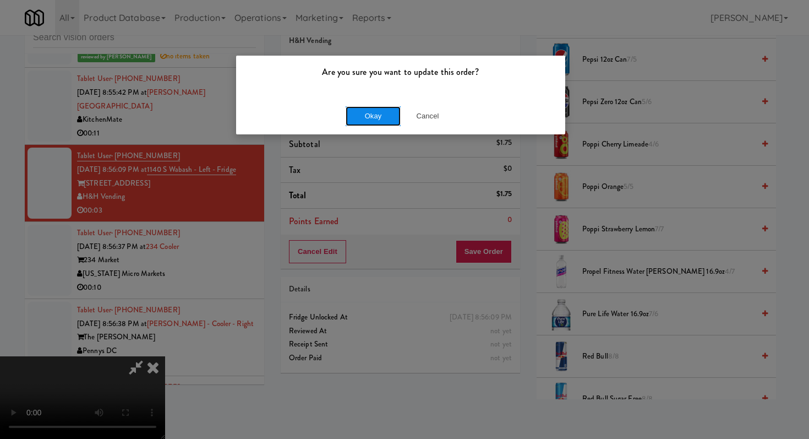
click at [379, 120] on button "Okay" at bounding box center [373, 116] width 55 height 20
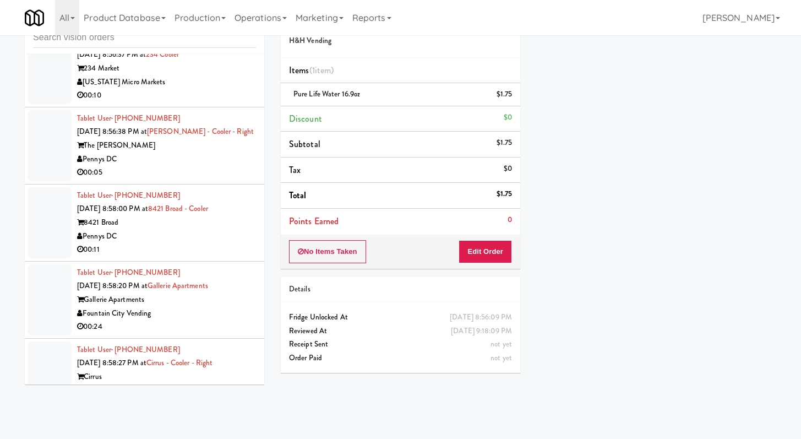
scroll to position [5662, 0]
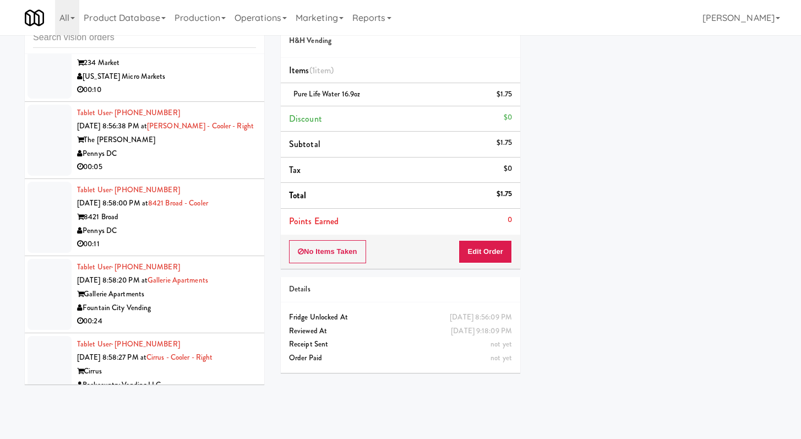
click at [231, 84] on div "[US_STATE] Micro Markets" at bounding box center [166, 77] width 179 height 14
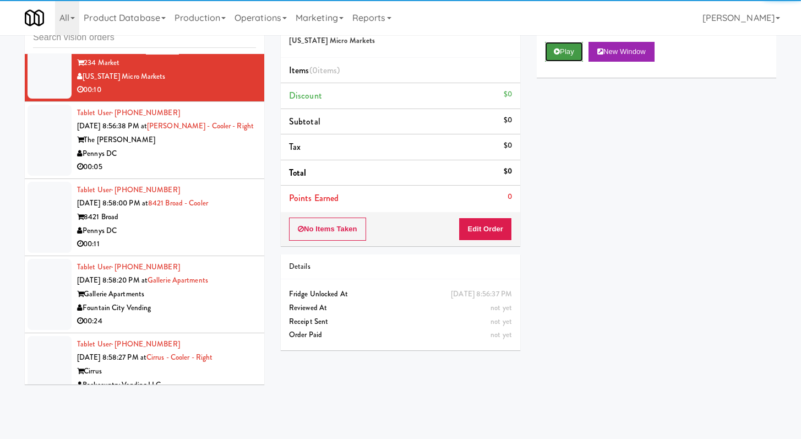
click at [396, 50] on icon at bounding box center [557, 51] width 6 height 7
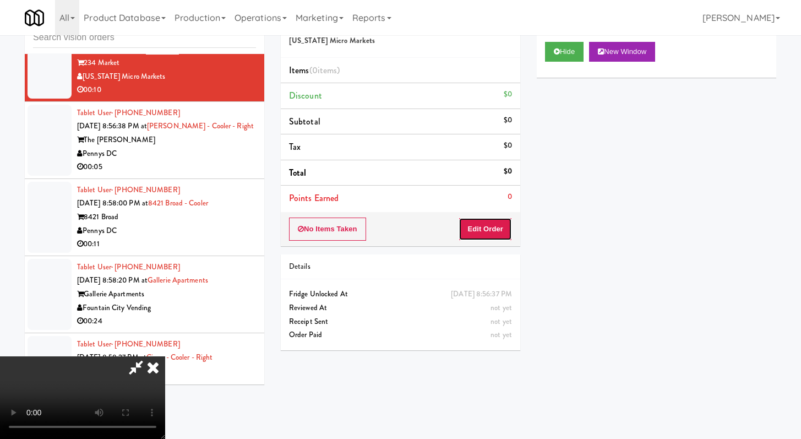
click at [396, 220] on button "Edit Order" at bounding box center [485, 228] width 53 height 23
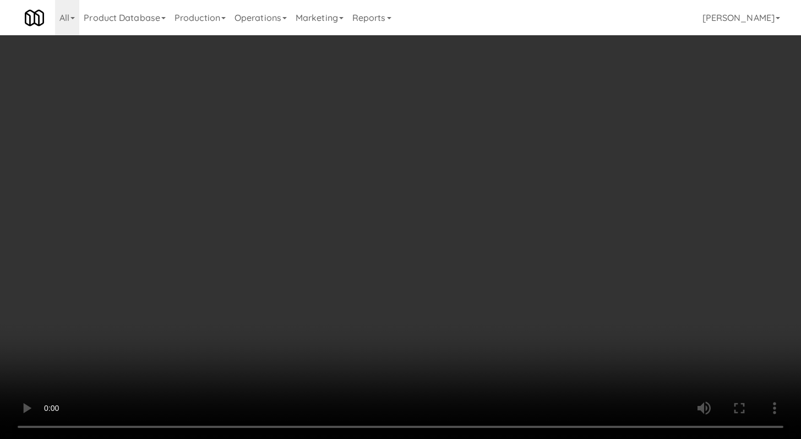
scroll to position [5622, 0]
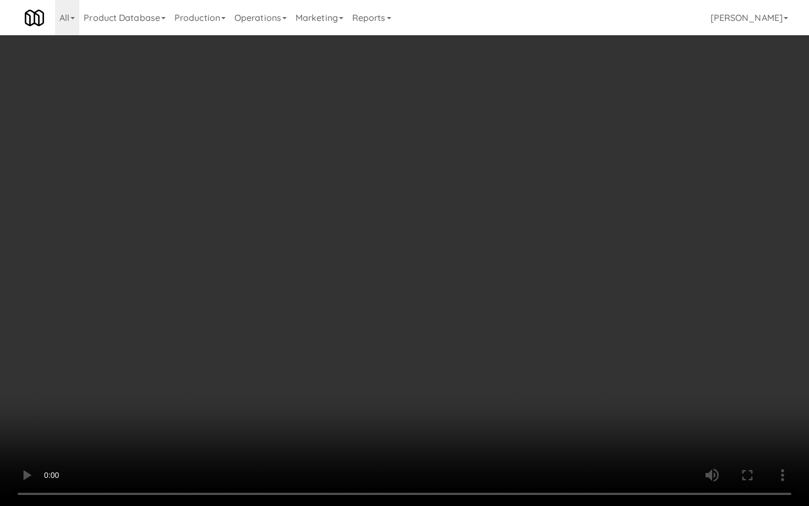
click at [396, 339] on video at bounding box center [404, 253] width 809 height 506
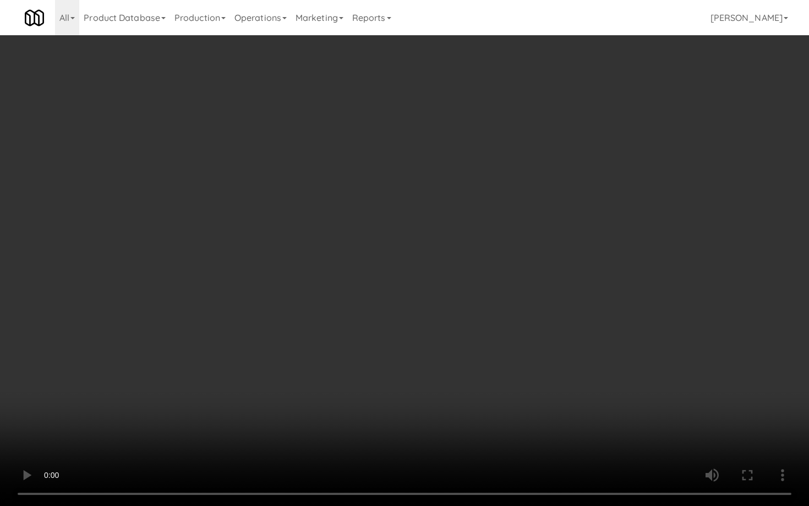
click at [396, 339] on video at bounding box center [404, 253] width 809 height 506
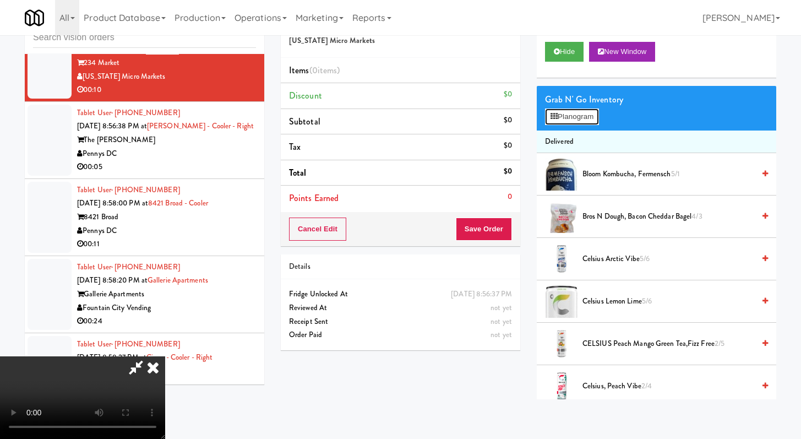
click at [396, 110] on button "Planogram" at bounding box center [572, 116] width 54 height 17
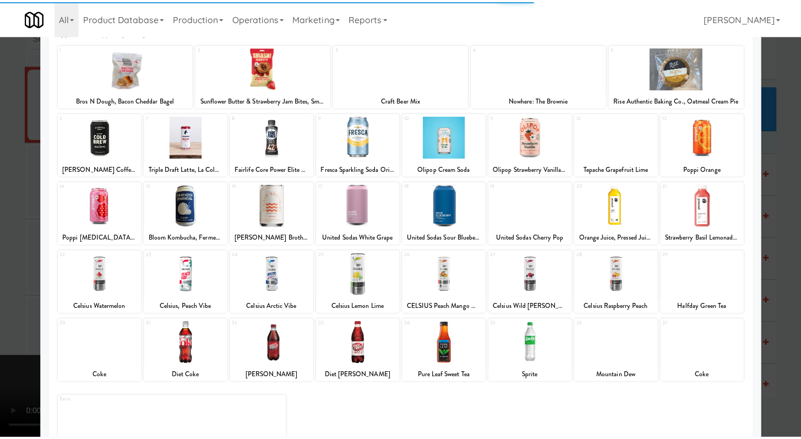
scroll to position [102, 0]
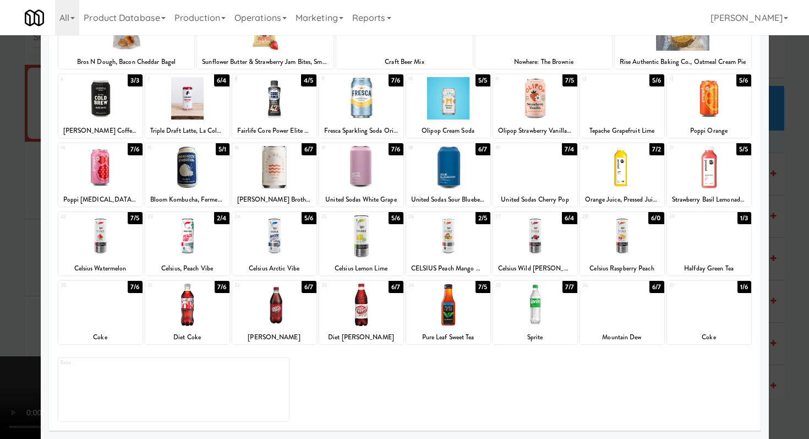
click at [396, 243] on div at bounding box center [709, 236] width 84 height 42
click at [396, 234] on div at bounding box center [404, 219] width 809 height 439
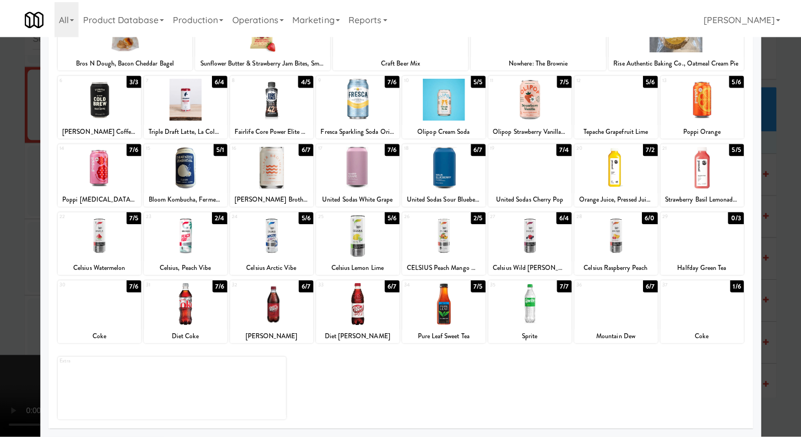
scroll to position [5662, 0]
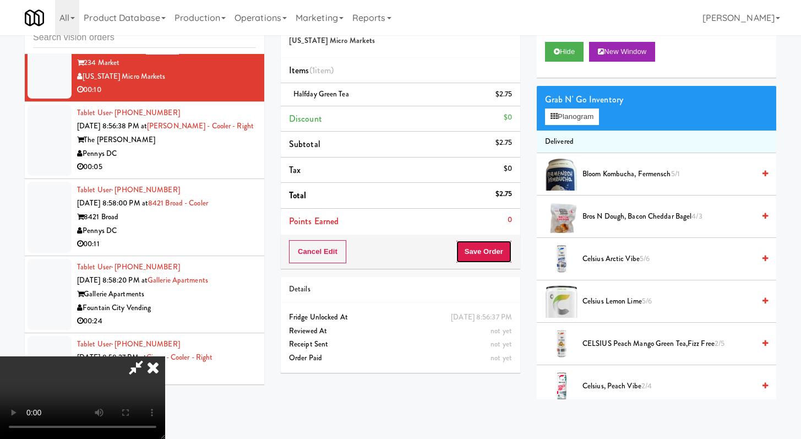
click at [396, 249] on button "Save Order" at bounding box center [484, 251] width 56 height 23
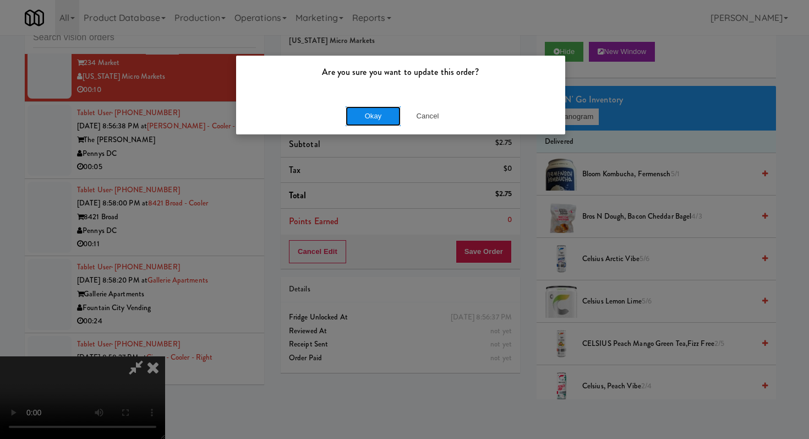
click at [386, 114] on button "Okay" at bounding box center [373, 116] width 55 height 20
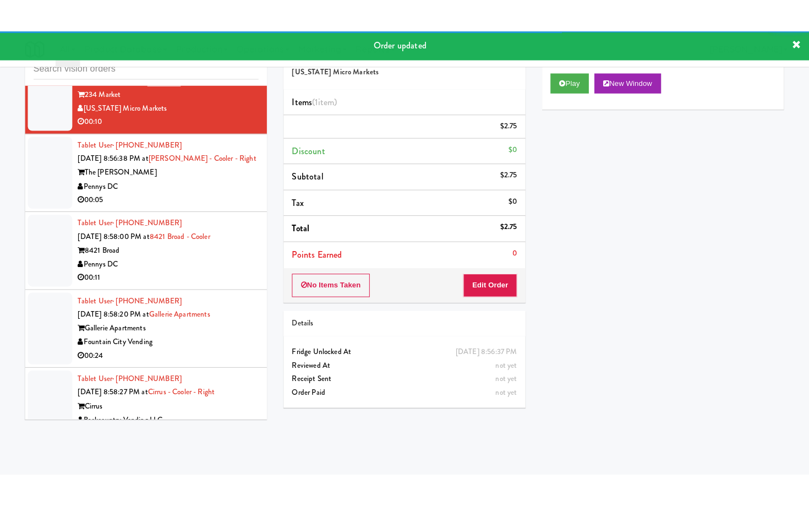
scroll to position [5664, 0]
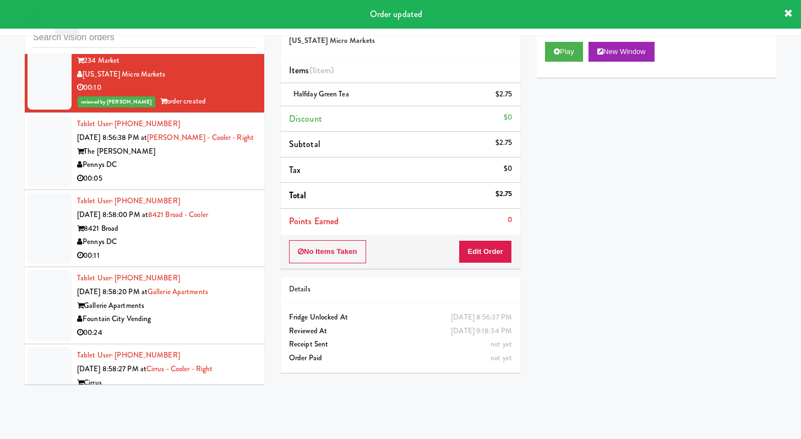
click at [241, 172] on div "Pennys DC" at bounding box center [166, 165] width 179 height 14
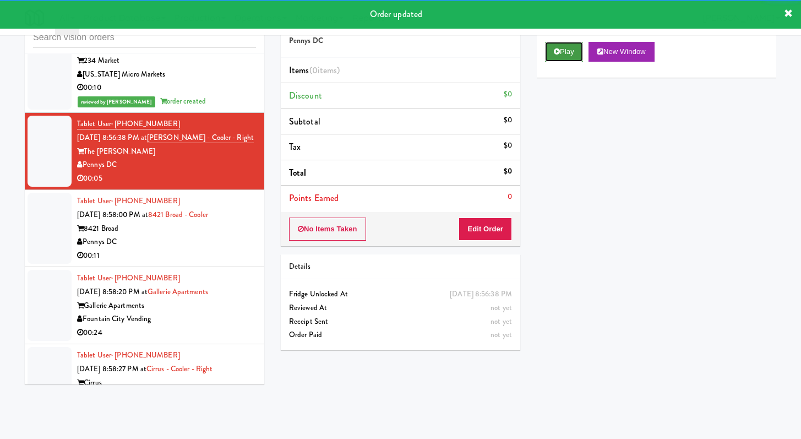
click at [396, 51] on icon at bounding box center [557, 51] width 6 height 7
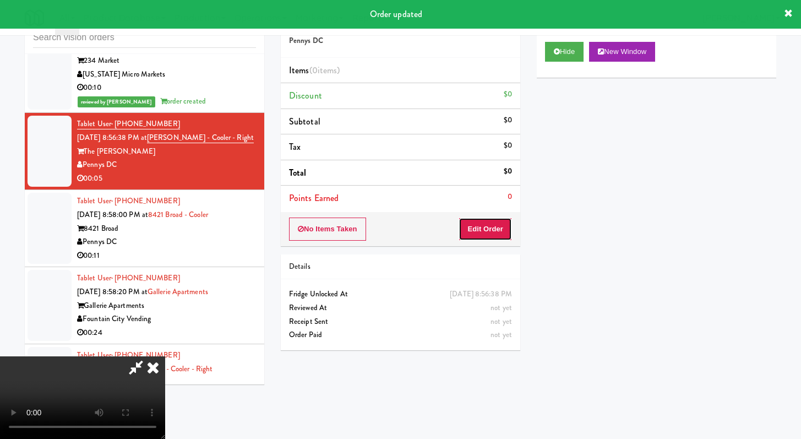
click at [396, 227] on button "Edit Order" at bounding box center [485, 228] width 53 height 23
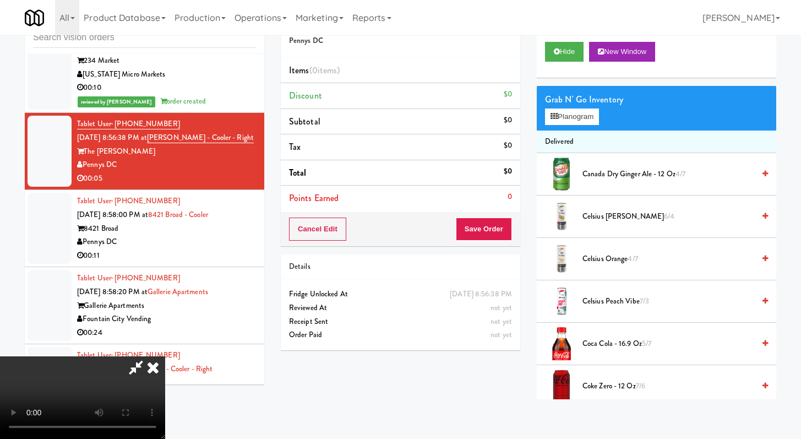
scroll to position [5624, 0]
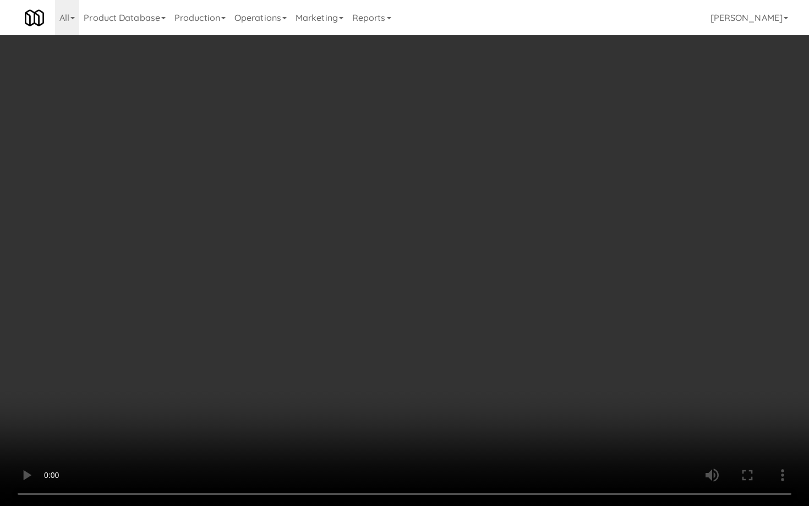
click at [396, 378] on video at bounding box center [404, 253] width 809 height 506
click at [396, 366] on video at bounding box center [404, 253] width 809 height 506
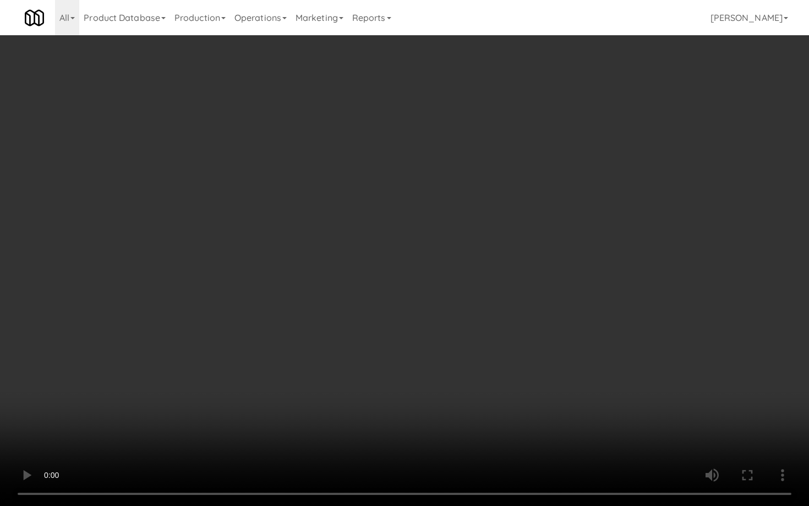
click at [396, 366] on video at bounding box center [404, 253] width 809 height 506
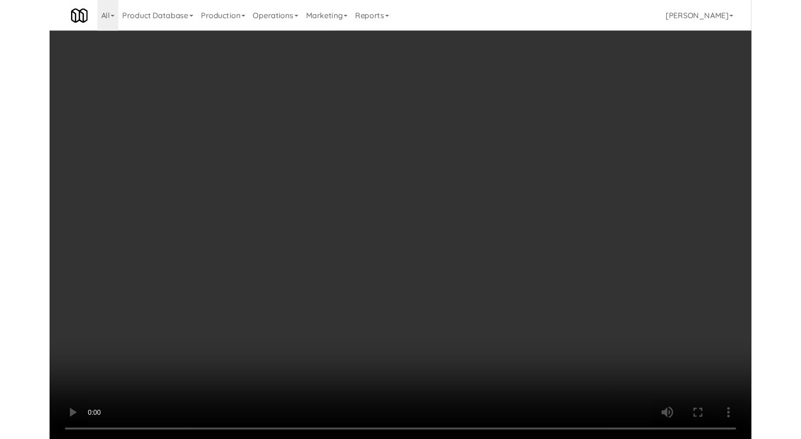
scroll to position [5664, 0]
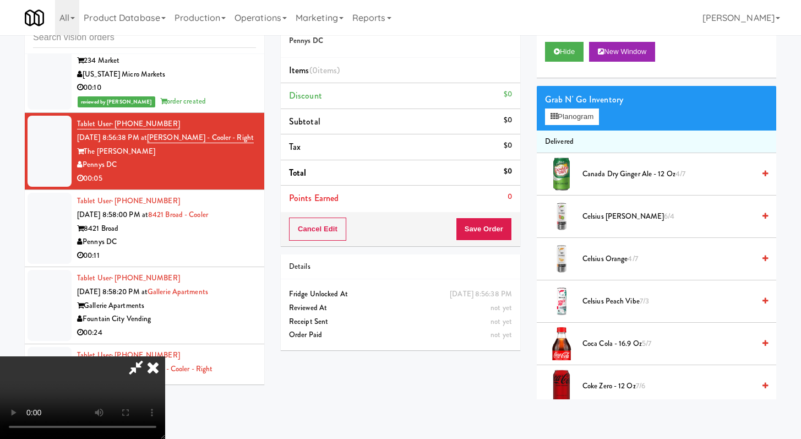
click at [396, 388] on span "Coke Zero - 12 oz 7/6" at bounding box center [668, 386] width 172 height 14
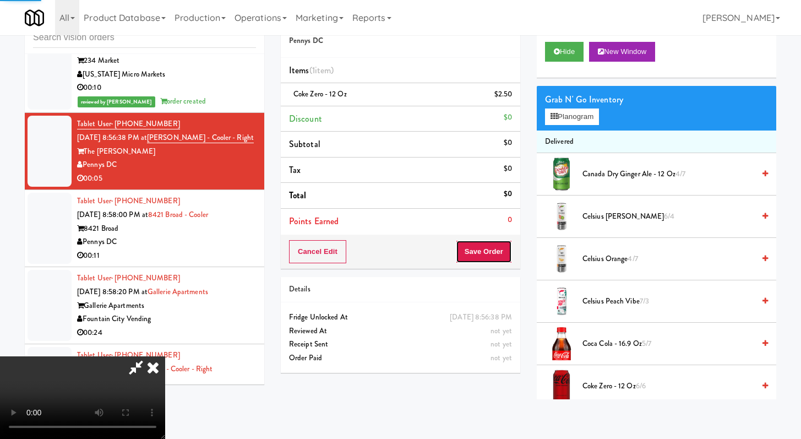
click at [396, 248] on button "Save Order" at bounding box center [484, 251] width 56 height 23
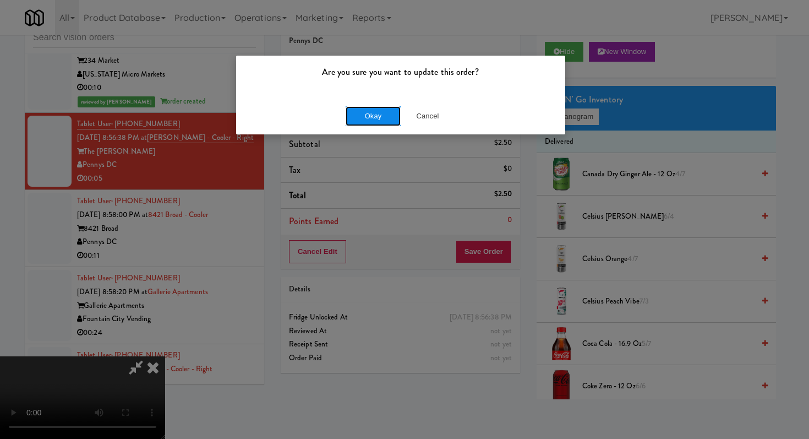
click at [391, 123] on button "Okay" at bounding box center [373, 116] width 55 height 20
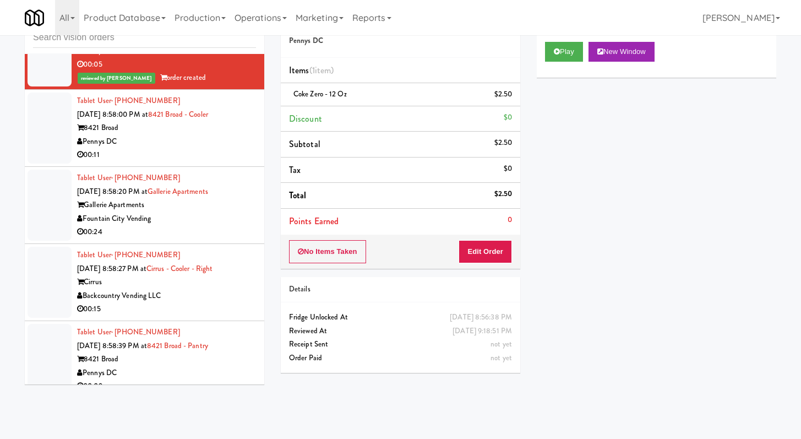
scroll to position [5847, 0]
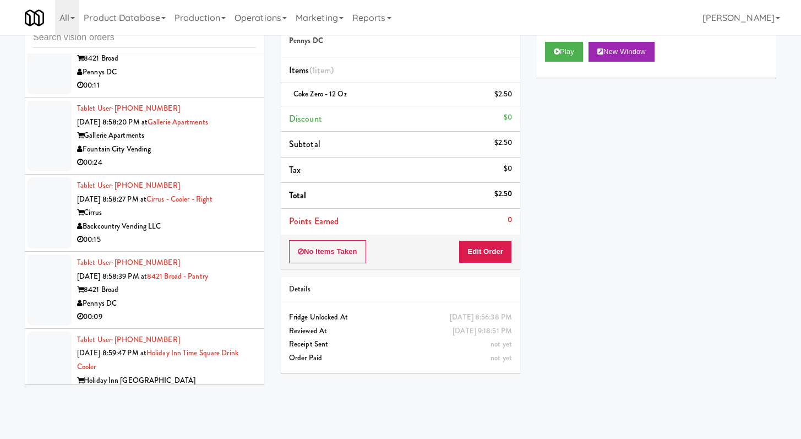
click at [176, 92] on div "00:11" at bounding box center [166, 86] width 179 height 14
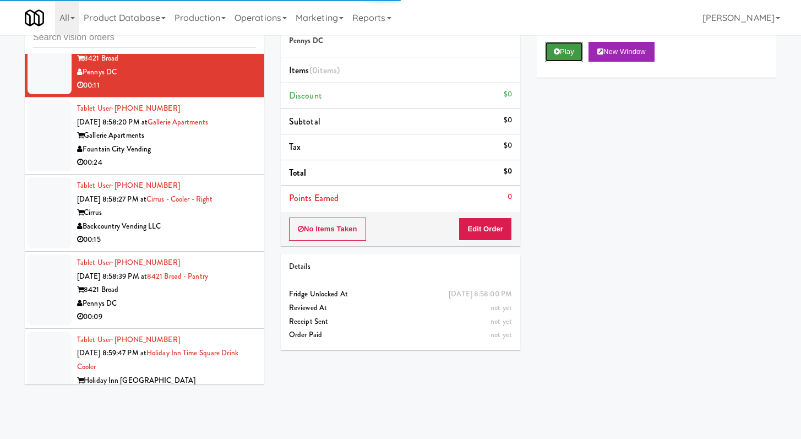
click at [396, 56] on button "Play" at bounding box center [564, 52] width 38 height 20
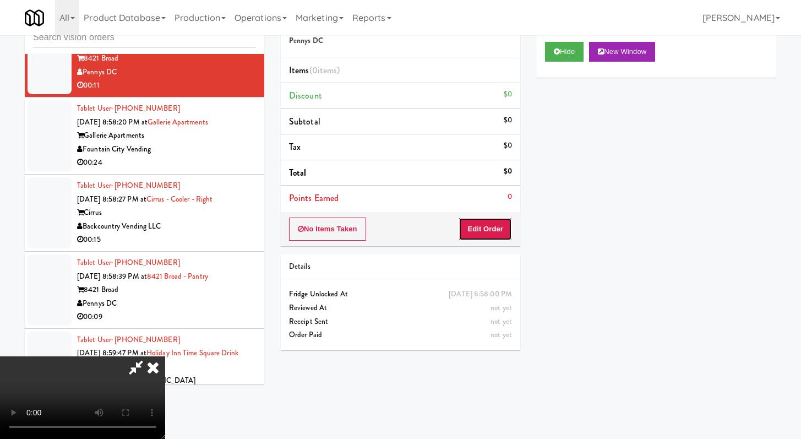
click at [396, 227] on button "Edit Order" at bounding box center [485, 228] width 53 height 23
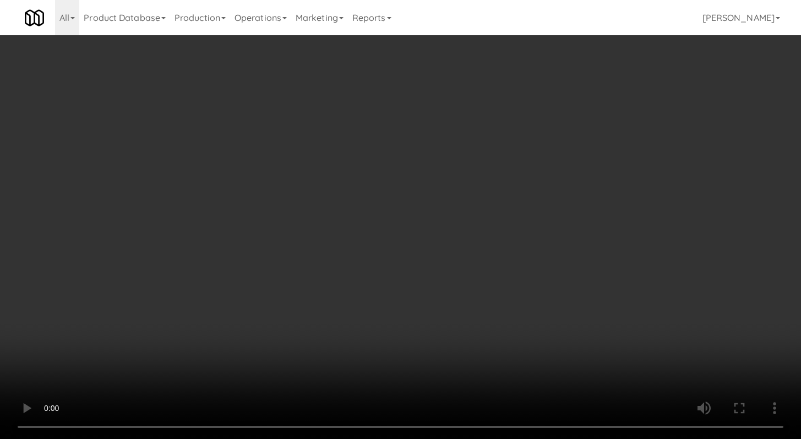
scroll to position [5807, 0]
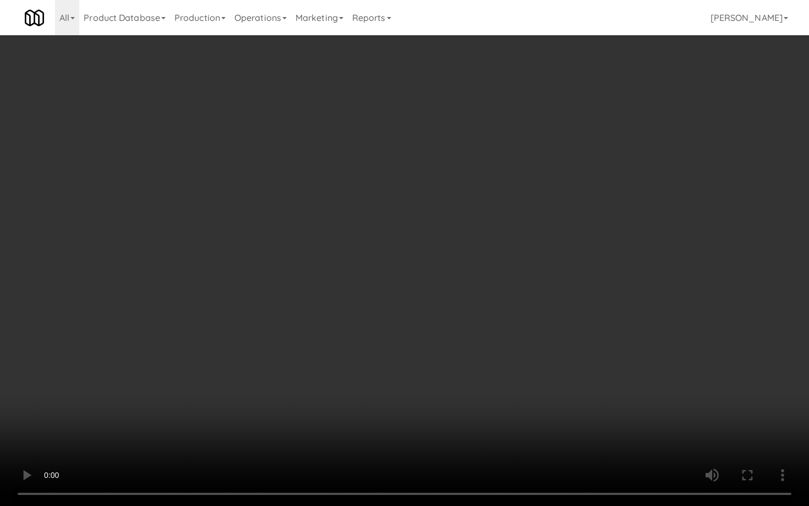
click at [396, 392] on video at bounding box center [404, 253] width 809 height 506
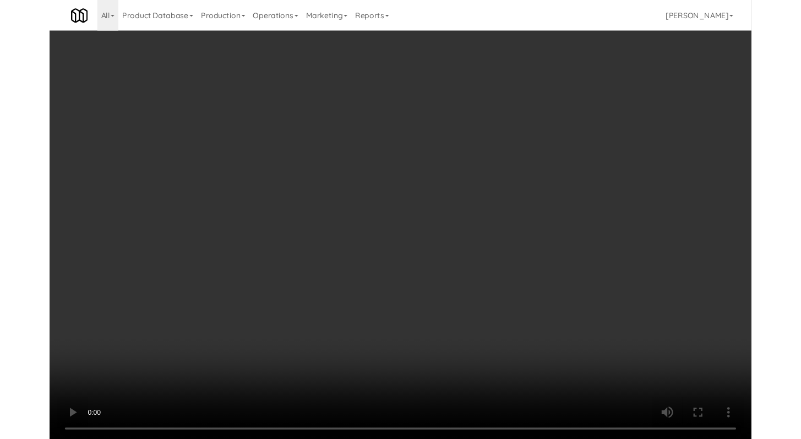
scroll to position [5847, 0]
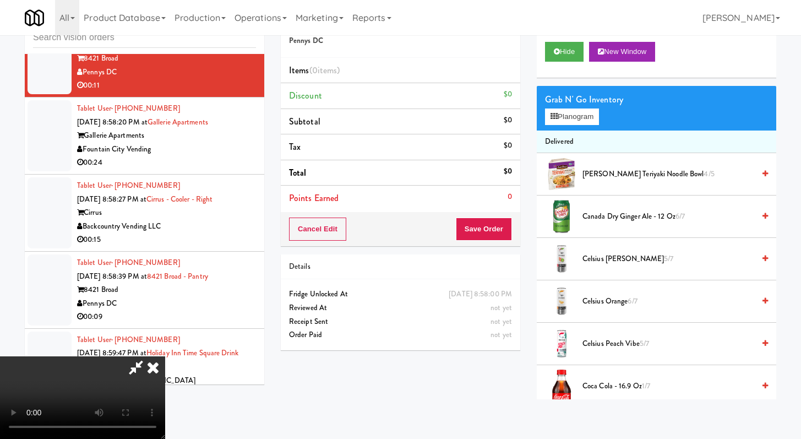
click at [396, 217] on span "Canada Dry Ginger Ale - 12 oz 6/7" at bounding box center [668, 217] width 172 height 14
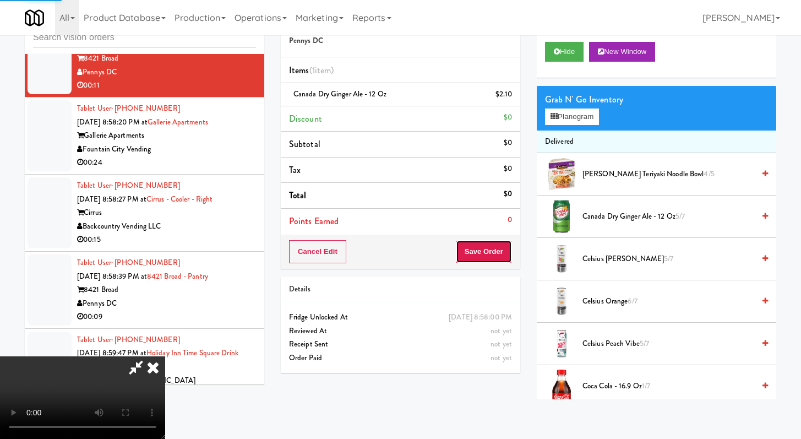
click at [396, 252] on button "Save Order" at bounding box center [484, 251] width 56 height 23
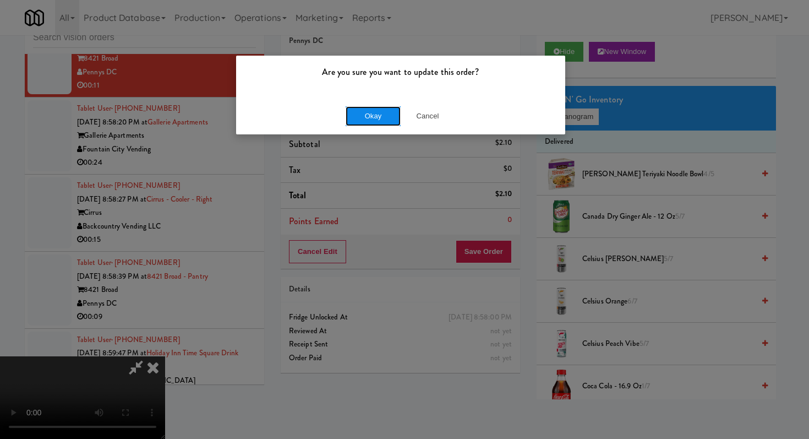
click at [365, 107] on button "Okay" at bounding box center [373, 116] width 55 height 20
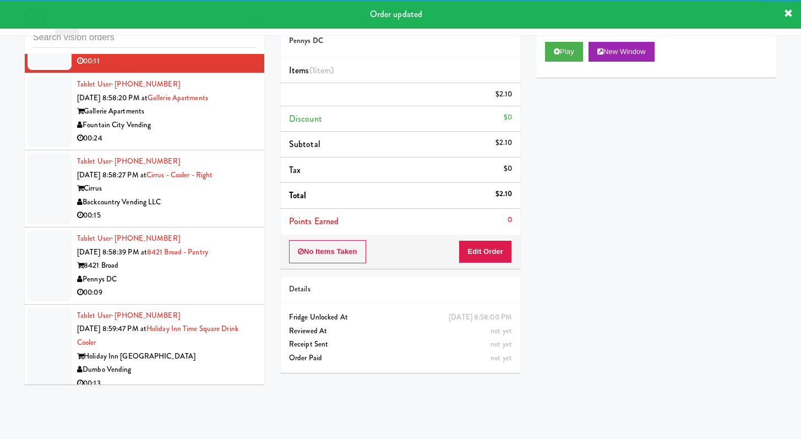
scroll to position [5884, 0]
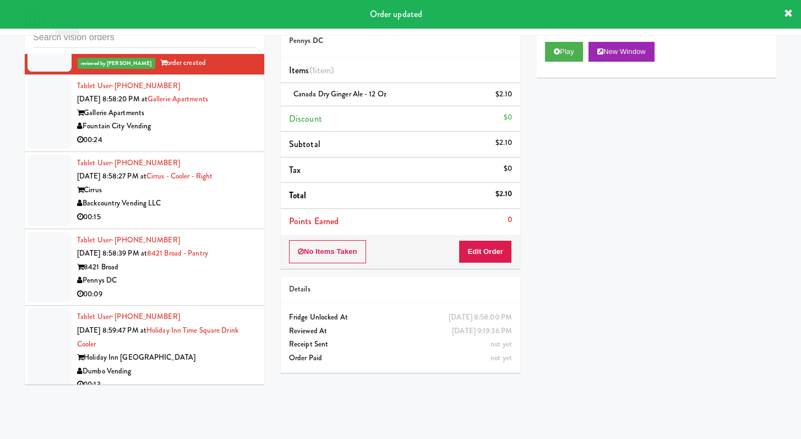
click at [231, 147] on div "00:24" at bounding box center [166, 140] width 179 height 14
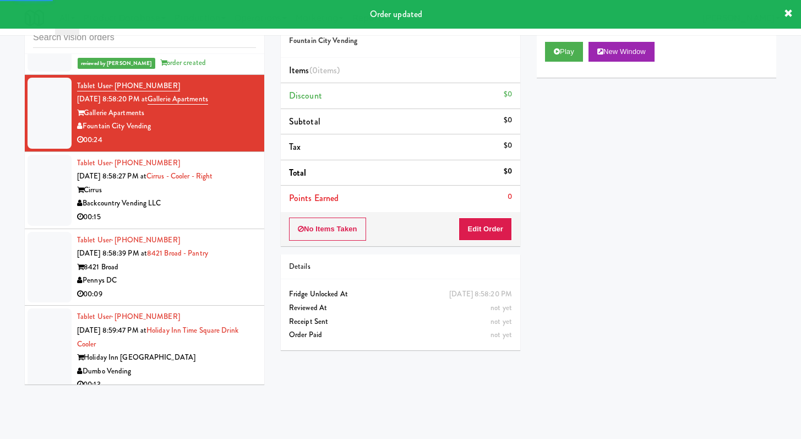
click at [396, 45] on div "Play New Window" at bounding box center [656, 56] width 239 height 44
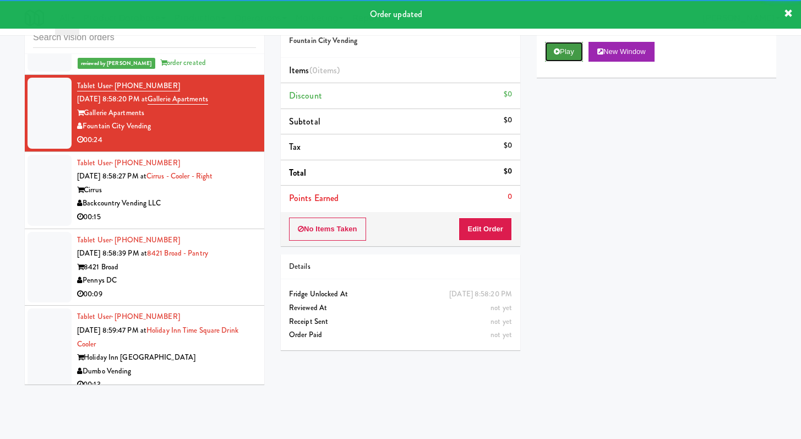
click at [396, 47] on button "Play" at bounding box center [564, 52] width 38 height 20
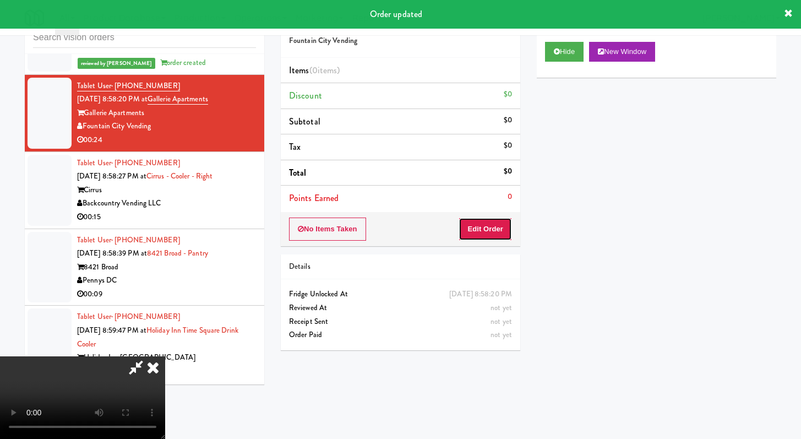
click at [396, 230] on button "Edit Order" at bounding box center [485, 228] width 53 height 23
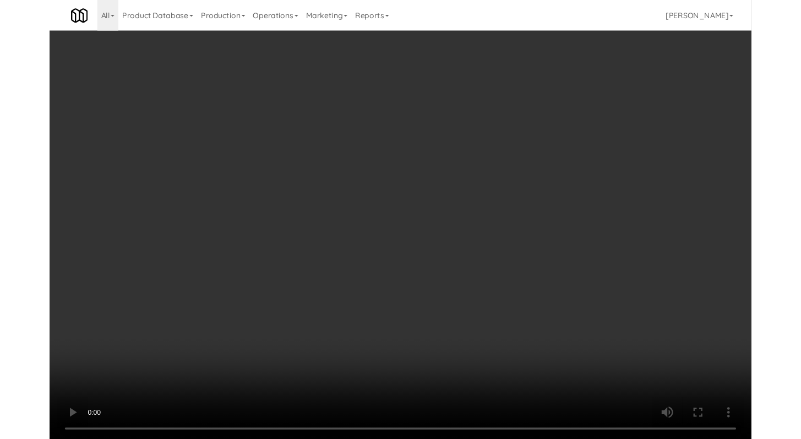
scroll to position [5843, 0]
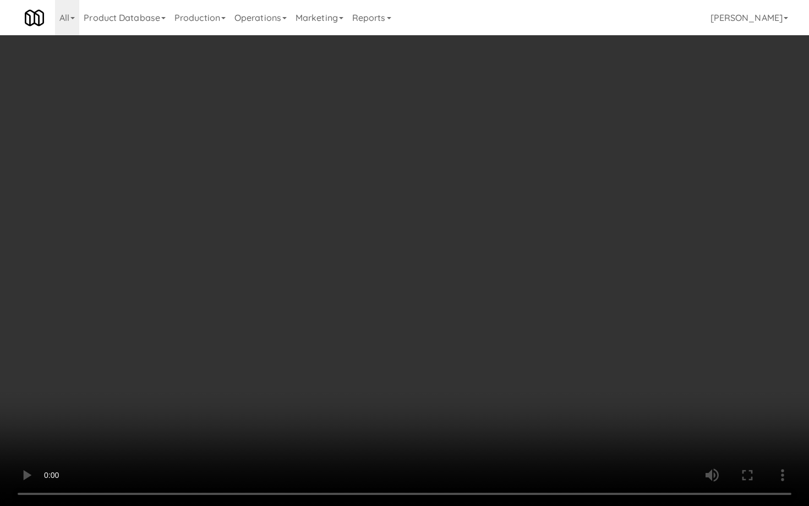
click at [396, 392] on video at bounding box center [404, 253] width 809 height 506
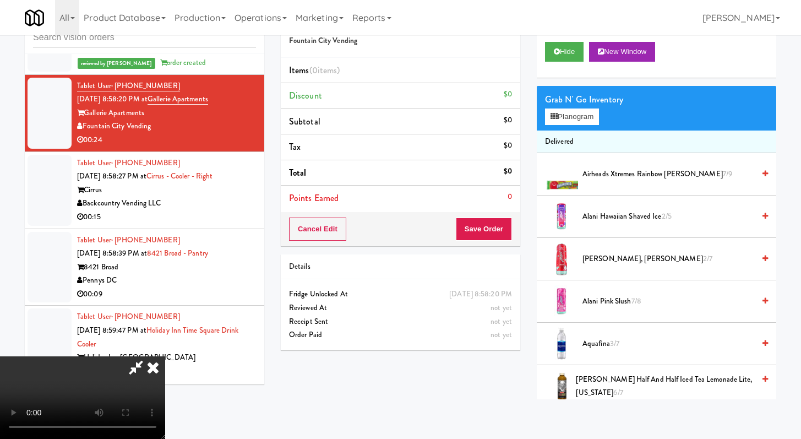
scroll to position [459, 0]
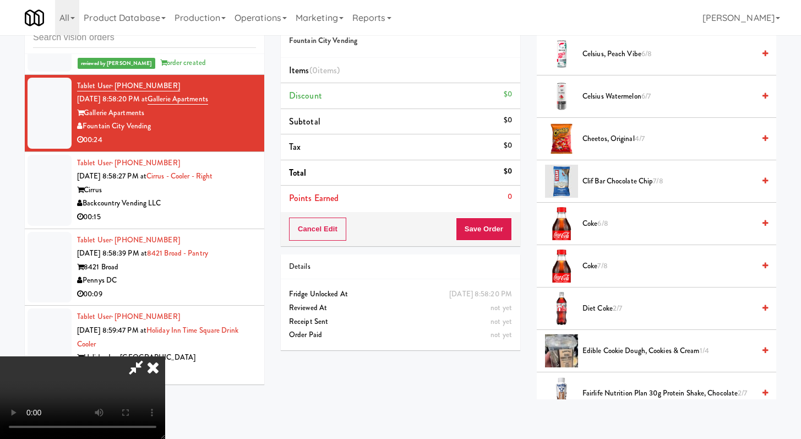
click at [396, 303] on span "Diet Coke 2/7" at bounding box center [668, 309] width 172 height 14
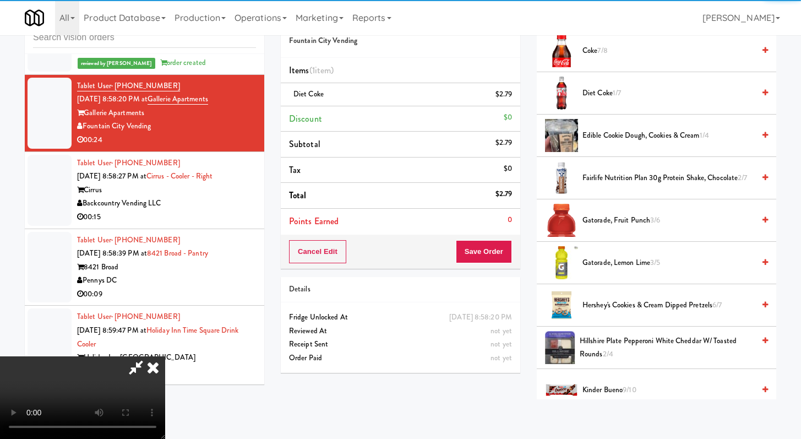
scroll to position [688, 0]
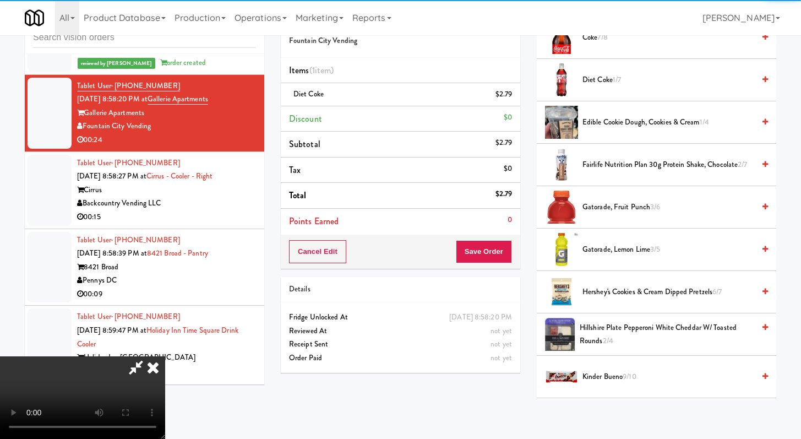
click at [396, 207] on span "Gatorade, Fruit Punch 3/6" at bounding box center [668, 207] width 172 height 14
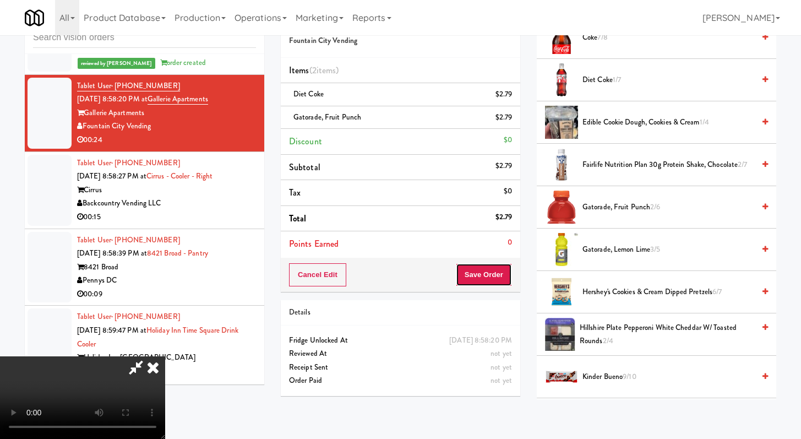
click at [396, 275] on button "Save Order" at bounding box center [484, 274] width 56 height 23
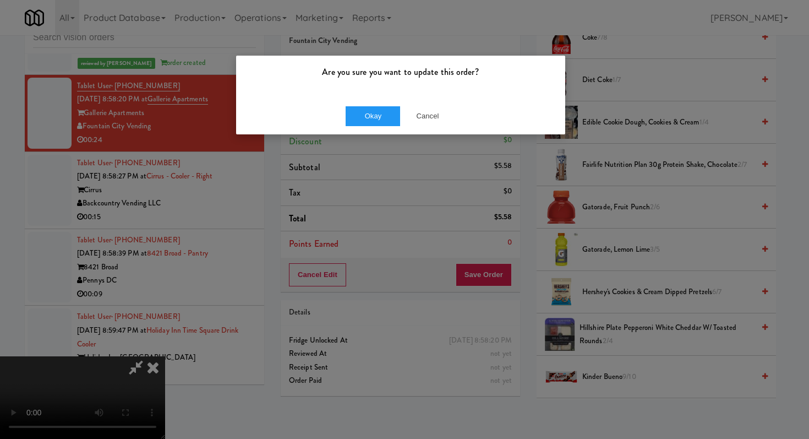
click at [362, 128] on div "Okay Cancel" at bounding box center [400, 115] width 329 height 37
click at [367, 113] on button "Okay" at bounding box center [373, 116] width 55 height 20
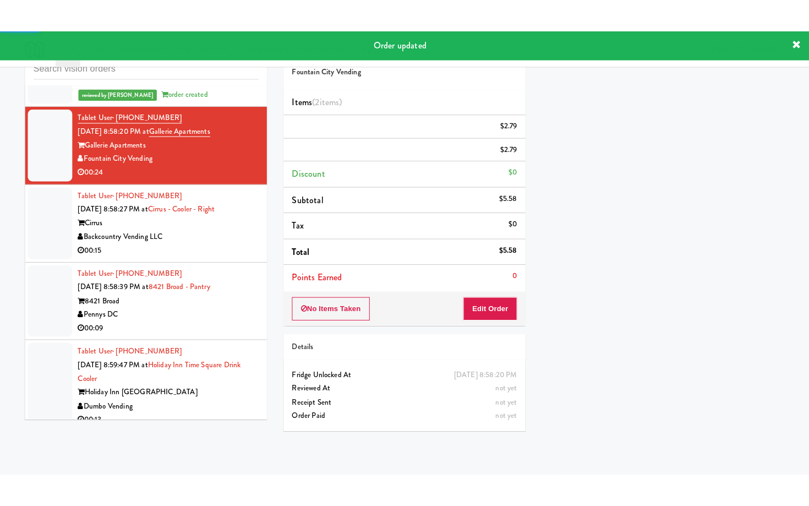
scroll to position [6049, 0]
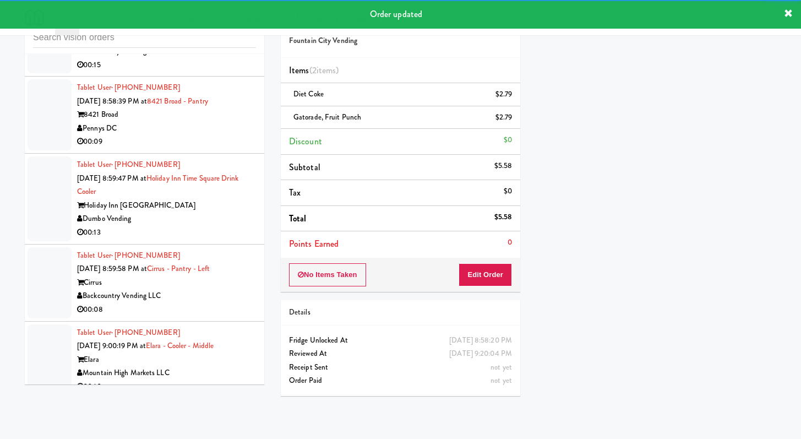
click at [225, 58] on div "Backcountry Vending LLC" at bounding box center [166, 52] width 179 height 14
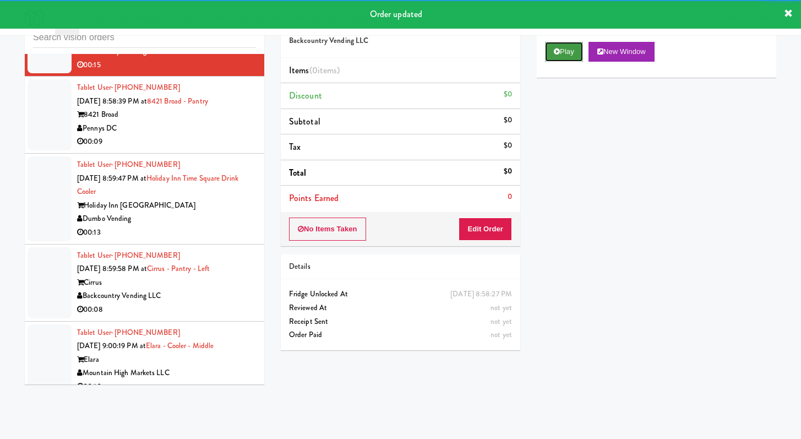
click at [396, 53] on icon at bounding box center [557, 51] width 6 height 7
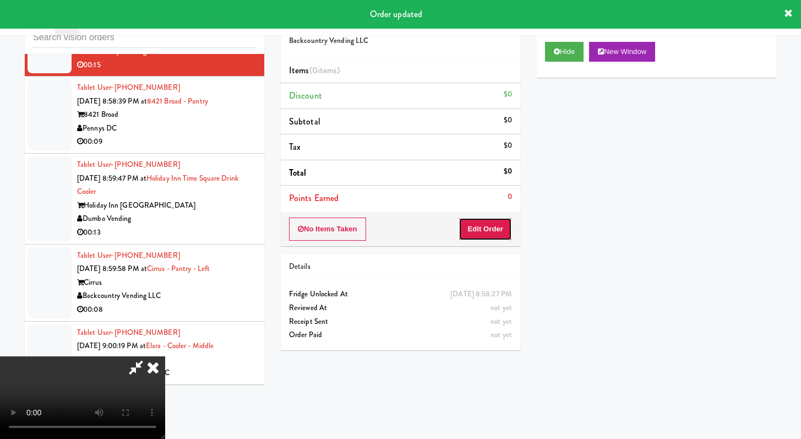
click at [396, 227] on button "Edit Order" at bounding box center [485, 228] width 53 height 23
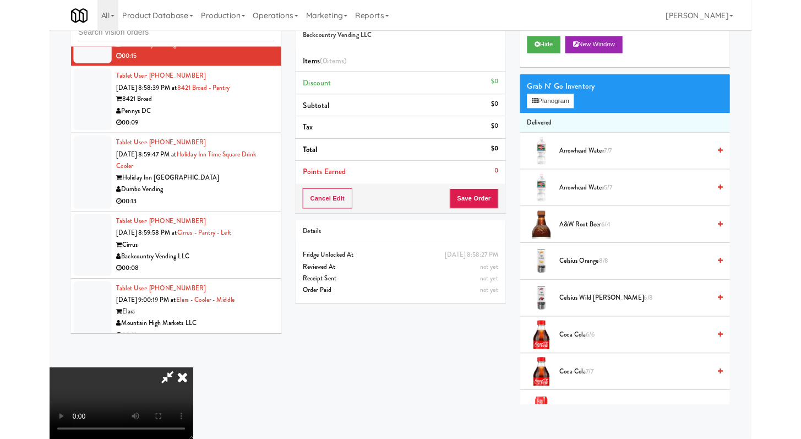
scroll to position [6009, 0]
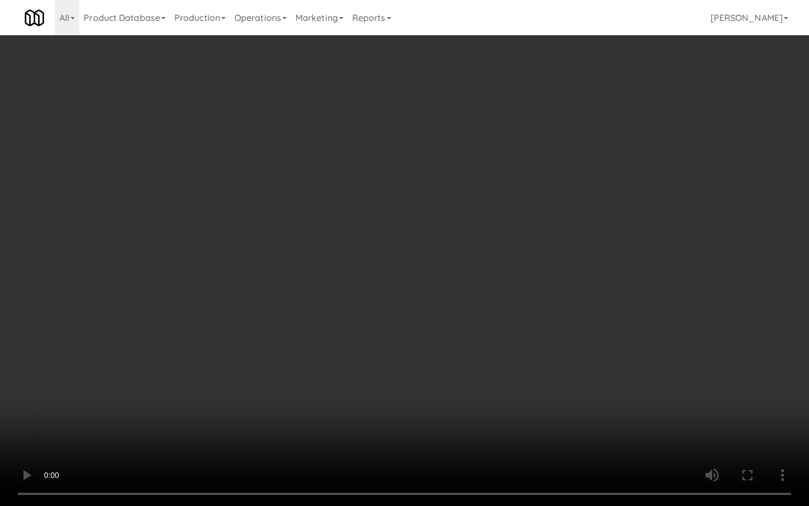
click at [396, 392] on video at bounding box center [404, 253] width 809 height 506
click at [396, 389] on video at bounding box center [404, 253] width 809 height 506
click at [396, 384] on video at bounding box center [404, 253] width 809 height 506
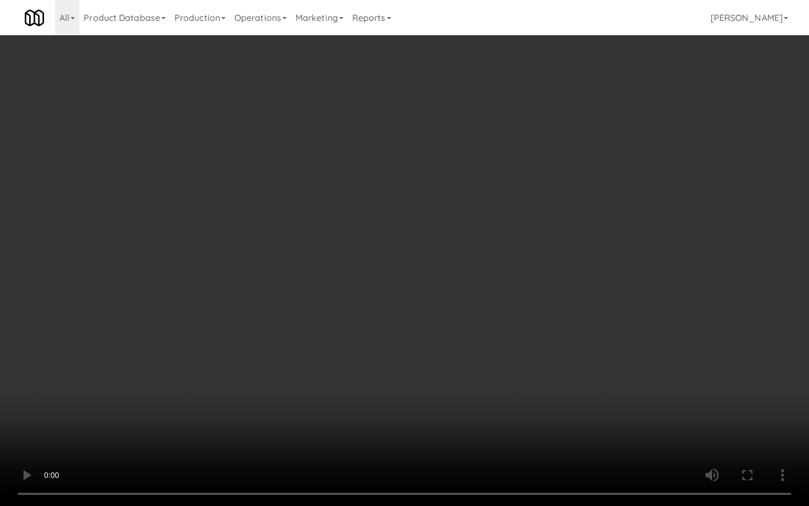
click at [396, 384] on video at bounding box center [404, 253] width 809 height 506
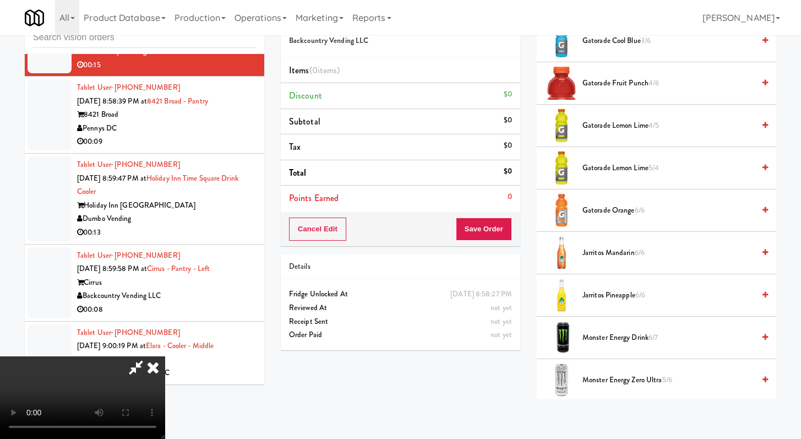
scroll to position [828, 0]
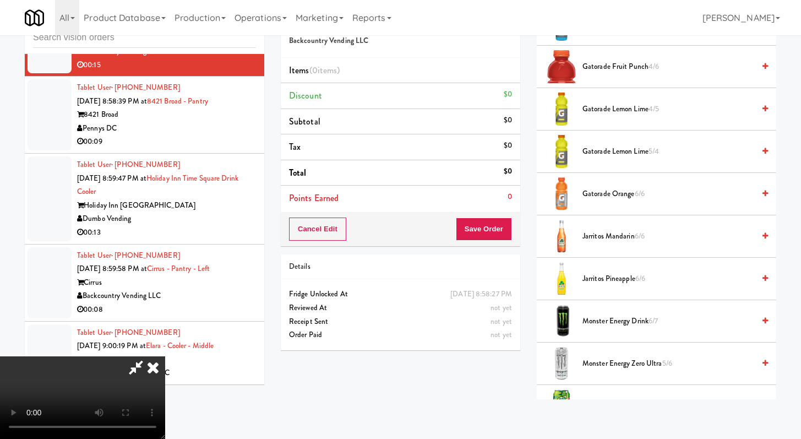
click at [396, 361] on span "Monster Energy Zero Ultra 5/6" at bounding box center [668, 364] width 172 height 14
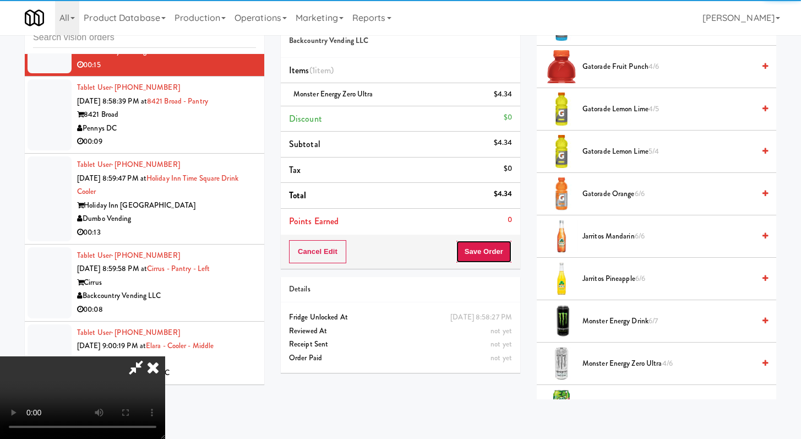
click at [396, 249] on button "Save Order" at bounding box center [484, 251] width 56 height 23
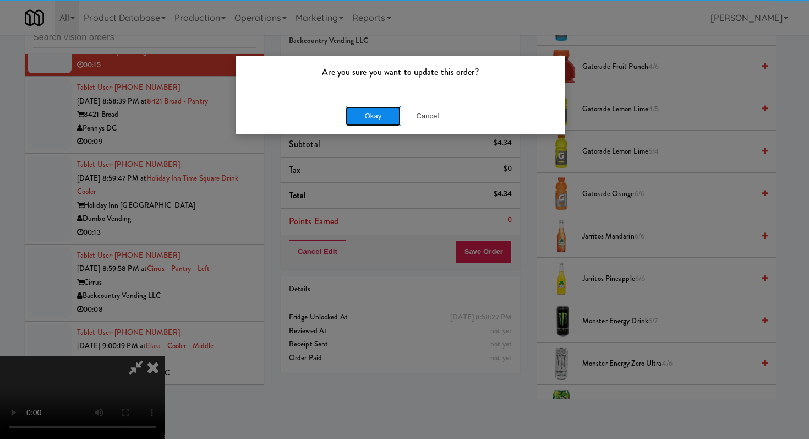
click at [396, 116] on button "Okay" at bounding box center [373, 116] width 55 height 20
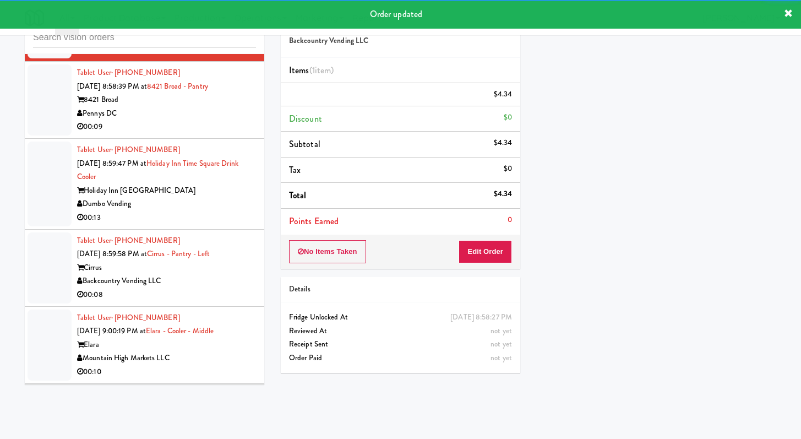
scroll to position [6082, 0]
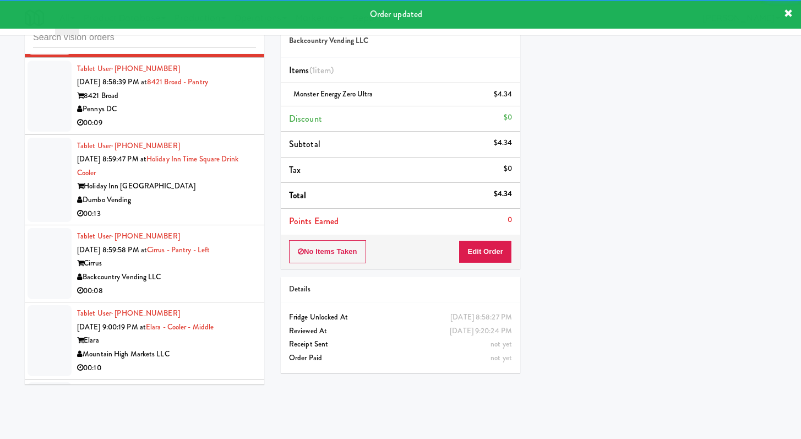
click at [201, 116] on div "Pennys DC" at bounding box center [166, 109] width 179 height 14
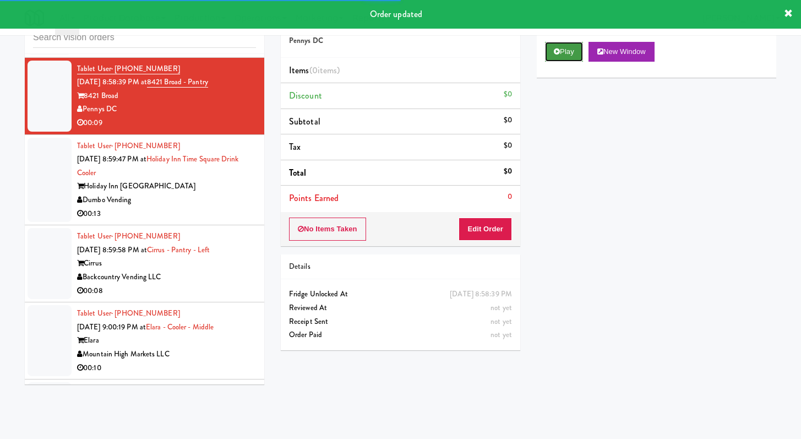
click at [396, 53] on button "Play" at bounding box center [564, 52] width 38 height 20
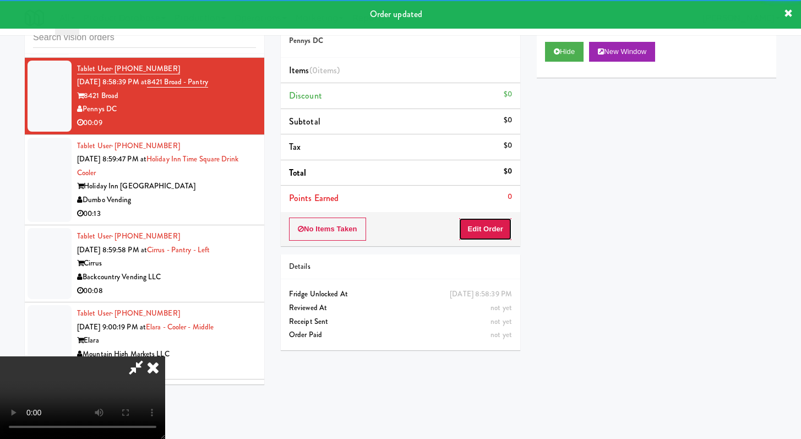
click at [396, 228] on button "Edit Order" at bounding box center [485, 228] width 53 height 23
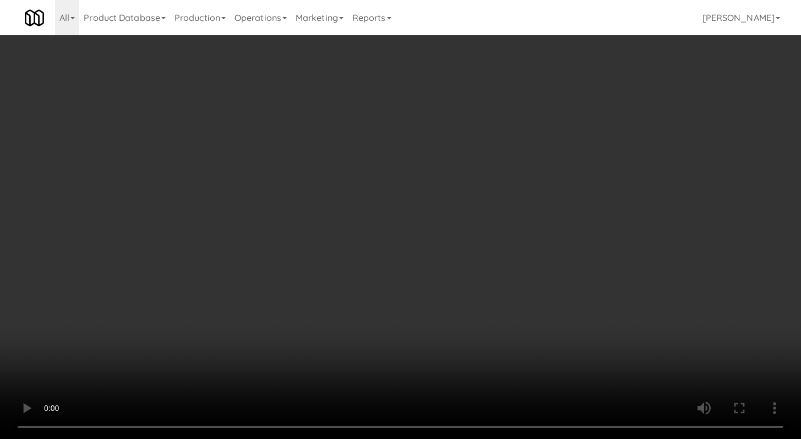
scroll to position [6041, 0]
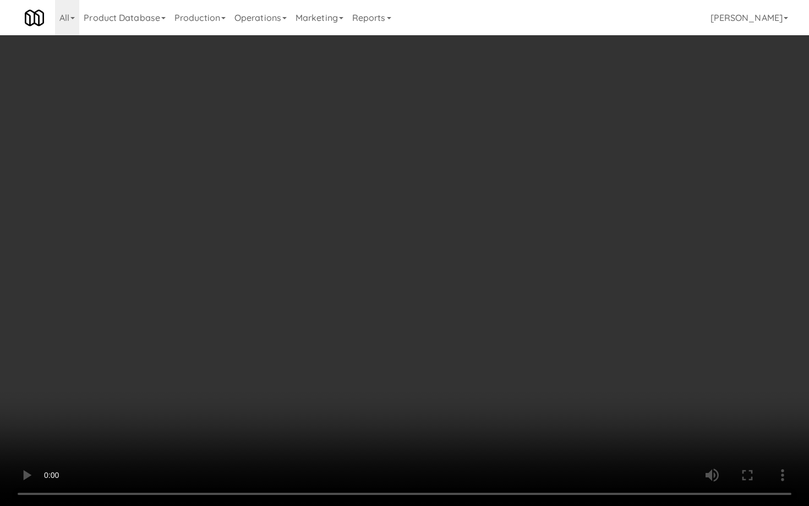
click at [396, 384] on video at bounding box center [404, 253] width 809 height 506
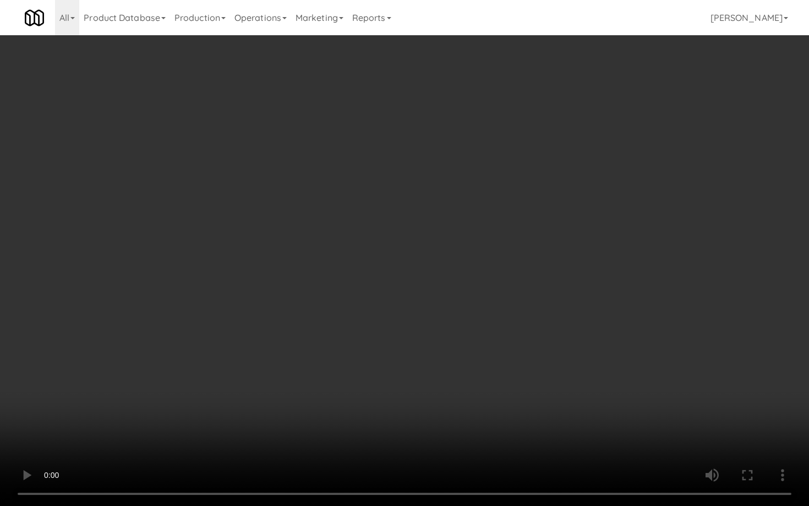
click at [396, 384] on video at bounding box center [404, 253] width 809 height 506
click at [396, 383] on video at bounding box center [404, 253] width 809 height 506
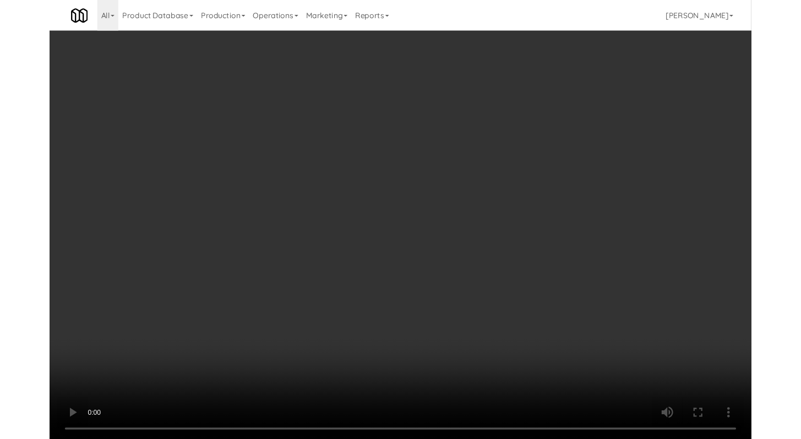
scroll to position [6082, 0]
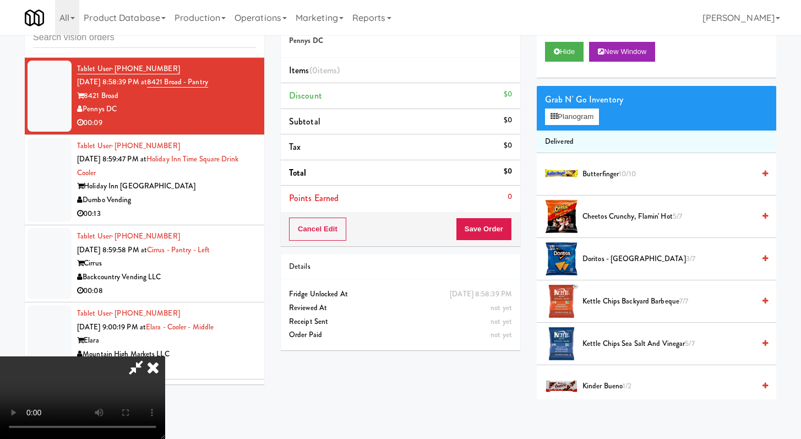
click at [396, 255] on span "Doritos - Cool Ranch 3/7" at bounding box center [668, 259] width 172 height 14
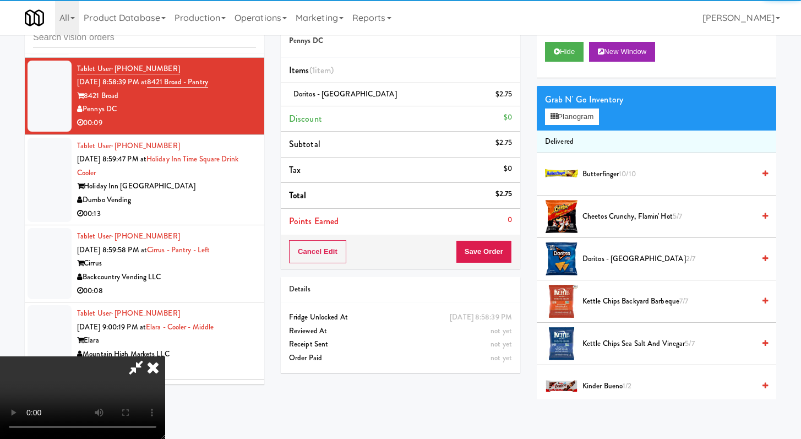
click at [396, 305] on span "Kettle Chips Backyard Barbeque 7/7" at bounding box center [668, 301] width 172 height 14
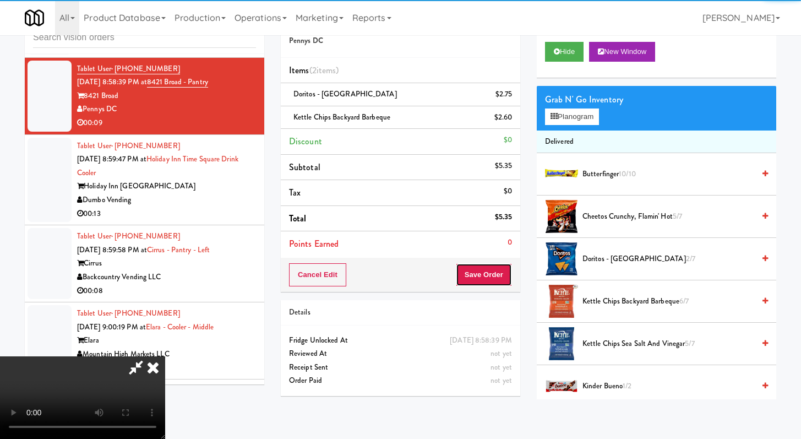
click at [396, 271] on button "Save Order" at bounding box center [484, 274] width 56 height 23
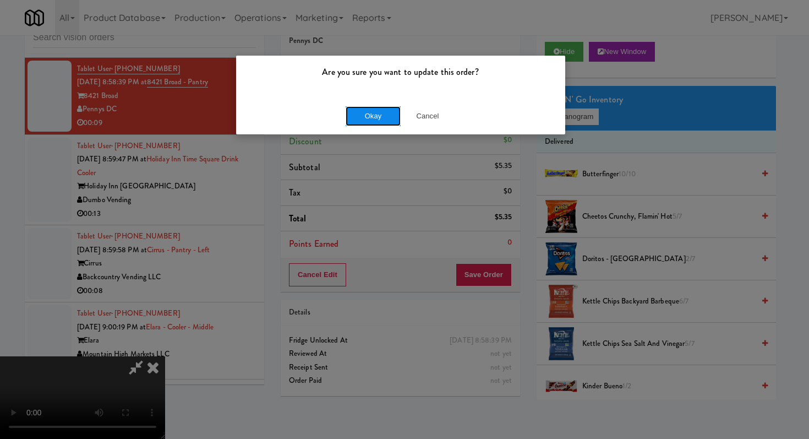
click at [386, 118] on button "Okay" at bounding box center [373, 116] width 55 height 20
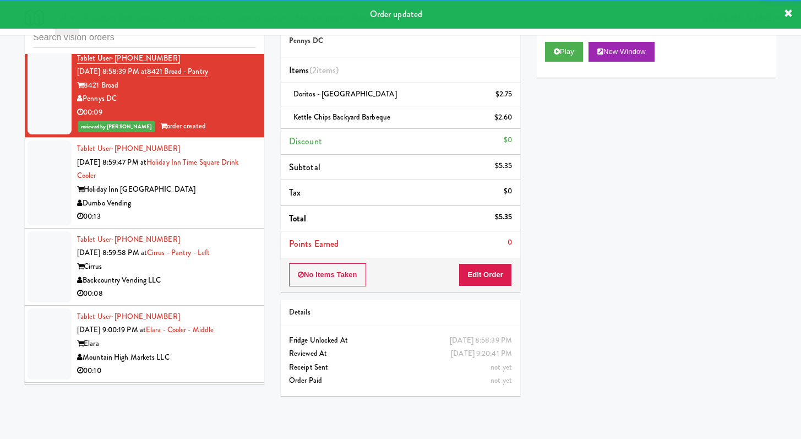
scroll to position [6109, 0]
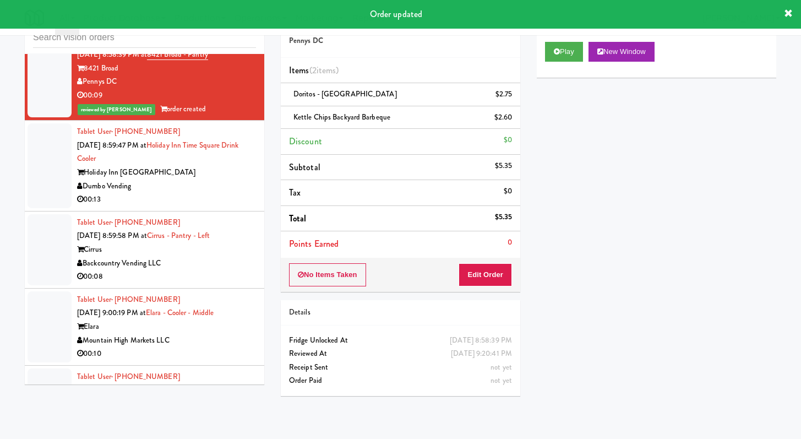
click at [199, 206] on div "00:13" at bounding box center [166, 200] width 179 height 14
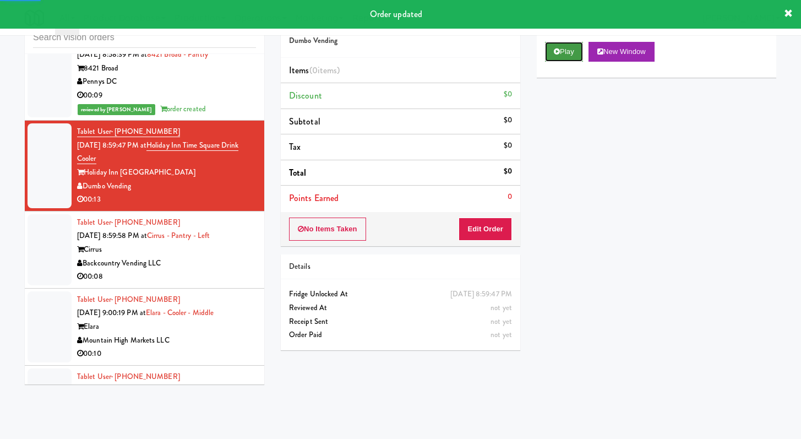
click at [396, 54] on icon at bounding box center [557, 51] width 6 height 7
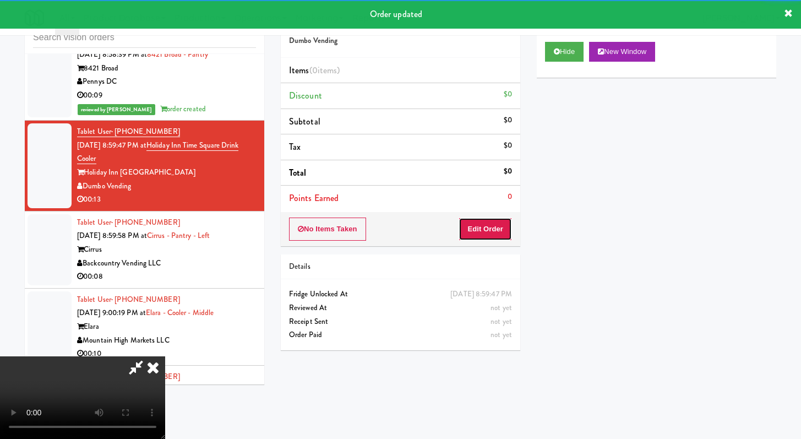
click at [396, 219] on button "Edit Order" at bounding box center [485, 228] width 53 height 23
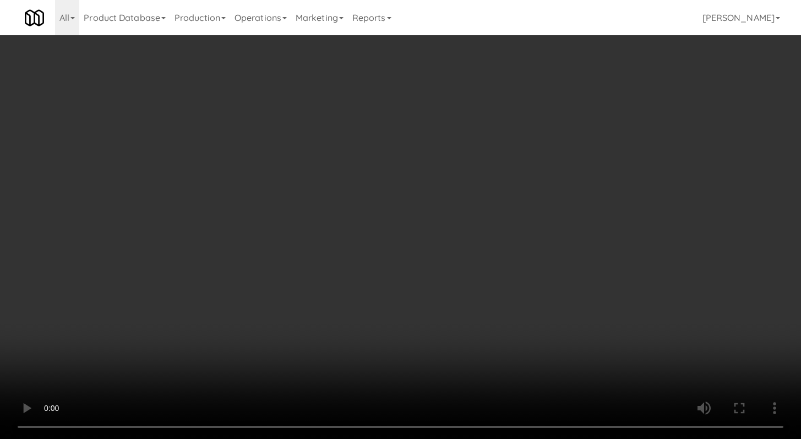
scroll to position [6069, 0]
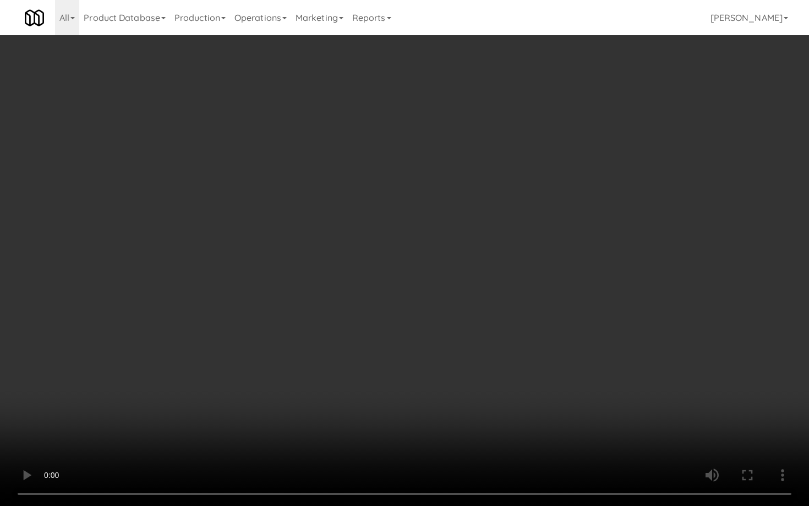
click at [396, 392] on video at bounding box center [404, 253] width 809 height 506
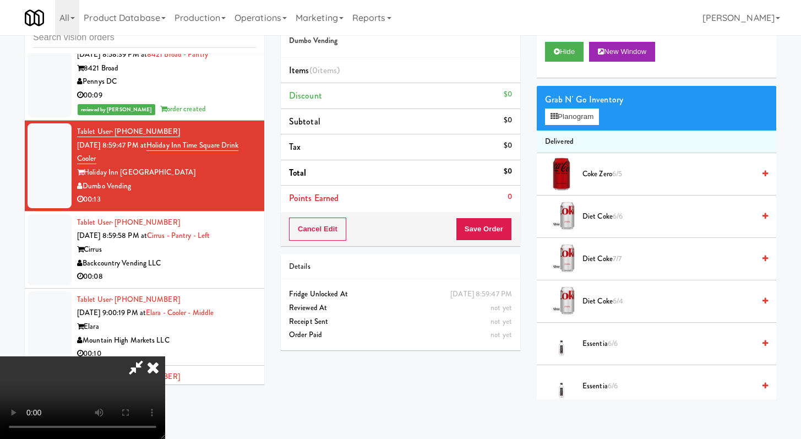
scroll to position [417, 0]
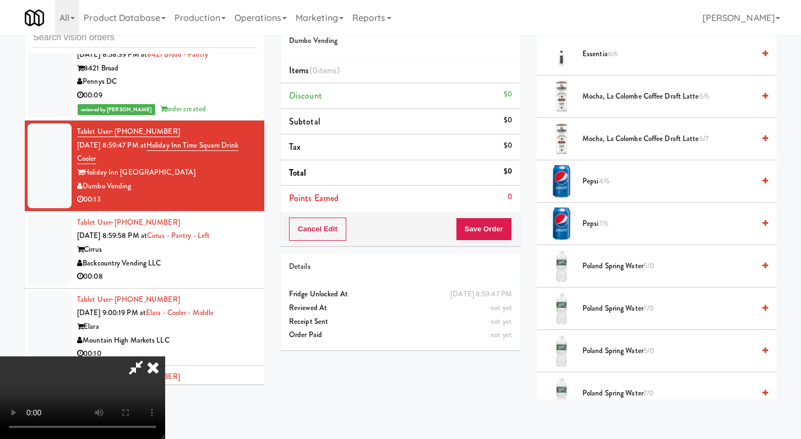
click at [396, 271] on span "Poland Spring Water 5/0" at bounding box center [668, 266] width 172 height 14
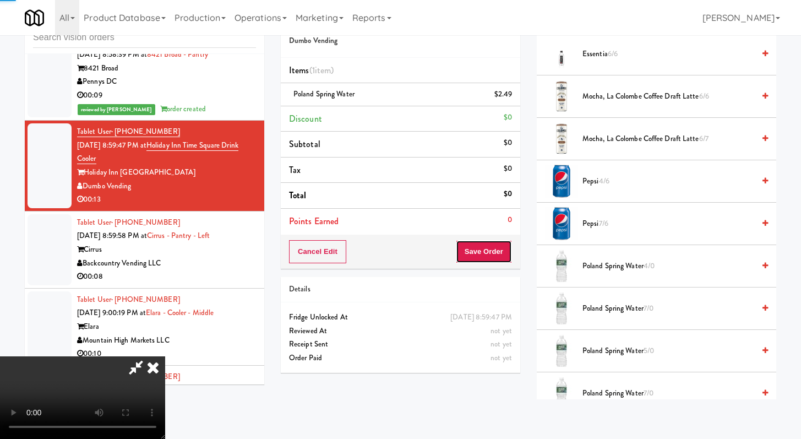
click at [396, 260] on button "Save Order" at bounding box center [484, 251] width 56 height 23
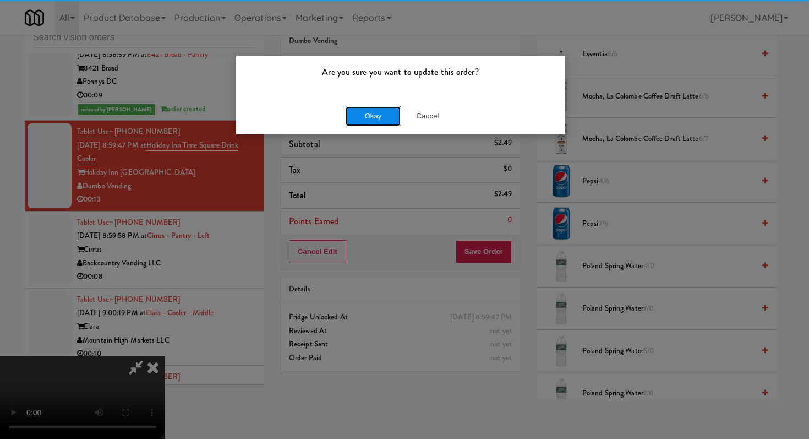
click at [365, 112] on button "Okay" at bounding box center [373, 116] width 55 height 20
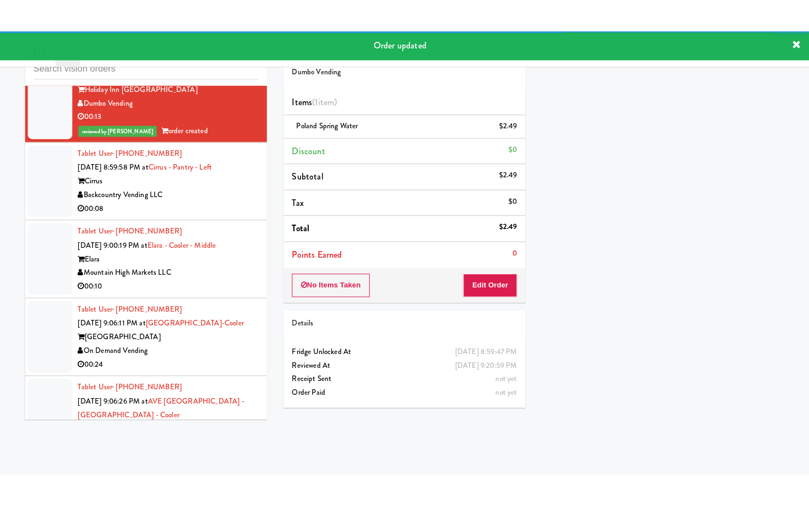
scroll to position [6272, 0]
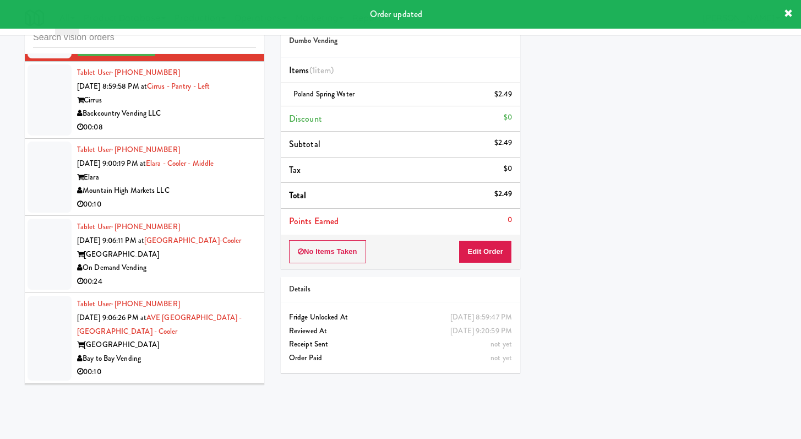
click at [230, 139] on li "Tablet User · (720) 829-7857 [DATE] 8:59:58 PM at Cirrus - Pantry - Left Cirrus…" at bounding box center [144, 100] width 239 height 77
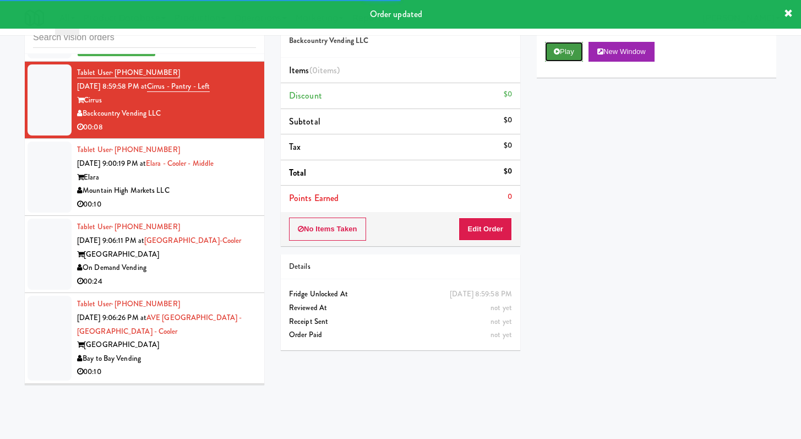
click at [396, 51] on button "Play" at bounding box center [564, 52] width 38 height 20
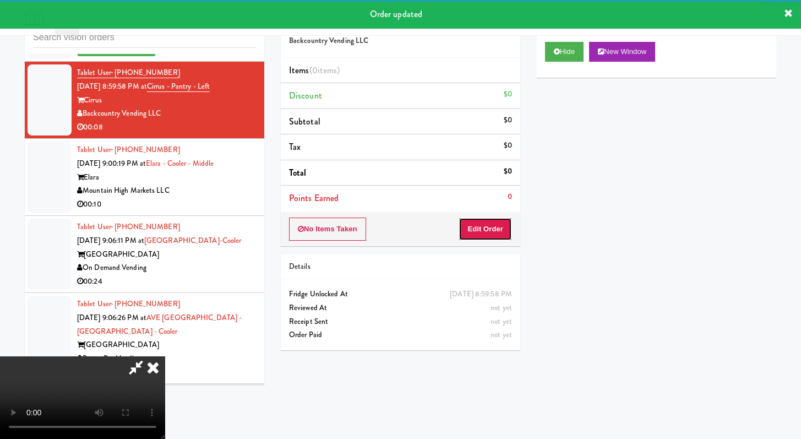
click at [396, 223] on button "Edit Order" at bounding box center [485, 228] width 53 height 23
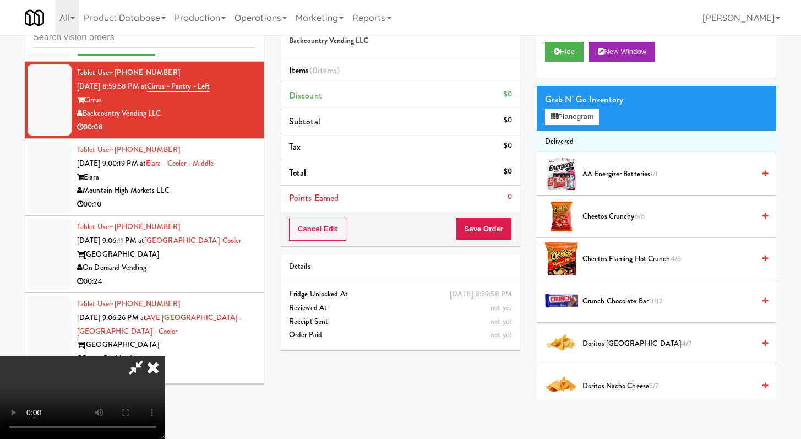
scroll to position [6232, 0]
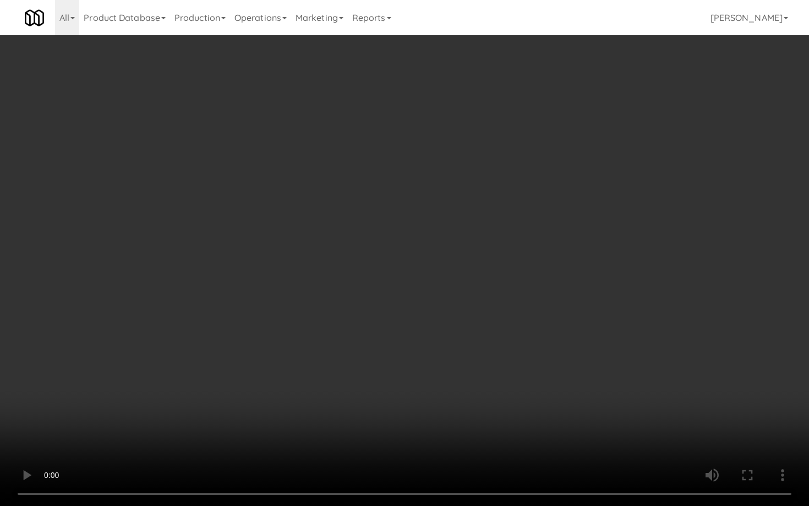
click at [396, 392] on video at bounding box center [404, 253] width 809 height 506
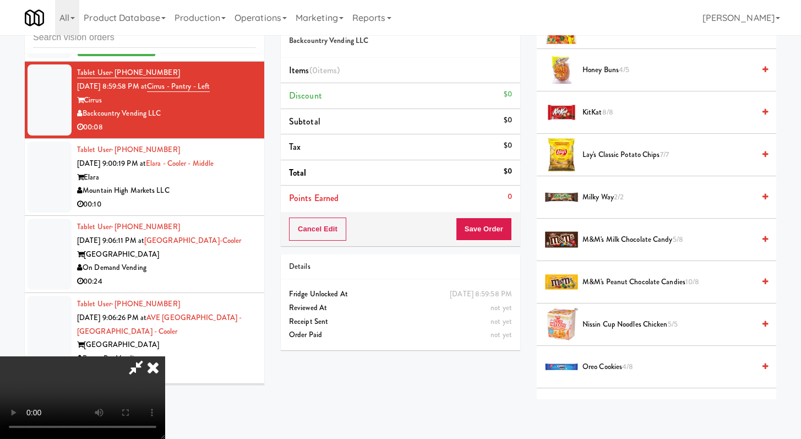
scroll to position [654, 0]
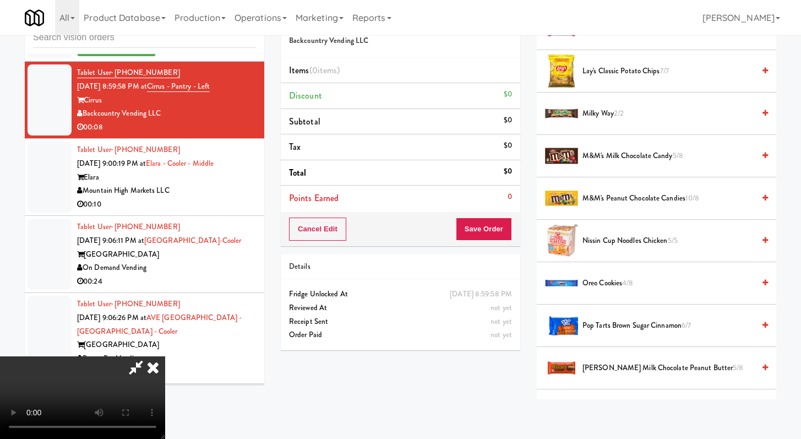
click at [396, 359] on li "[PERSON_NAME] Milk Chocolate Peanut Butter 5/8" at bounding box center [656, 368] width 239 height 42
click at [396, 372] on span "[PERSON_NAME] Milk Chocolate Peanut Butter 5/8" at bounding box center [668, 368] width 172 height 14
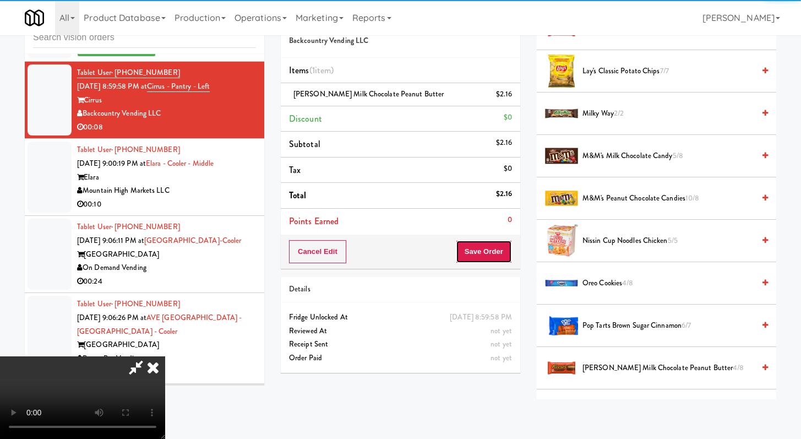
click at [396, 249] on button "Save Order" at bounding box center [484, 251] width 56 height 23
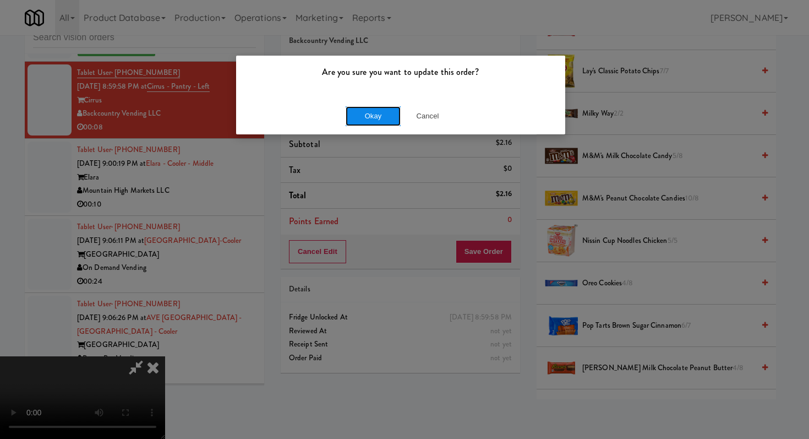
click at [366, 107] on button "Okay" at bounding box center [373, 116] width 55 height 20
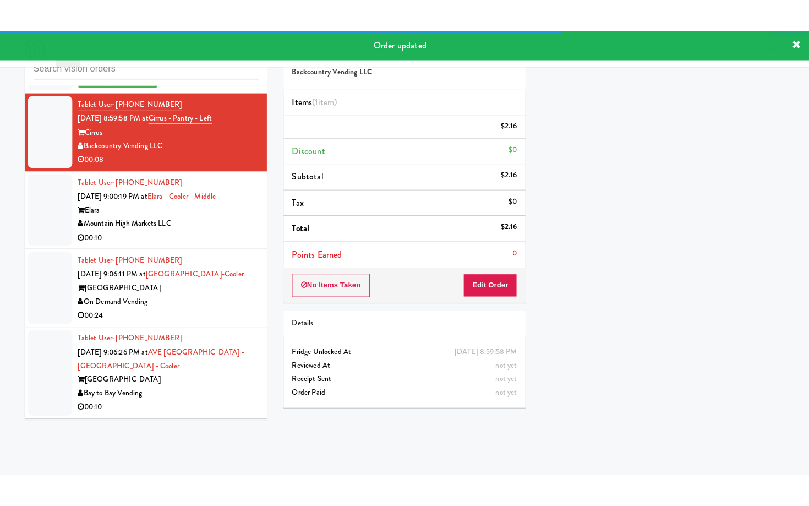
scroll to position [6467, 0]
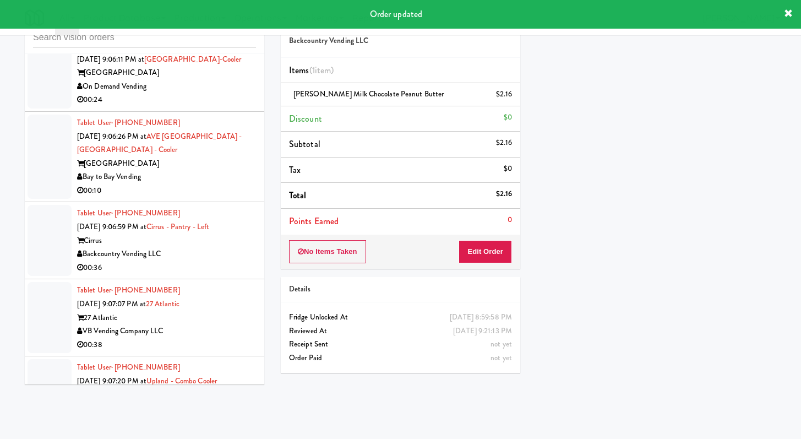
click at [224, 17] on div "Mountain High Markets LLC" at bounding box center [166, 10] width 179 height 14
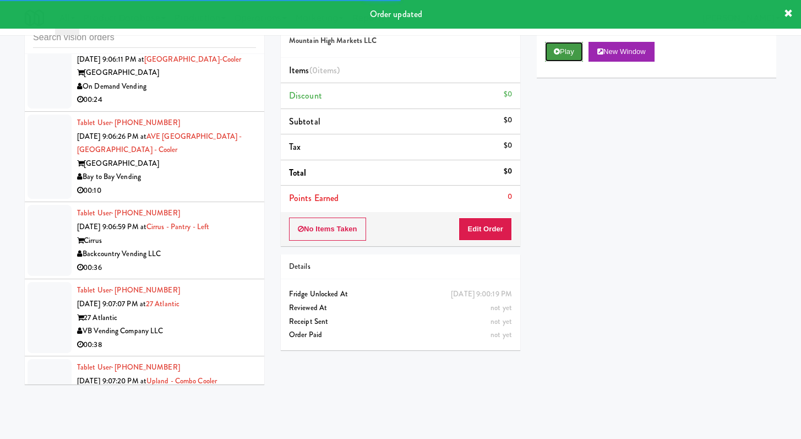
click at [396, 56] on button "Play" at bounding box center [564, 52] width 38 height 20
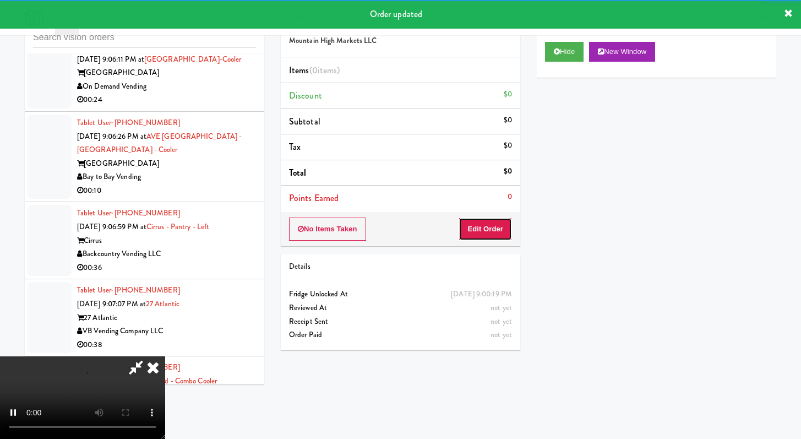
click at [396, 231] on button "Edit Order" at bounding box center [485, 228] width 53 height 23
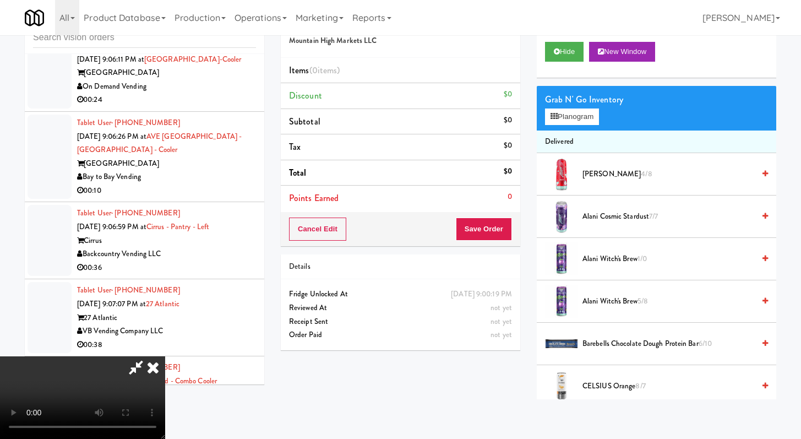
scroll to position [6426, 0]
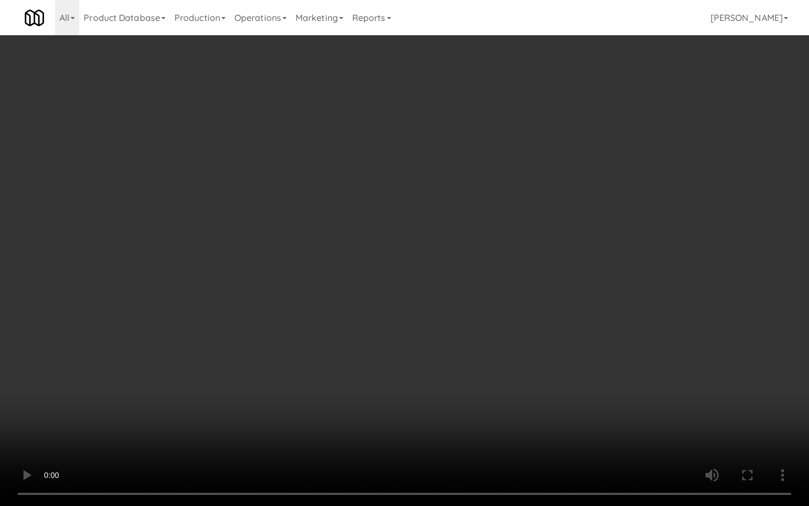
click at [396, 392] on video at bounding box center [404, 253] width 809 height 506
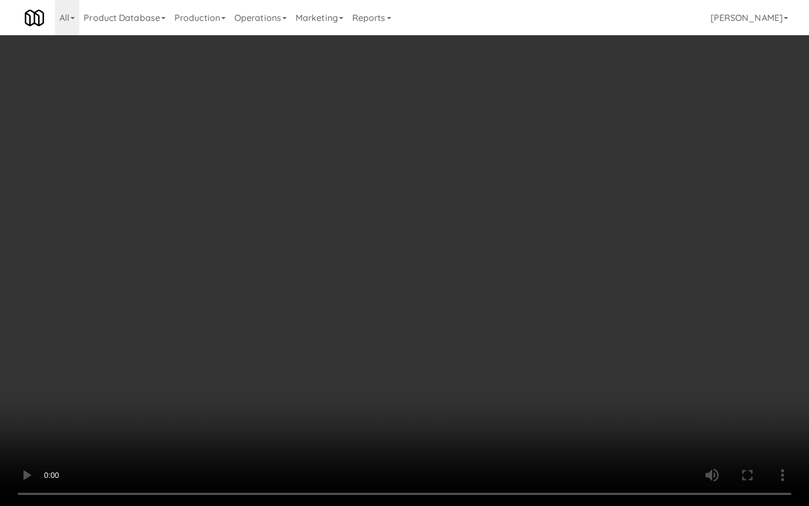
click at [396, 392] on video at bounding box center [404, 253] width 809 height 506
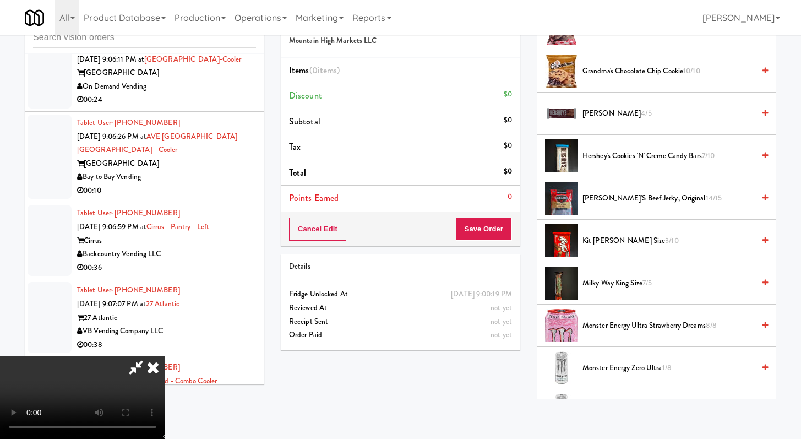
scroll to position [1387, 0]
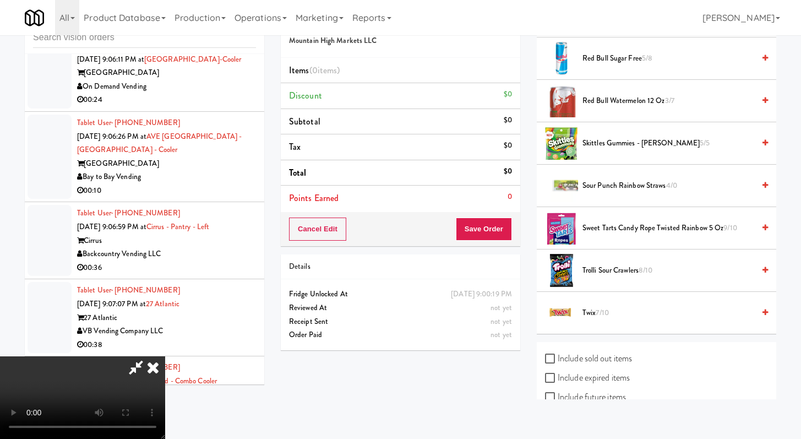
click at [396, 270] on span "Trolli Sour Crawlers 8/10" at bounding box center [668, 271] width 172 height 14
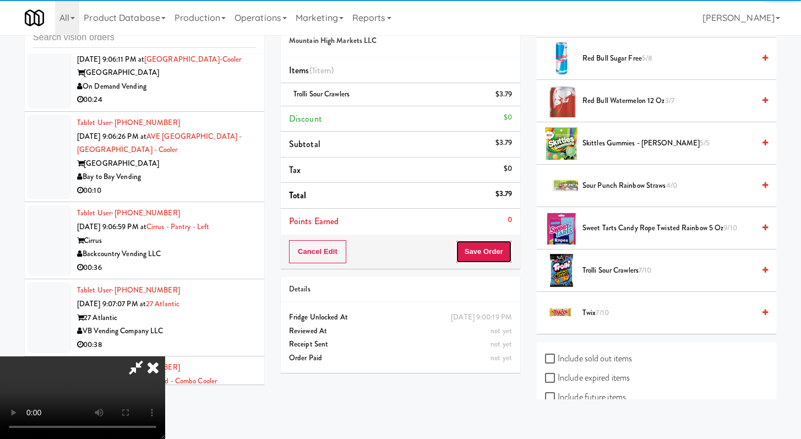
click at [396, 254] on button "Save Order" at bounding box center [484, 251] width 56 height 23
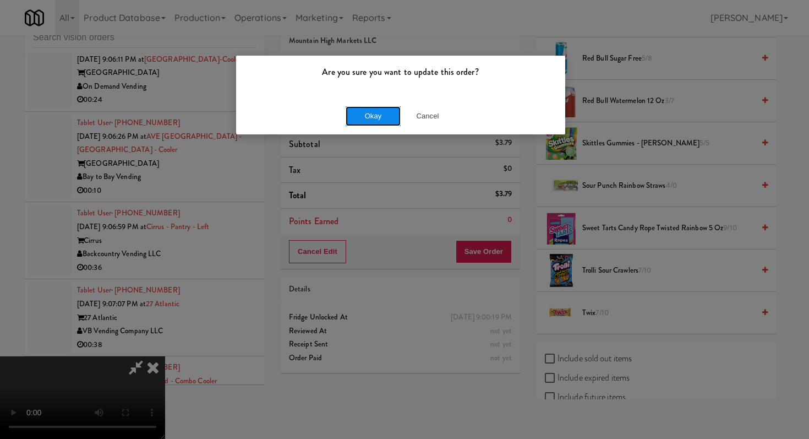
click at [365, 119] on button "Okay" at bounding box center [373, 116] width 55 height 20
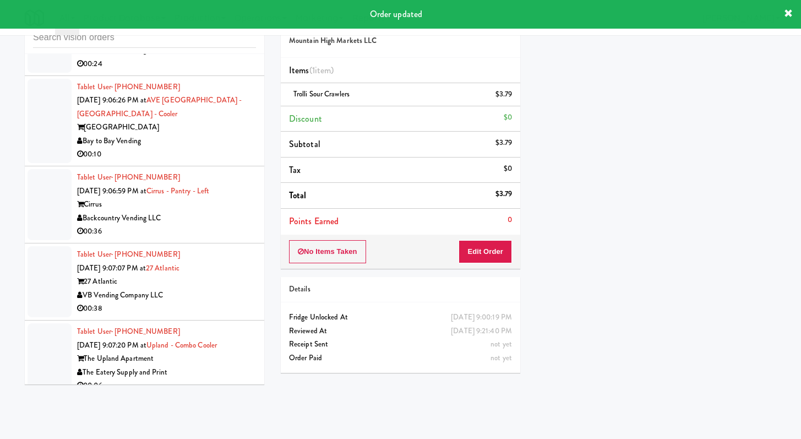
scroll to position [6528, 0]
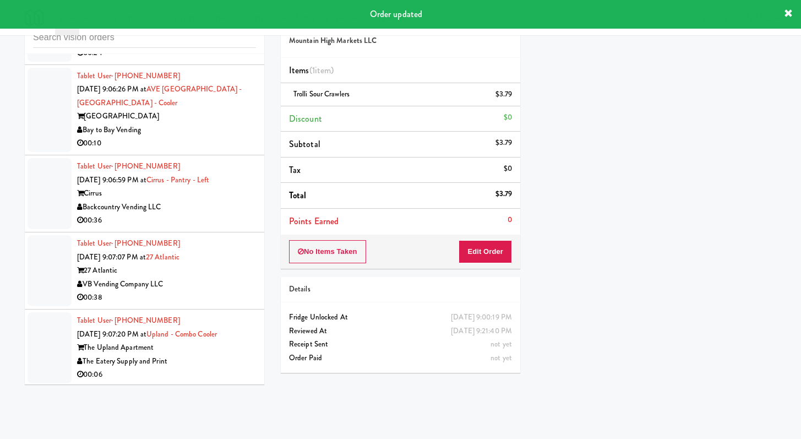
click at [233, 60] on div "00:24" at bounding box center [166, 53] width 179 height 14
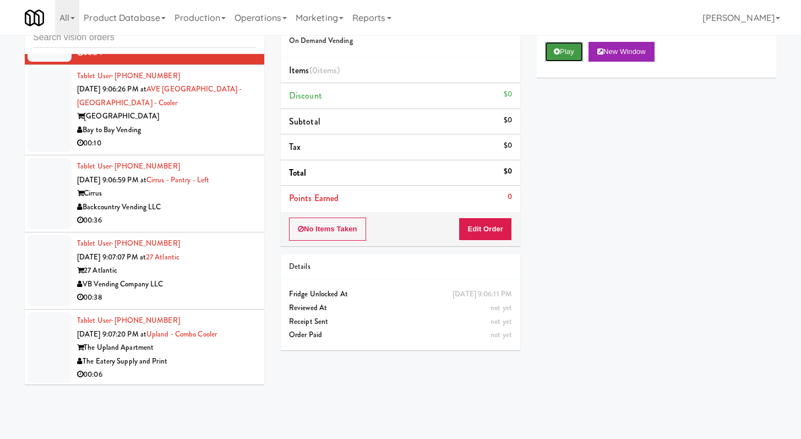
click at [396, 51] on icon at bounding box center [557, 51] width 6 height 7
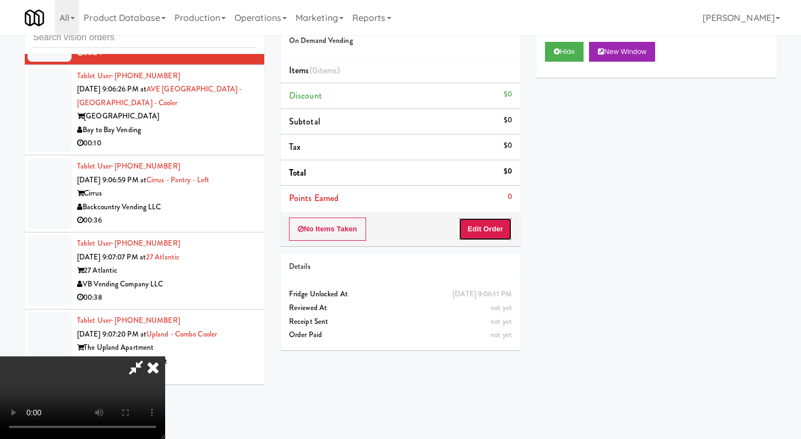
click at [396, 230] on button "Edit Order" at bounding box center [485, 228] width 53 height 23
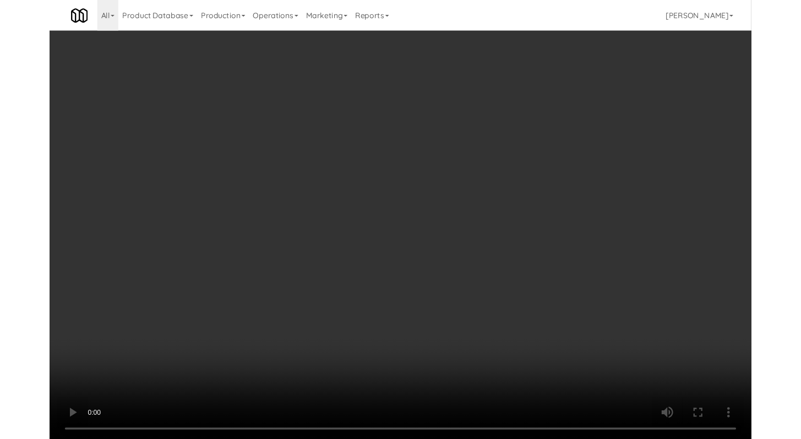
scroll to position [6487, 0]
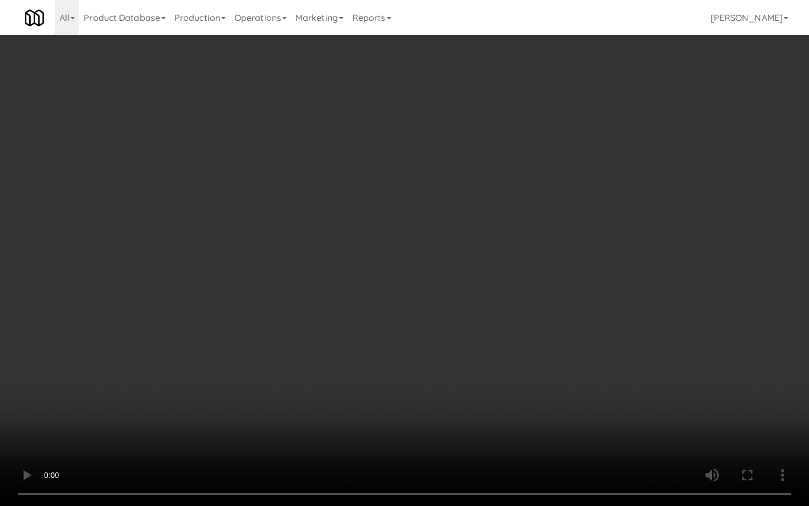
click at [396, 375] on video at bounding box center [404, 253] width 809 height 506
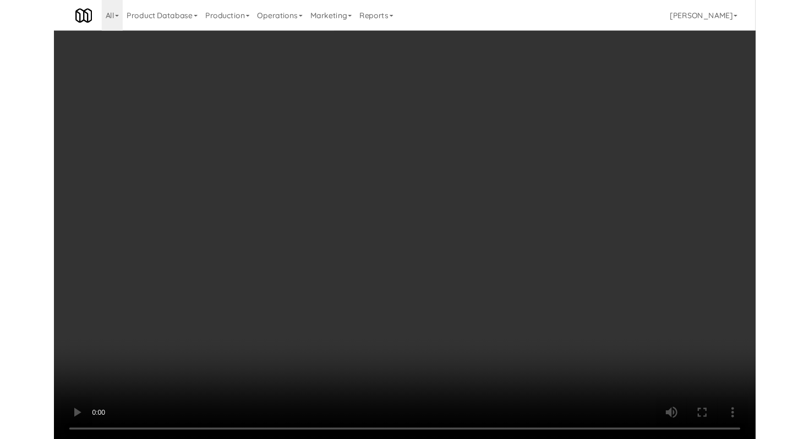
scroll to position [6528, 0]
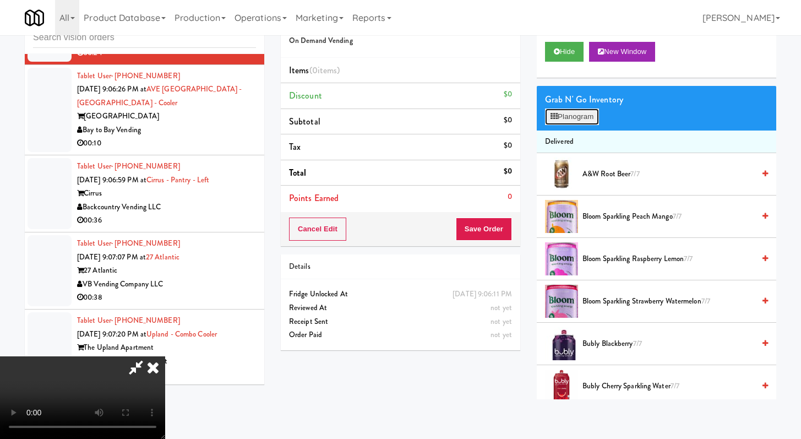
click at [396, 122] on button "Planogram" at bounding box center [572, 116] width 54 height 17
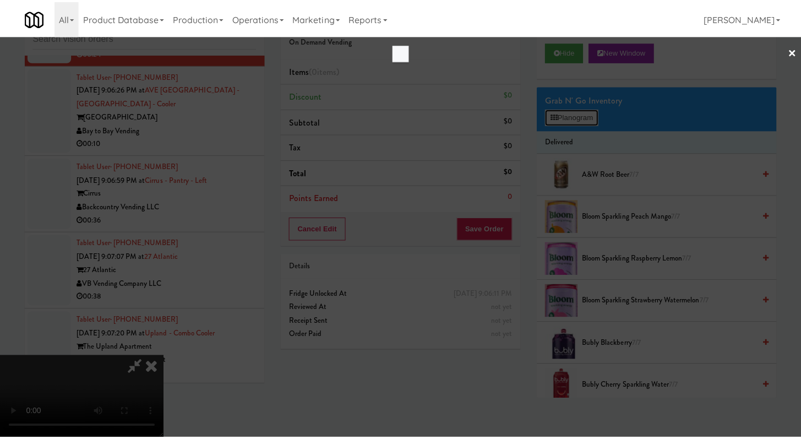
scroll to position [6487, 0]
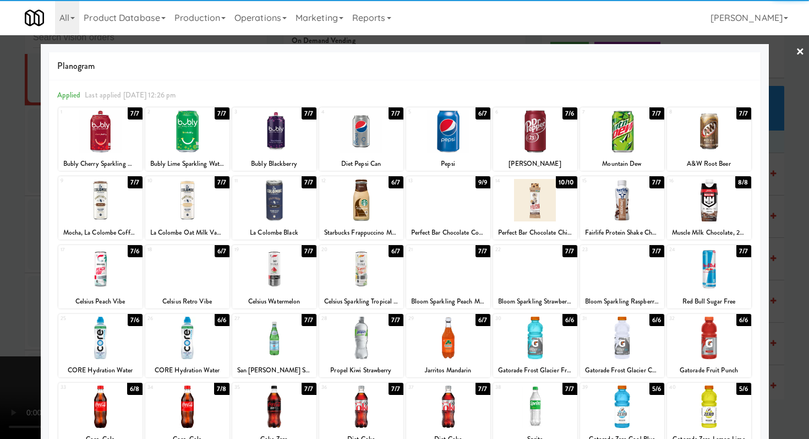
click at [190, 346] on div at bounding box center [187, 338] width 84 height 42
click at [396, 347] on div at bounding box center [535, 338] width 84 height 42
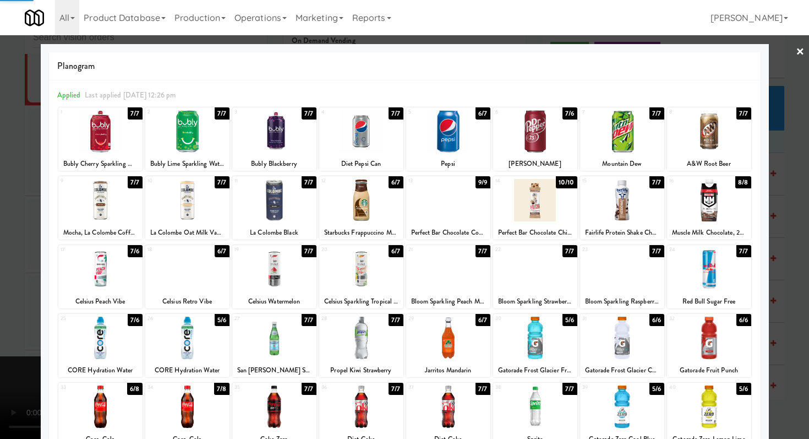
click at [0, 341] on div at bounding box center [404, 219] width 809 height 439
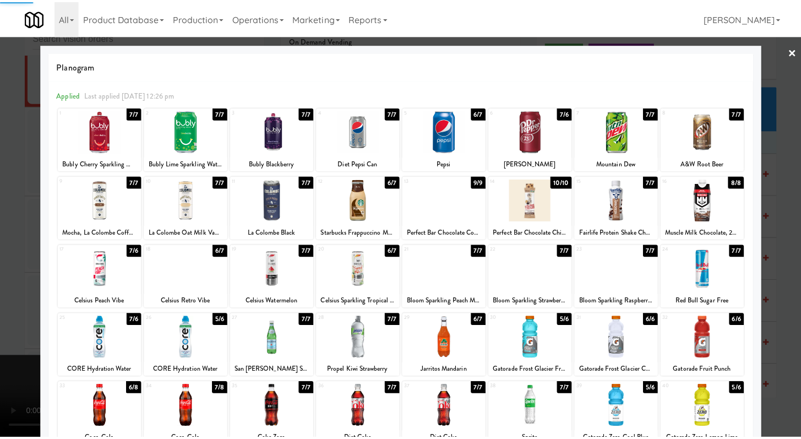
scroll to position [6528, 0]
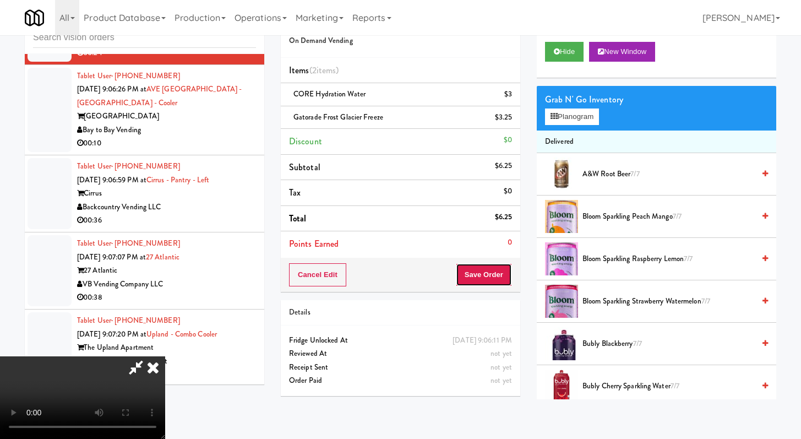
click at [396, 275] on button "Save Order" at bounding box center [484, 274] width 56 height 23
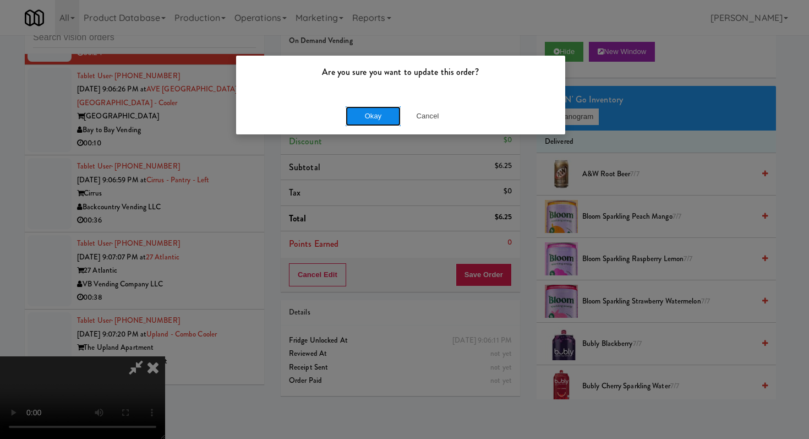
click at [370, 111] on button "Okay" at bounding box center [373, 116] width 55 height 20
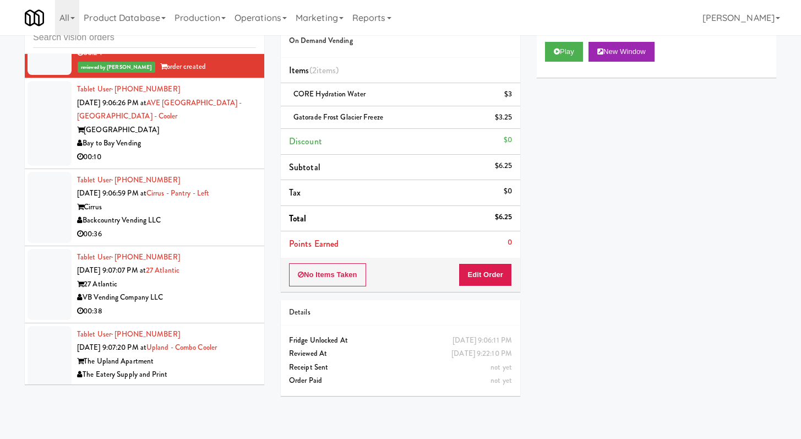
click at [185, 137] on div "[GEOGRAPHIC_DATA]" at bounding box center [166, 130] width 179 height 14
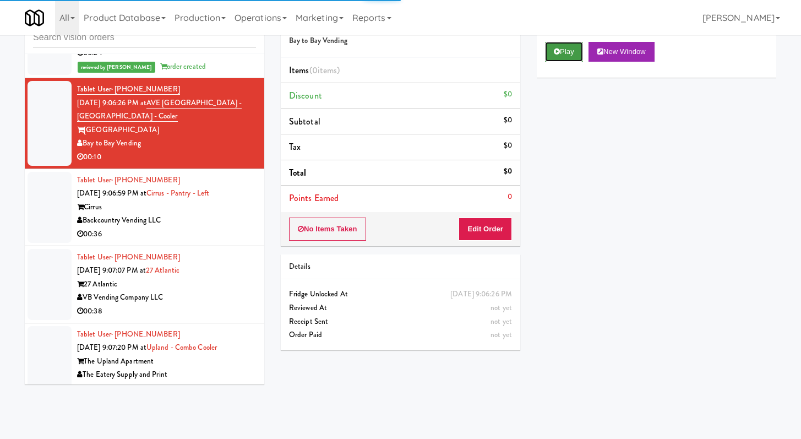
click at [396, 53] on button "Play" at bounding box center [564, 52] width 38 height 20
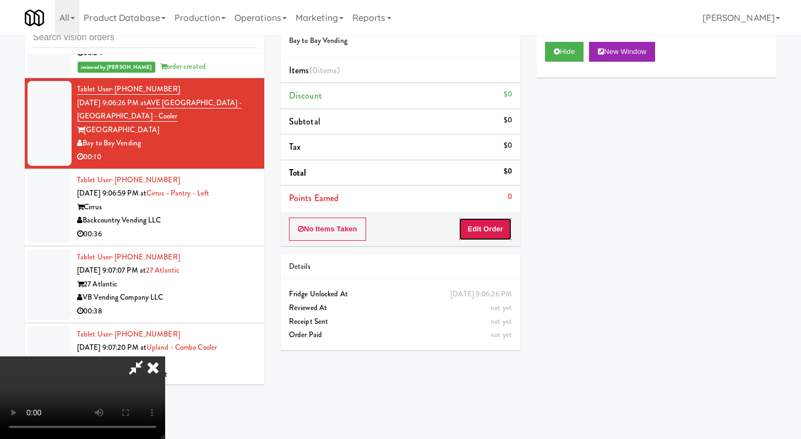
click at [396, 232] on button "Edit Order" at bounding box center [485, 228] width 53 height 23
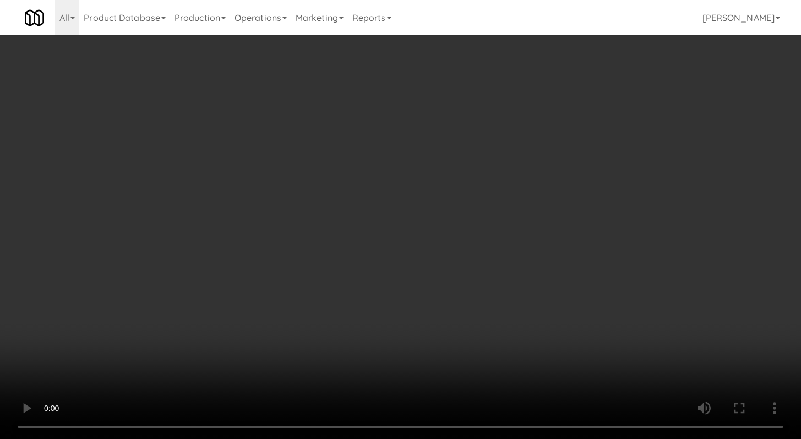
scroll to position [6487, 0]
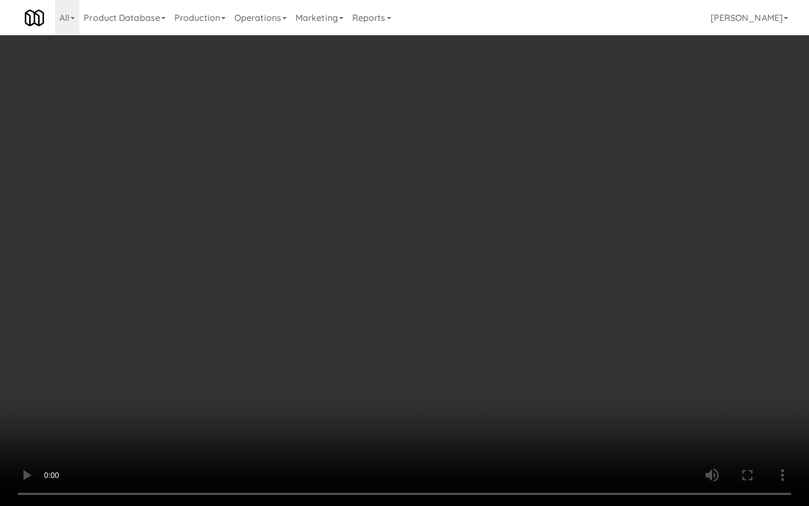
click at [396, 383] on video at bounding box center [404, 253] width 809 height 506
click at [396, 380] on video at bounding box center [404, 253] width 809 height 506
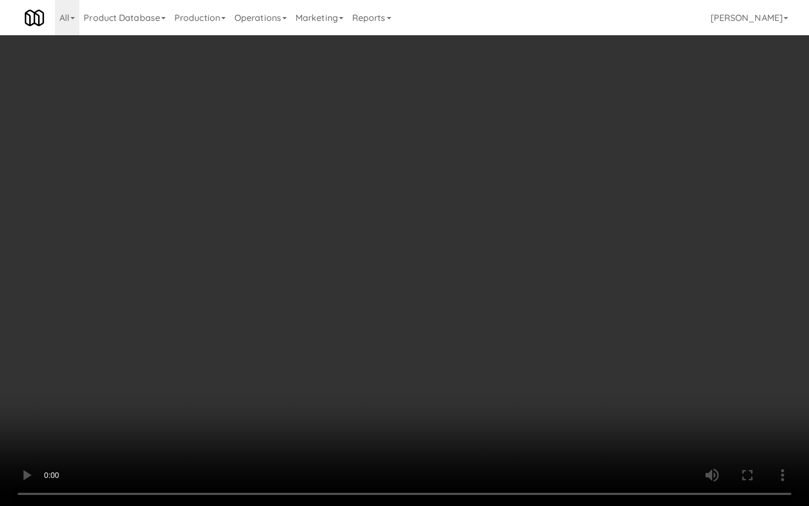
click at [396, 380] on video at bounding box center [404, 253] width 809 height 506
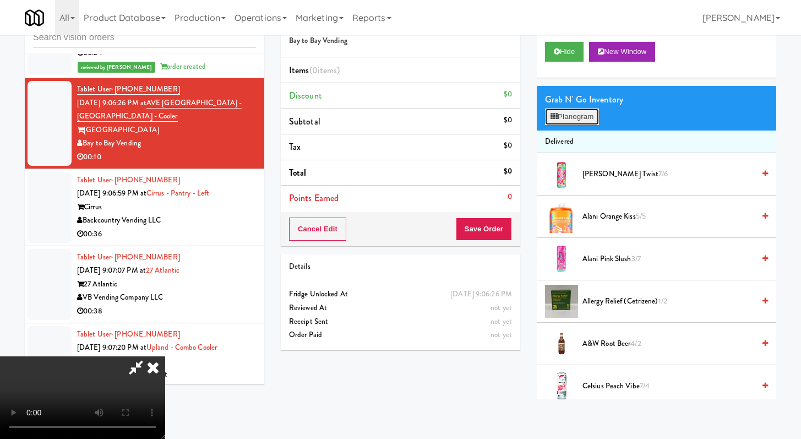
click at [396, 113] on button "Planogram" at bounding box center [572, 116] width 54 height 17
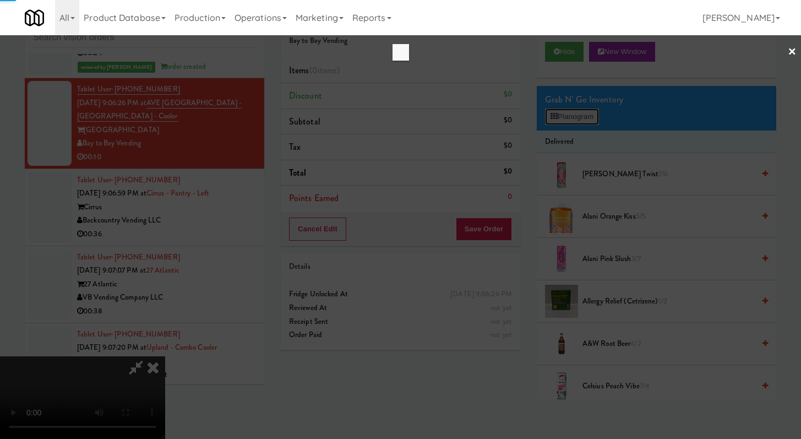
scroll to position [6487, 0]
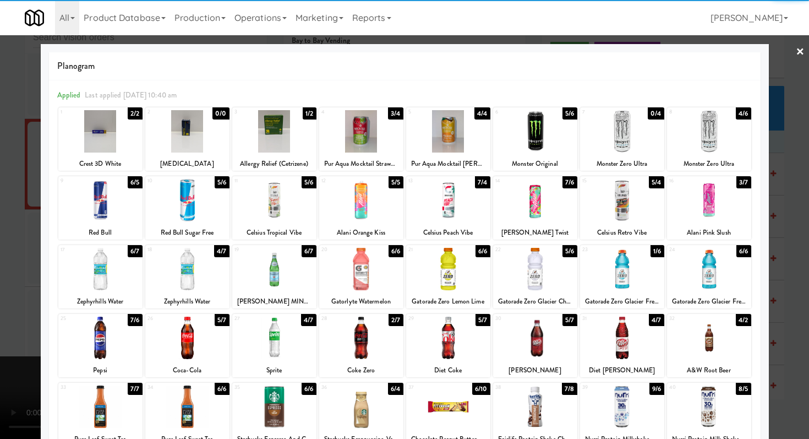
click at [396, 345] on div at bounding box center [622, 338] width 84 height 42
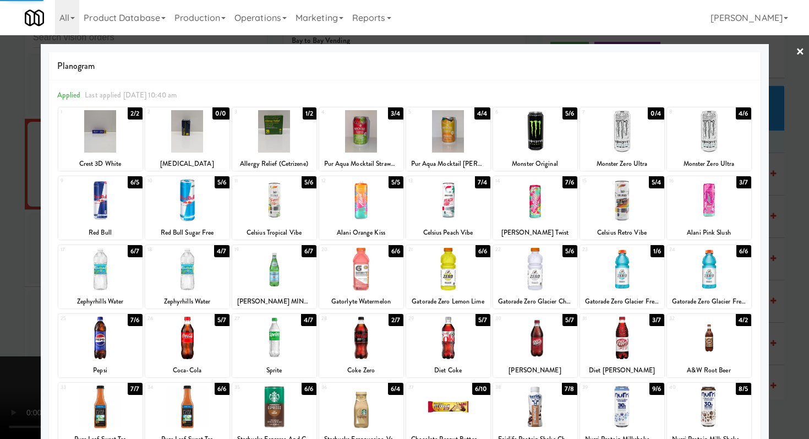
drag, startPoint x: 554, startPoint y: 343, endPoint x: 527, endPoint y: 343, distance: 26.4
click at [396, 344] on div at bounding box center [535, 338] width 84 height 42
click at [279, 345] on div at bounding box center [274, 338] width 84 height 42
click at [0, 358] on div at bounding box center [404, 219] width 809 height 439
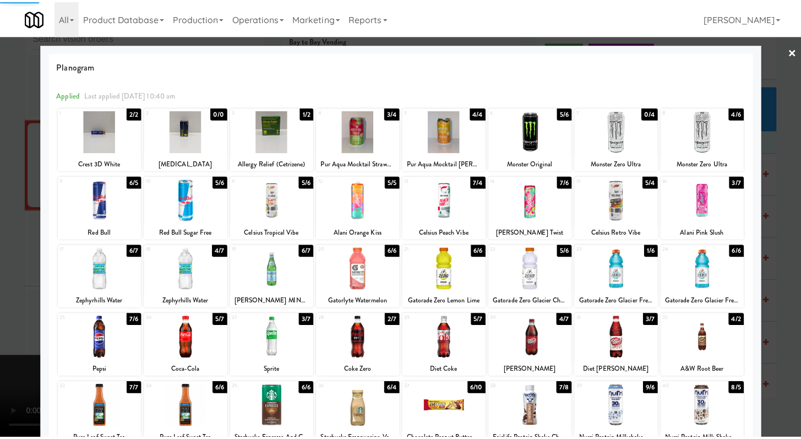
scroll to position [6528, 0]
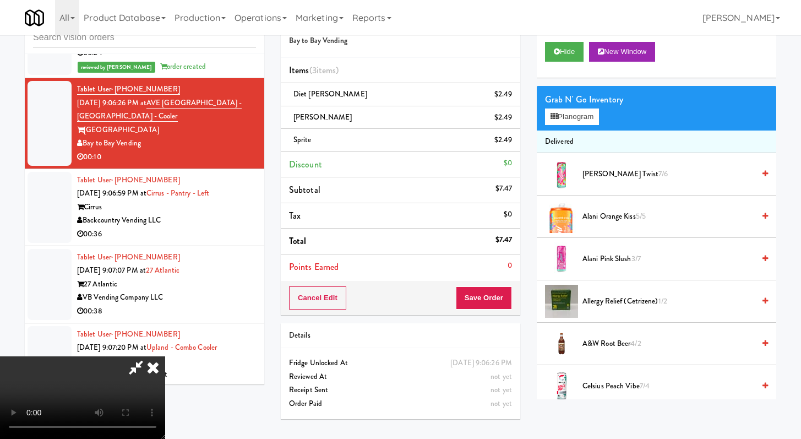
click at [396, 298] on div "Order # 7939793 Bay to Bay Vending Items (3 items ) Diet [PERSON_NAME] $2.49 [P…" at bounding box center [400, 215] width 256 height 423
click at [396, 298] on button "Save Order" at bounding box center [484, 297] width 56 height 23
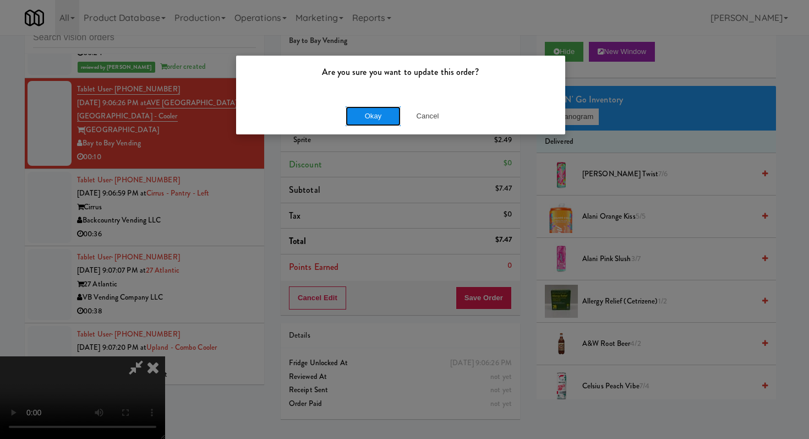
click at [392, 122] on button "Okay" at bounding box center [373, 116] width 55 height 20
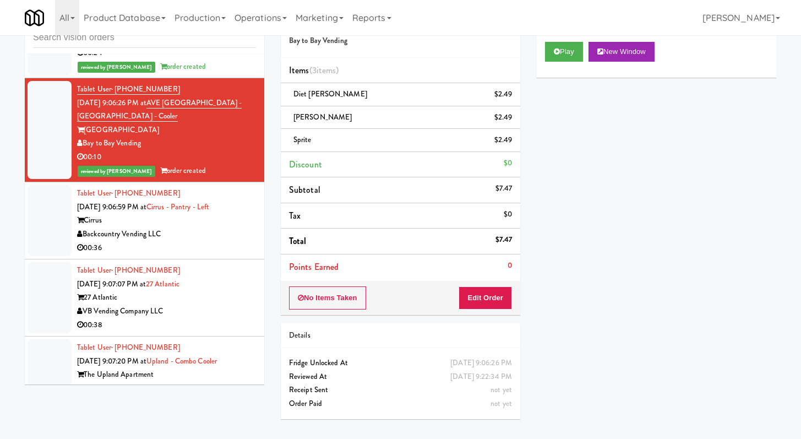
scroll to position [6676, 0]
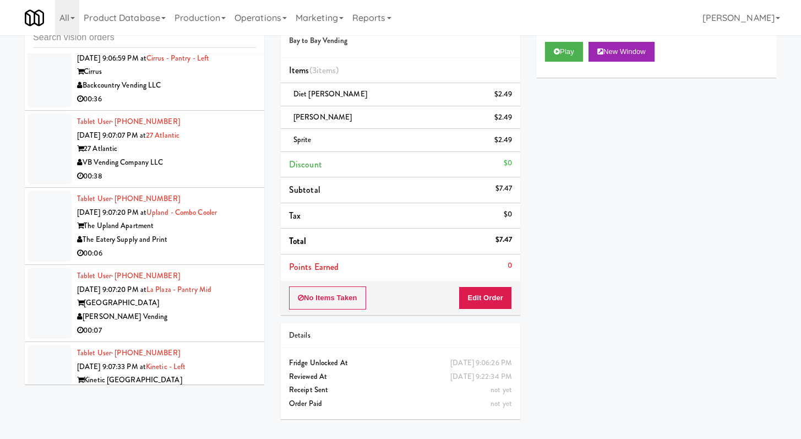
click at [207, 106] on div "00:36" at bounding box center [166, 99] width 179 height 14
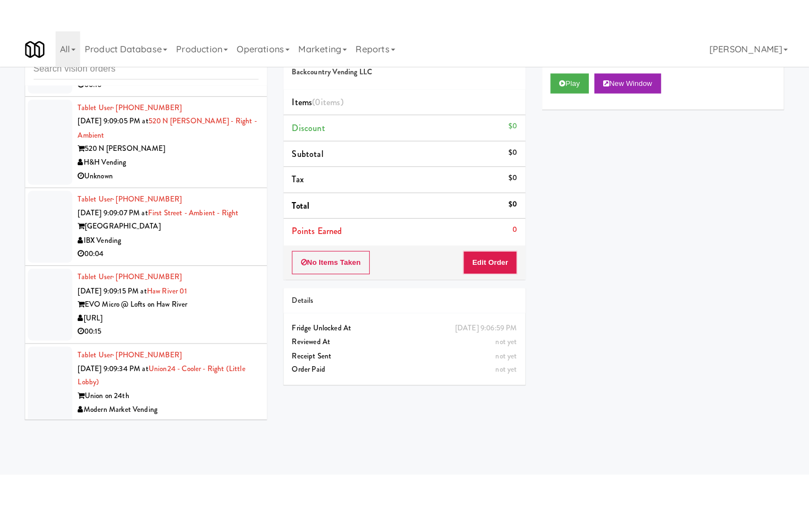
scroll to position [7578, 0]
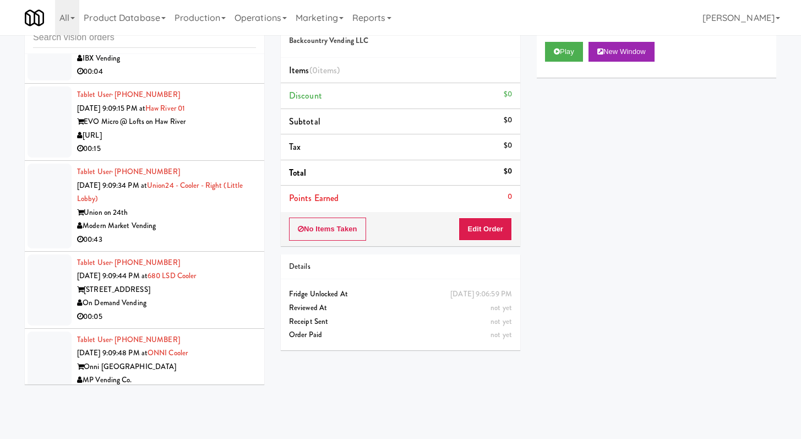
click at [221, 66] on div "IBX Vending" at bounding box center [166, 59] width 179 height 14
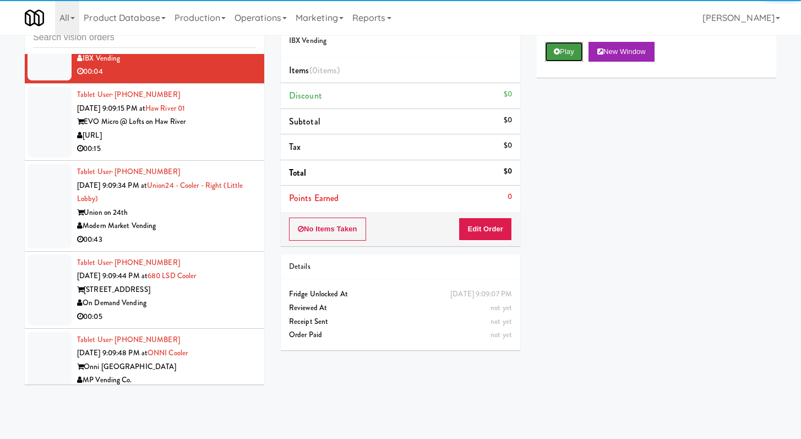
click at [396, 56] on button "Play" at bounding box center [564, 52] width 38 height 20
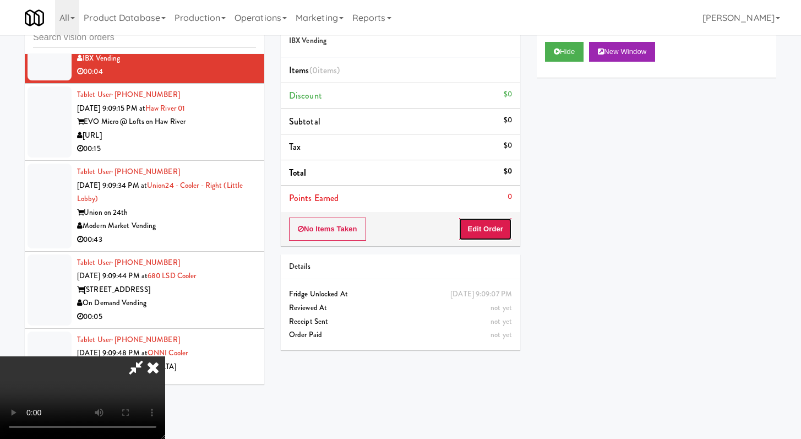
click at [396, 231] on button "Edit Order" at bounding box center [485, 228] width 53 height 23
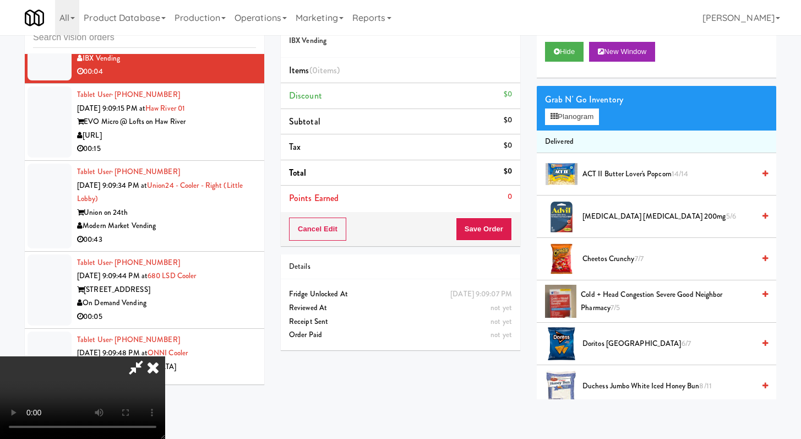
scroll to position [7537, 0]
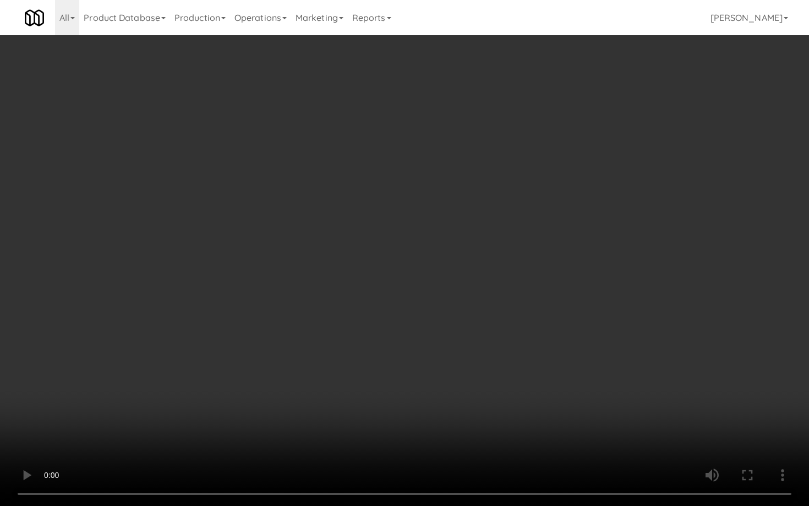
click at [396, 370] on video at bounding box center [404, 253] width 809 height 506
click at [396, 361] on video at bounding box center [404, 253] width 809 height 506
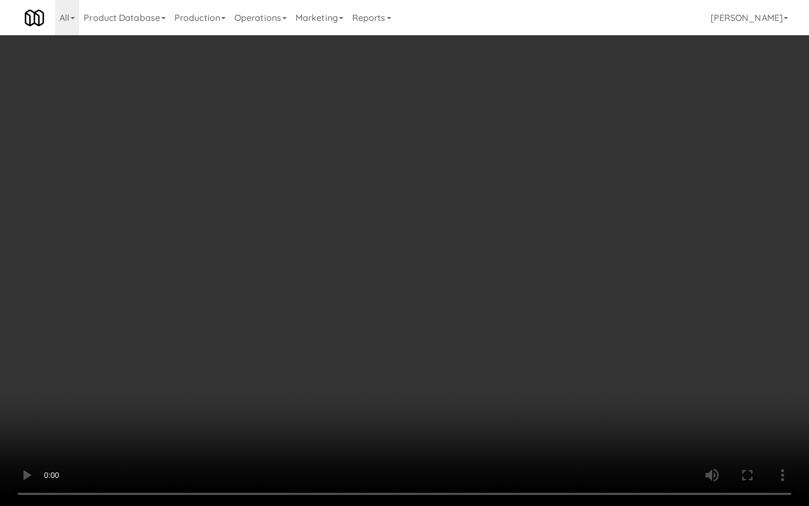
click at [396, 361] on video at bounding box center [404, 253] width 809 height 506
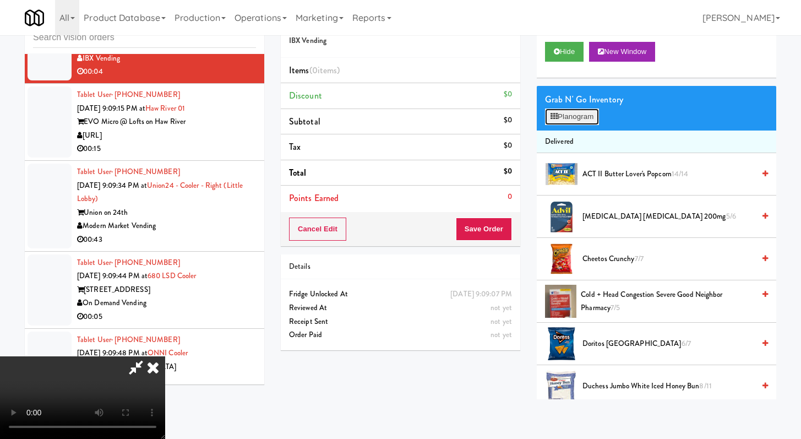
click at [396, 111] on button "Planogram" at bounding box center [572, 116] width 54 height 17
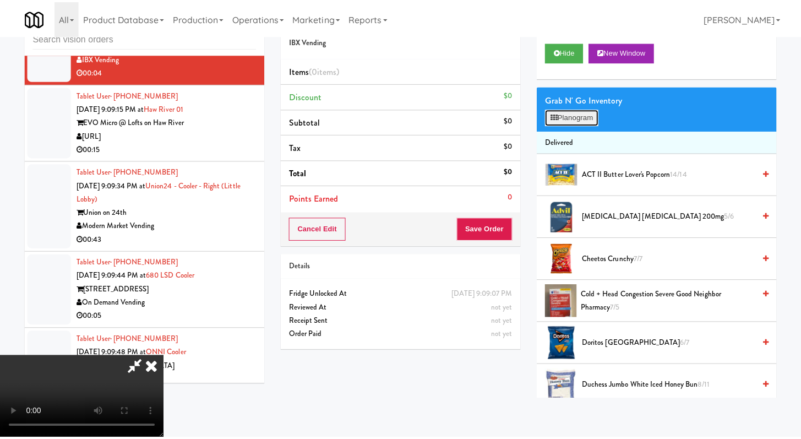
scroll to position [7537, 0]
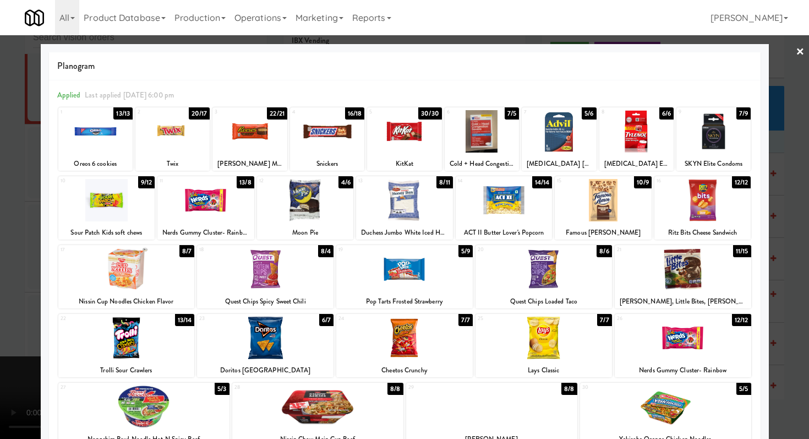
click at [396, 148] on div at bounding box center [713, 131] width 74 height 42
click at [396, 148] on div at bounding box center [404, 219] width 809 height 439
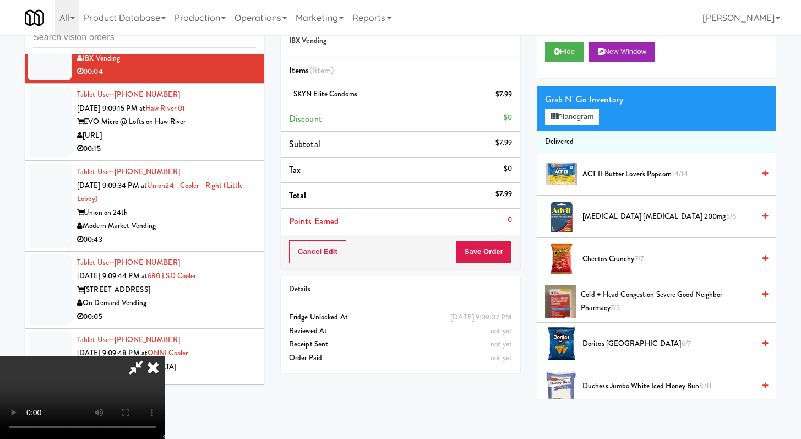
scroll to position [7537, 0]
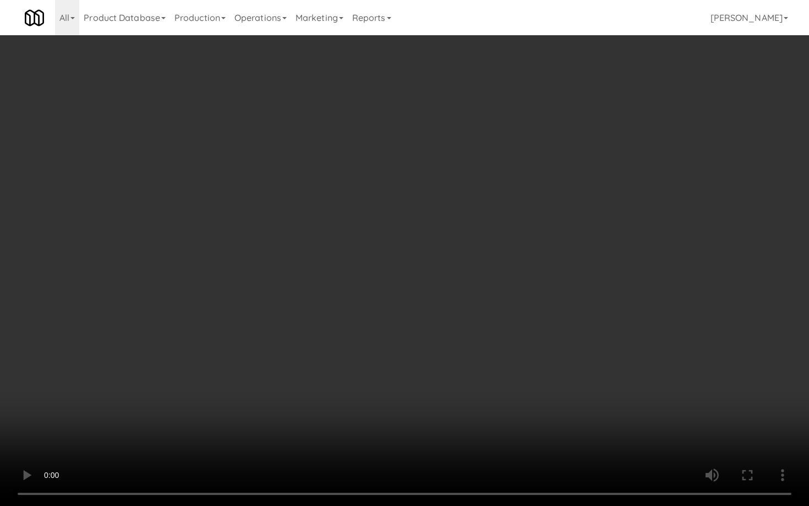
click at [396, 341] on video at bounding box center [404, 253] width 809 height 506
click at [396, 354] on video at bounding box center [404, 253] width 809 height 506
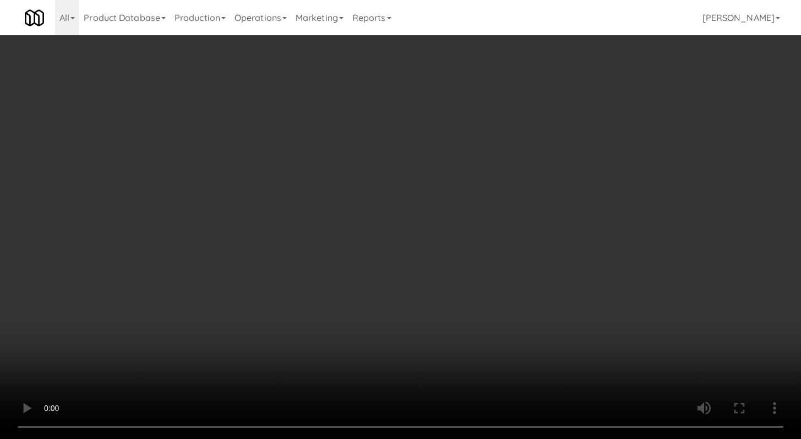
scroll to position [7578, 0]
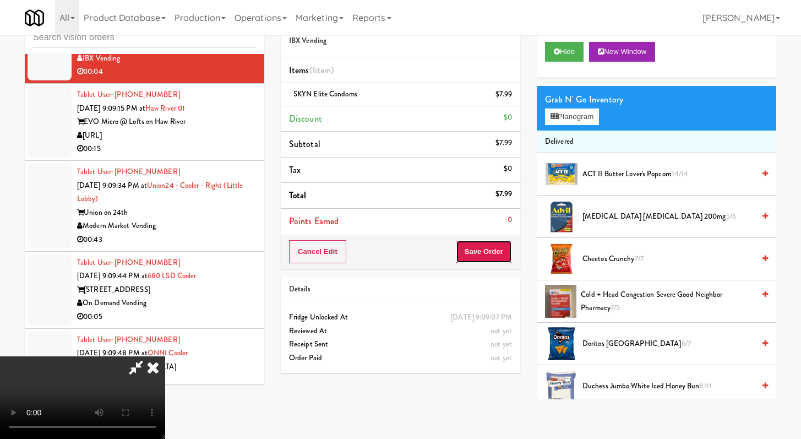
click at [396, 258] on button "Save Order" at bounding box center [484, 251] width 56 height 23
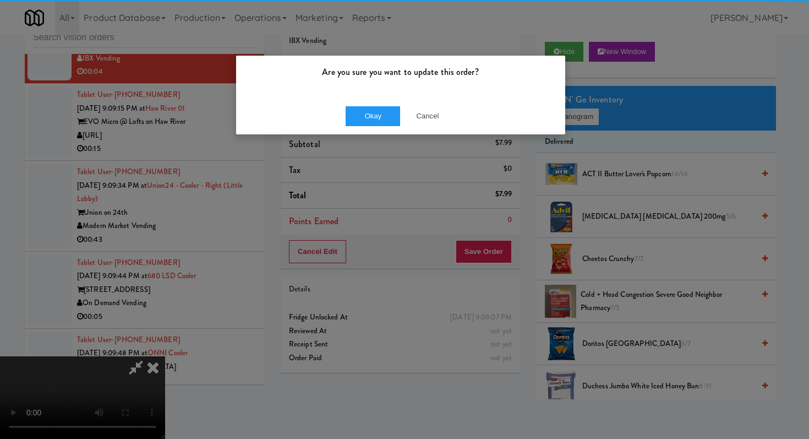
click at [365, 103] on div "Okay Cancel" at bounding box center [400, 115] width 329 height 37
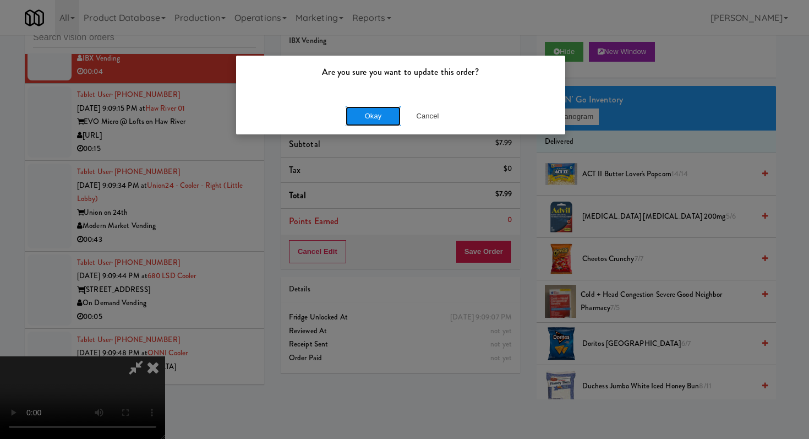
click at [363, 114] on button "Okay" at bounding box center [373, 116] width 55 height 20
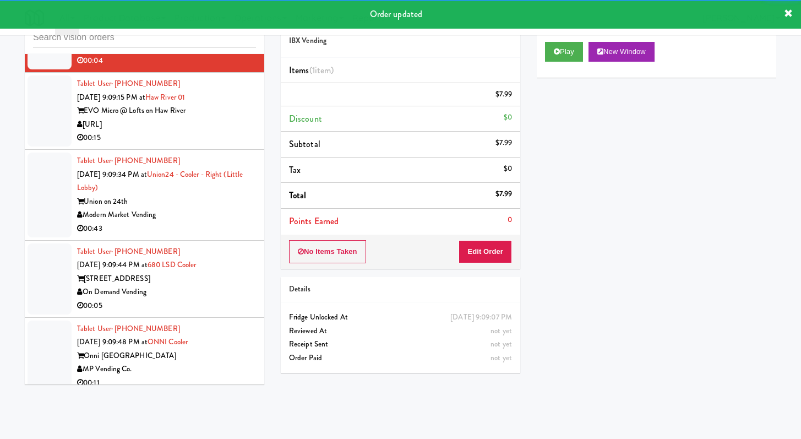
scroll to position [7606, 0]
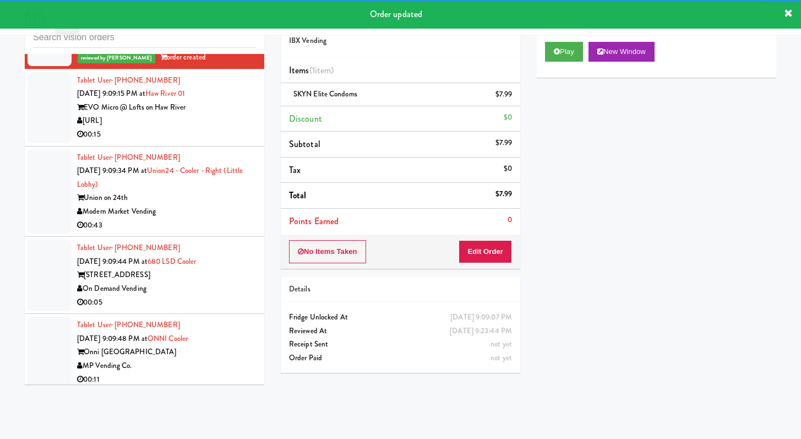
click at [225, 141] on div "00:15" at bounding box center [166, 135] width 179 height 14
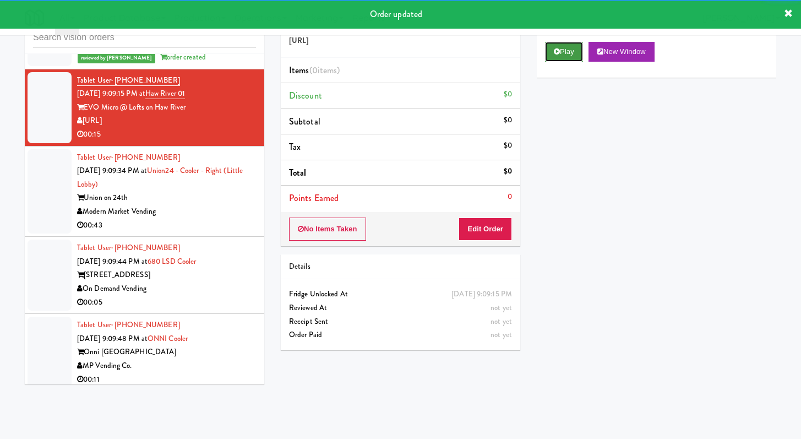
click at [396, 50] on button "Play" at bounding box center [564, 52] width 38 height 20
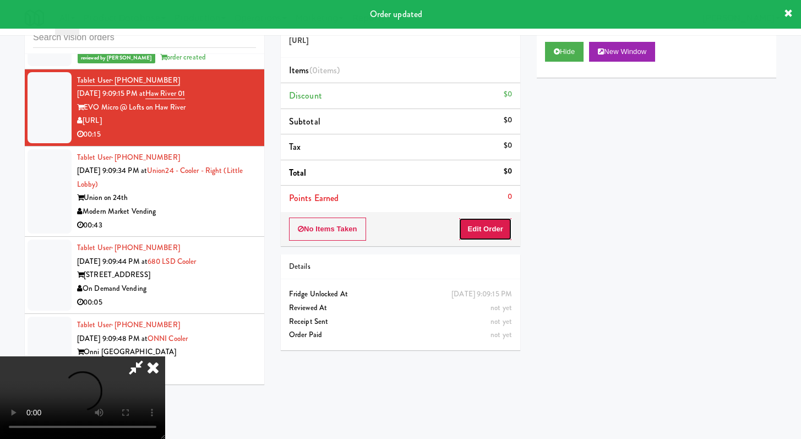
click at [396, 227] on button "Edit Order" at bounding box center [485, 228] width 53 height 23
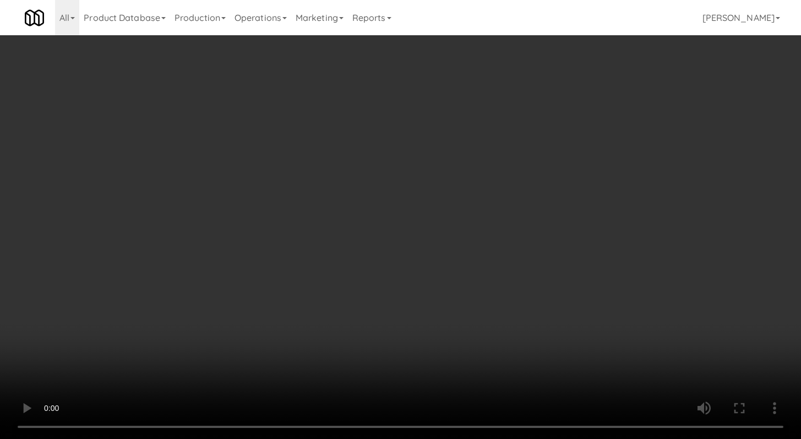
scroll to position [7565, 0]
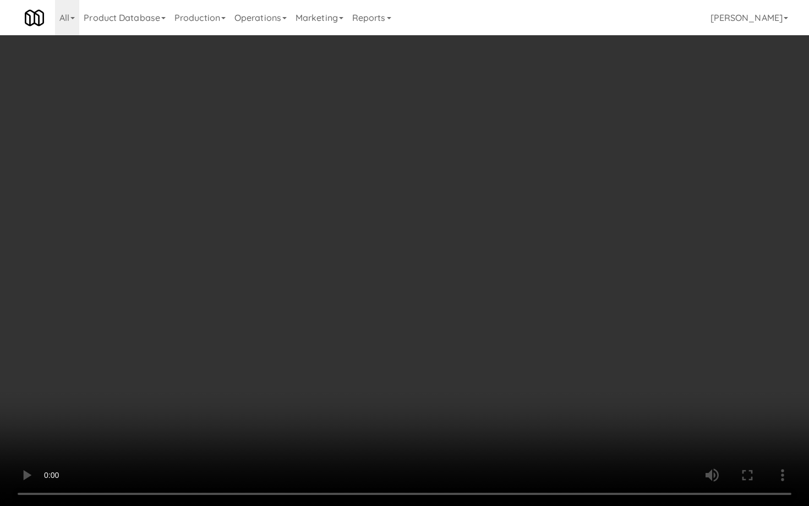
click at [380, 392] on video at bounding box center [404, 253] width 809 height 506
click at [396, 378] on video at bounding box center [404, 253] width 809 height 506
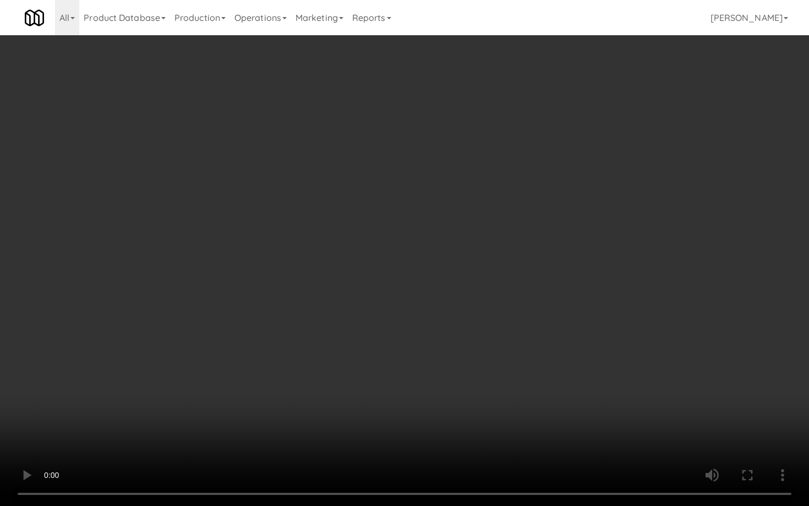
click at [396, 378] on video at bounding box center [404, 253] width 809 height 506
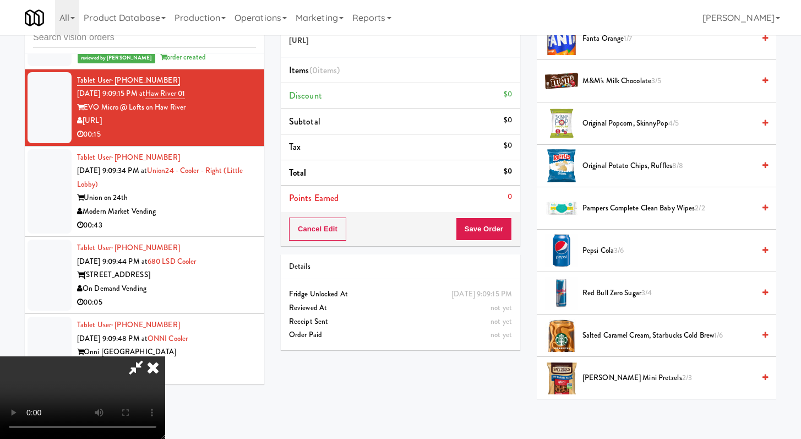
scroll to position [431, 0]
click at [396, 84] on span "M&M's Milk Chocolate 3/5" at bounding box center [668, 82] width 172 height 14
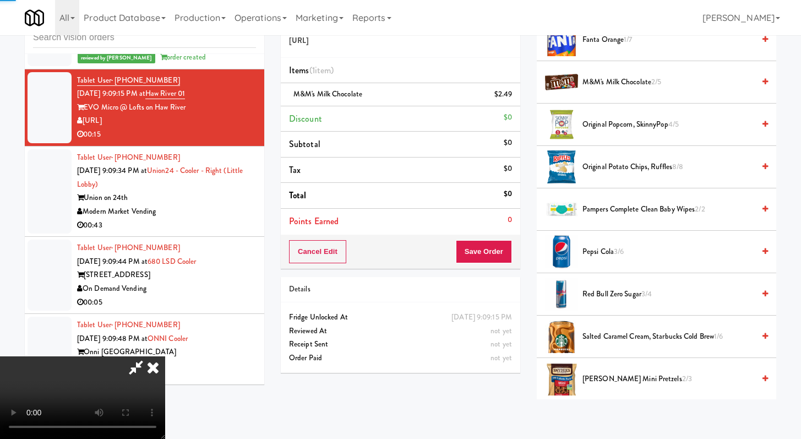
click at [396, 46] on span "Fanta Orange 1/7" at bounding box center [668, 40] width 172 height 14
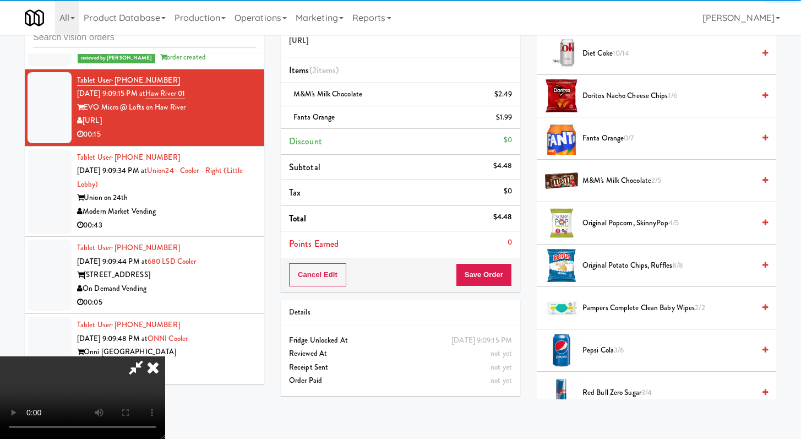
scroll to position [254, 0]
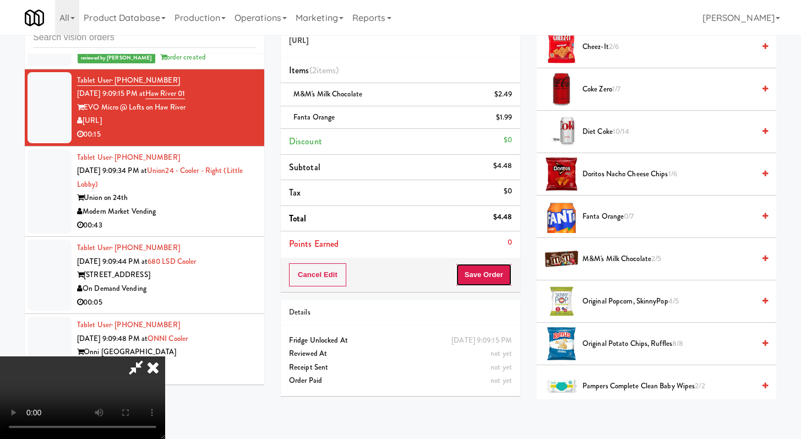
click at [396, 282] on button "Save Order" at bounding box center [484, 274] width 56 height 23
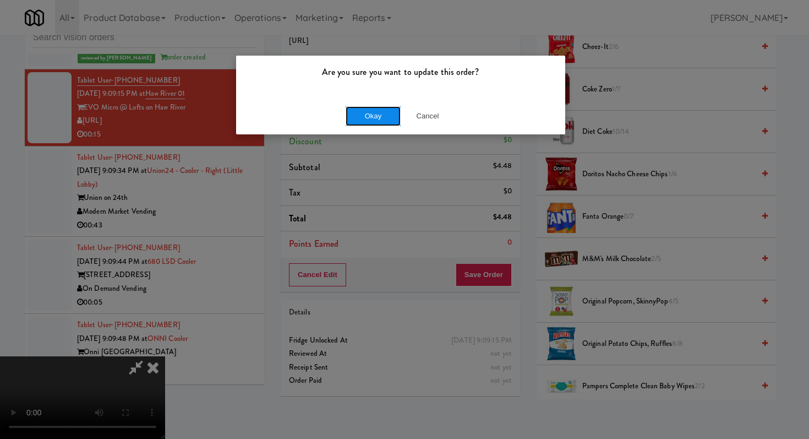
click at [362, 107] on button "Okay" at bounding box center [373, 116] width 55 height 20
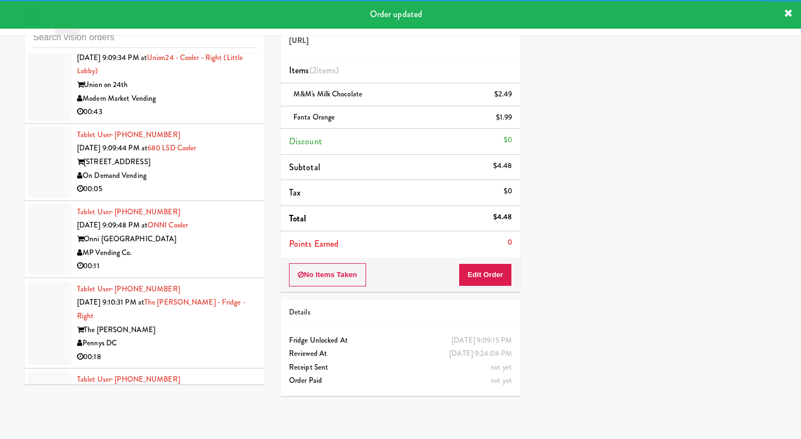
scroll to position [7778, 0]
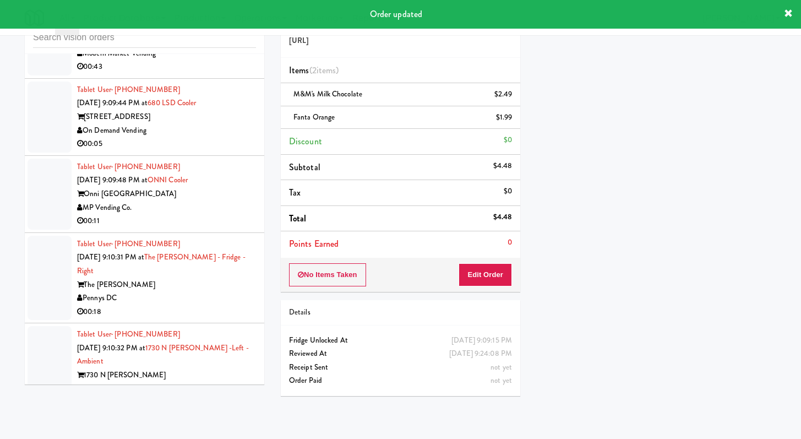
click at [210, 74] on div "00:43" at bounding box center [166, 67] width 179 height 14
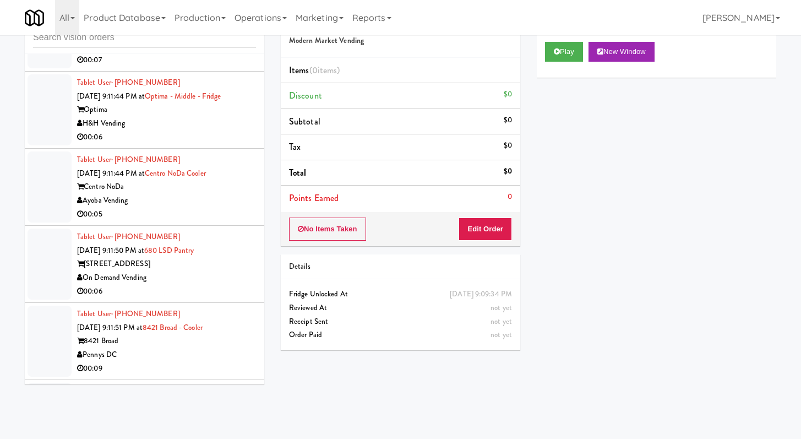
scroll to position [8821, 0]
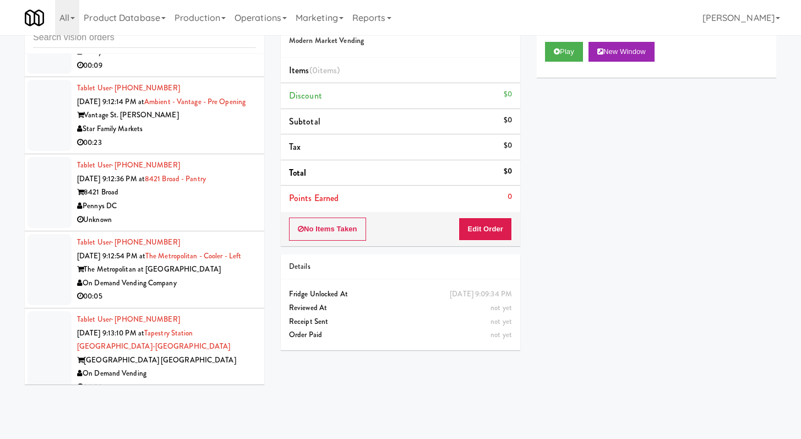
click at [220, 73] on div "00:09" at bounding box center [166, 66] width 179 height 14
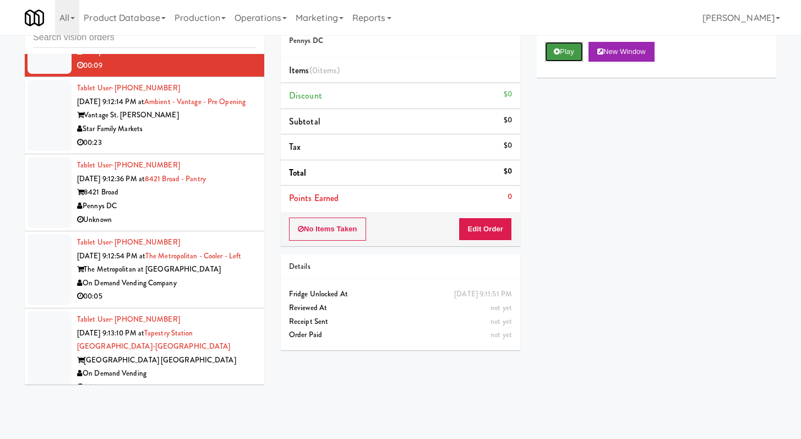
click at [396, 54] on button "Play" at bounding box center [564, 52] width 38 height 20
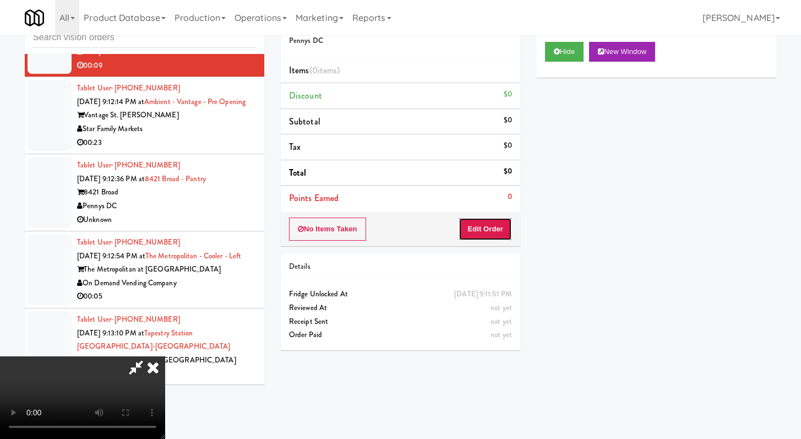
click at [396, 232] on button "Edit Order" at bounding box center [485, 228] width 53 height 23
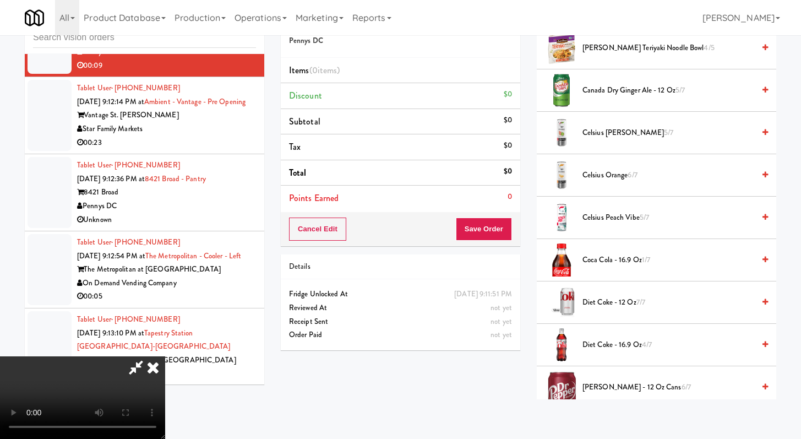
scroll to position [157, 0]
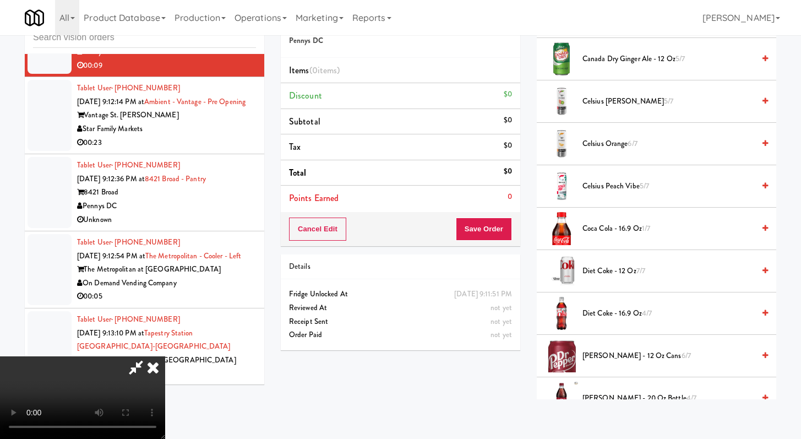
click at [396, 320] on span "Diet Coke - 16.9 oz 4/7" at bounding box center [668, 314] width 172 height 14
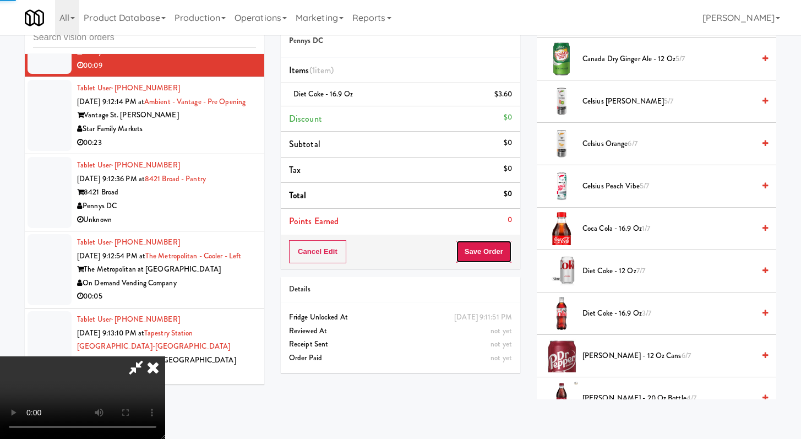
click at [396, 250] on button "Save Order" at bounding box center [484, 251] width 56 height 23
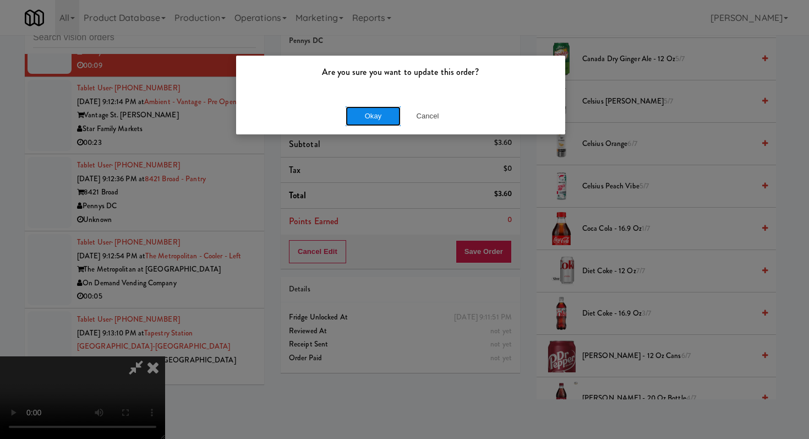
click at [356, 108] on button "Okay" at bounding box center [373, 116] width 55 height 20
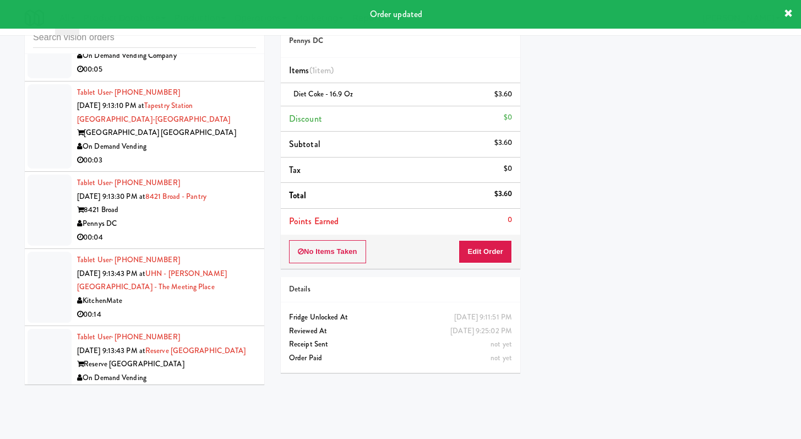
scroll to position [8988, 0]
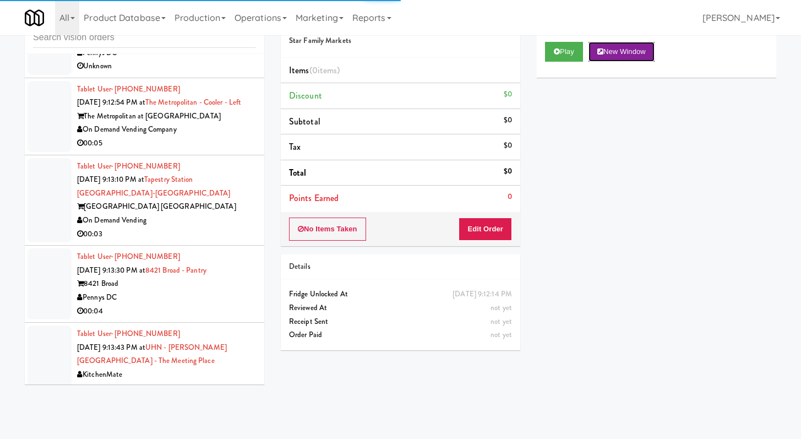
click at [396, 49] on button "New Window" at bounding box center [621, 52] width 66 height 20
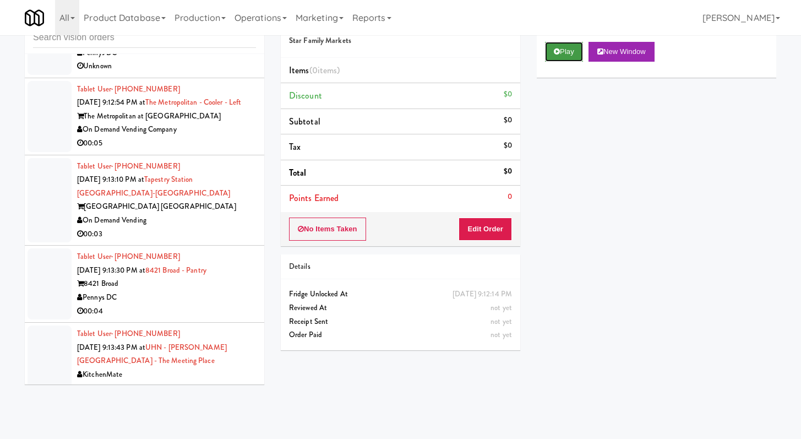
click at [396, 49] on button "Play" at bounding box center [564, 52] width 38 height 20
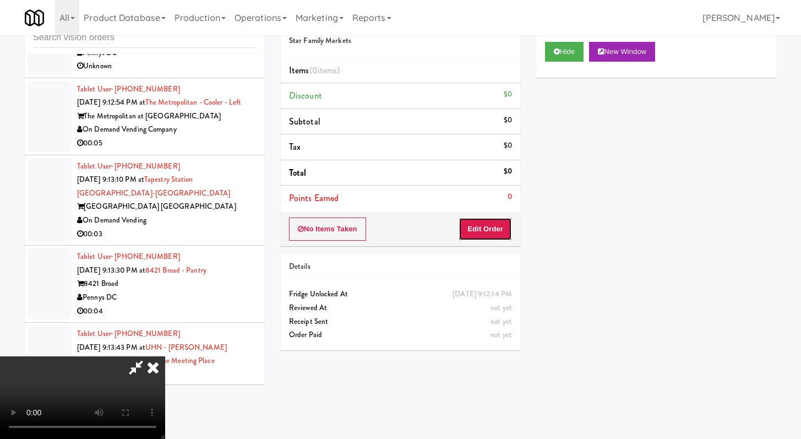
click at [396, 230] on button "Edit Order" at bounding box center [485, 228] width 53 height 23
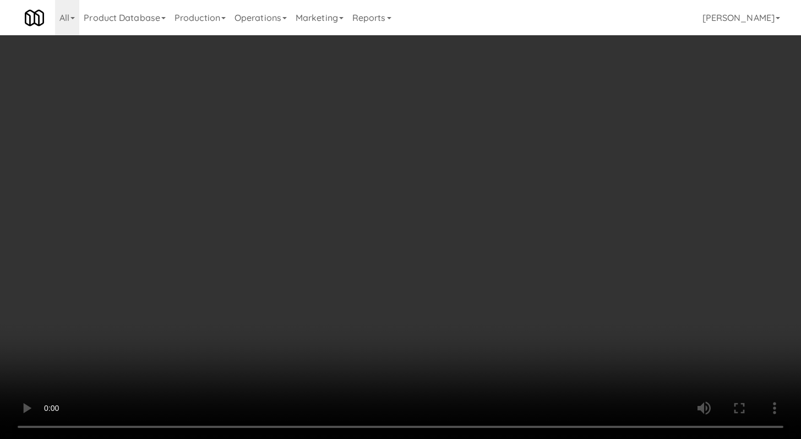
scroll to position [8934, 0]
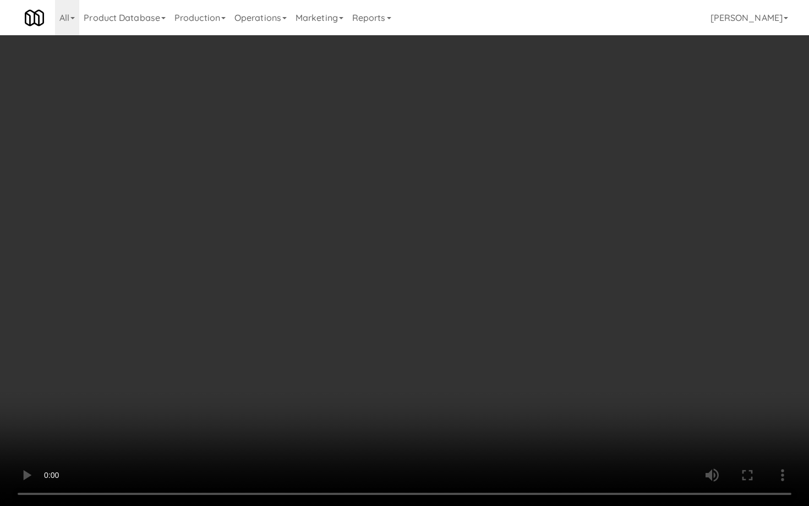
click at [396, 389] on video at bounding box center [404, 253] width 809 height 506
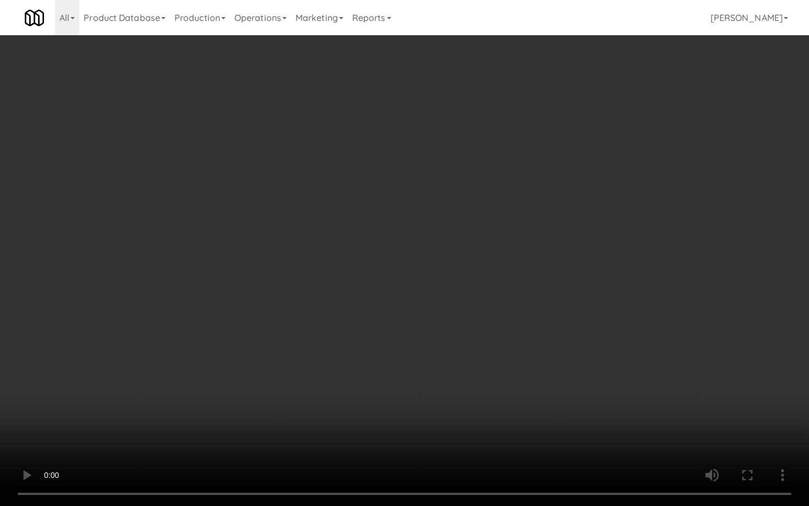
click at [396, 389] on video at bounding box center [404, 253] width 809 height 506
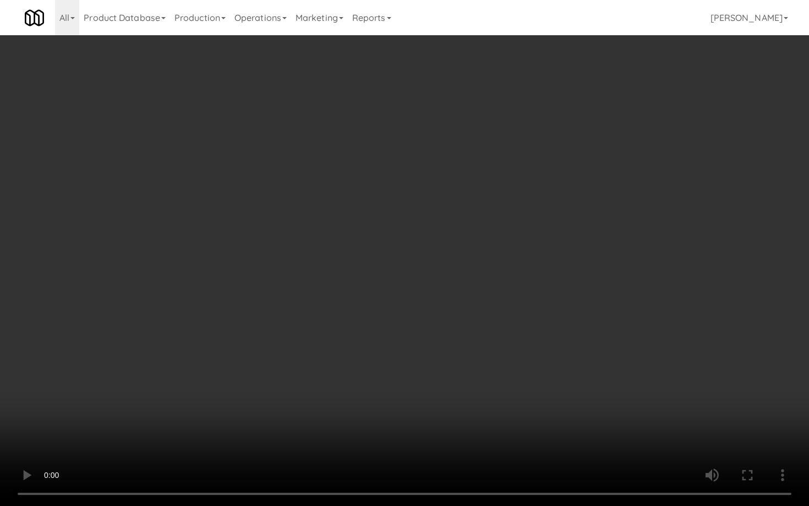
click at [396, 389] on video at bounding box center [404, 253] width 809 height 506
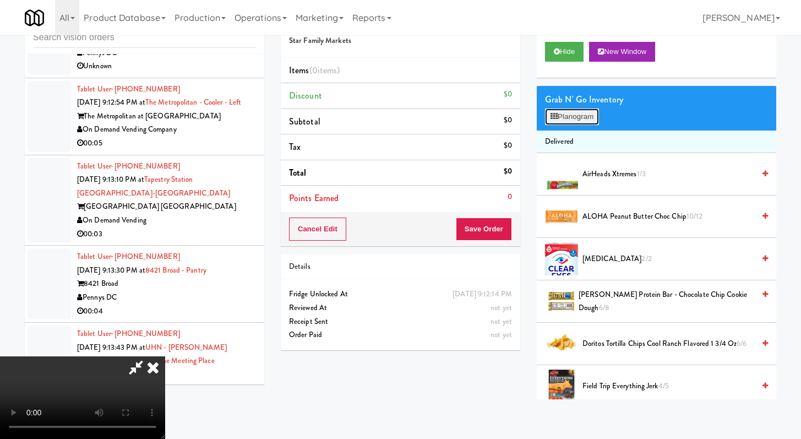
click at [396, 122] on button "Planogram" at bounding box center [572, 116] width 54 height 17
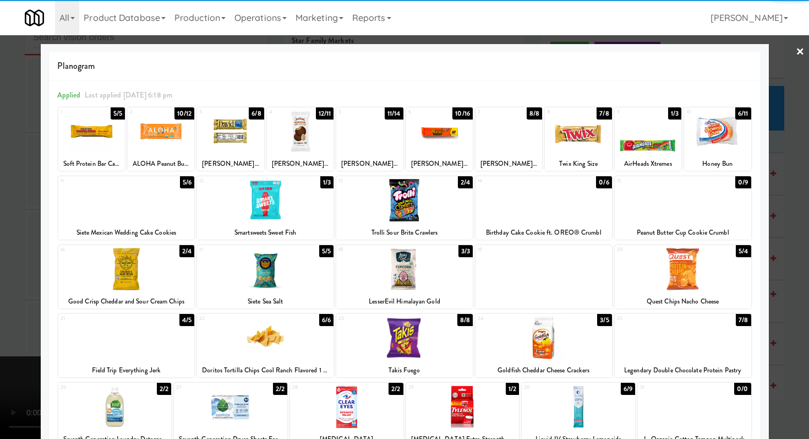
click at [396, 139] on div at bounding box center [648, 131] width 67 height 42
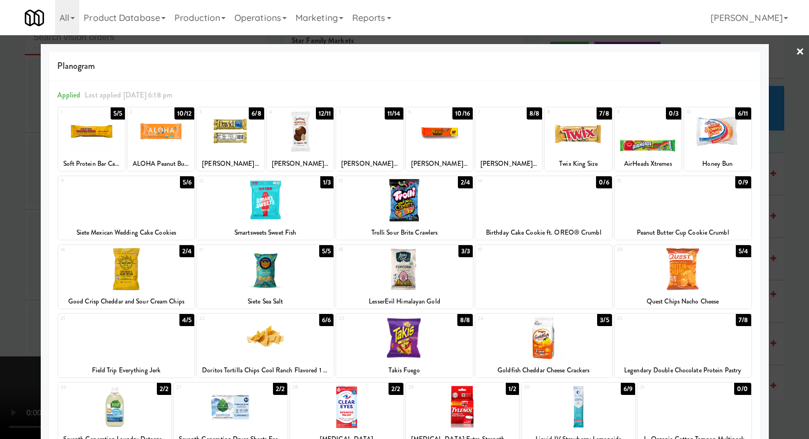
click at [396, 130] on div at bounding box center [578, 131] width 67 height 42
click at [376, 135] on div at bounding box center [369, 131] width 67 height 42
click at [0, 277] on div at bounding box center [404, 219] width 809 height 439
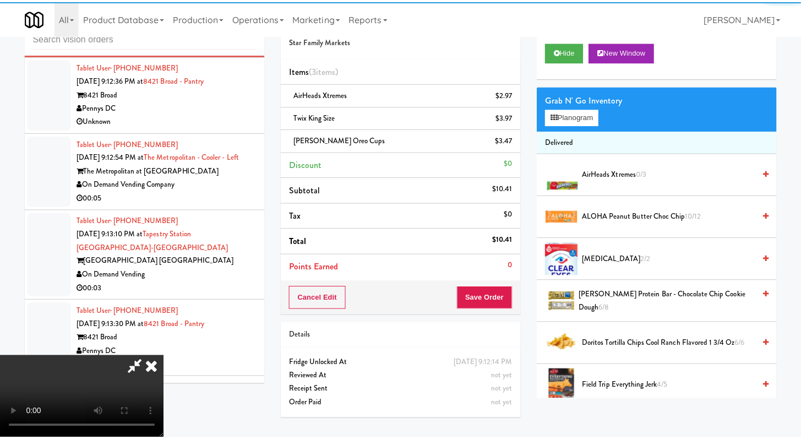
scroll to position [8988, 0]
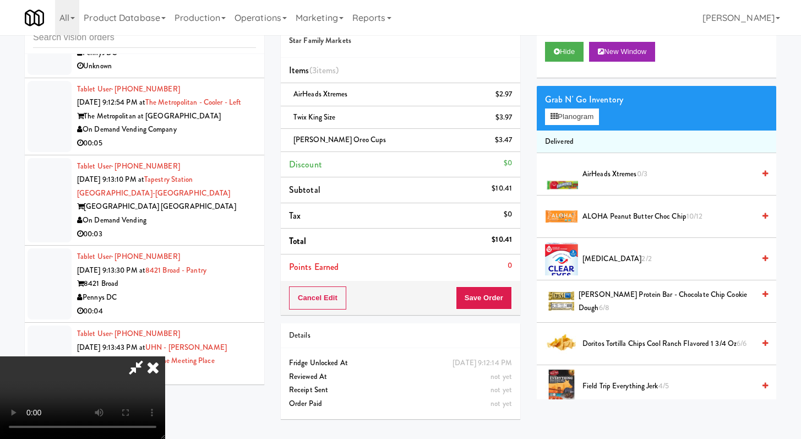
click at [396, 283] on div "Cancel Edit Save Order" at bounding box center [400, 298] width 239 height 34
click at [396, 297] on button "Save Order" at bounding box center [484, 297] width 56 height 23
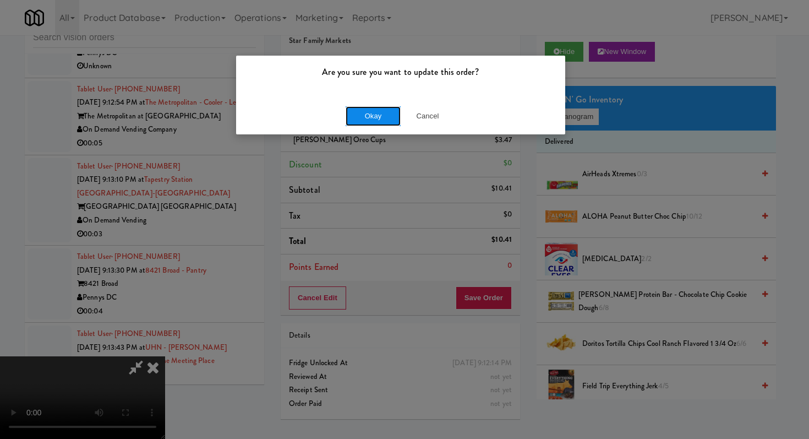
click at [375, 113] on button "Okay" at bounding box center [373, 116] width 55 height 20
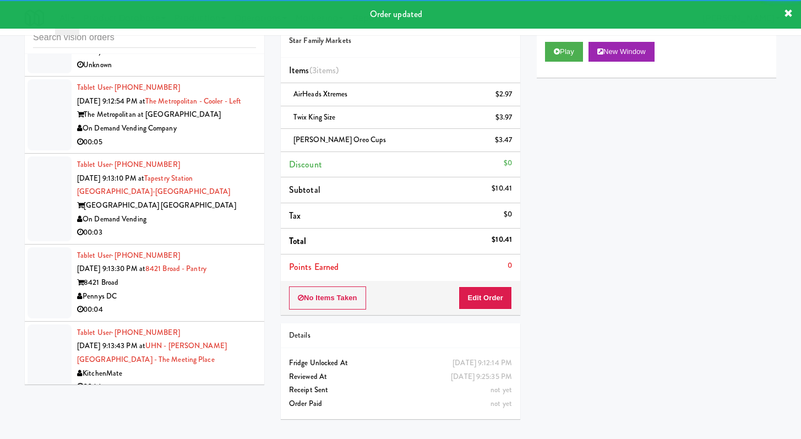
scroll to position [9005, 0]
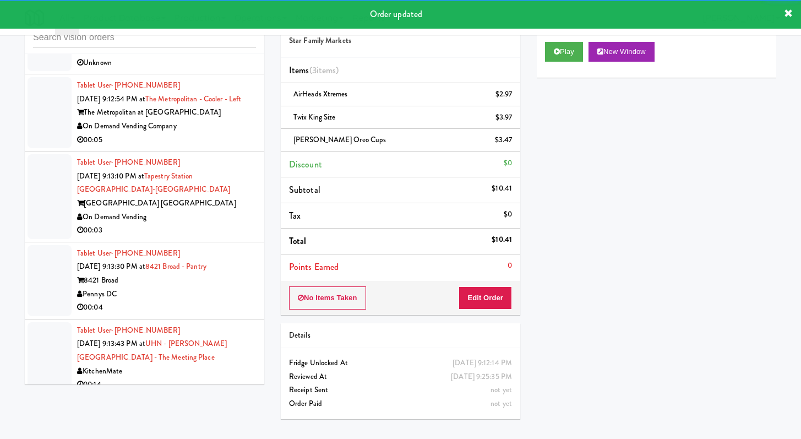
click at [204, 74] on li "Tablet User · (571) 707-0344 [DATE] 9:12:36 PM at [STREET_ADDRESS] Unknown" at bounding box center [144, 35] width 239 height 77
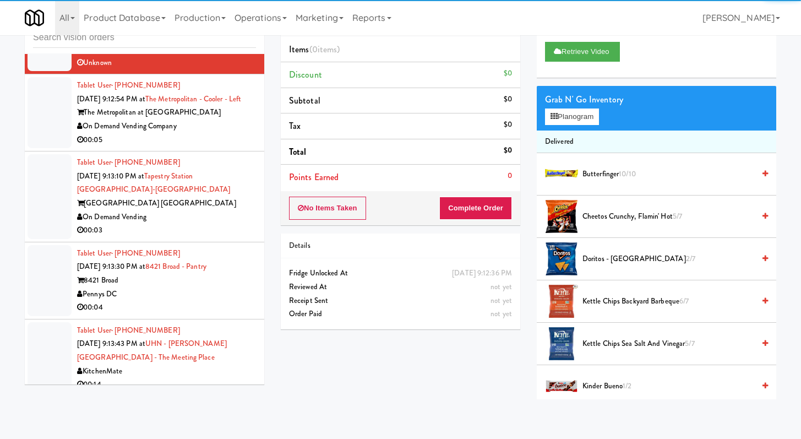
click at [211, 133] on div "On Demand Vending Company" at bounding box center [166, 126] width 179 height 14
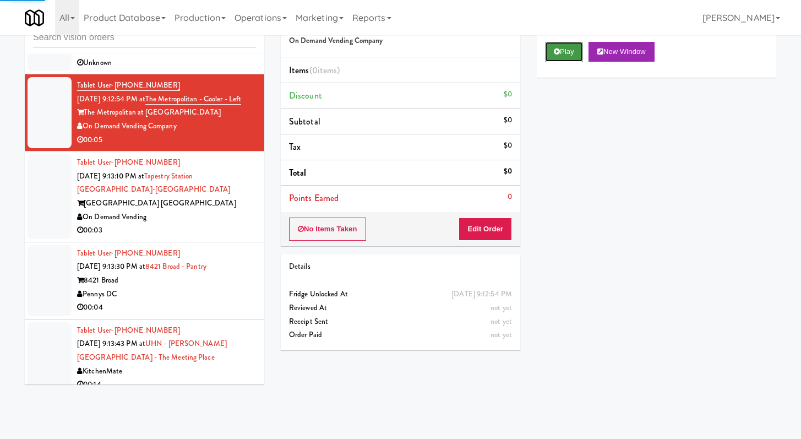
click at [396, 50] on button "Play" at bounding box center [564, 52] width 38 height 20
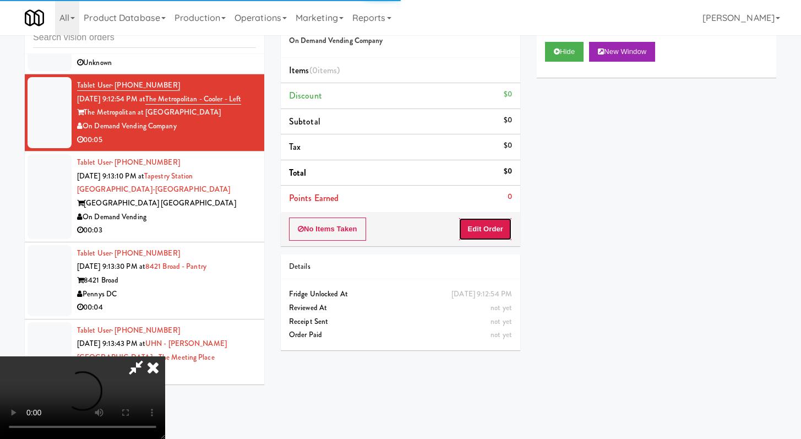
click at [396, 228] on button "Edit Order" at bounding box center [485, 228] width 53 height 23
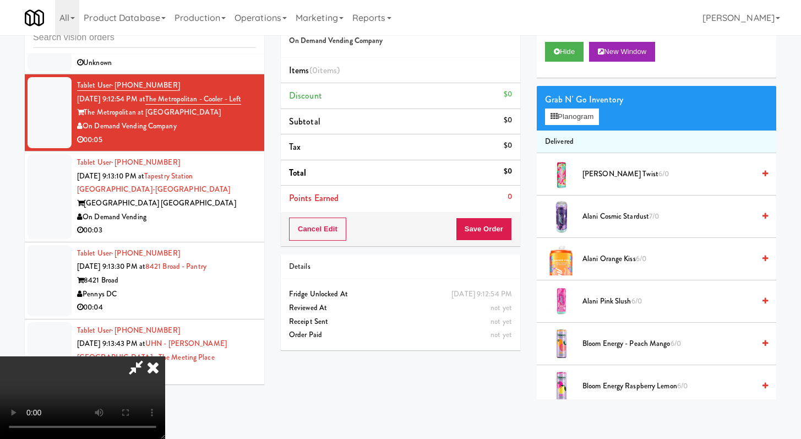
scroll to position [95, 0]
click at [165, 361] on video at bounding box center [82, 397] width 165 height 83
click at [165, 356] on icon at bounding box center [153, 367] width 24 height 22
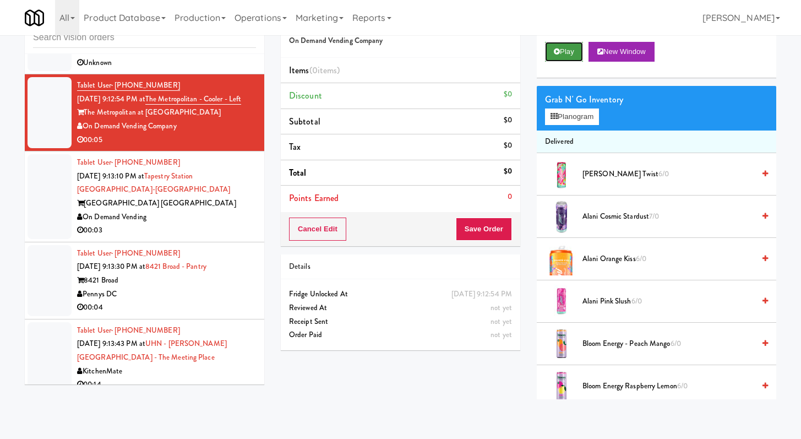
click at [396, 50] on button "Play" at bounding box center [564, 52] width 38 height 20
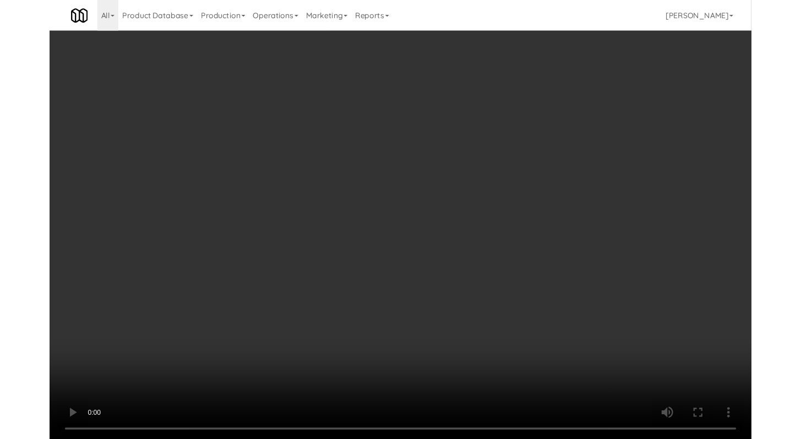
scroll to position [8951, 0]
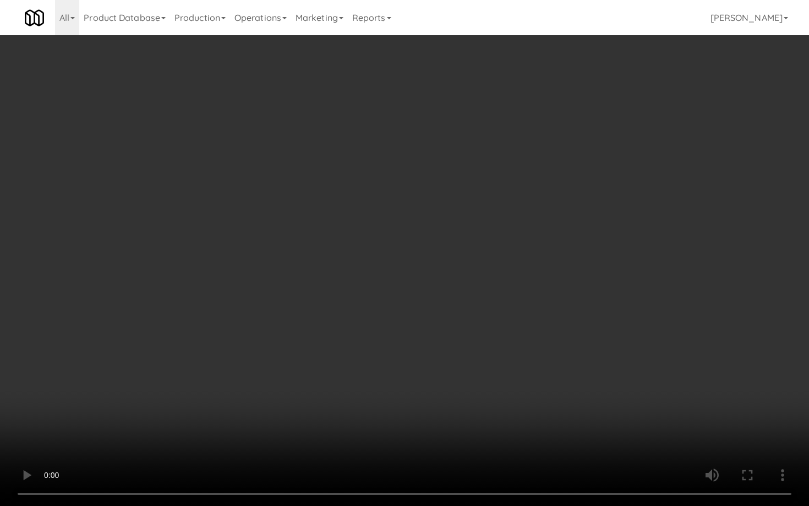
click at [396, 335] on video at bounding box center [404, 253] width 809 height 506
click at [396, 333] on video at bounding box center [404, 253] width 809 height 506
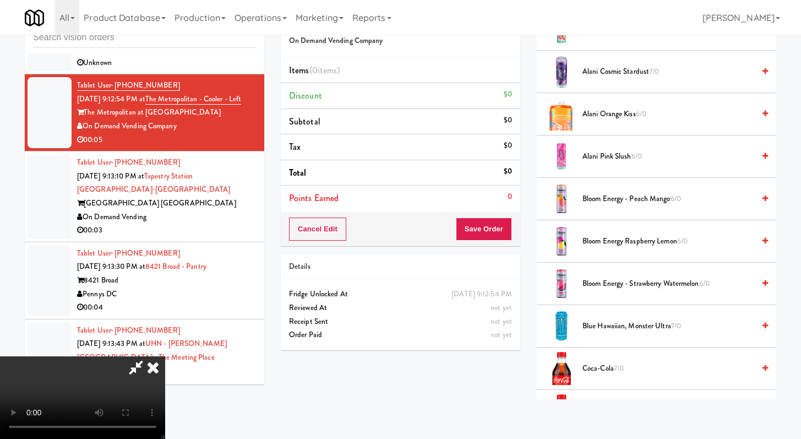
scroll to position [187, 0]
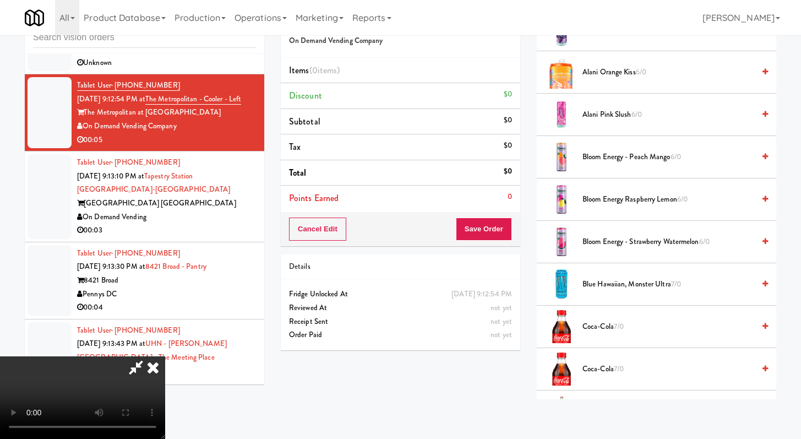
click at [396, 323] on span "7/0" at bounding box center [619, 326] width 10 height 10
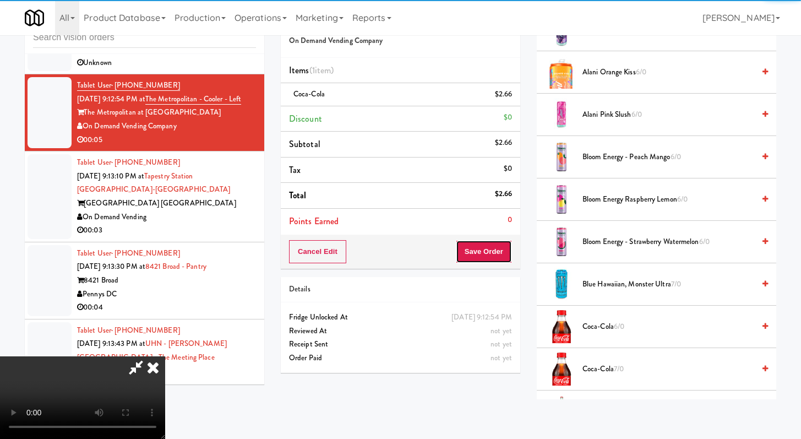
click at [396, 251] on button "Save Order" at bounding box center [484, 251] width 56 height 23
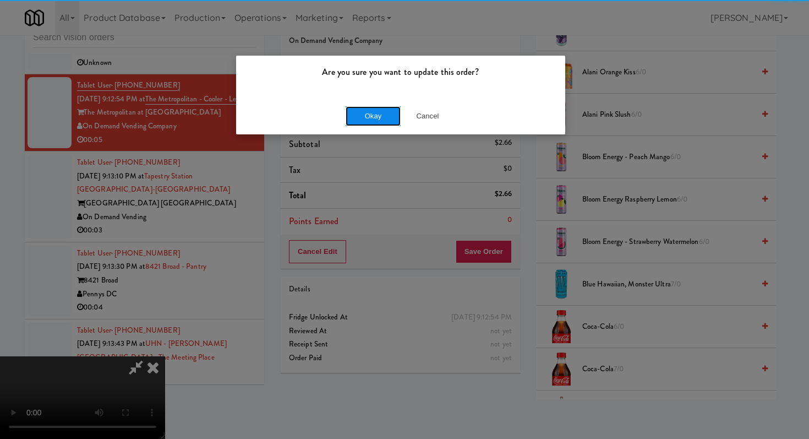
click at [379, 110] on button "Okay" at bounding box center [373, 116] width 55 height 20
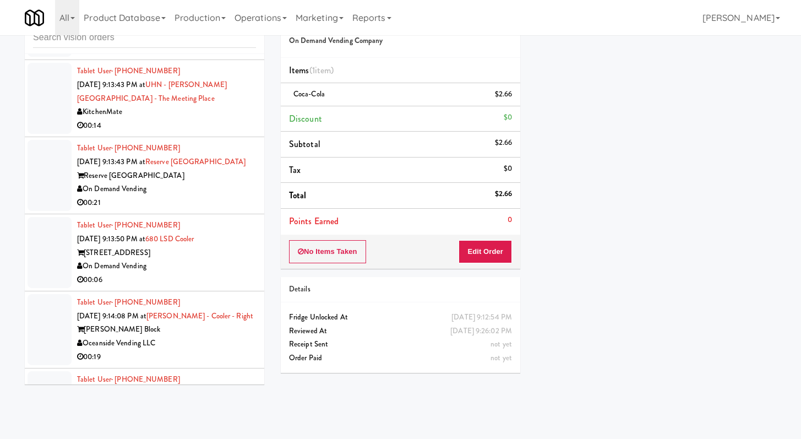
scroll to position [9198, 0]
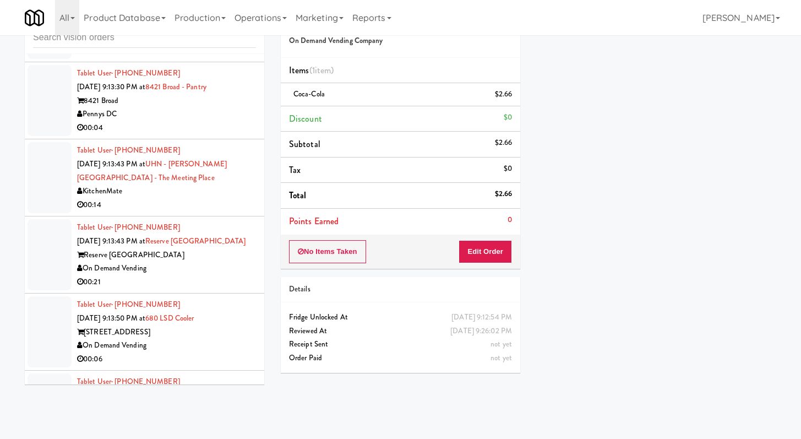
click at [199, 63] on li "Tablet User · (630) 338-6921 [DATE] 9:13:10 PM at [GEOGRAPHIC_DATA] [GEOGRAPHIC…" at bounding box center [144, 17] width 239 height 91
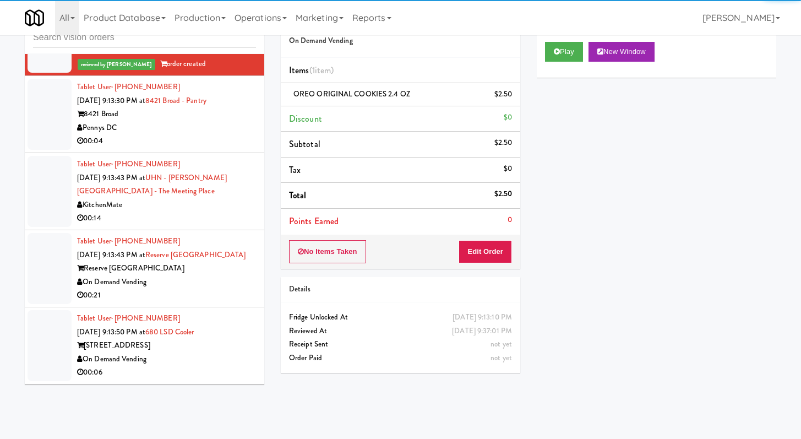
scroll to position [9704, 0]
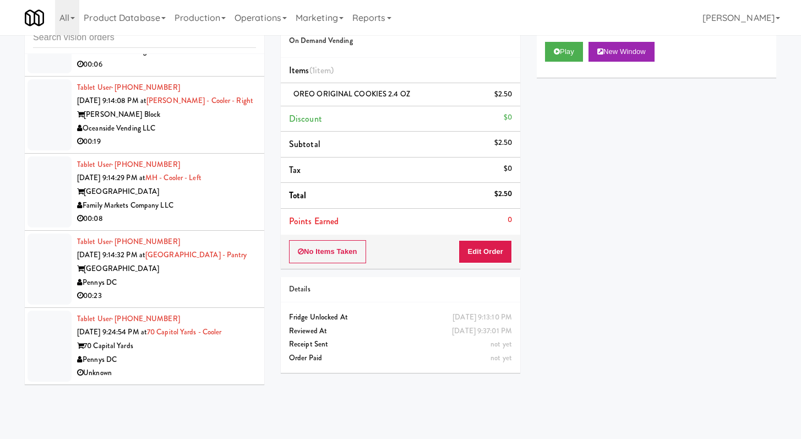
click at [220, 205] on div "Family Markets Company LLC" at bounding box center [166, 206] width 179 height 14
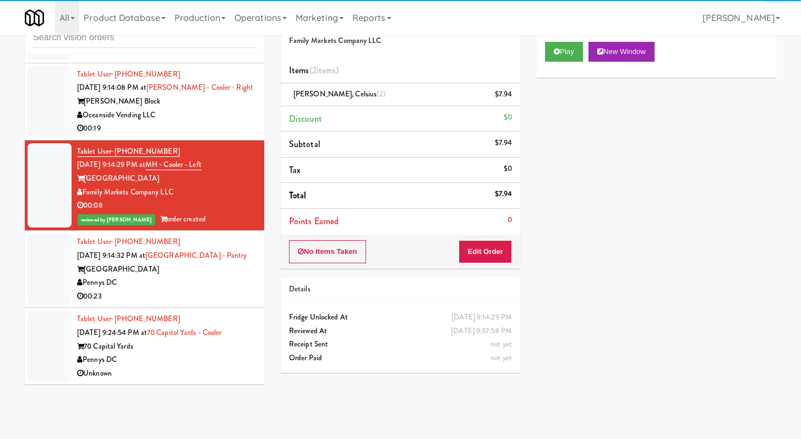
scroll to position [9718, 0]
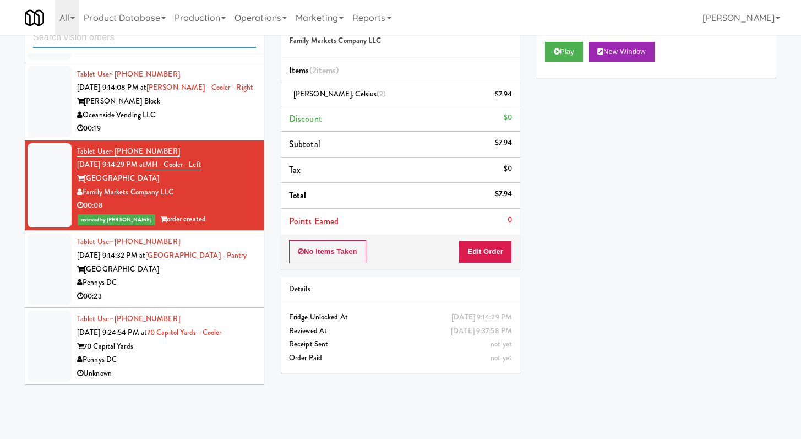
click at [171, 44] on input "text" at bounding box center [144, 38] width 223 height 20
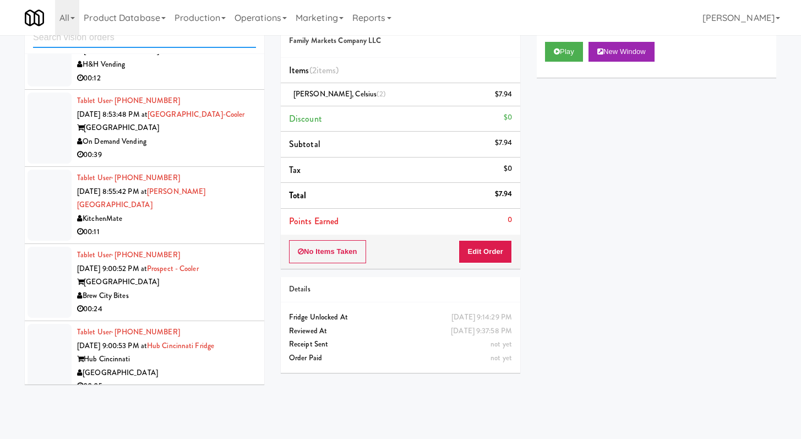
scroll to position [1864, 0]
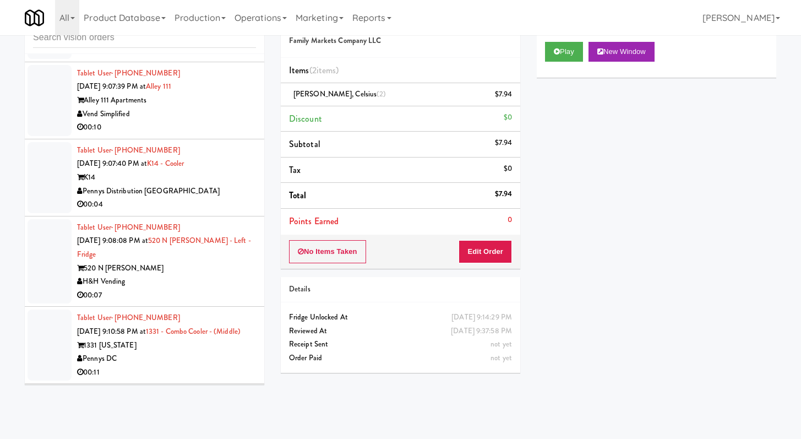
click at [200, 202] on div "00:04" at bounding box center [166, 205] width 179 height 14
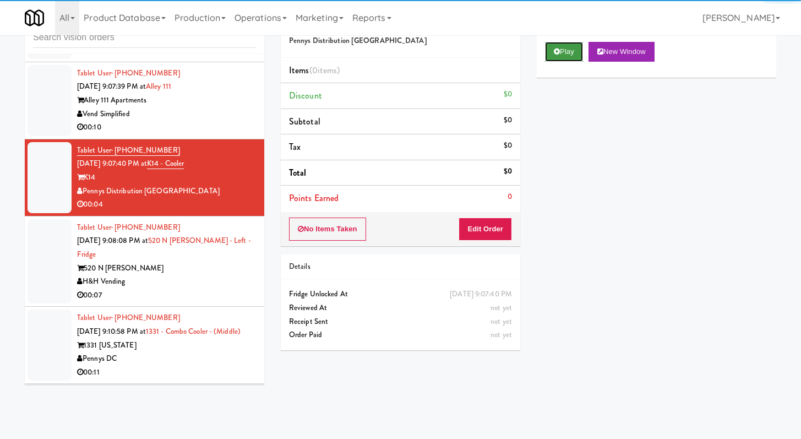
click at [396, 59] on button "Play" at bounding box center [564, 52] width 38 height 20
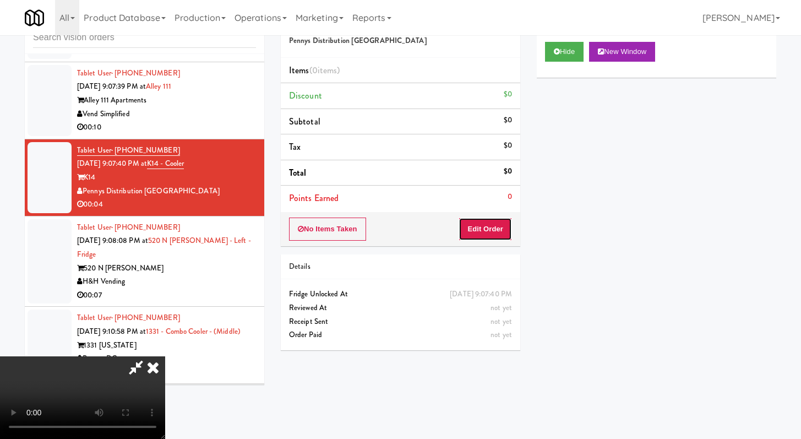
click at [396, 230] on button "Edit Order" at bounding box center [485, 228] width 53 height 23
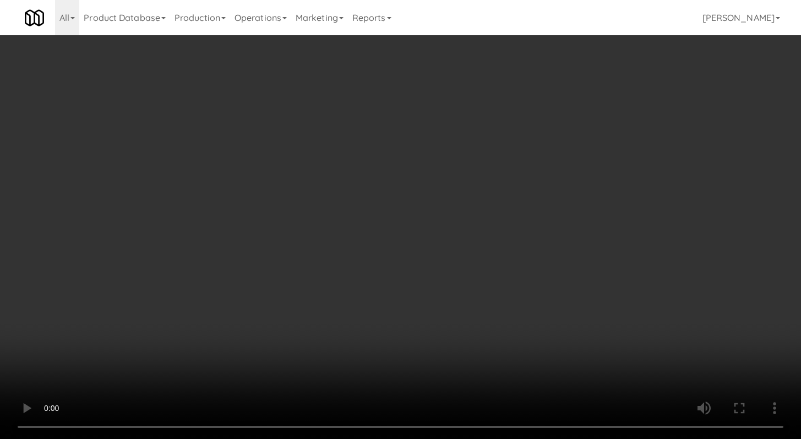
scroll to position [1850, 0]
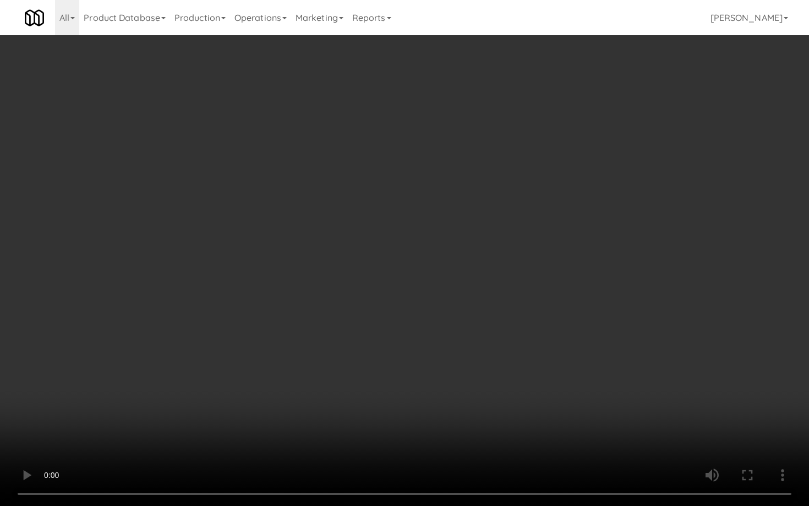
click at [396, 392] on video at bounding box center [404, 253] width 809 height 506
click at [396, 362] on video at bounding box center [404, 253] width 809 height 506
click at [396, 339] on video at bounding box center [404, 253] width 809 height 506
click at [396, 310] on video at bounding box center [404, 253] width 809 height 506
click at [396, 298] on video at bounding box center [404, 253] width 809 height 506
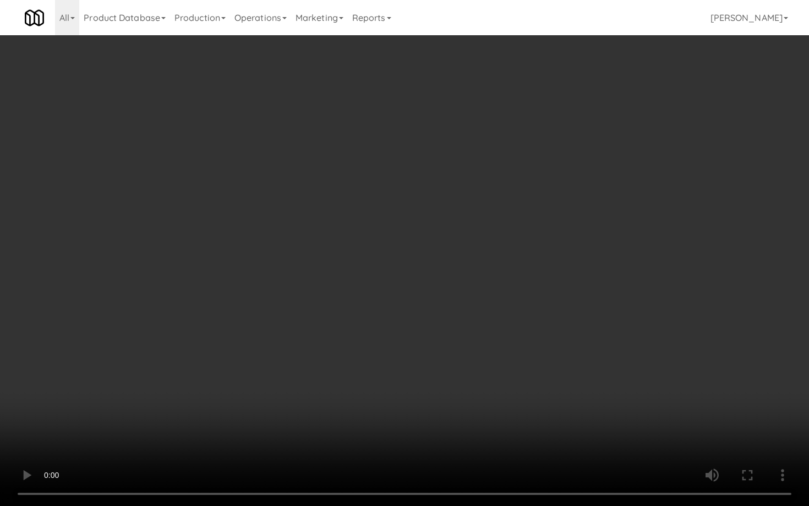
click at [396, 286] on video at bounding box center [404, 253] width 809 height 506
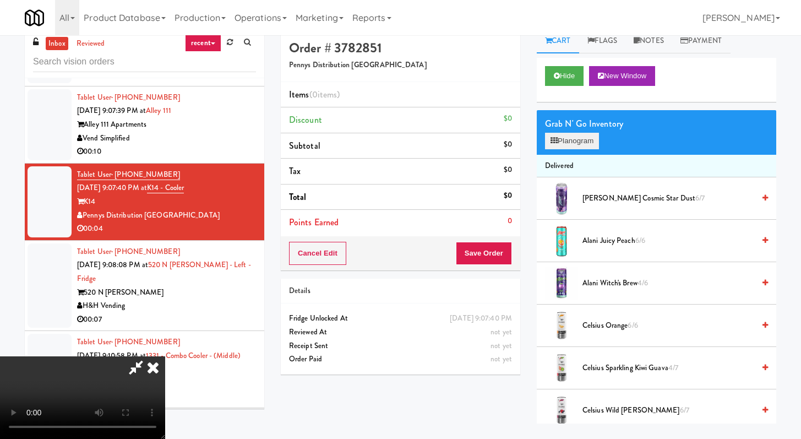
scroll to position [0, 0]
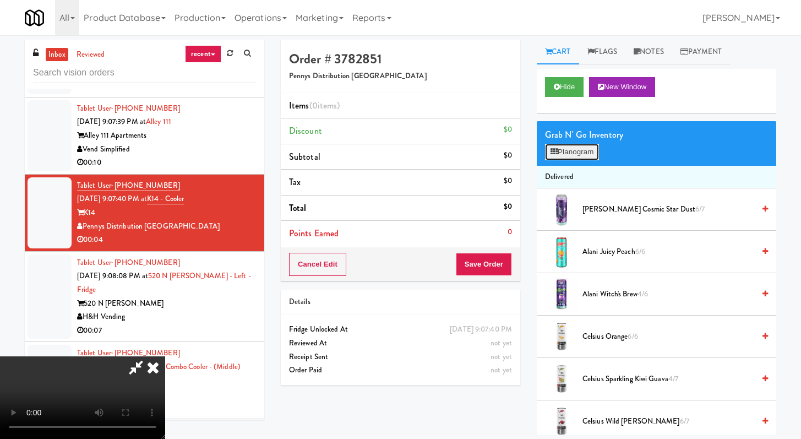
click at [396, 151] on button "Planogram" at bounding box center [572, 152] width 54 height 17
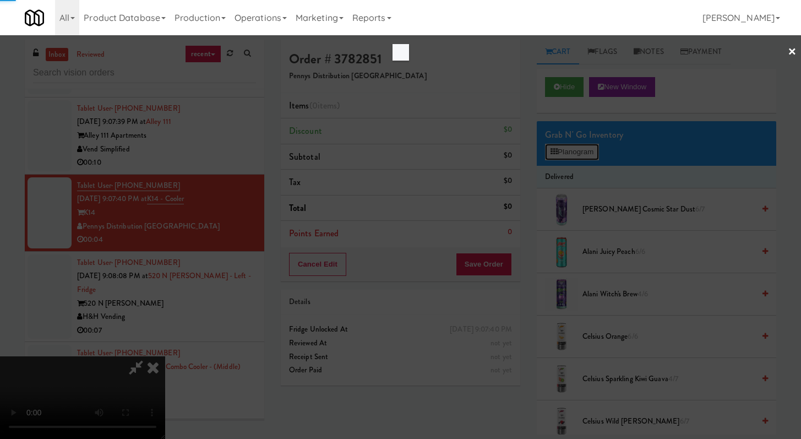
scroll to position [1850, 0]
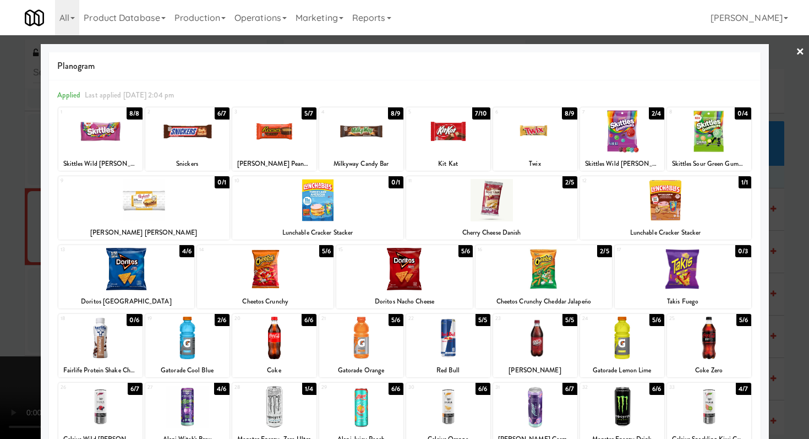
click at [0, 249] on div at bounding box center [404, 219] width 809 height 439
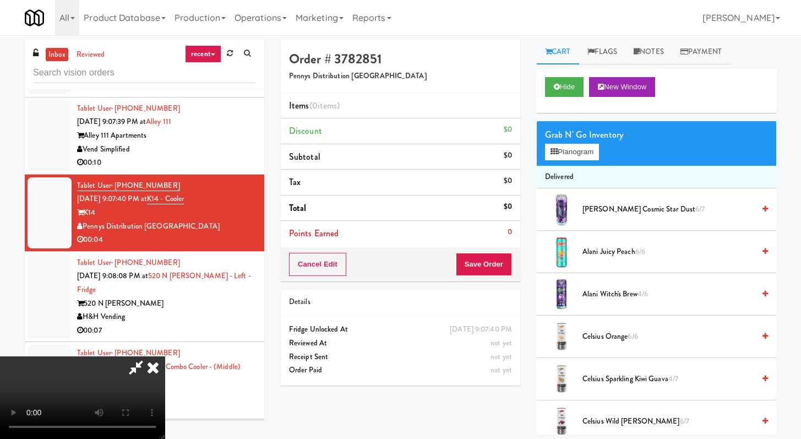
click at [165, 356] on video at bounding box center [82, 397] width 165 height 83
click at [396, 140] on div "Grab N' Go Inventory" at bounding box center [656, 135] width 223 height 17
click at [396, 149] on button "Planogram" at bounding box center [572, 152] width 54 height 17
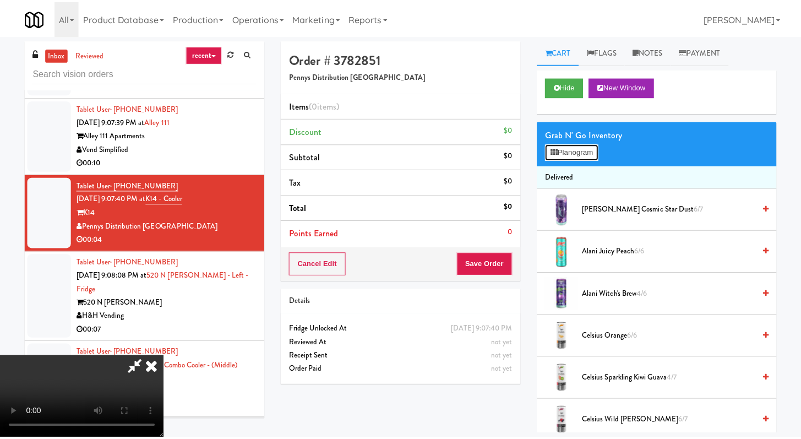
scroll to position [1850, 0]
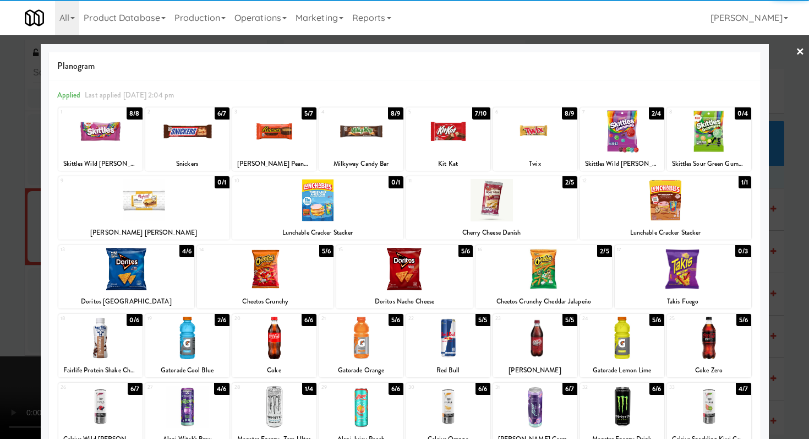
click at [201, 136] on div at bounding box center [187, 131] width 84 height 42
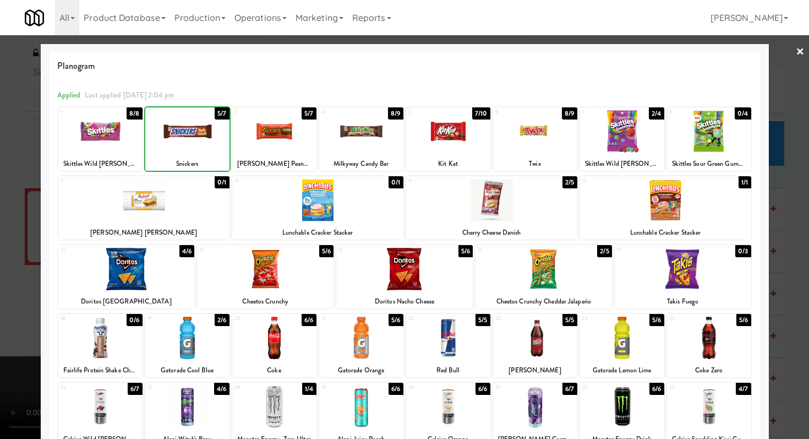
click at [21, 208] on div at bounding box center [404, 219] width 809 height 439
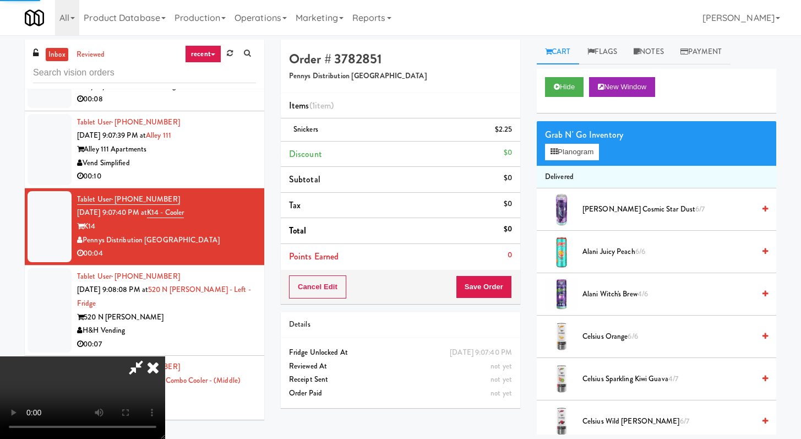
scroll to position [1864, 0]
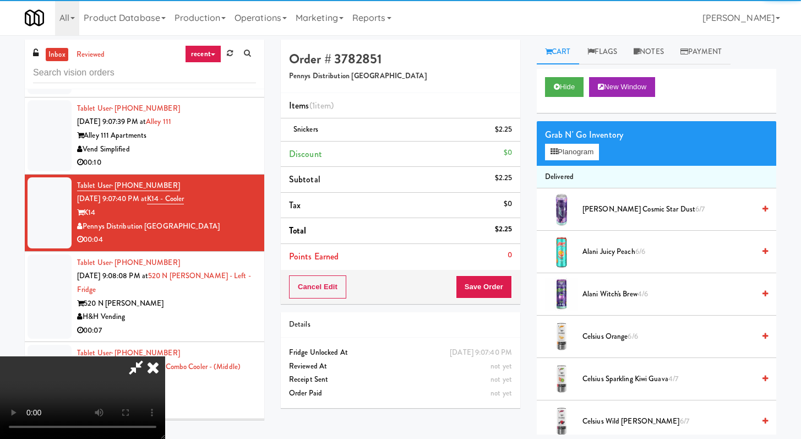
click at [396, 277] on div "Cancel Edit Save Order" at bounding box center [400, 287] width 239 height 34
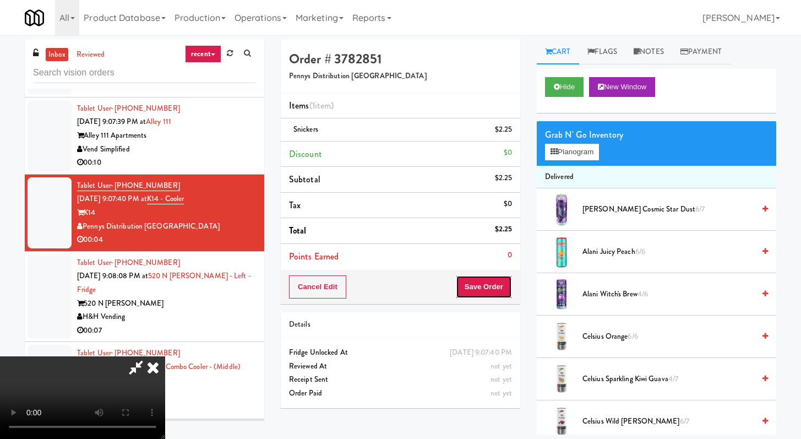
click at [396, 280] on button "Save Order" at bounding box center [484, 286] width 56 height 23
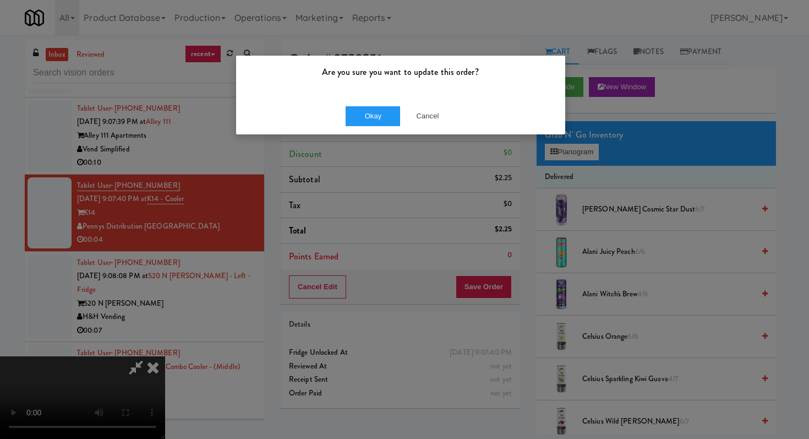
click at [381, 105] on div "Okay Cancel" at bounding box center [400, 115] width 329 height 37
click at [380, 110] on button "Okay" at bounding box center [373, 116] width 55 height 20
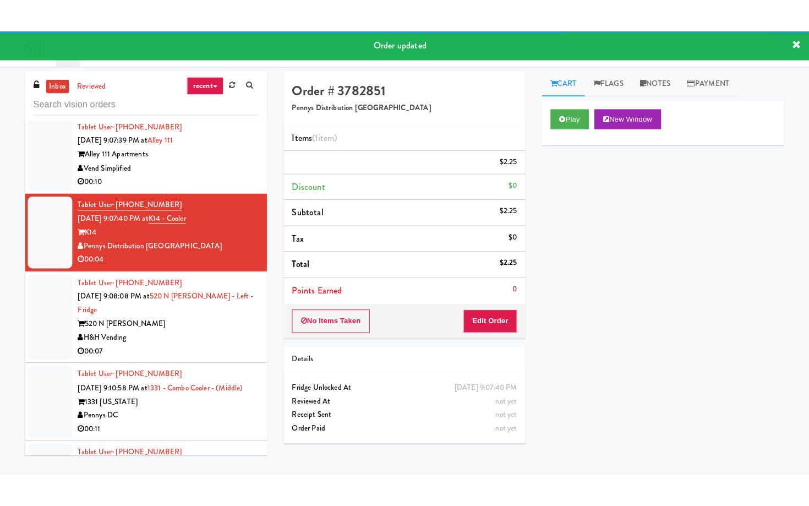
scroll to position [1894, 0]
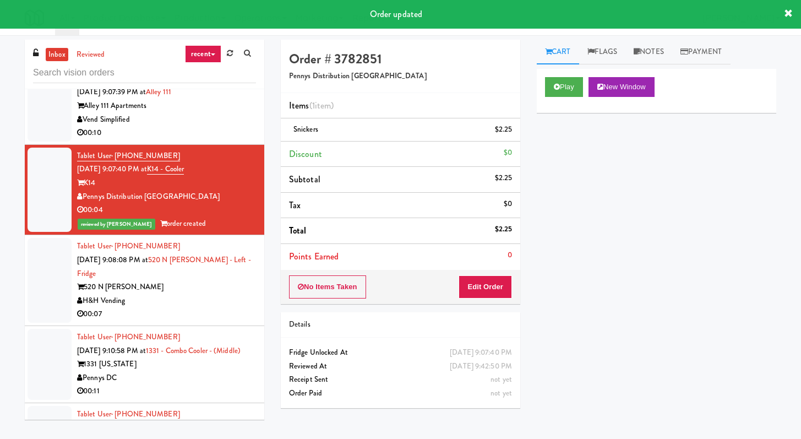
click at [206, 292] on div "520 N [PERSON_NAME]" at bounding box center [166, 287] width 179 height 14
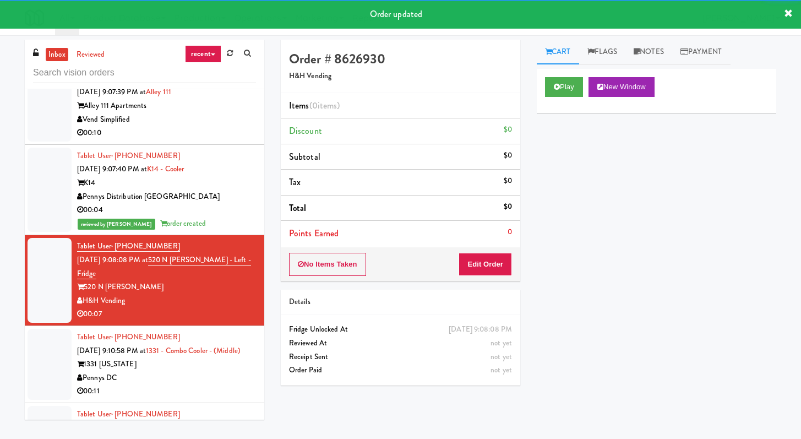
click at [396, 104] on div "Play New Window" at bounding box center [656, 91] width 239 height 44
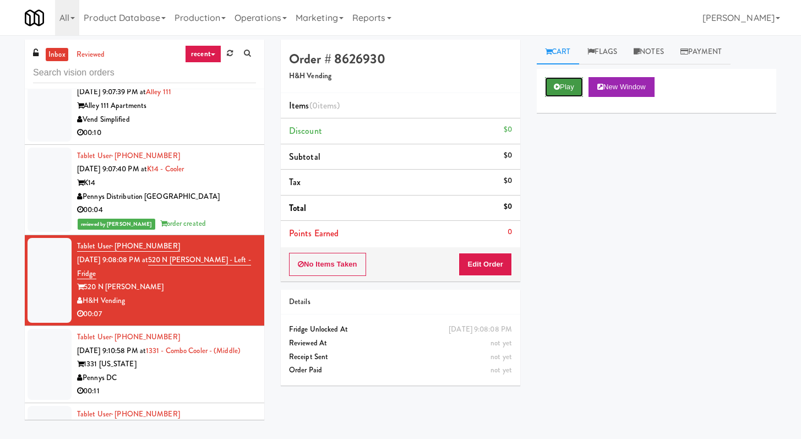
click at [396, 79] on button "Play" at bounding box center [564, 87] width 38 height 20
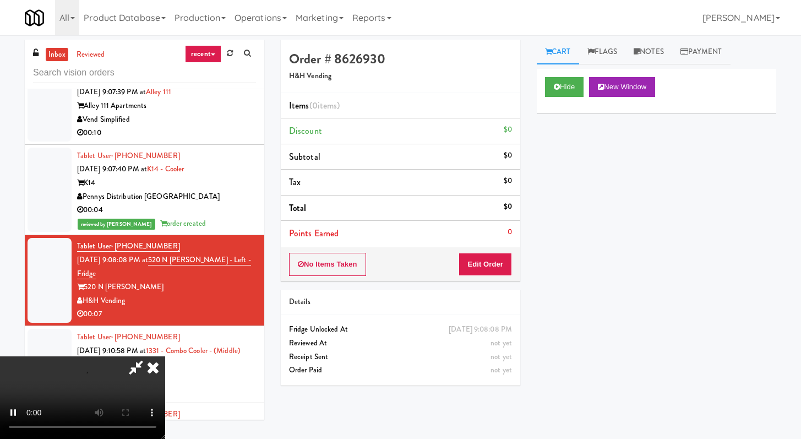
click at [396, 279] on div "No Items Taken Edit Order" at bounding box center [400, 264] width 239 height 34
click at [396, 266] on button "Edit Order" at bounding box center [485, 264] width 53 height 23
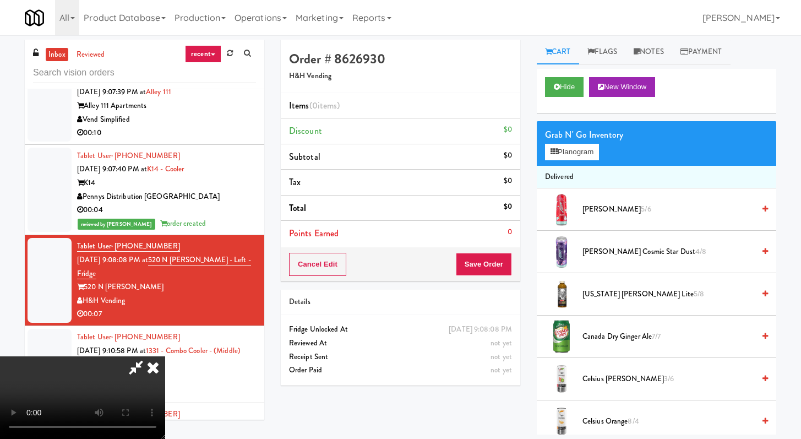
scroll to position [1880, 0]
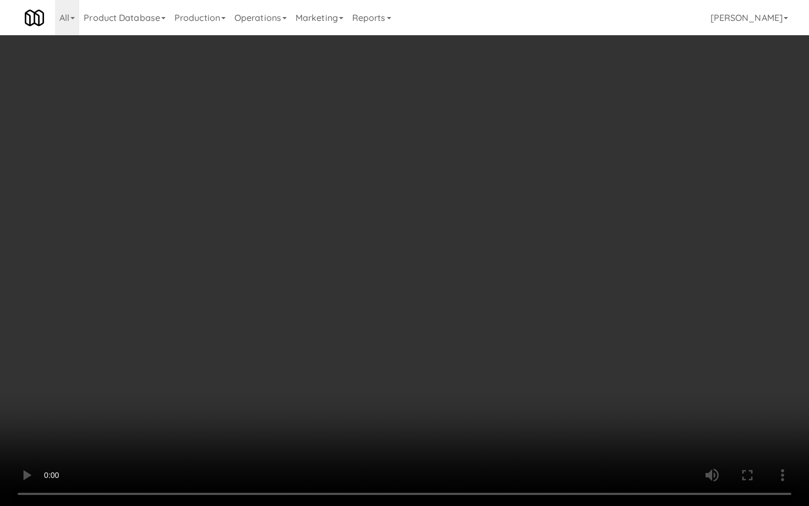
click at [396, 374] on video at bounding box center [404, 253] width 809 height 506
click at [396, 373] on video at bounding box center [404, 253] width 809 height 506
click at [396, 371] on video at bounding box center [404, 253] width 809 height 506
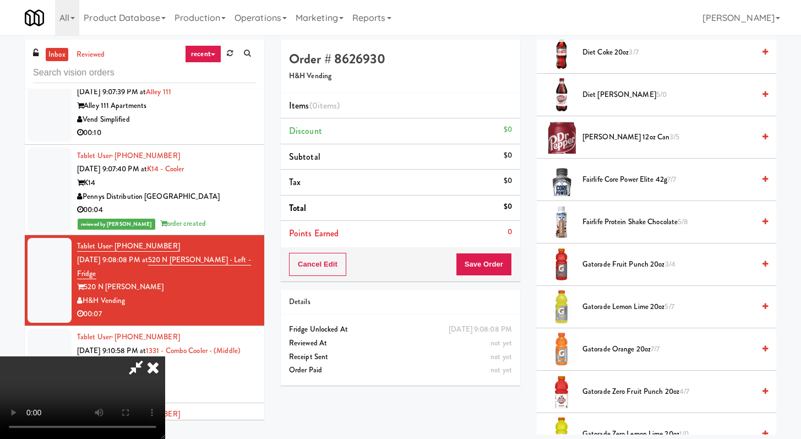
scroll to position [616, 0]
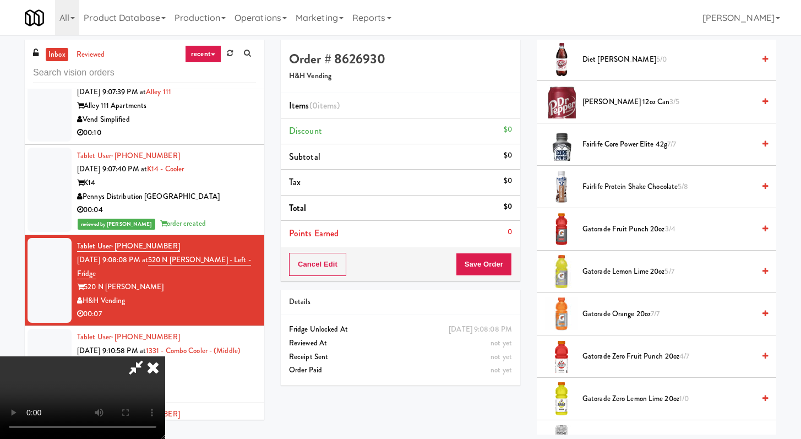
click at [396, 179] on li "Fairlife Protein Shake Chocolate 5/8" at bounding box center [656, 187] width 239 height 42
click at [396, 188] on span "Fairlife Protein Shake Chocolate 5/8" at bounding box center [668, 187] width 172 height 14
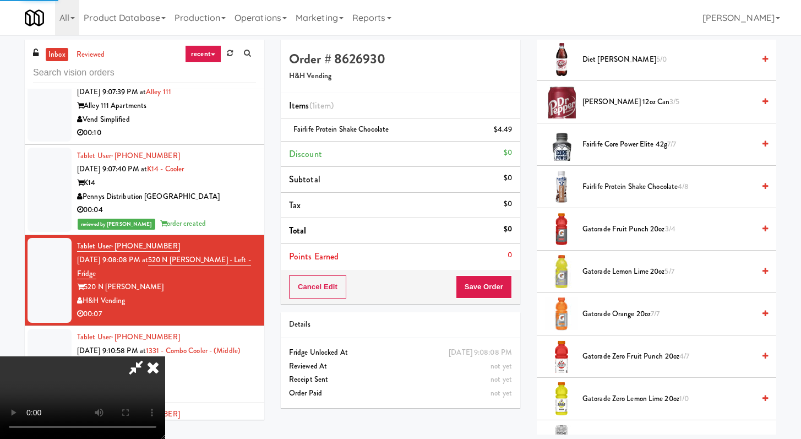
click at [396, 272] on div "Cancel Edit Save Order" at bounding box center [400, 287] width 239 height 34
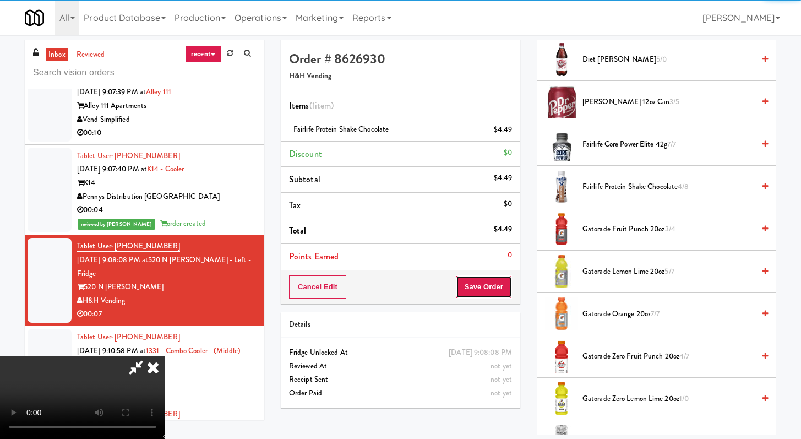
click at [396, 281] on button "Save Order" at bounding box center [484, 286] width 56 height 23
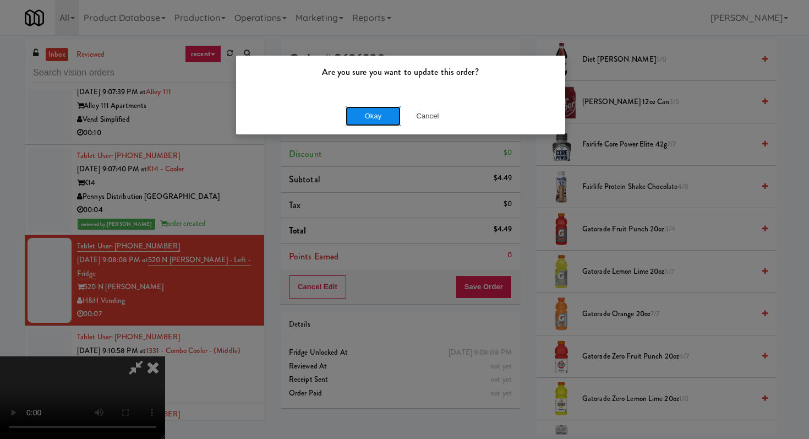
click at [381, 112] on button "Okay" at bounding box center [373, 116] width 55 height 20
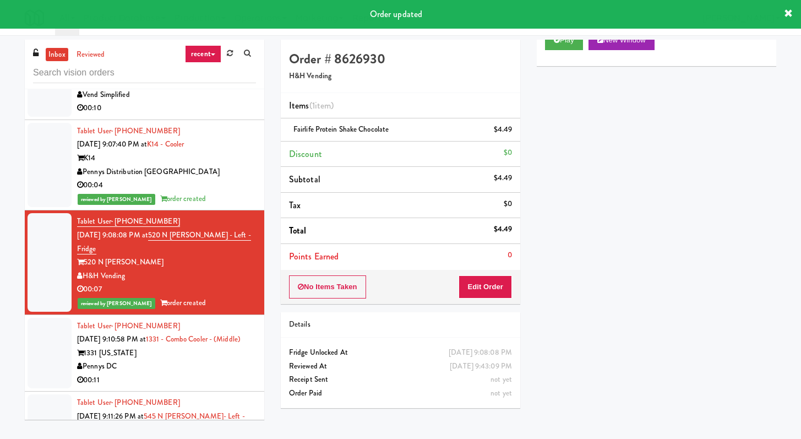
scroll to position [1999, 0]
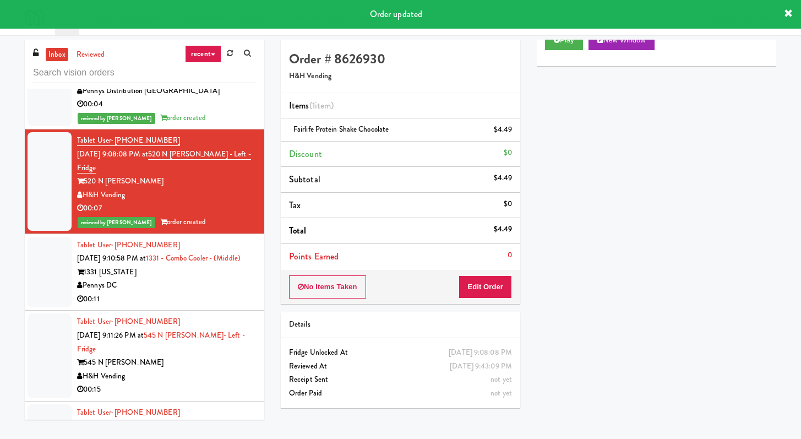
click at [212, 292] on div "Pennys DC" at bounding box center [166, 286] width 179 height 14
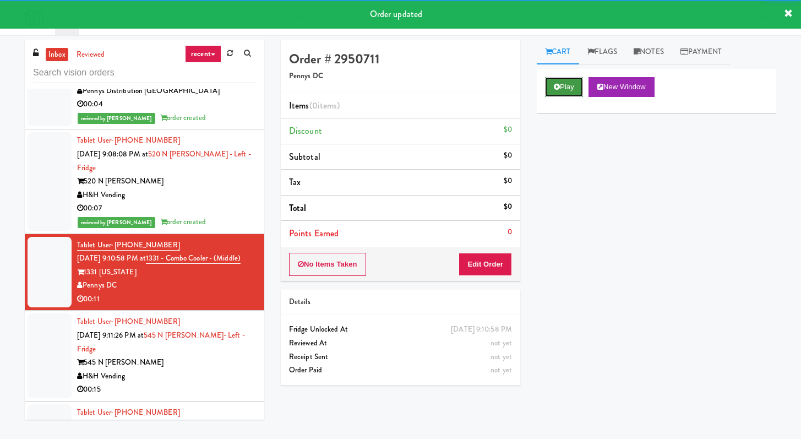
click at [396, 90] on button "Play" at bounding box center [564, 87] width 38 height 20
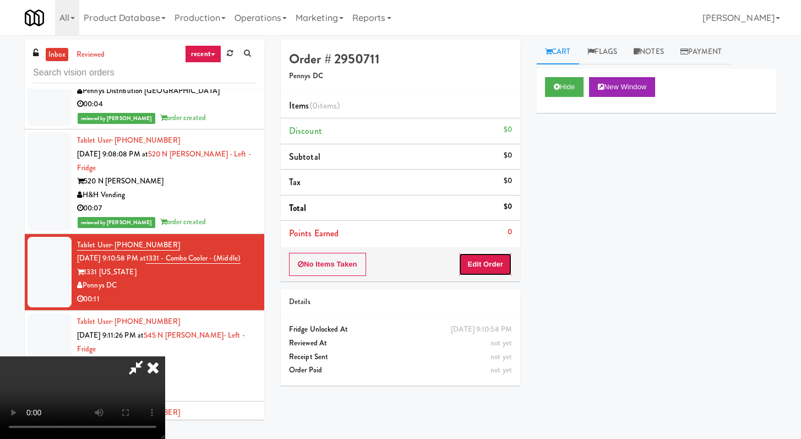
click at [396, 265] on button "Edit Order" at bounding box center [485, 264] width 53 height 23
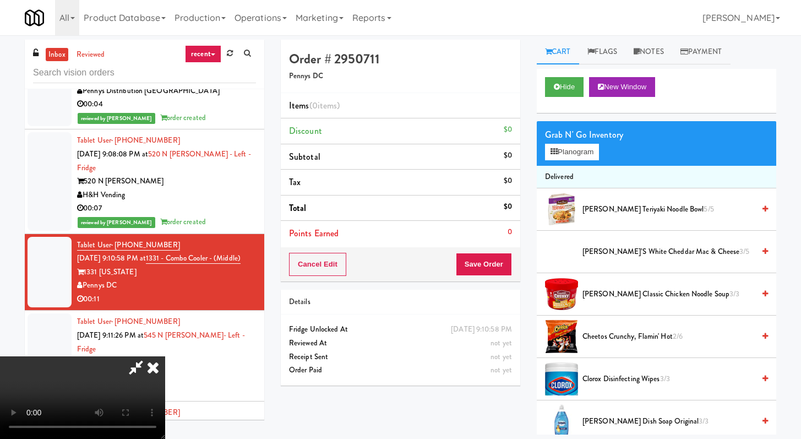
scroll to position [95, 0]
click at [165, 356] on video at bounding box center [82, 397] width 165 height 83
click at [396, 79] on div "Hide New Window" at bounding box center [656, 87] width 223 height 20
click at [396, 83] on button "Hide" at bounding box center [564, 87] width 39 height 20
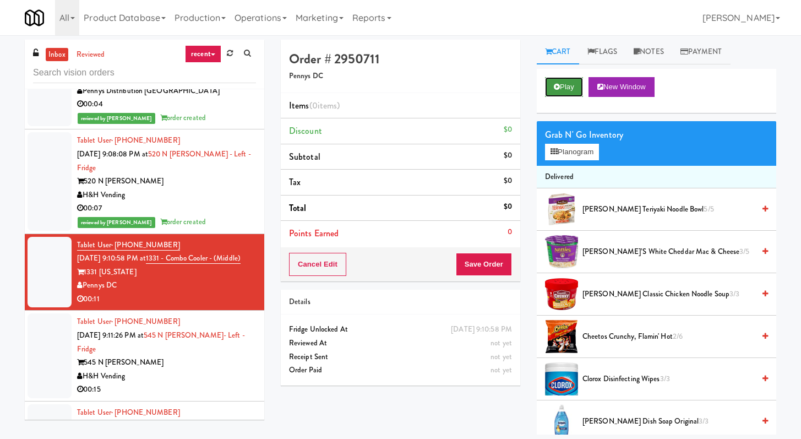
click at [396, 85] on button "Play" at bounding box center [564, 87] width 38 height 20
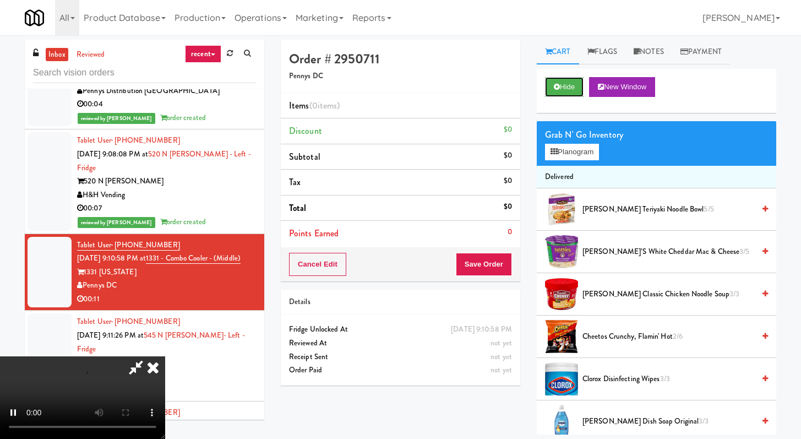
scroll to position [95, 0]
click at [165, 356] on video at bounding box center [82, 397] width 165 height 83
click at [165, 356] on icon at bounding box center [153, 367] width 24 height 22
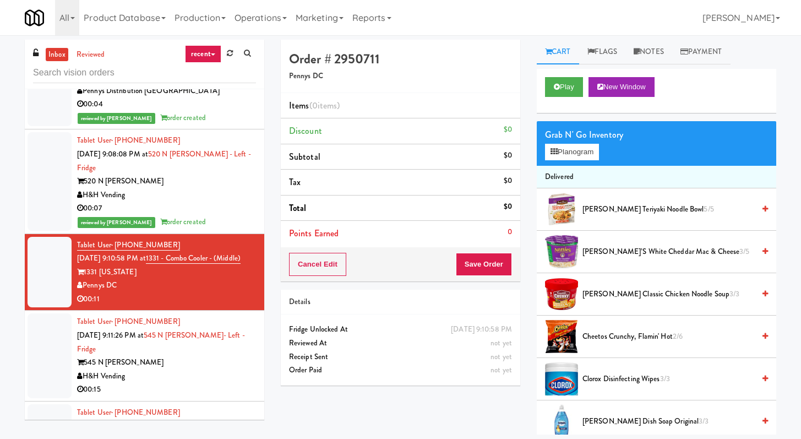
scroll to position [2449, 0]
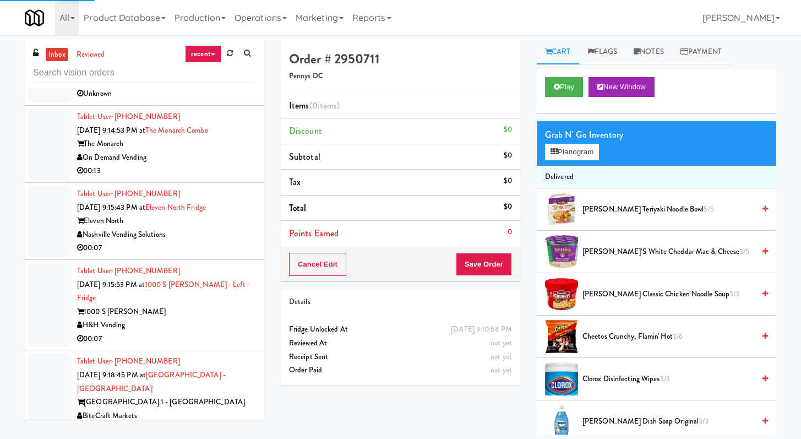
click at [205, 178] on div "00:13" at bounding box center [166, 171] width 179 height 14
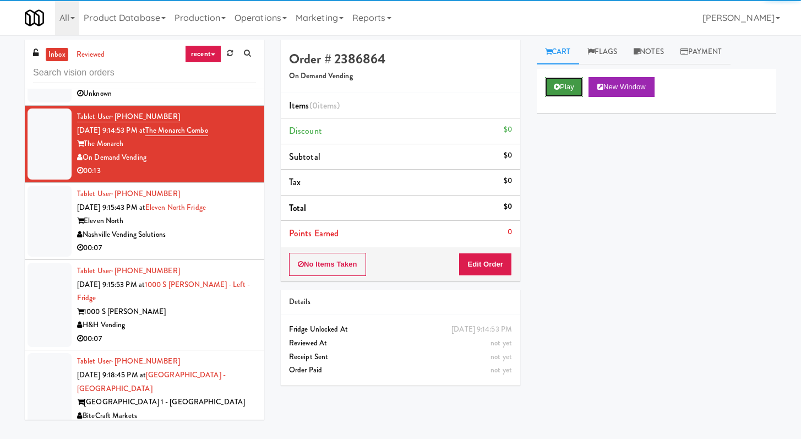
click at [396, 89] on button "Play" at bounding box center [564, 87] width 38 height 20
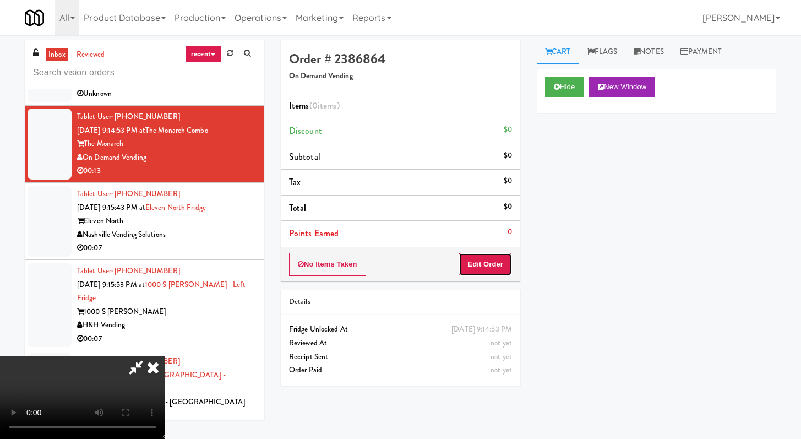
click at [396, 260] on button "Edit Order" at bounding box center [485, 264] width 53 height 23
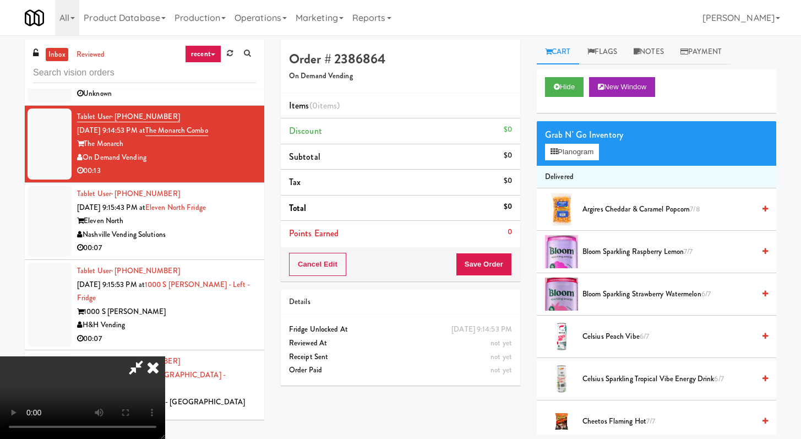
scroll to position [184, 0]
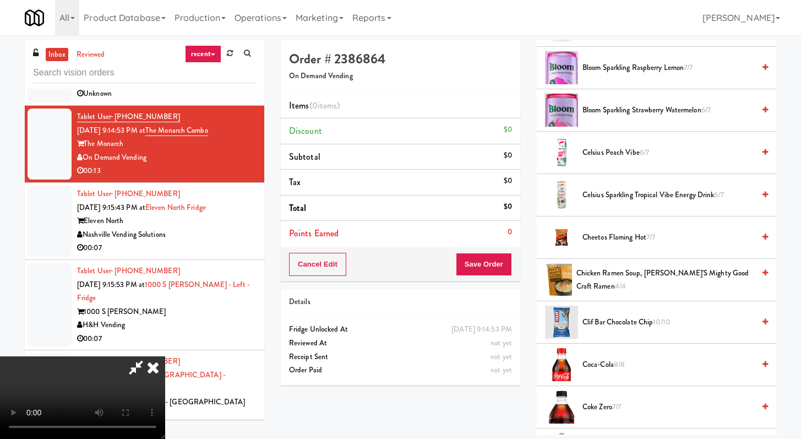
click at [396, 362] on span "Coca-Cola 8/8" at bounding box center [668, 365] width 172 height 14
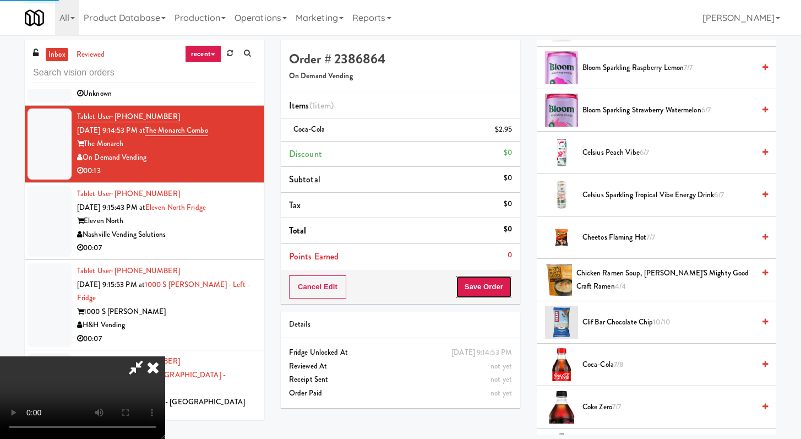
click at [396, 288] on button "Save Order" at bounding box center [484, 286] width 56 height 23
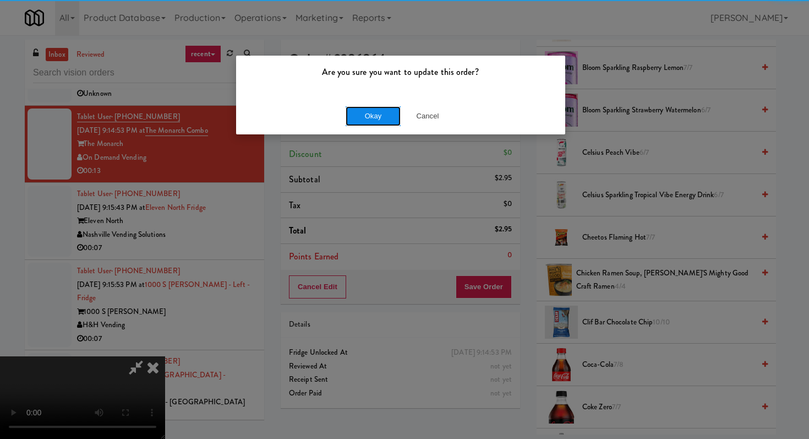
click at [375, 115] on button "Okay" at bounding box center [373, 116] width 55 height 20
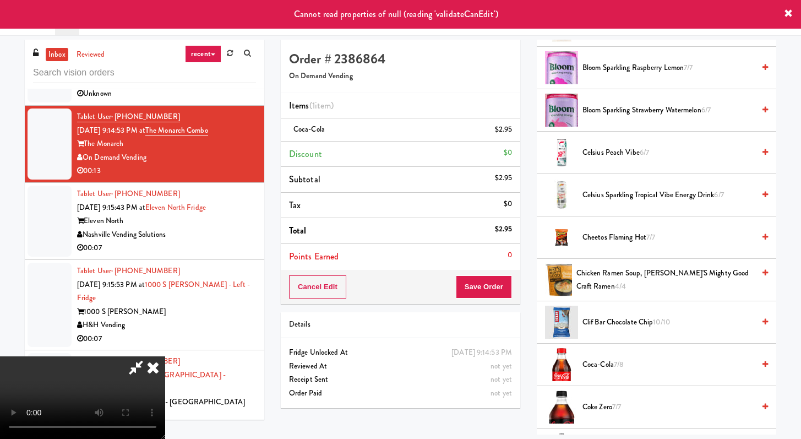
click at [165, 356] on icon at bounding box center [153, 367] width 24 height 22
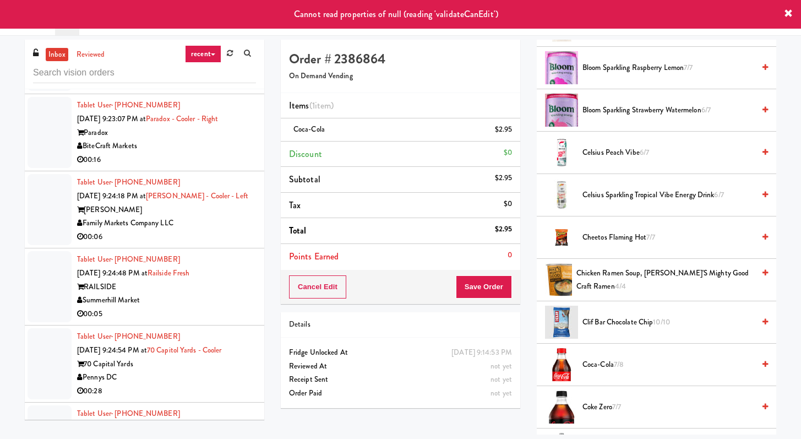
scroll to position [3494, 0]
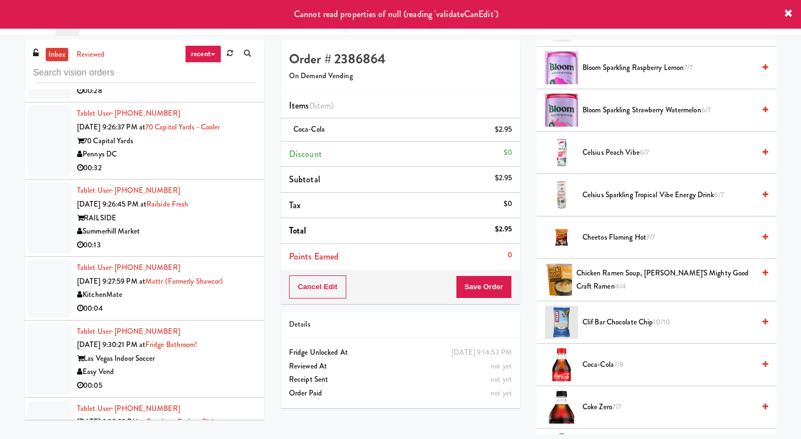
click at [190, 238] on div "Summerhill Market" at bounding box center [166, 232] width 179 height 14
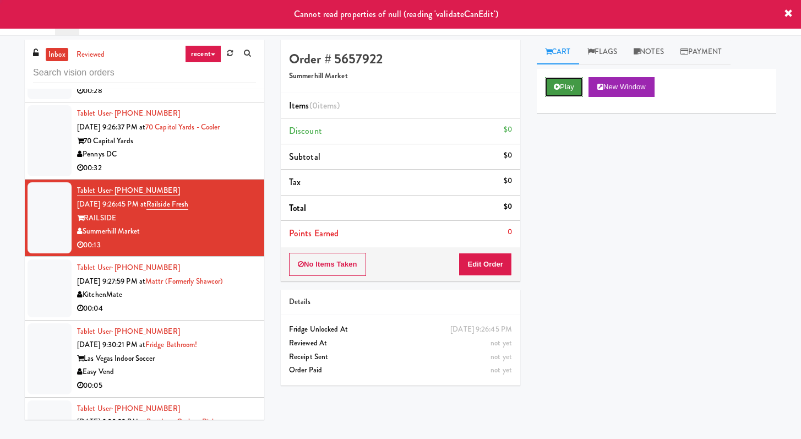
click at [396, 77] on button "Play" at bounding box center [564, 87] width 38 height 20
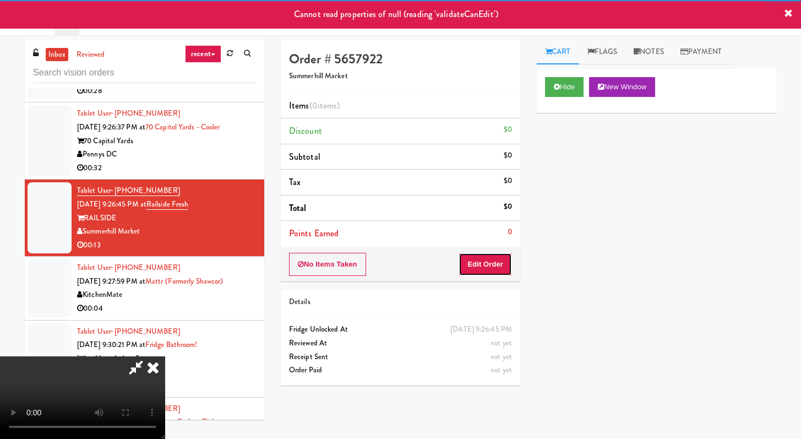
click at [396, 270] on button "Edit Order" at bounding box center [485, 264] width 53 height 23
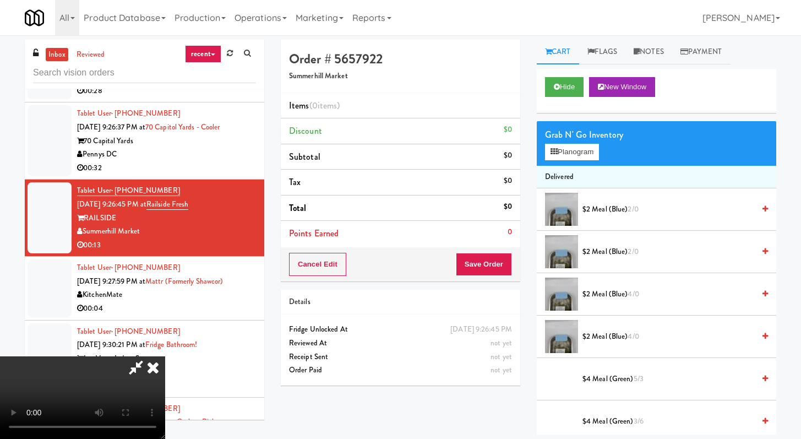
scroll to position [95, 0]
click at [165, 356] on video at bounding box center [82, 397] width 165 height 83
